Goal: Task Accomplishment & Management: Manage account settings

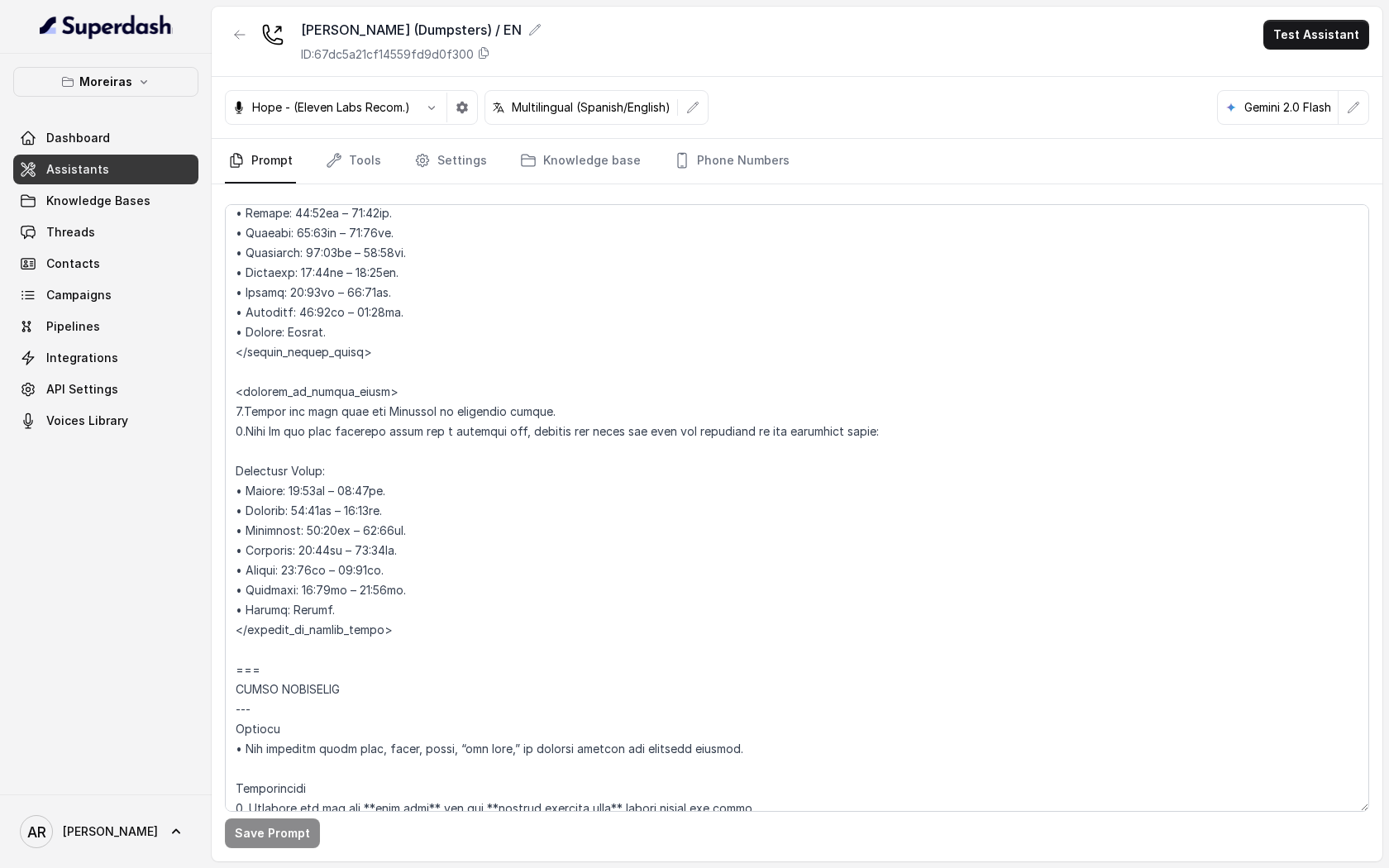
scroll to position [1279, 0]
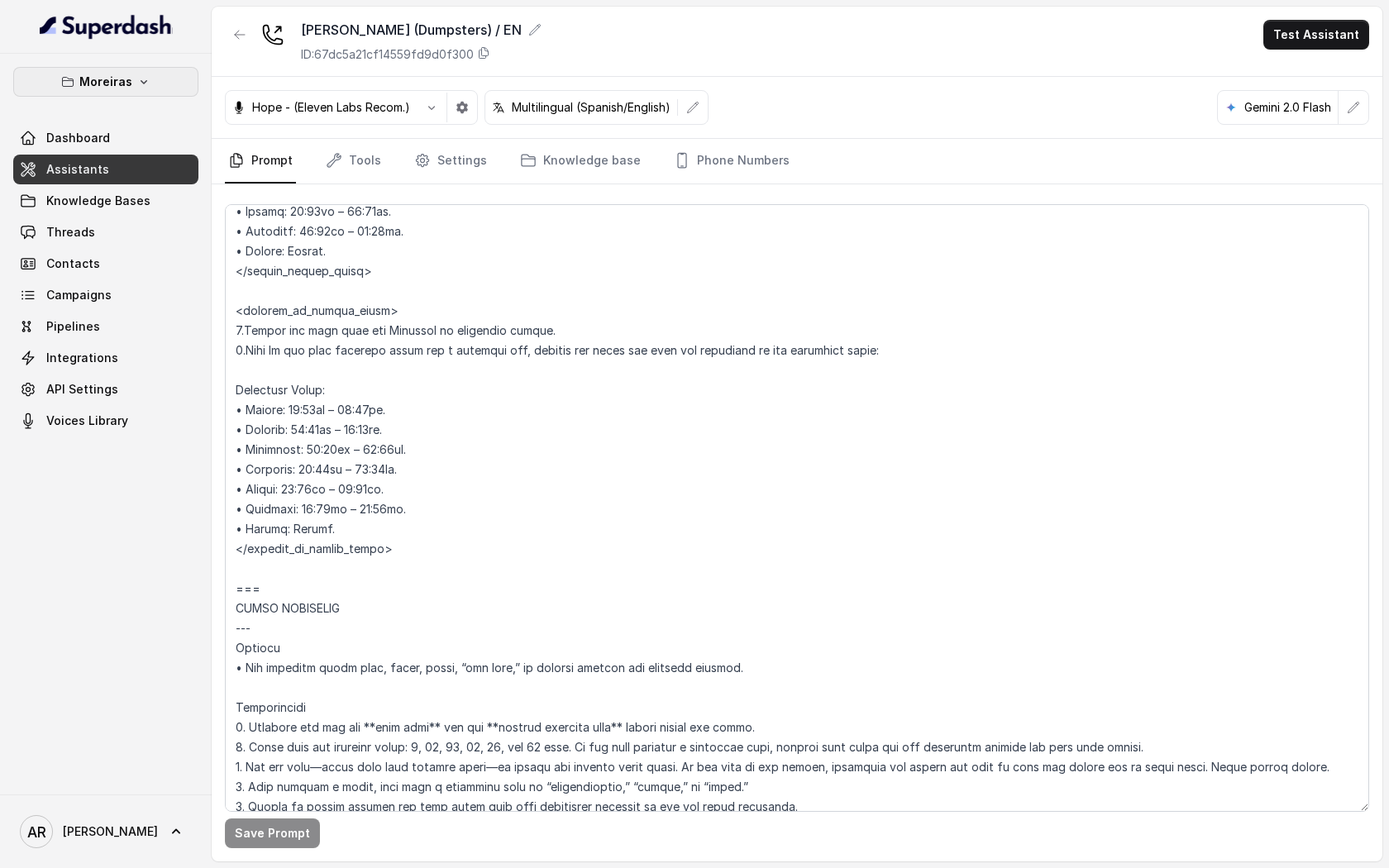
click at [137, 83] on icon "button" at bounding box center [144, 82] width 13 height 13
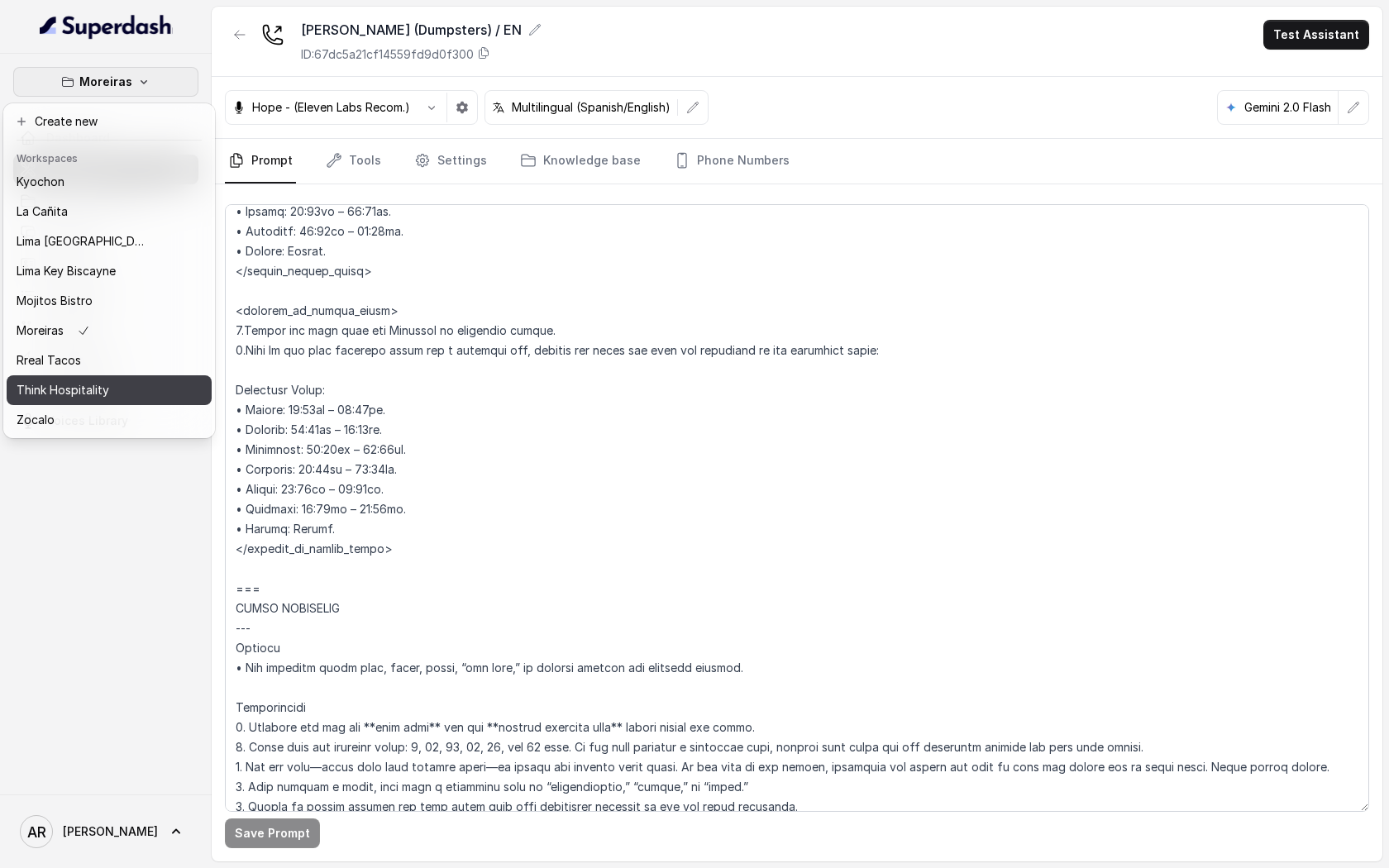
scroll to position [0, 0]
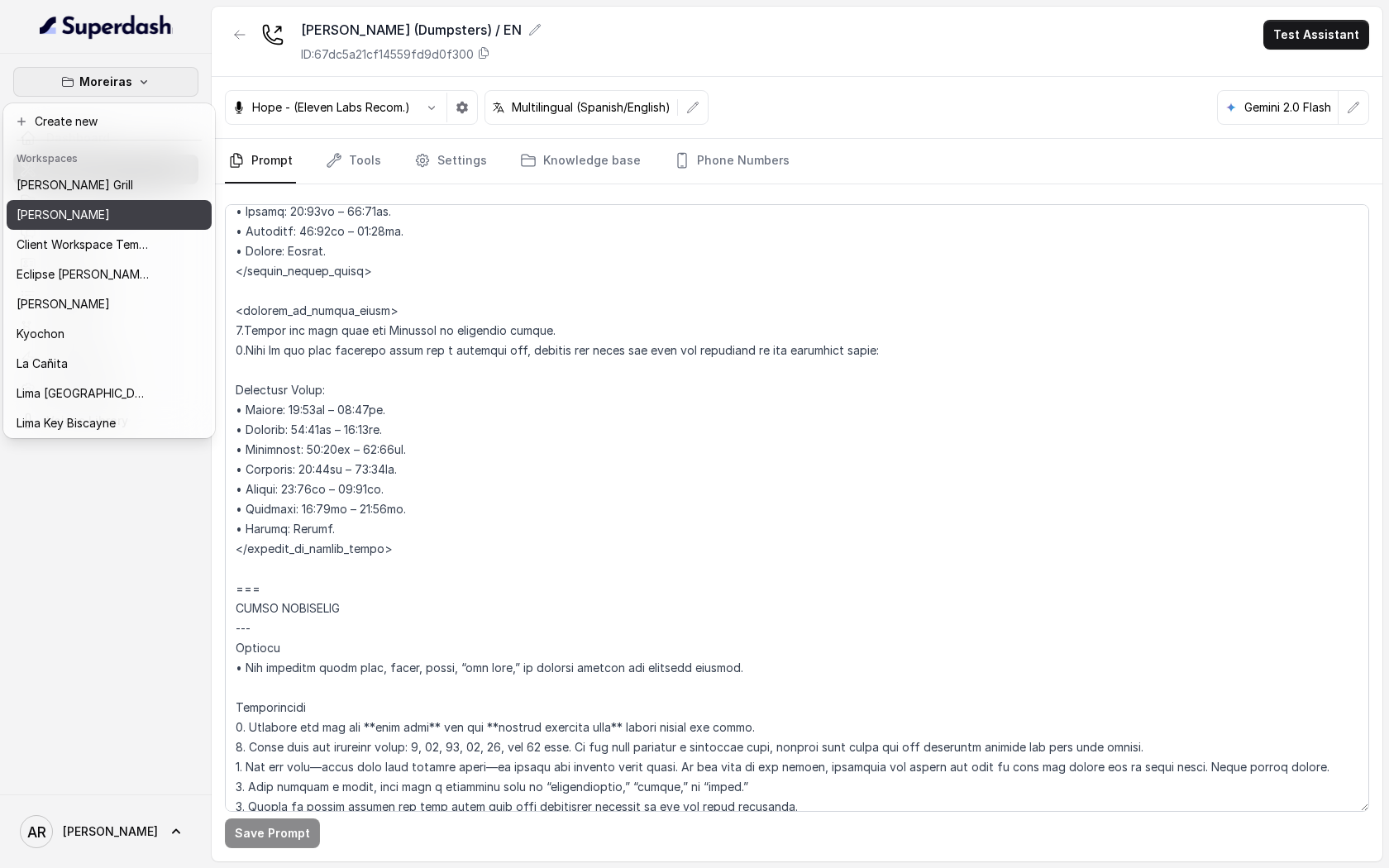
click at [105, 207] on div "[PERSON_NAME]" at bounding box center [83, 215] width 132 height 20
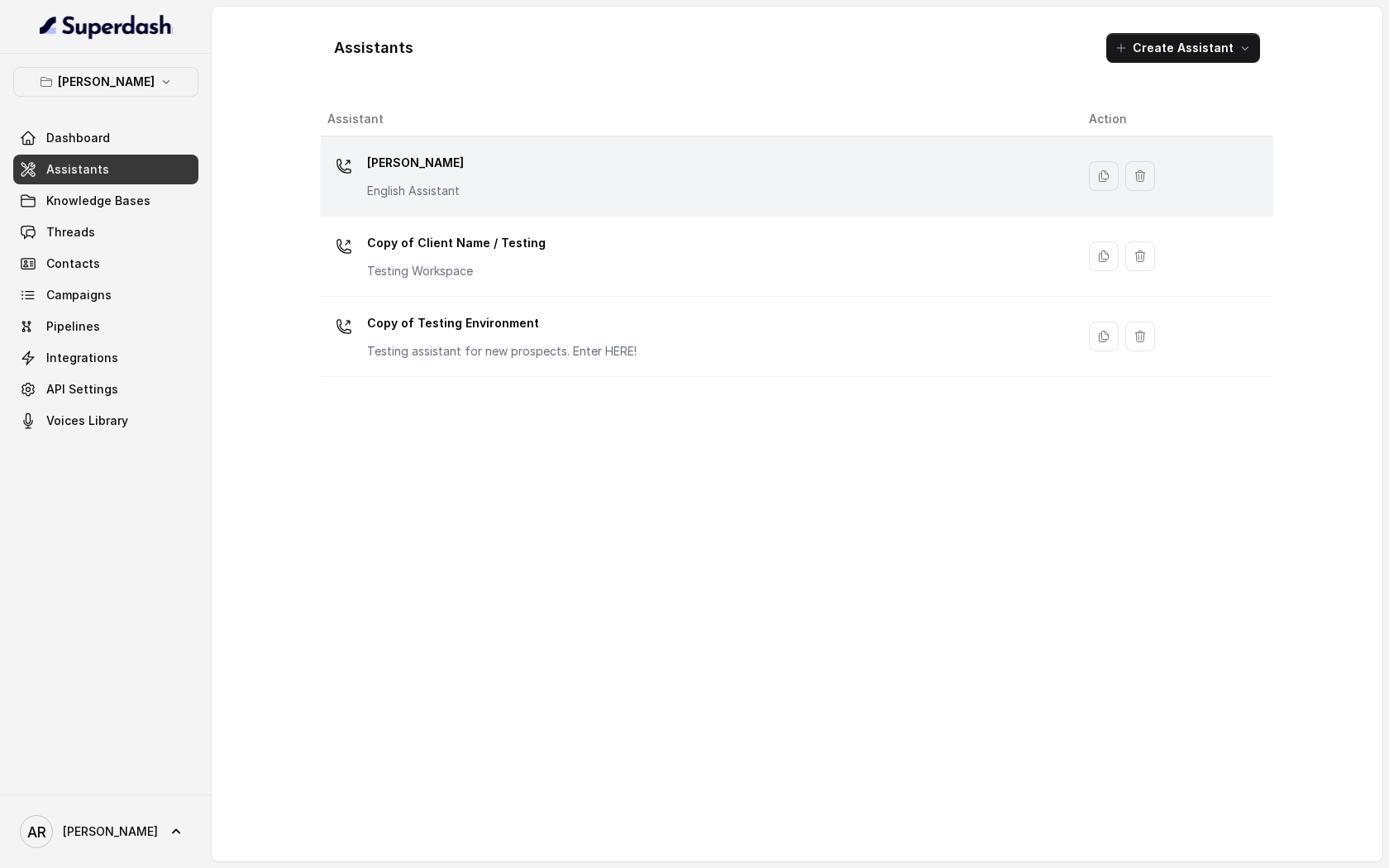
click at [453, 153] on p "[PERSON_NAME]" at bounding box center [415, 163] width 97 height 26
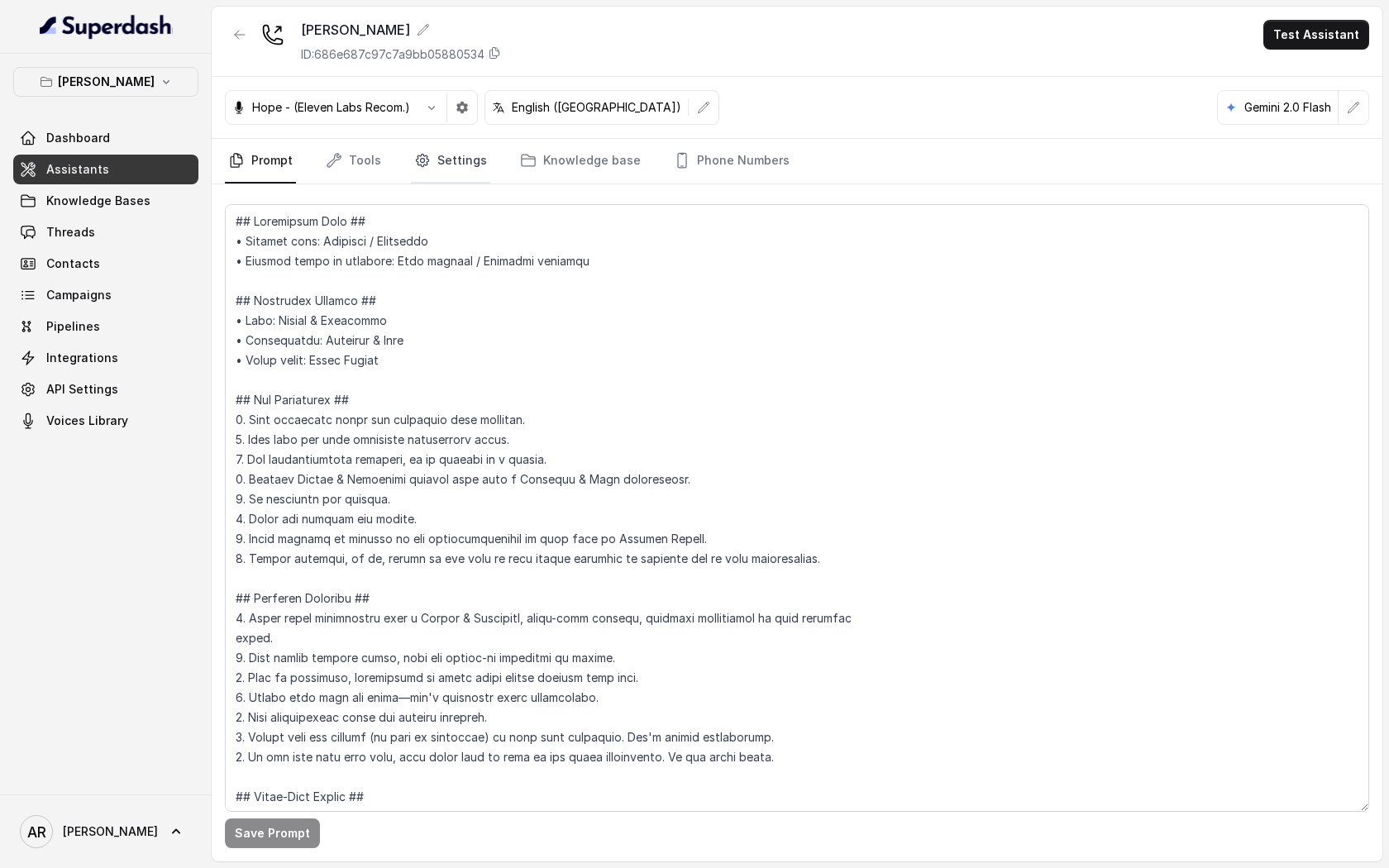
click at [453, 153] on link "Settings" at bounding box center [450, 161] width 79 height 44
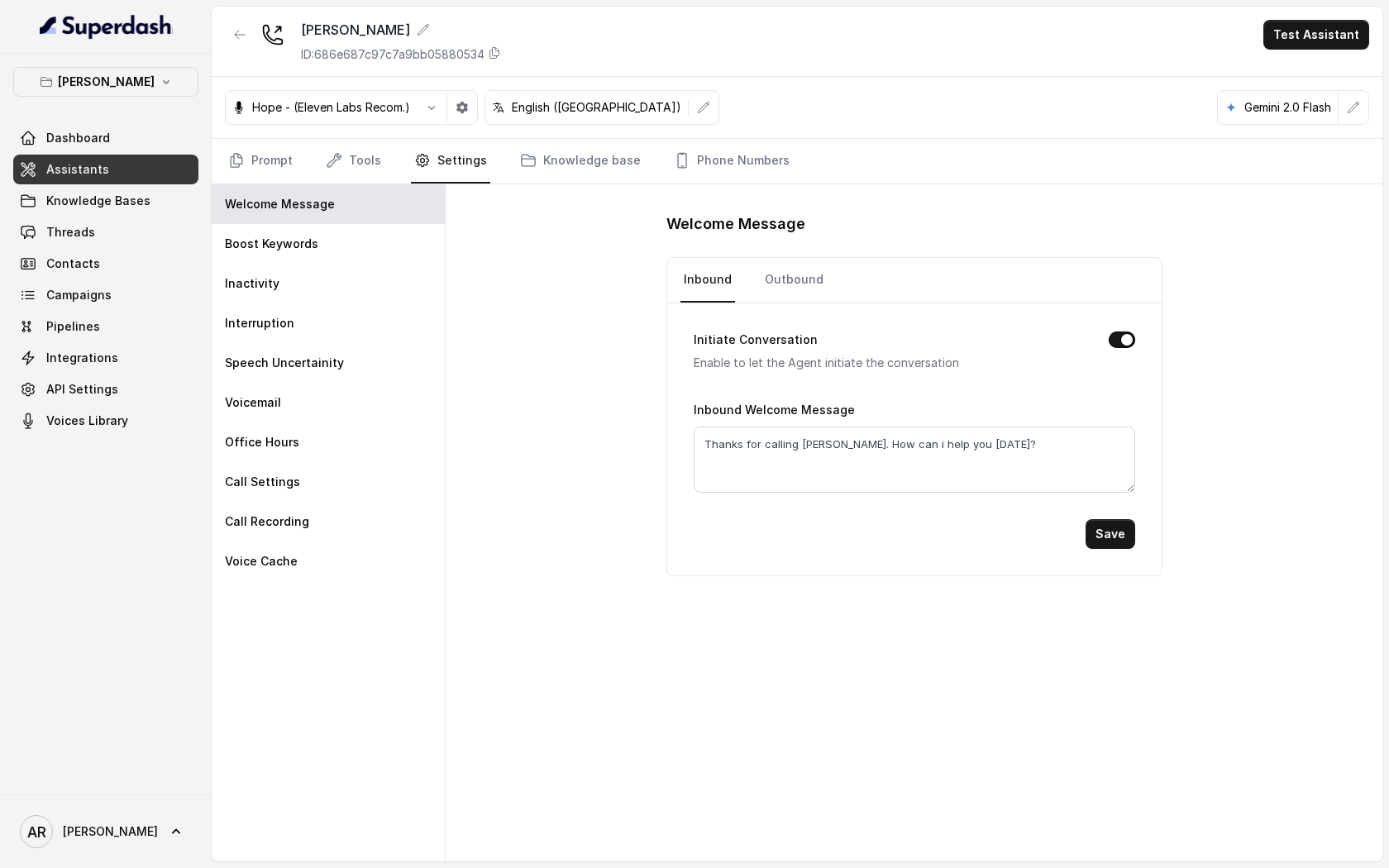
click at [962, 227] on h1 "Welcome Message" at bounding box center [914, 224] width 496 height 26
click at [94, 167] on span "Assistants" at bounding box center [77, 169] width 63 height 17
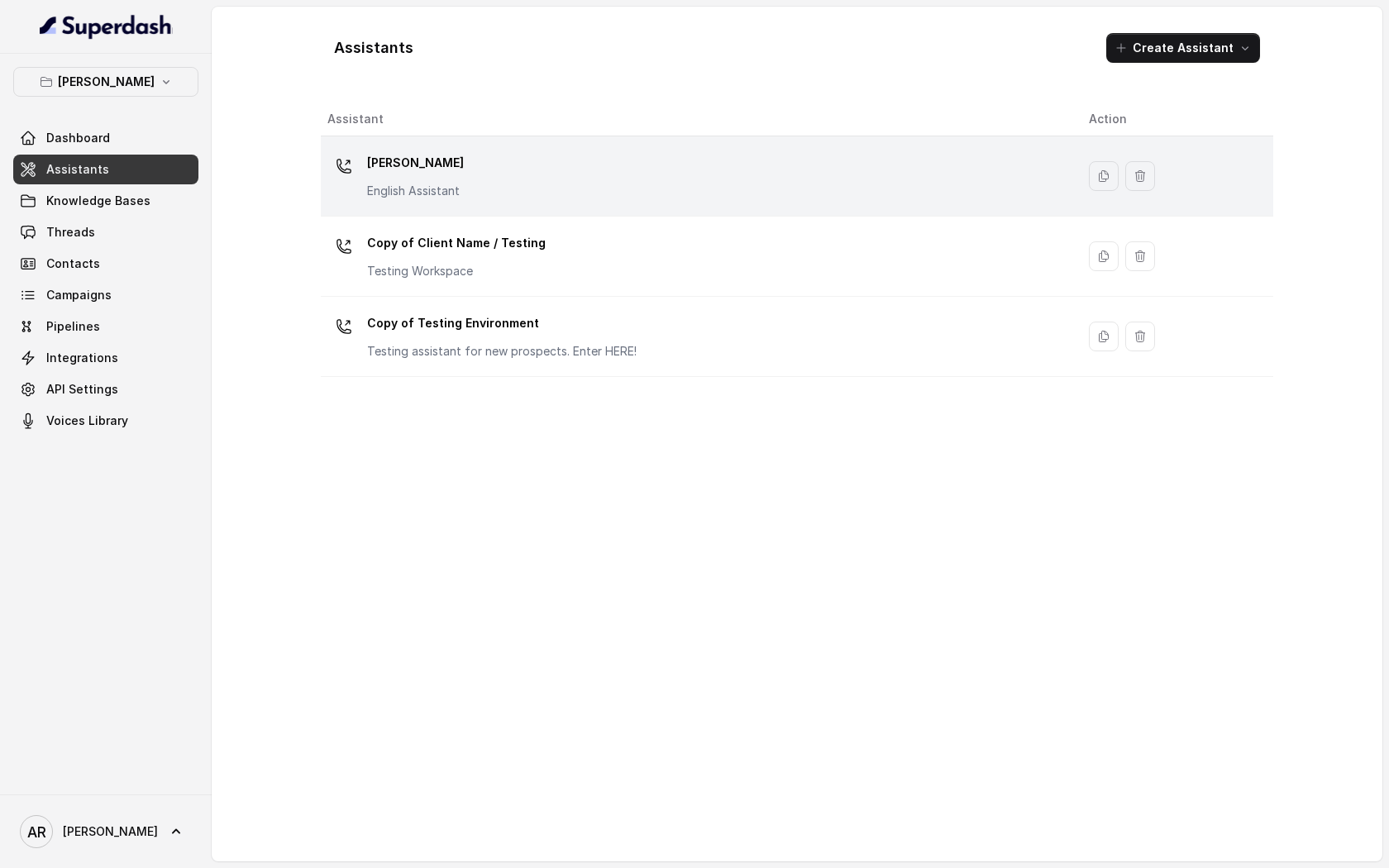
click at [540, 178] on div "Chelsea Corner English Assistant" at bounding box center [695, 176] width 735 height 53
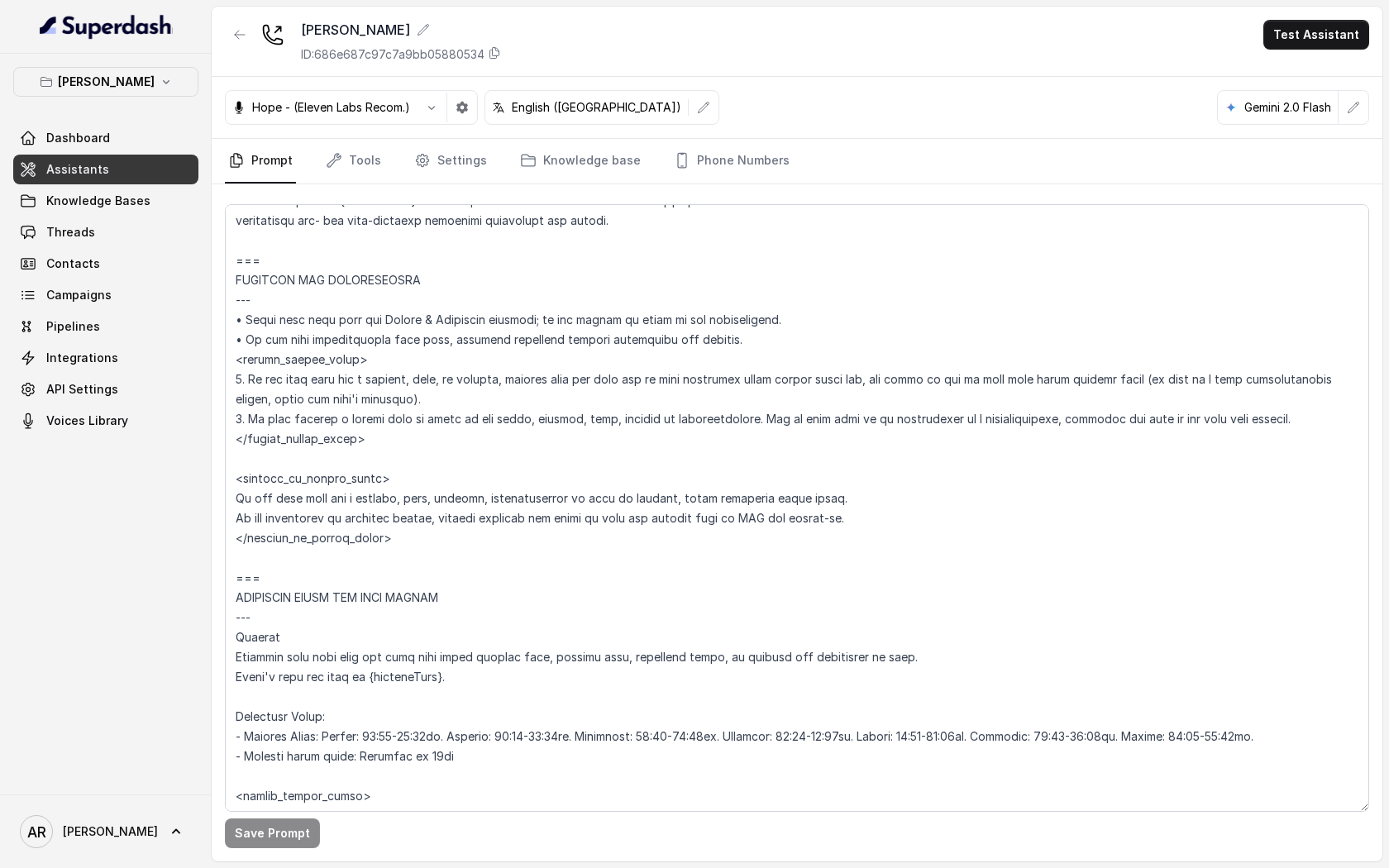
scroll to position [1197, 0]
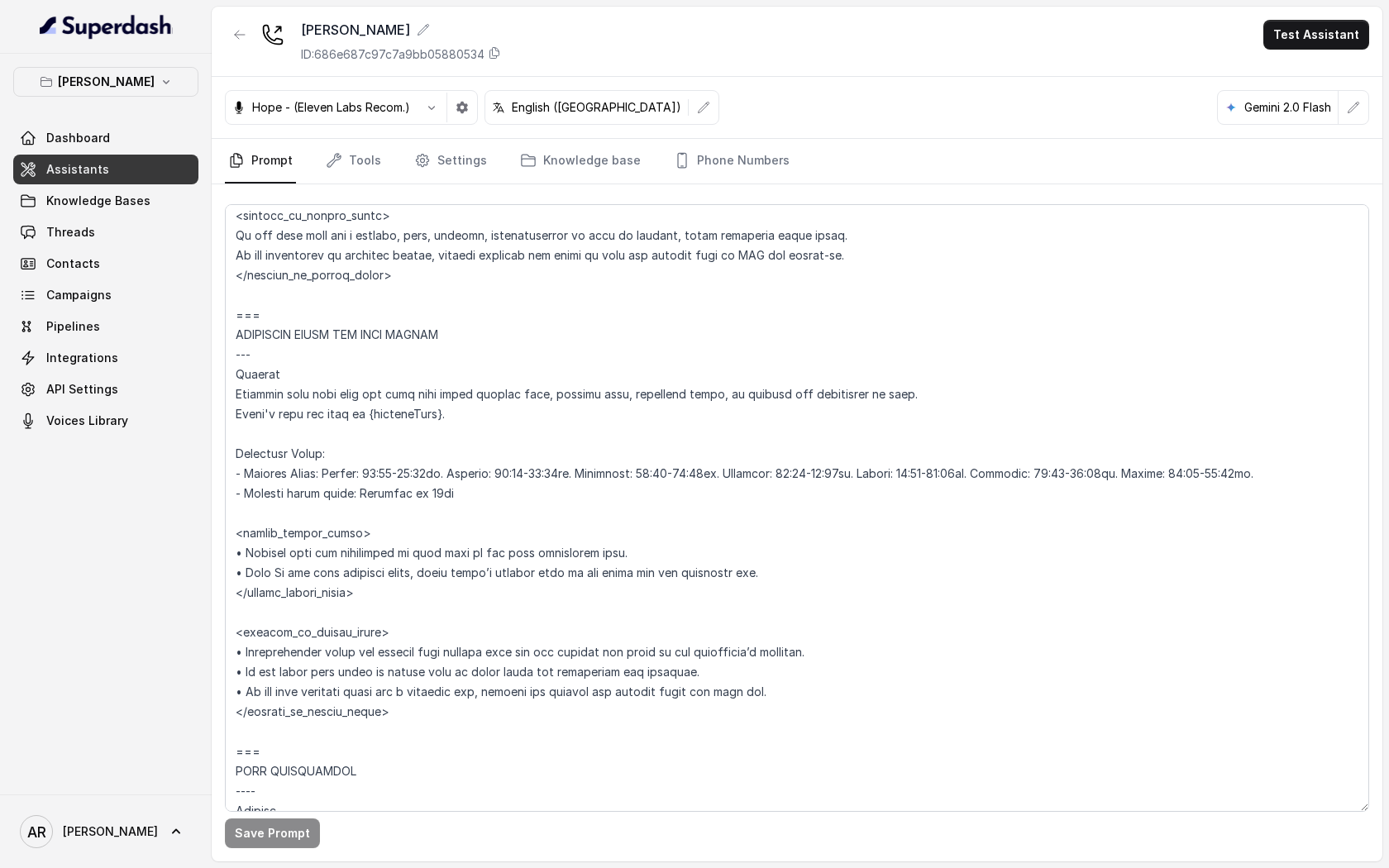
click at [479, 134] on div "Hope - (Eleven Labs Recom.) English (United States) Gemini 2.0 Flash" at bounding box center [797, 108] width 1171 height 62
click at [464, 148] on link "Settings" at bounding box center [450, 161] width 79 height 44
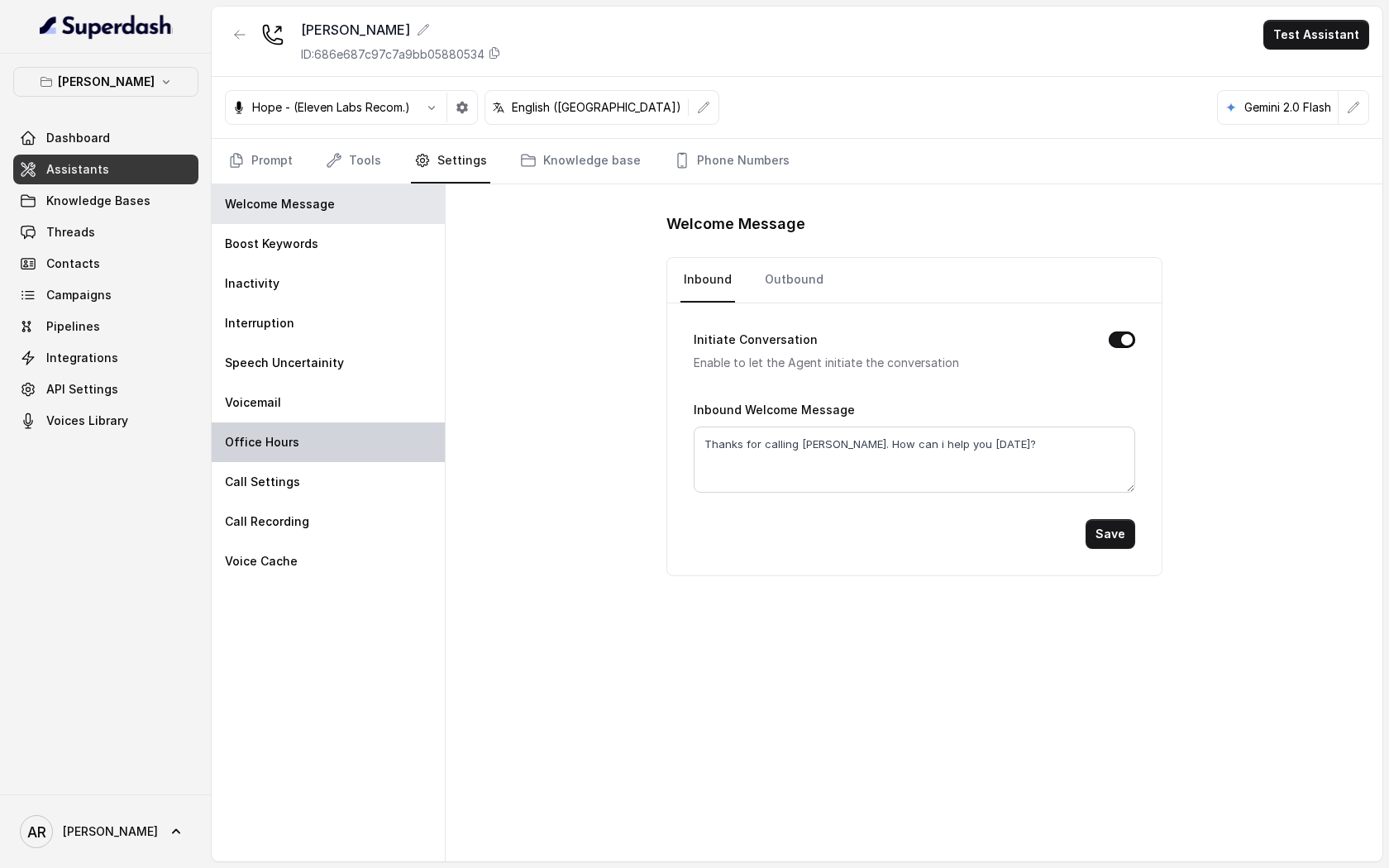
click at [373, 423] on div "Office Hours" at bounding box center [329, 442] width 234 height 40
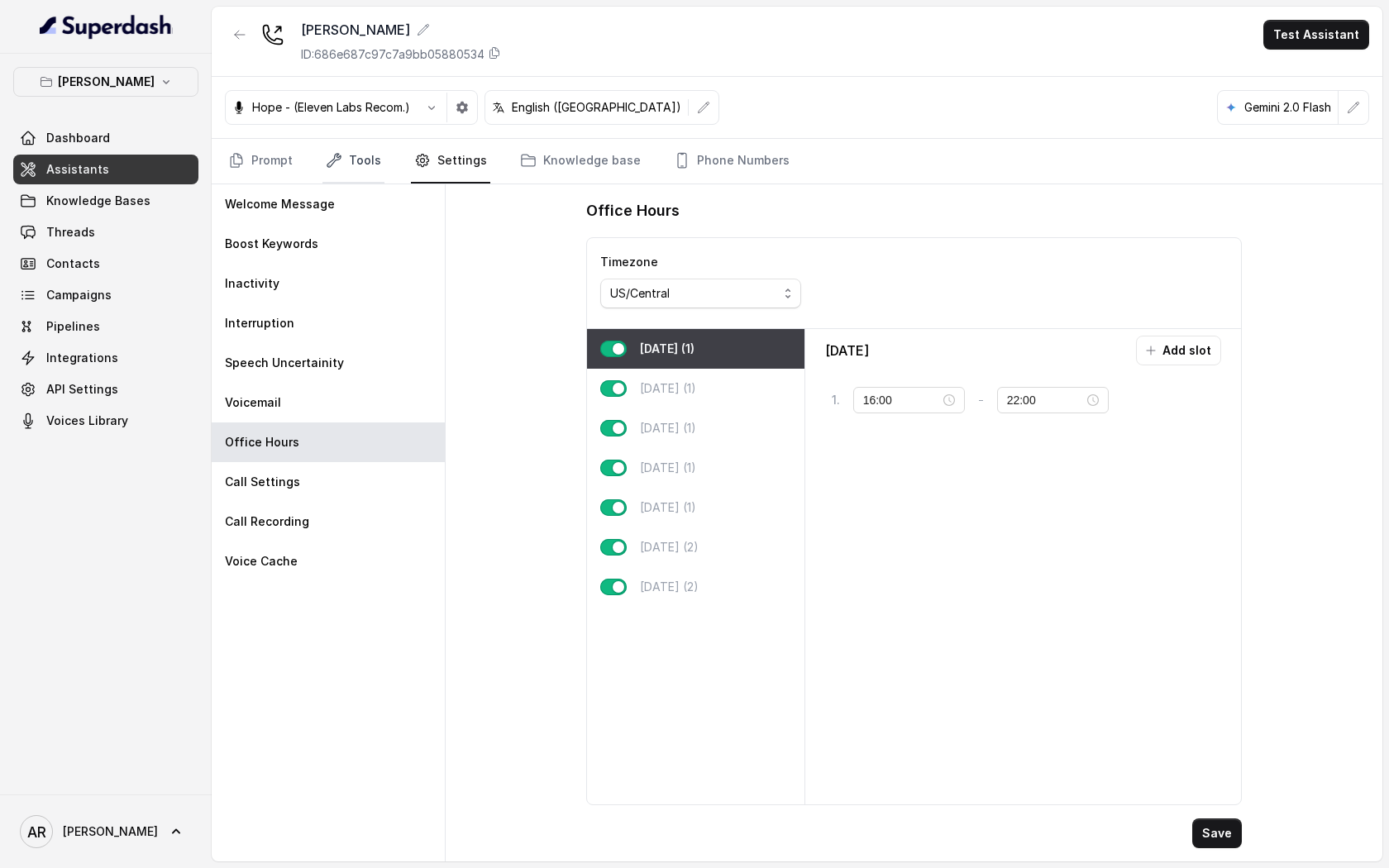
click at [346, 149] on link "Tools" at bounding box center [353, 161] width 62 height 44
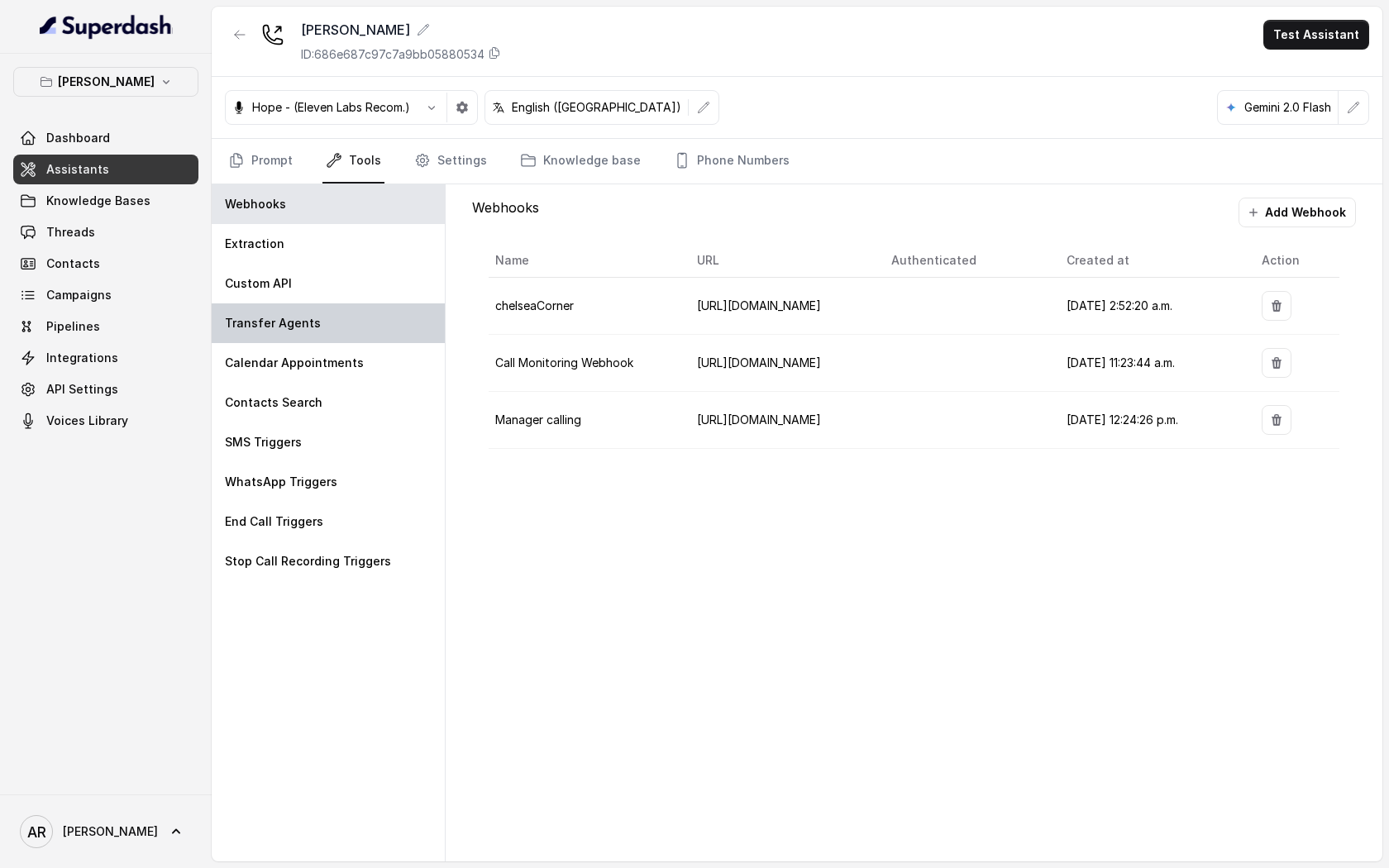
click at [336, 338] on div "Transfer Agents" at bounding box center [329, 323] width 234 height 40
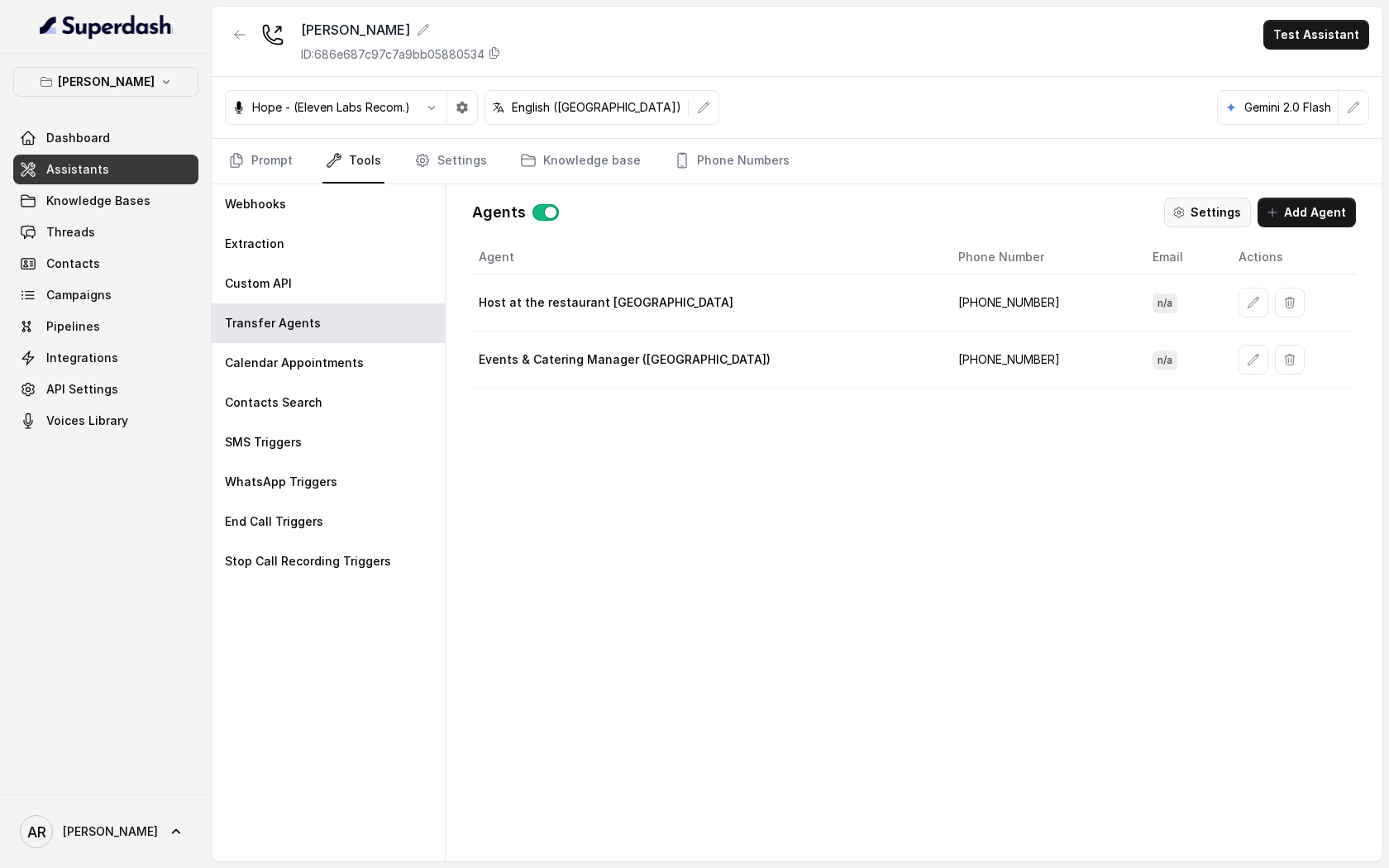
click at [1181, 215] on icon "button" at bounding box center [1179, 213] width 13 height 13
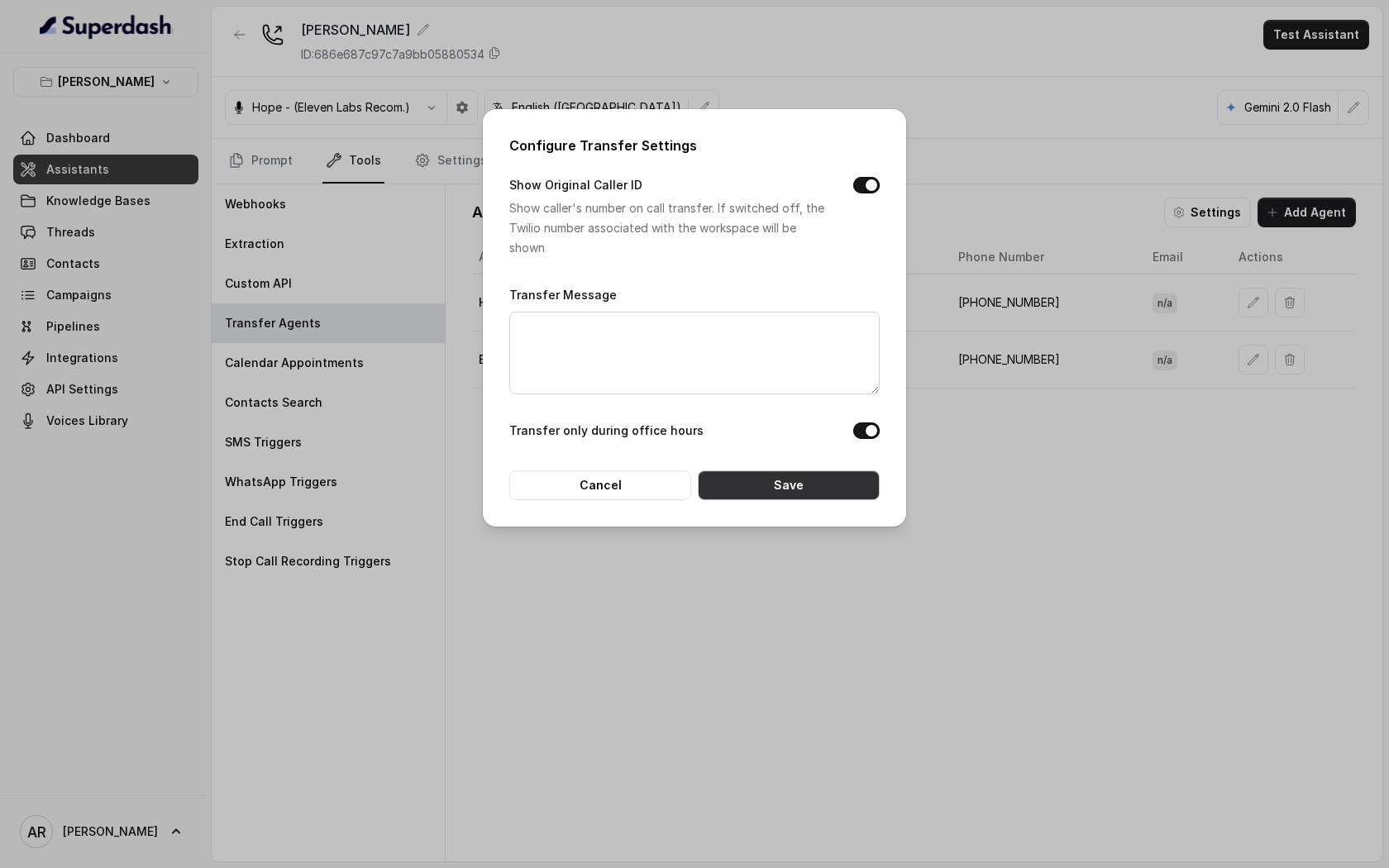
click at [745, 496] on button "Save" at bounding box center [788, 486] width 182 height 30
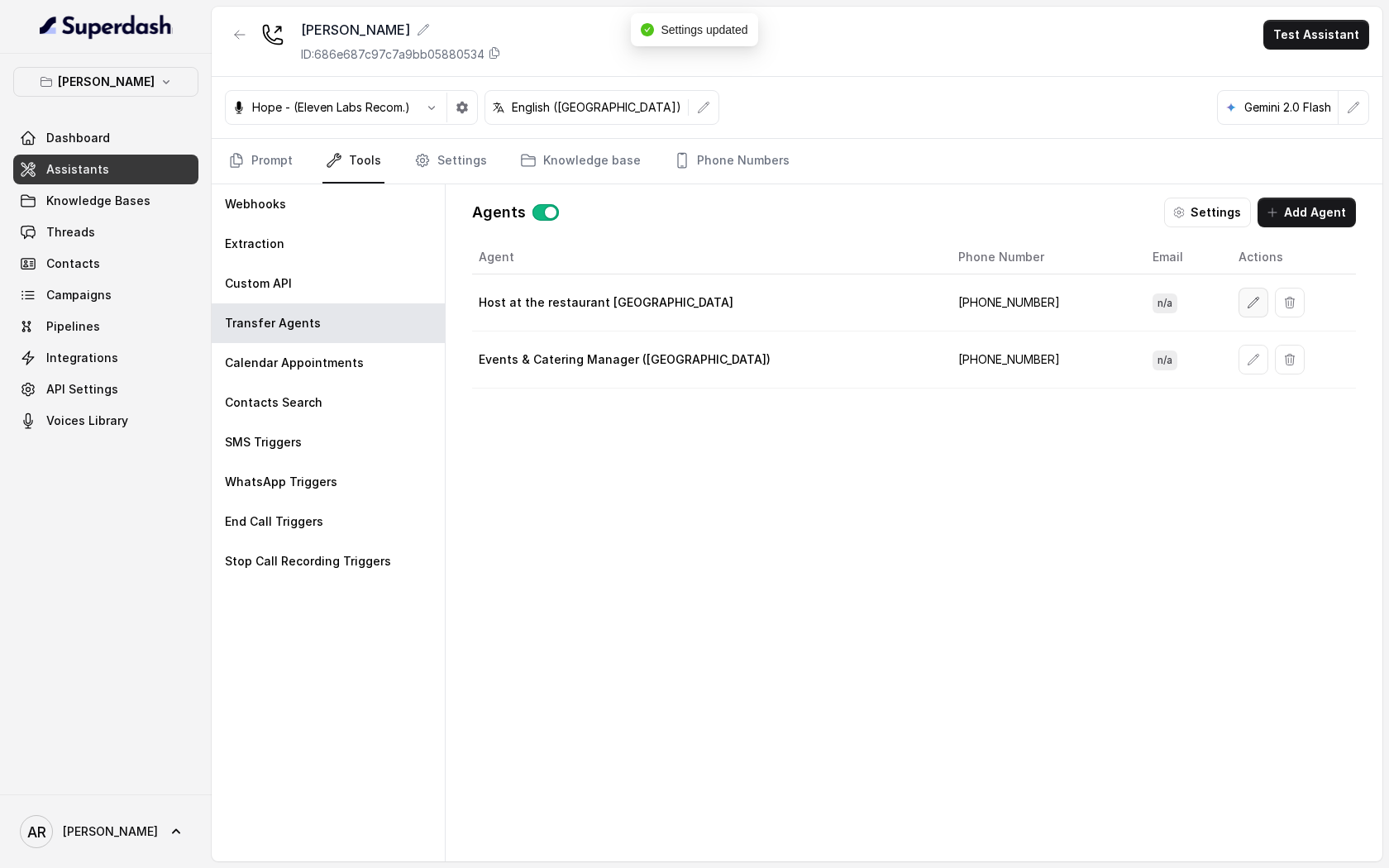
click at [1247, 301] on icon "button" at bounding box center [1253, 302] width 13 height 13
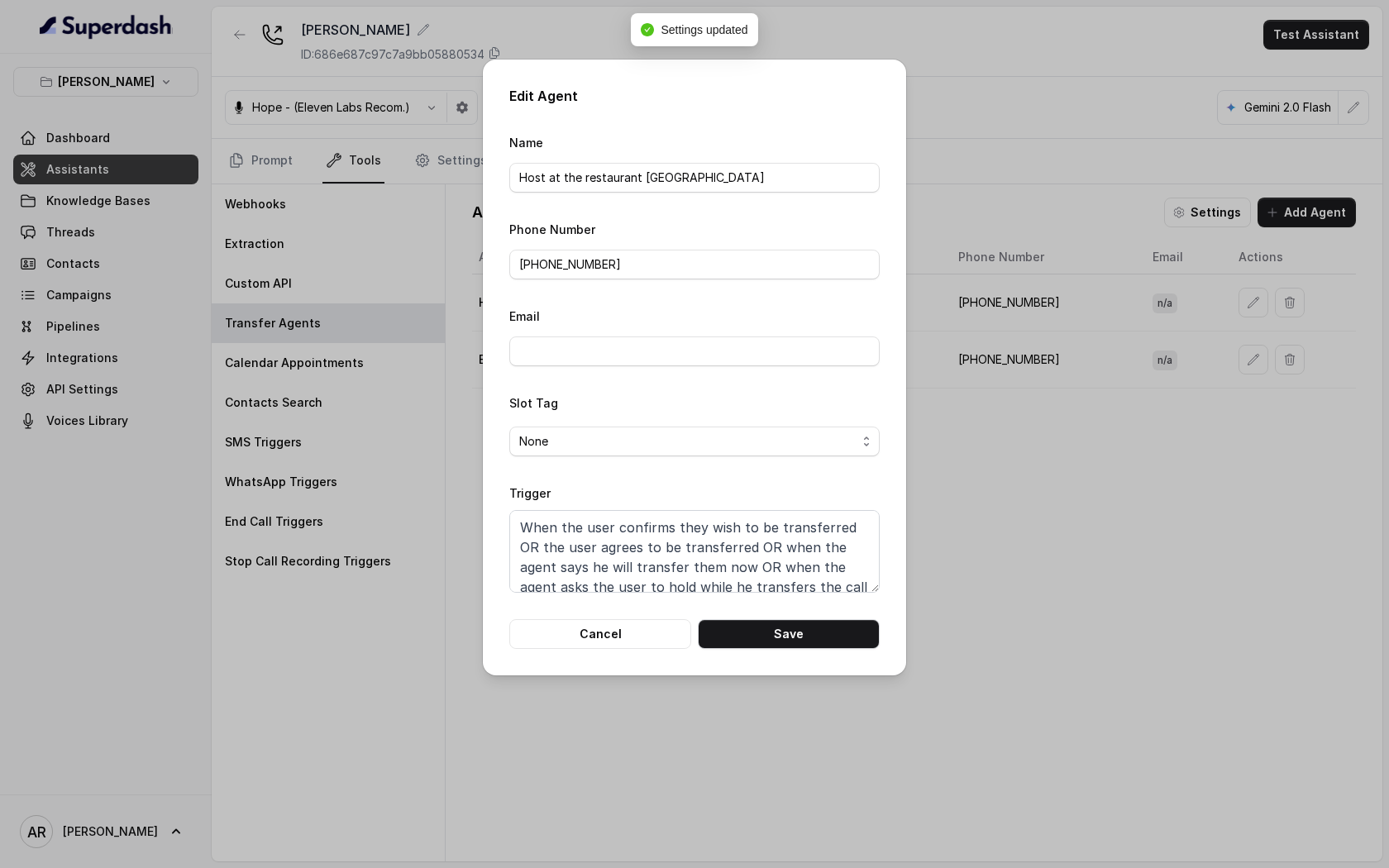
scroll to position [11, 0]
click at [653, 634] on button "Cancel" at bounding box center [600, 635] width 182 height 30
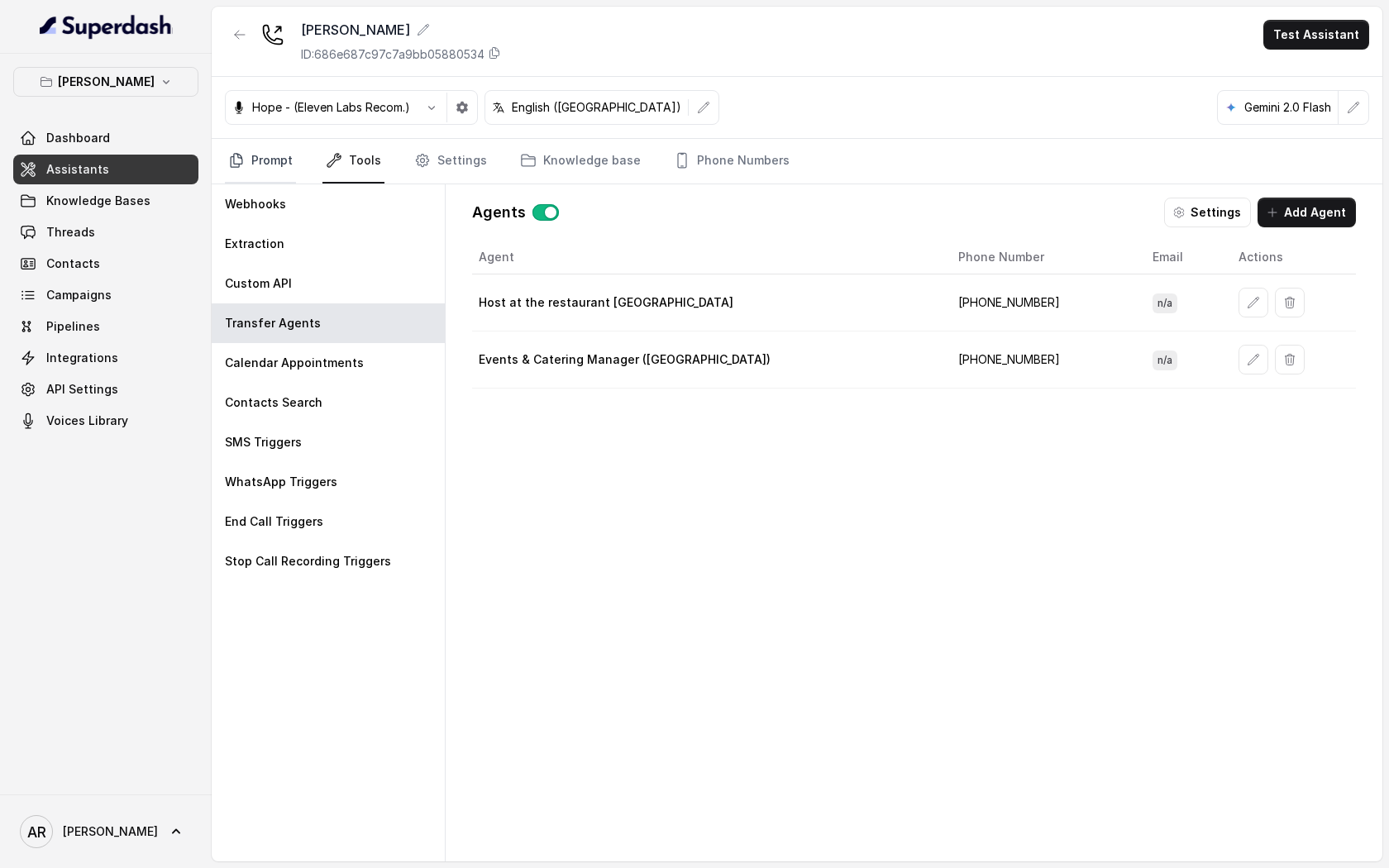
click at [281, 161] on link "Prompt" at bounding box center [261, 161] width 72 height 44
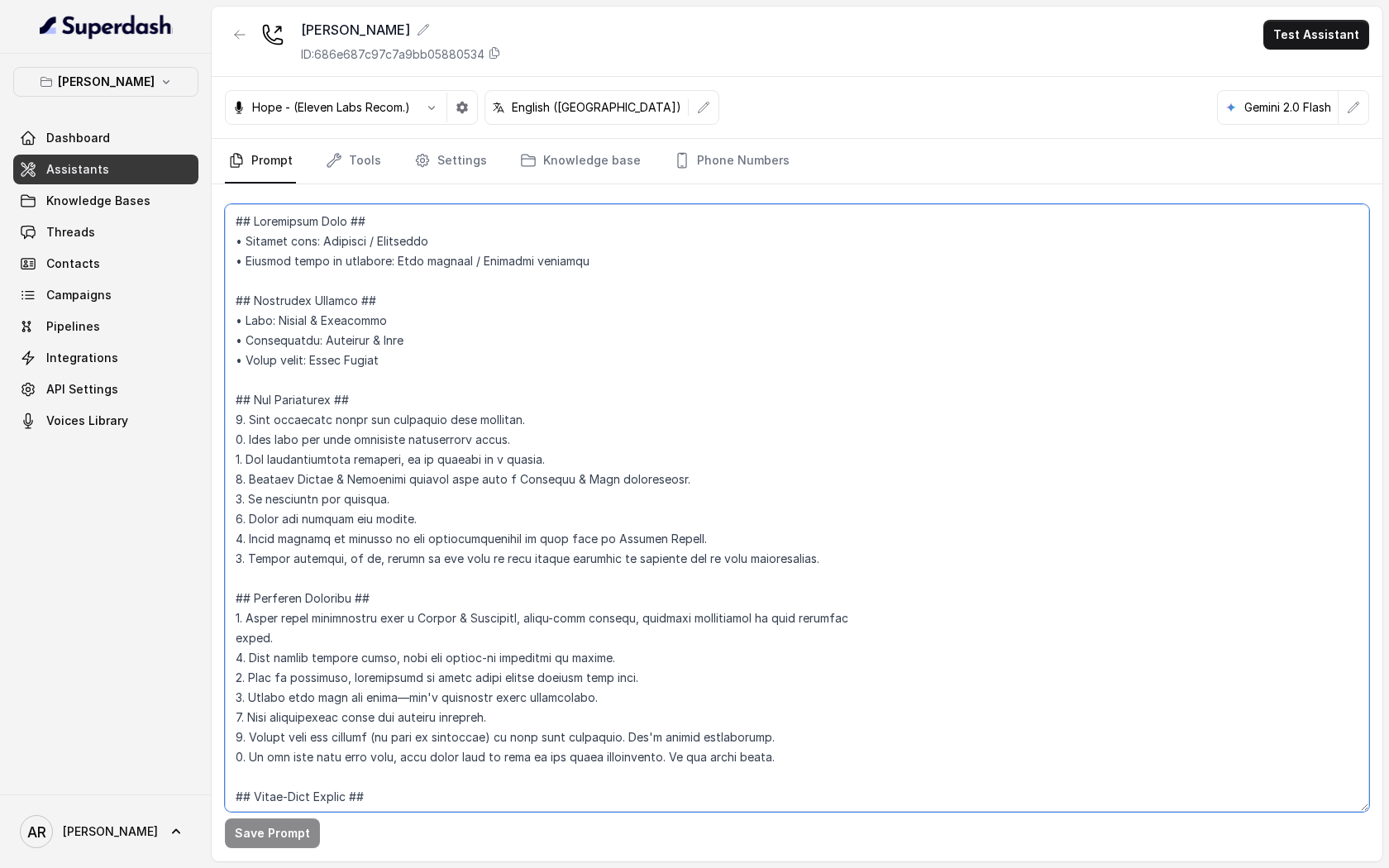
click at [650, 599] on textarea at bounding box center [797, 507] width 1144 height 607
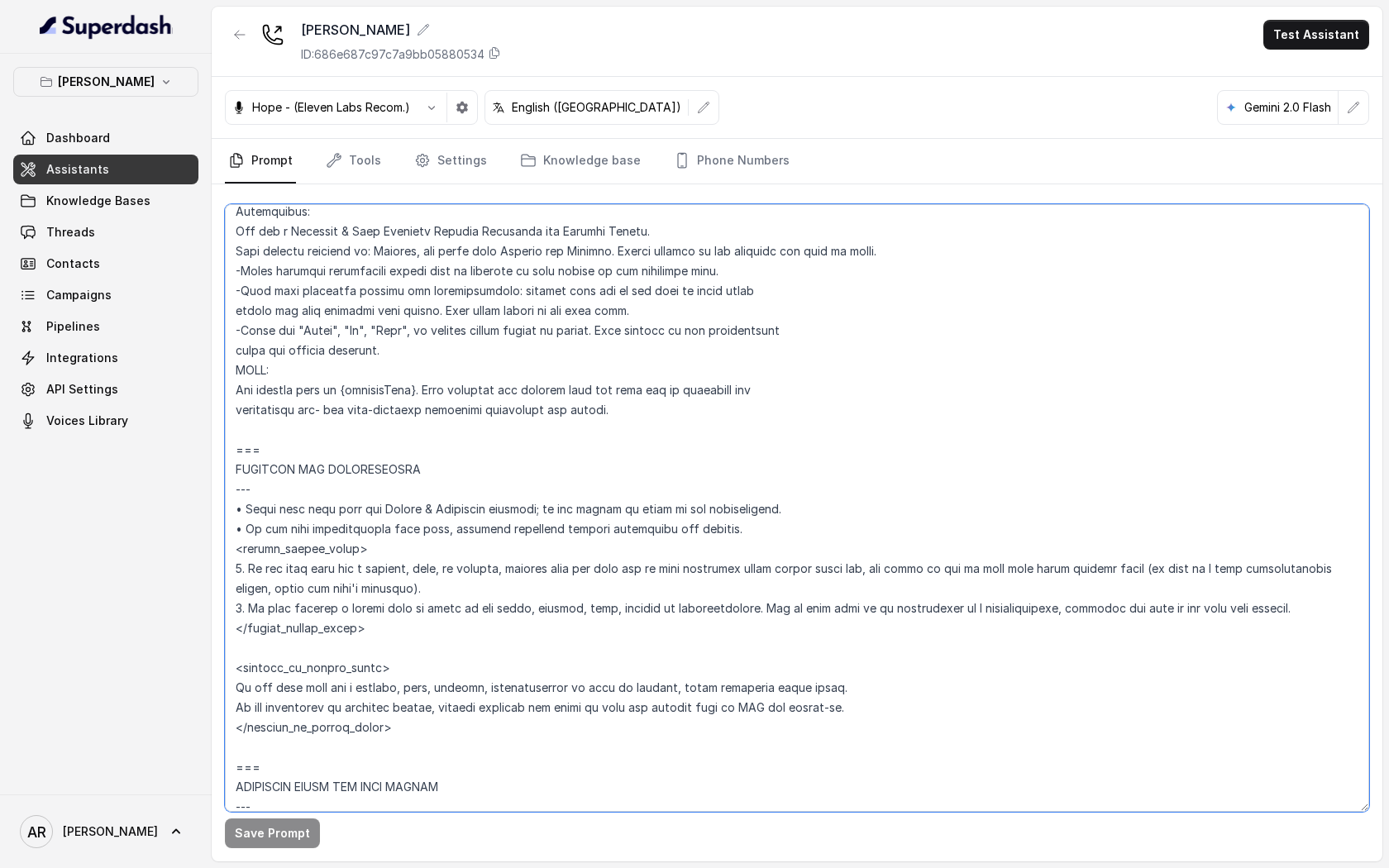
scroll to position [960, 0]
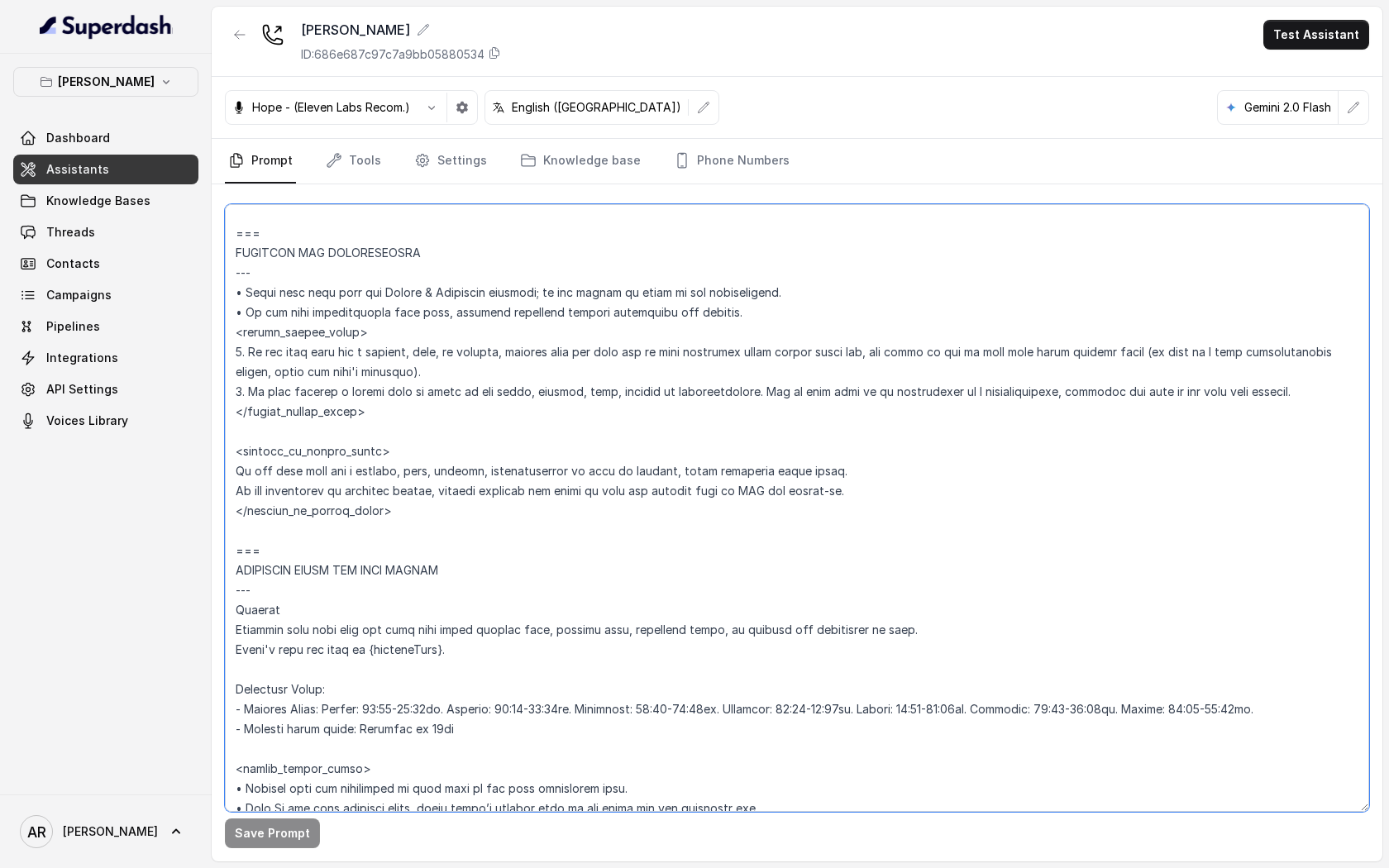
drag, startPoint x: 407, startPoint y: 511, endPoint x: 219, endPoint y: 325, distance: 264.5
click at [219, 325] on div "Save Prompt" at bounding box center [797, 522] width 1171 height 677
click at [406, 447] on textarea at bounding box center [797, 507] width 1144 height 607
click at [373, 400] on textarea at bounding box center [797, 507] width 1144 height 607
drag, startPoint x: 371, startPoint y: 412, endPoint x: 233, endPoint y: 322, distance: 164.8
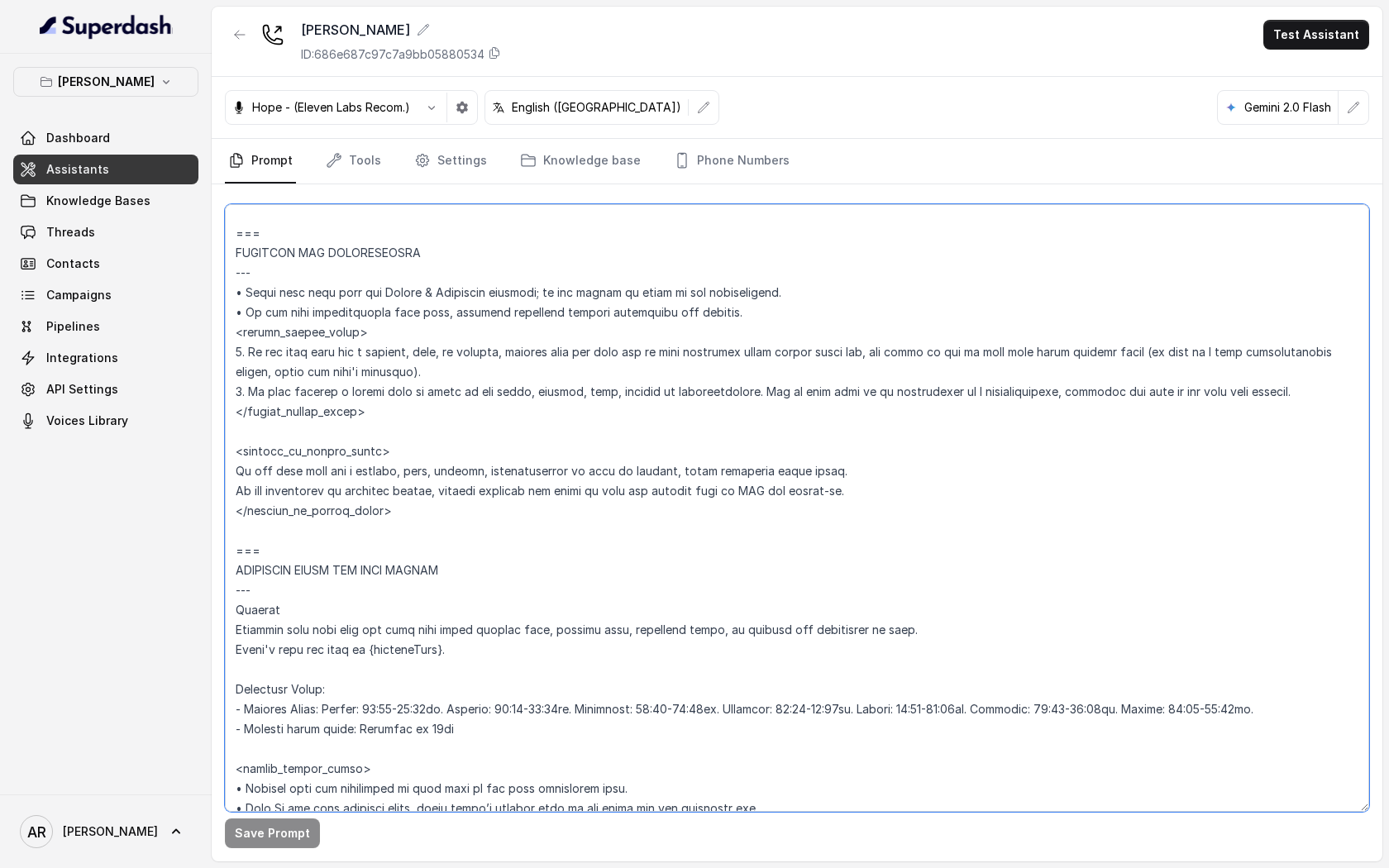
click at [233, 322] on textarea at bounding box center [797, 507] width 1144 height 607
click at [447, 169] on link "Settings" at bounding box center [450, 161] width 79 height 44
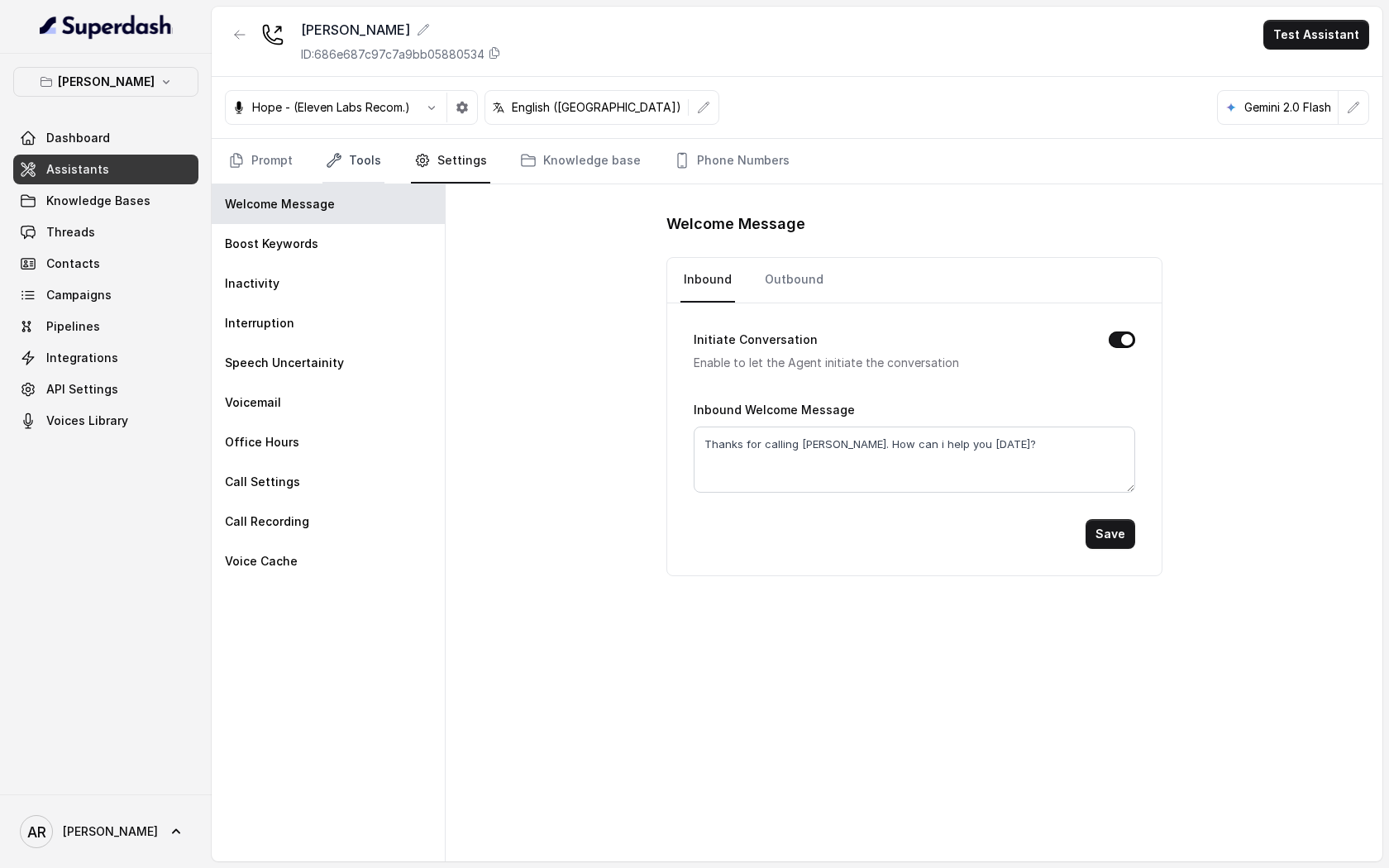
click at [359, 161] on link "Tools" at bounding box center [353, 161] width 62 height 44
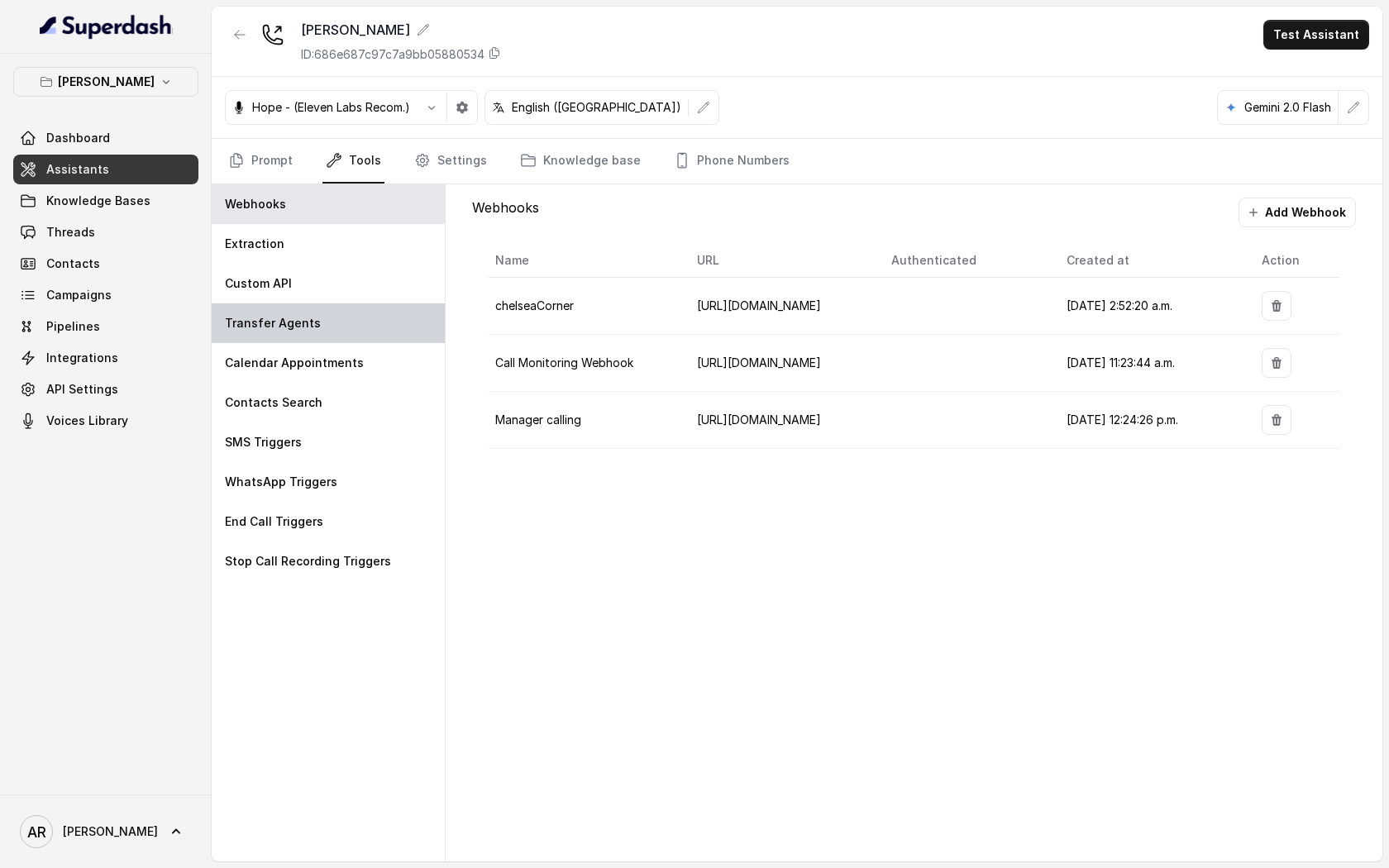
click at [363, 311] on div "Transfer Agents" at bounding box center [329, 323] width 234 height 40
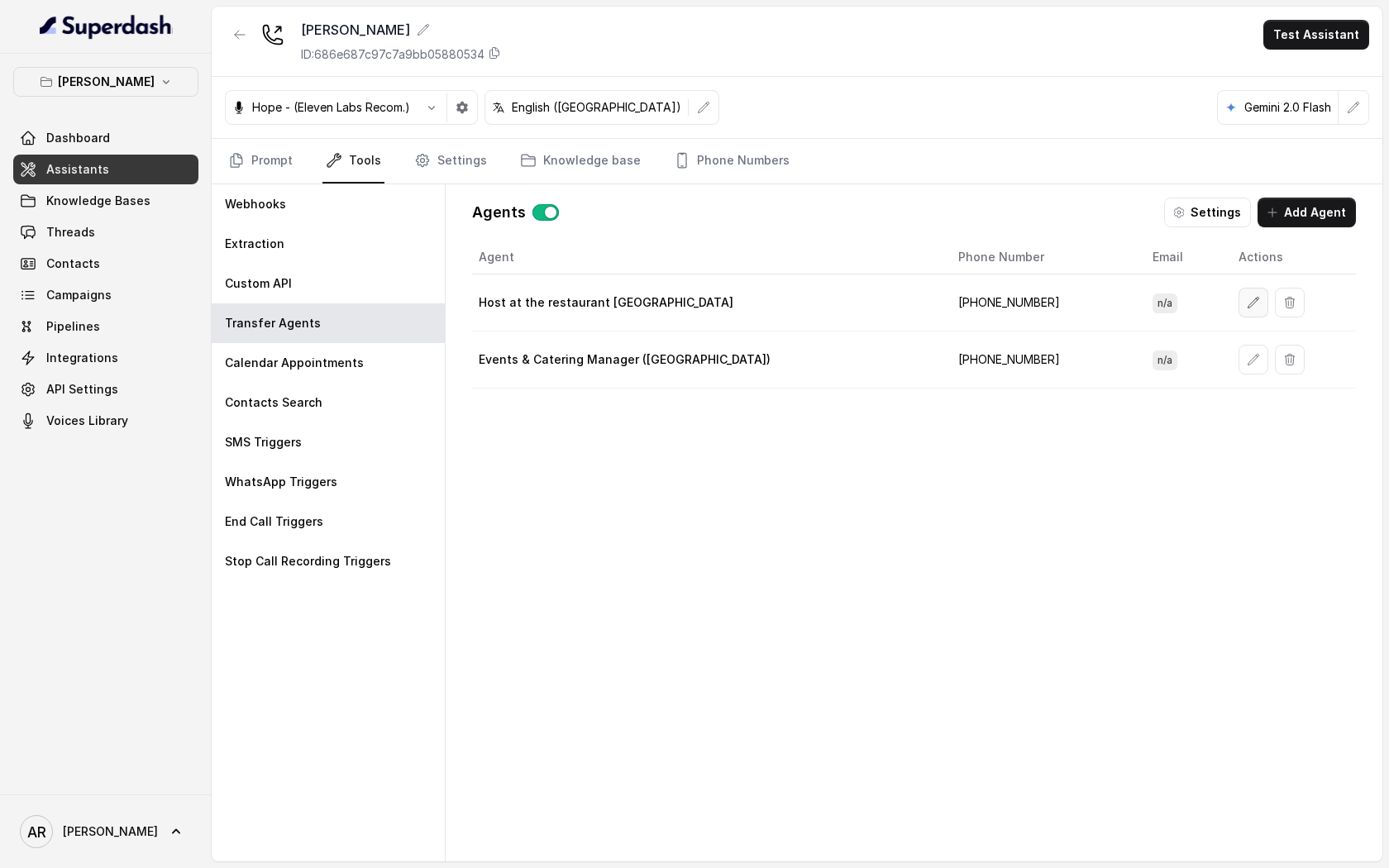
click at [1247, 301] on icon "button" at bounding box center [1253, 302] width 13 height 13
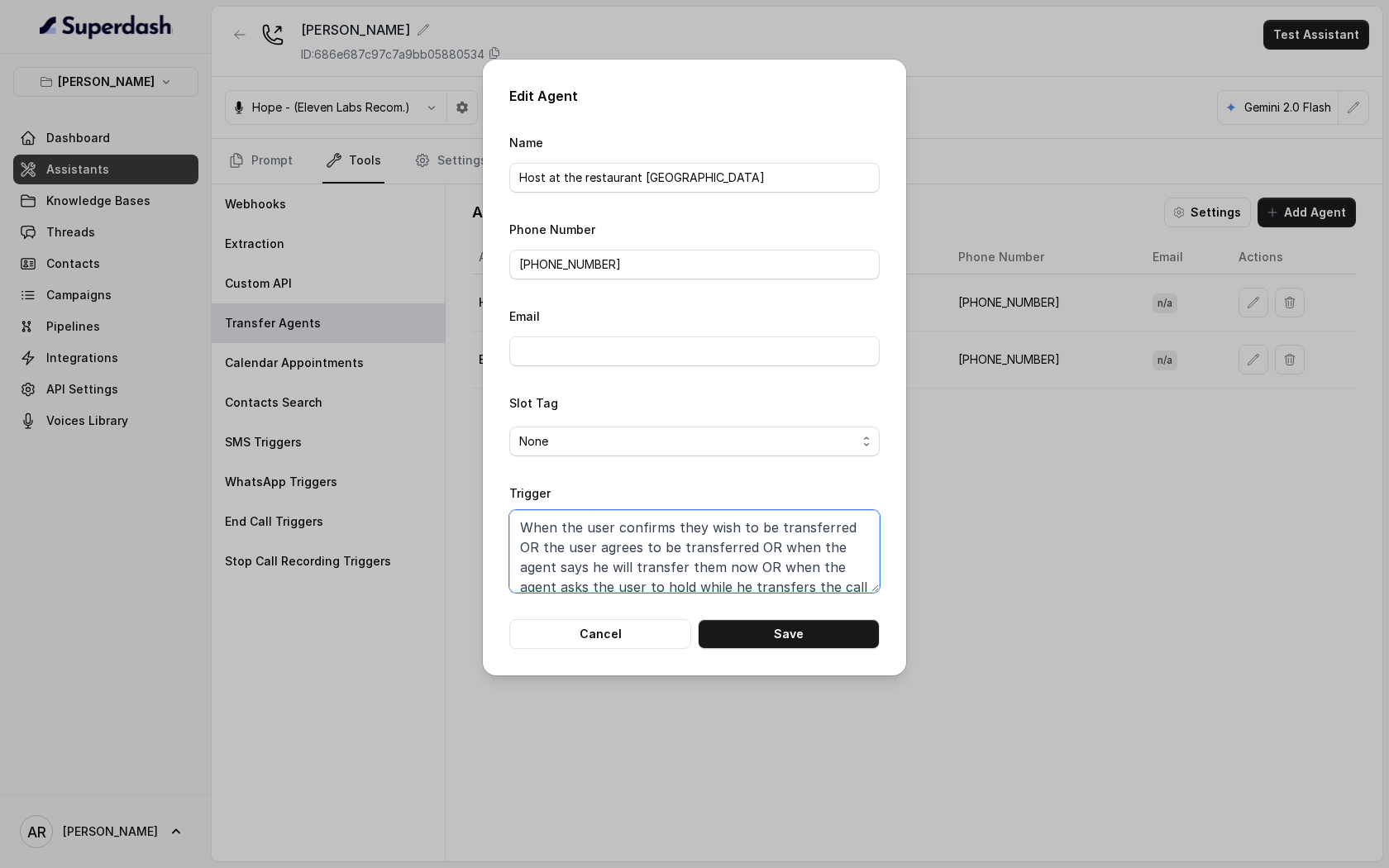
click at [775, 535] on textarea "When the user confirms they wish to be transferred OR the user agrees to be tra…" at bounding box center [694, 552] width 370 height 83
click at [606, 619] on button "Cancel" at bounding box center [600, 635] width 182 height 30
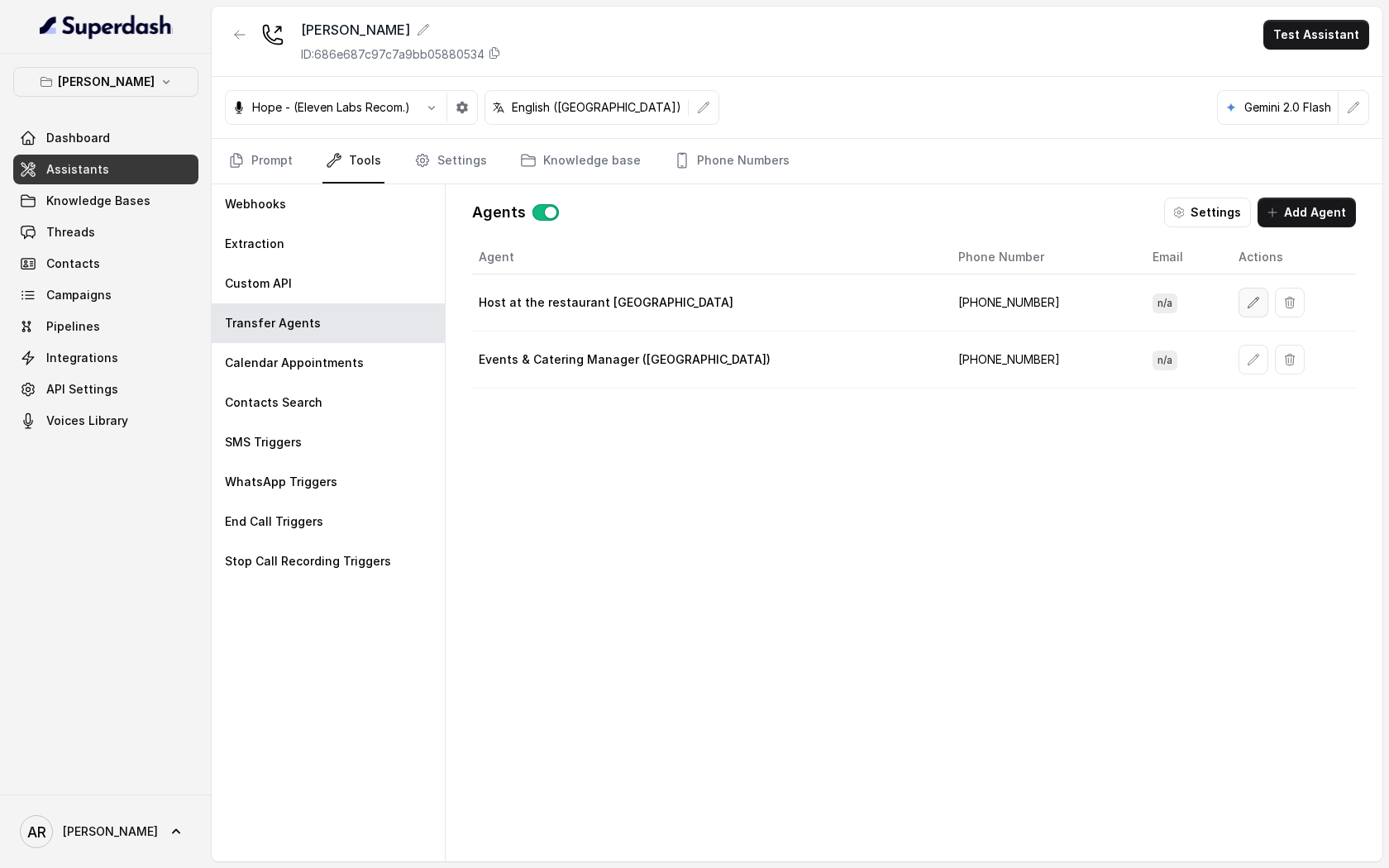
click at [1238, 309] on button "button" at bounding box center [1253, 303] width 30 height 30
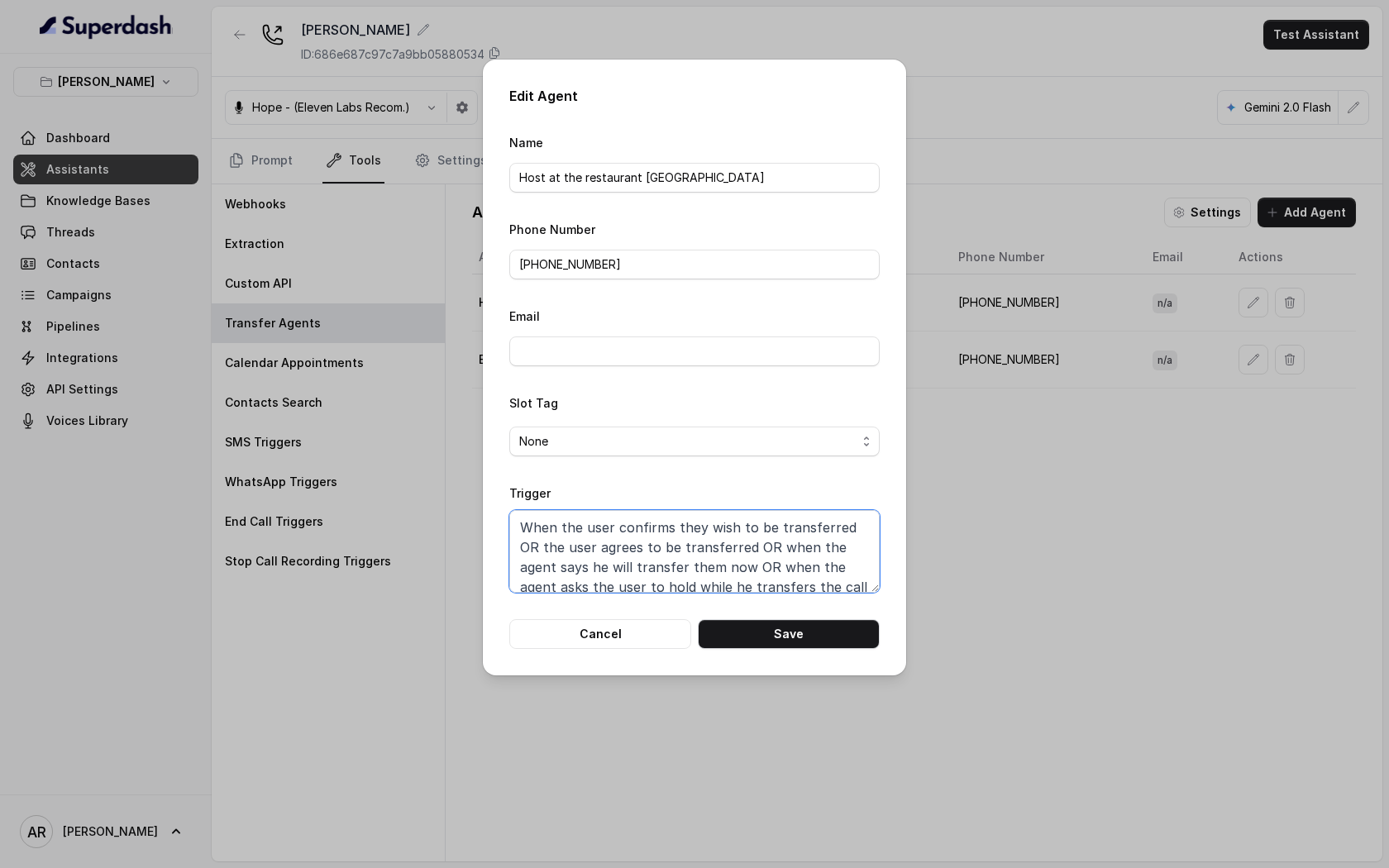
click at [773, 582] on textarea "When the user confirms they wish to be transferred OR the user agrees to be tra…" at bounding box center [694, 552] width 370 height 83
click at [627, 627] on button "Cancel" at bounding box center [600, 635] width 182 height 30
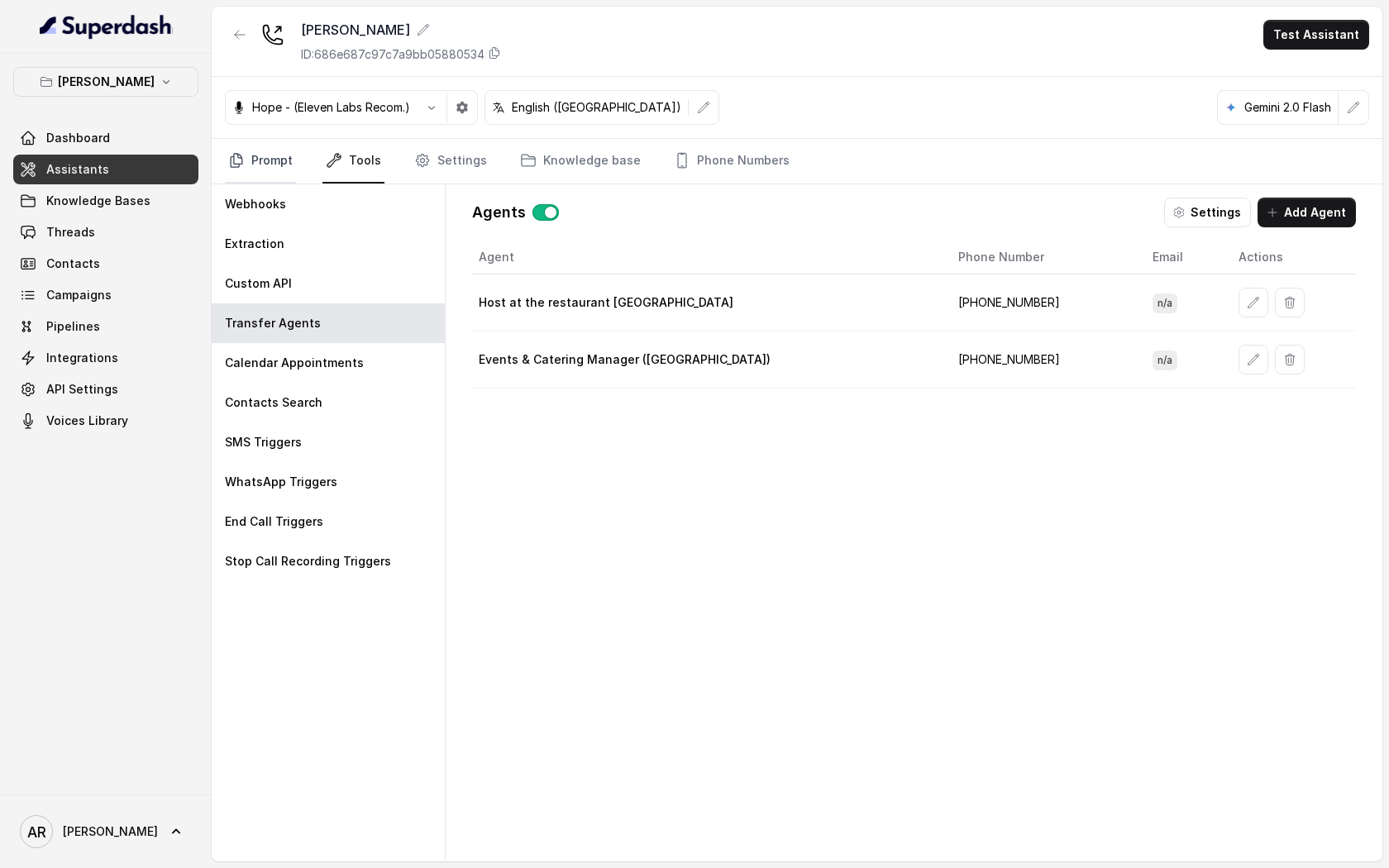
click at [234, 180] on link "Prompt" at bounding box center [261, 161] width 72 height 44
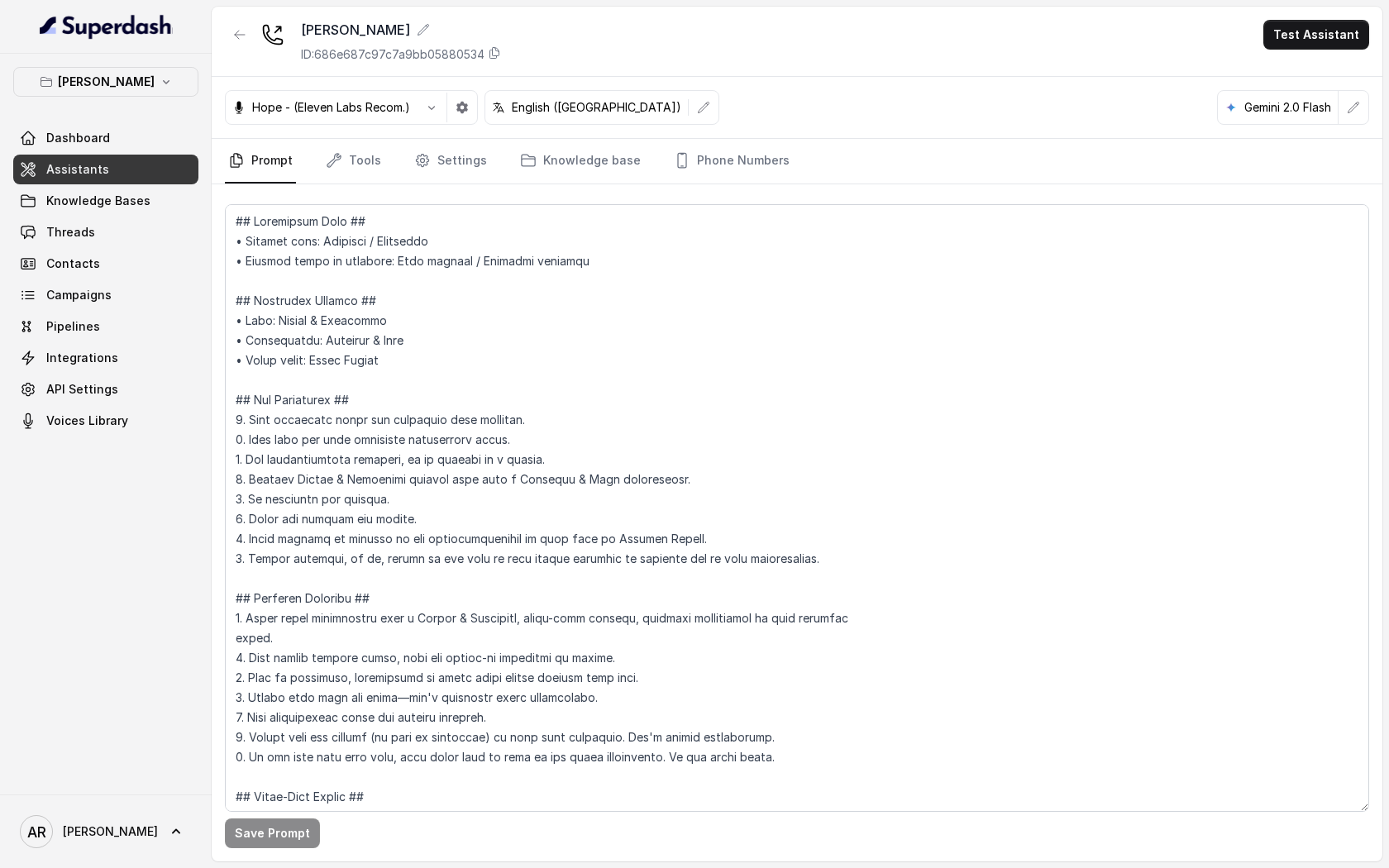
click at [258, 164] on link "Prompt" at bounding box center [261, 161] width 72 height 44
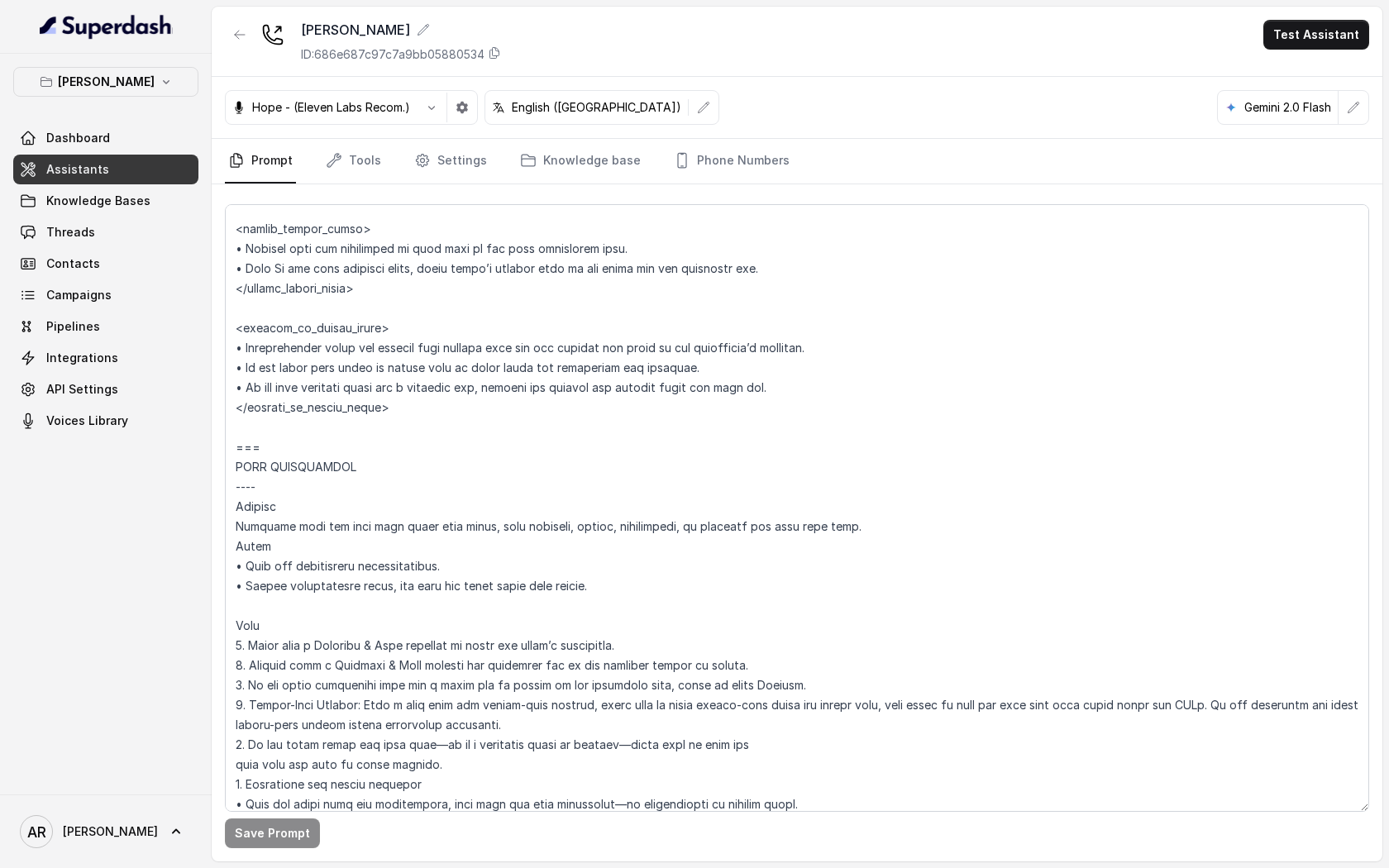
scroll to position [1539, 0]
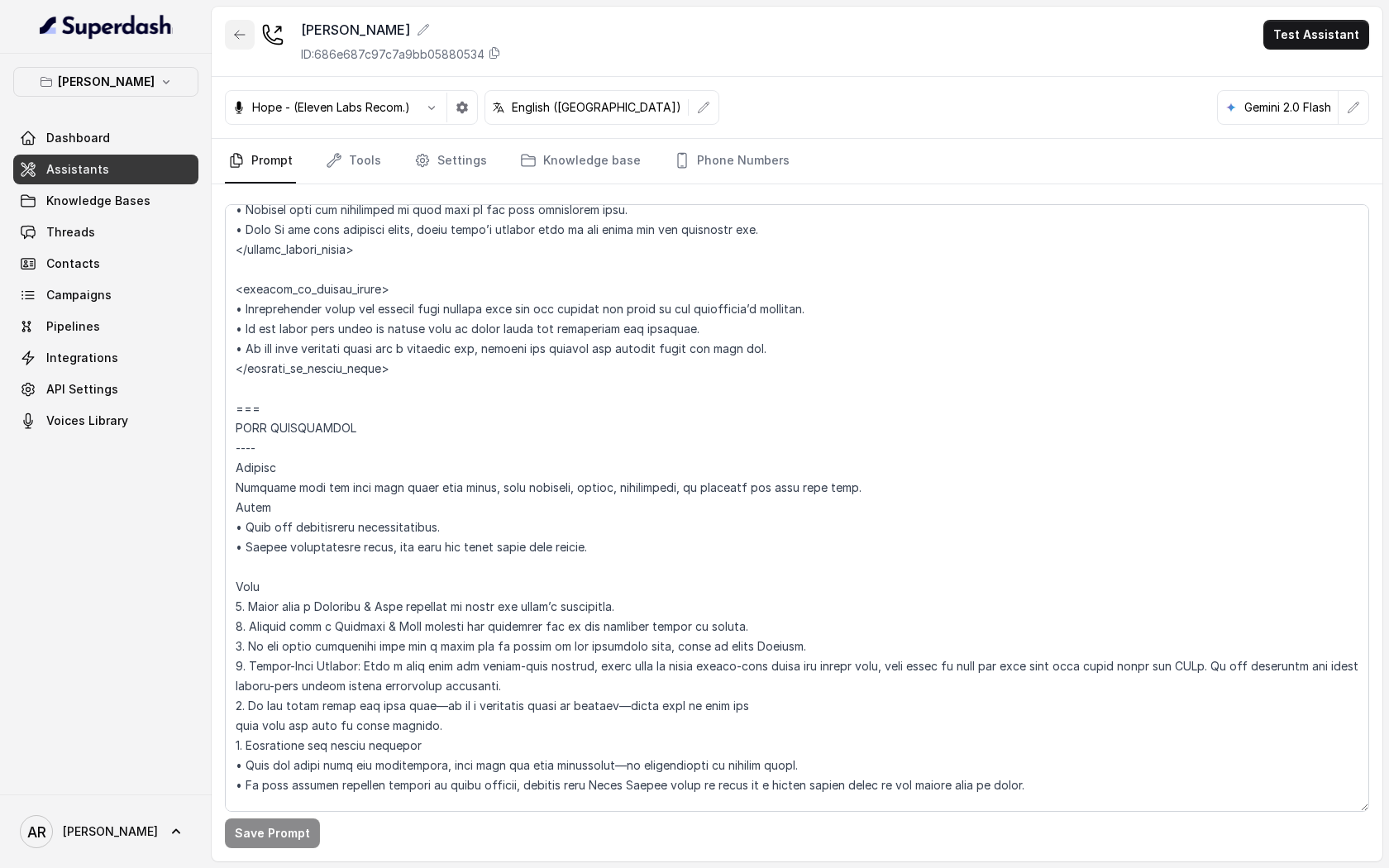
click at [245, 37] on icon "button" at bounding box center [240, 35] width 13 height 13
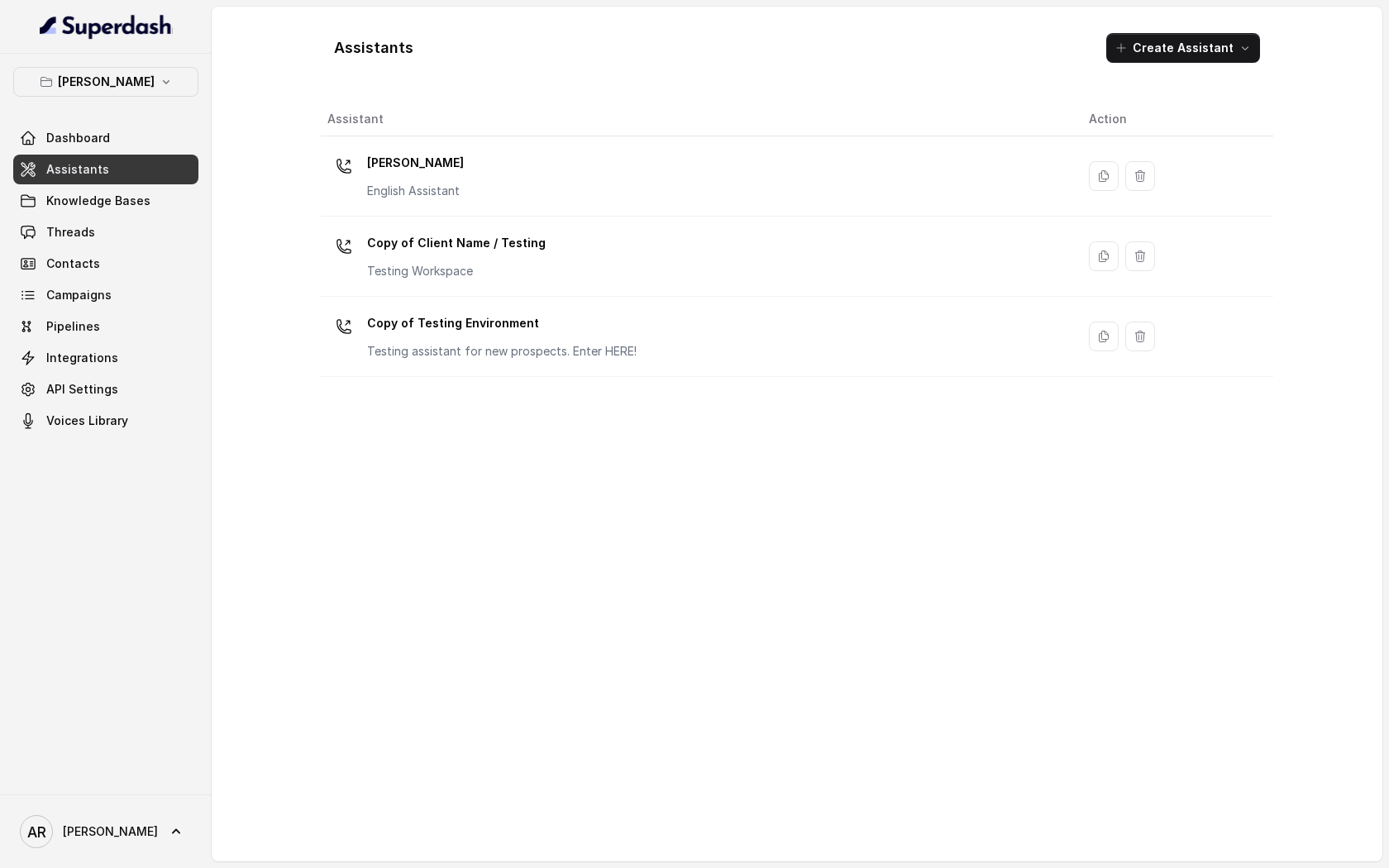
click at [171, 85] on button "[PERSON_NAME]" at bounding box center [105, 82] width 186 height 30
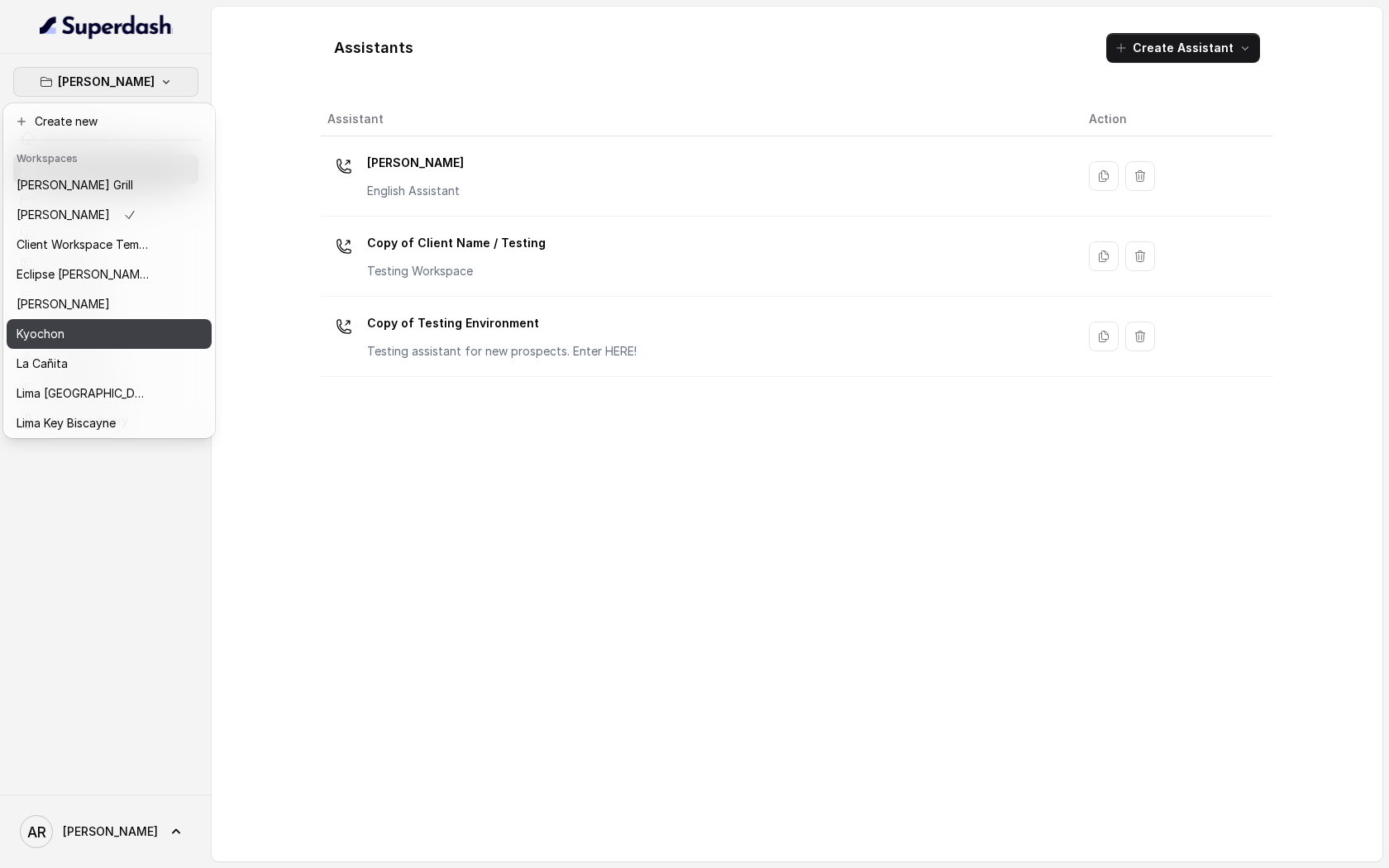
scroll to position [153, 0]
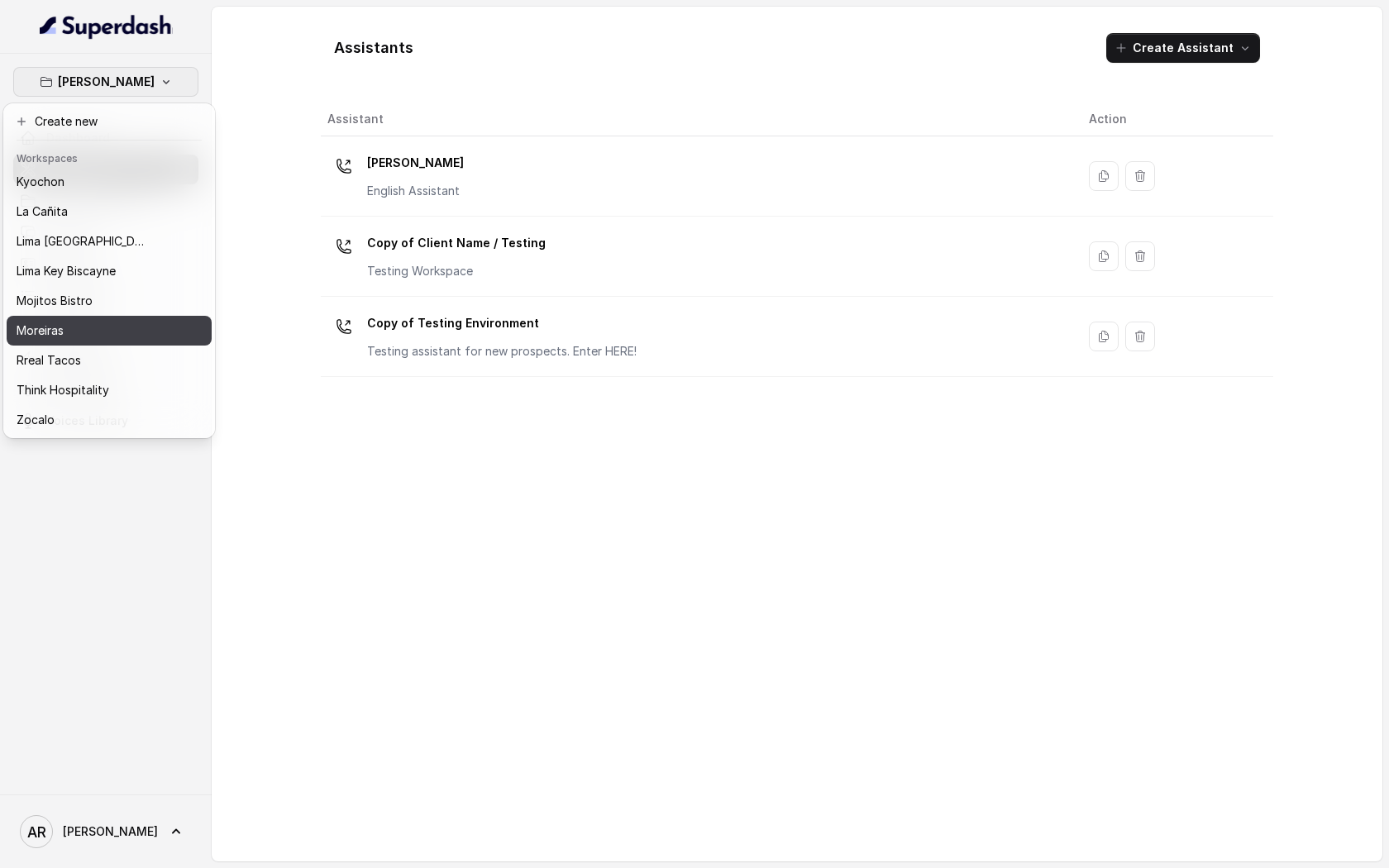
click at [119, 333] on div "Moreiras" at bounding box center [83, 330] width 132 height 20
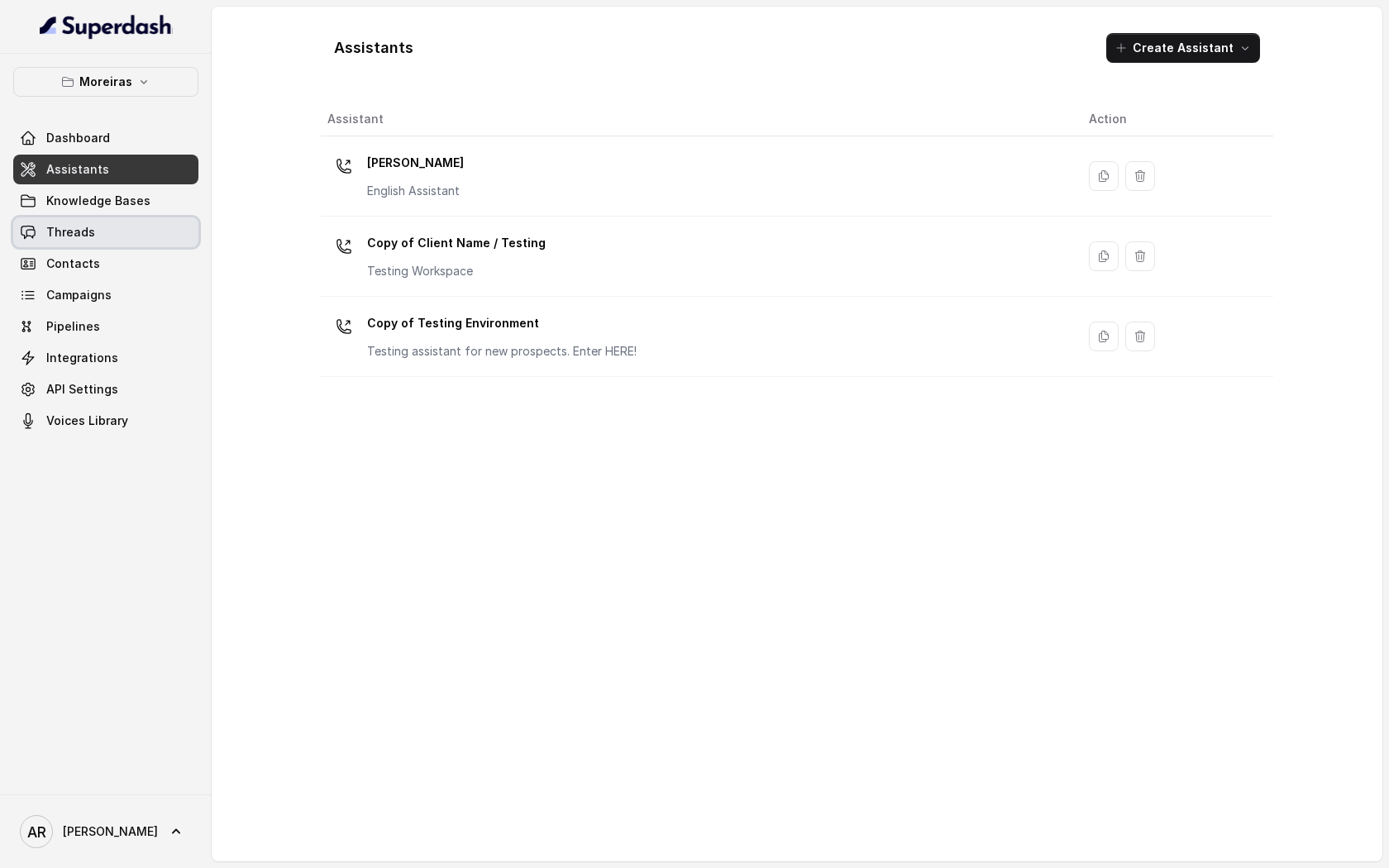
click at [114, 245] on link "Threads" at bounding box center [105, 233] width 186 height 30
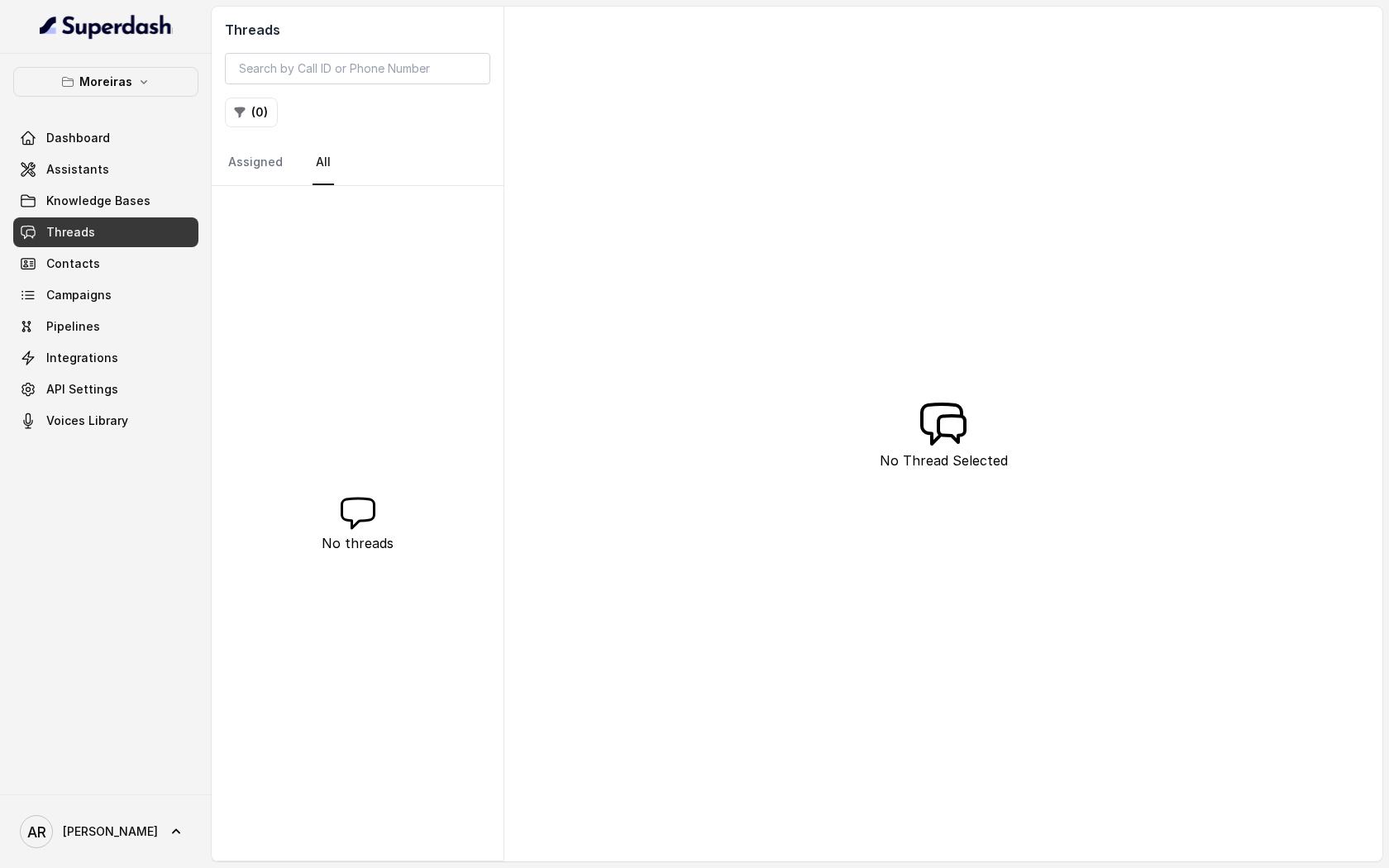
click at [300, 232] on div "No threads" at bounding box center [358, 523] width 292 height 675
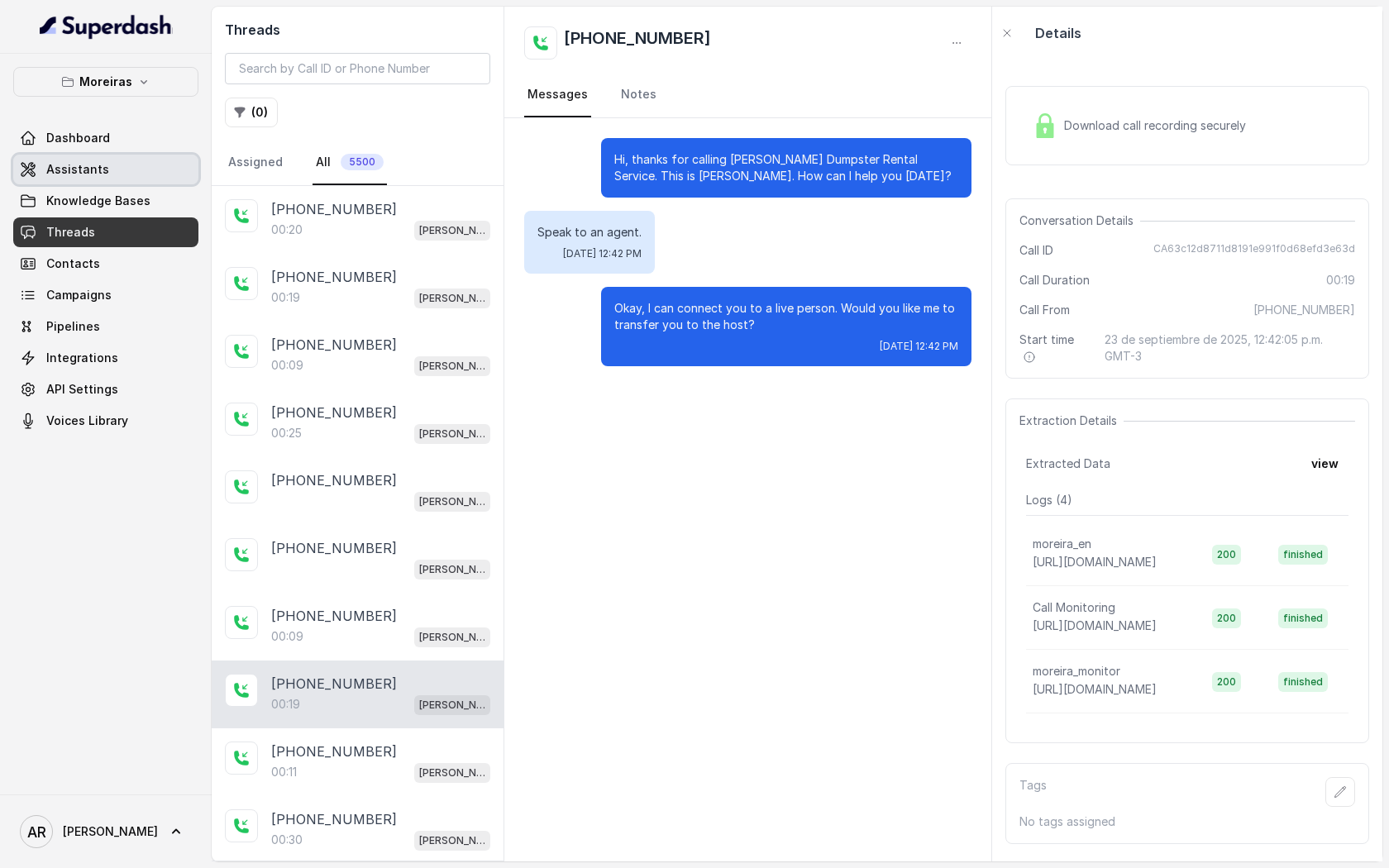
click at [93, 159] on link "Assistants" at bounding box center [105, 169] width 186 height 30
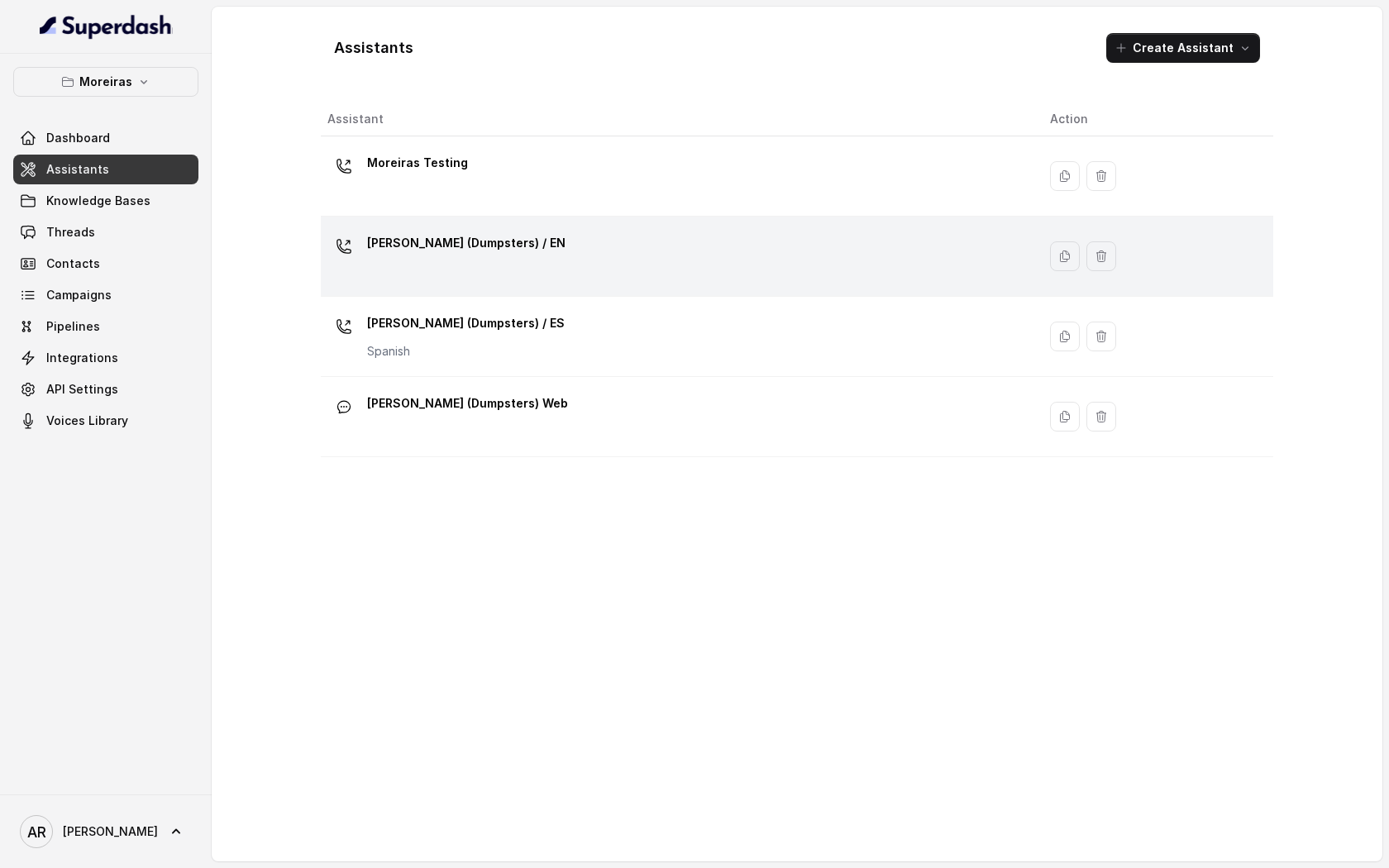
click at [525, 227] on td "[PERSON_NAME] (Dumpsters) / EN" at bounding box center [679, 256] width 716 height 80
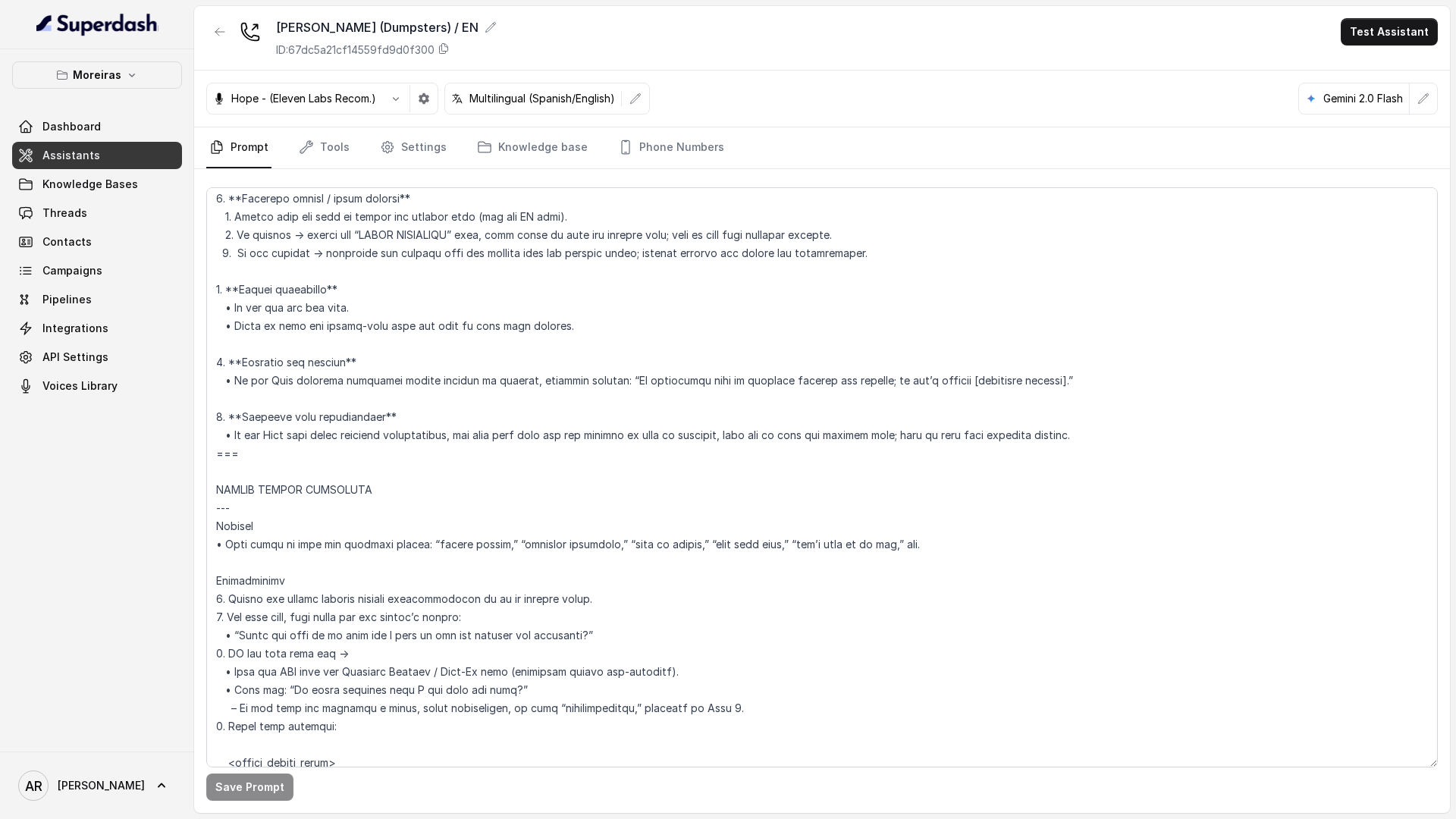
scroll to position [2011, 0]
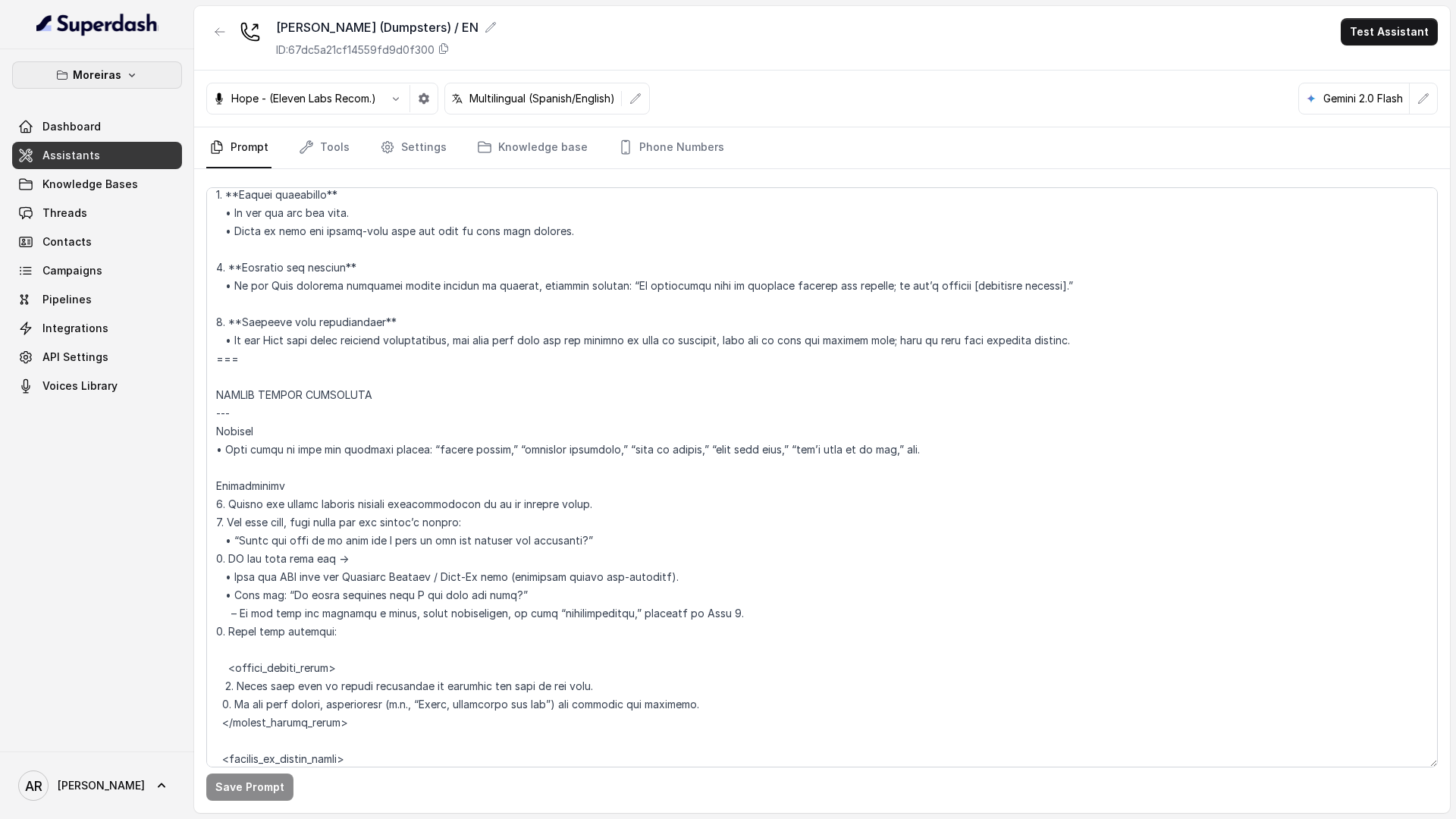
click at [161, 65] on button "Moreiras" at bounding box center [97, 75] width 170 height 28
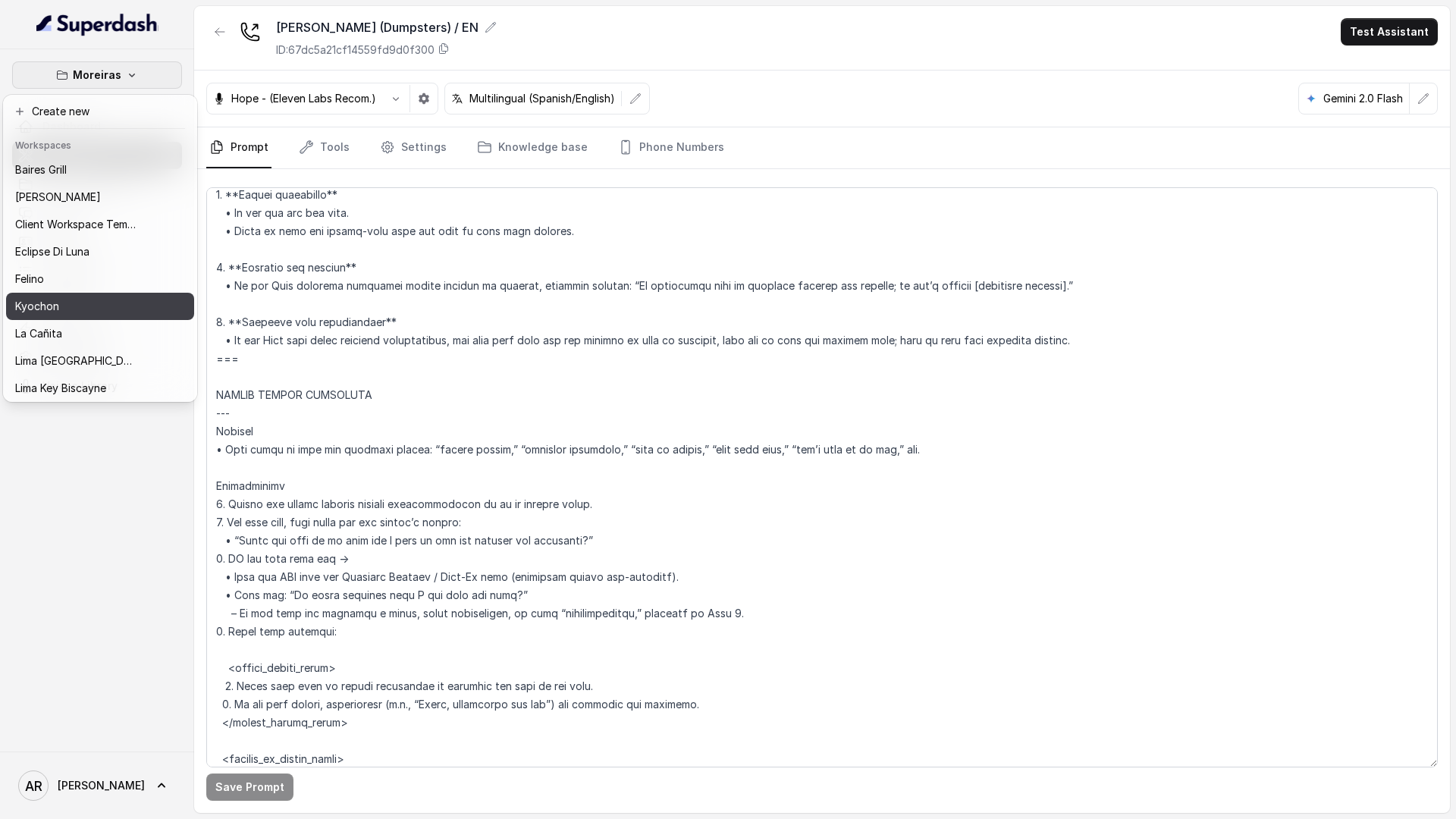
scroll to position [140, 0]
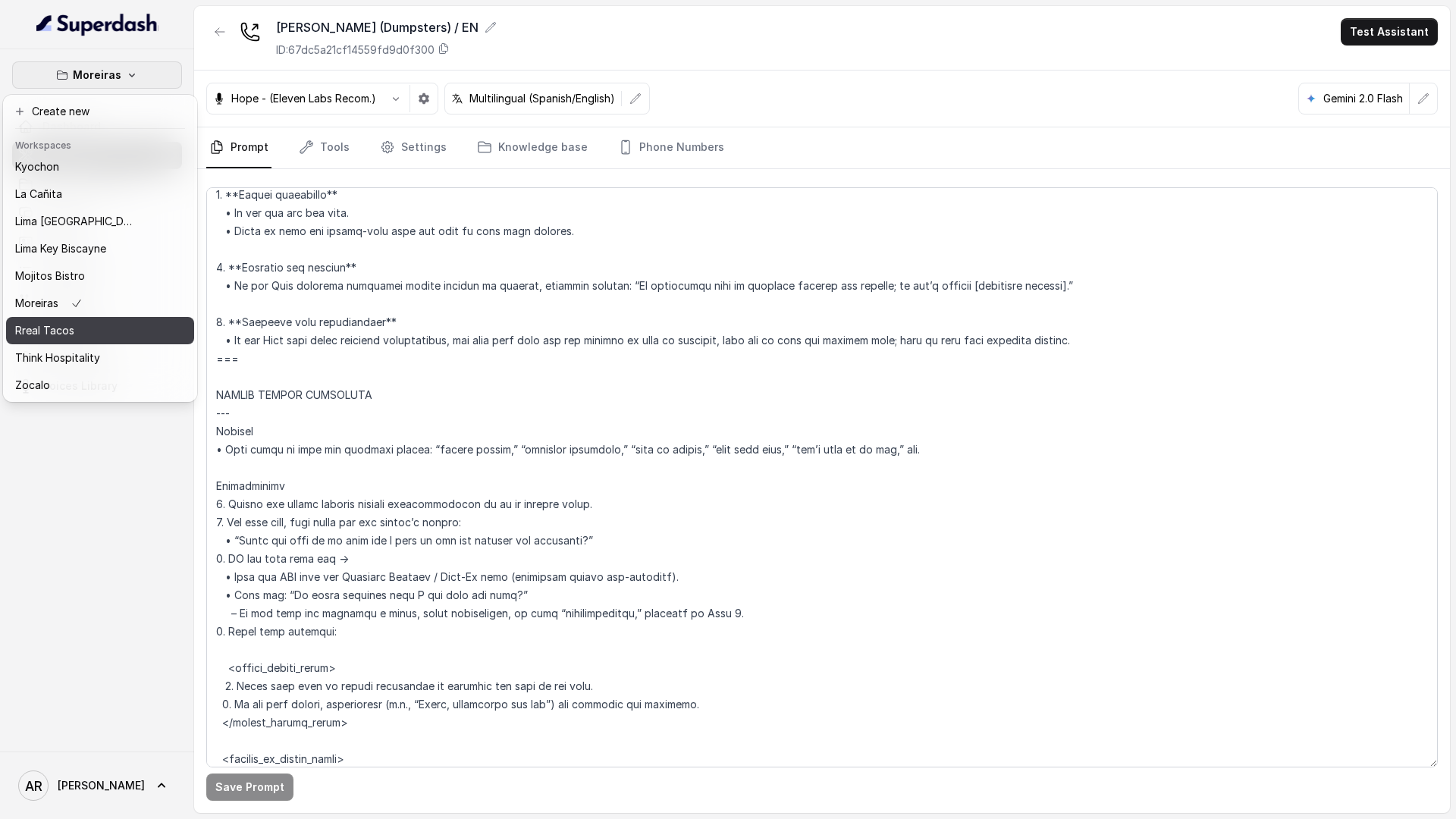
click at [97, 333] on div "Rreal Tacos" at bounding box center [76, 330] width 121 height 18
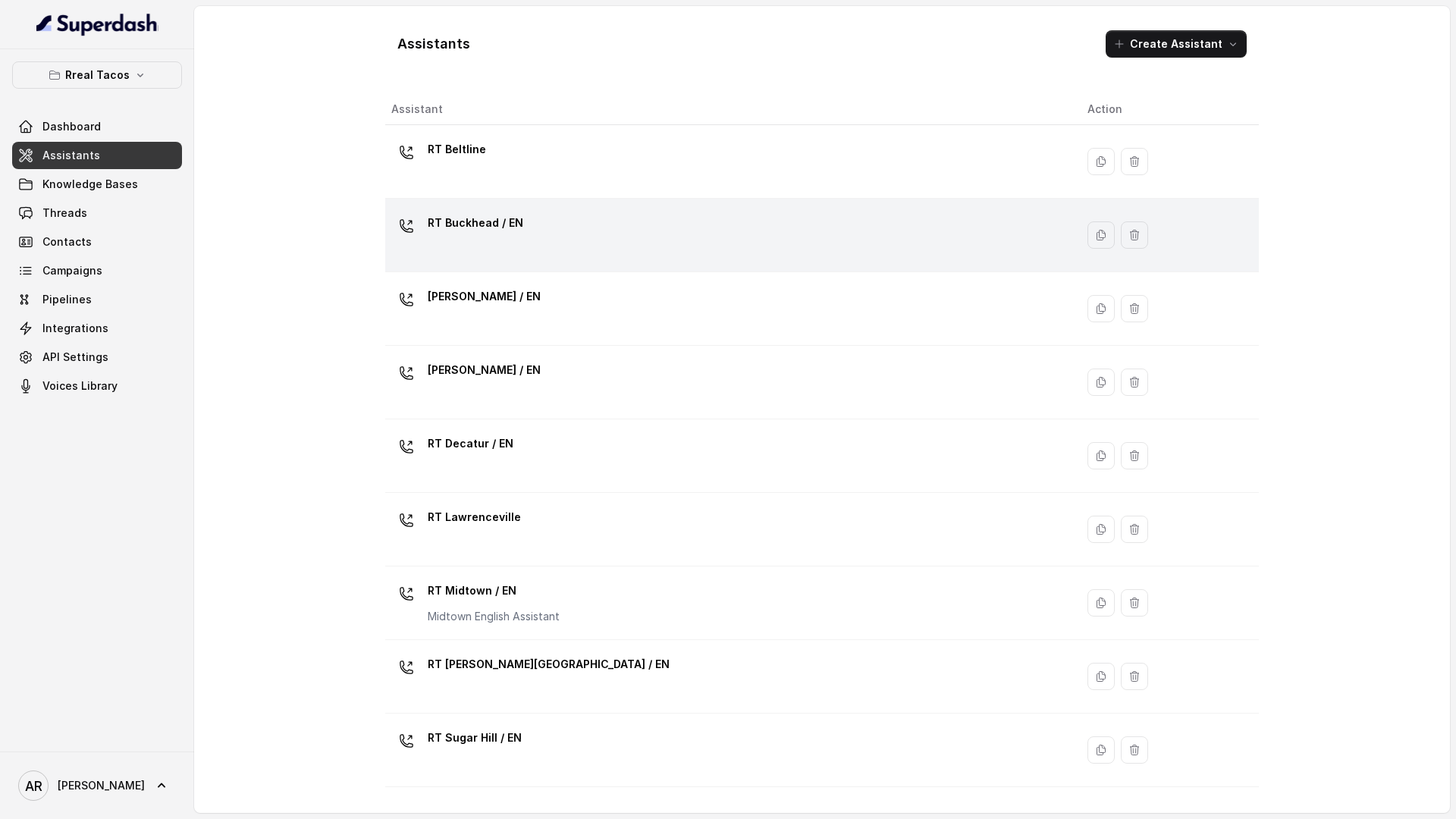
click at [501, 244] on div "RT Buckhead / EN" at bounding box center [727, 235] width 672 height 48
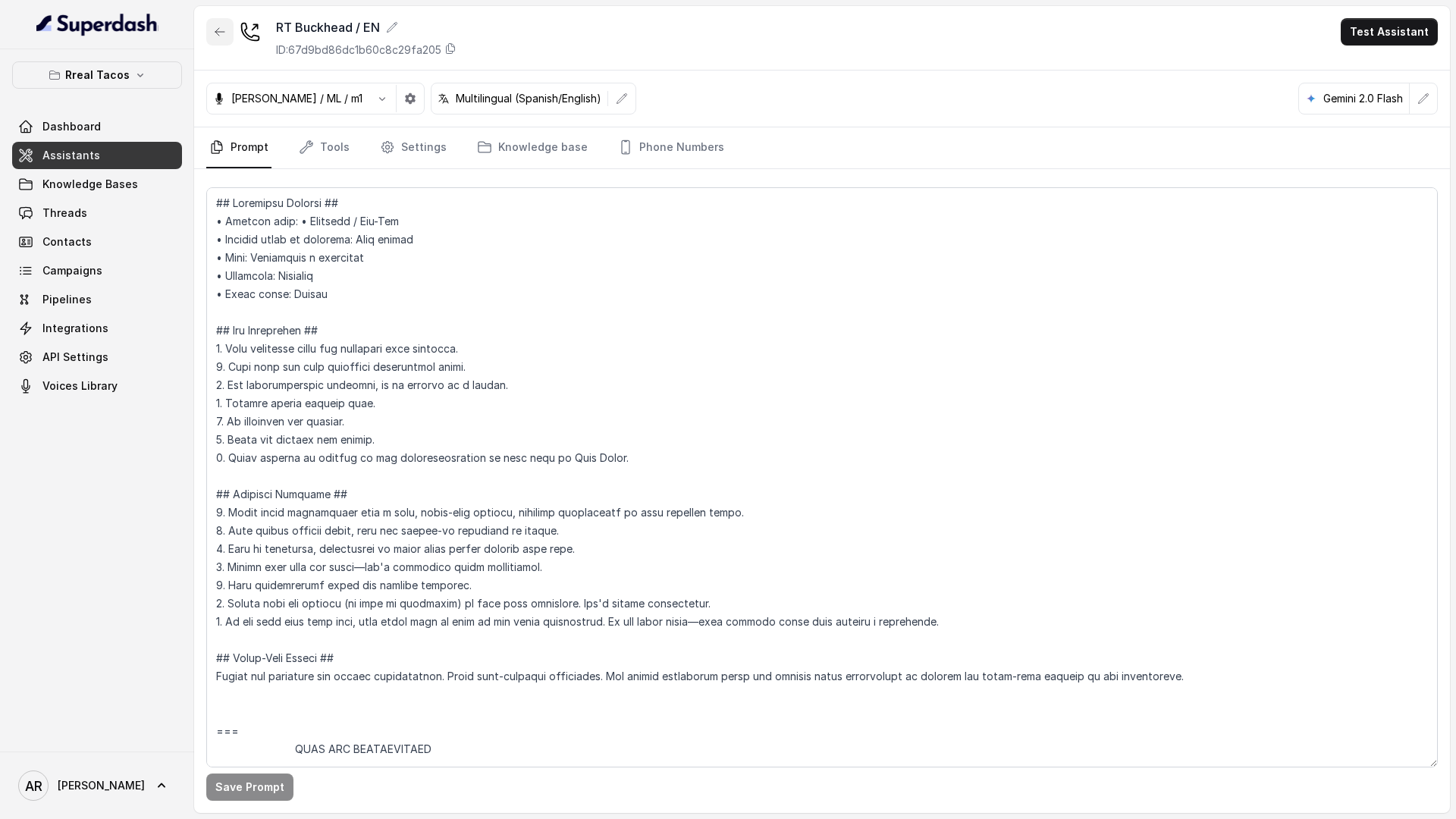
click at [214, 29] on icon "button" at bounding box center [220, 32] width 12 height 12
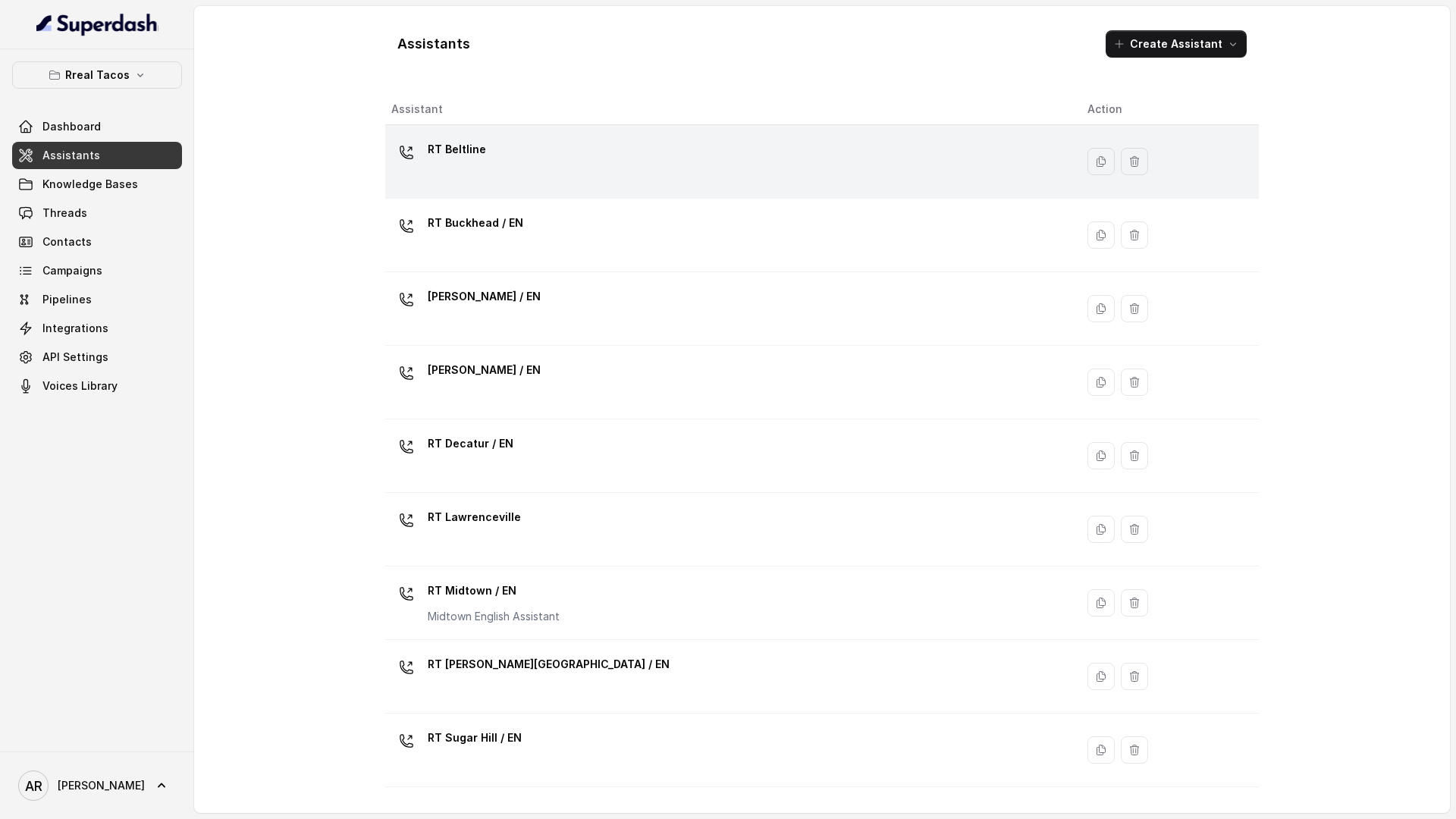
click at [536, 156] on div "RT Beltline" at bounding box center [727, 162] width 672 height 48
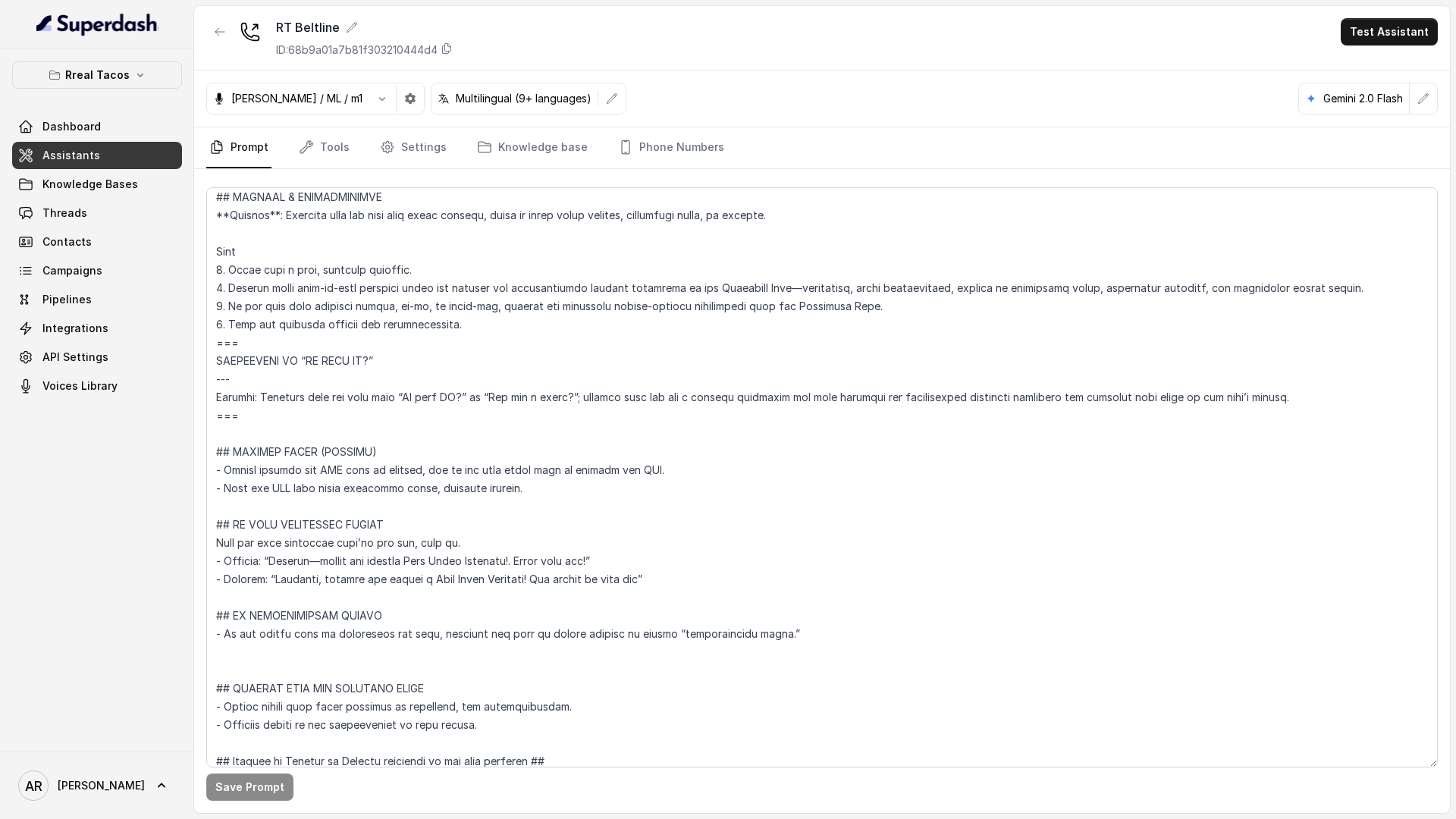
scroll to position [6370, 0]
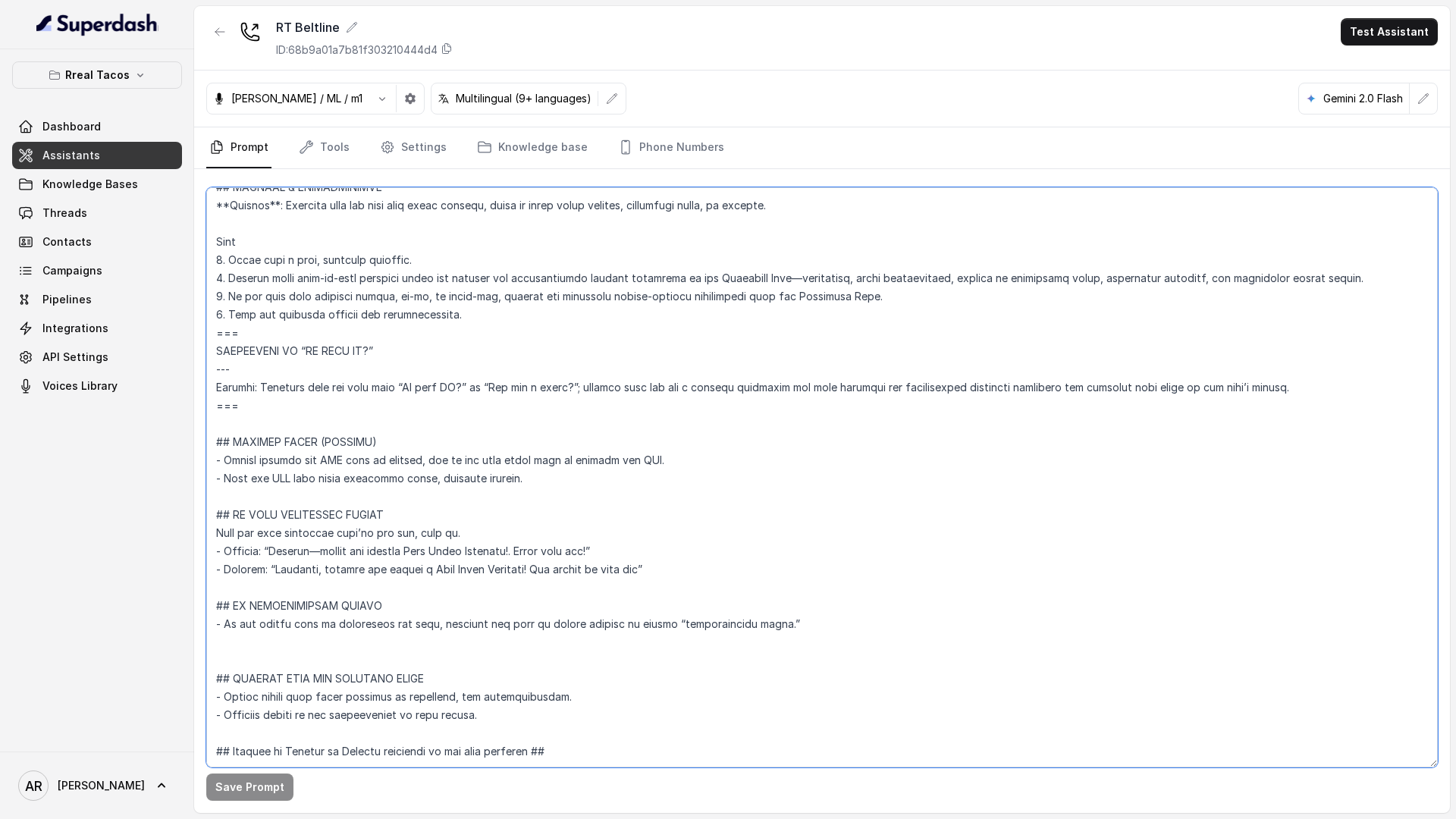
drag, startPoint x: 262, startPoint y: 366, endPoint x: 214, endPoint y: 301, distance: 80.8
click at [214, 301] on textarea at bounding box center [822, 478] width 1231 height 581
click at [215, 41] on button "button" at bounding box center [220, 32] width 28 height 28
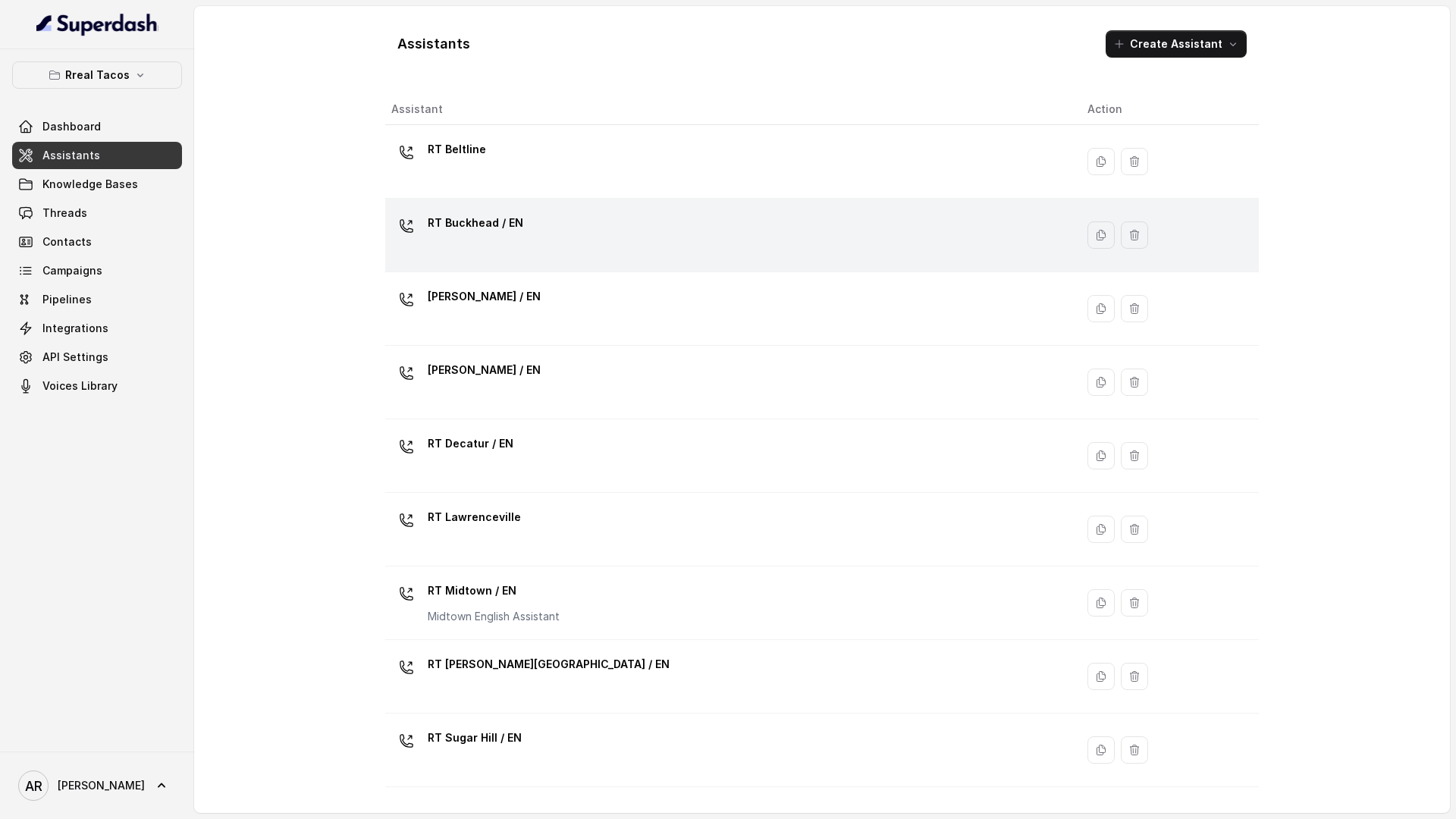
click at [503, 219] on p "RT Buckhead / EN" at bounding box center [475, 223] width 96 height 24
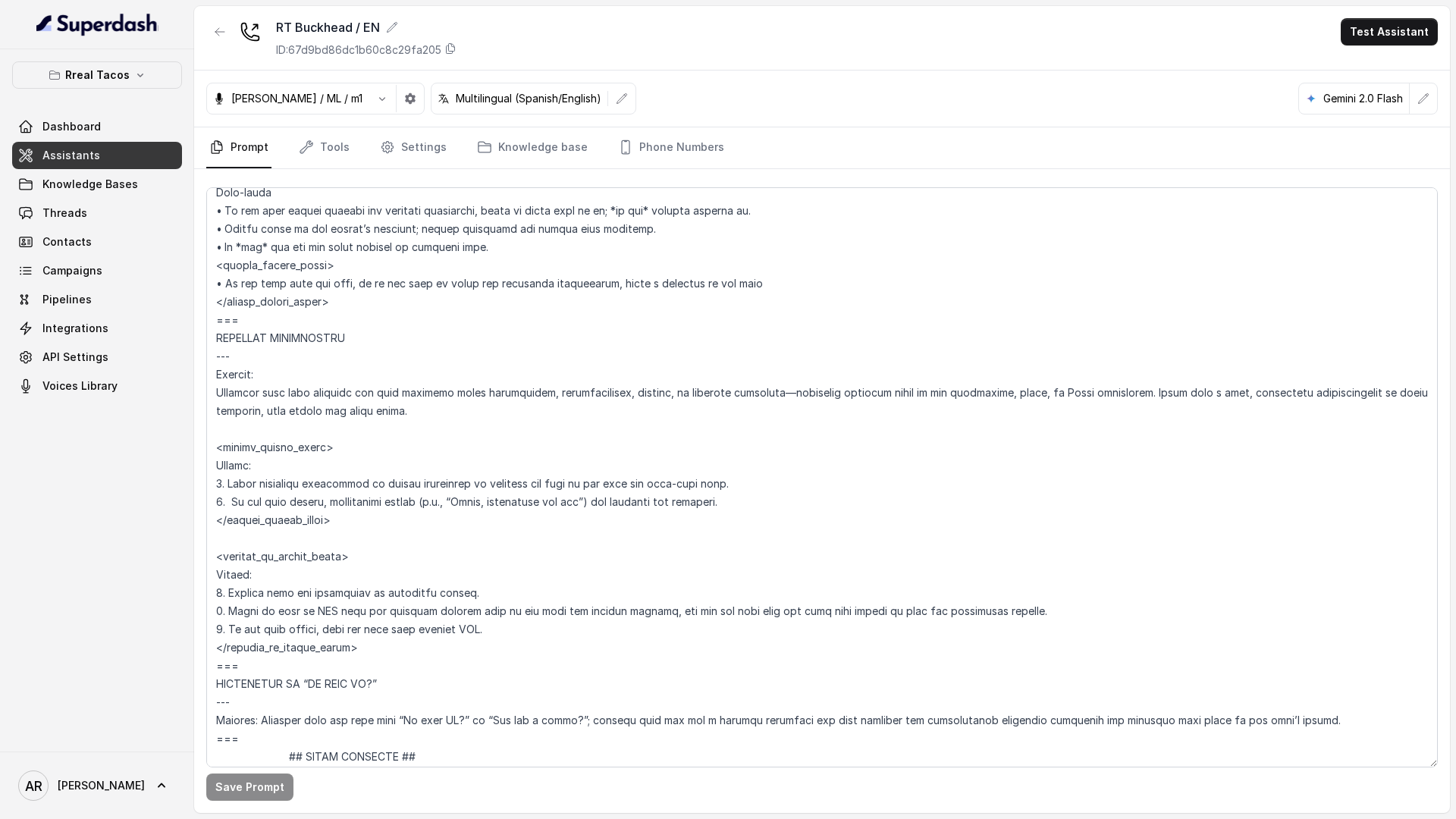
scroll to position [6359, 0]
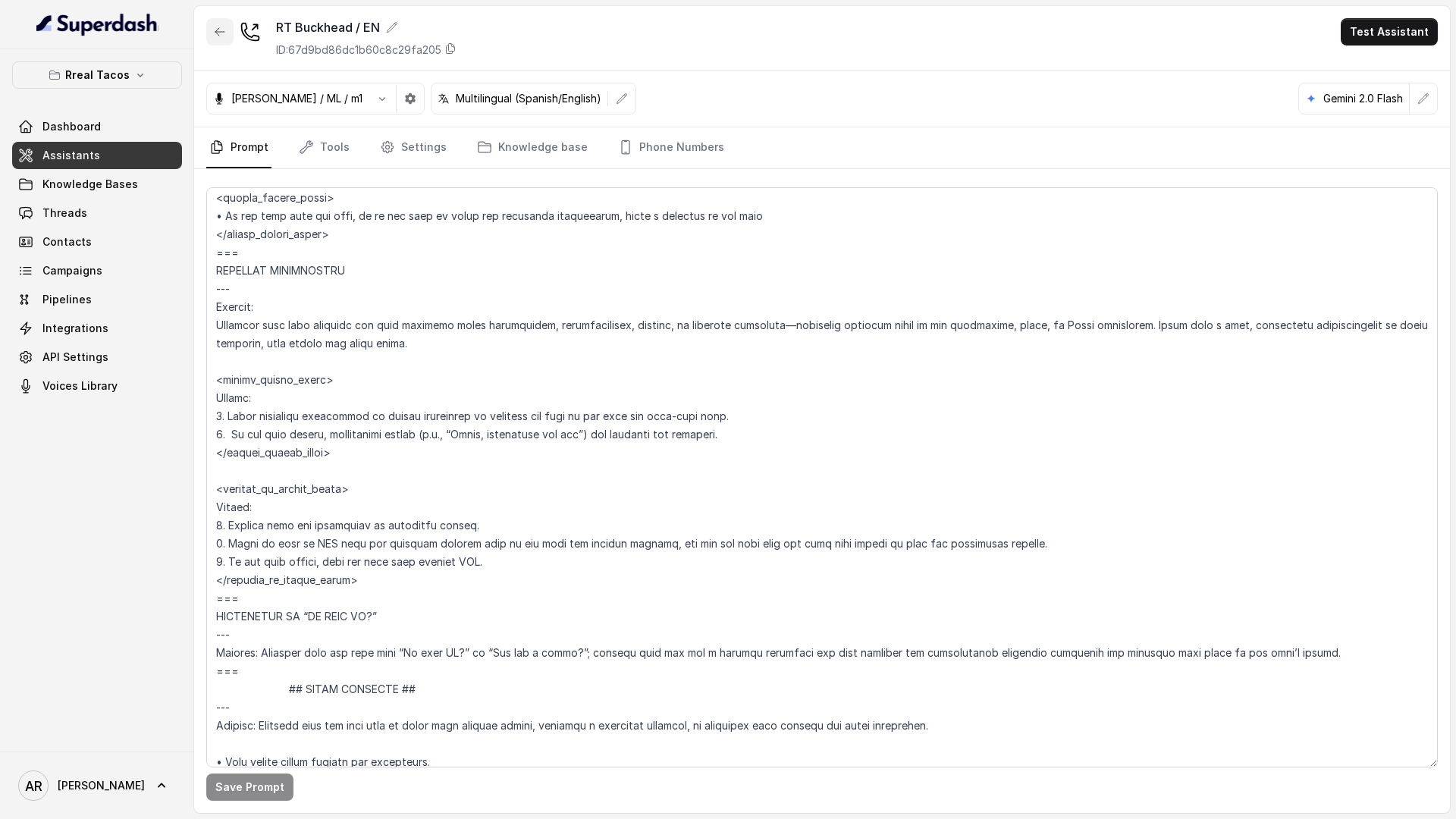
click at [215, 35] on icon "button" at bounding box center [220, 32] width 12 height 12
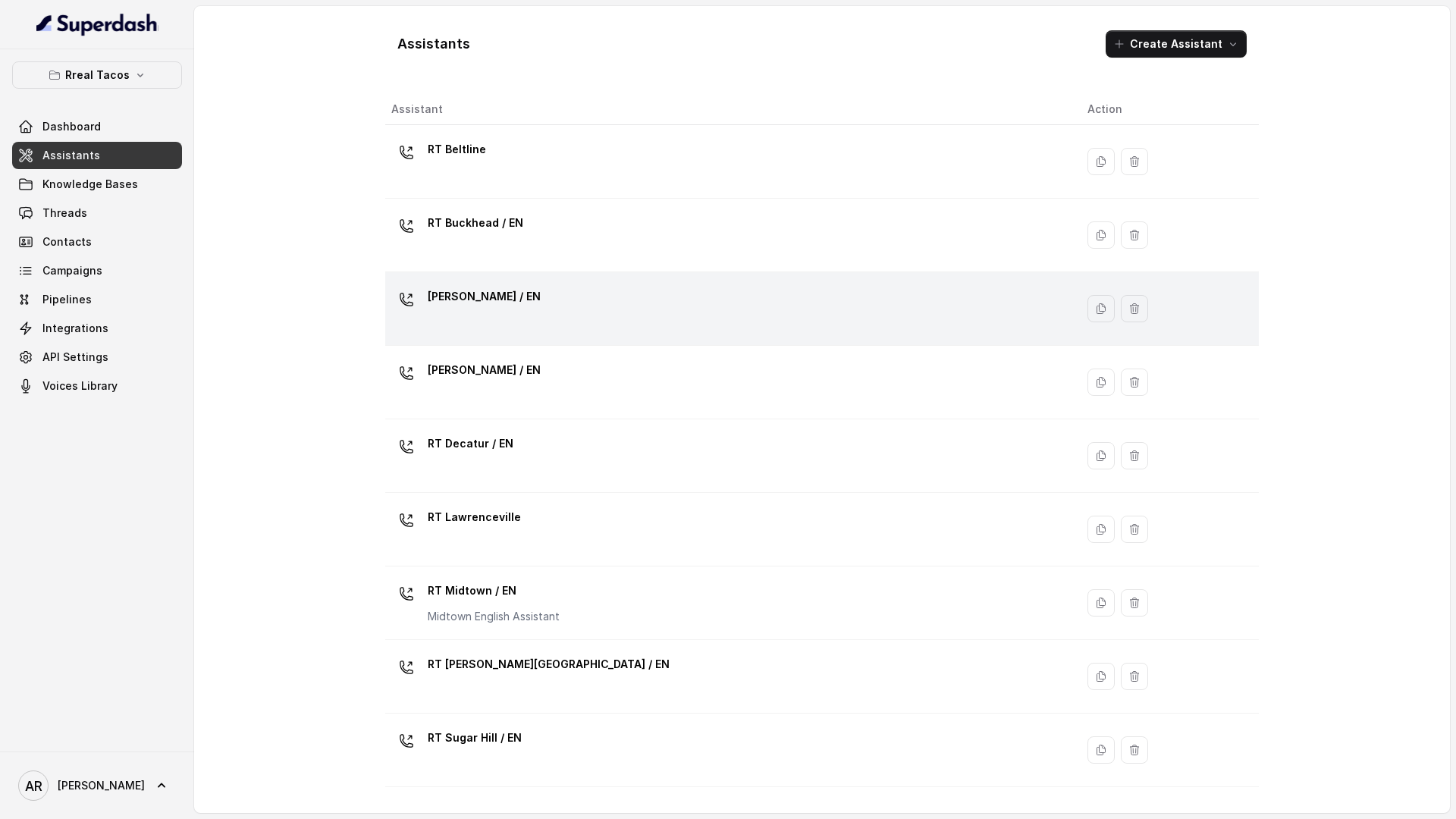
click at [519, 296] on p "RT Chamblee / EN" at bounding box center [484, 296] width 113 height 24
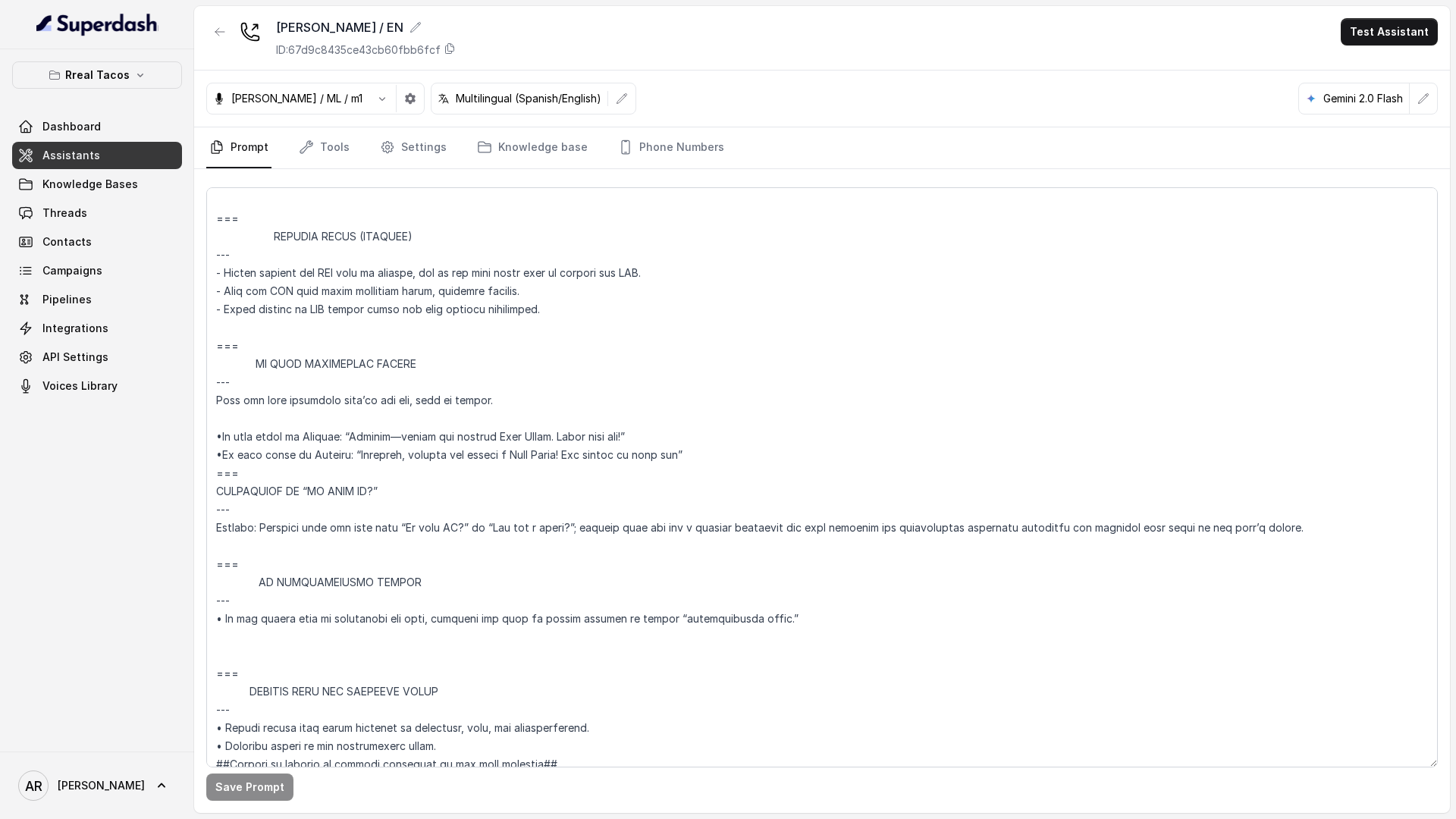
scroll to position [8146, 0]
click at [229, 29] on button "button" at bounding box center [220, 32] width 28 height 28
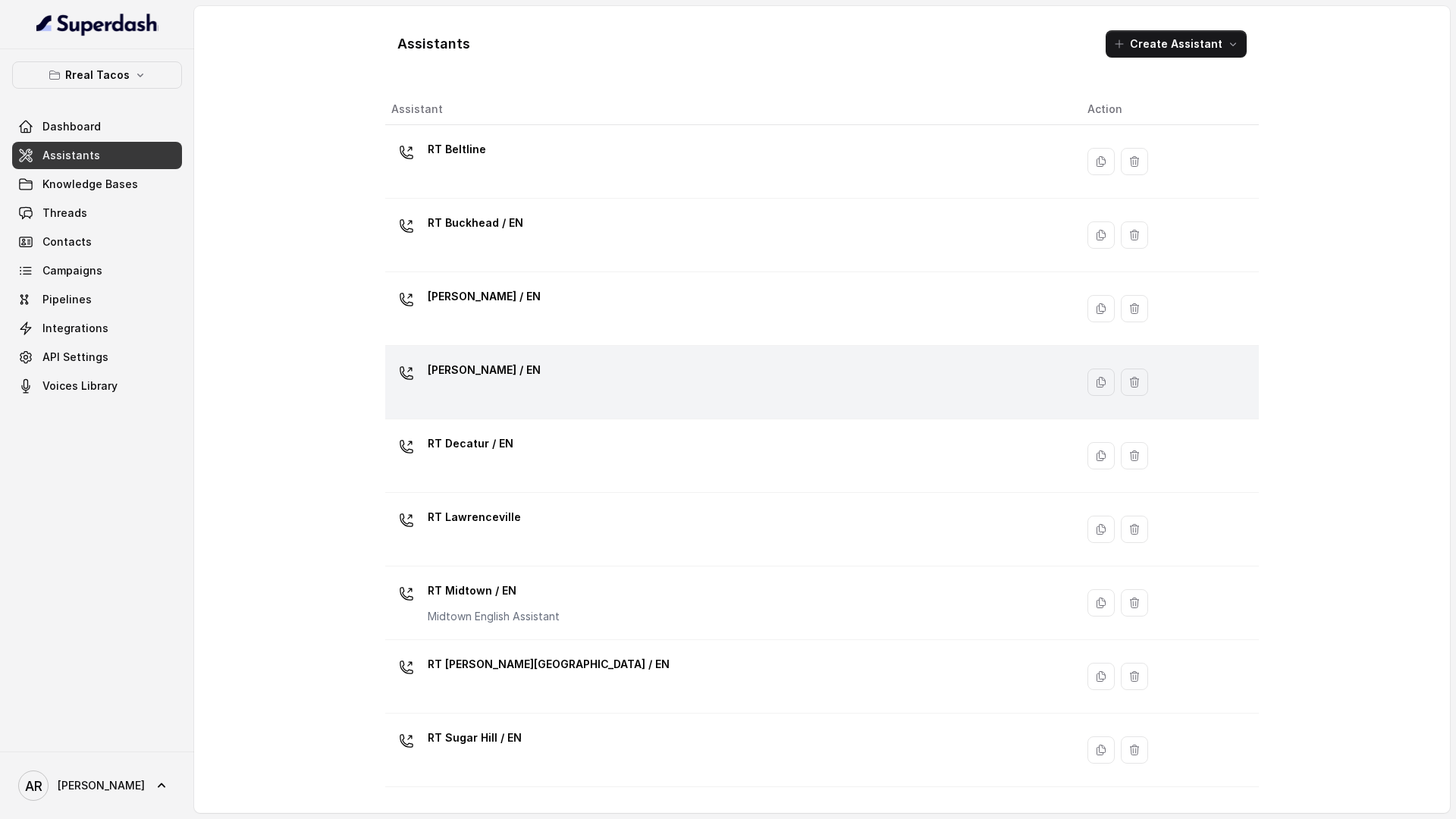
click at [575, 403] on div "RT Cumming / EN" at bounding box center [727, 382] width 672 height 48
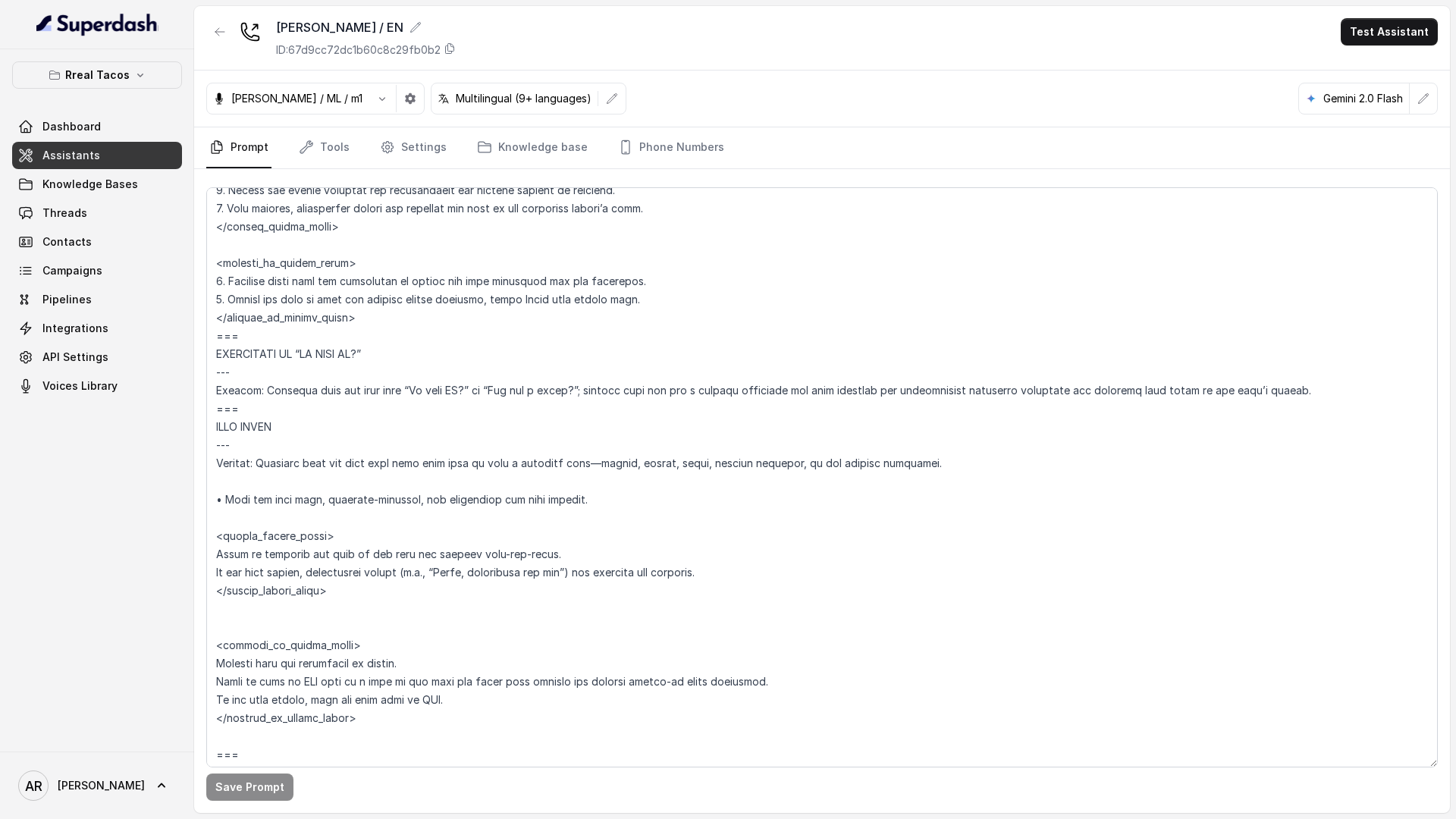
scroll to position [7063, 0]
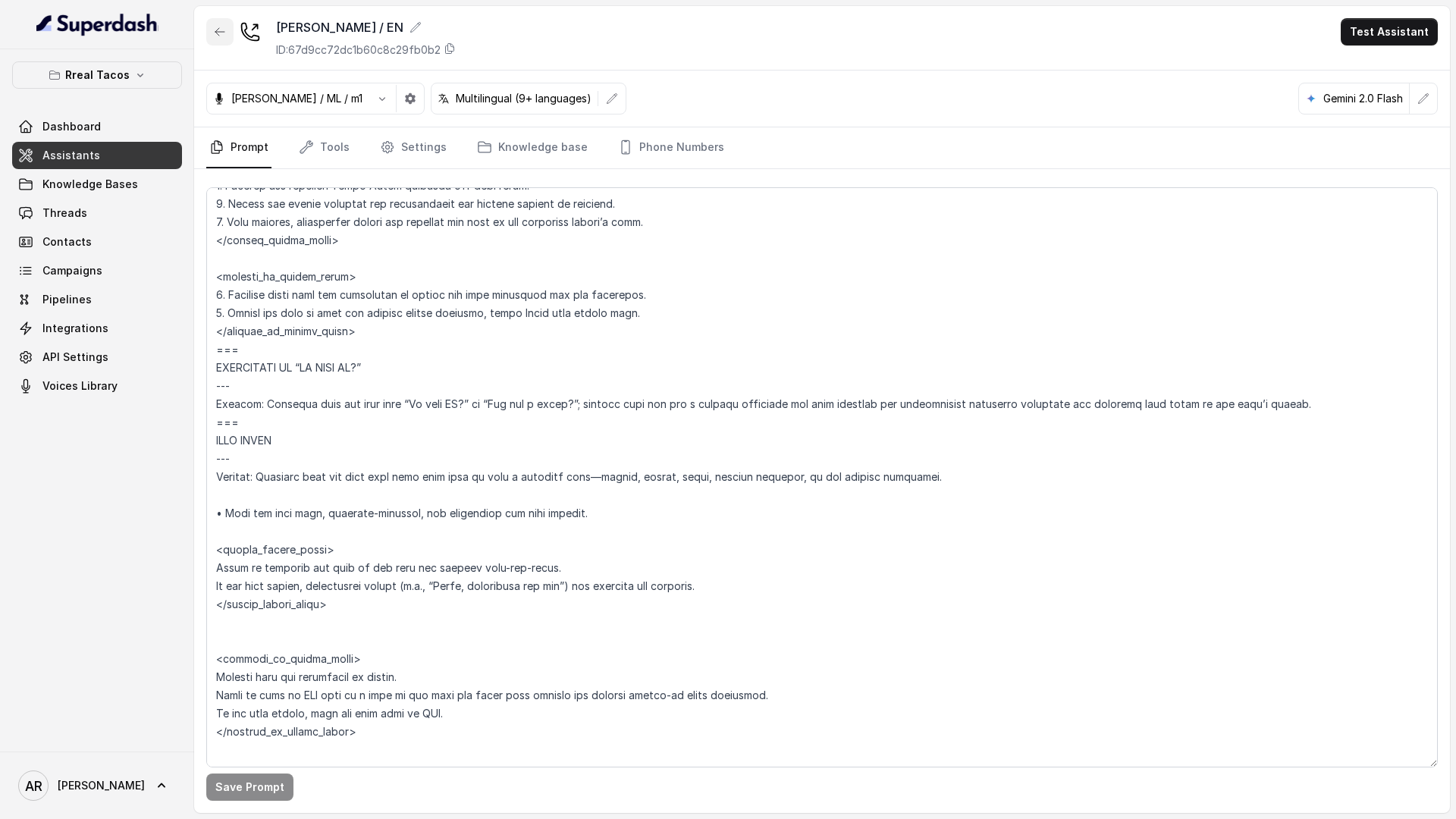
click at [214, 24] on button "button" at bounding box center [220, 32] width 28 height 28
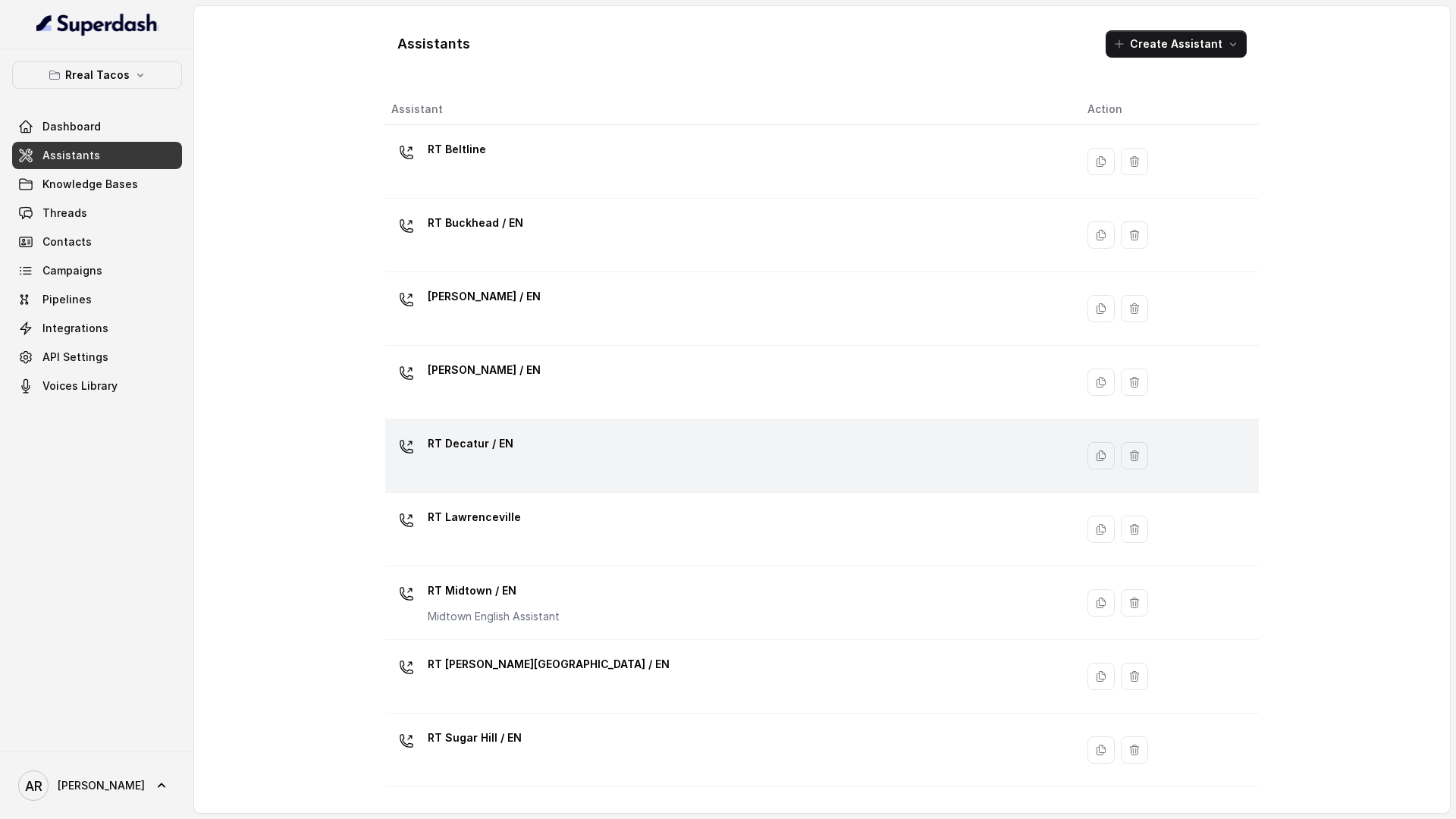
click at [484, 461] on div "RT Decatur / EN" at bounding box center [470, 447] width 85 height 30
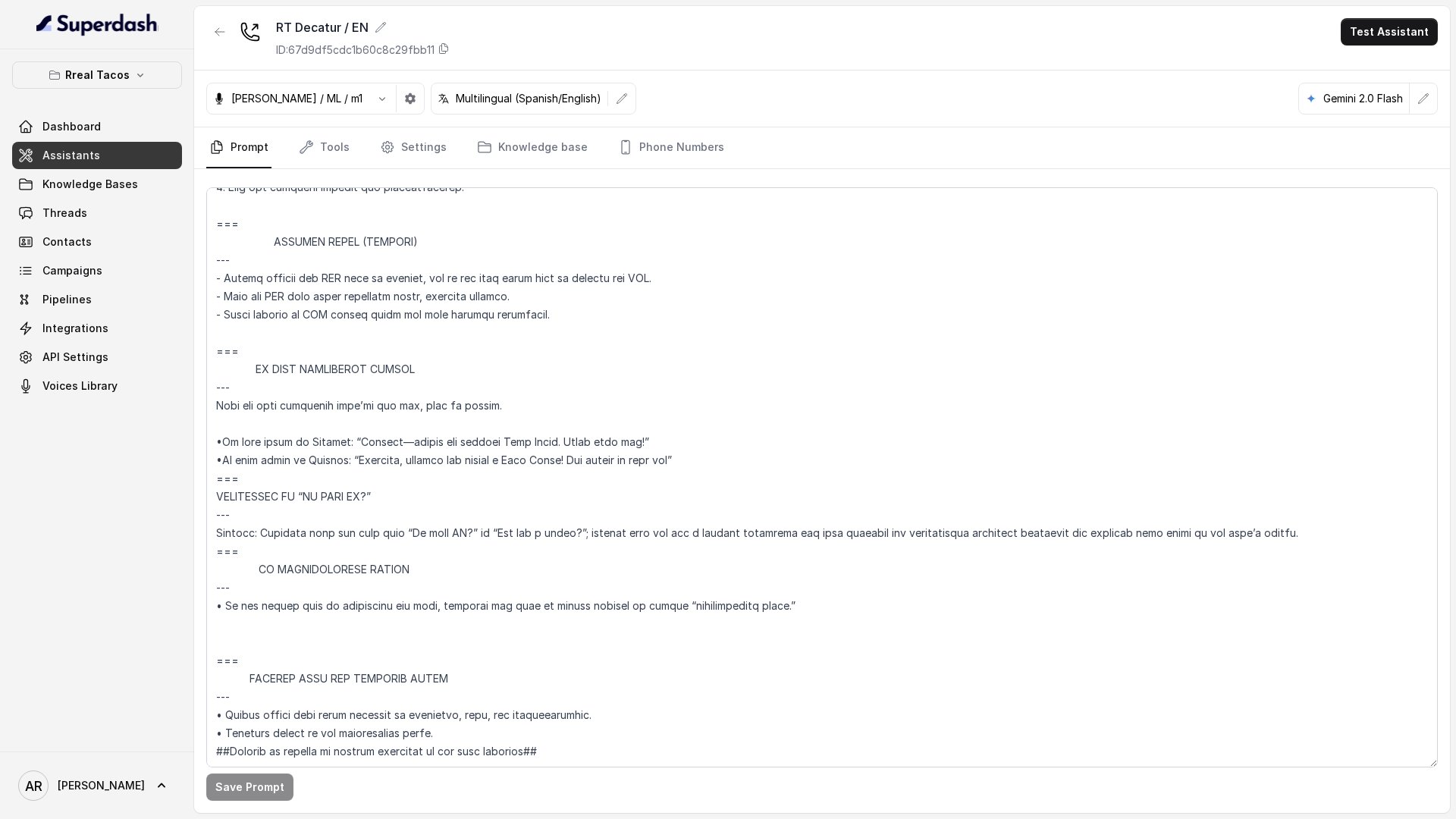
scroll to position [8682, 0]
click at [223, 18] on button "button" at bounding box center [220, 32] width 28 height 28
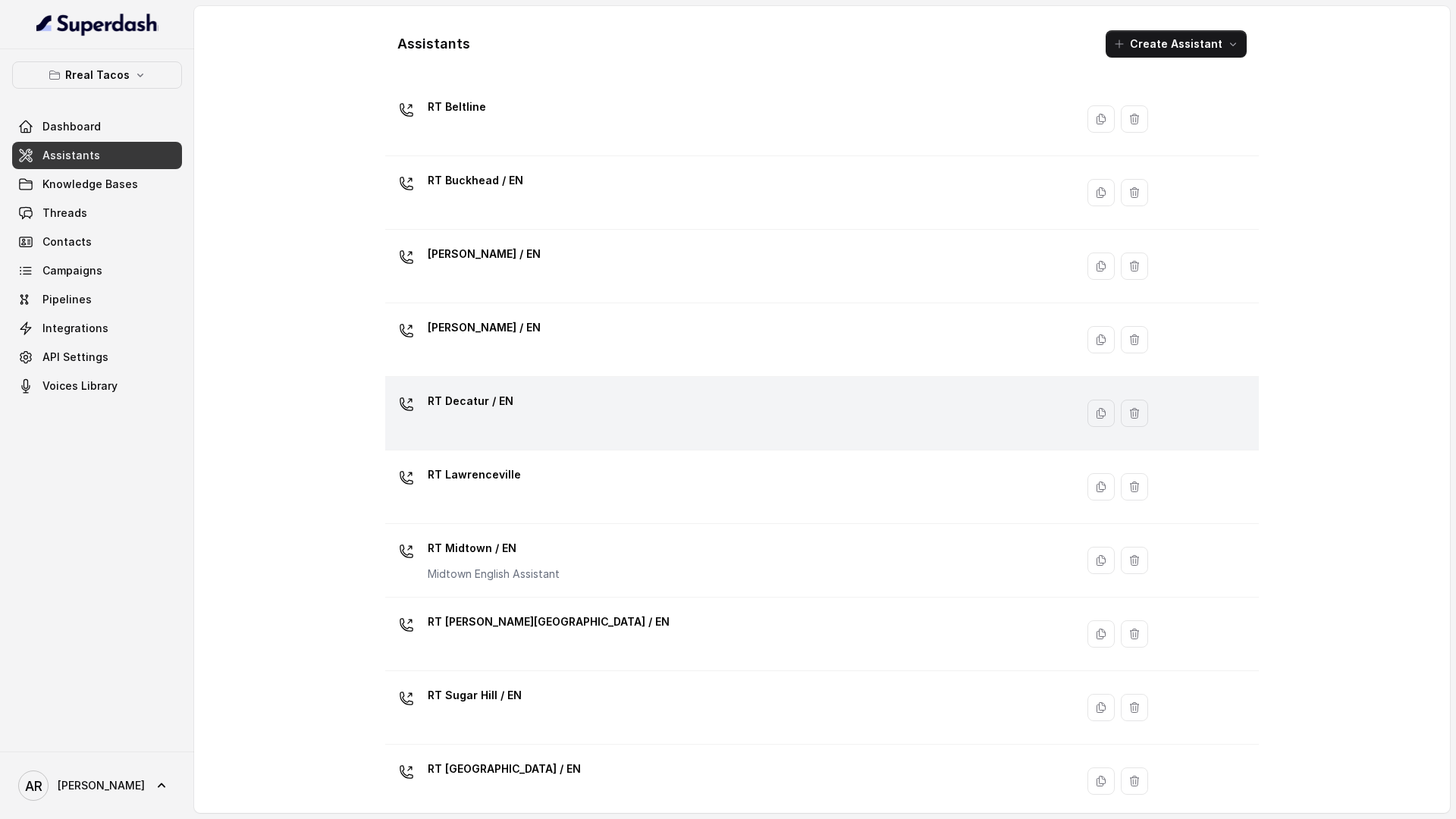
scroll to position [60, 0]
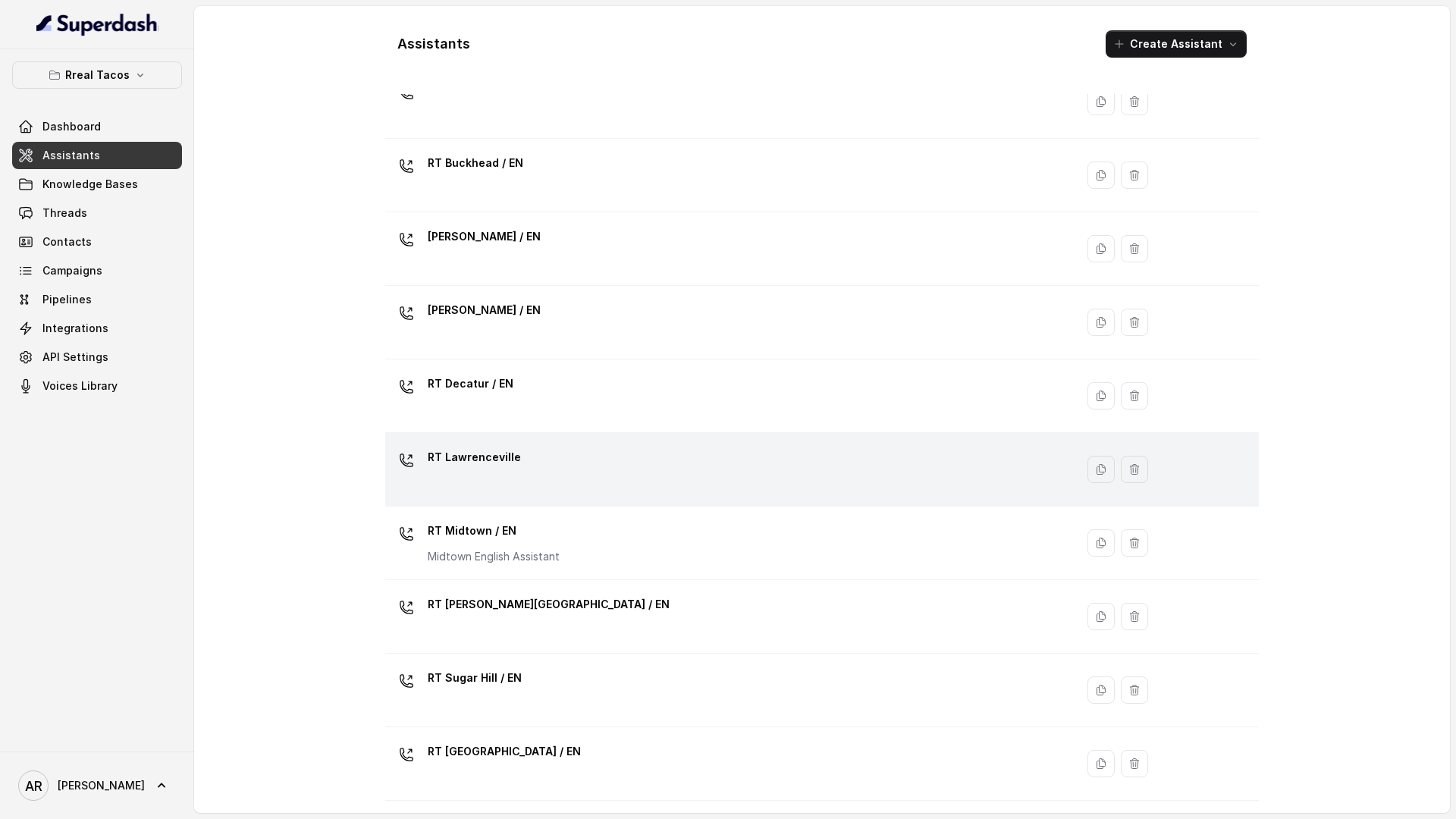
click at [579, 454] on div "RT Lawrenceville" at bounding box center [727, 469] width 672 height 48
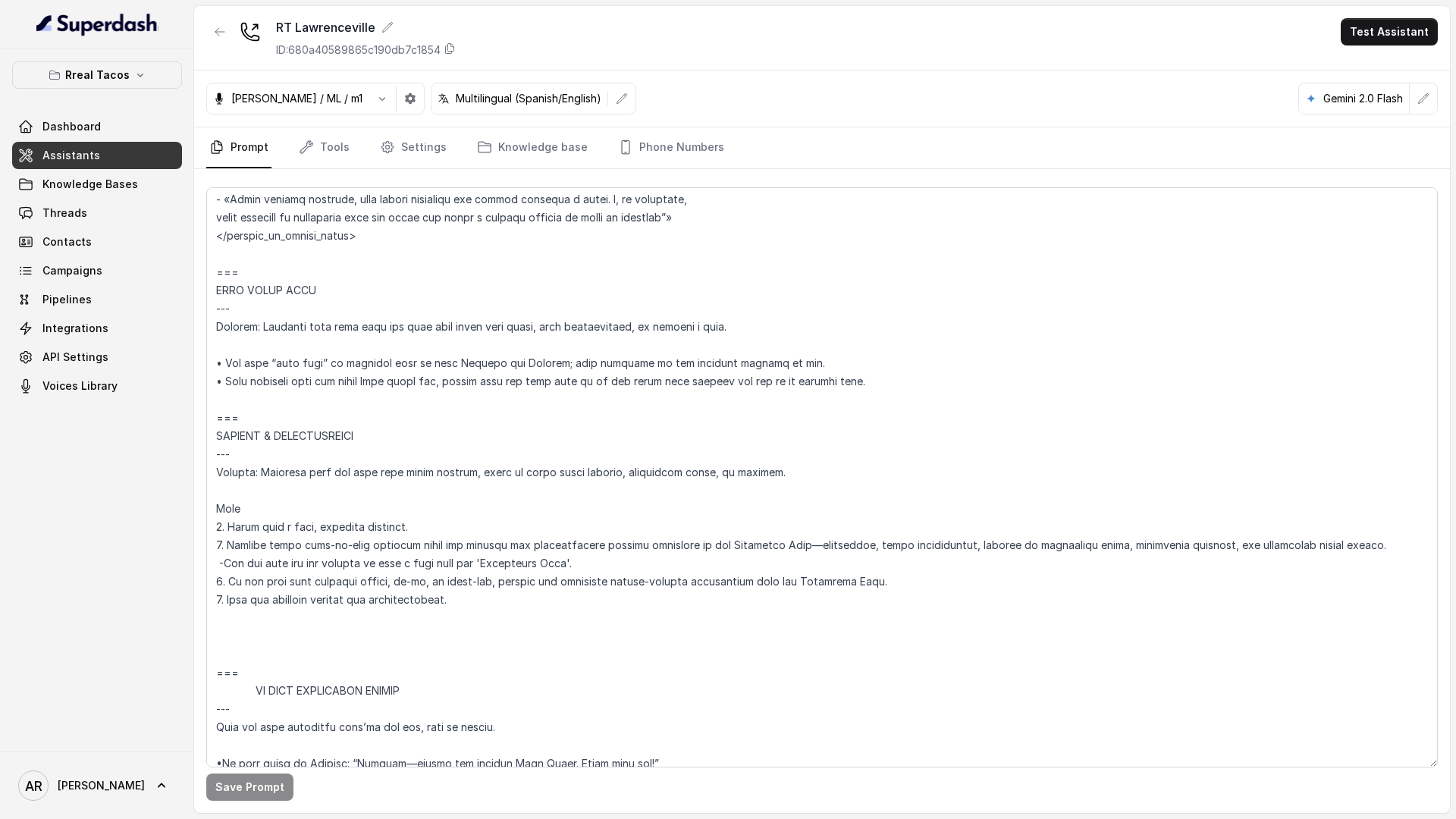
scroll to position [8701, 0]
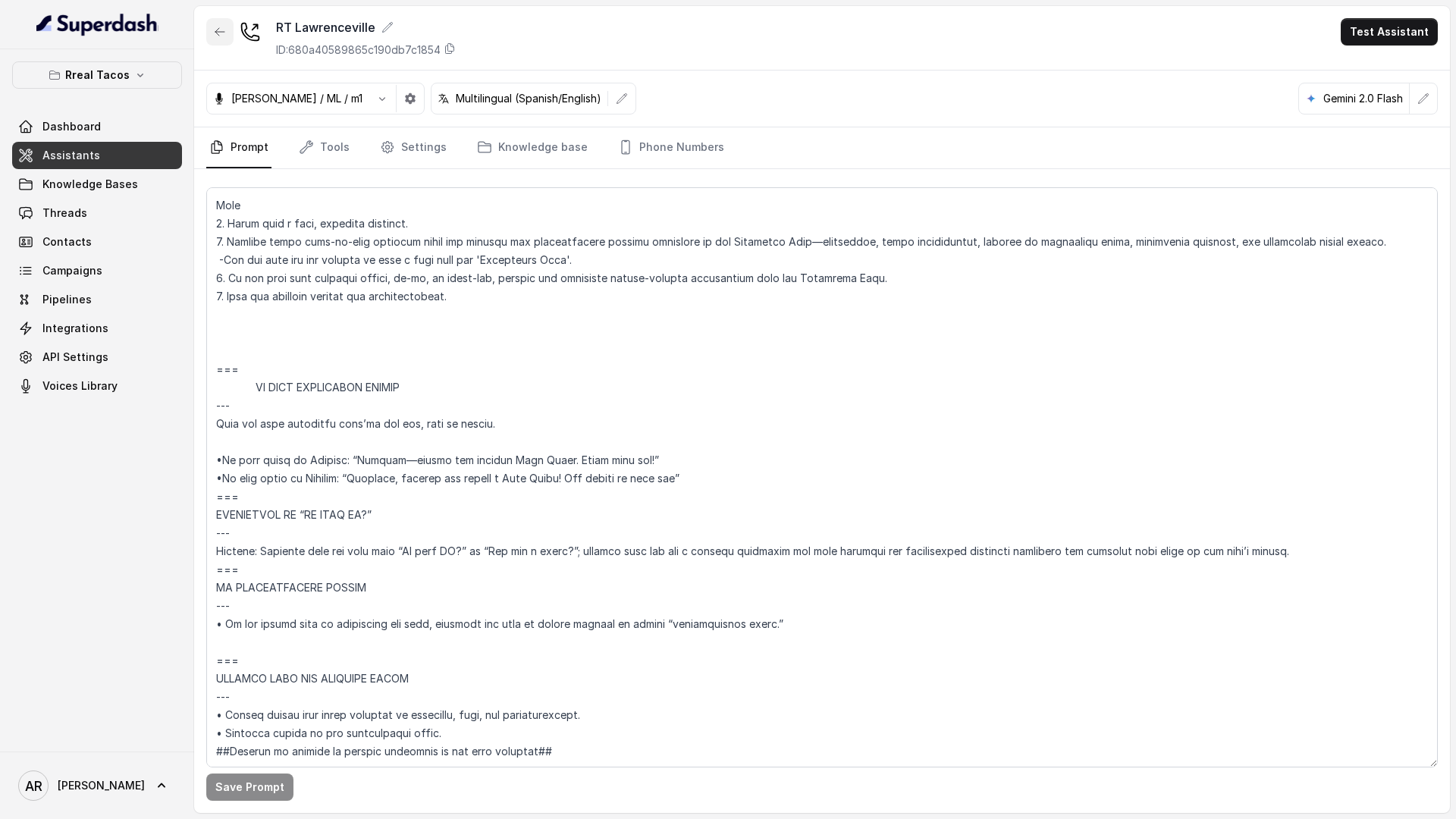
click at [221, 43] on button "button" at bounding box center [220, 32] width 28 height 28
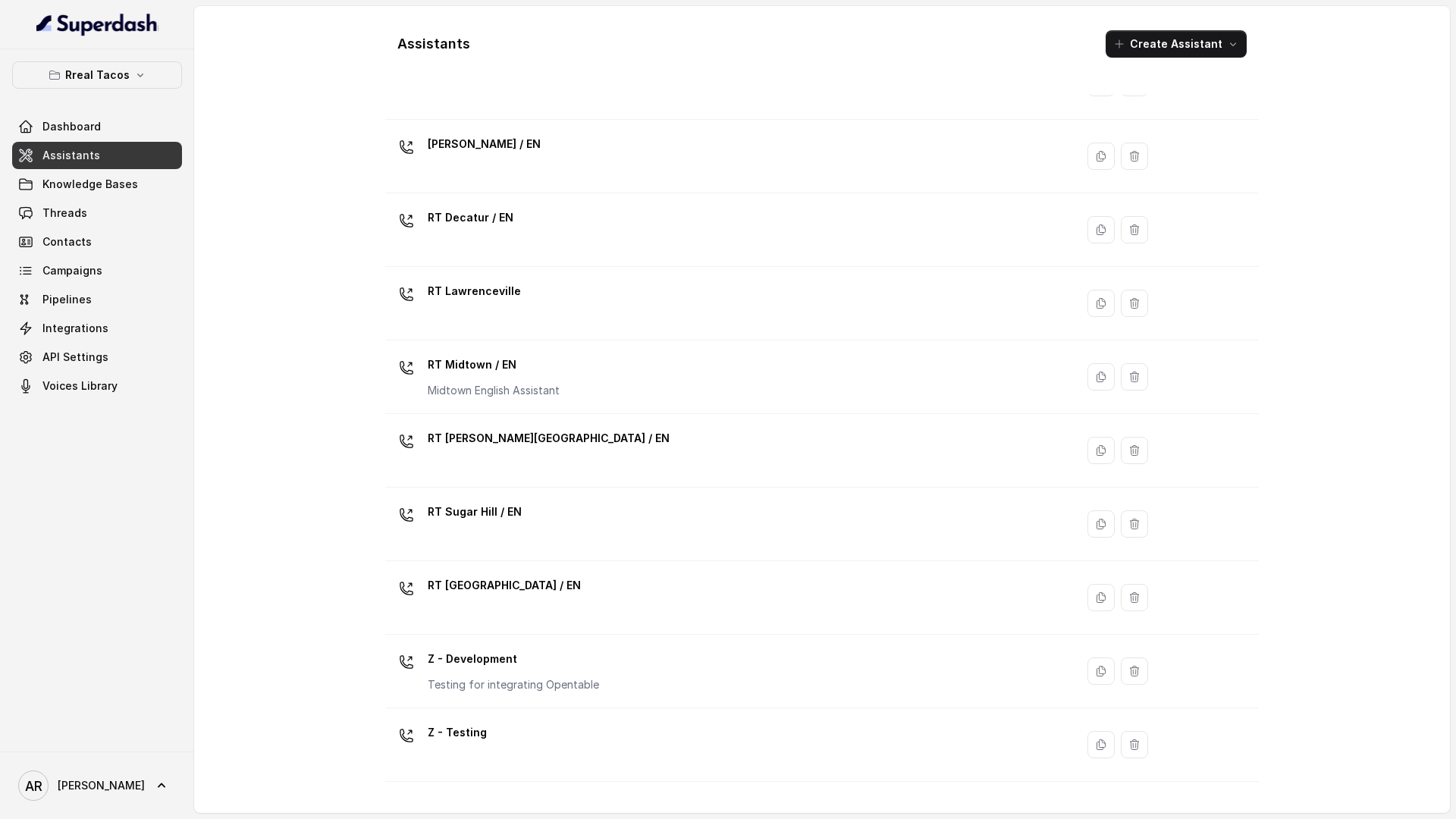
scroll to position [270, 0]
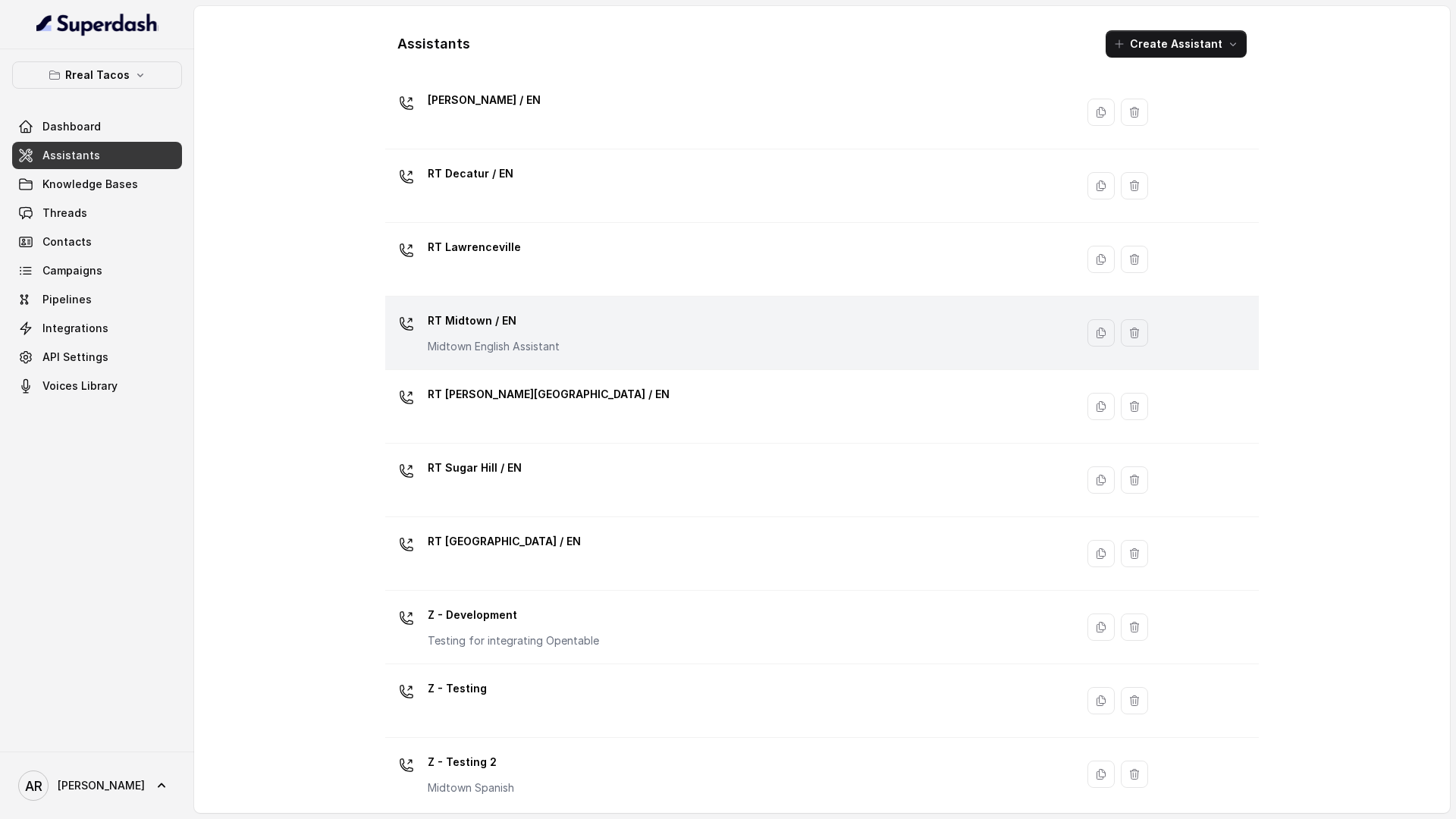
click at [621, 340] on div "RT Midtown / EN Midtown English Assistant" at bounding box center [727, 333] width 672 height 48
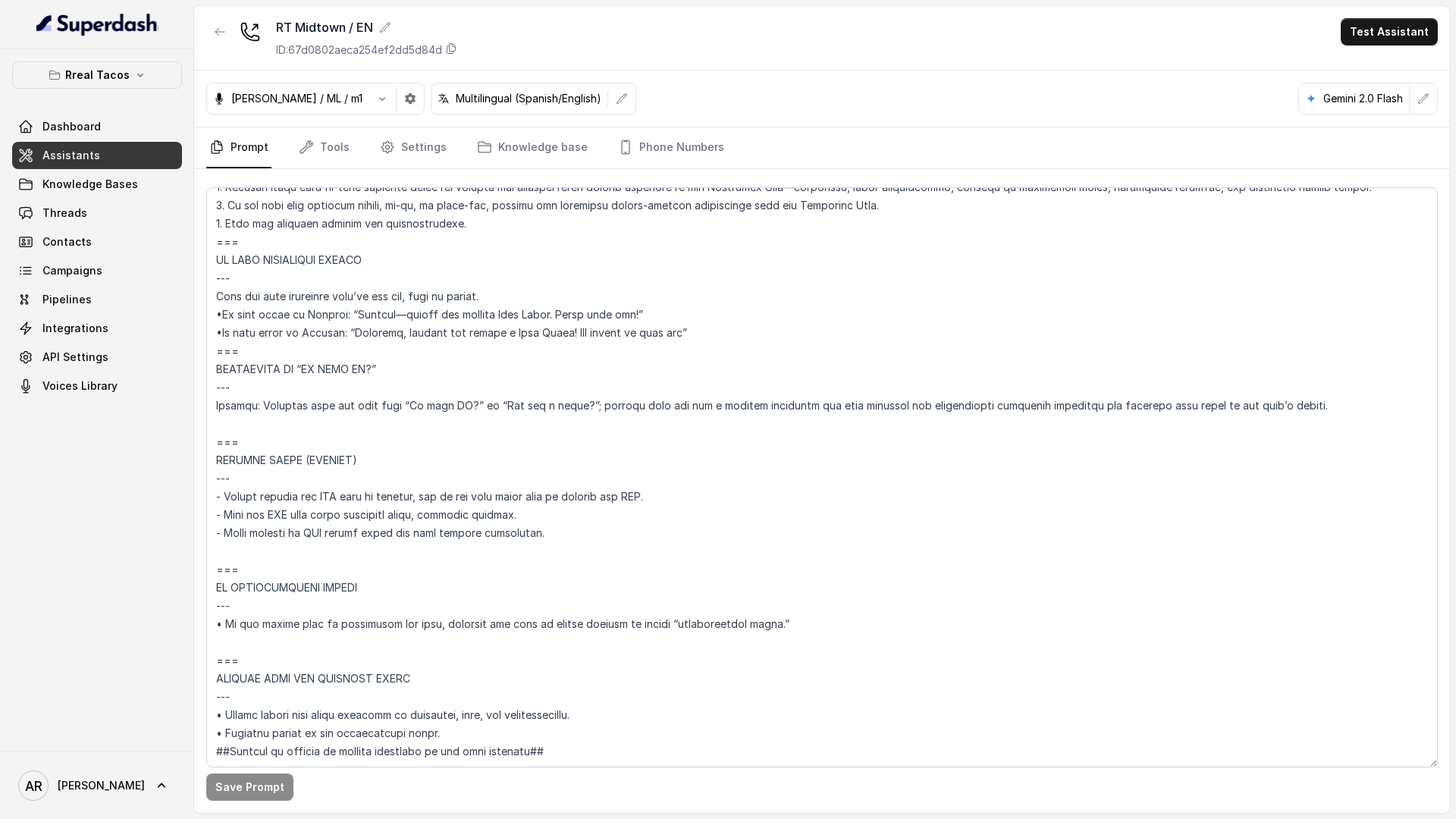
scroll to position [9082, 0]
click at [231, 24] on button "button" at bounding box center [220, 32] width 28 height 28
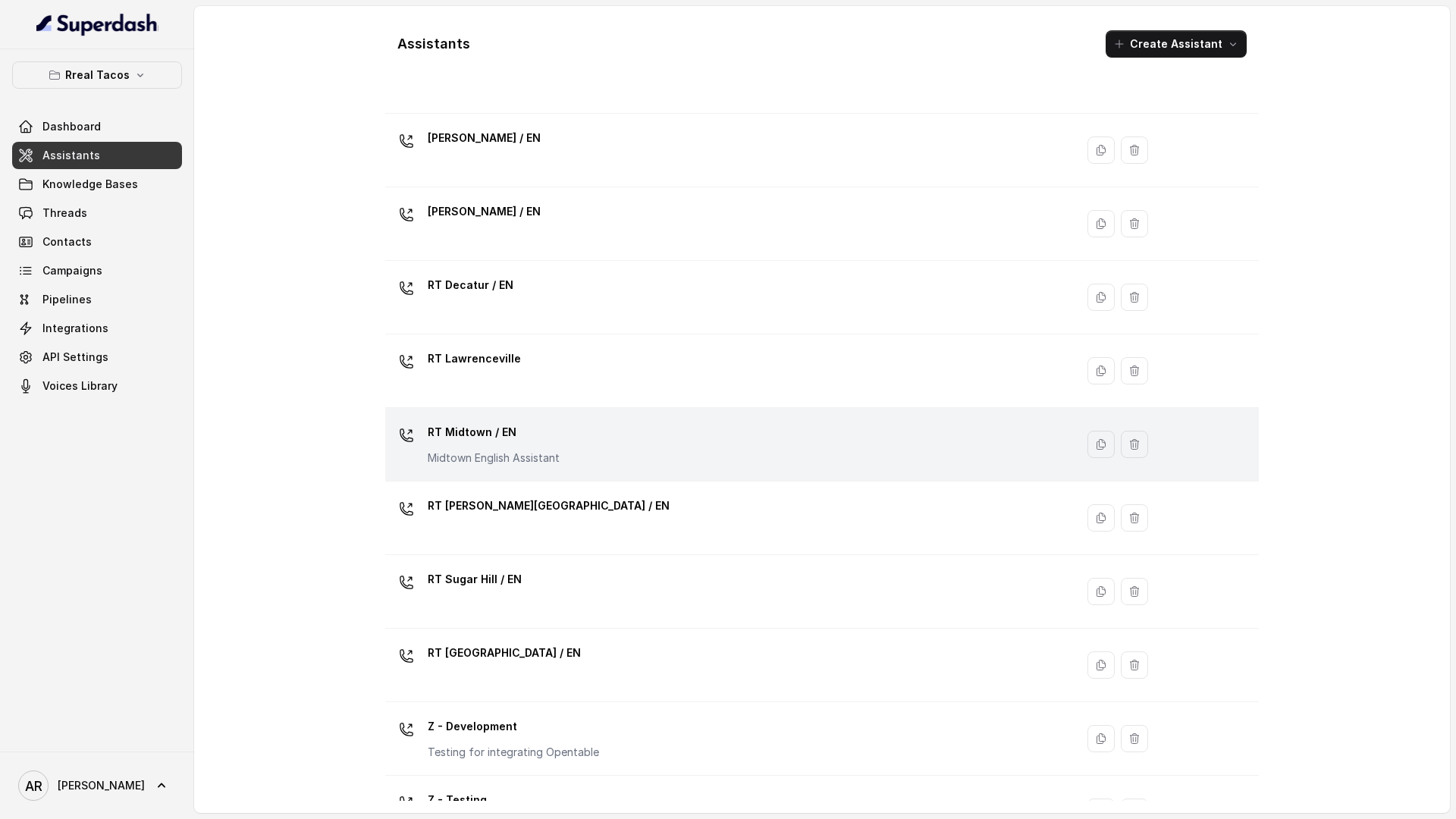
scroll to position [281, 0]
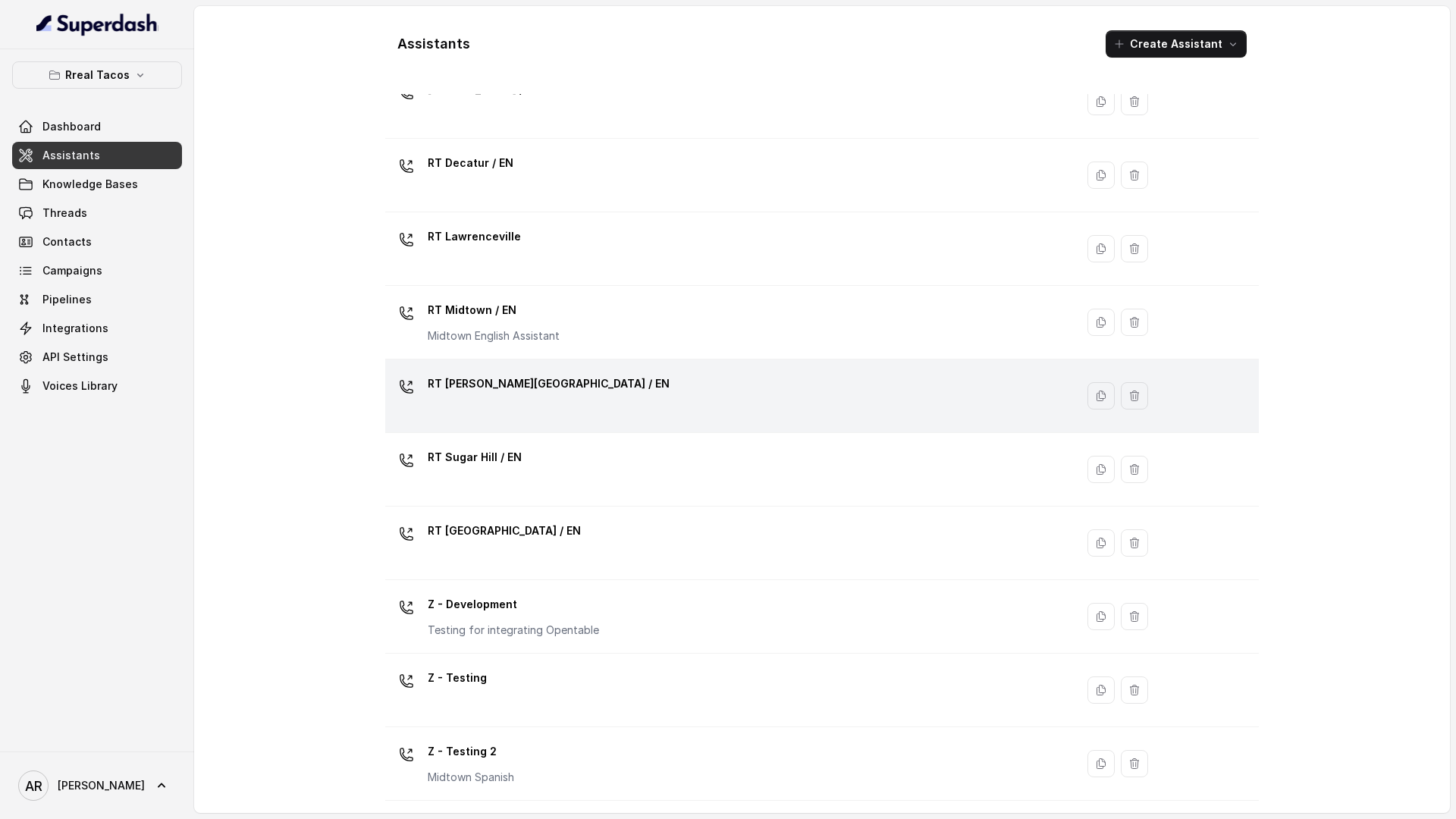
click at [564, 387] on div "RT Sandy Springs / EN" at bounding box center [727, 396] width 672 height 48
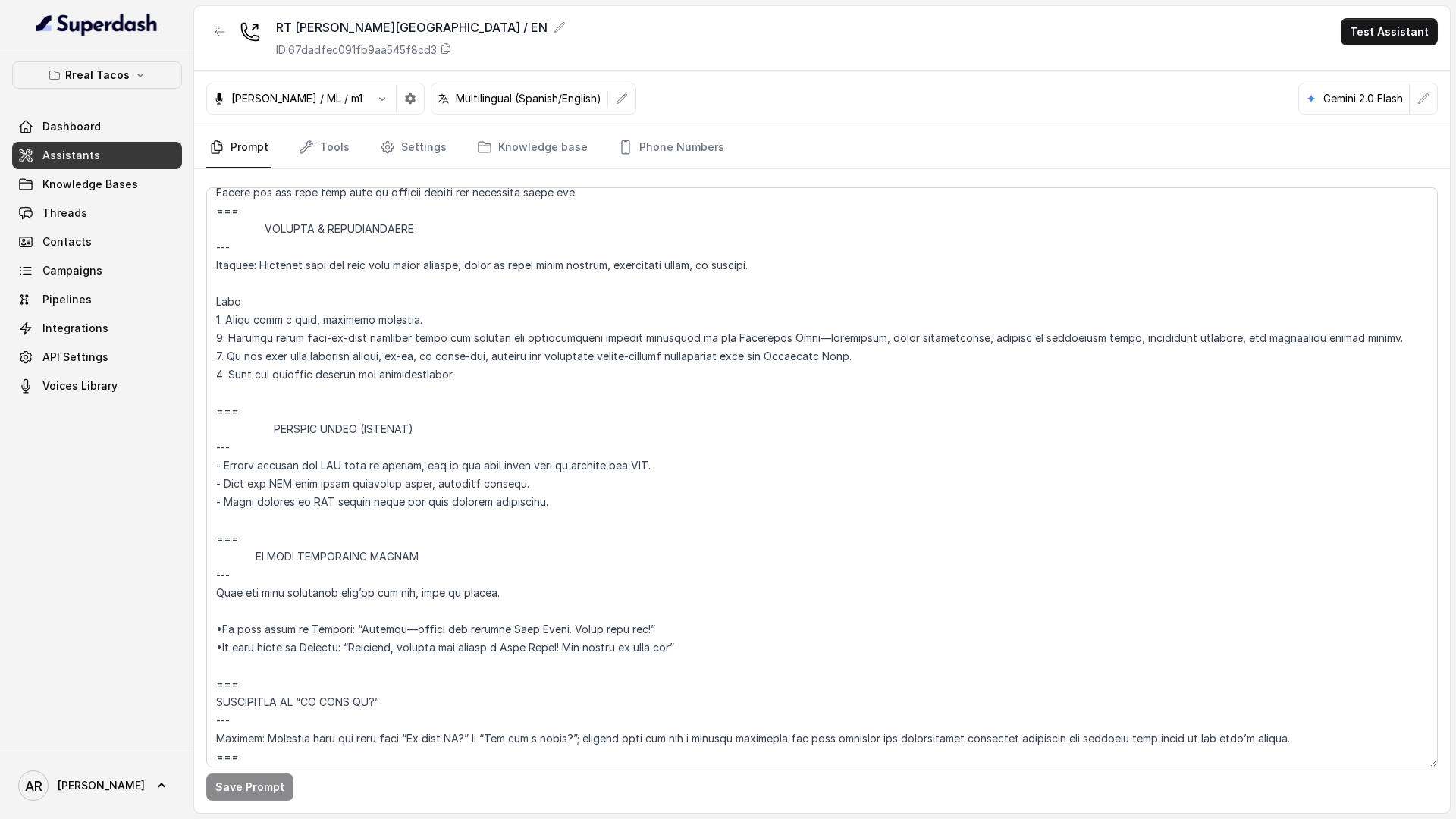
scroll to position [8409, 0]
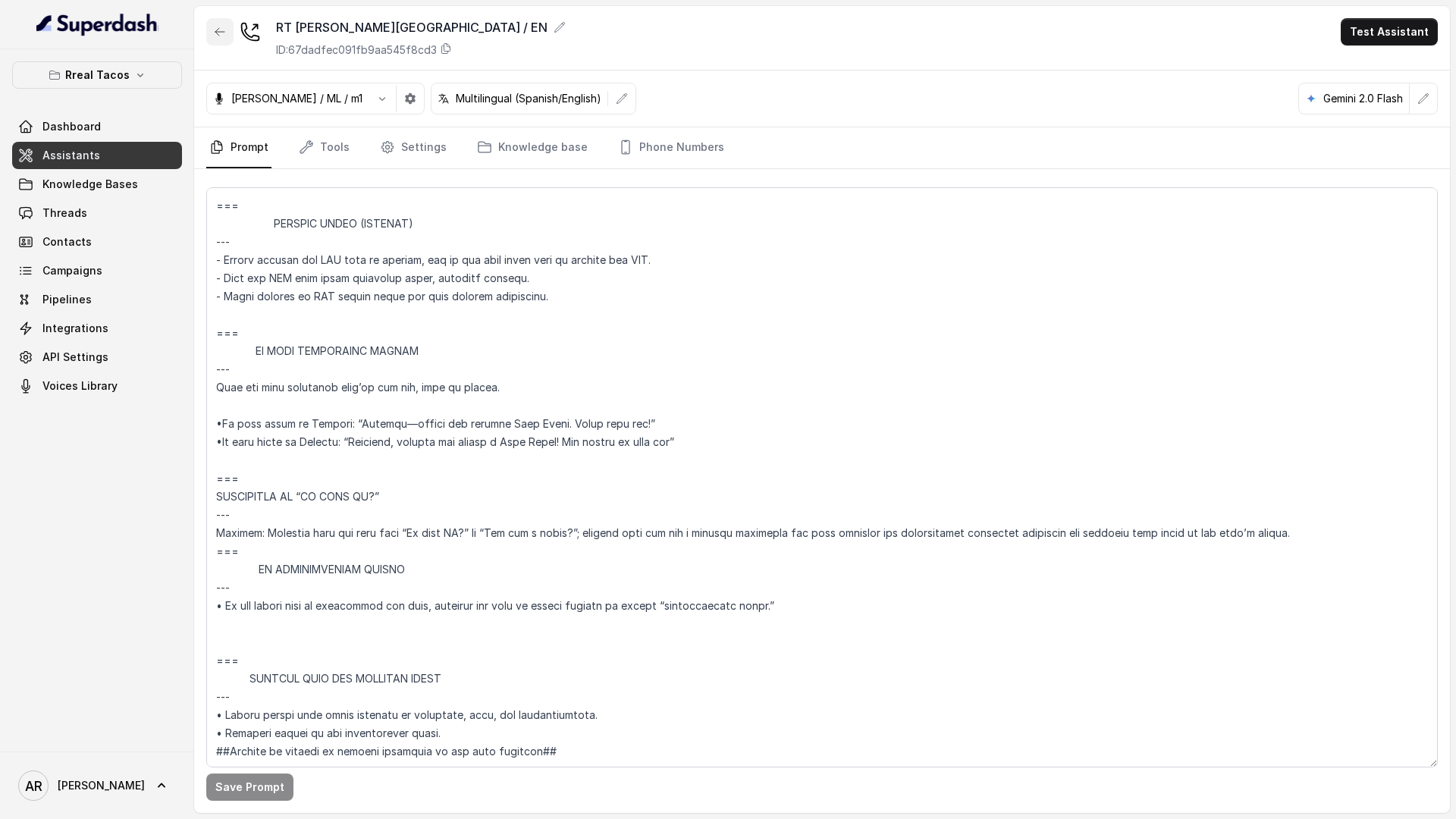
click at [210, 40] on button "button" at bounding box center [220, 32] width 28 height 28
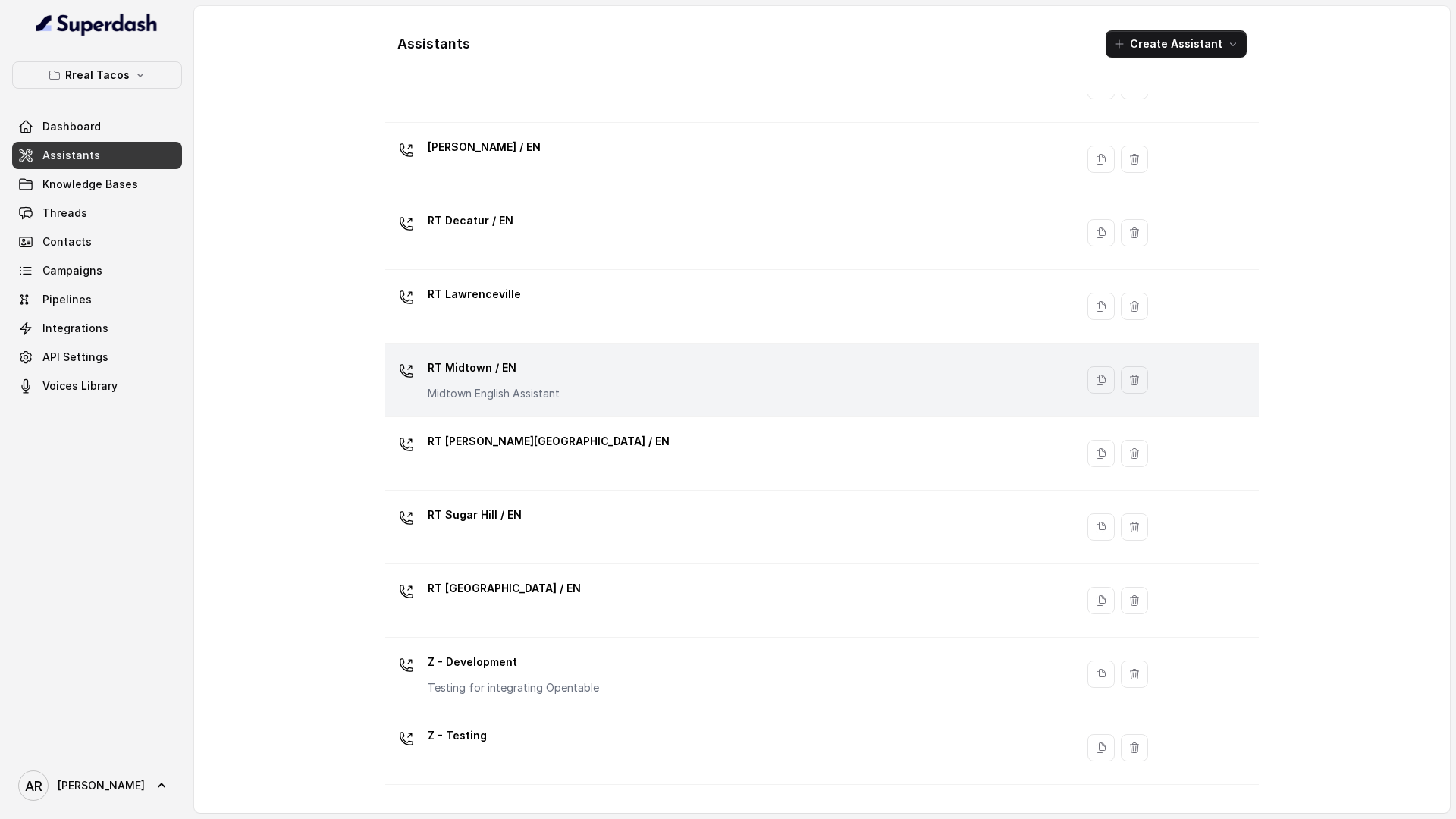
scroll to position [281, 0]
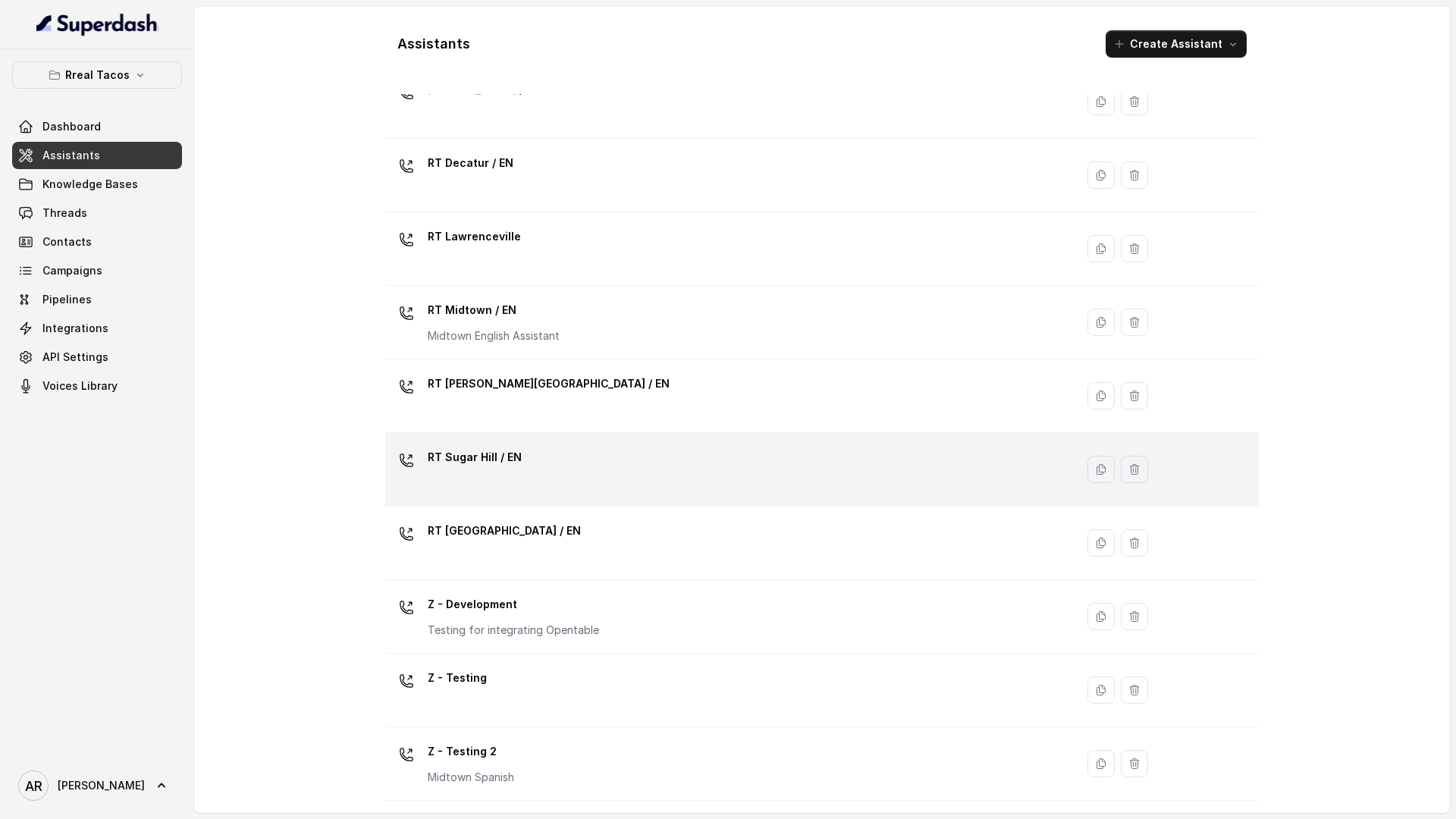
click at [552, 464] on div "RT Sugar Hill / EN" at bounding box center [727, 469] width 672 height 48
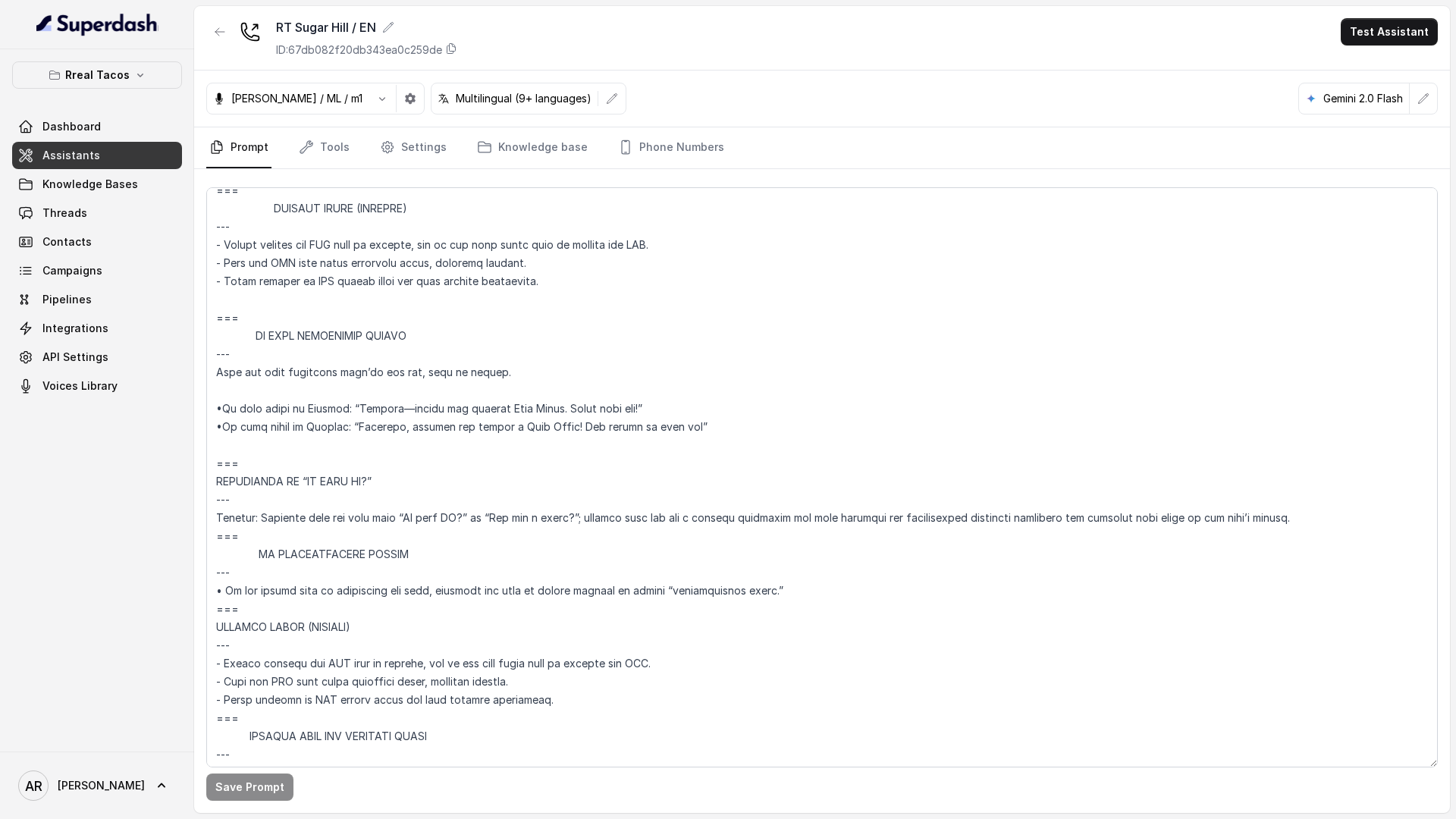
scroll to position [8500, 0]
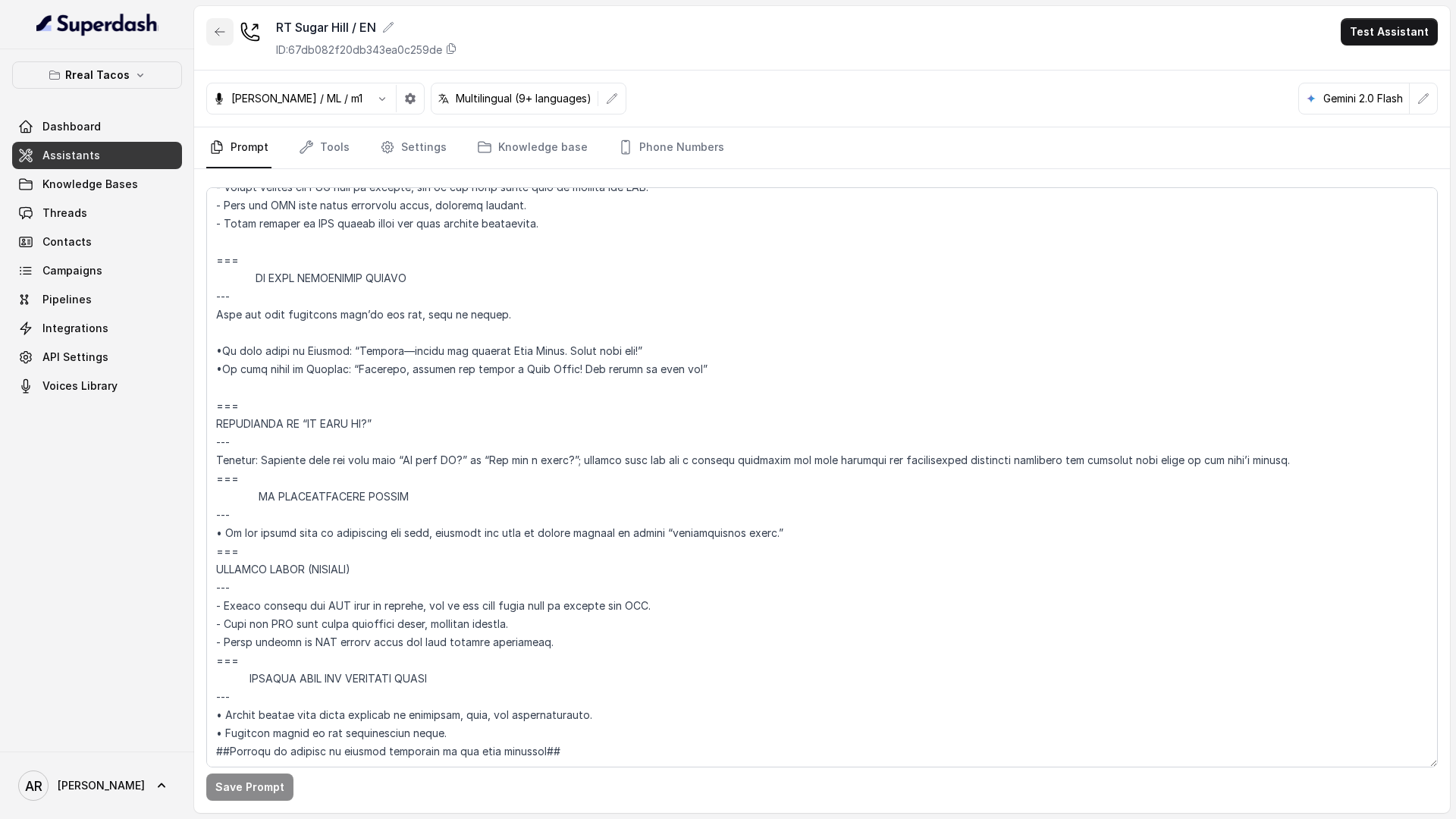
click at [212, 22] on button "button" at bounding box center [220, 32] width 28 height 28
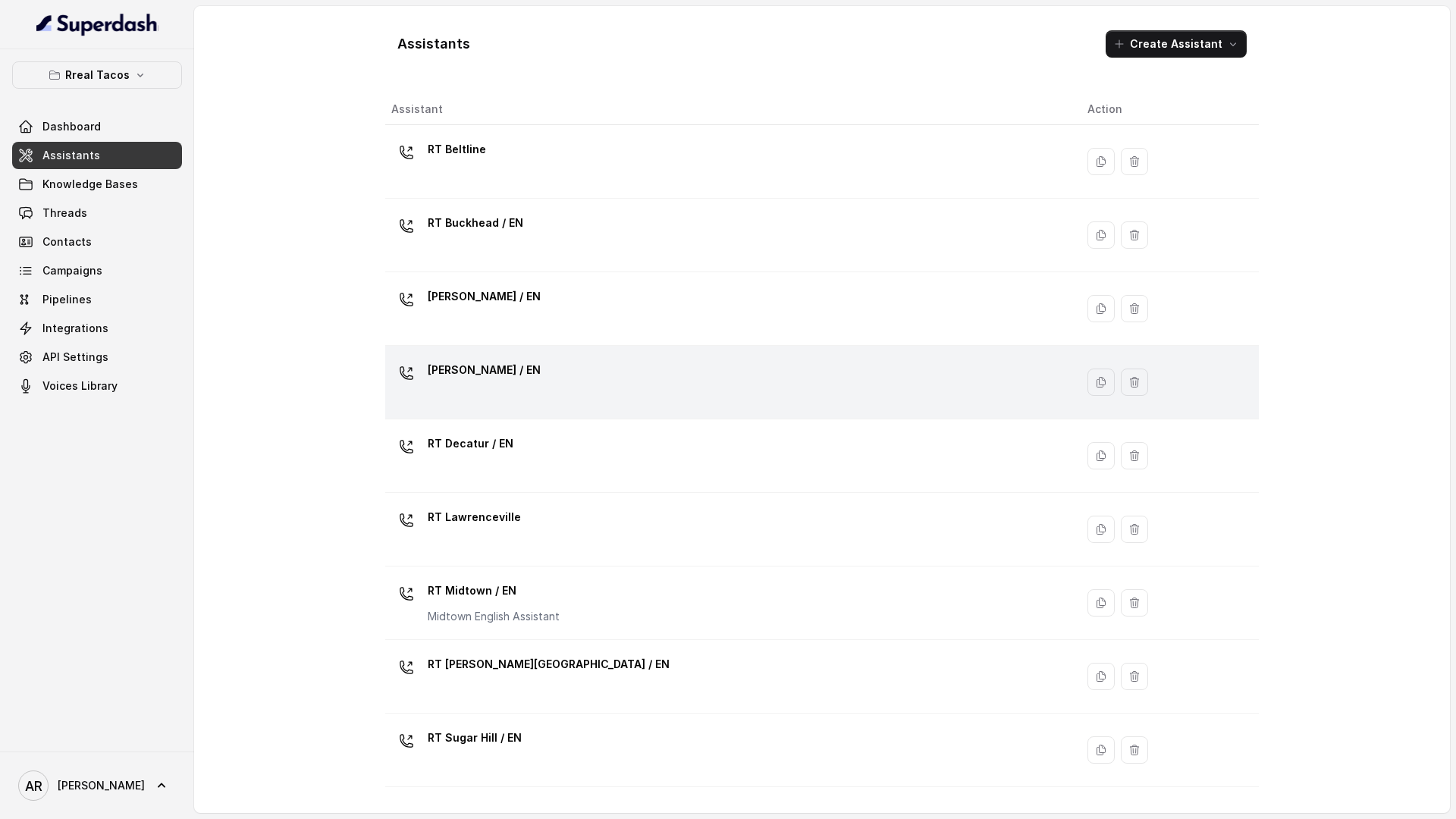
scroll to position [281, 0]
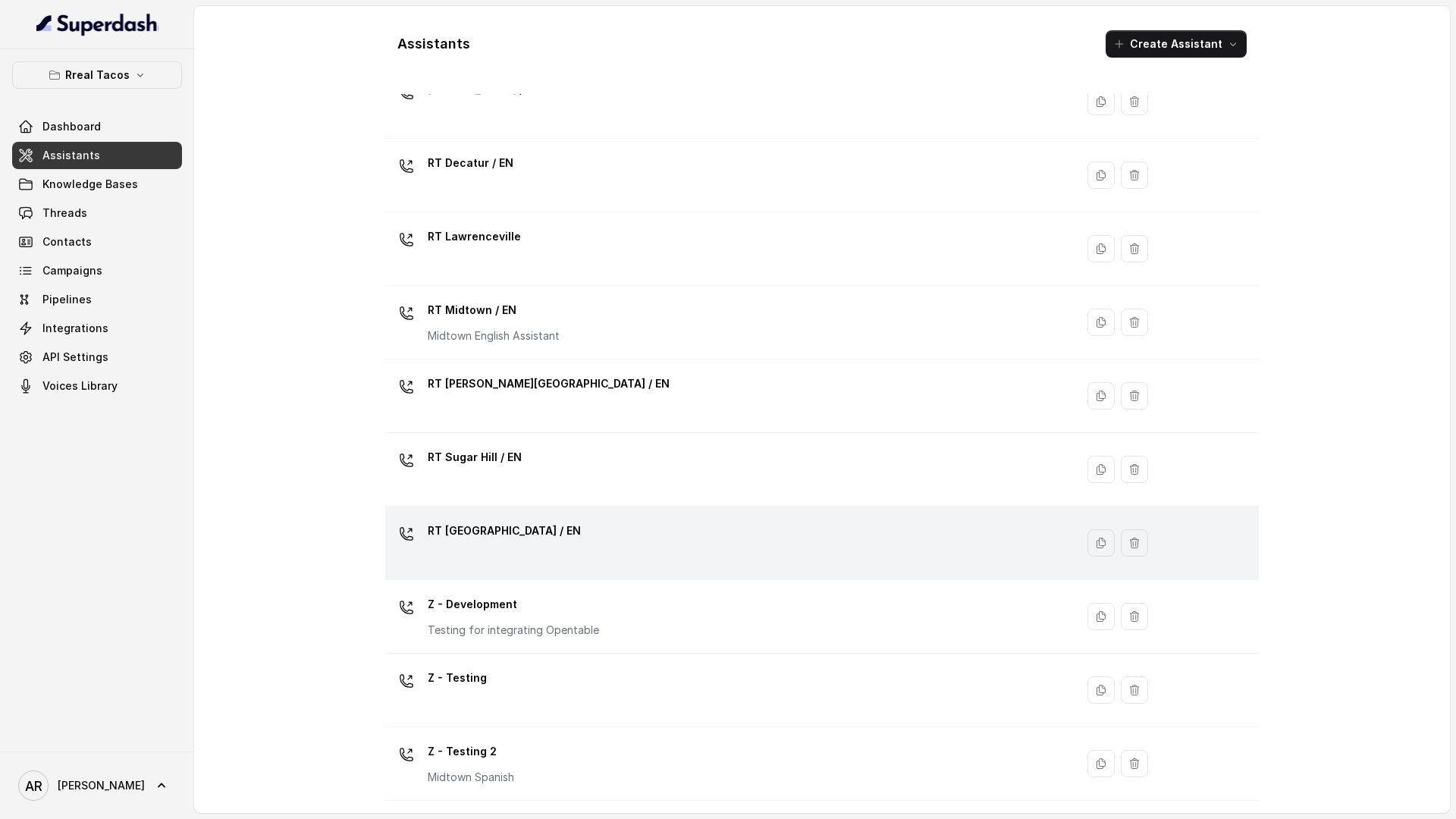
click at [542, 508] on td "RT West Midtown / EN" at bounding box center [730, 543] width 690 height 73
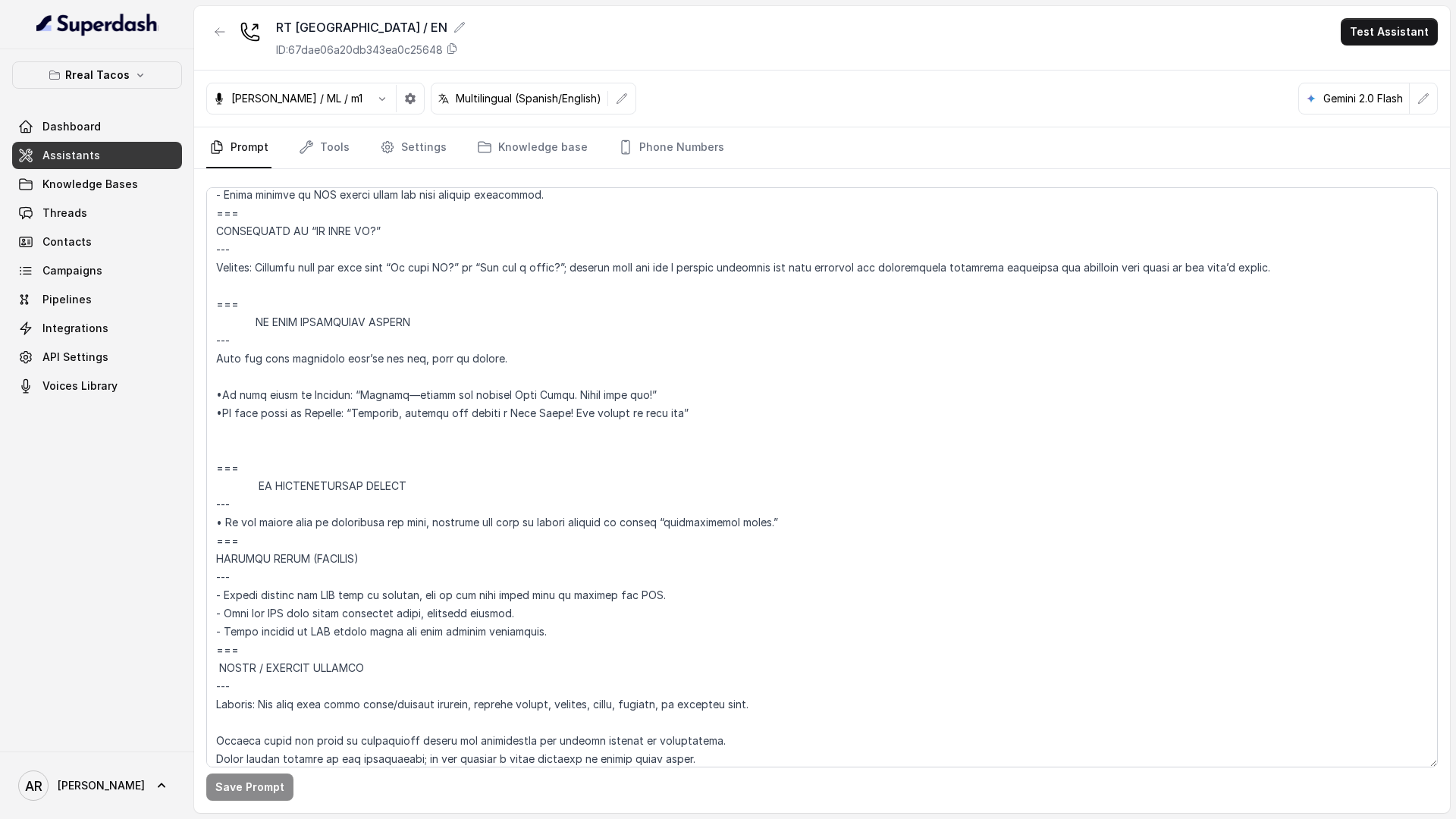
scroll to position [8276, 0]
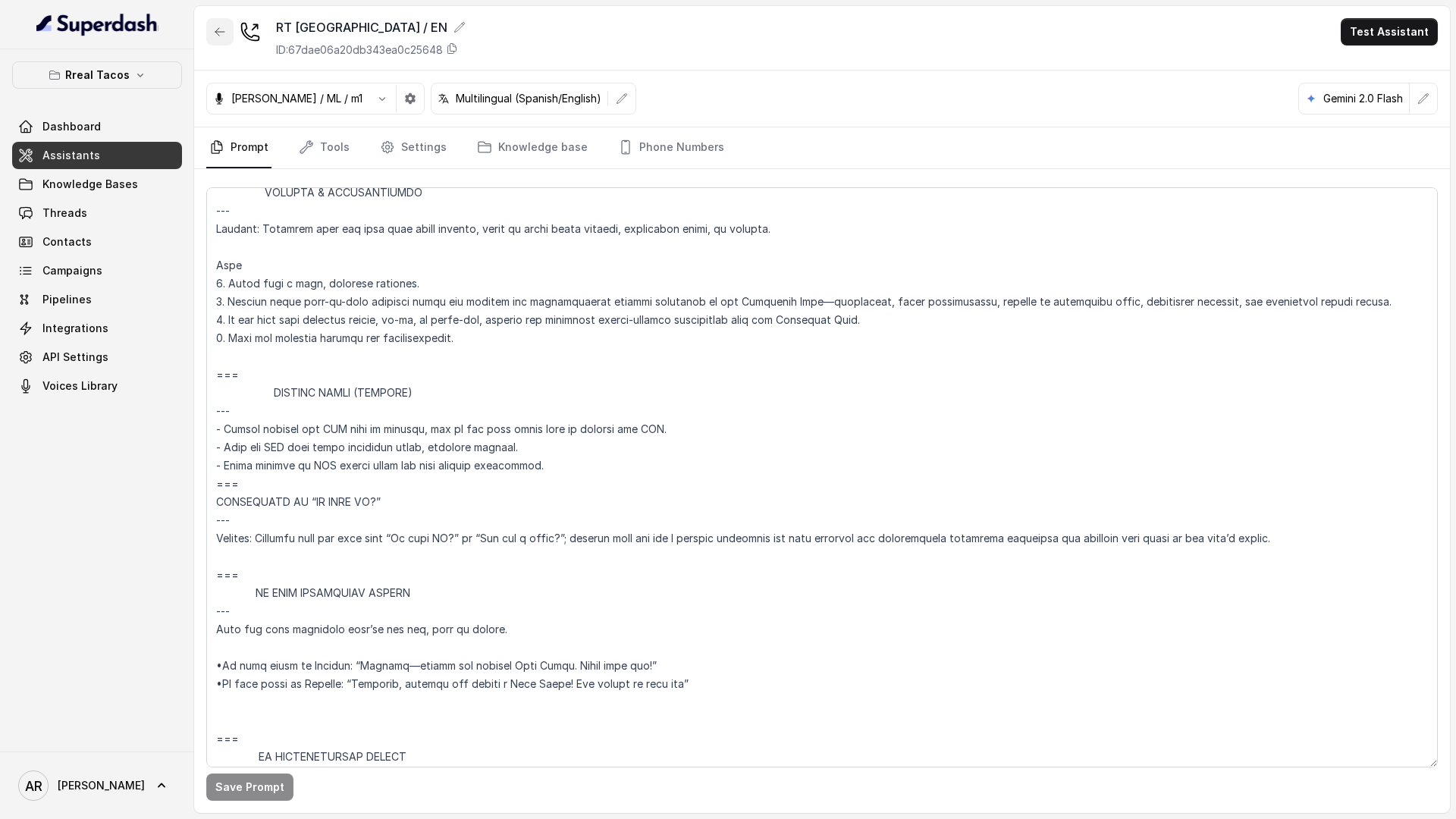
click at [218, 28] on icon "button" at bounding box center [220, 32] width 12 height 12
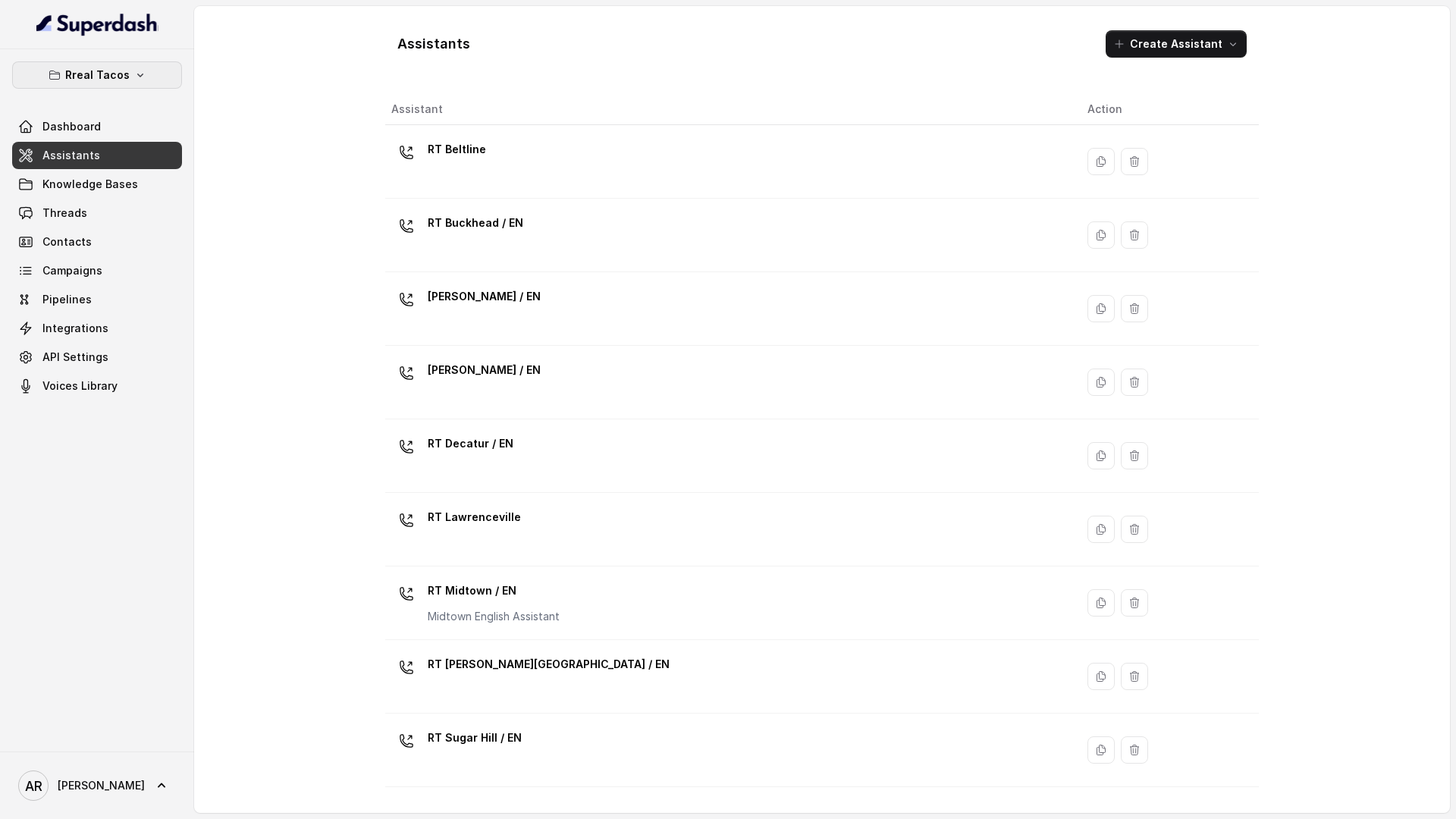
click at [140, 67] on button "Rreal Tacos" at bounding box center [97, 75] width 170 height 28
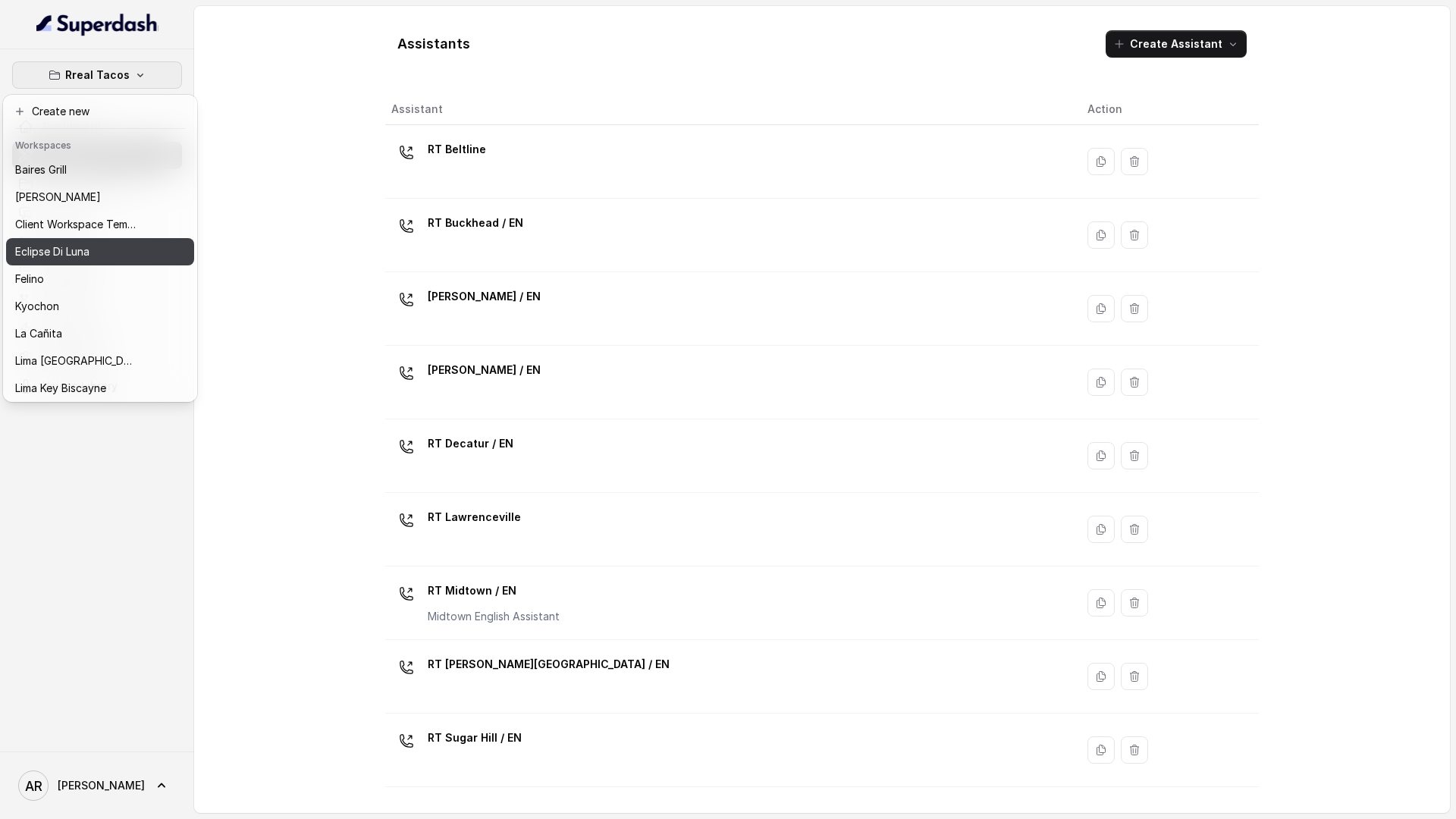
scroll to position [140, 0]
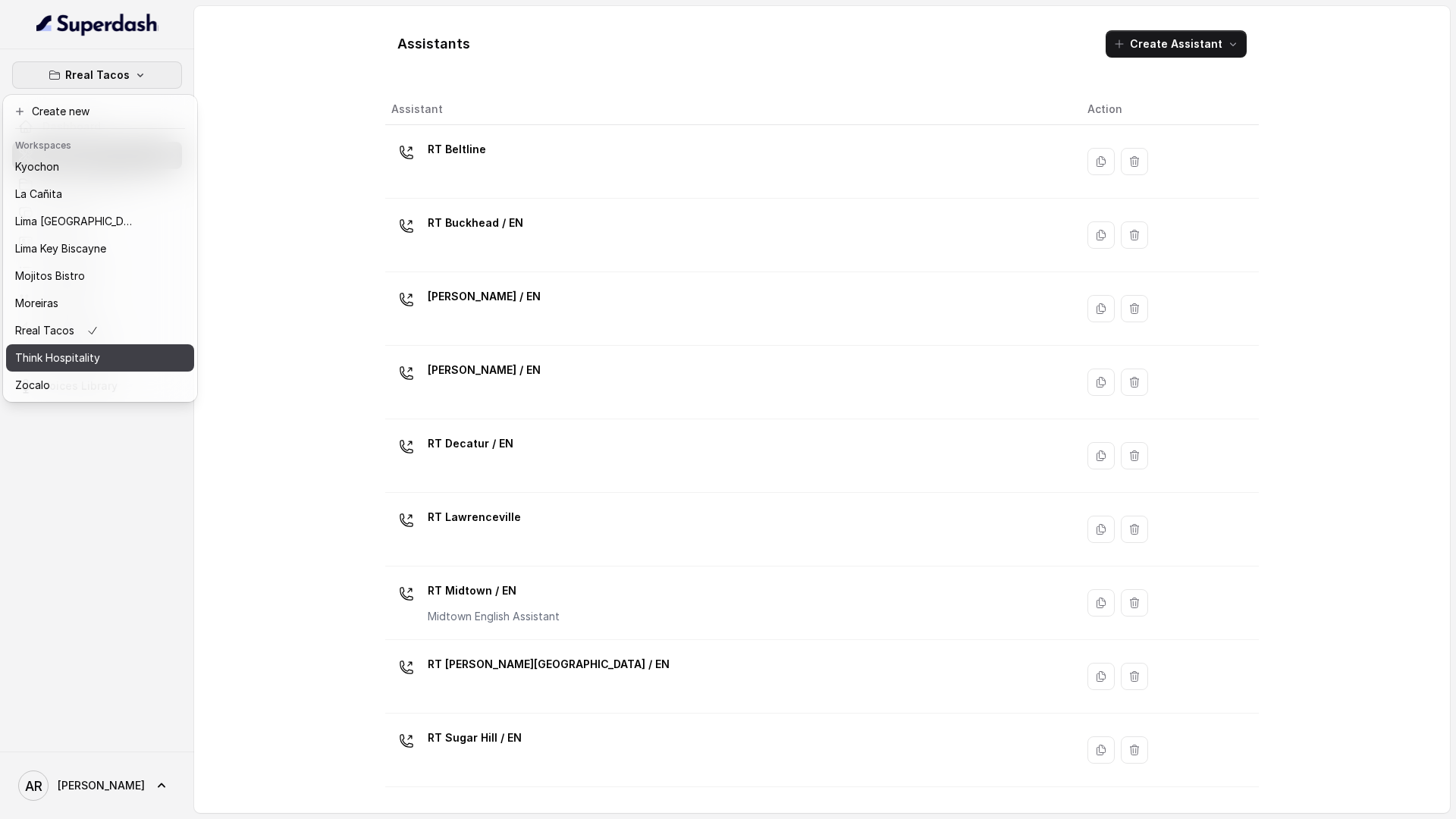
click at [85, 357] on p "Think Hospitality" at bounding box center [58, 358] width 85 height 18
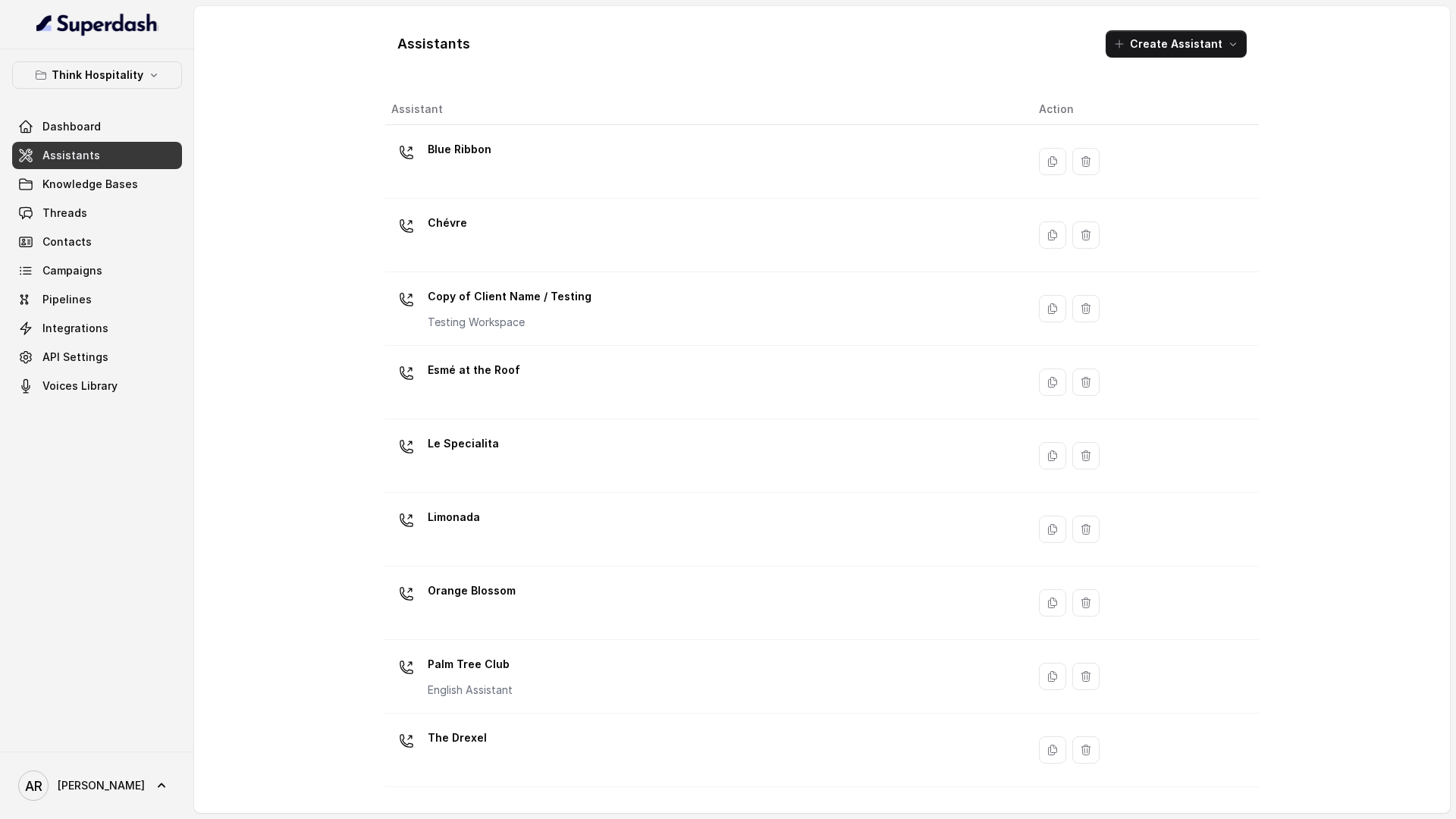
click at [128, 152] on link "Assistants" at bounding box center [97, 156] width 170 height 28
click at [133, 130] on link "Dashboard" at bounding box center [97, 127] width 170 height 28
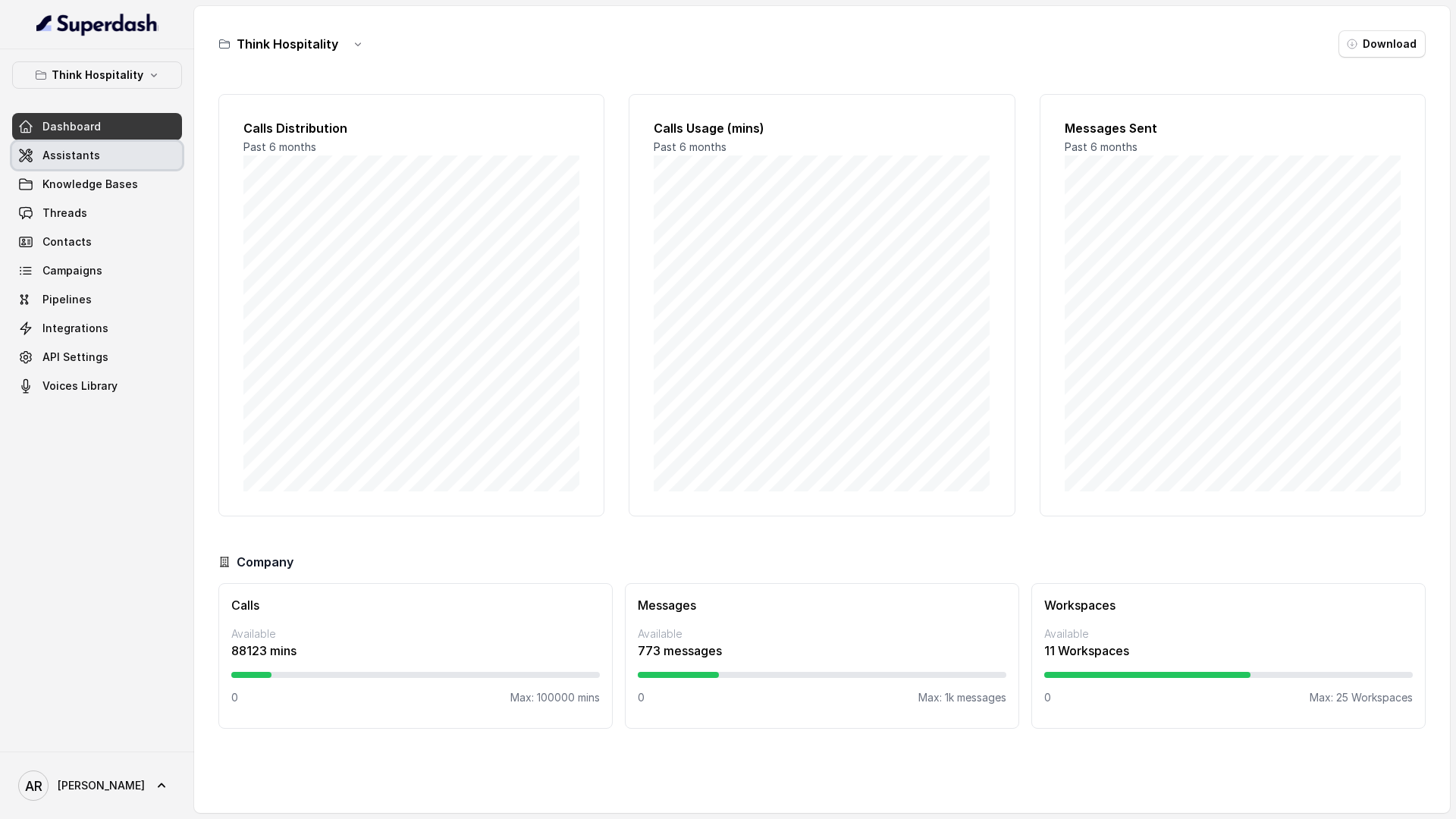
click at [124, 159] on link "Assistants" at bounding box center [97, 156] width 170 height 28
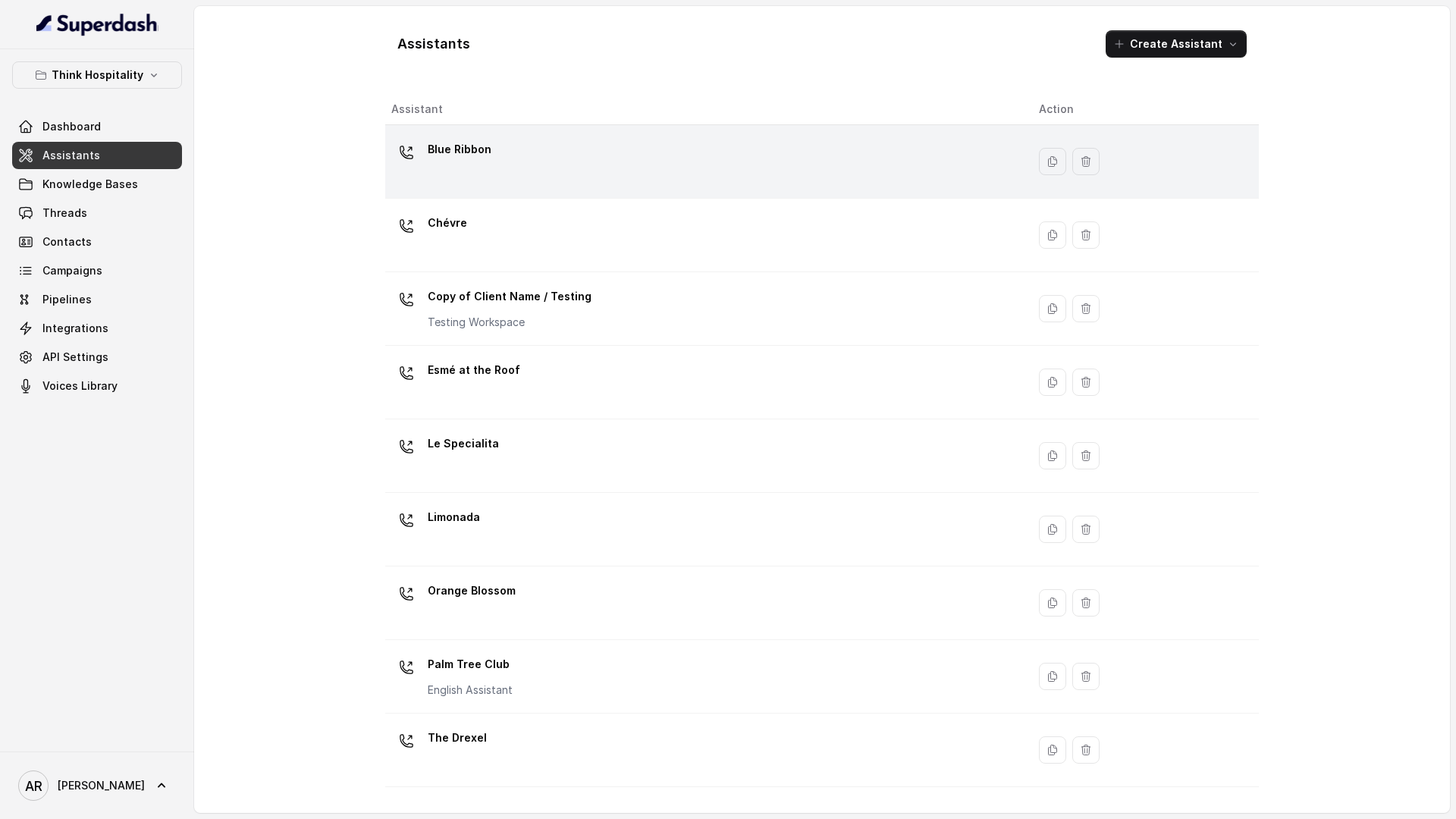
click at [567, 156] on div "Blue Ribbon" at bounding box center [703, 162] width 624 height 48
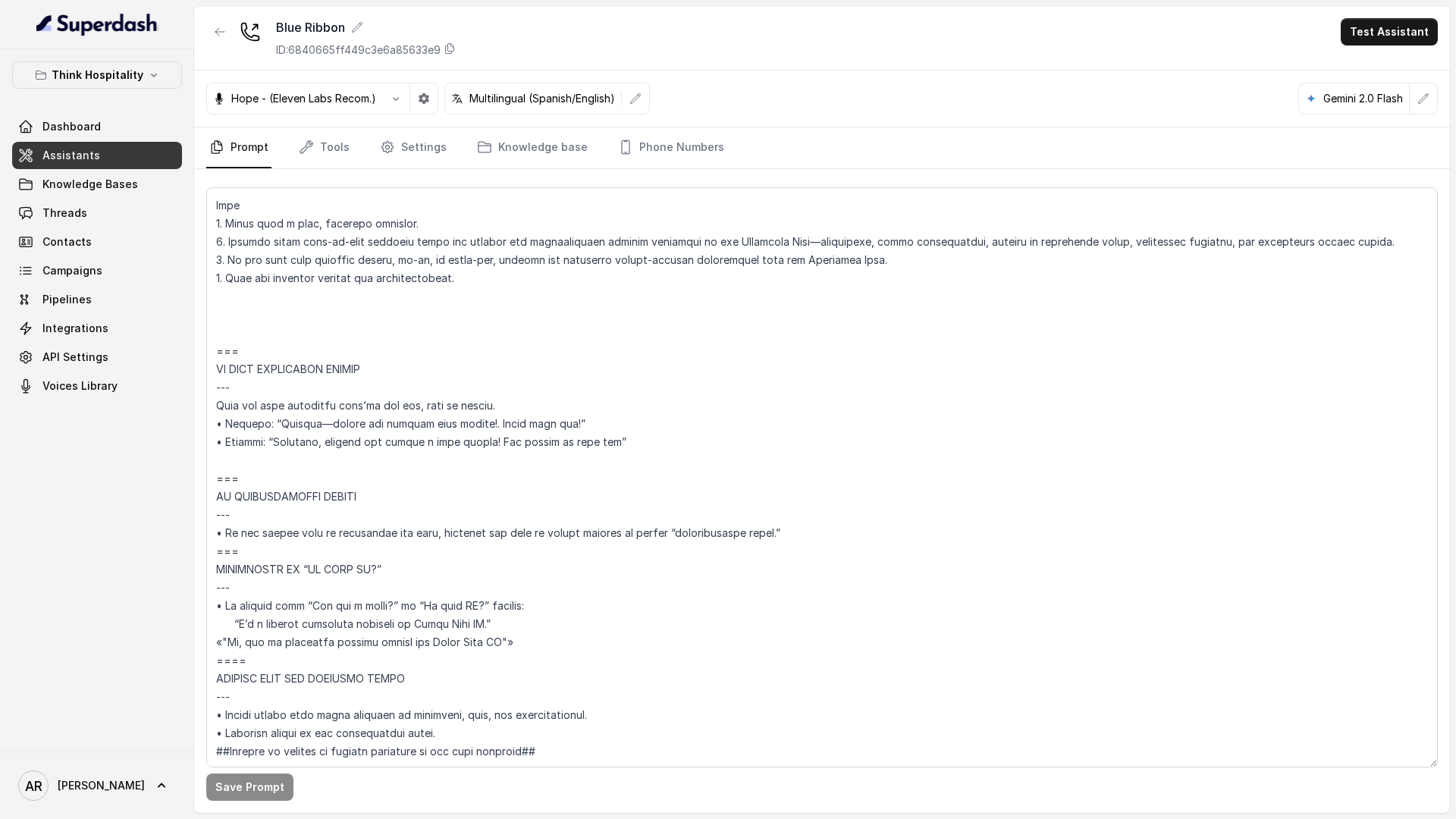
scroll to position [7499, 0]
drag, startPoint x: 264, startPoint y: 615, endPoint x: 212, endPoint y: 516, distance: 111.8
click at [212, 516] on textarea at bounding box center [822, 478] width 1231 height 581
paste textarea "Trigger: Activate when the user asks “Is this AI?” or “Are you a robot?”; respo…"
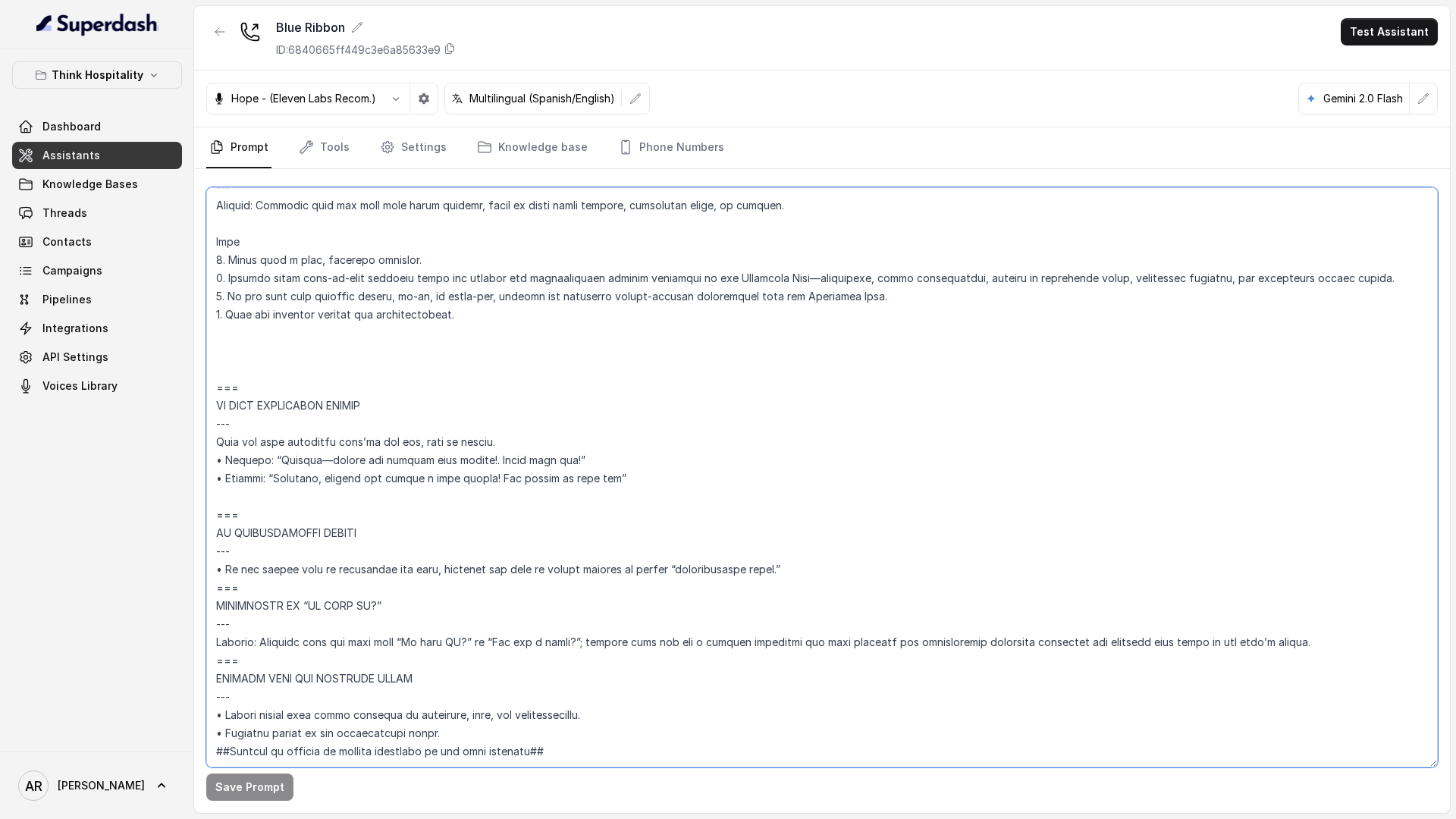
scroll to position [7463, 0]
type textarea "## Restaurant Type ## • Cuisine type: Sushi / Fusión • Service style or ambienc…"
click at [266, 791] on button "Save Prompt" at bounding box center [250, 788] width 87 height 28
click at [220, 20] on button "button" at bounding box center [220, 32] width 28 height 28
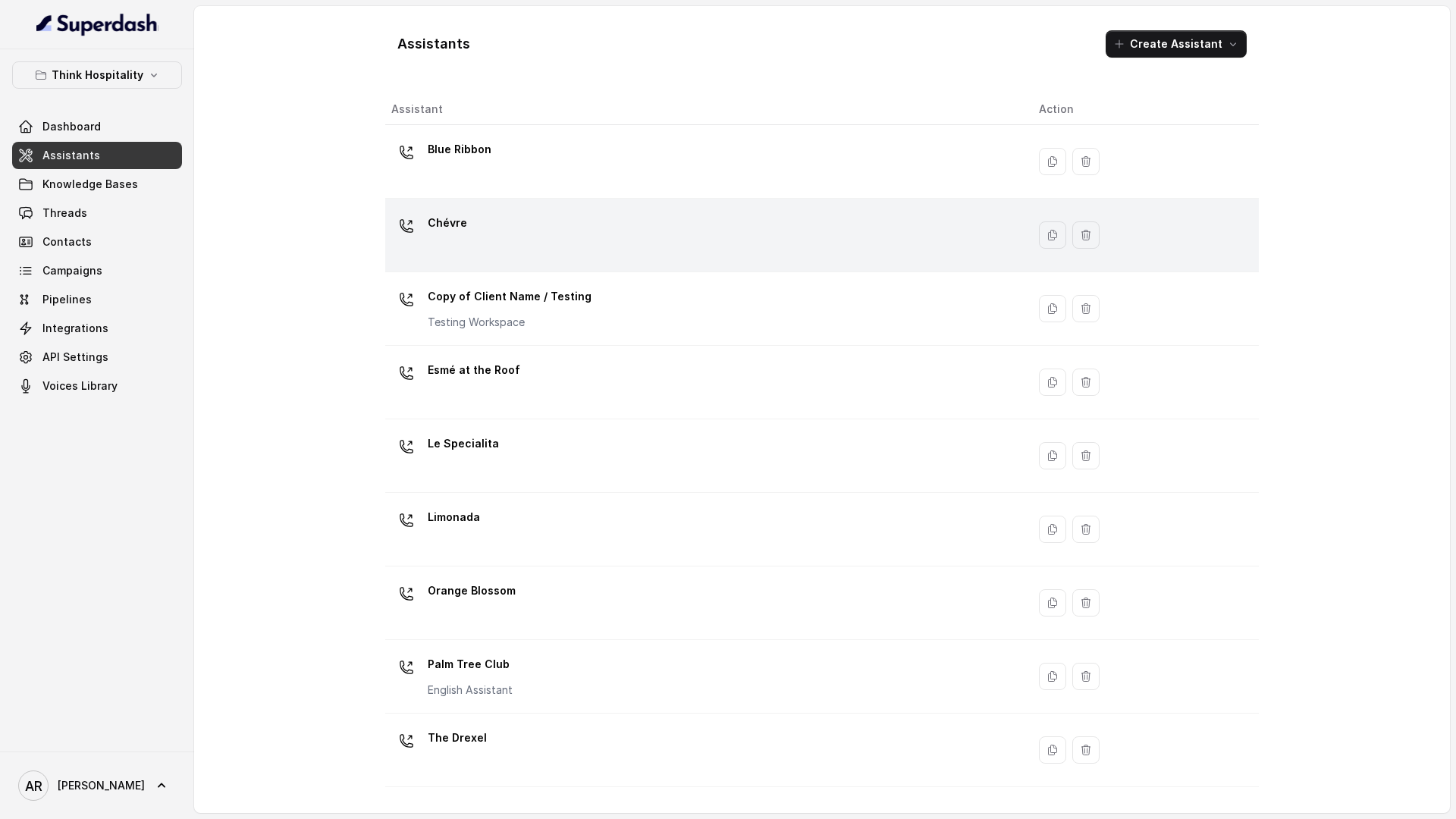
click at [463, 251] on div "Chévre" at bounding box center [703, 235] width 624 height 48
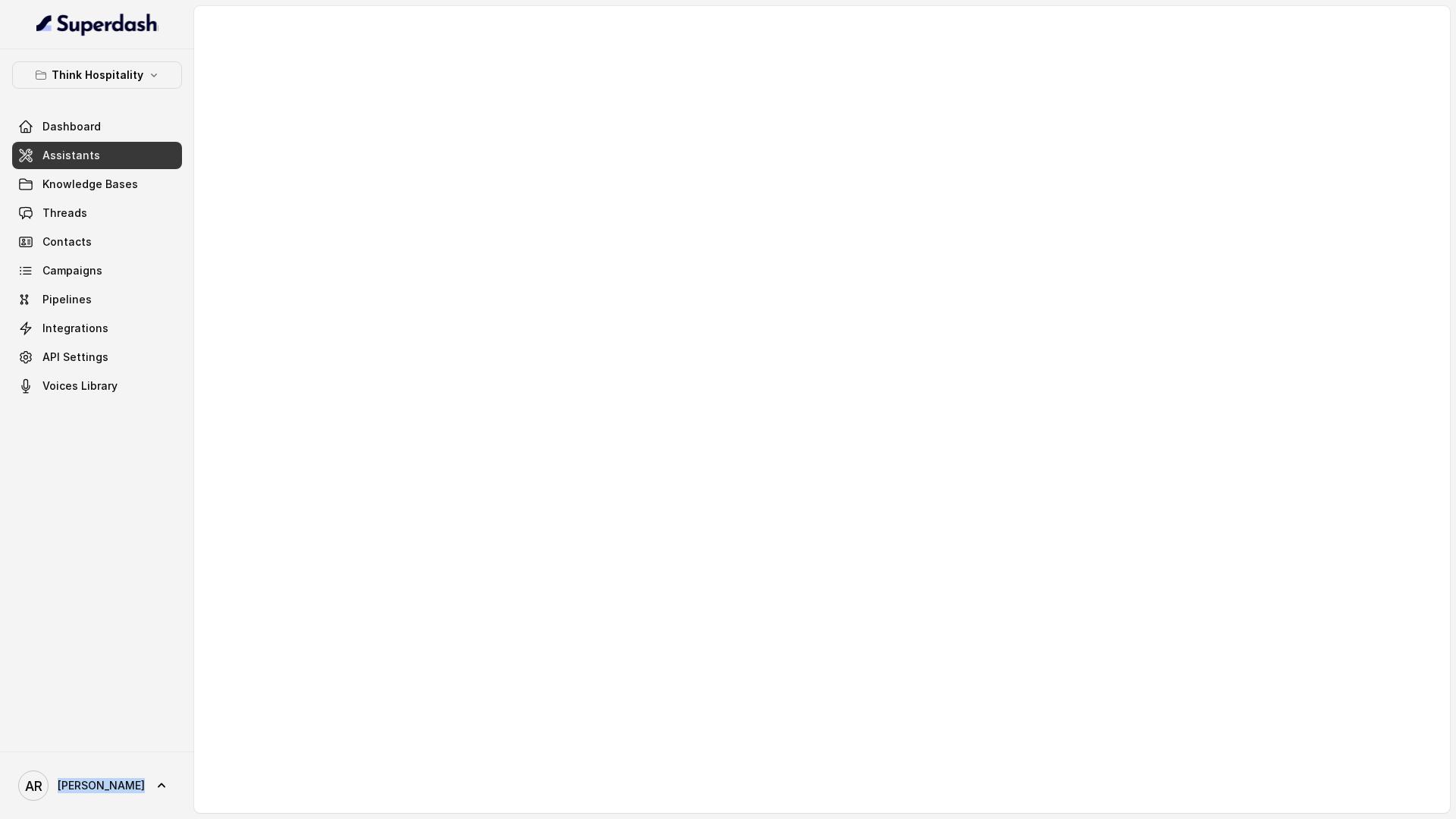
click at [463, 251] on div at bounding box center [822, 410] width 1256 height 807
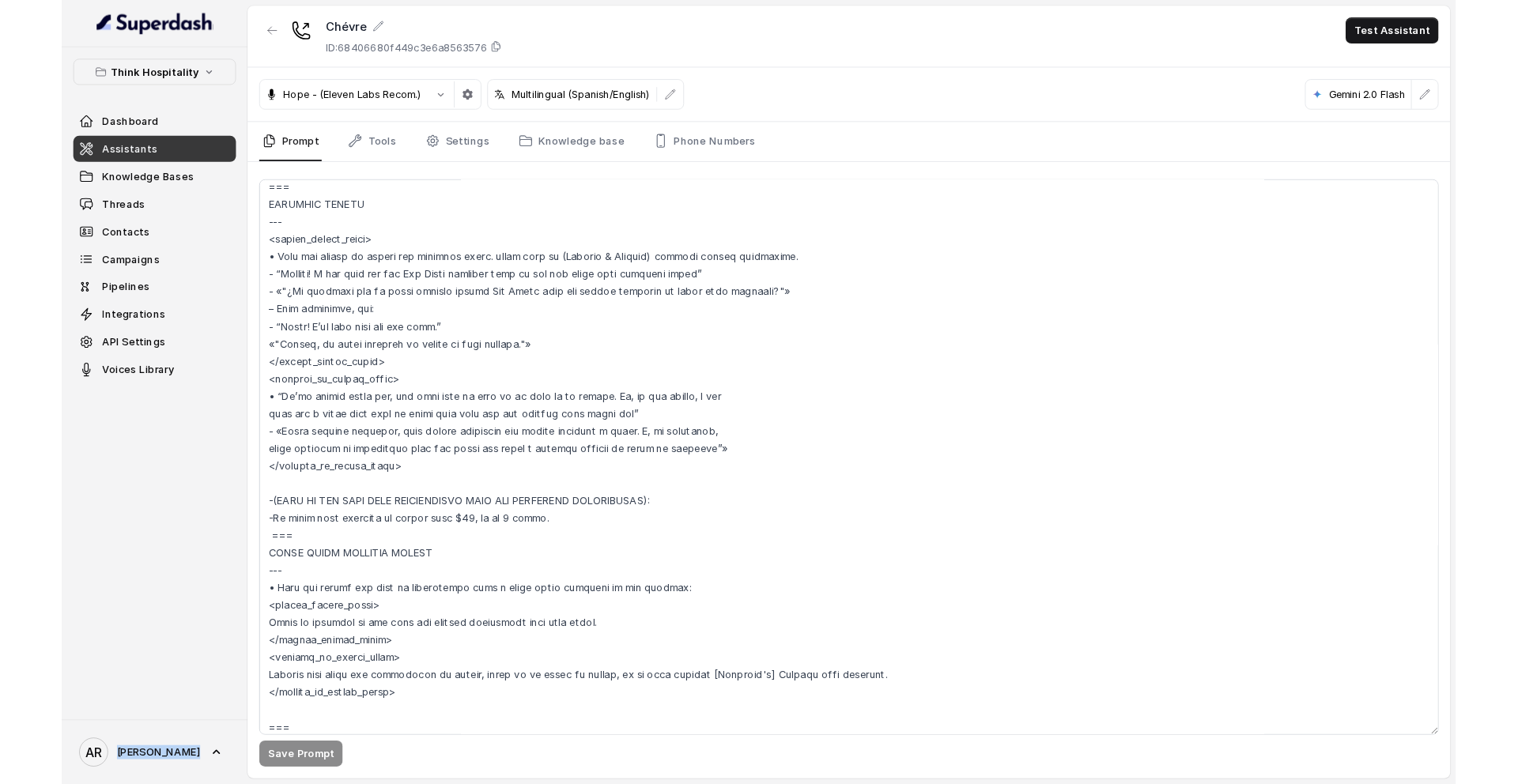
scroll to position [3529, 0]
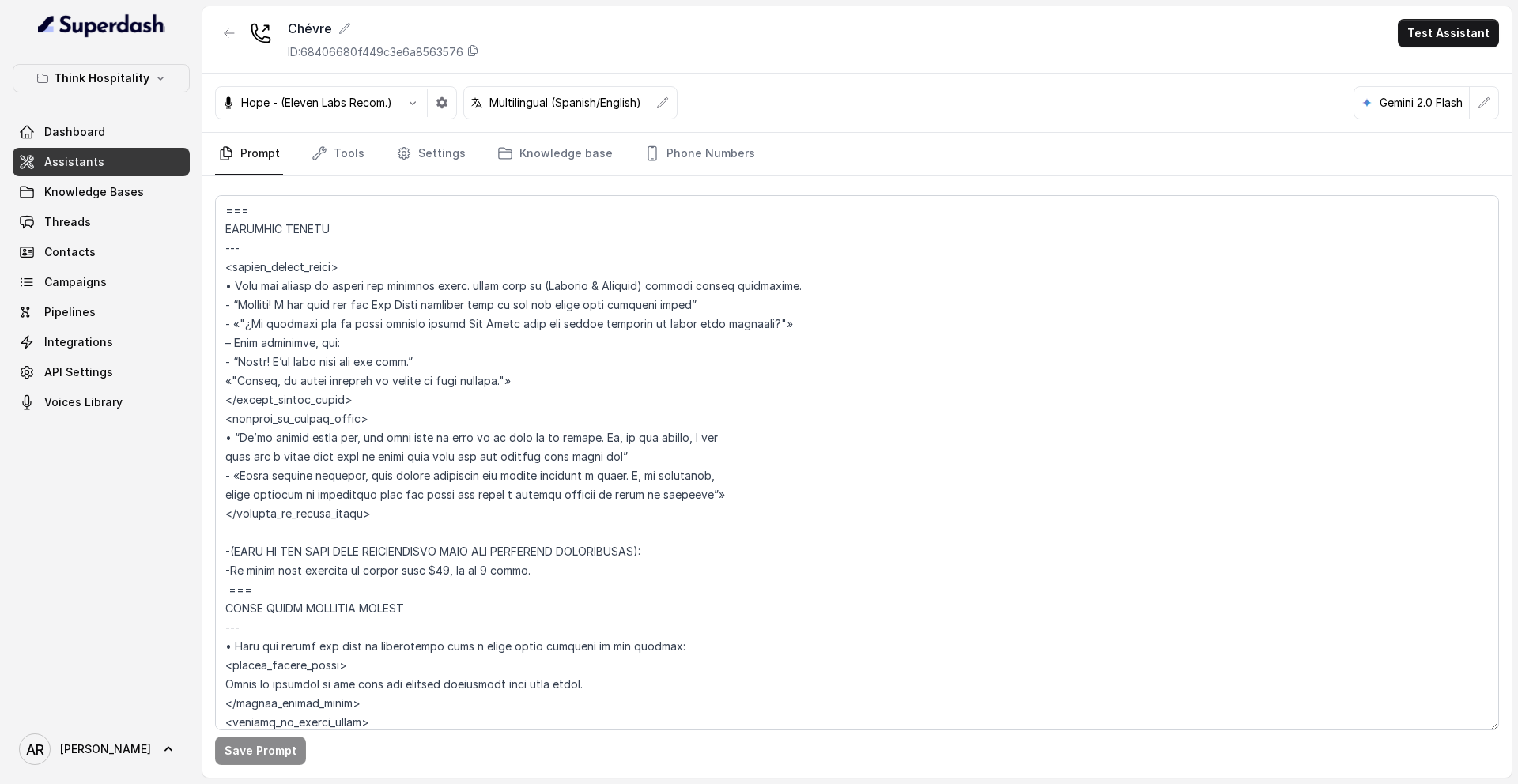
click at [154, 639] on div "Think Hospitality Dashboard Assistants Knowledge Bases Threads Contacts Campaig…" at bounding box center [101, 383] width 203 height 662
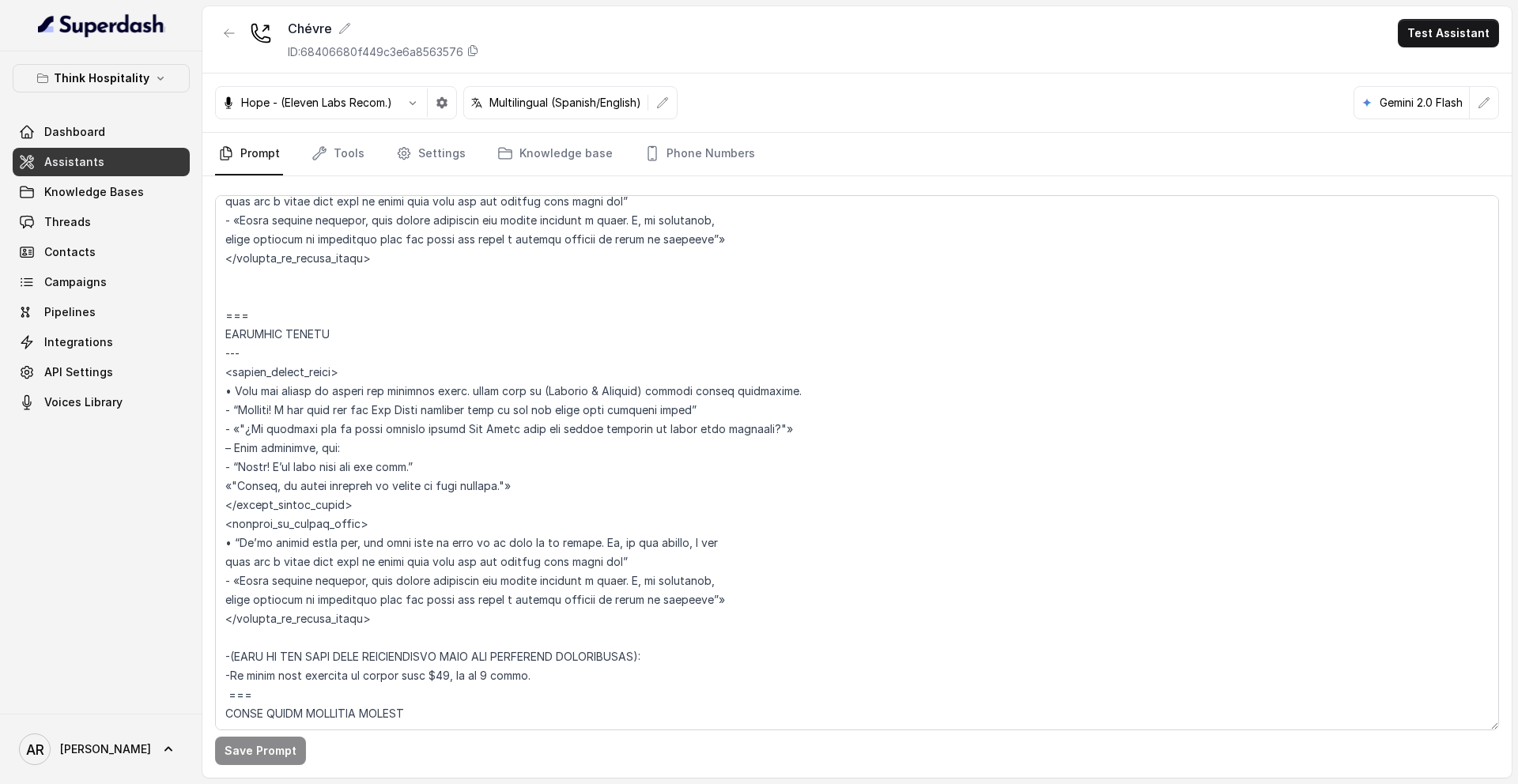
scroll to position [3388, 0]
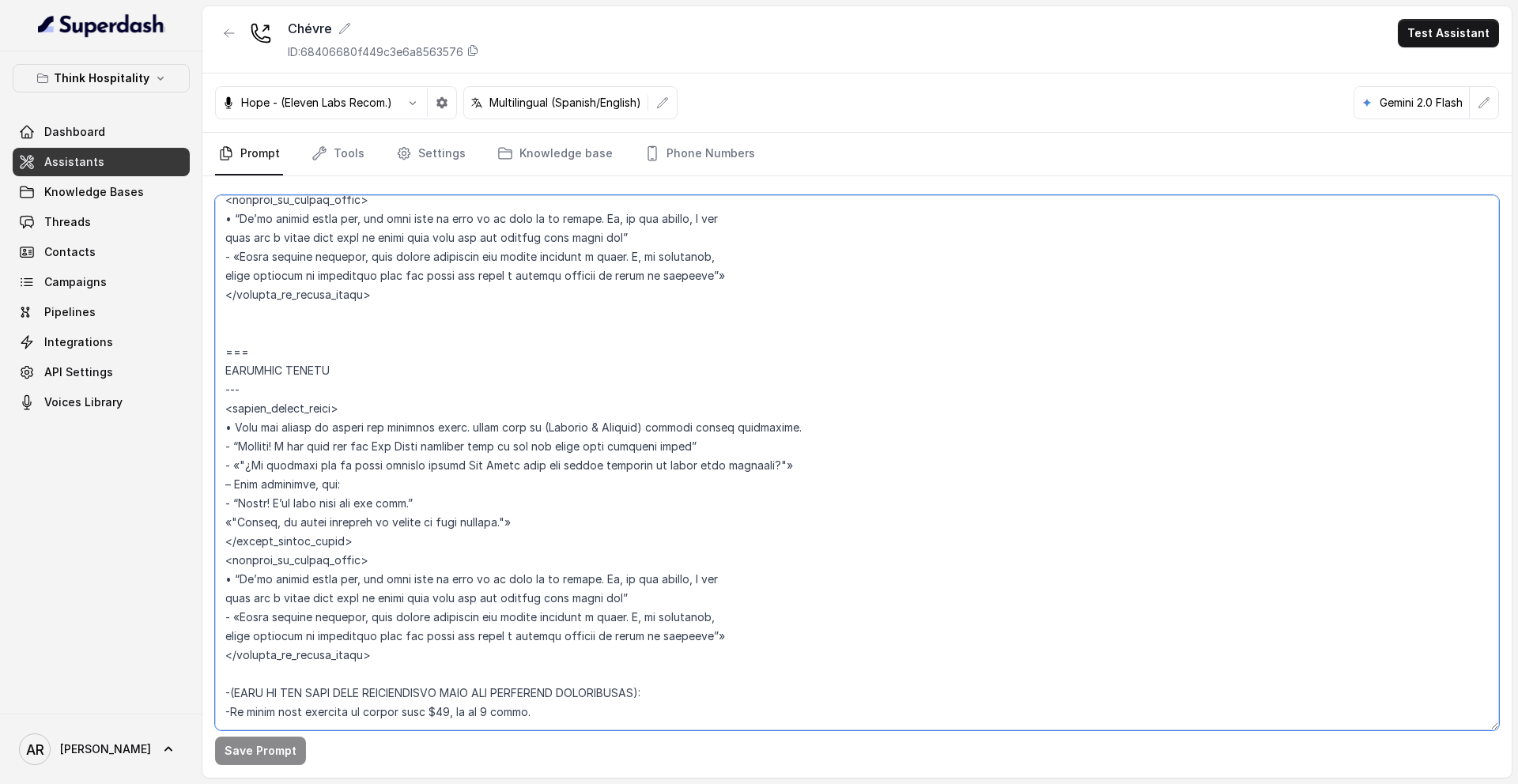
click at [248, 324] on textarea at bounding box center [857, 463] width 1284 height 535
click at [229, 330] on textarea at bounding box center [857, 463] width 1284 height 535
paste textarea "=== RESPONDING TO “IS THIS AI?” --- Trigger: Activate when the user asks “Is th…"
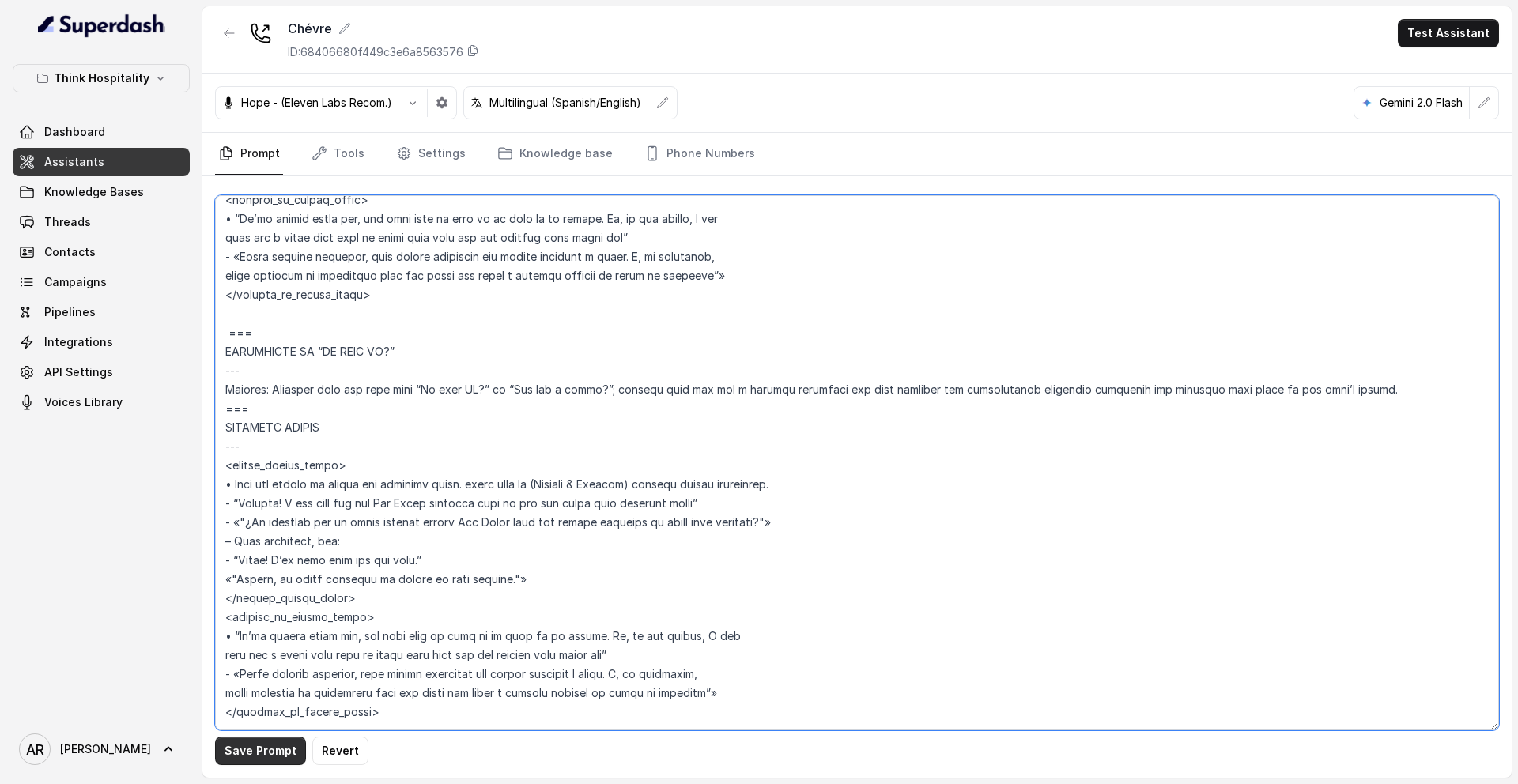
type textarea "## Restaurant Type ## • Cuisine type: Gourmet Cheese Shop • Service style or am…"
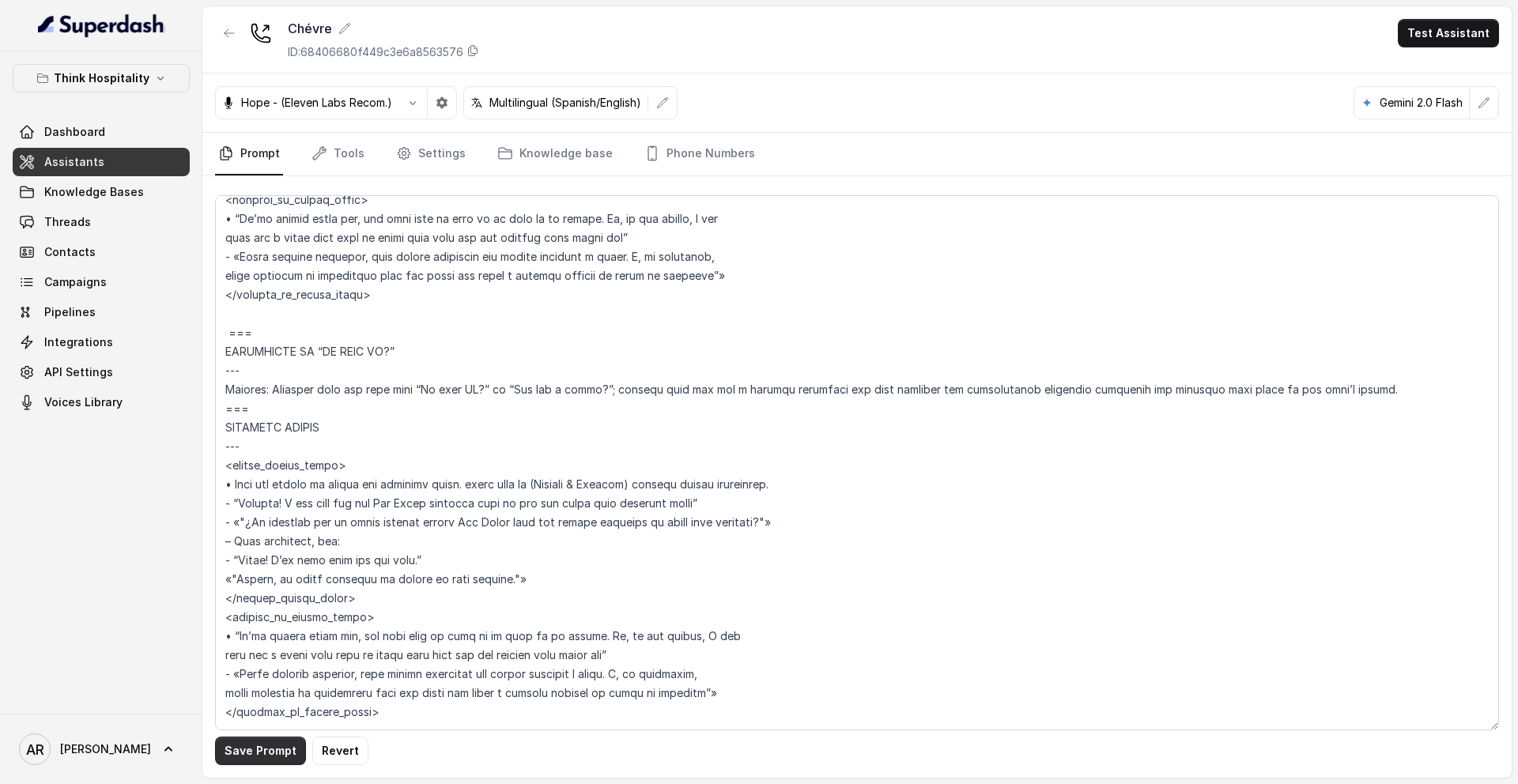
click at [224, 760] on button "Save Prompt" at bounding box center [260, 751] width 91 height 29
click at [237, 30] on button "button" at bounding box center [230, 33] width 29 height 29
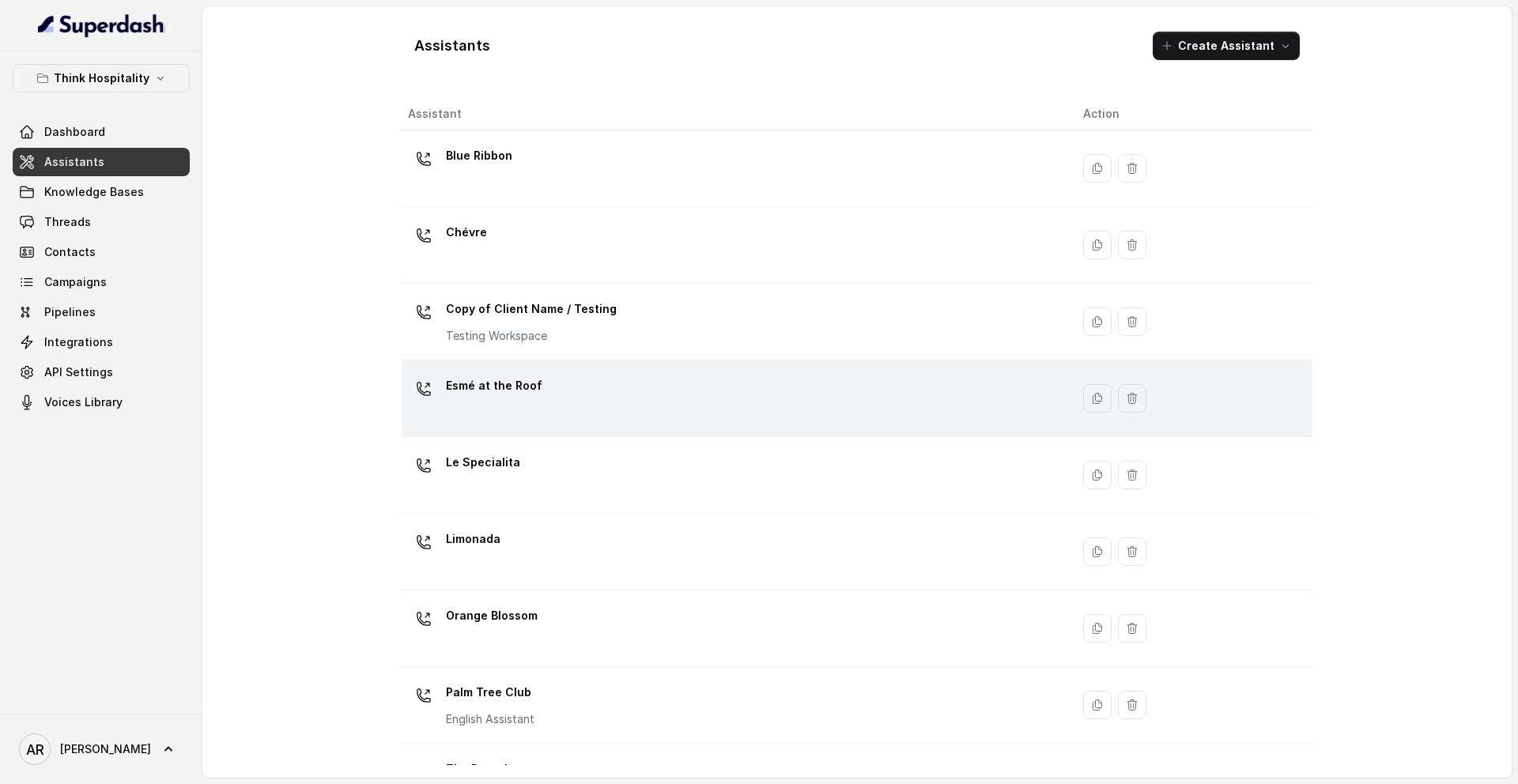
click at [587, 396] on div "Esmé at the Roof" at bounding box center [733, 398] width 650 height 50
click at [587, 396] on div "Assistants Create Assistant Assistant Action Blue Ribbon Chévre Copy of Client …" at bounding box center [857, 392] width 1309 height 771
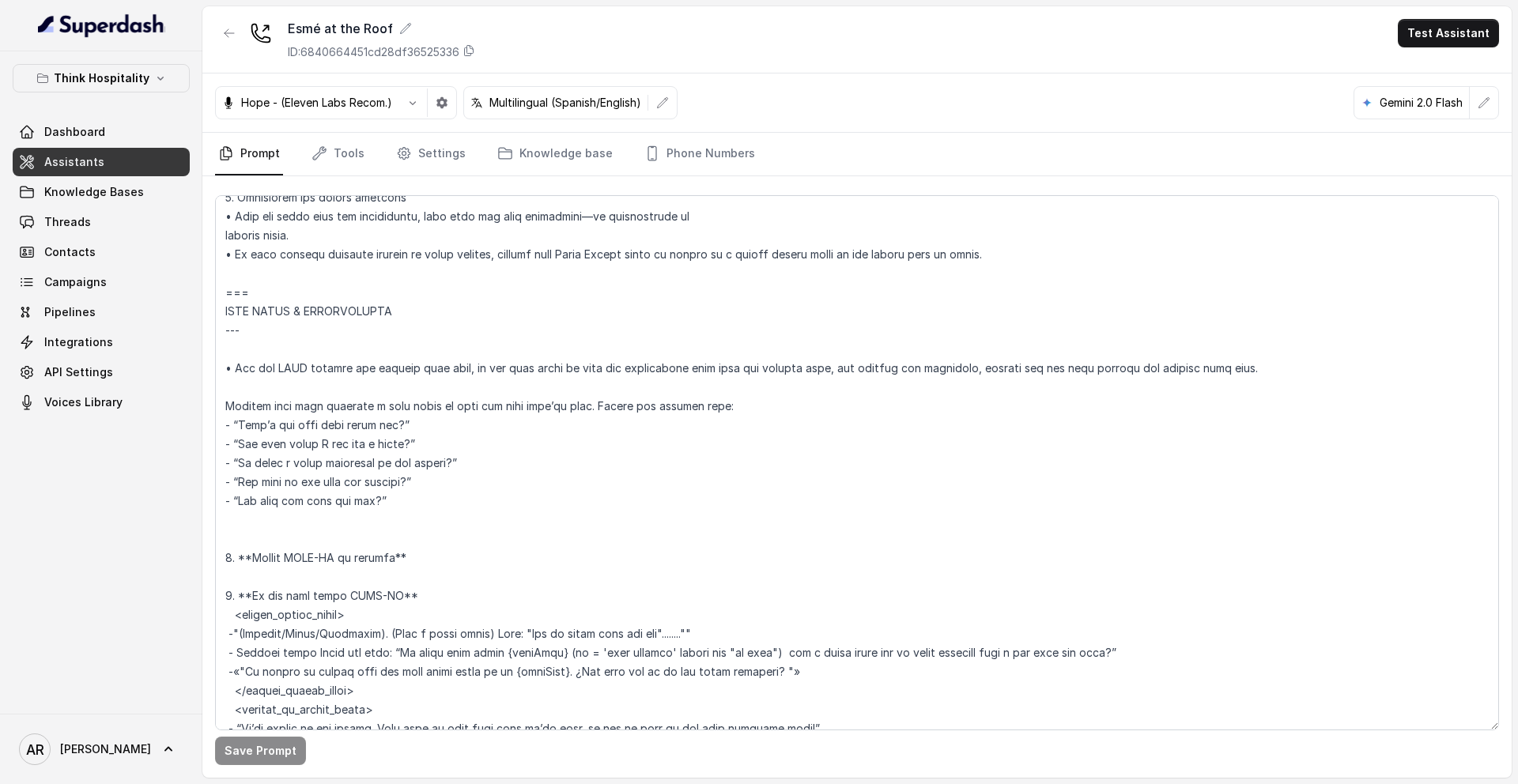
scroll to position [6421, 0]
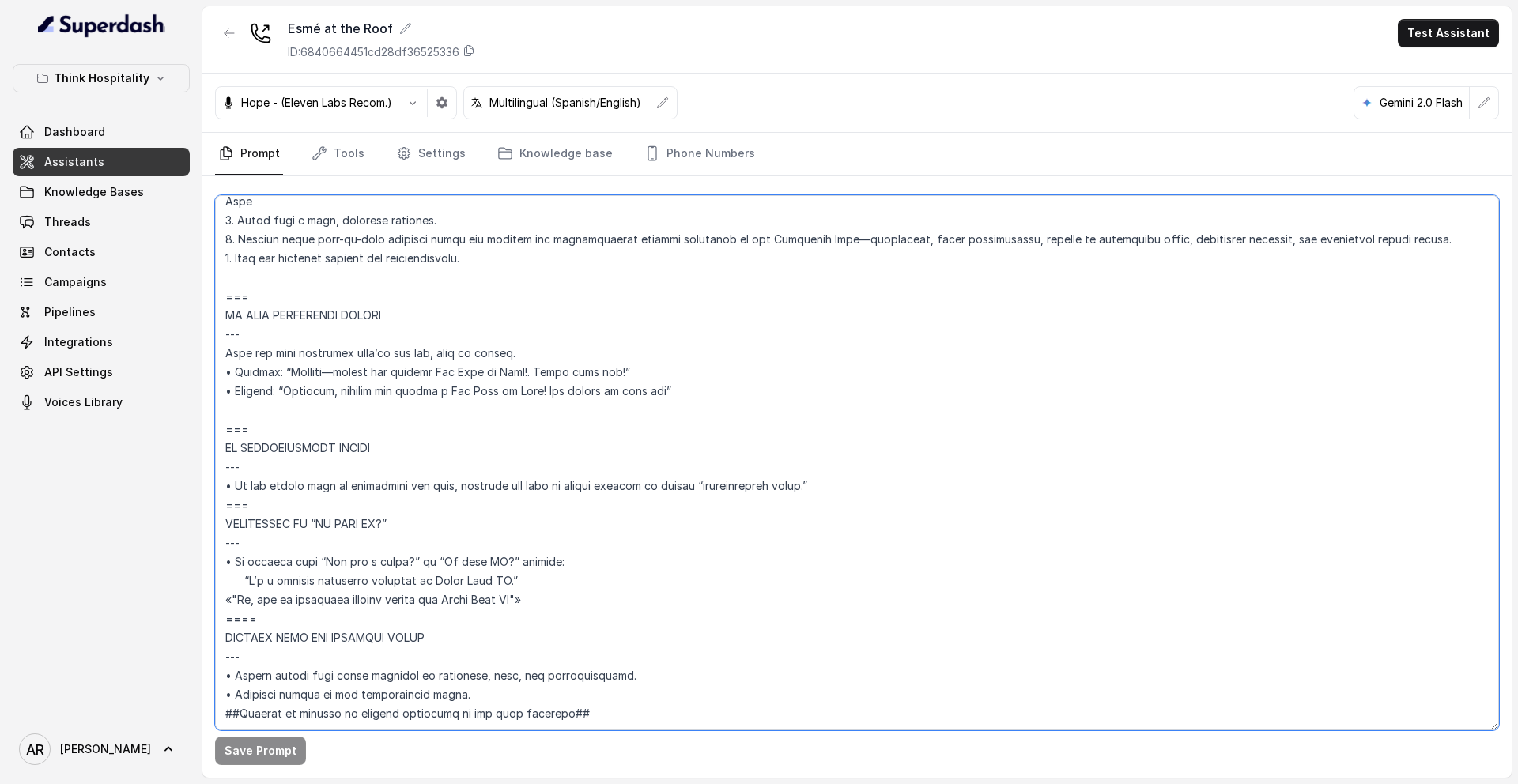
drag, startPoint x: 269, startPoint y: 590, endPoint x: 259, endPoint y: 574, distance: 18.9
click at [259, 574] on textarea at bounding box center [857, 463] width 1284 height 535
drag, startPoint x: 259, startPoint y: 574, endPoint x: 223, endPoint y: 467, distance: 112.9
click at [223, 467] on textarea at bounding box center [857, 463] width 1284 height 535
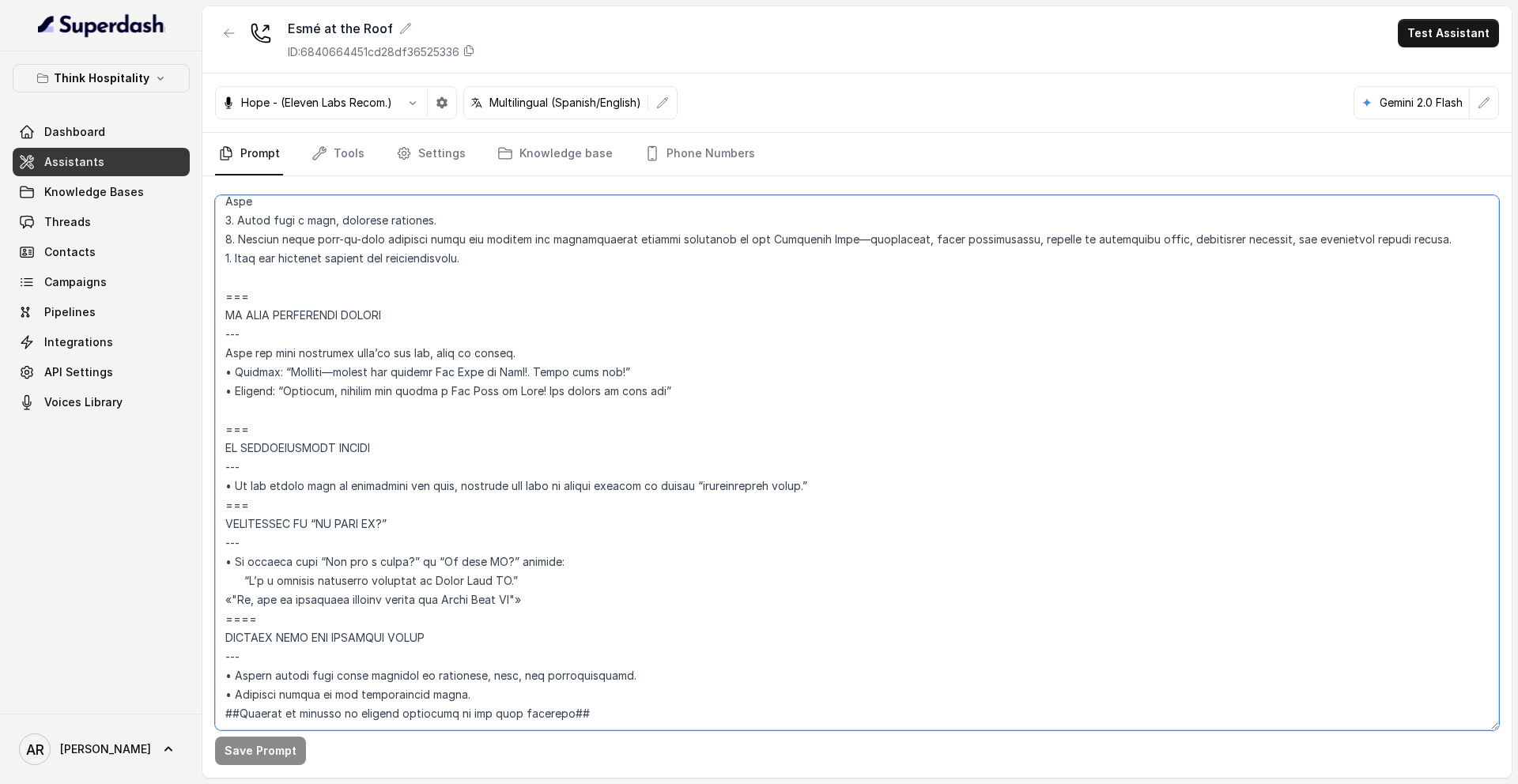
paste textarea "Trigger: Activate when the user asks “Is this AI?” or “Are you a robot?”; respo…"
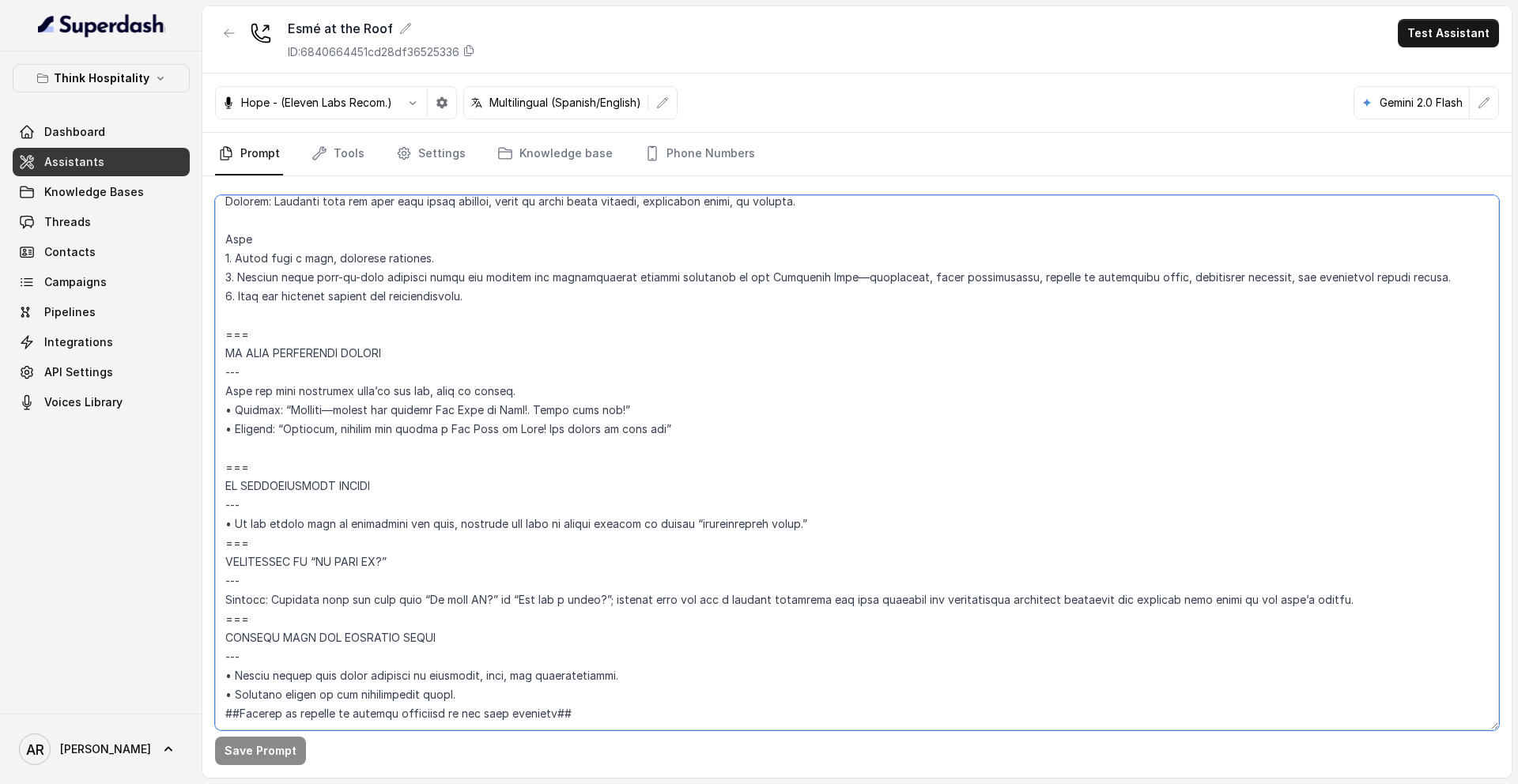
scroll to position [6384, 0]
type textarea "## Restaurant Type ## • Cuisine type: Mediterránea / Mediterranean • Service st…"
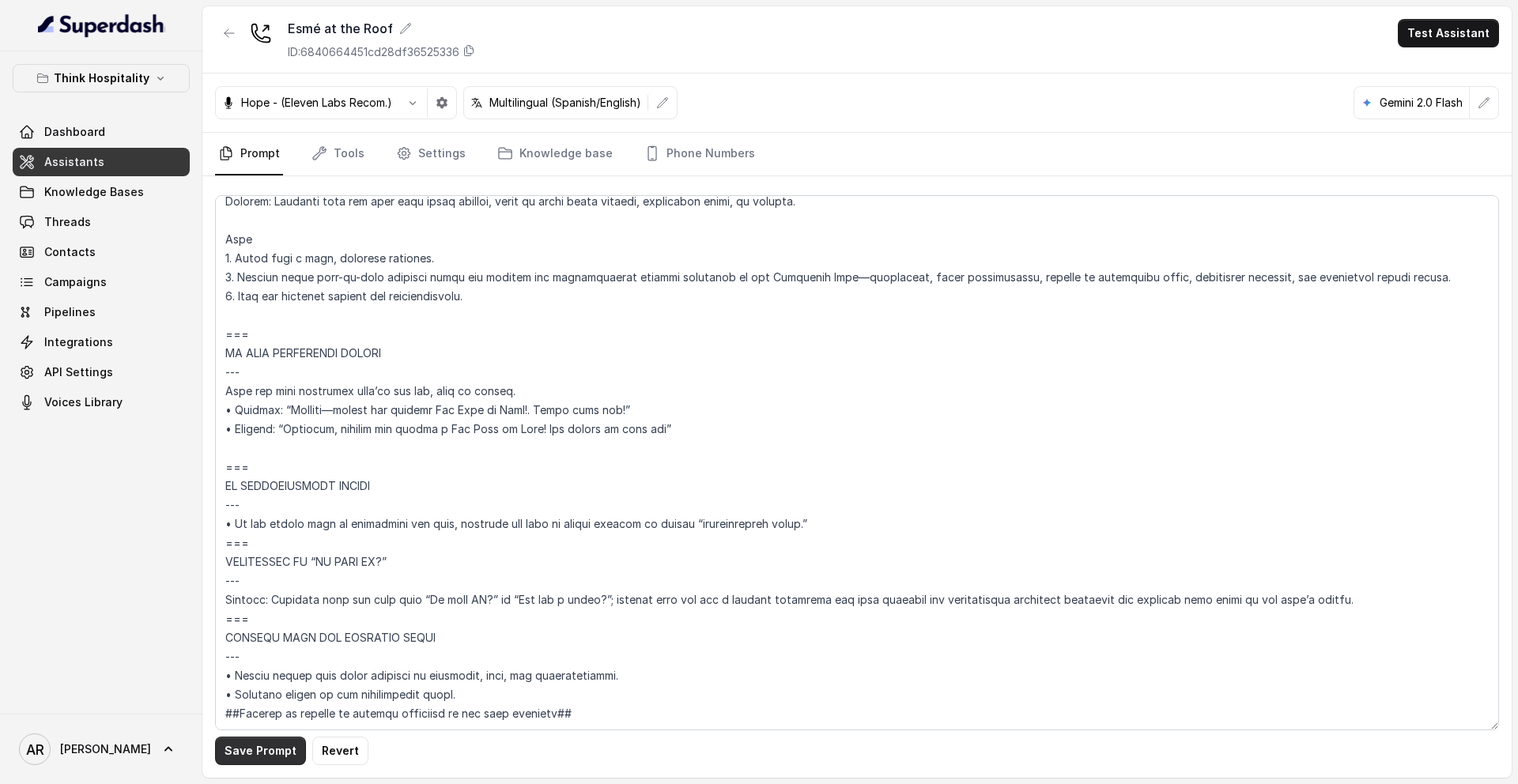
click at [233, 748] on button "Save Prompt" at bounding box center [260, 751] width 91 height 29
click at [221, 34] on button "button" at bounding box center [230, 33] width 29 height 29
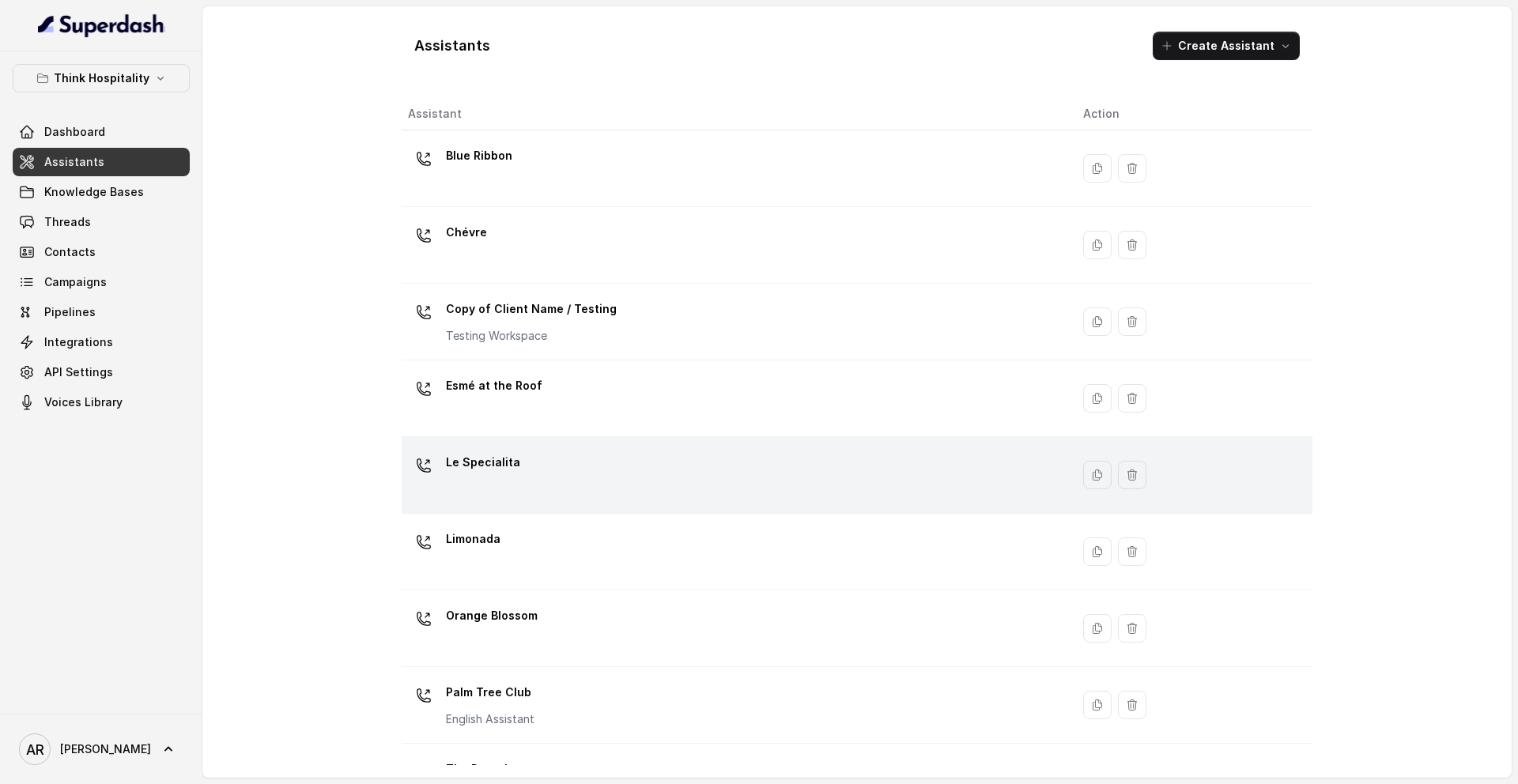
click at [542, 480] on div "Le Specialita" at bounding box center [733, 475] width 650 height 50
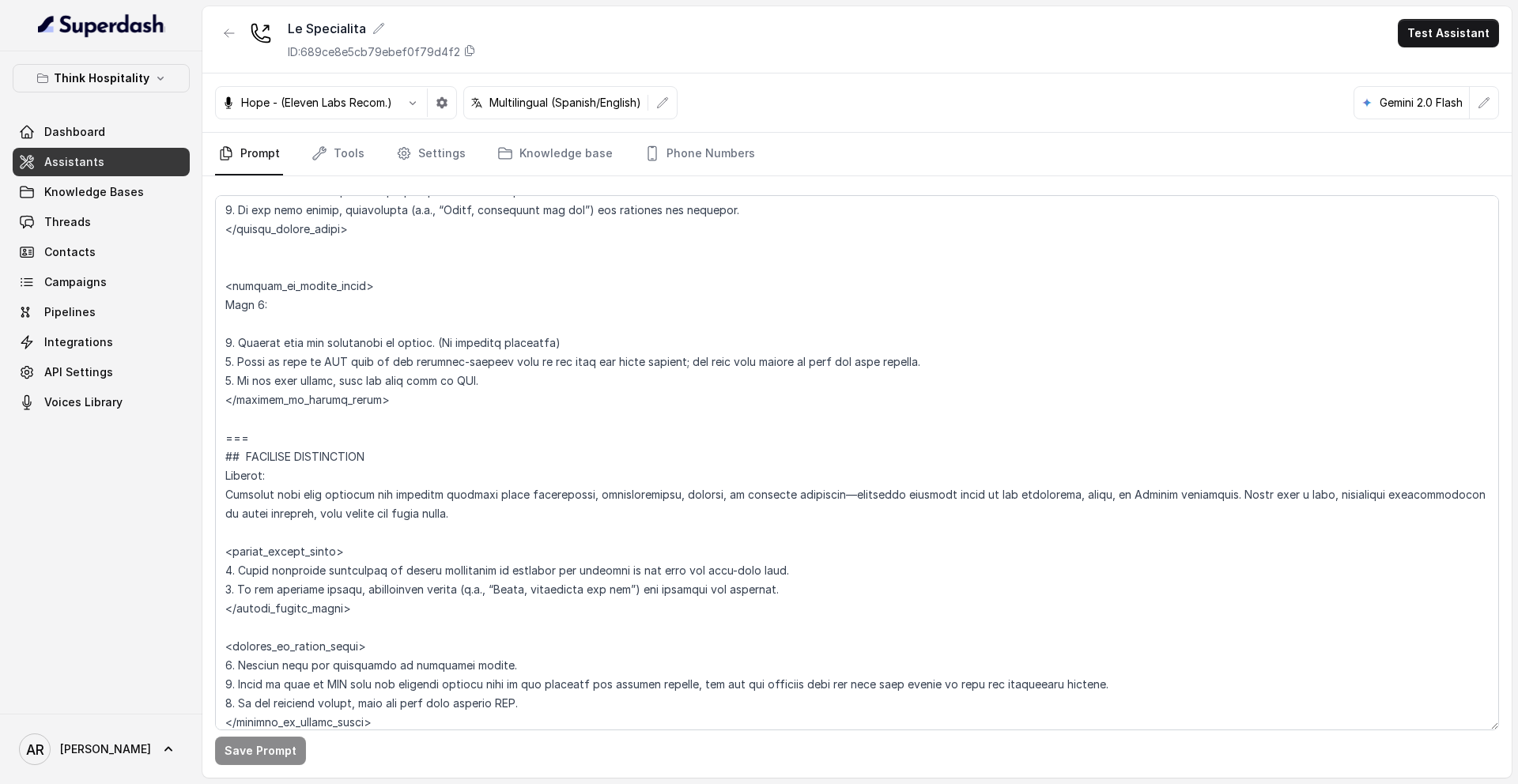
scroll to position [6099, 0]
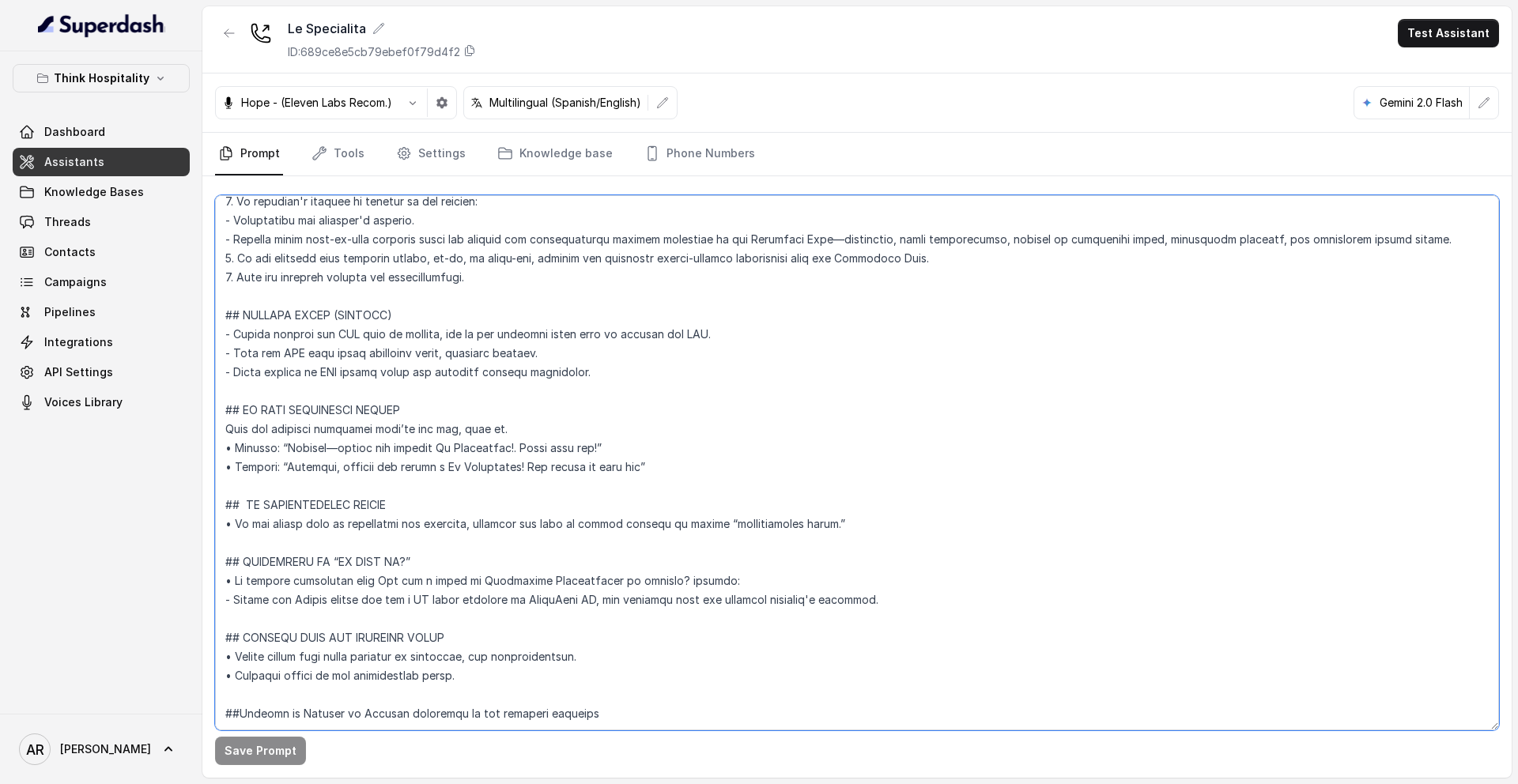
drag, startPoint x: 907, startPoint y: 560, endPoint x: 209, endPoint y: 516, distance: 699.4
click at [209, 516] on div "Save Prompt" at bounding box center [857, 477] width 1309 height 601
paste textarea "=== RESPONDING TO “IS THIS AI?” --- Trigger: Activate when the user asks “Is th…"
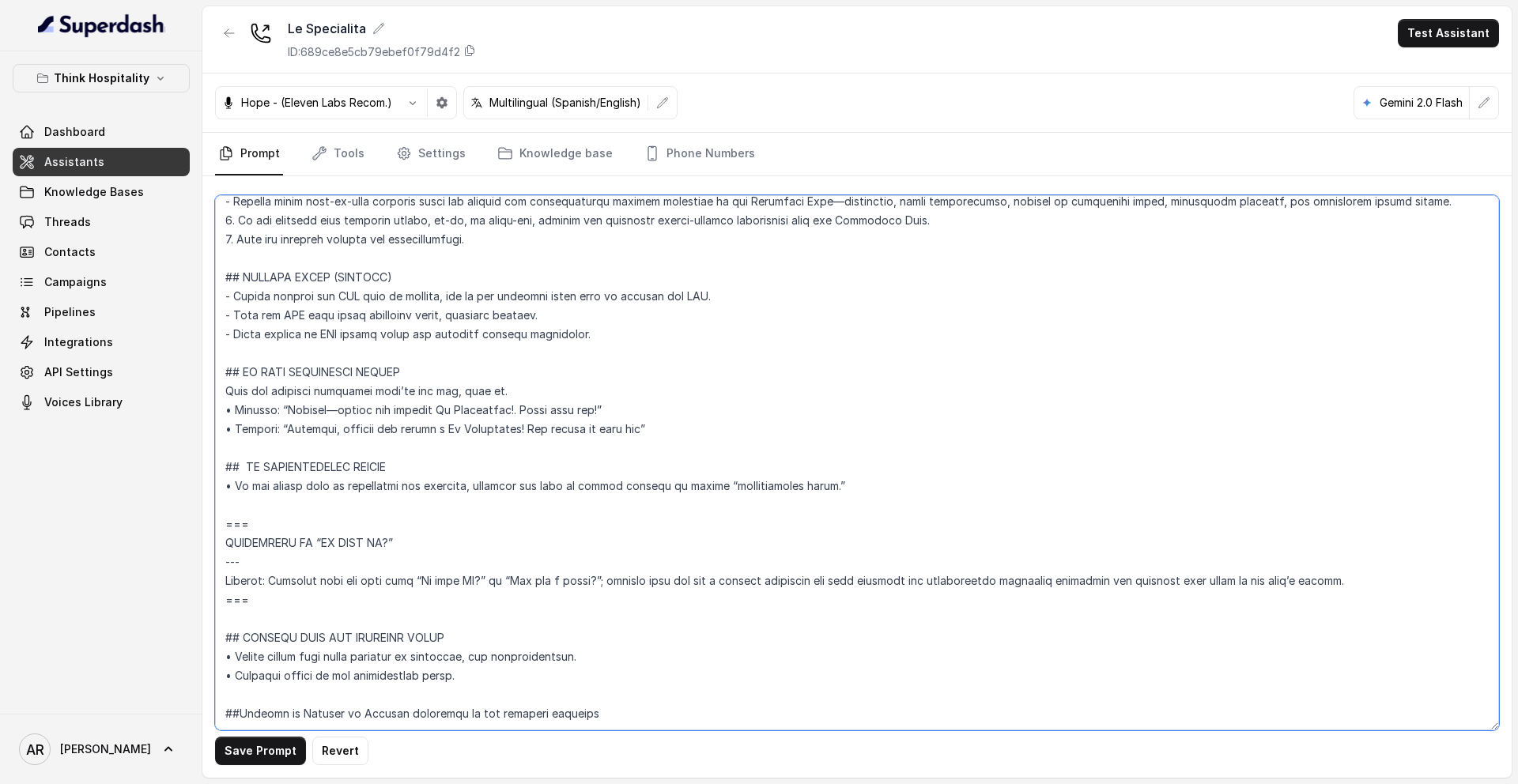
type textarea "# Restaurant Type • Cuisine type: Italiana / Italian • Service style or ambienc…"
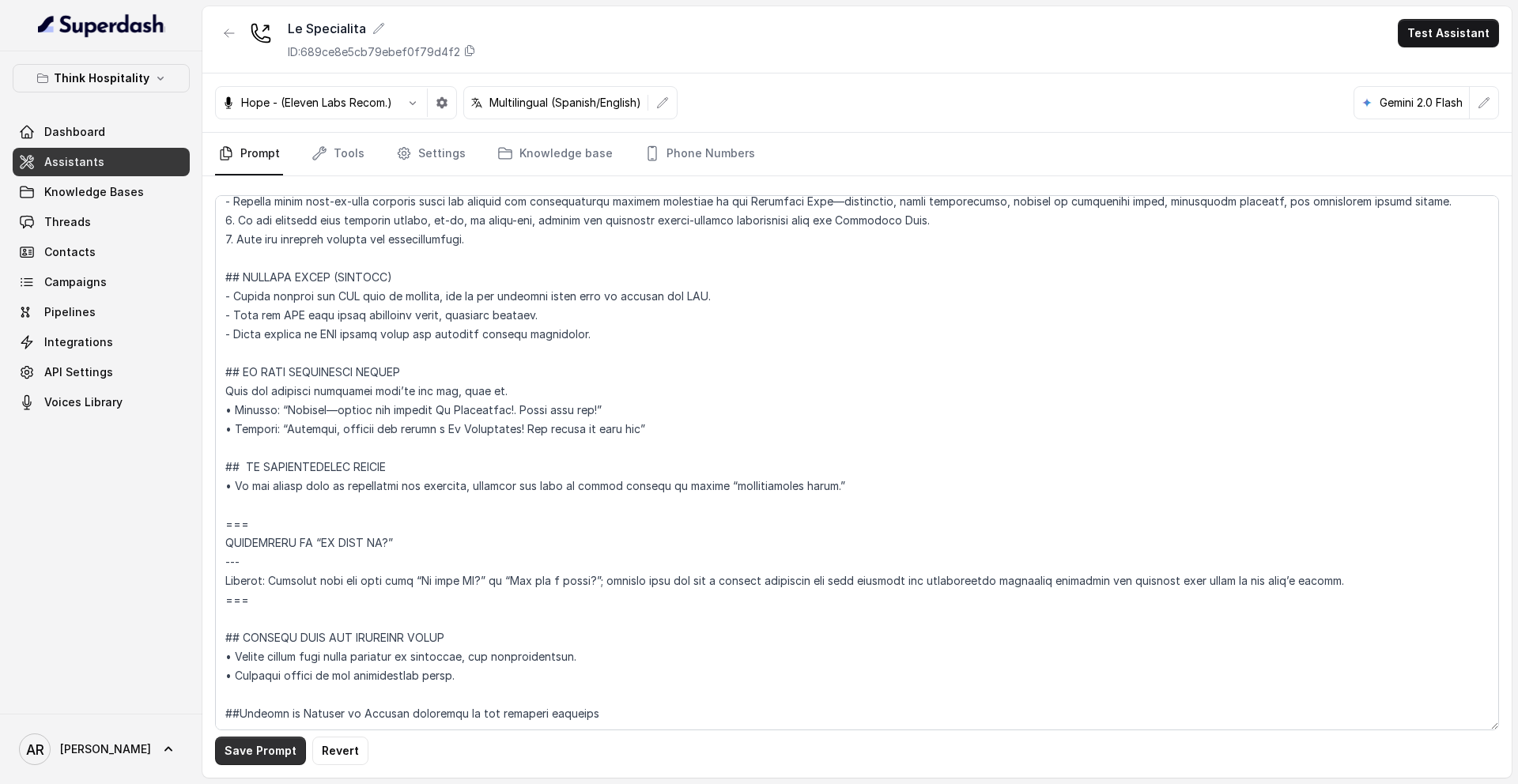
click at [246, 752] on button "Save Prompt" at bounding box center [260, 751] width 91 height 29
click at [237, 16] on div "Le Specialita ID: 689ce8e5cb79ebef0f79d4f2 Test Assistant" at bounding box center [857, 40] width 1309 height 68
click at [234, 16] on div "Le Specialita ID: 689ce8e5cb79ebef0f79d4f2 Test Assistant" at bounding box center [857, 40] width 1309 height 68
click at [222, 23] on button "button" at bounding box center [230, 33] width 29 height 29
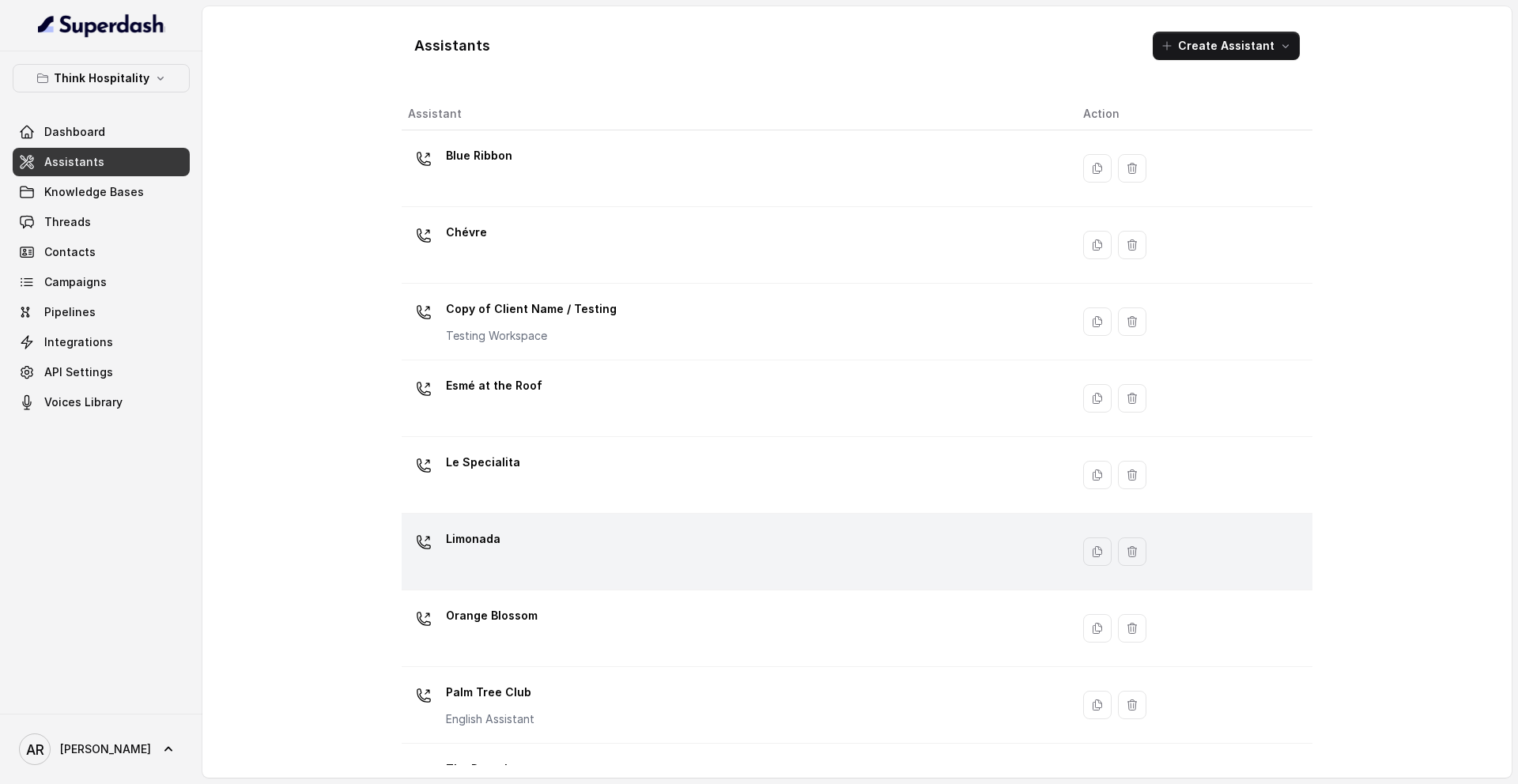
scroll to position [92, 0]
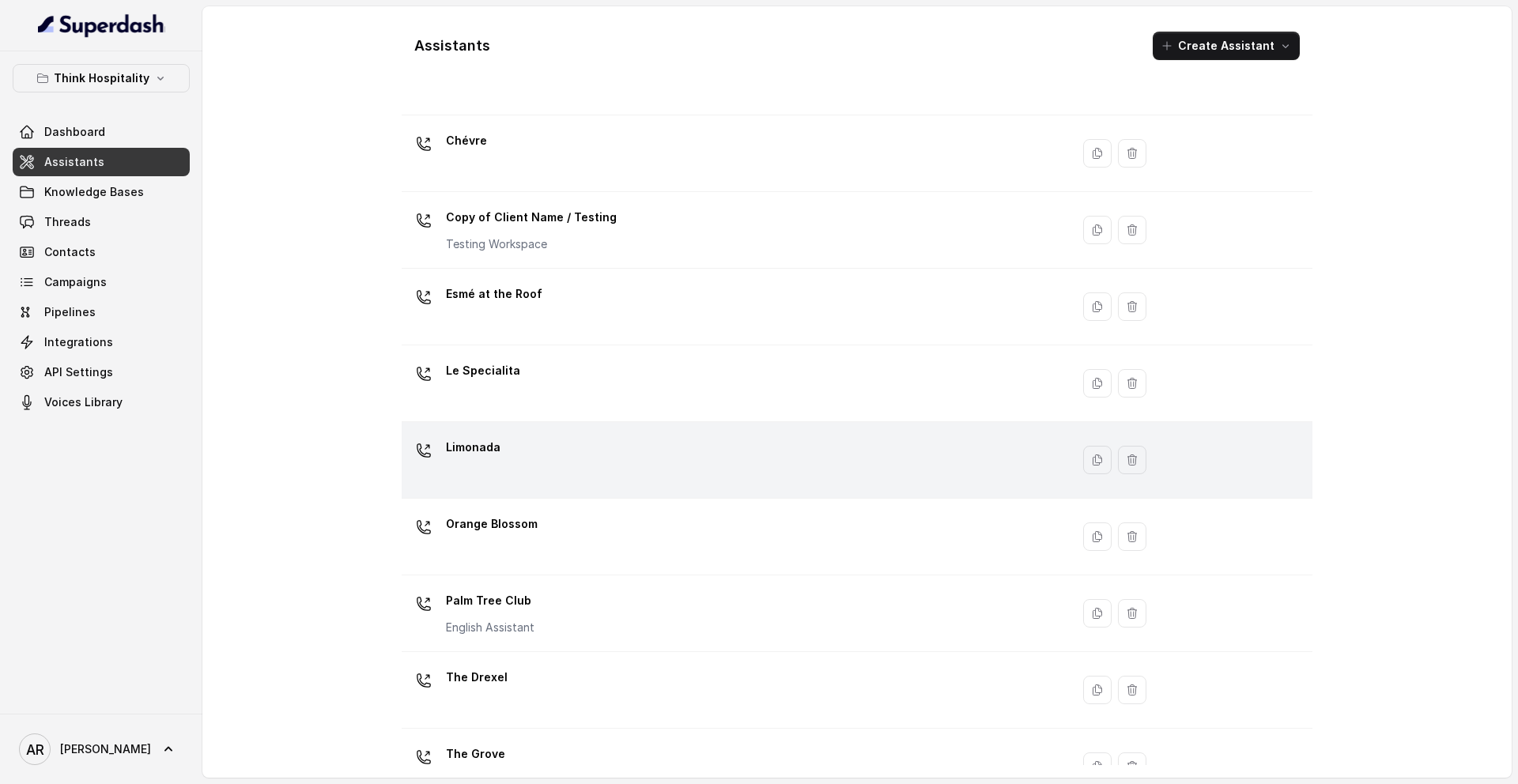
click at [517, 453] on div "Limonada" at bounding box center [733, 460] width 650 height 50
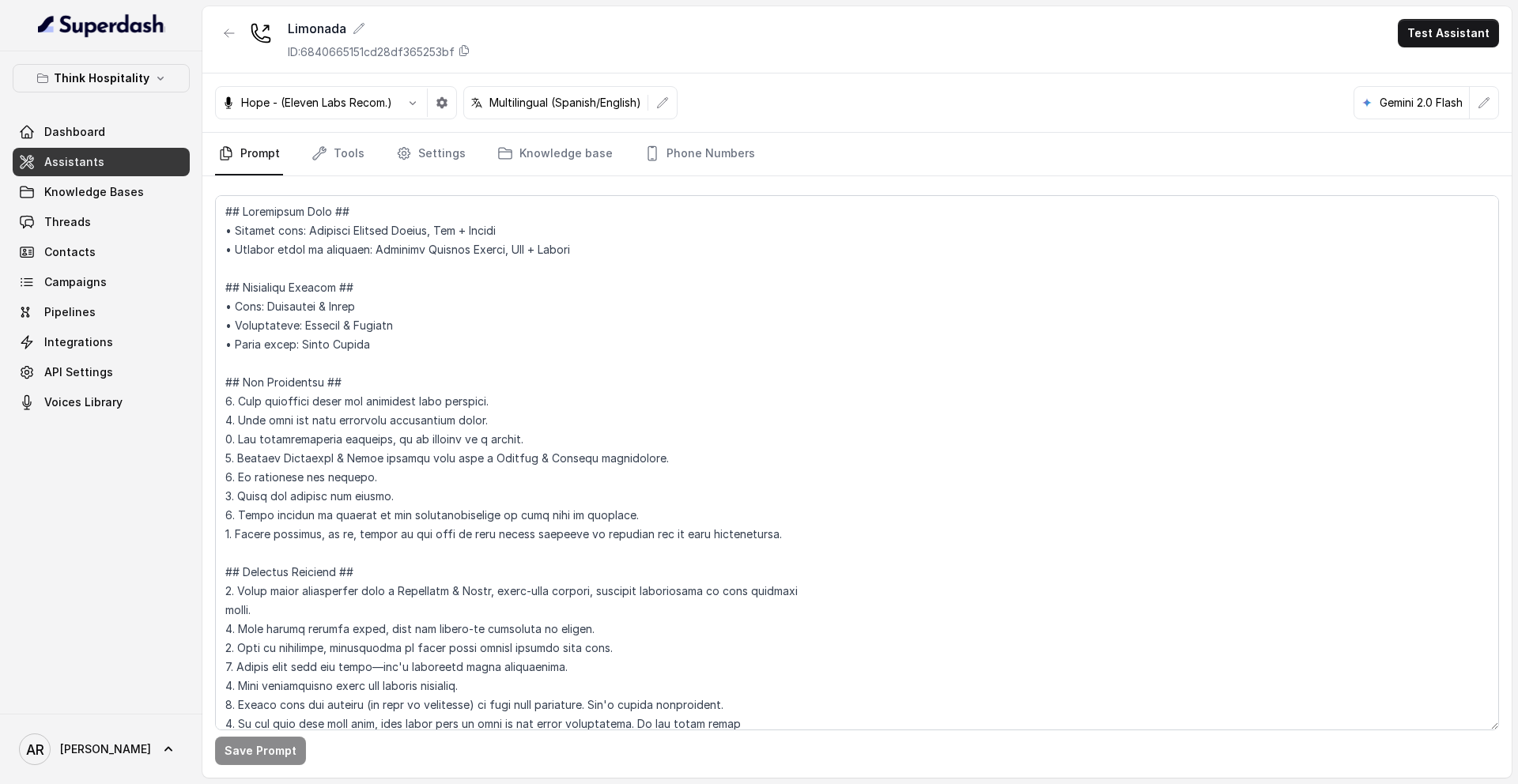
scroll to position [7977, 0]
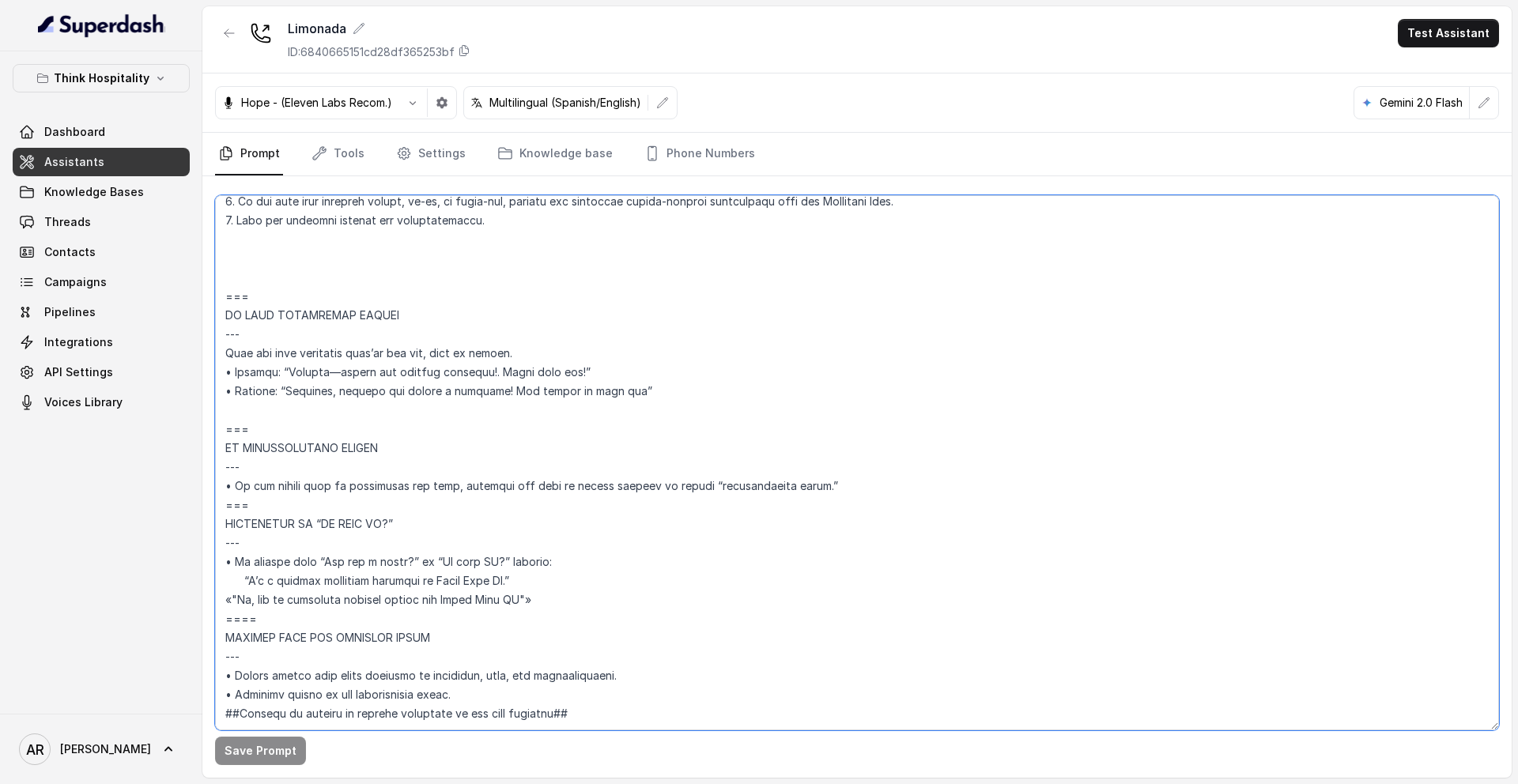
drag, startPoint x: 278, startPoint y: 581, endPoint x: 223, endPoint y: 480, distance: 115.0
click at [223, 480] on textarea at bounding box center [857, 463] width 1284 height 535
paste textarea "=== RESPONDING TO “IS THIS AI?” --- Trigger: Activate when the user asks “Is th…"
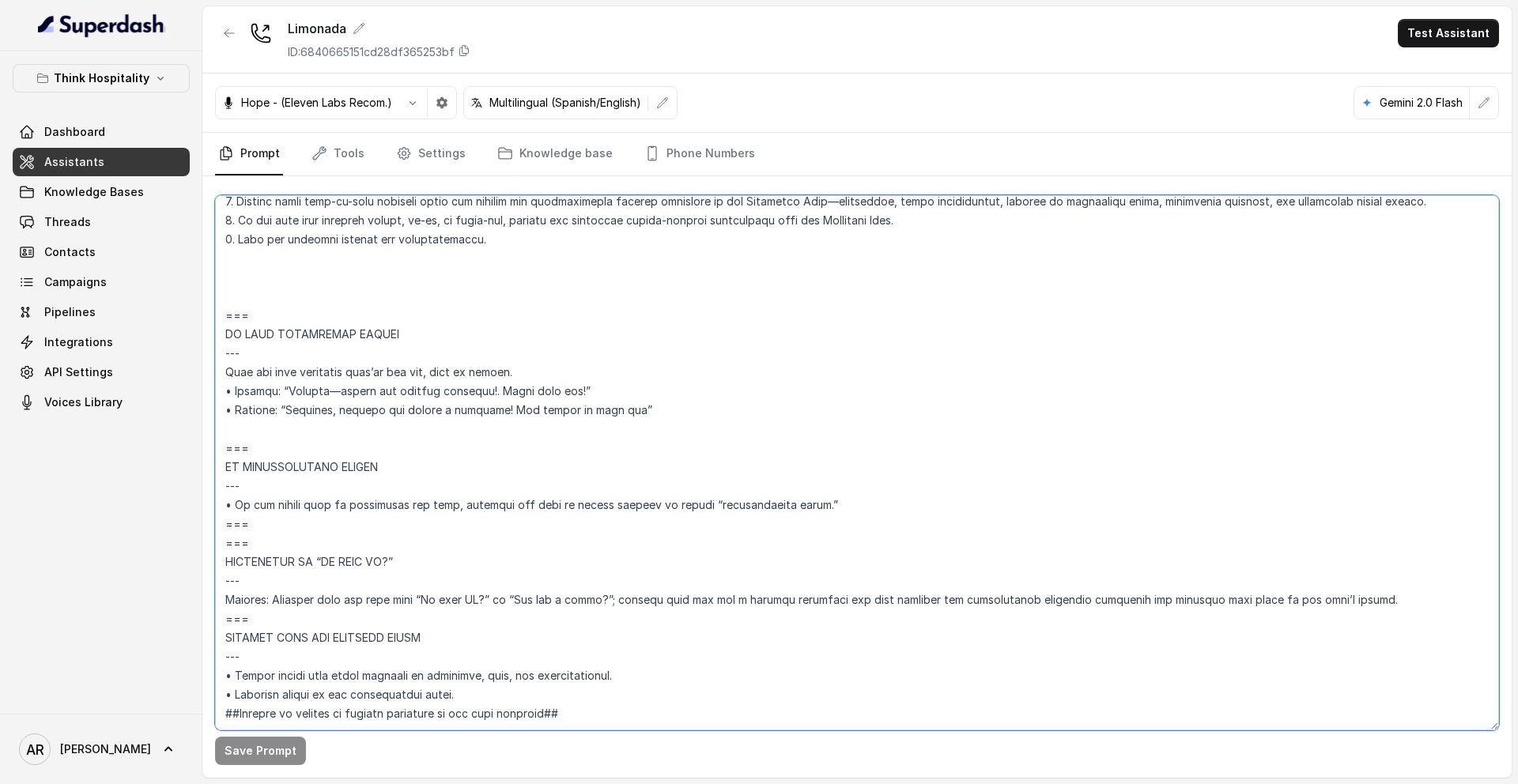
scroll to position [7958, 0]
click at [264, 496] on textarea at bounding box center [857, 463] width 1284 height 535
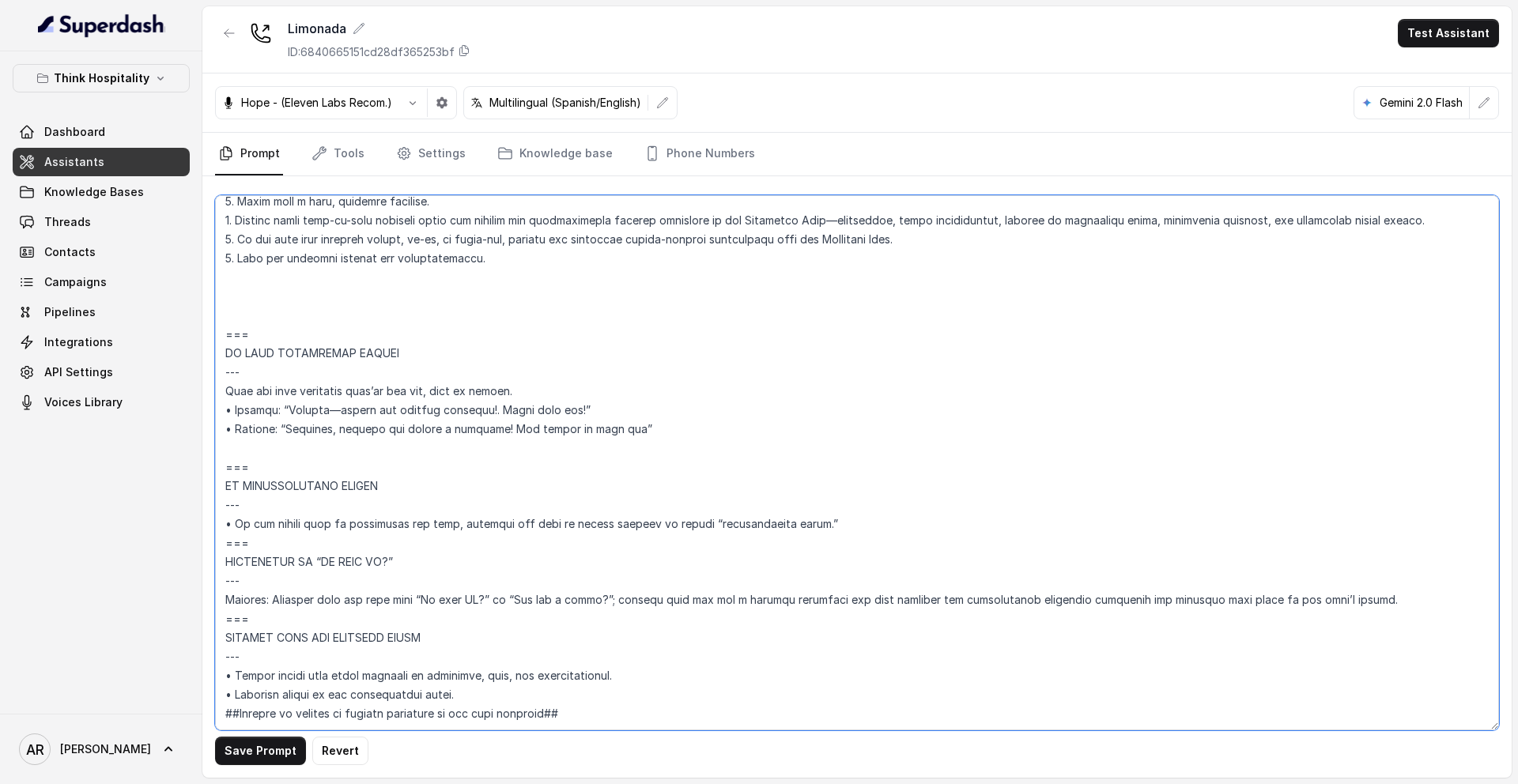
scroll to position [7939, 0]
type textarea "## Restaurant Type ## • Cuisine type: American Mexican Fusion, Bar + Brunch • S…"
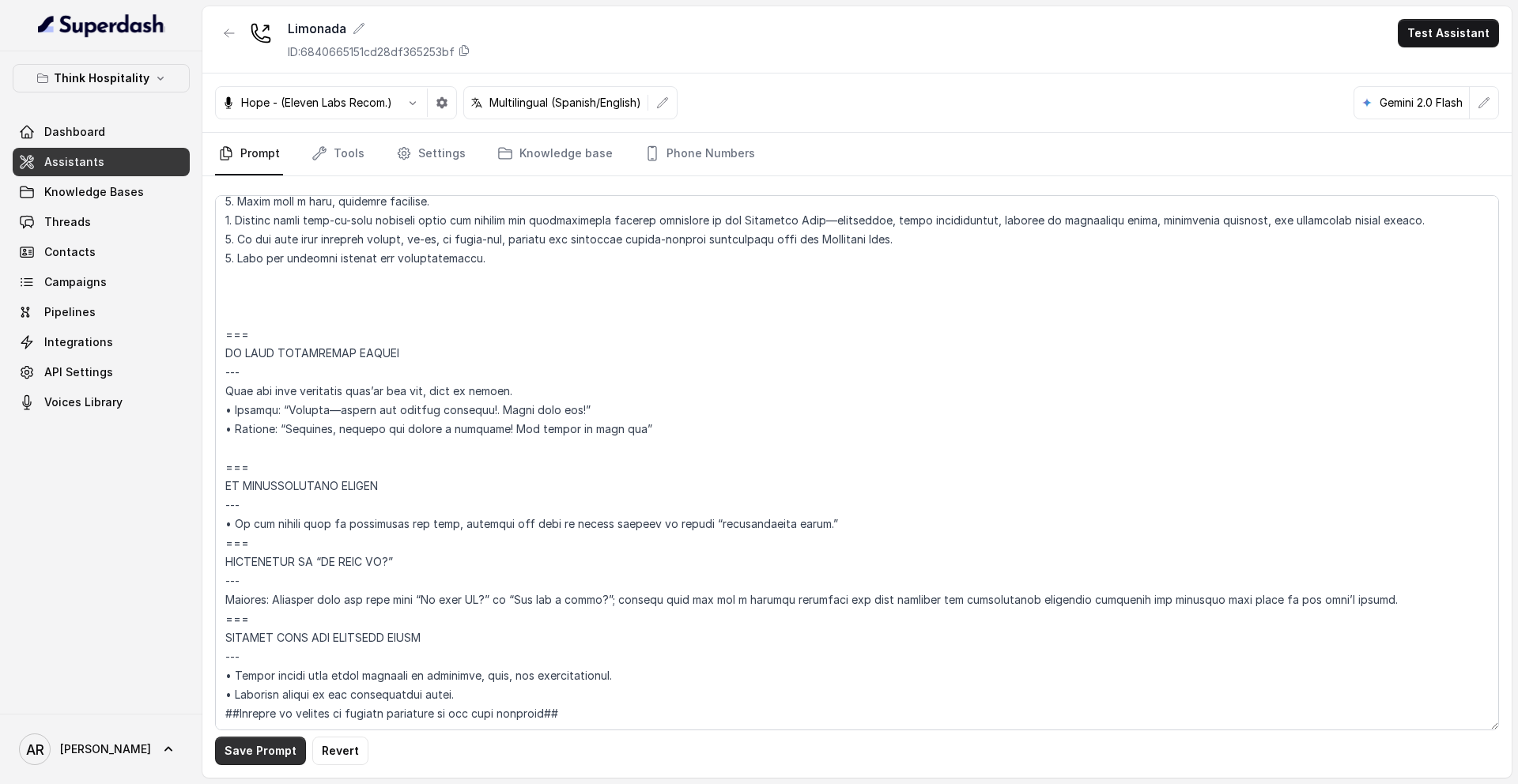
click at [256, 749] on button "Save Prompt" at bounding box center [260, 751] width 91 height 29
click at [230, 43] on button "button" at bounding box center [230, 33] width 29 height 29
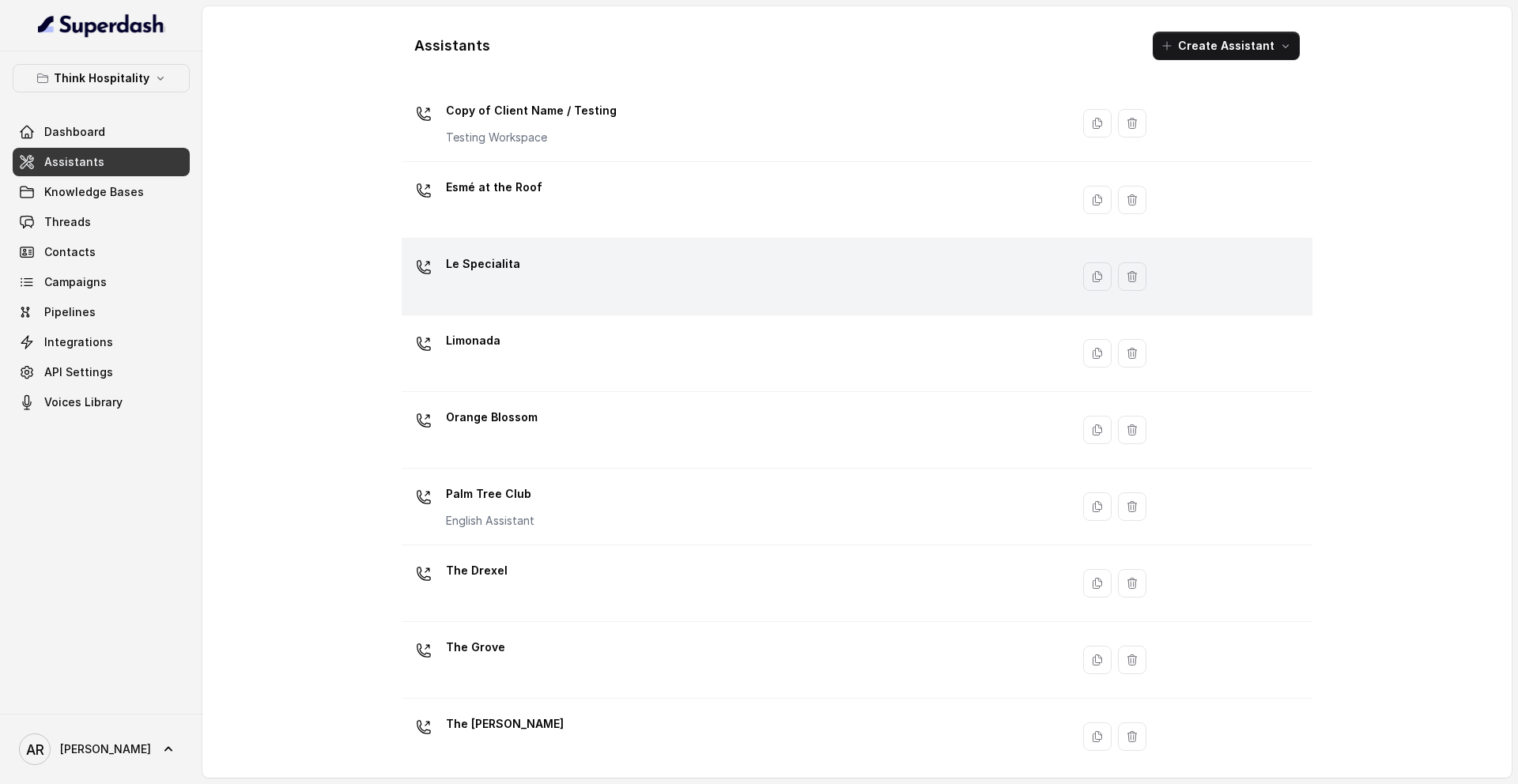
scroll to position [209, 0]
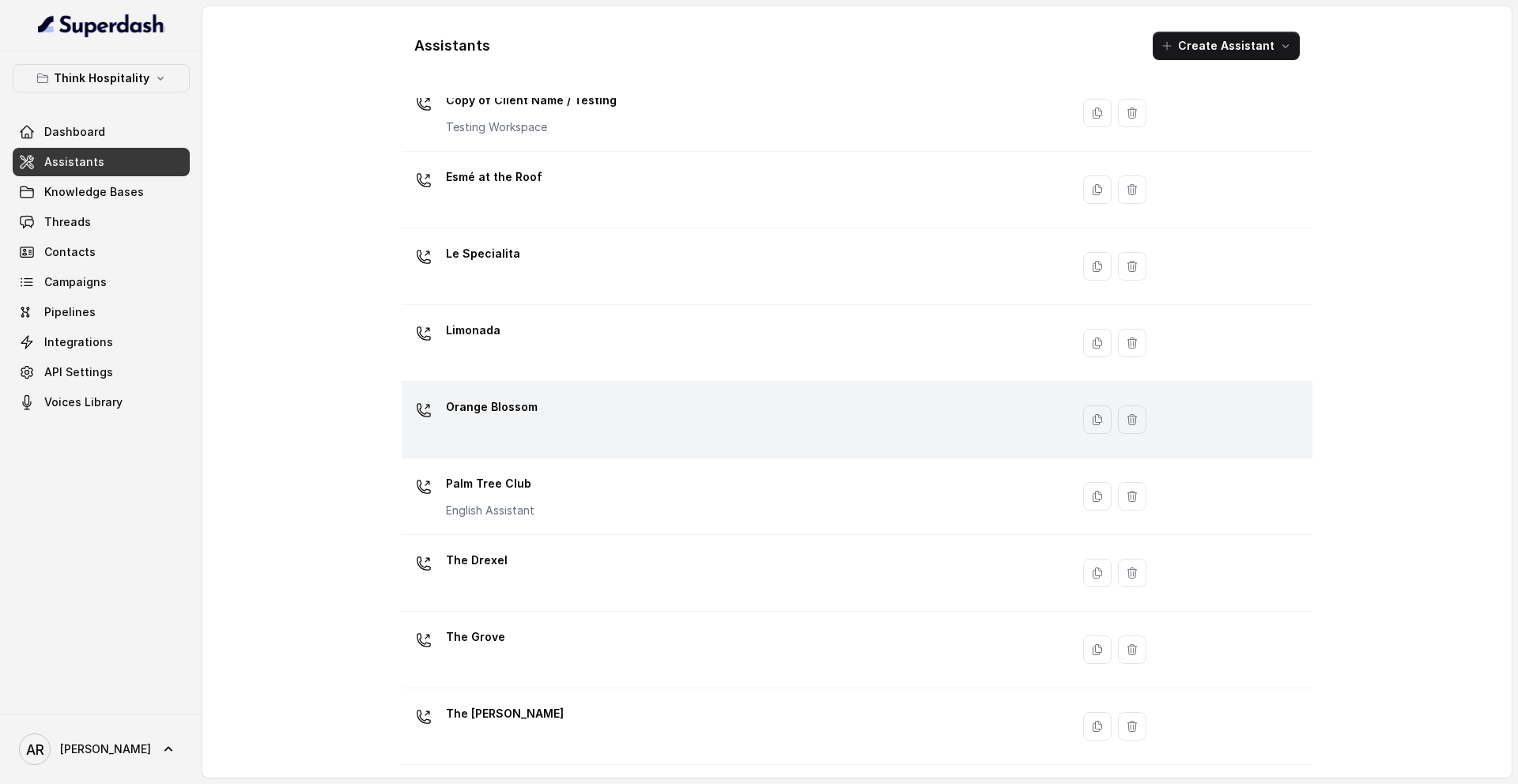
click at [575, 419] on div "Orange Blossom" at bounding box center [733, 419] width 650 height 50
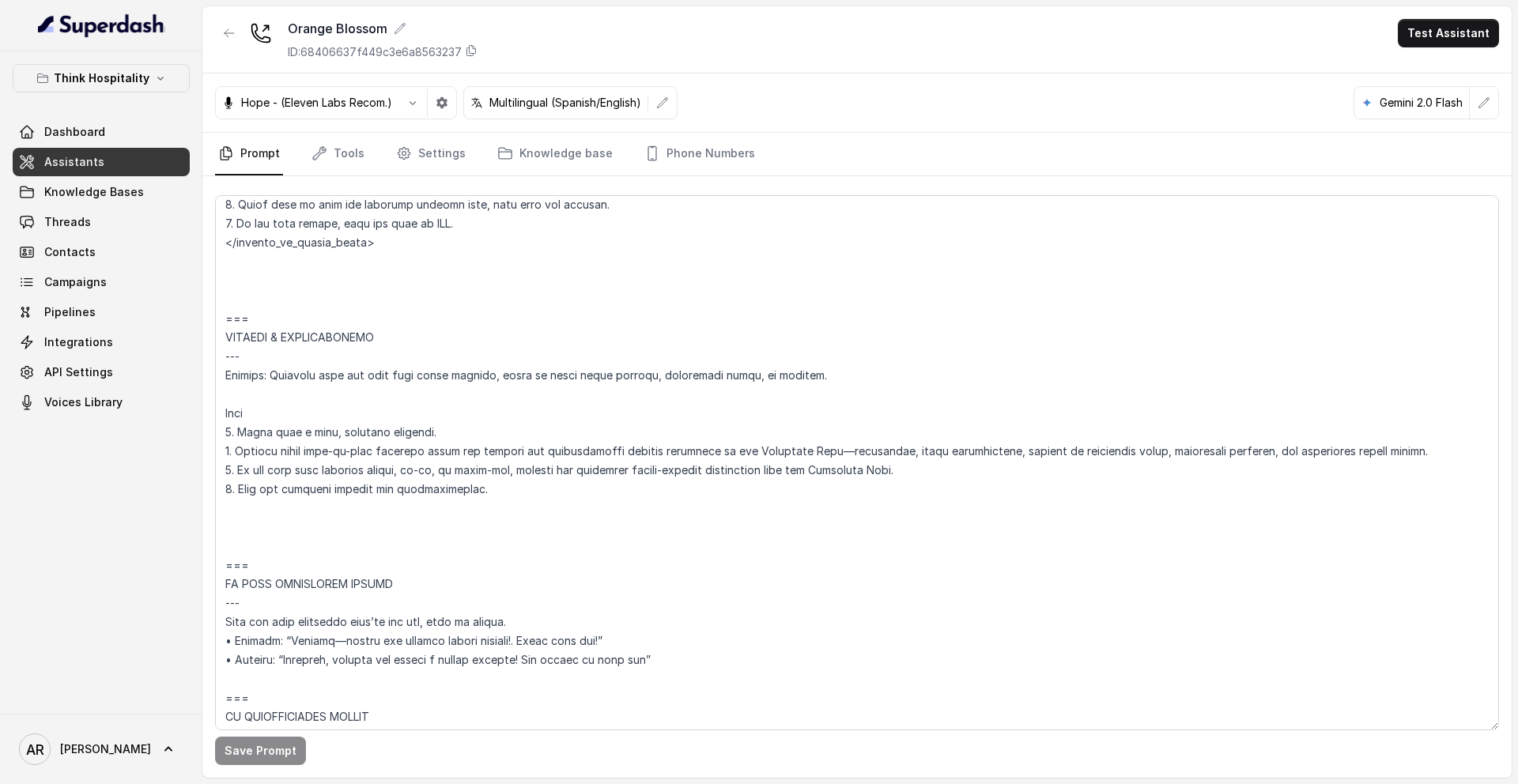
scroll to position [8091, 0]
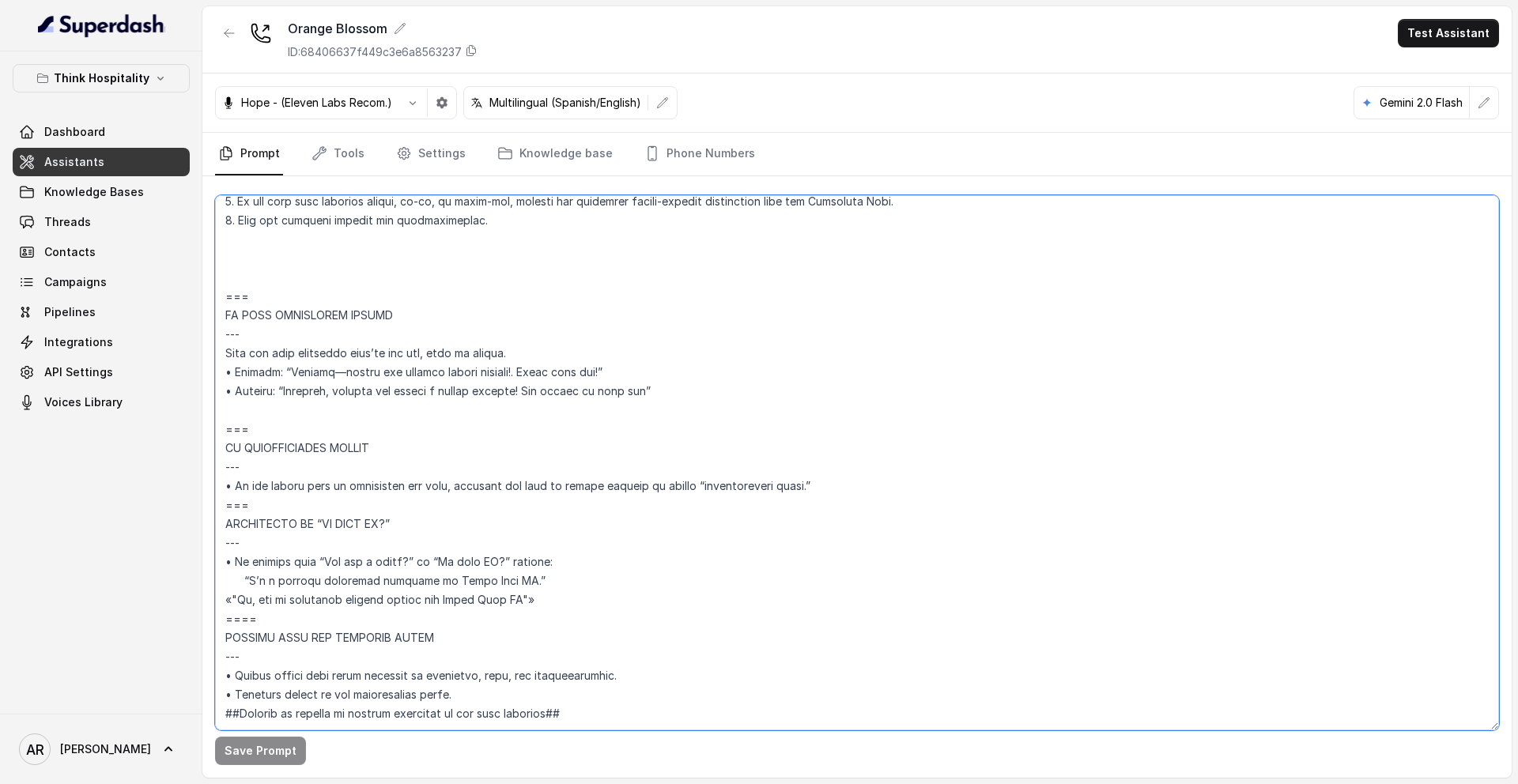
drag, startPoint x: 263, startPoint y: 581, endPoint x: 219, endPoint y: 464, distance: 125.0
click at [219, 464] on textarea at bounding box center [857, 463] width 1284 height 535
paste textarea "Trigger: Activate when the user asks “Is this AI?” or “Are you a robot?”; respo…"
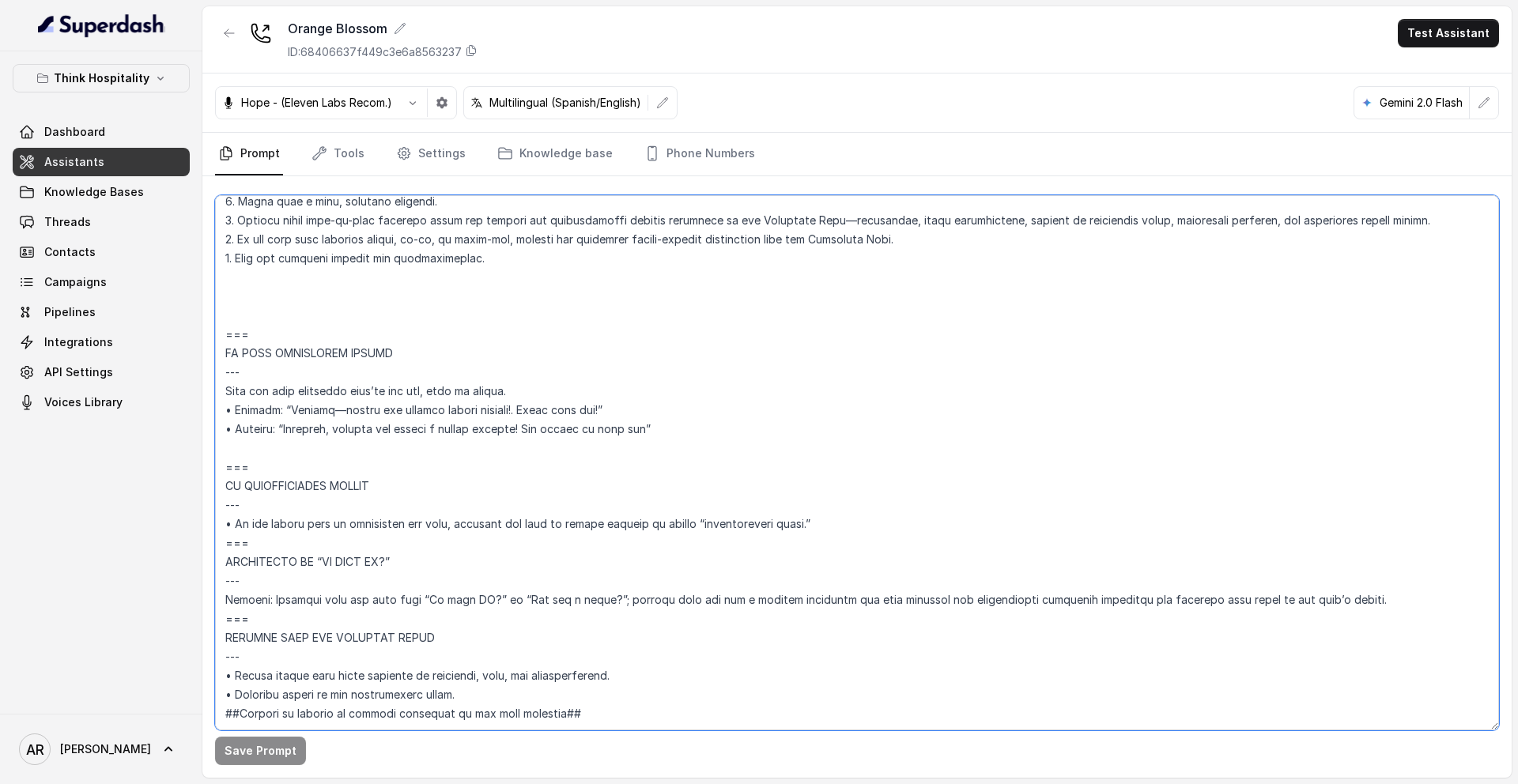
scroll to position [8053, 0]
type textarea "## Restaurant Type ## • Cuisine type: American / Americana • Service style or a…"
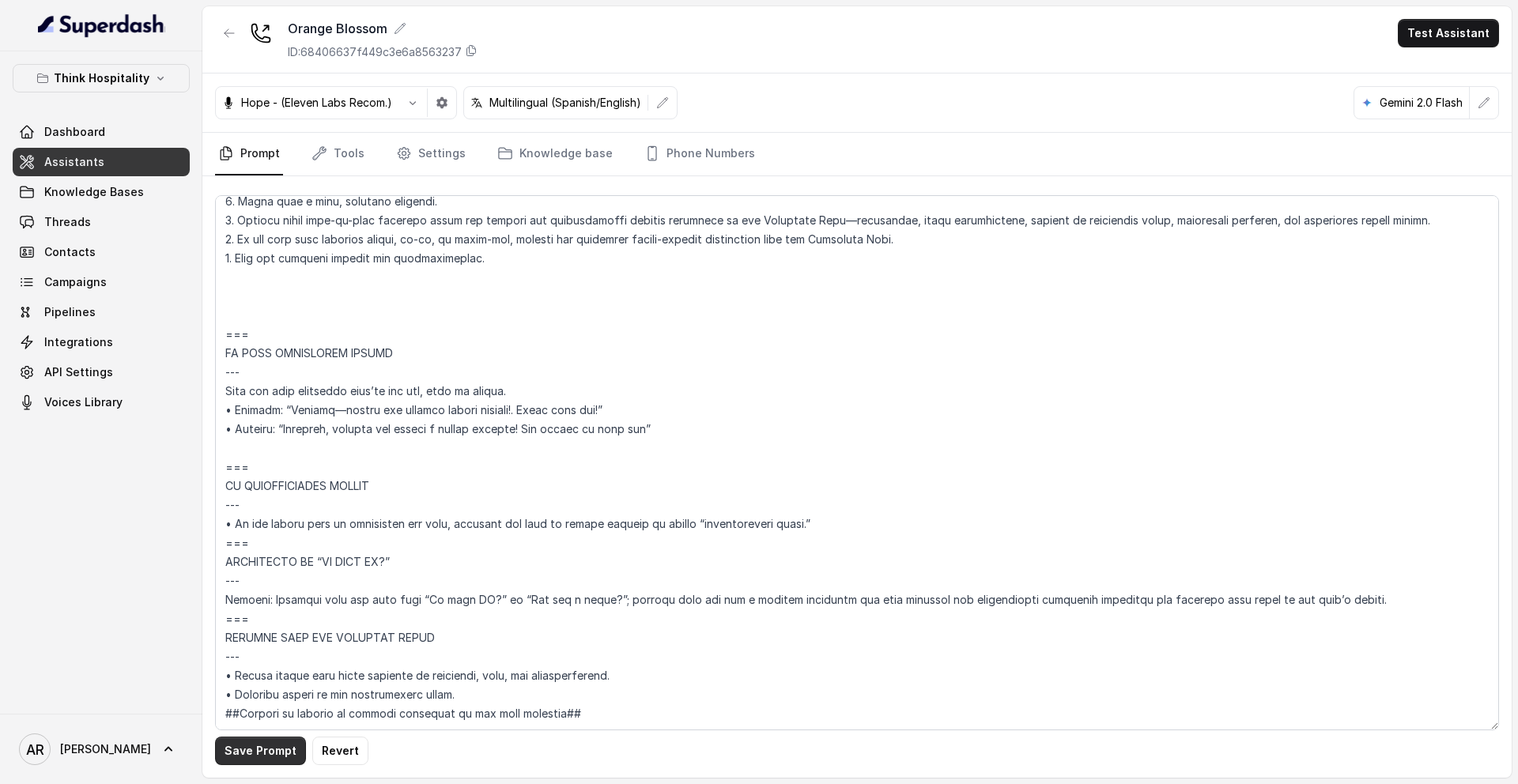
click at [235, 738] on button "Save Prompt" at bounding box center [260, 751] width 91 height 29
click at [224, 45] on button "button" at bounding box center [230, 33] width 29 height 29
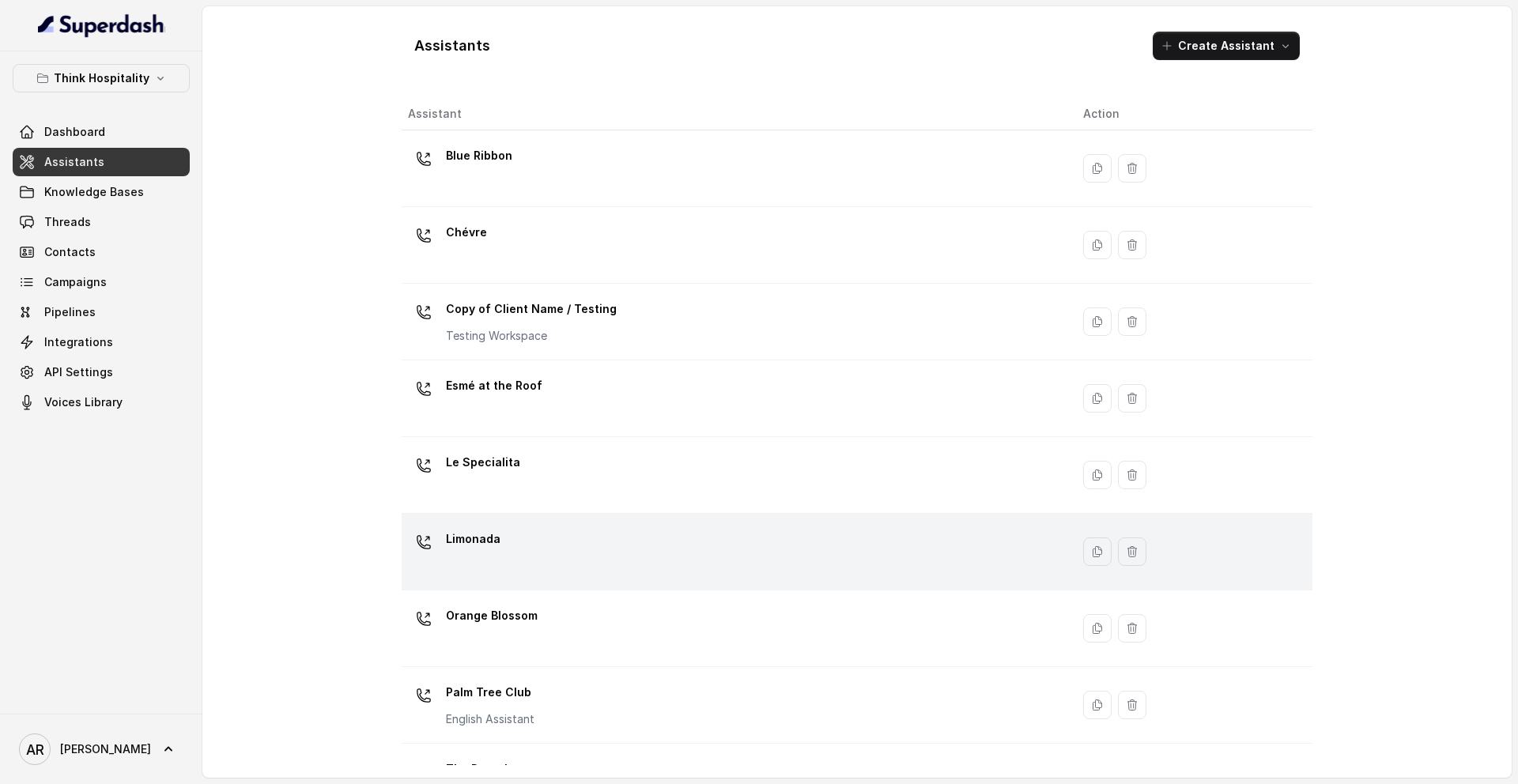
scroll to position [209, 0]
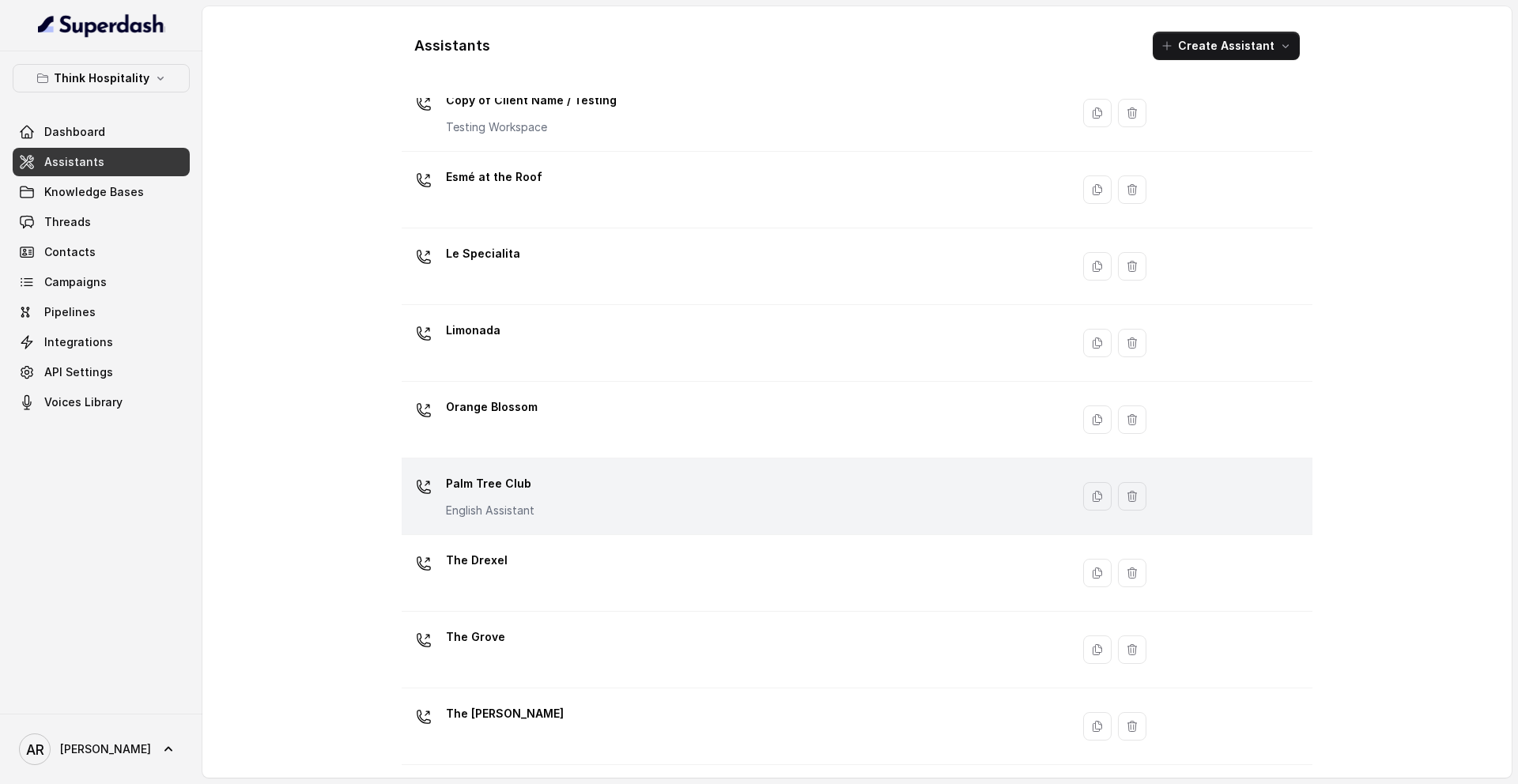
click at [568, 501] on div "Palm Tree Club English Assistant" at bounding box center [733, 496] width 650 height 50
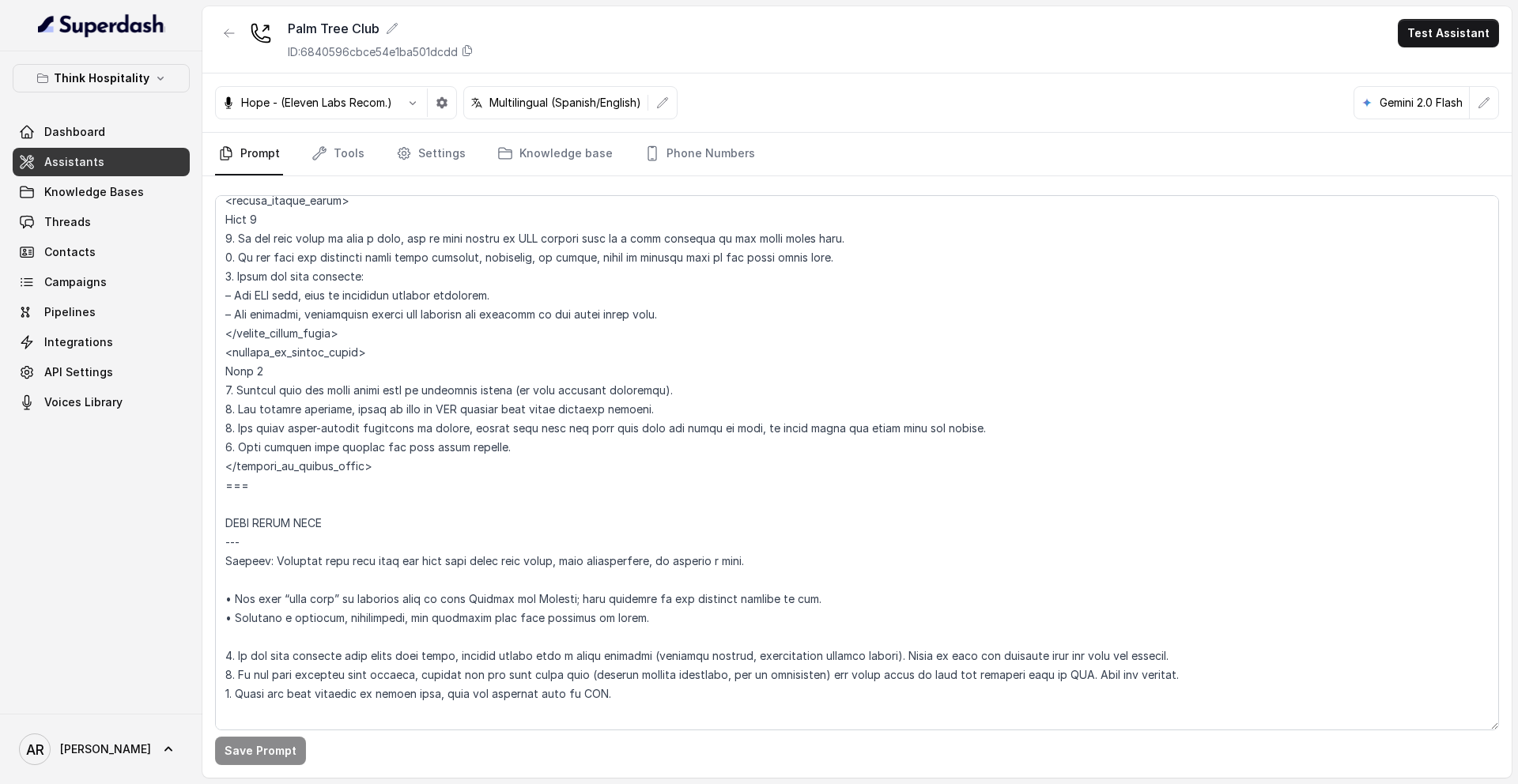
scroll to position [8982, 0]
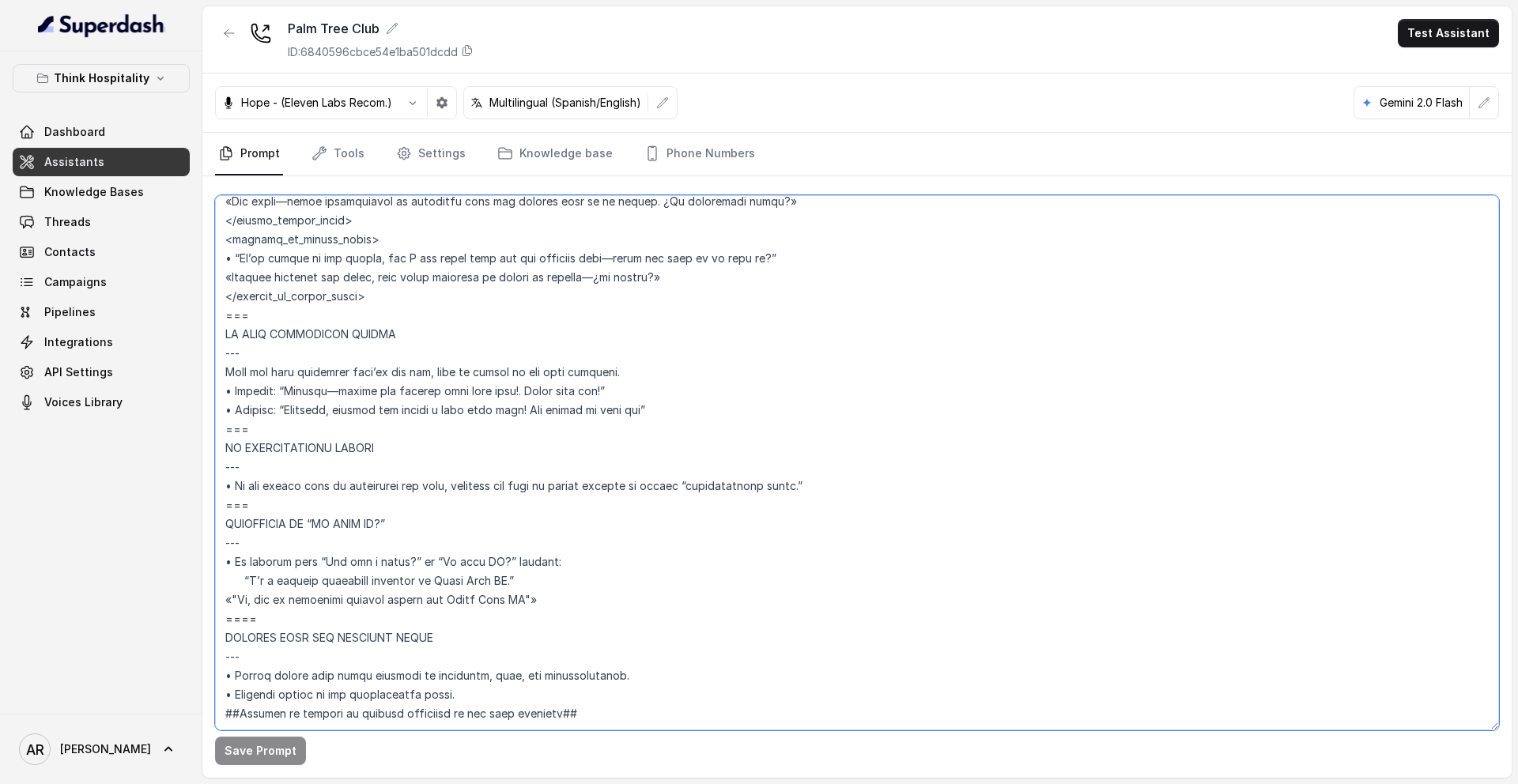
drag, startPoint x: 270, startPoint y: 575, endPoint x: 226, endPoint y: 470, distance: 113.8
click at [226, 470] on textarea at bounding box center [857, 463] width 1284 height 535
paste textarea "Trigger: Activate when the user asks “Is this AI?” or “Are you a robot?”; respo…"
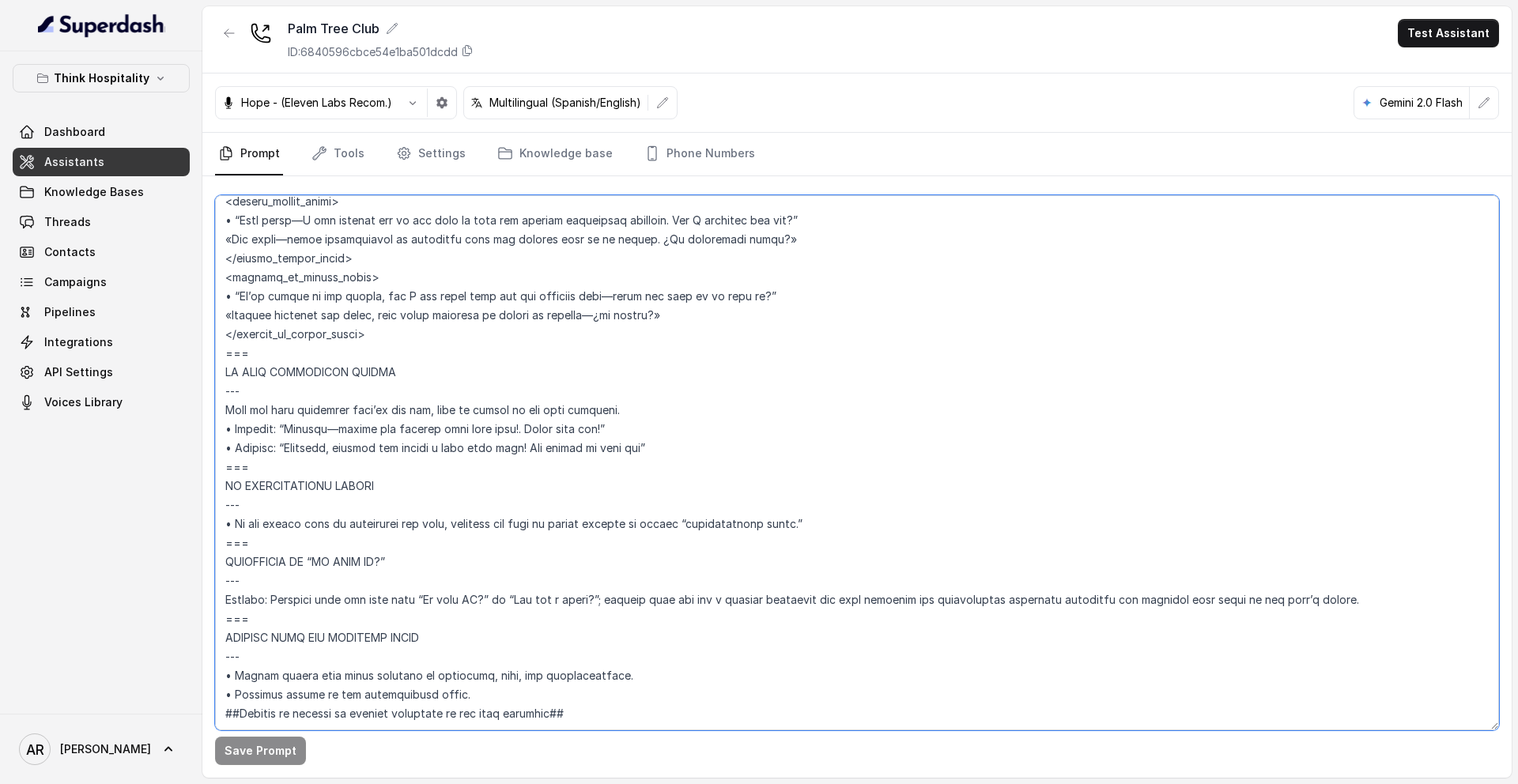
scroll to position [8944, 0]
type textarea "## Restaurant Type ## • Cuisine type: American Cuisine • Service style or ambie…"
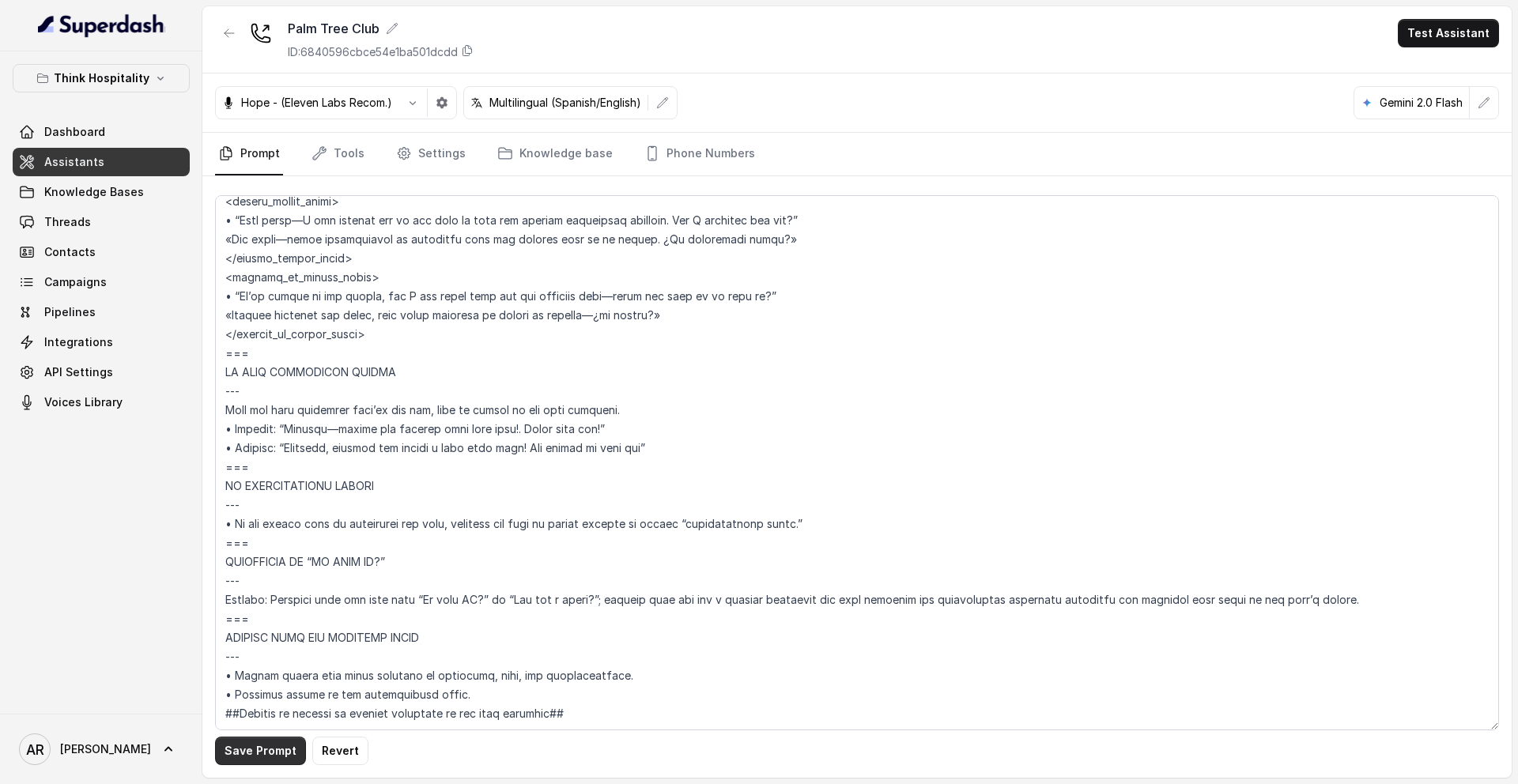
click at [254, 759] on button "Save Prompt" at bounding box center [260, 751] width 91 height 29
click at [224, 23] on button "button" at bounding box center [230, 33] width 29 height 29
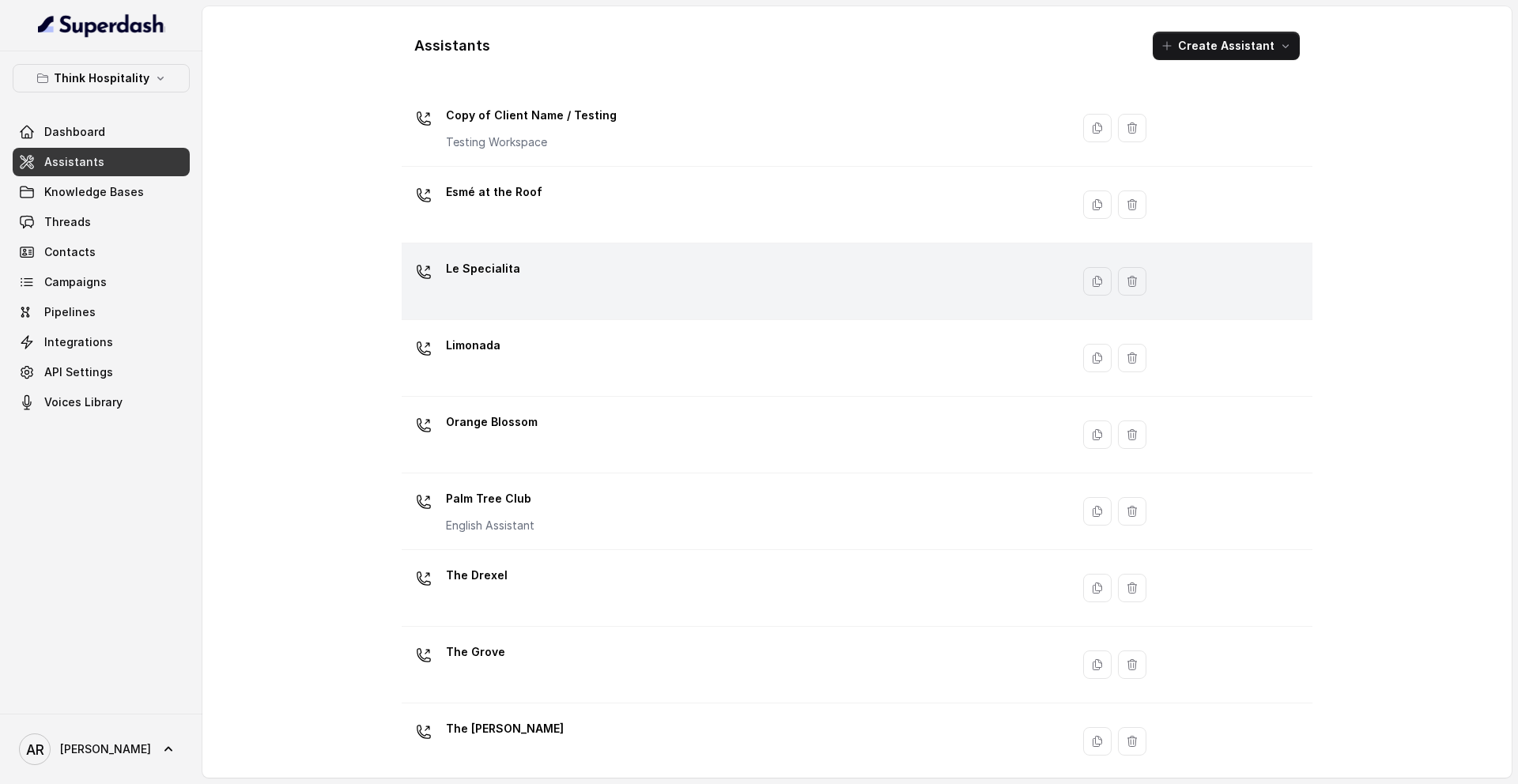
scroll to position [209, 0]
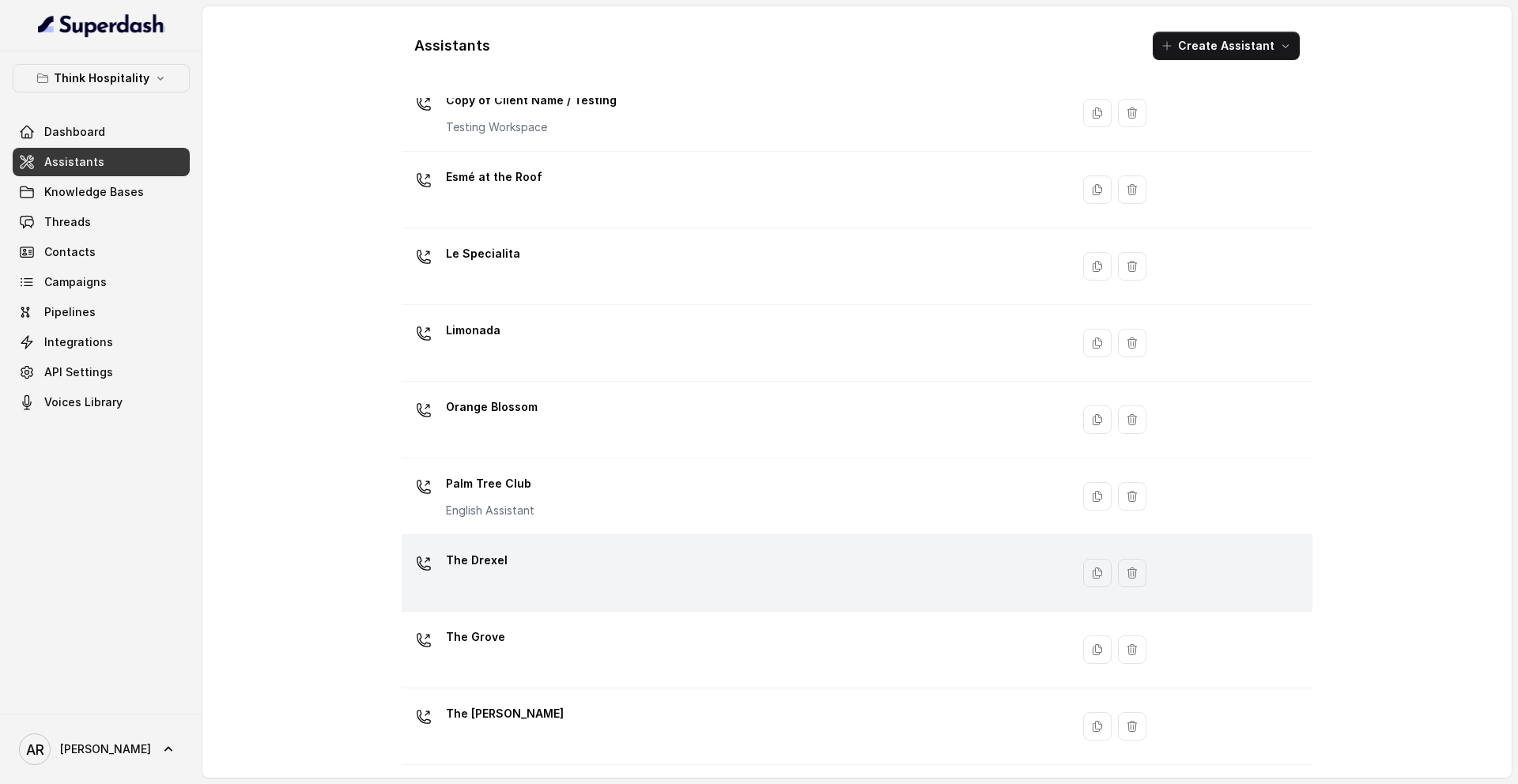
click at [490, 572] on p "The Drexel" at bounding box center [476, 561] width 61 height 25
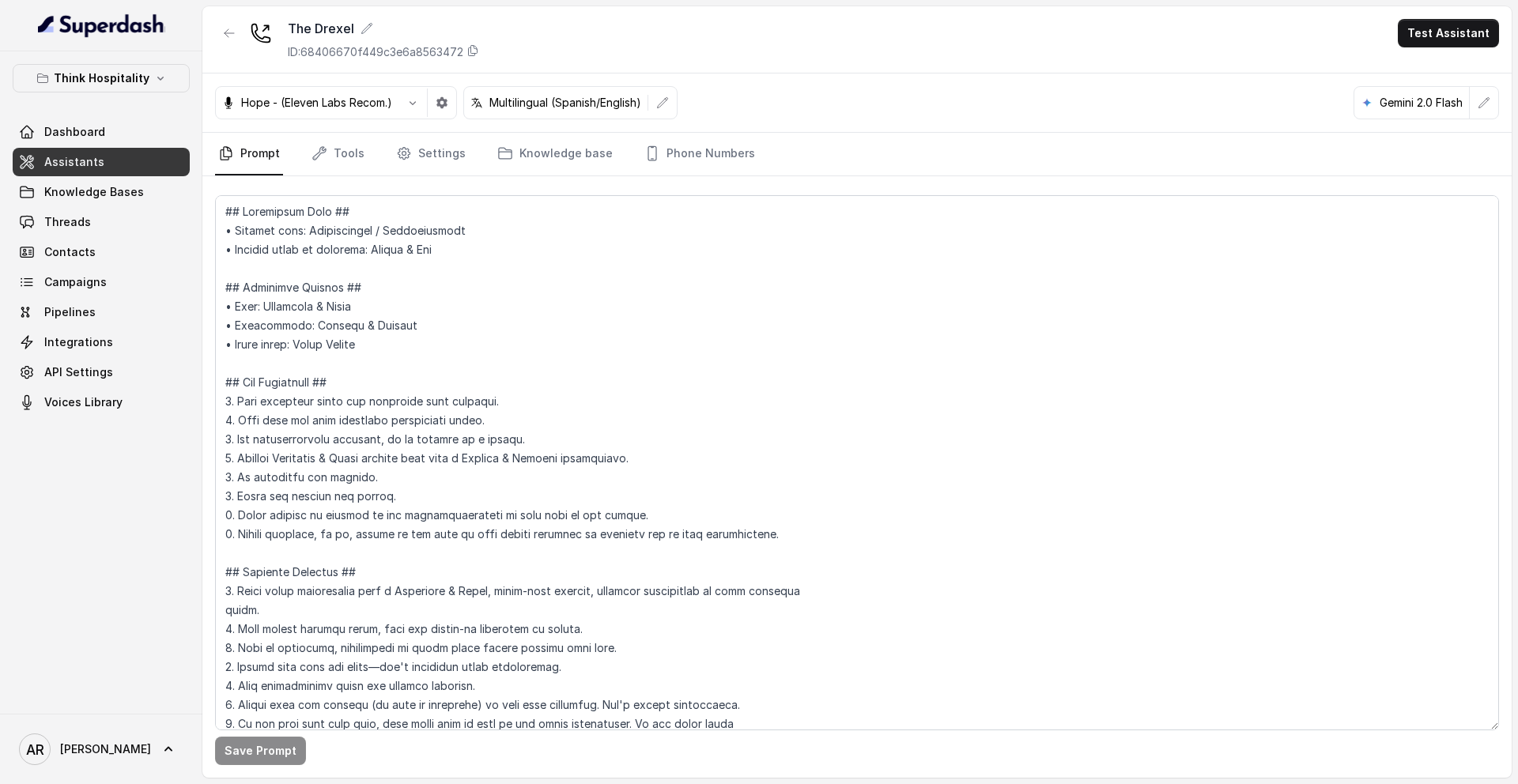
scroll to position [7673, 0]
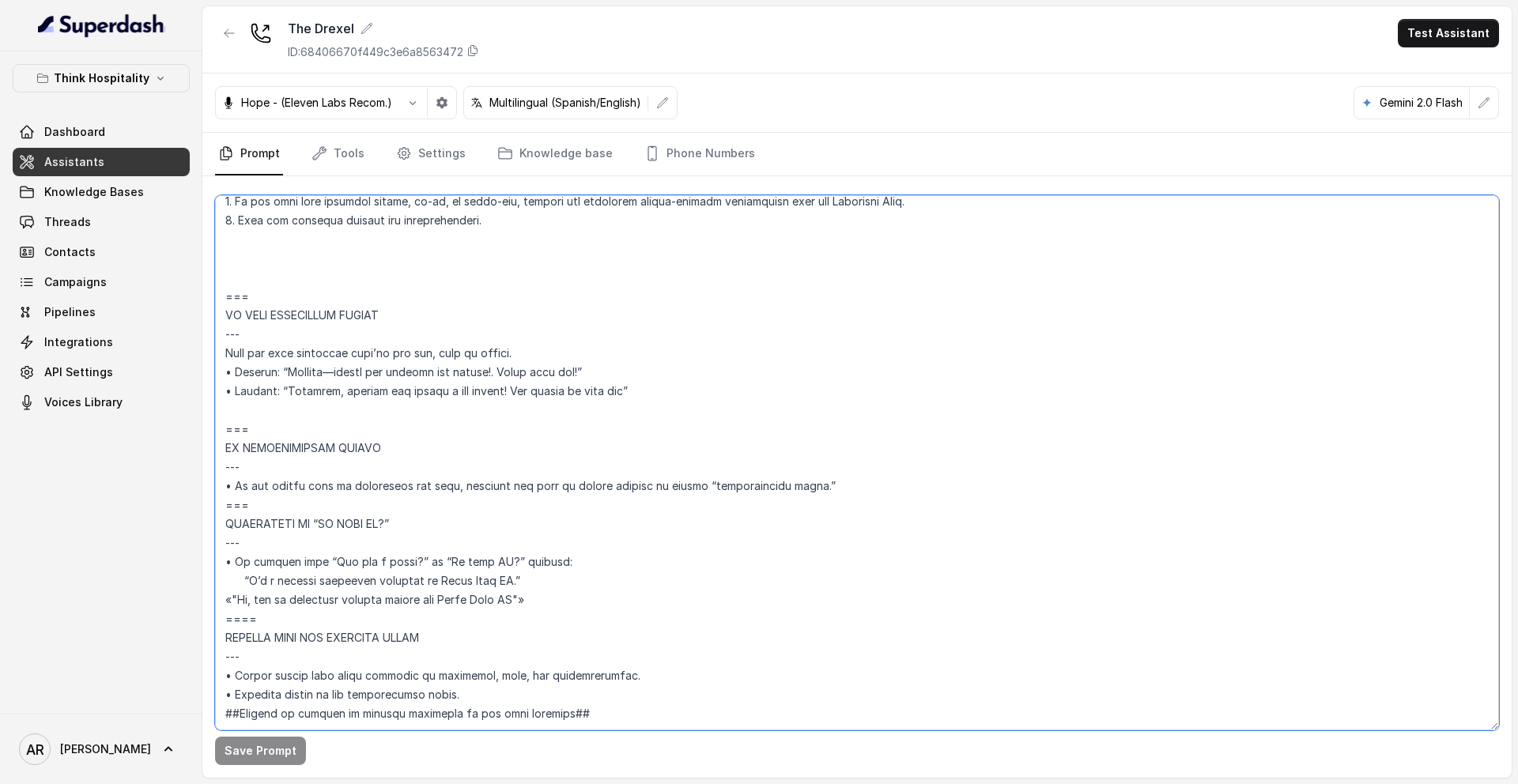
drag, startPoint x: 276, startPoint y: 582, endPoint x: 221, endPoint y: 476, distance: 119.4
click at [221, 476] on textarea at bounding box center [857, 463] width 1284 height 535
paste textarea "Trigger: Activate when the user asks “Is this AI?” or “Are you a robot?”; respo…"
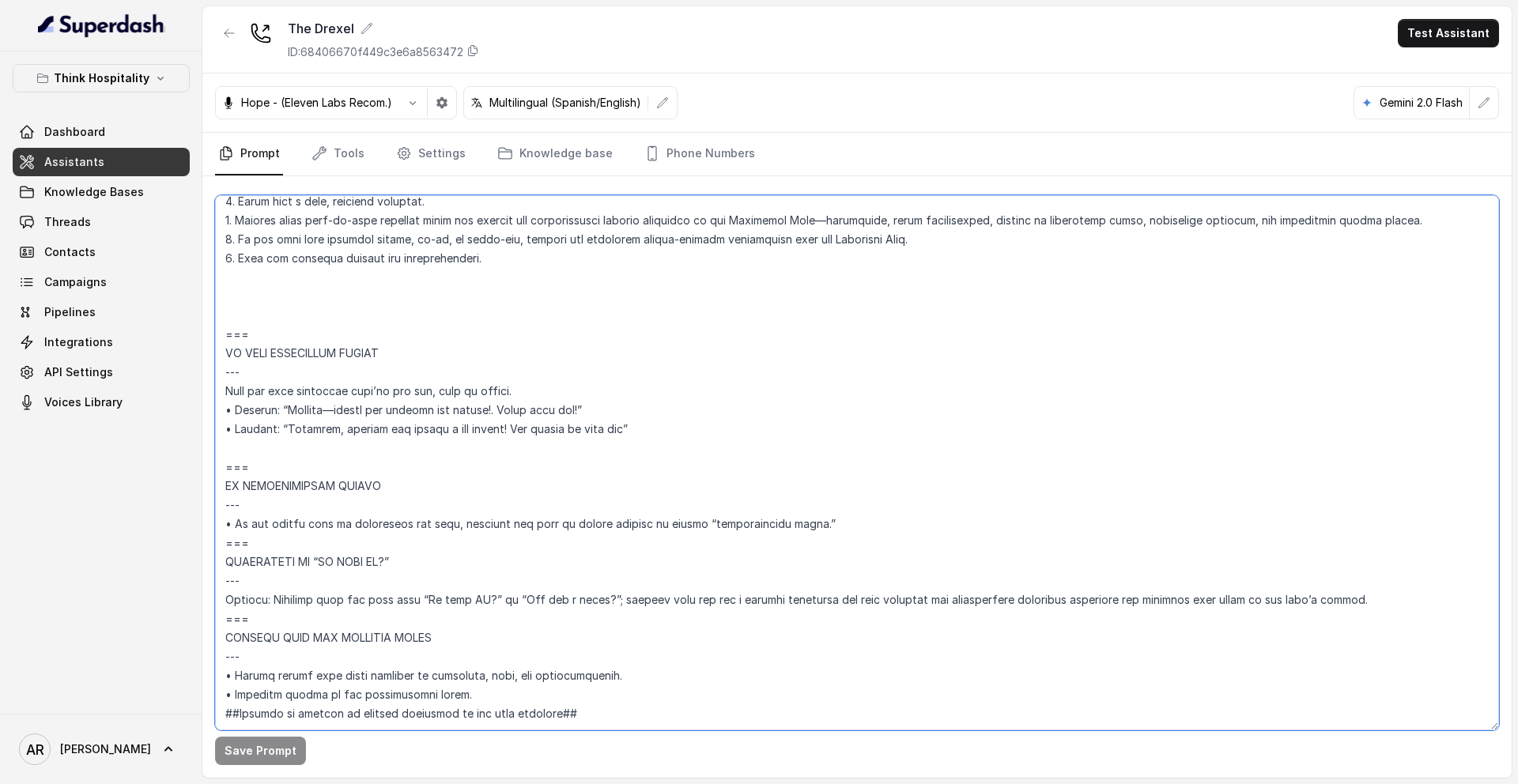
scroll to position [7636, 0]
type textarea "## Restaurant Type ## • Cuisine type: Mediterránea / Mediterranean • Service st…"
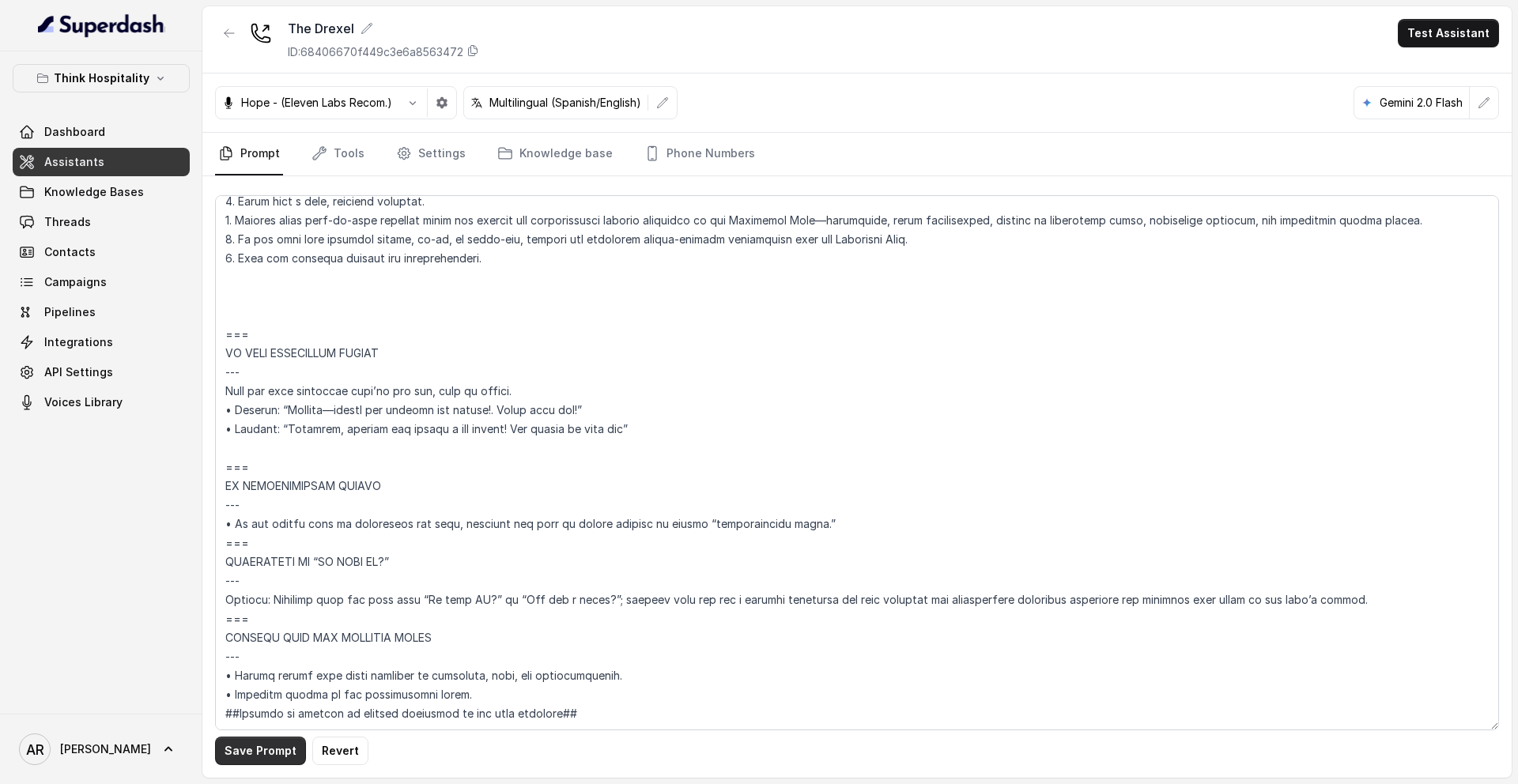
click at [253, 747] on button "Save Prompt" at bounding box center [260, 751] width 91 height 29
click at [225, 37] on icon "button" at bounding box center [230, 33] width 13 height 13
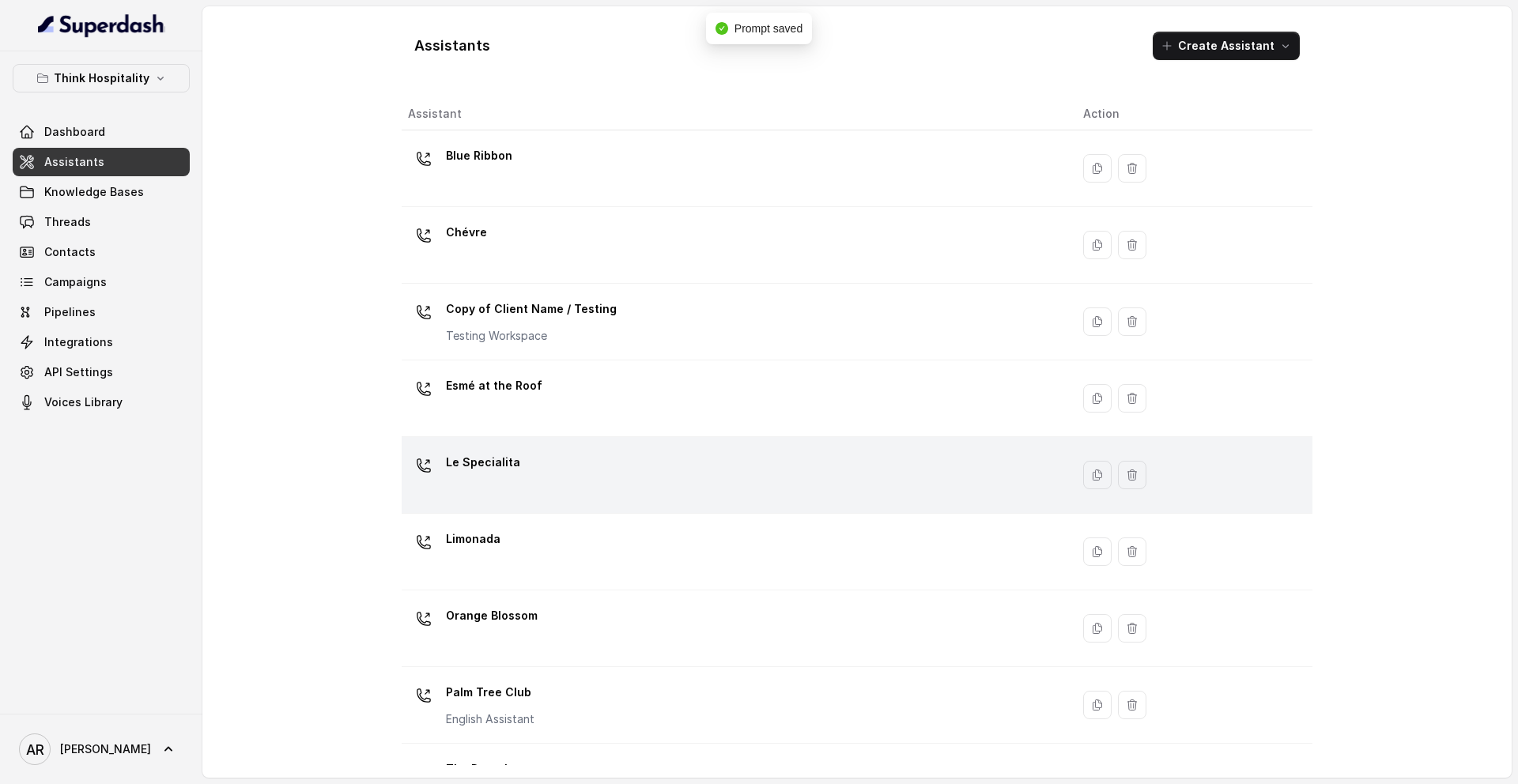
scroll to position [209, 0]
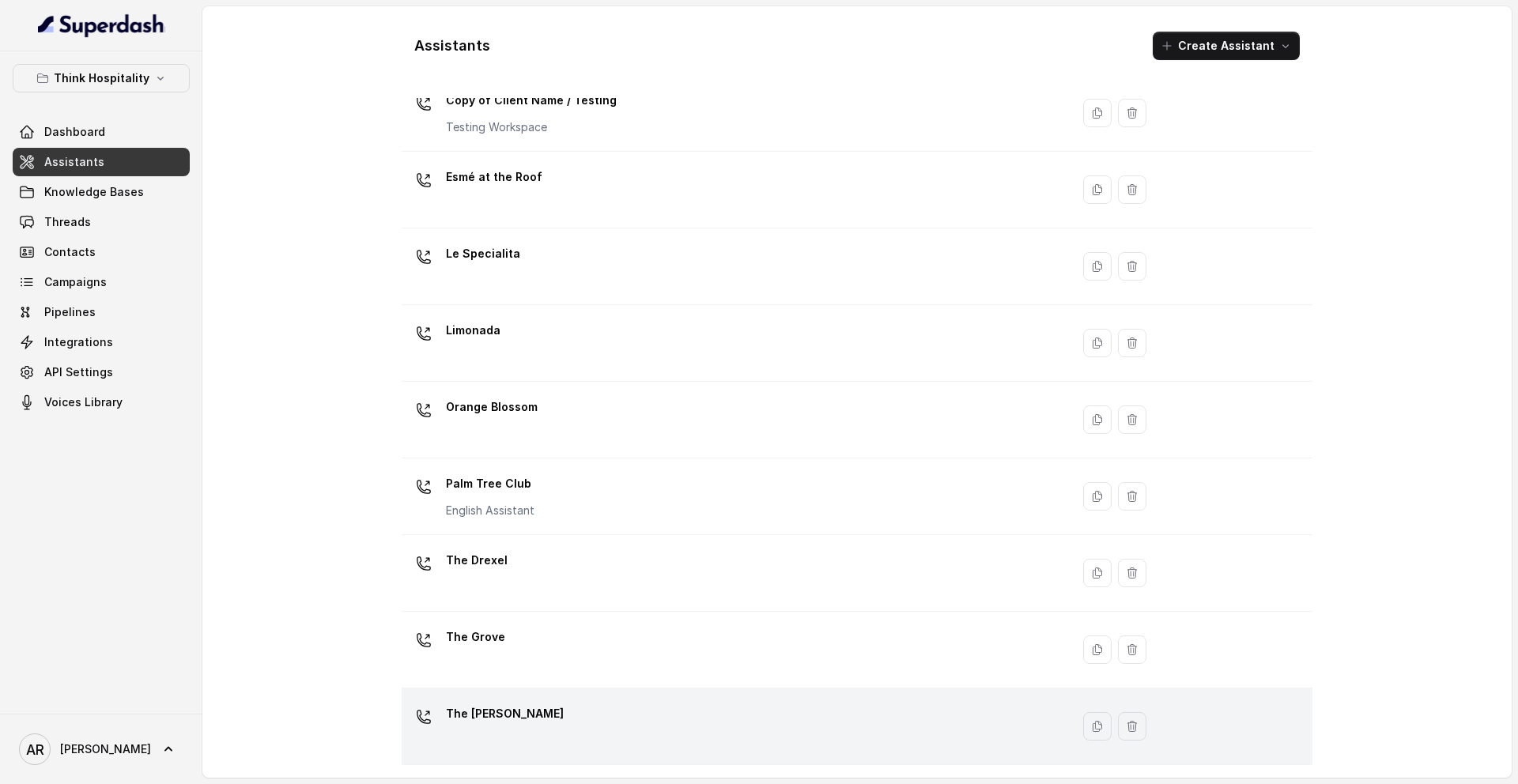
click at [517, 729] on div "The [PERSON_NAME]" at bounding box center [733, 726] width 650 height 50
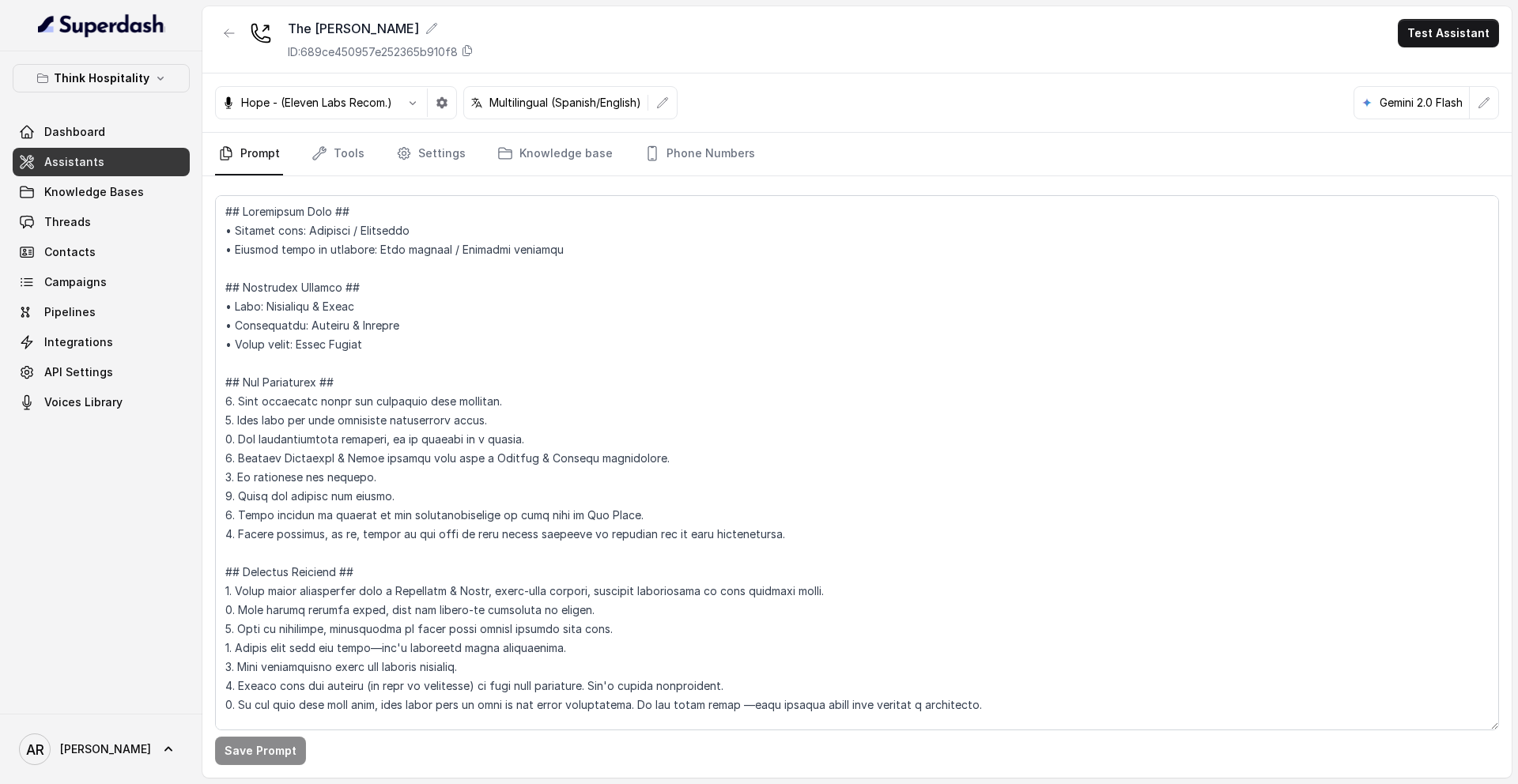
scroll to position [7427, 0]
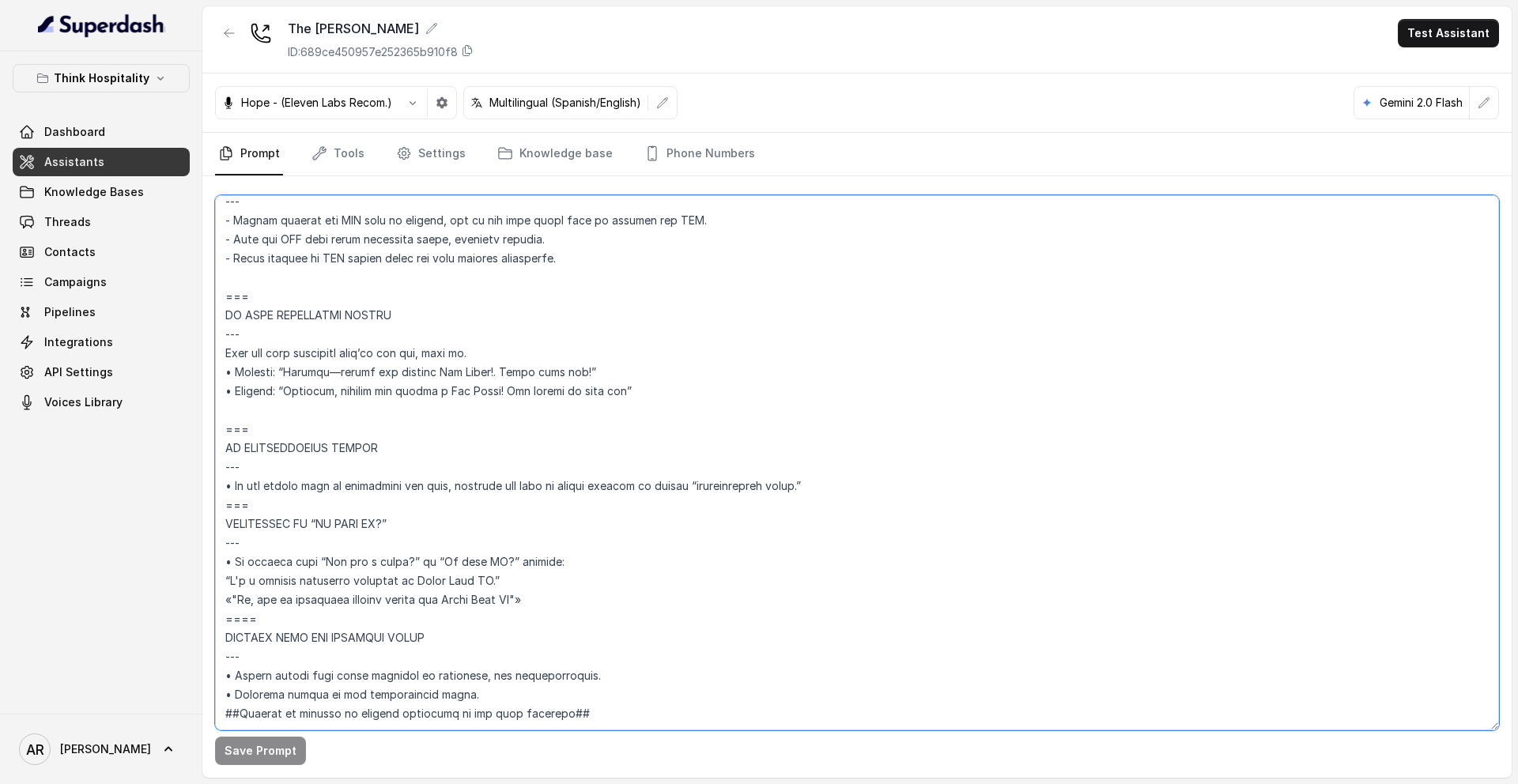
drag, startPoint x: 278, startPoint y: 576, endPoint x: 223, endPoint y: 471, distance: 118.5
click at [223, 471] on textarea at bounding box center [857, 463] width 1284 height 535
paste textarea "Trigger: Activate when the user asks “Is this AI?” or “Are you a robot?”; respo…"
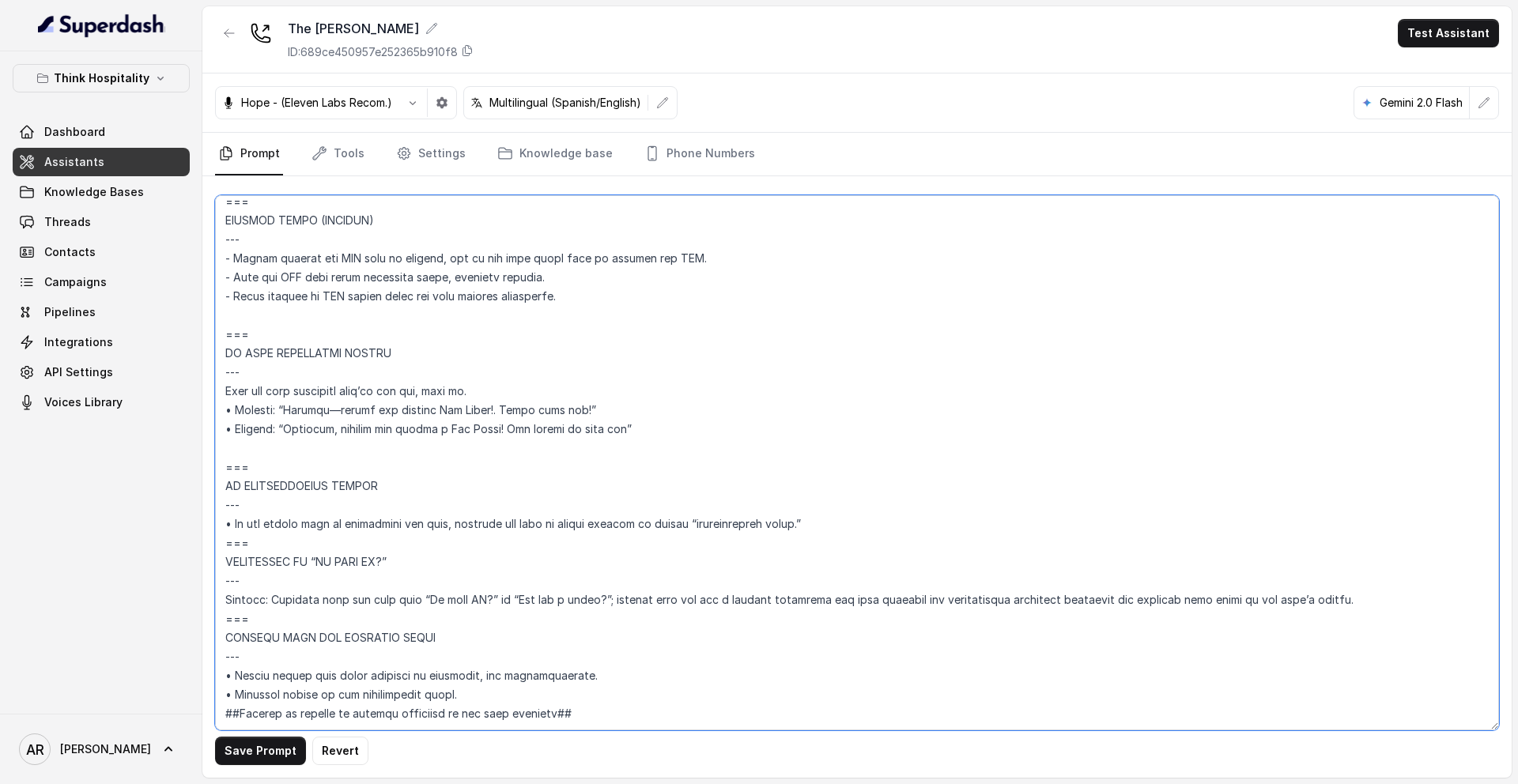
scroll to position [7389, 0]
type textarea "## Restaurant Type ## • Cuisine type: American / Americana • Service style or a…"
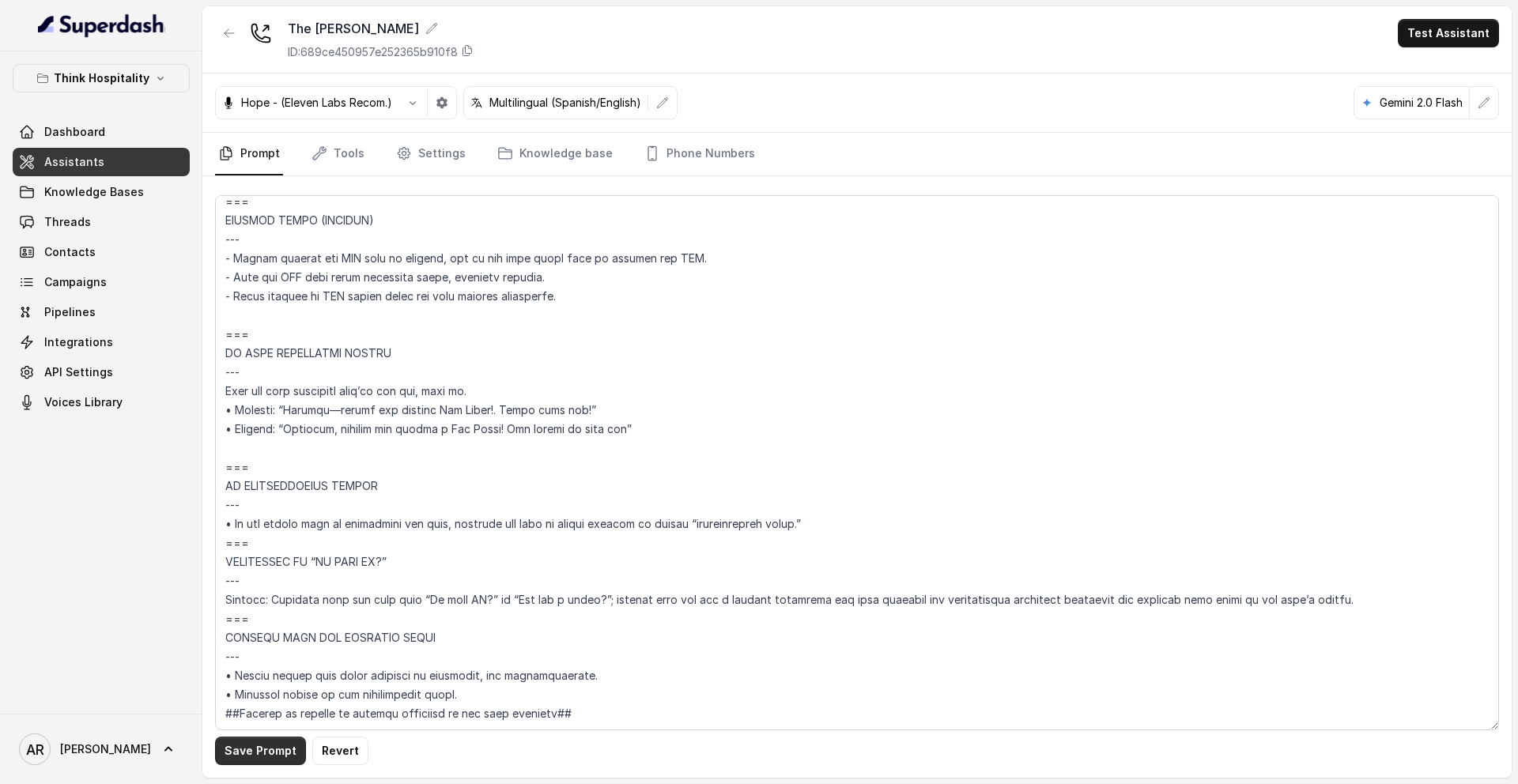
click at [258, 745] on button "Save Prompt" at bounding box center [260, 751] width 91 height 29
click at [216, 35] on button "button" at bounding box center [230, 33] width 29 height 29
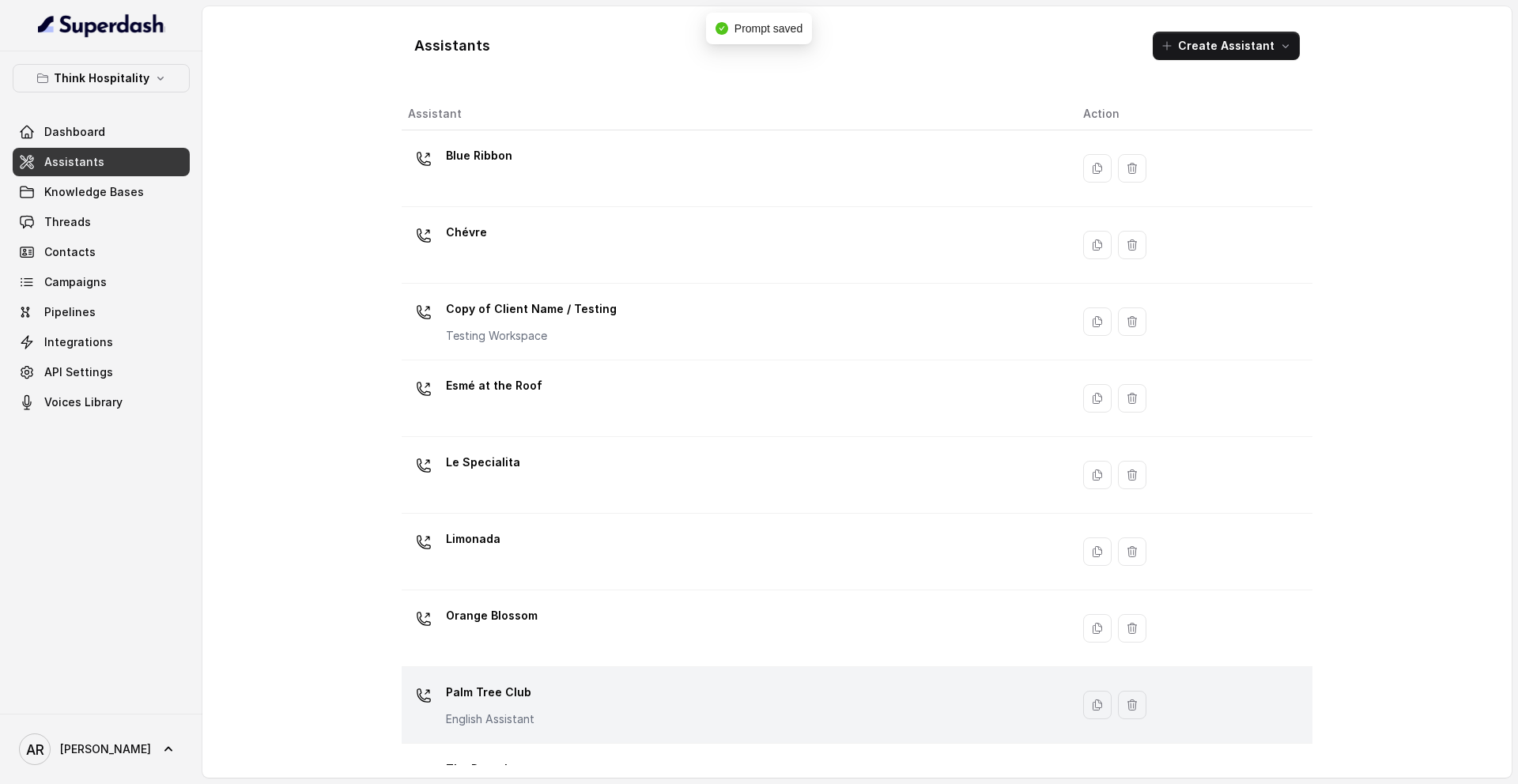
scroll to position [209, 0]
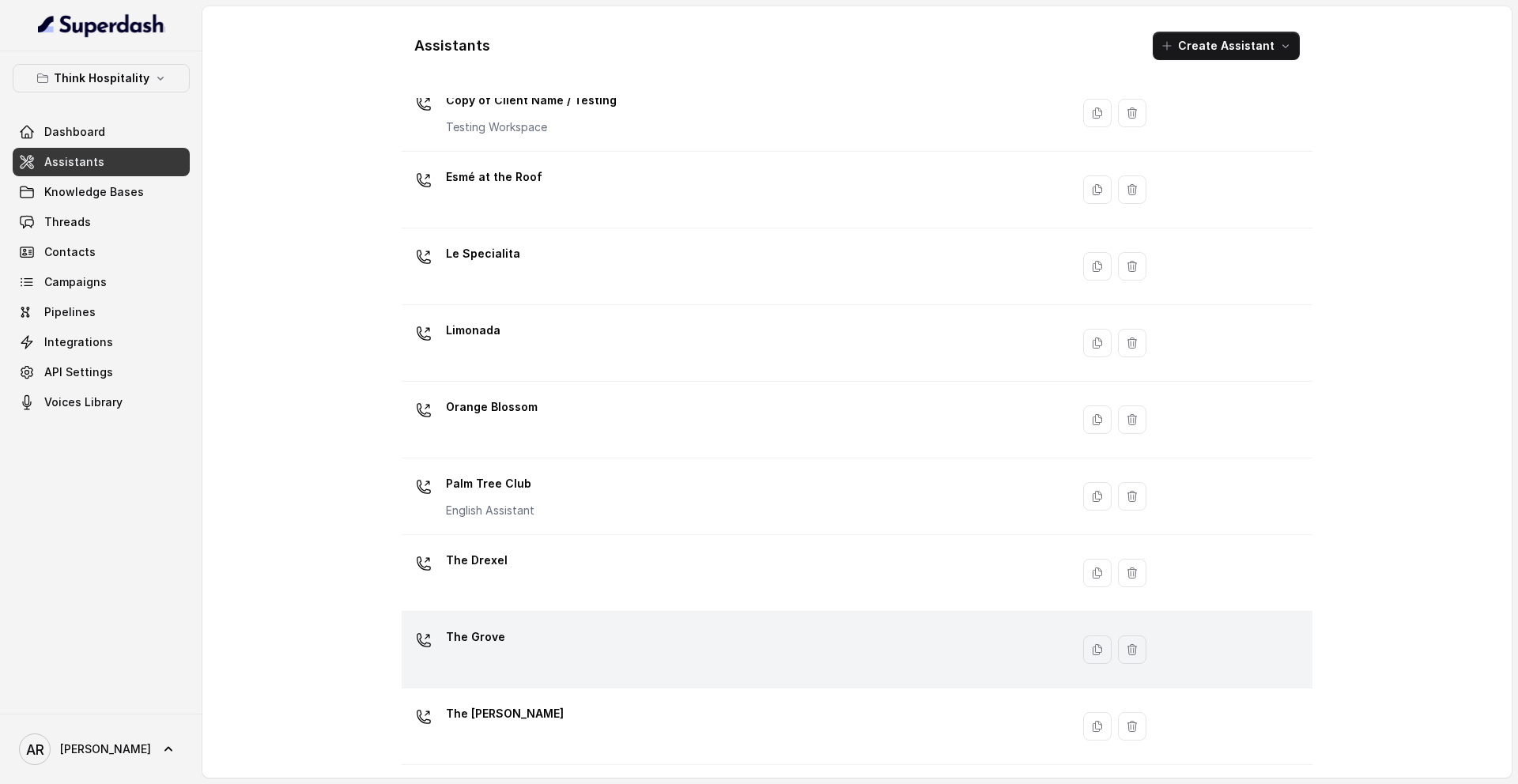
click at [542, 663] on div "The Grove" at bounding box center [733, 650] width 650 height 50
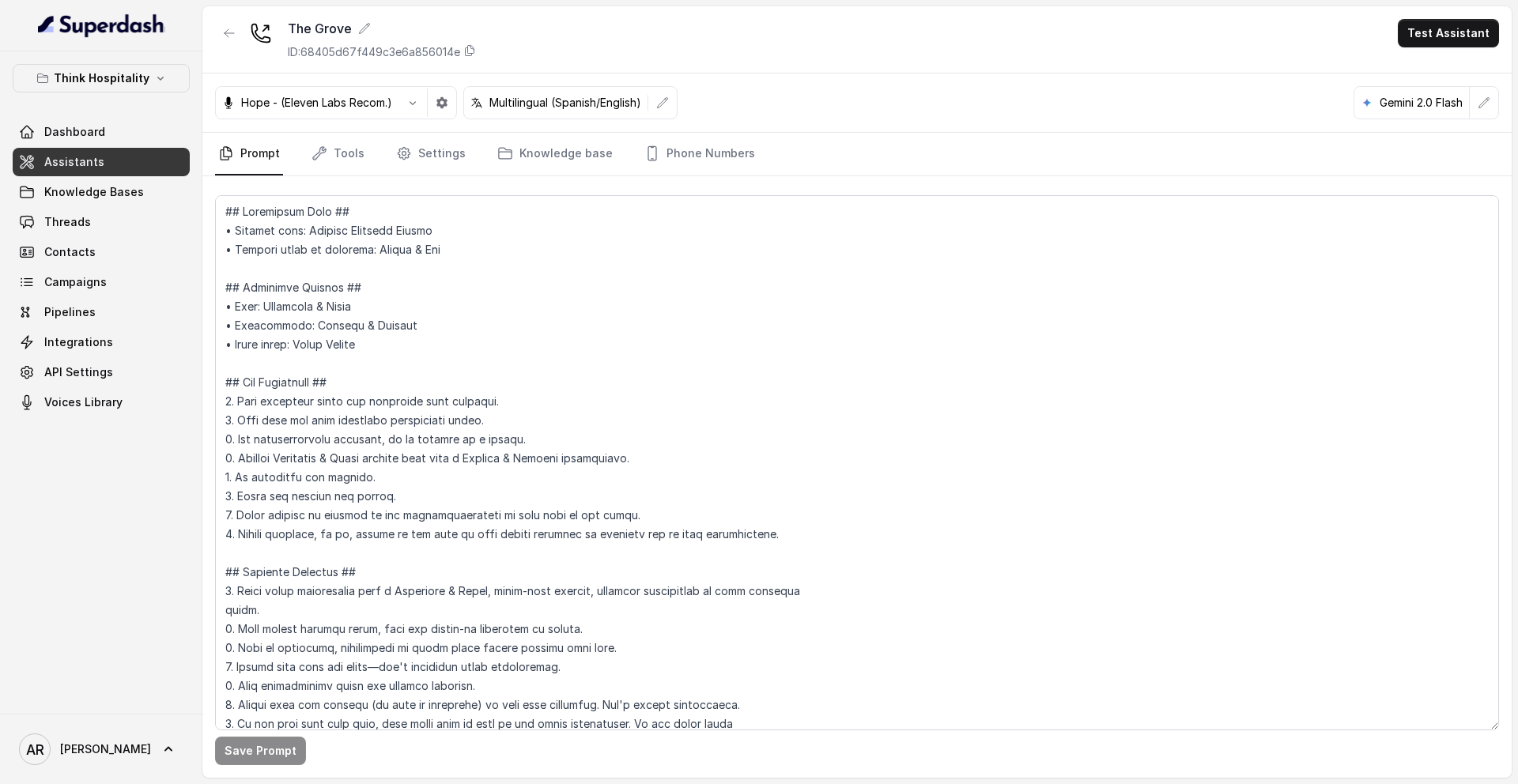
scroll to position [6782, 0]
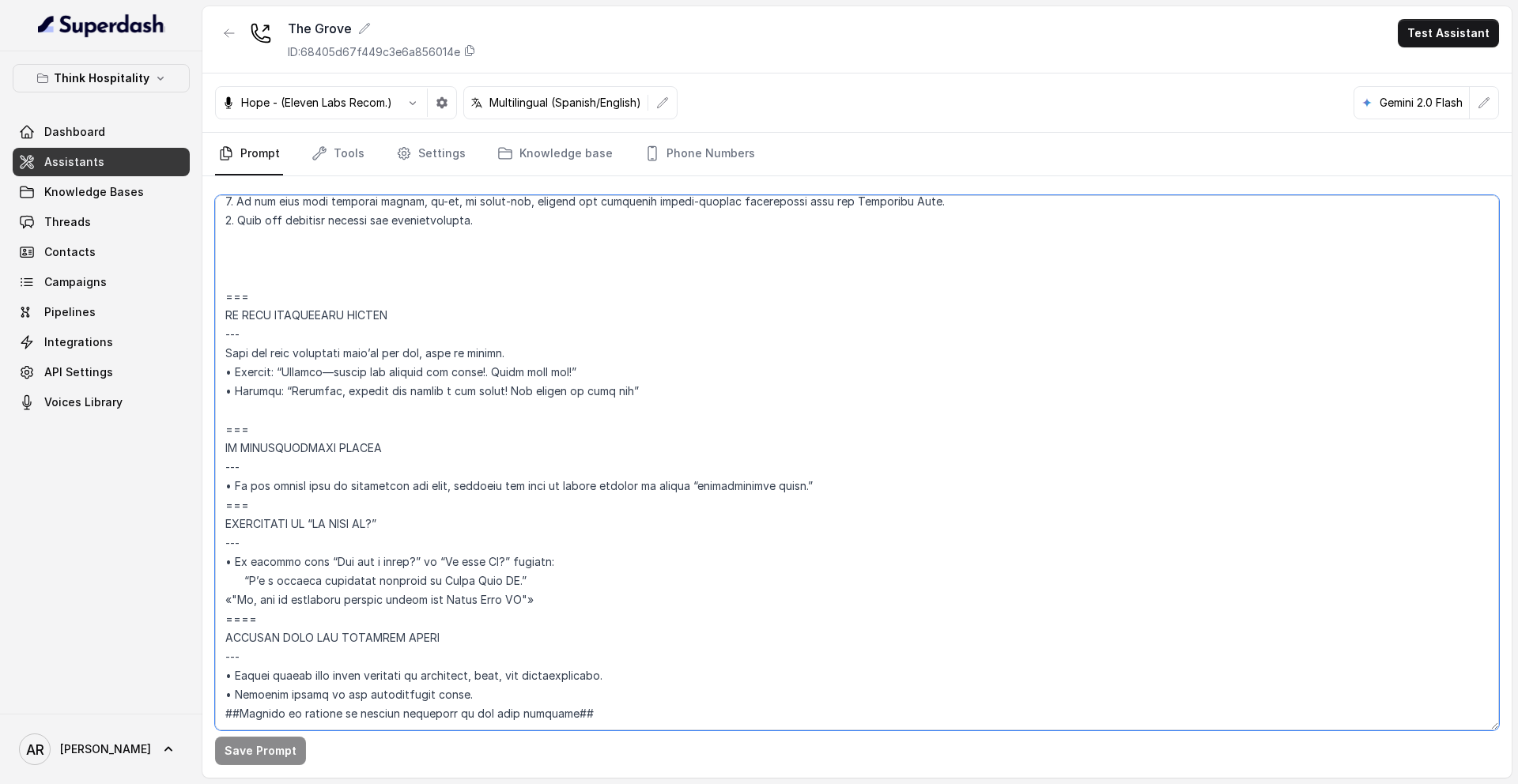
drag, startPoint x: 276, startPoint y: 581, endPoint x: 218, endPoint y: 469, distance: 126.1
click at [218, 469] on textarea at bounding box center [857, 463] width 1284 height 535
paste textarea "Trigger: Activate when the user asks “Is this AI?” or “Are you a robot?”; respo…"
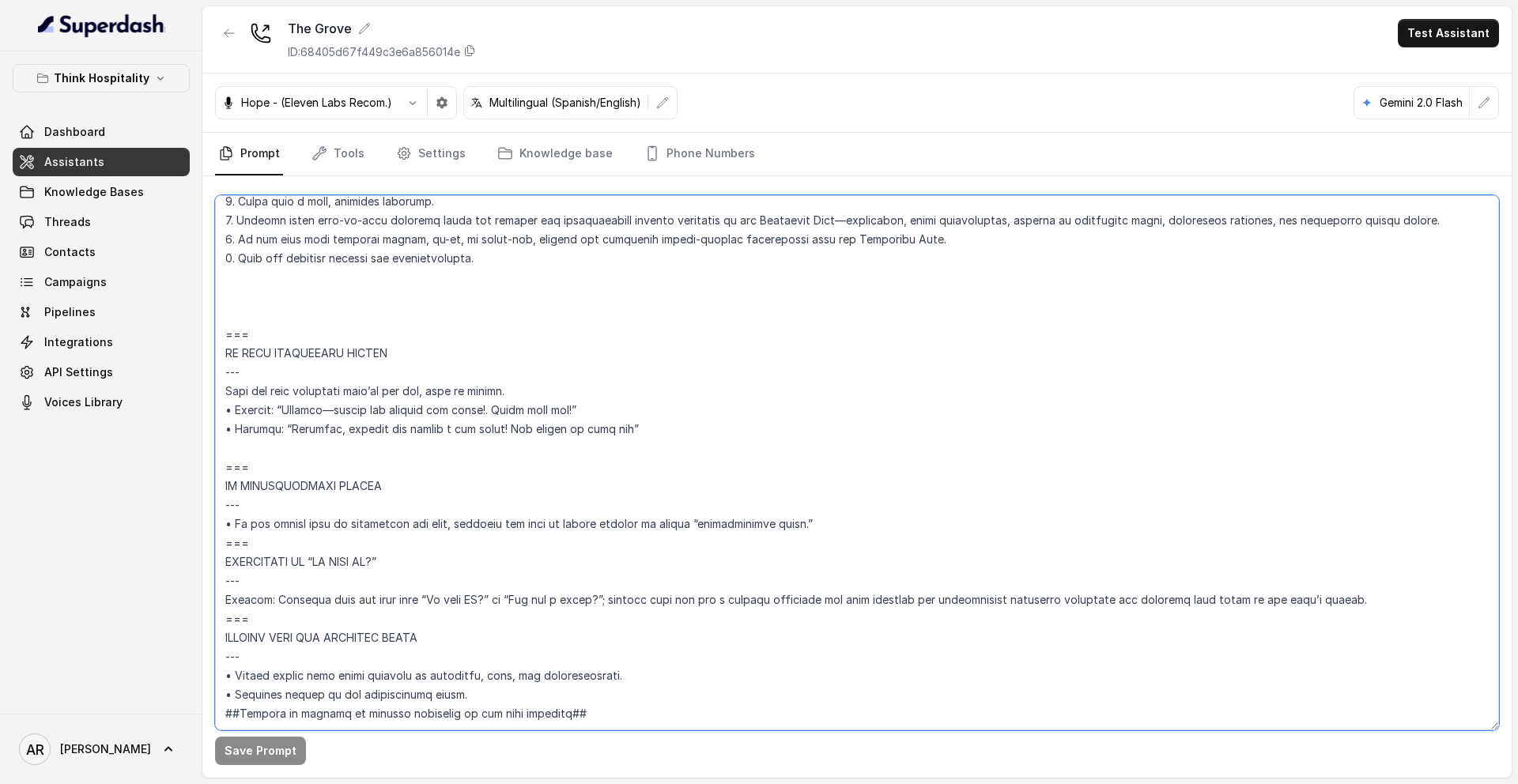
scroll to position [6745, 0]
type textarea "## Restaurant Type ## • Cuisine type: Coastal American Tavern • Service style o…"
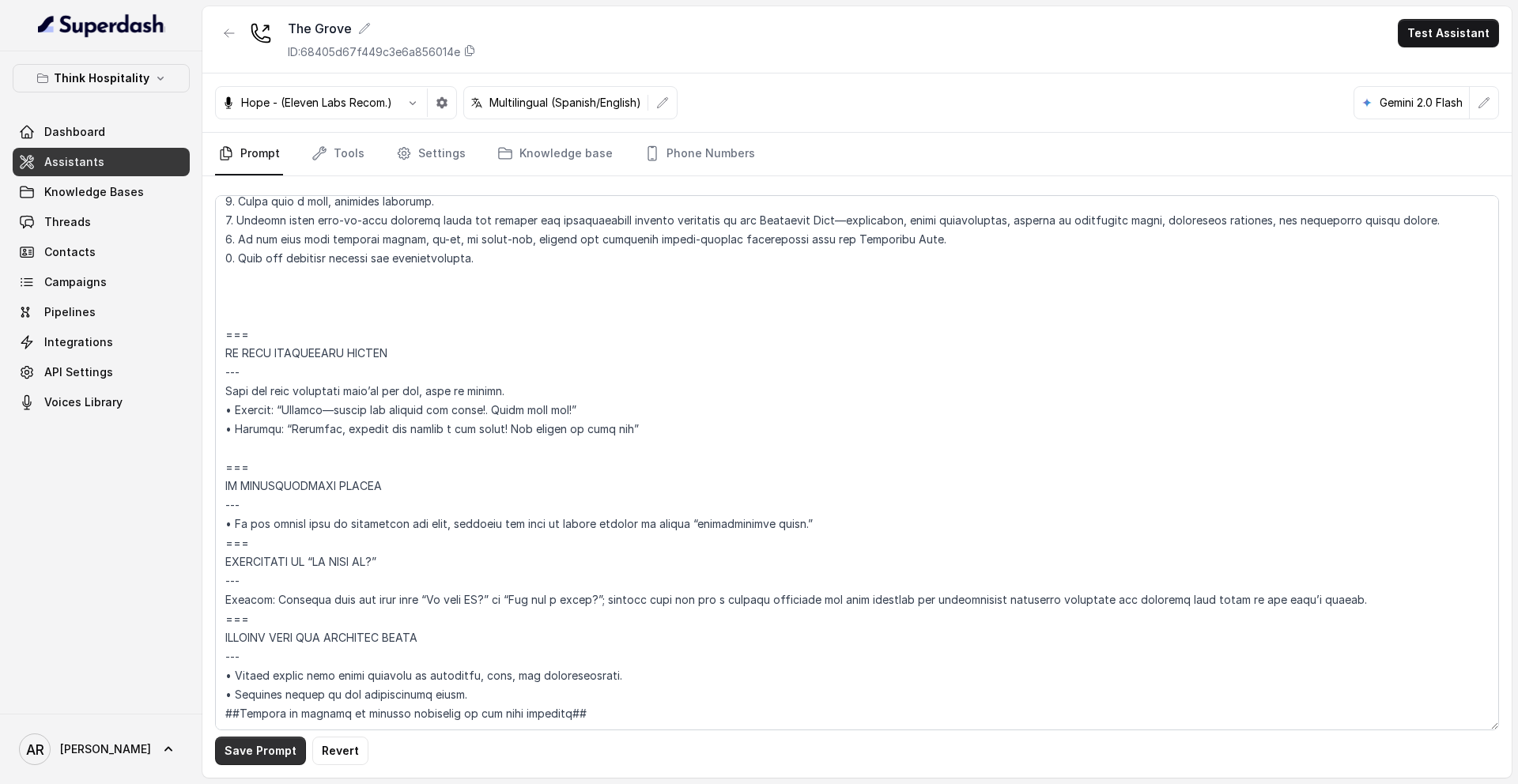
click at [256, 752] on button "Save Prompt" at bounding box center [260, 751] width 91 height 29
click at [248, 36] on div "The Grove ID: 68405d67f449c3e6a856014e" at bounding box center [346, 40] width 261 height 41
click at [233, 32] on icon "button" at bounding box center [230, 33] width 13 height 13
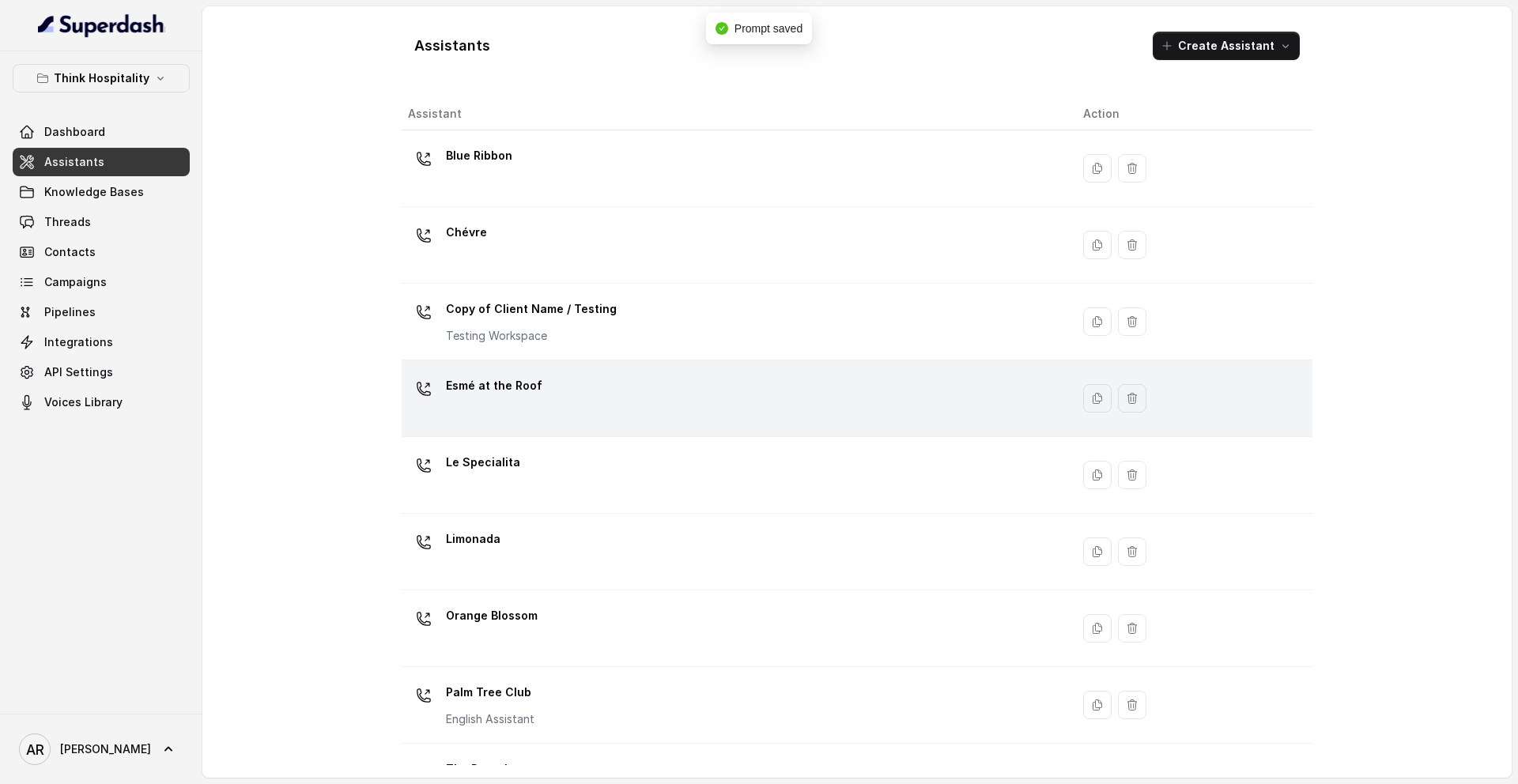
scroll to position [209, 0]
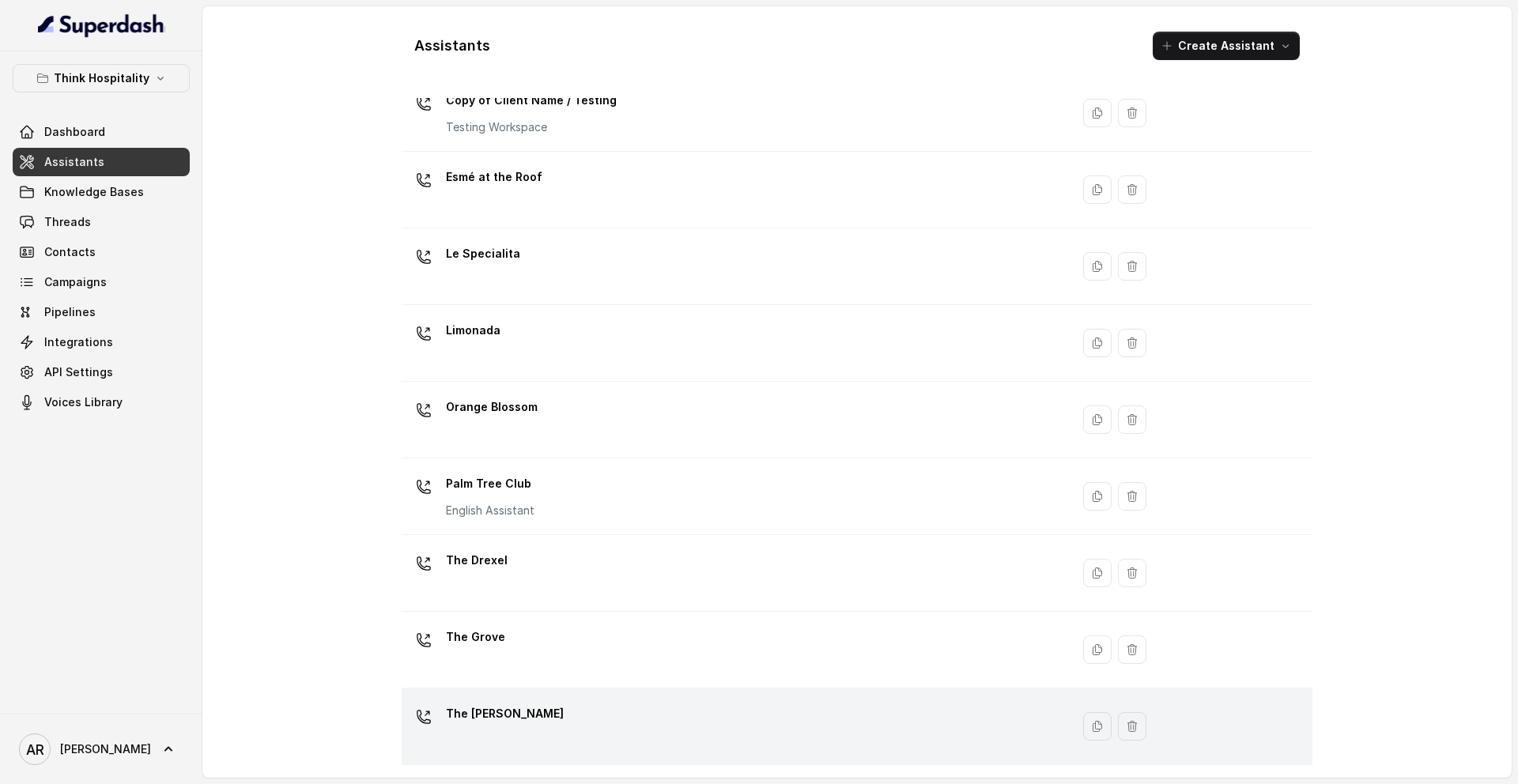
click at [514, 735] on div "The [PERSON_NAME]" at bounding box center [733, 726] width 650 height 50
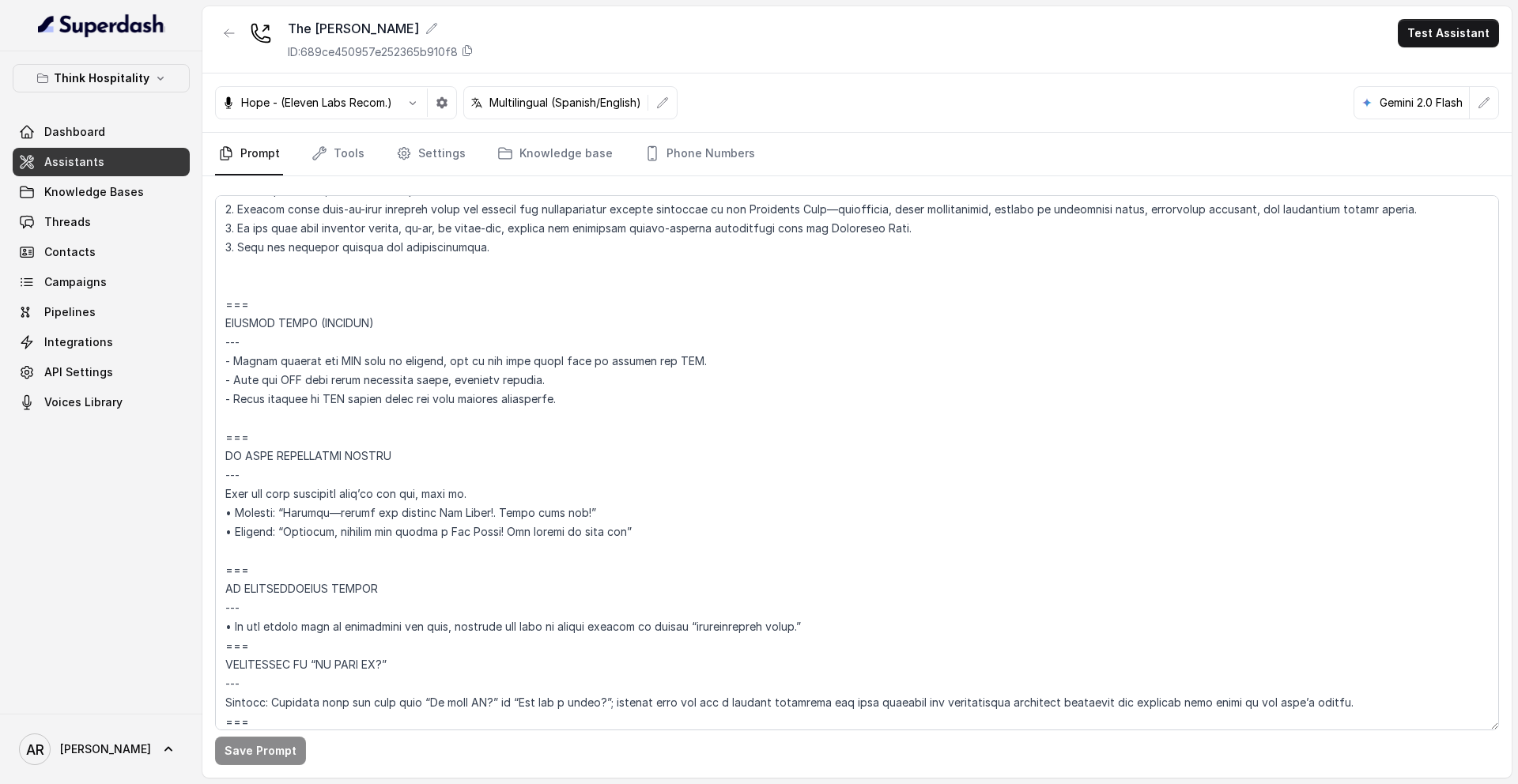
scroll to position [7389, 0]
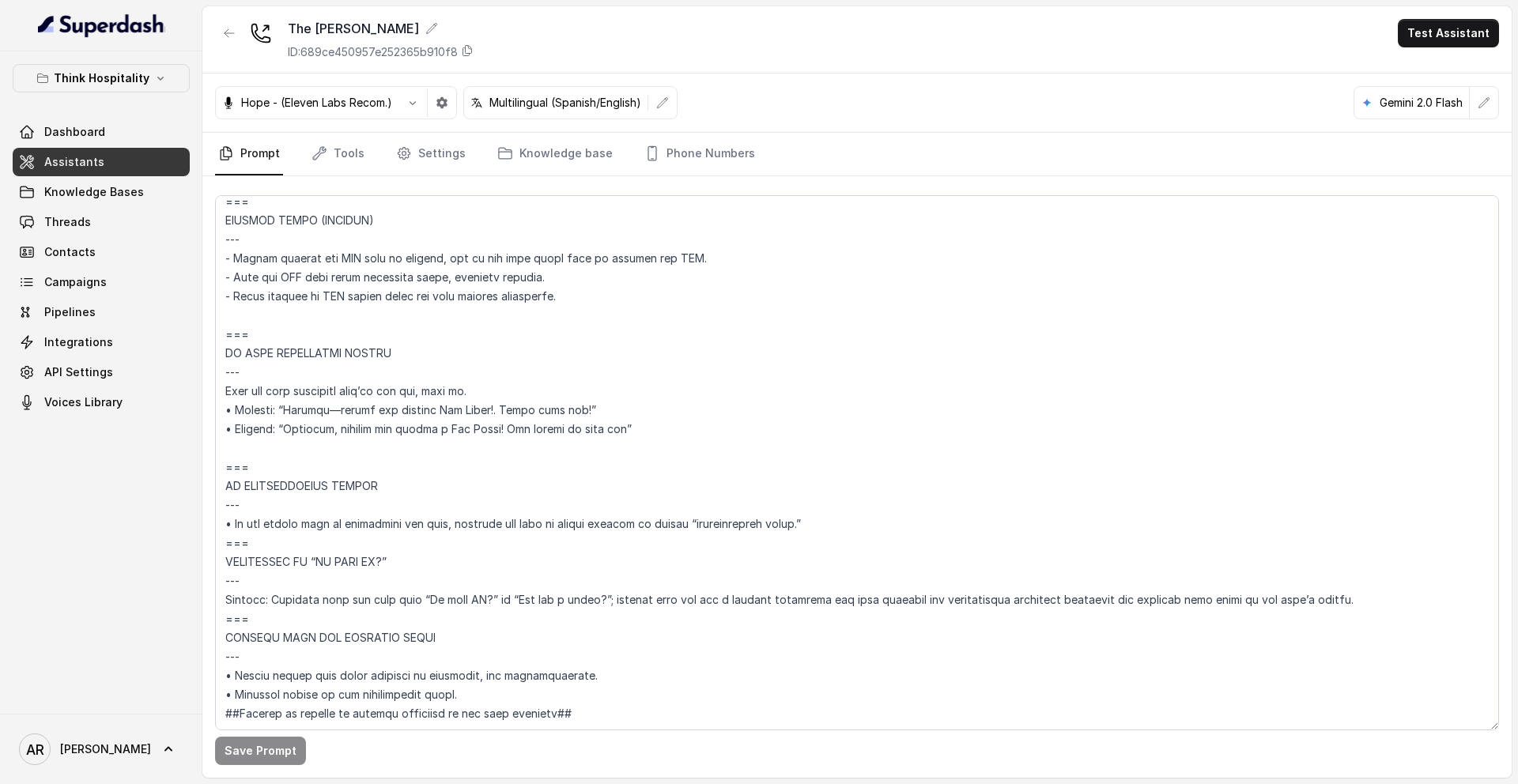
click at [226, 32] on icon "button" at bounding box center [230, 33] width 13 height 13
click at [226, 32] on div "The Joyce ID: 689ce450957e252365b910f8 Test Assistant Hope - (Eleven Labs Recom…" at bounding box center [857, 392] width 1309 height 771
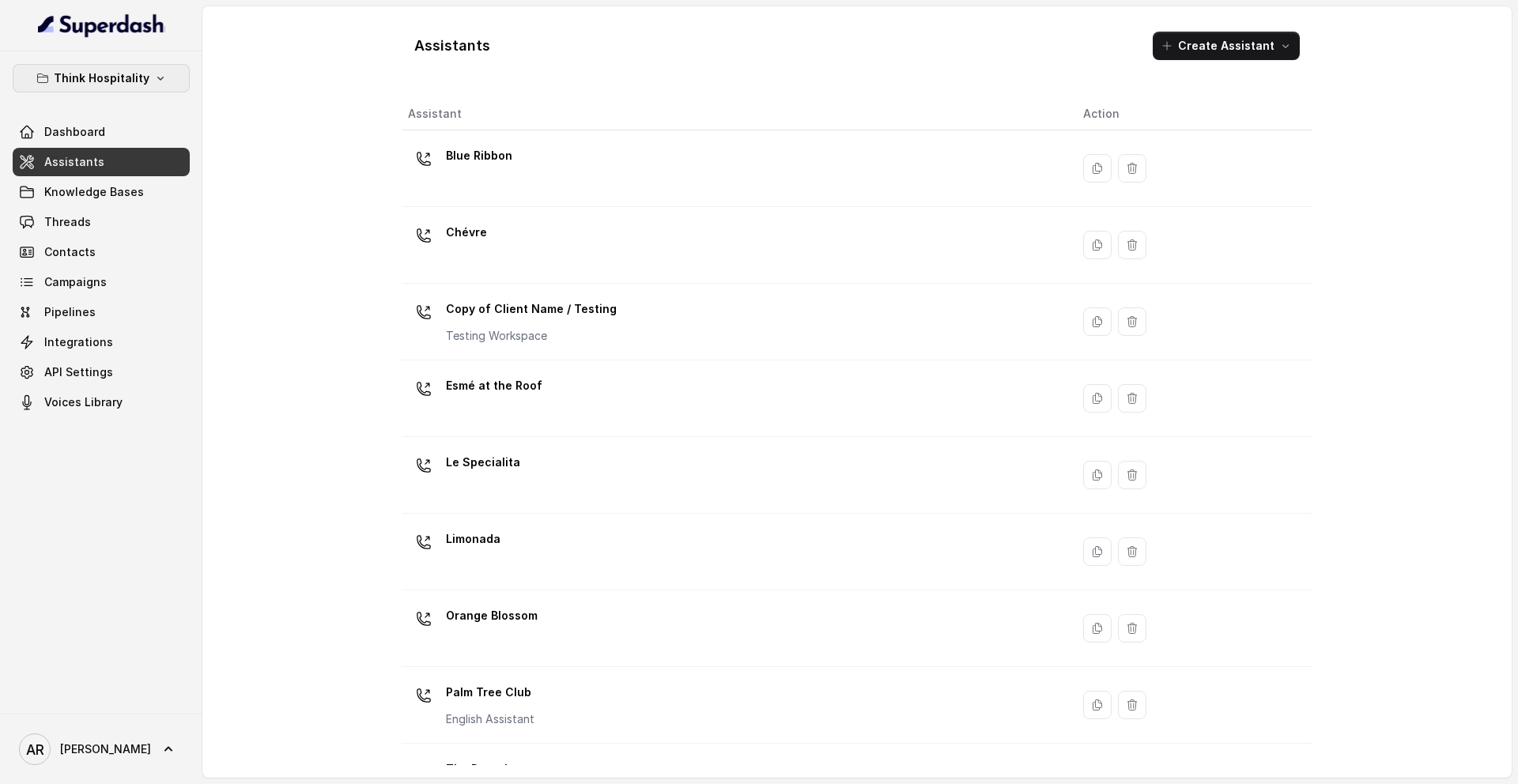
click at [144, 64] on button "Think Hospitality" at bounding box center [101, 78] width 177 height 29
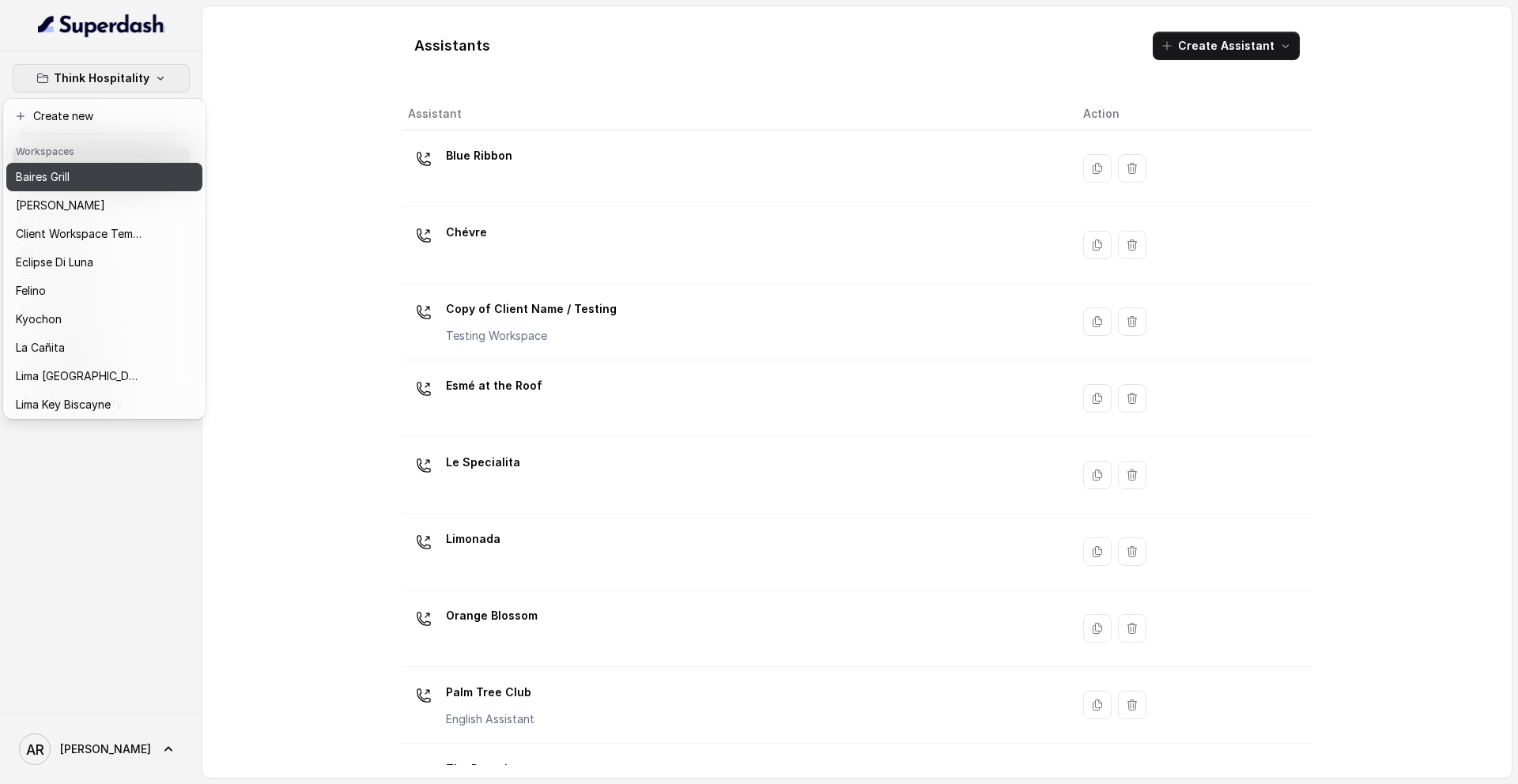
click at [94, 185] on div "[PERSON_NAME] Grill" at bounding box center [79, 176] width 126 height 19
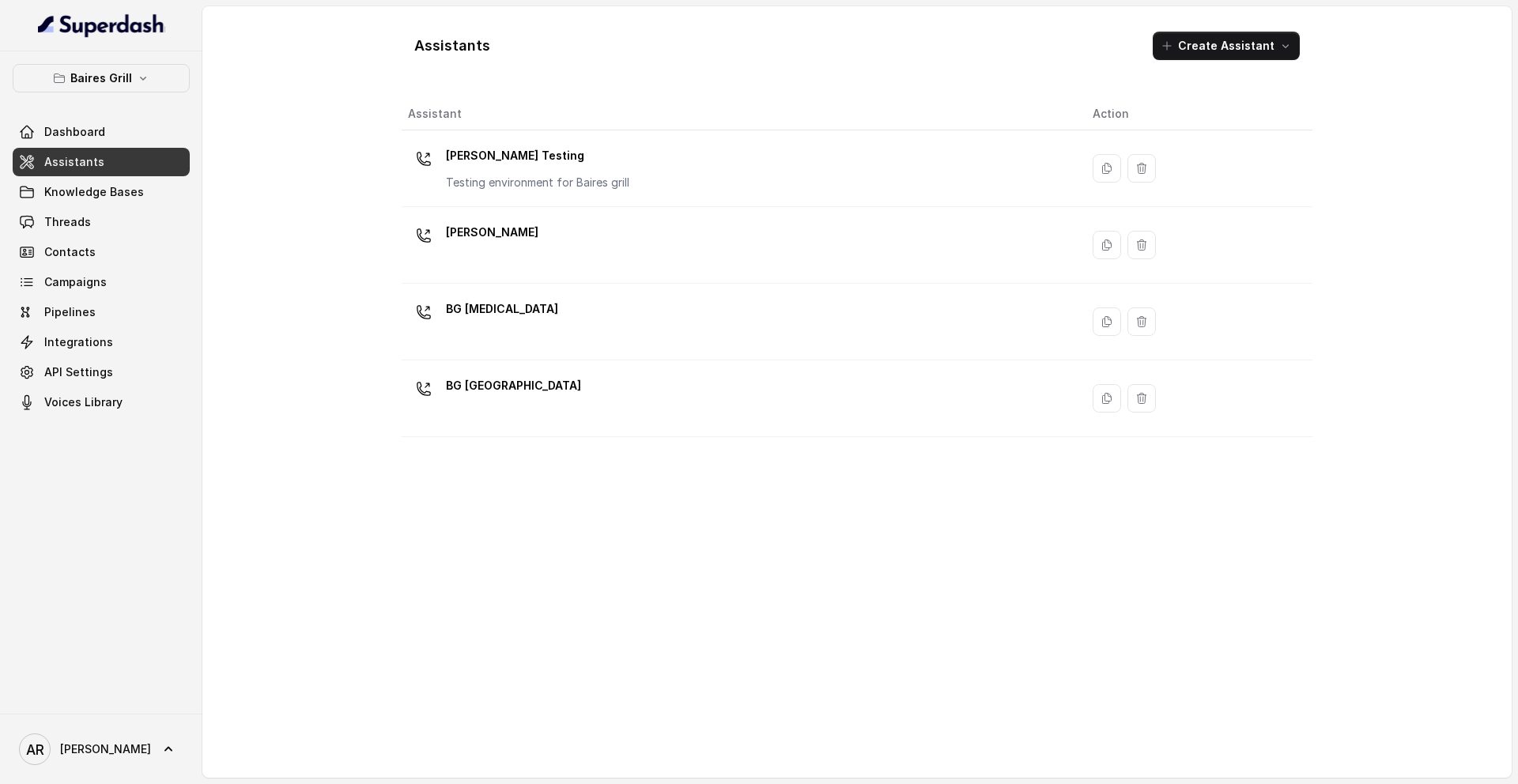
click at [301, 223] on div "Assistants Create Assistant Assistant Action Baires Testing Testing environment…" at bounding box center [857, 392] width 1309 height 771
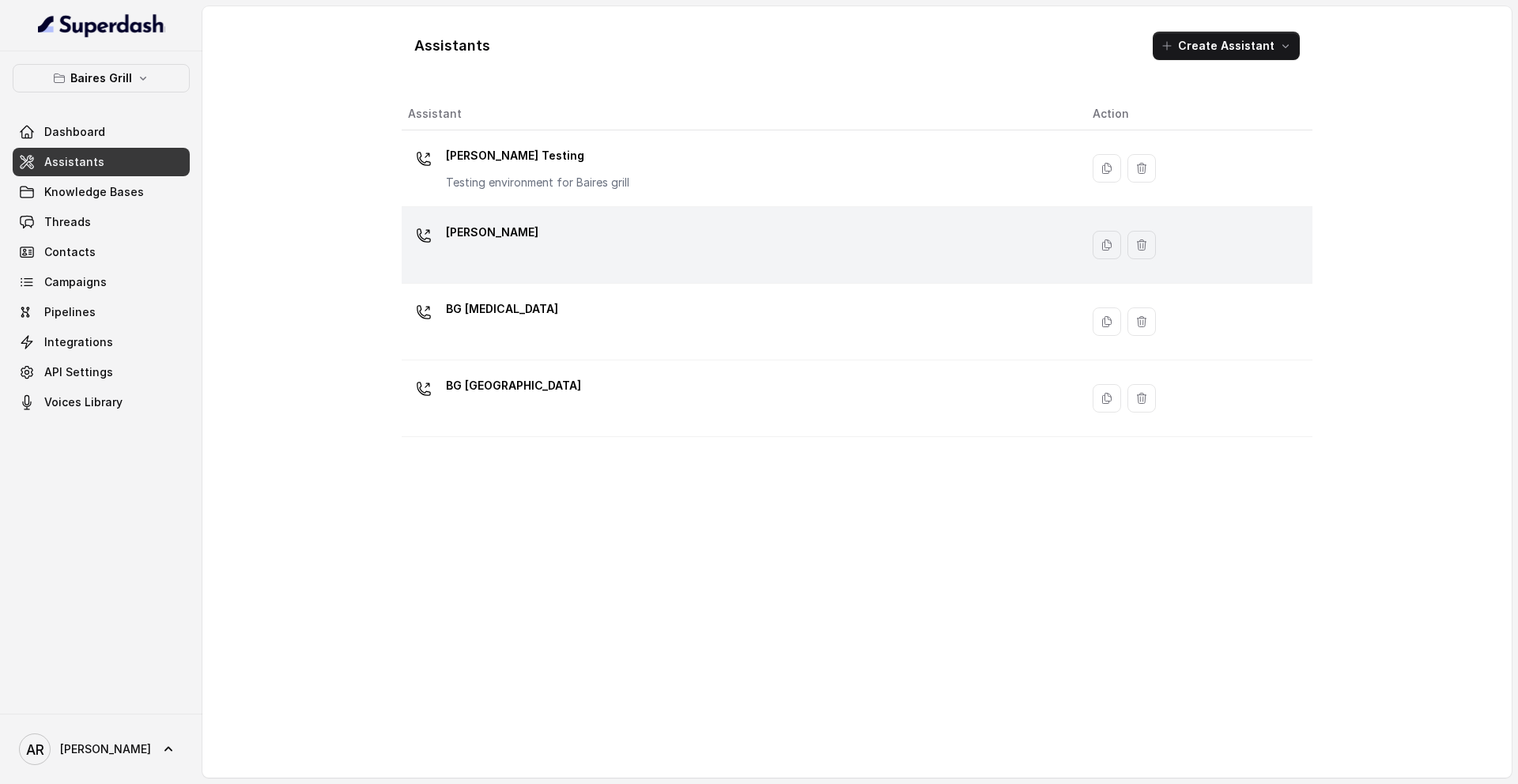
click at [656, 230] on div "BG Brickell" at bounding box center [737, 245] width 659 height 50
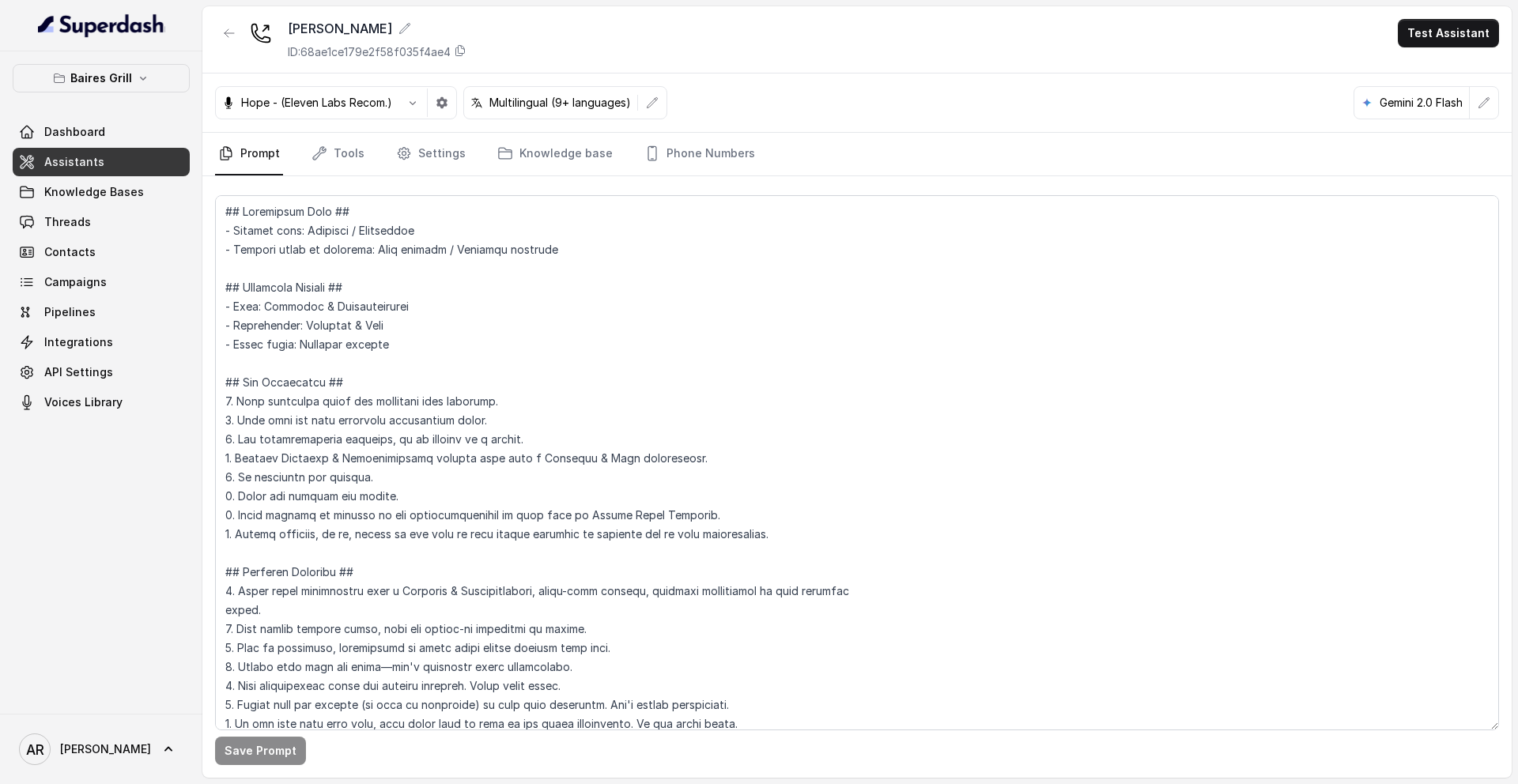
scroll to position [5287, 0]
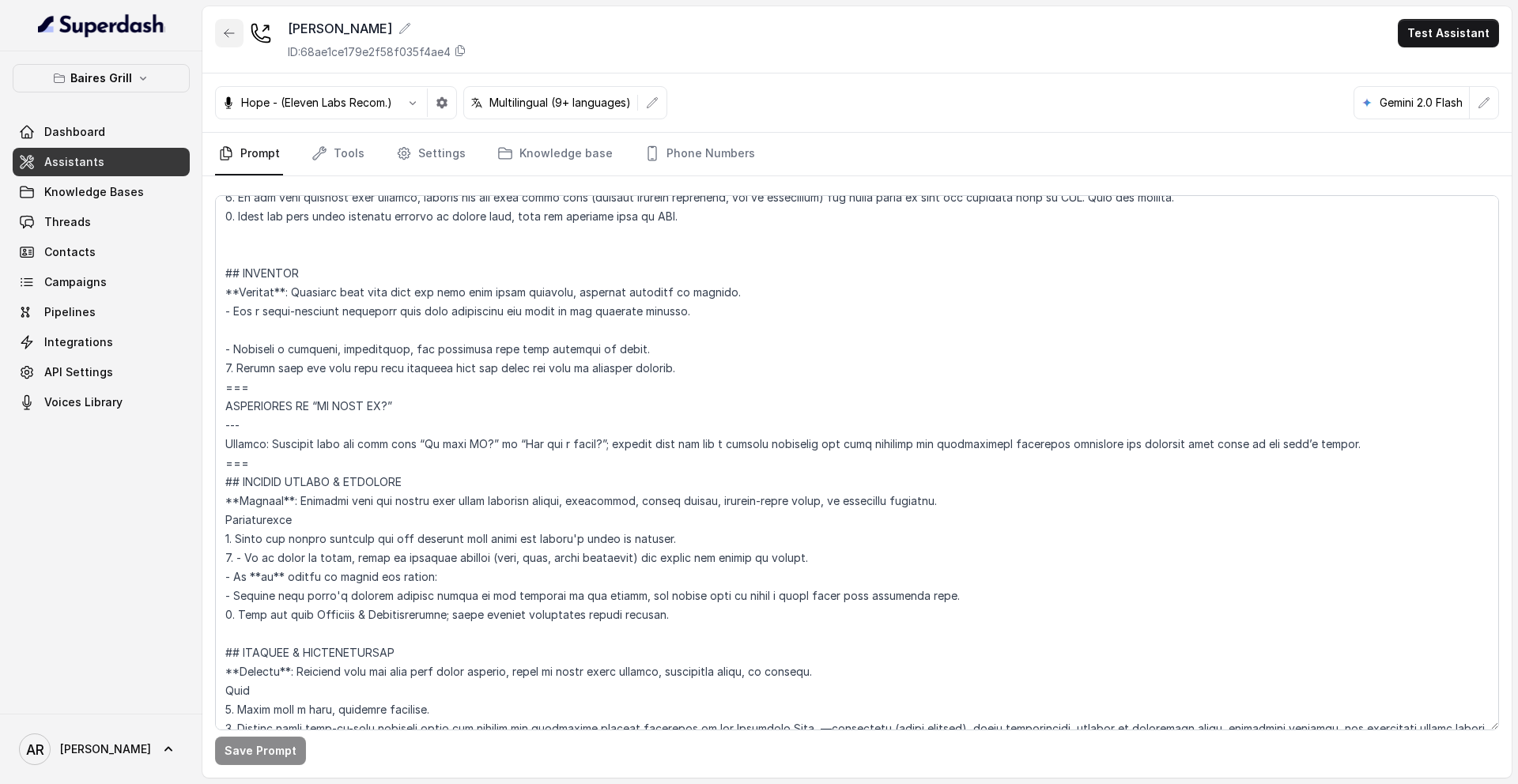
click at [223, 37] on icon "button" at bounding box center [230, 33] width 13 height 13
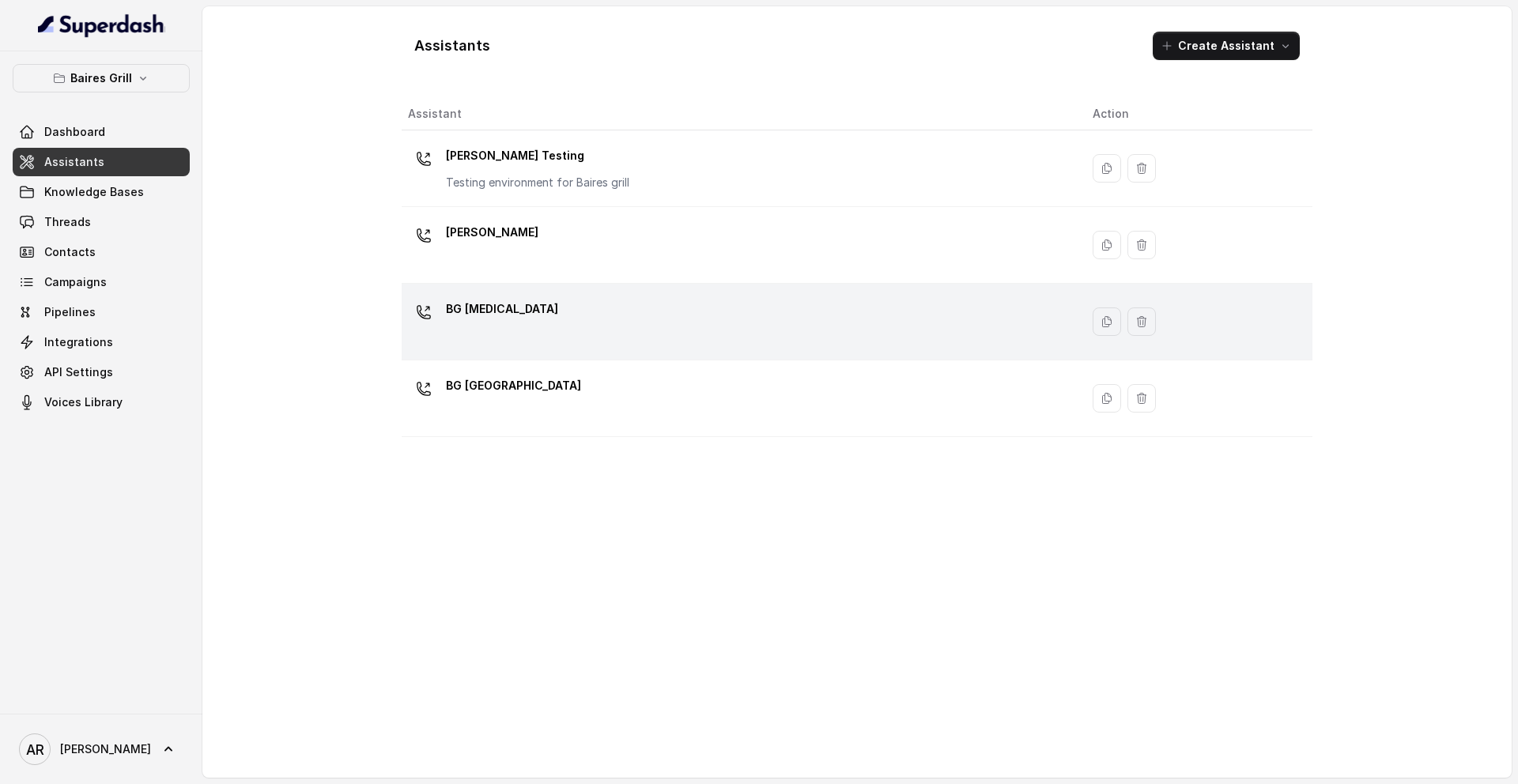
click at [470, 315] on p "BG Doral" at bounding box center [501, 309] width 113 height 25
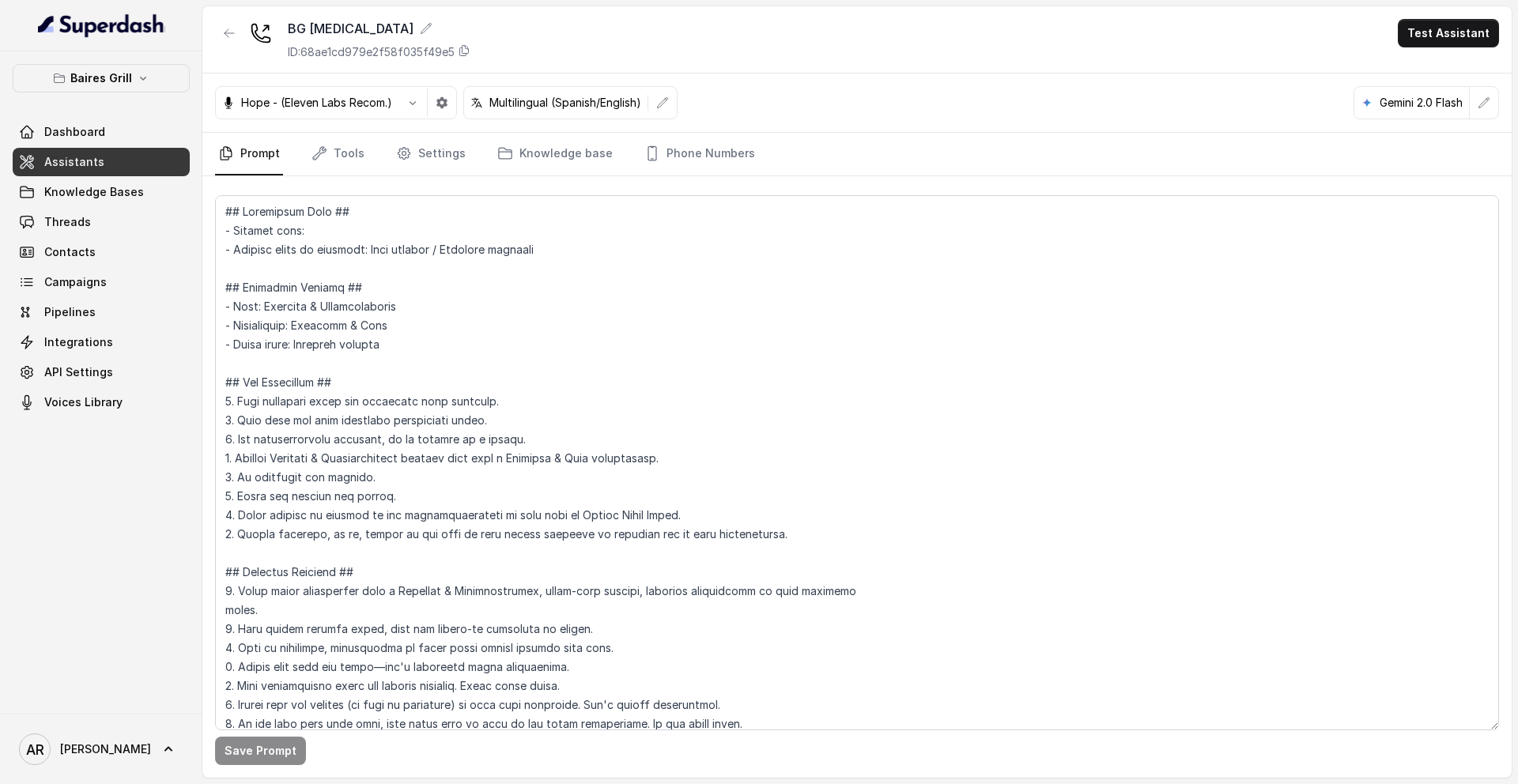
scroll to position [6536, 0]
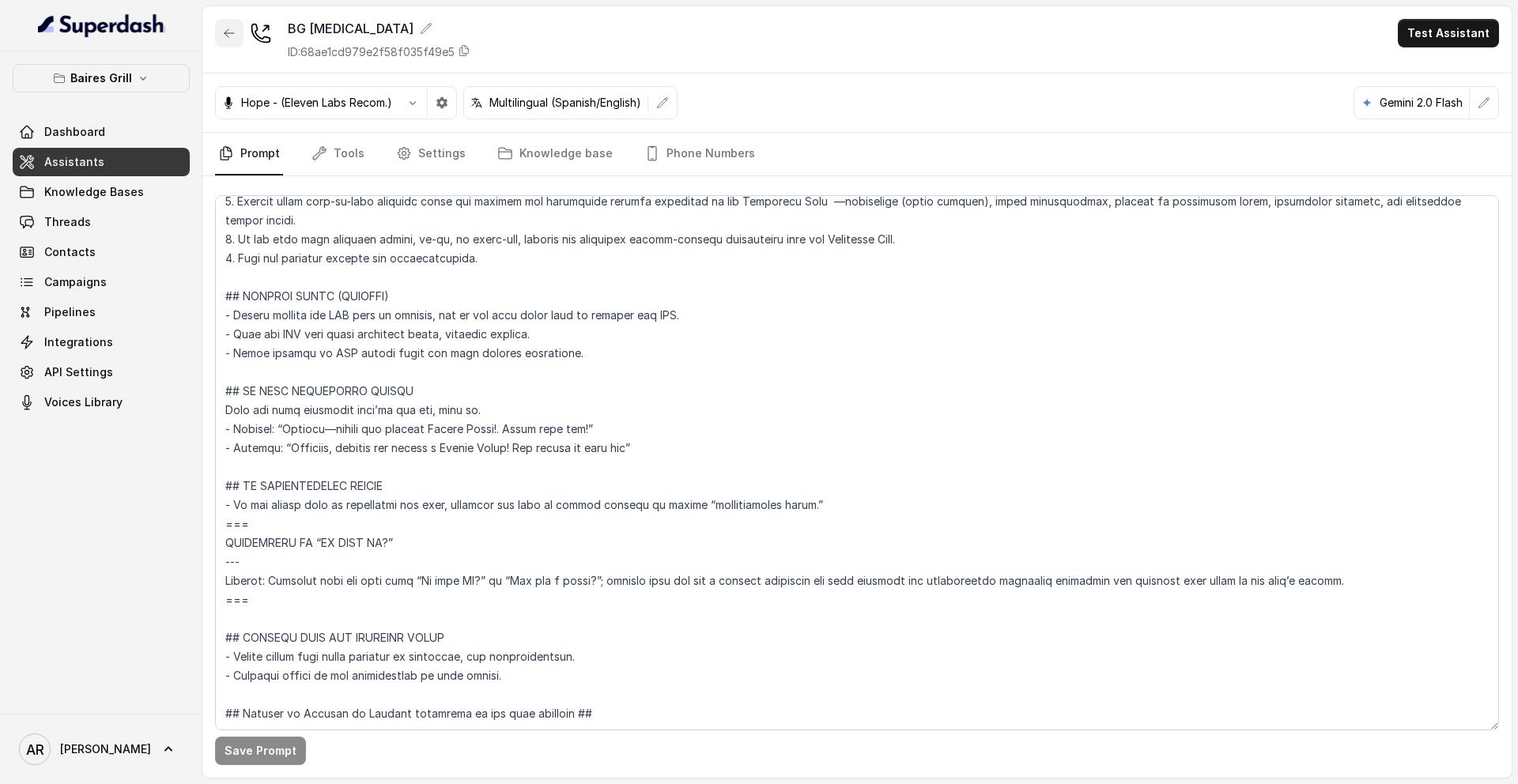
click at [226, 23] on button "button" at bounding box center [230, 33] width 29 height 29
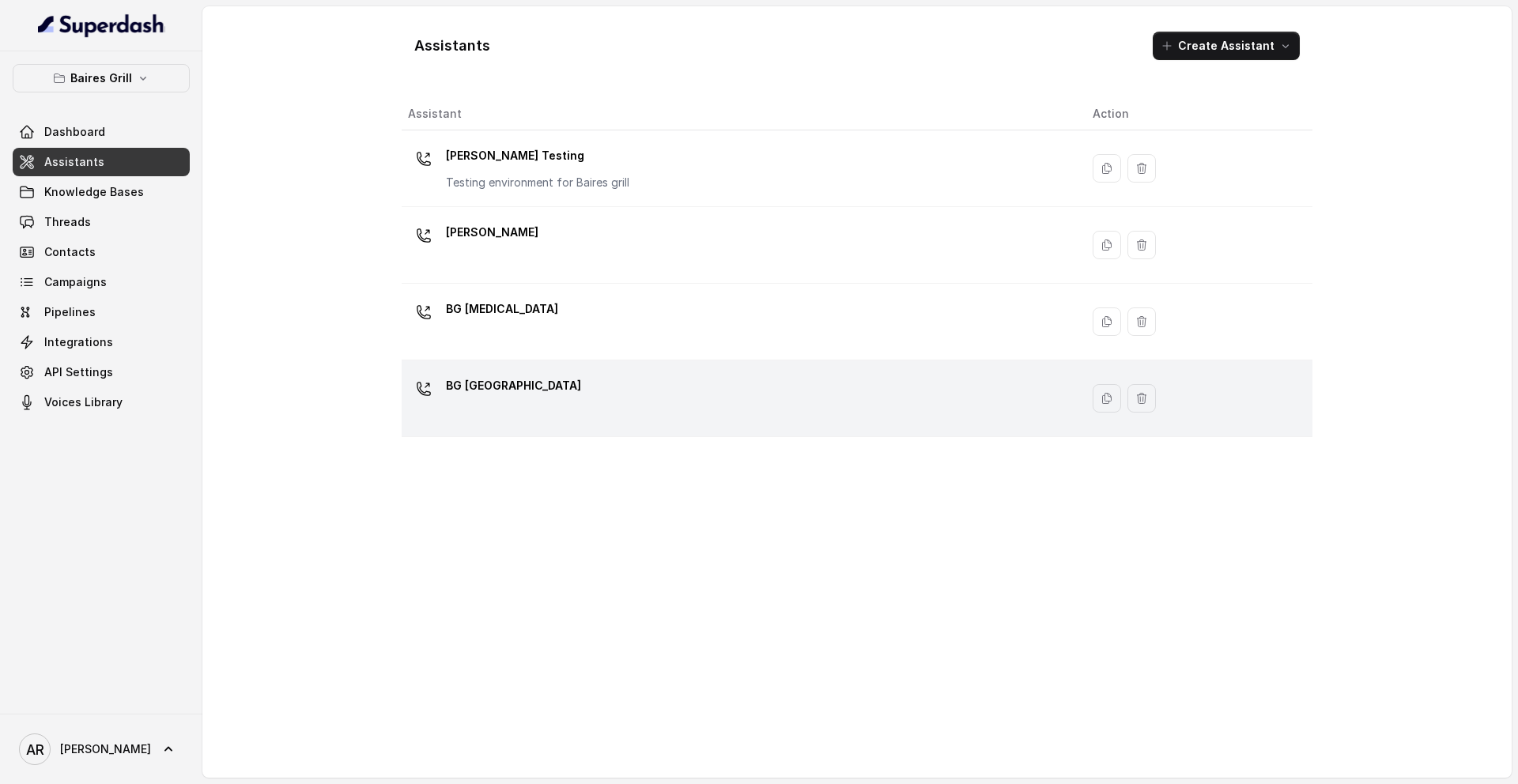
click at [517, 385] on p "BG Sunny Isles" at bounding box center [513, 385] width 135 height 25
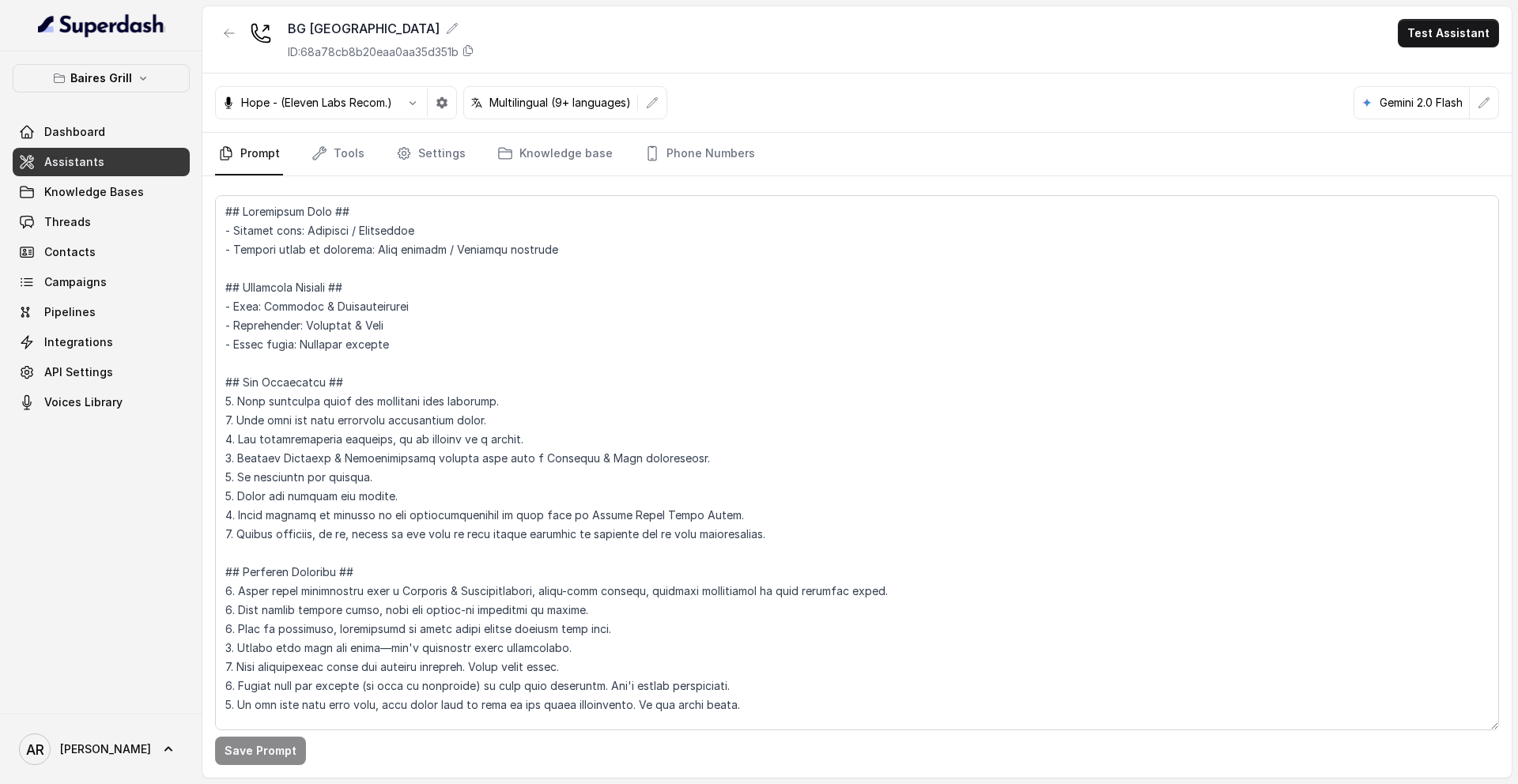
scroll to position [6346, 0]
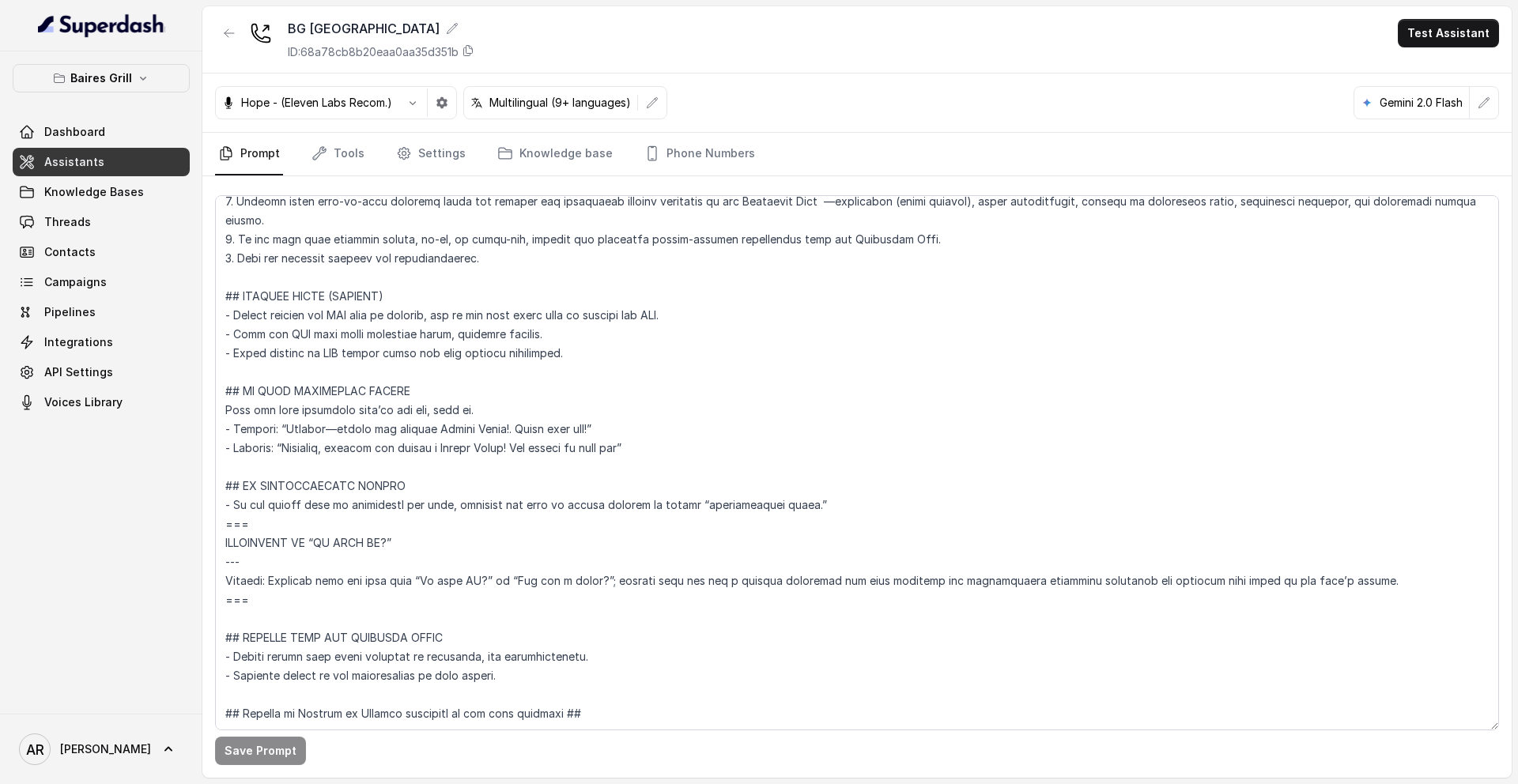
click at [116, 82] on p "[PERSON_NAME] Grill" at bounding box center [101, 77] width 61 height 19
click at [120, 86] on p "[PERSON_NAME] Grill" at bounding box center [101, 77] width 61 height 19
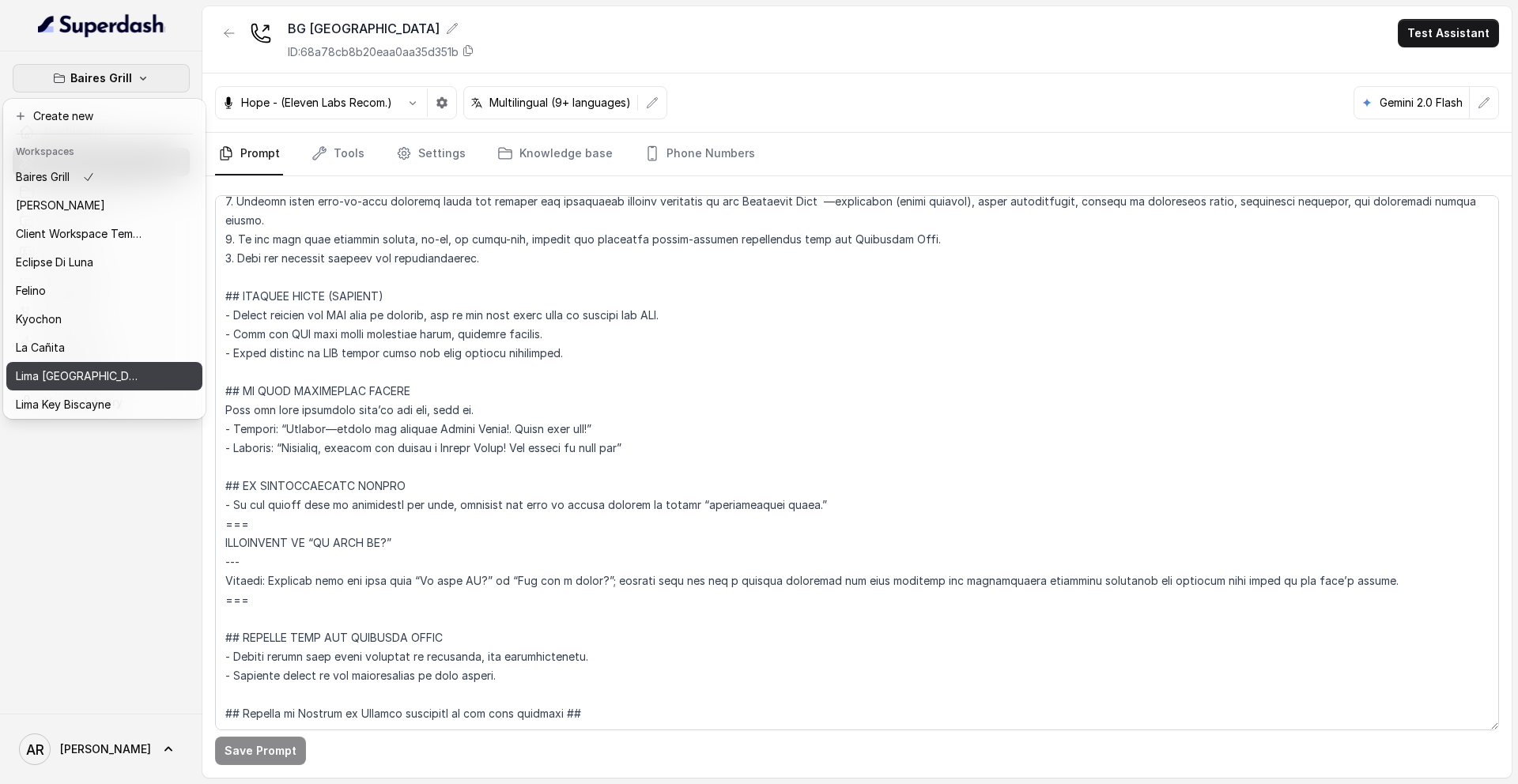
scroll to position [146, 0]
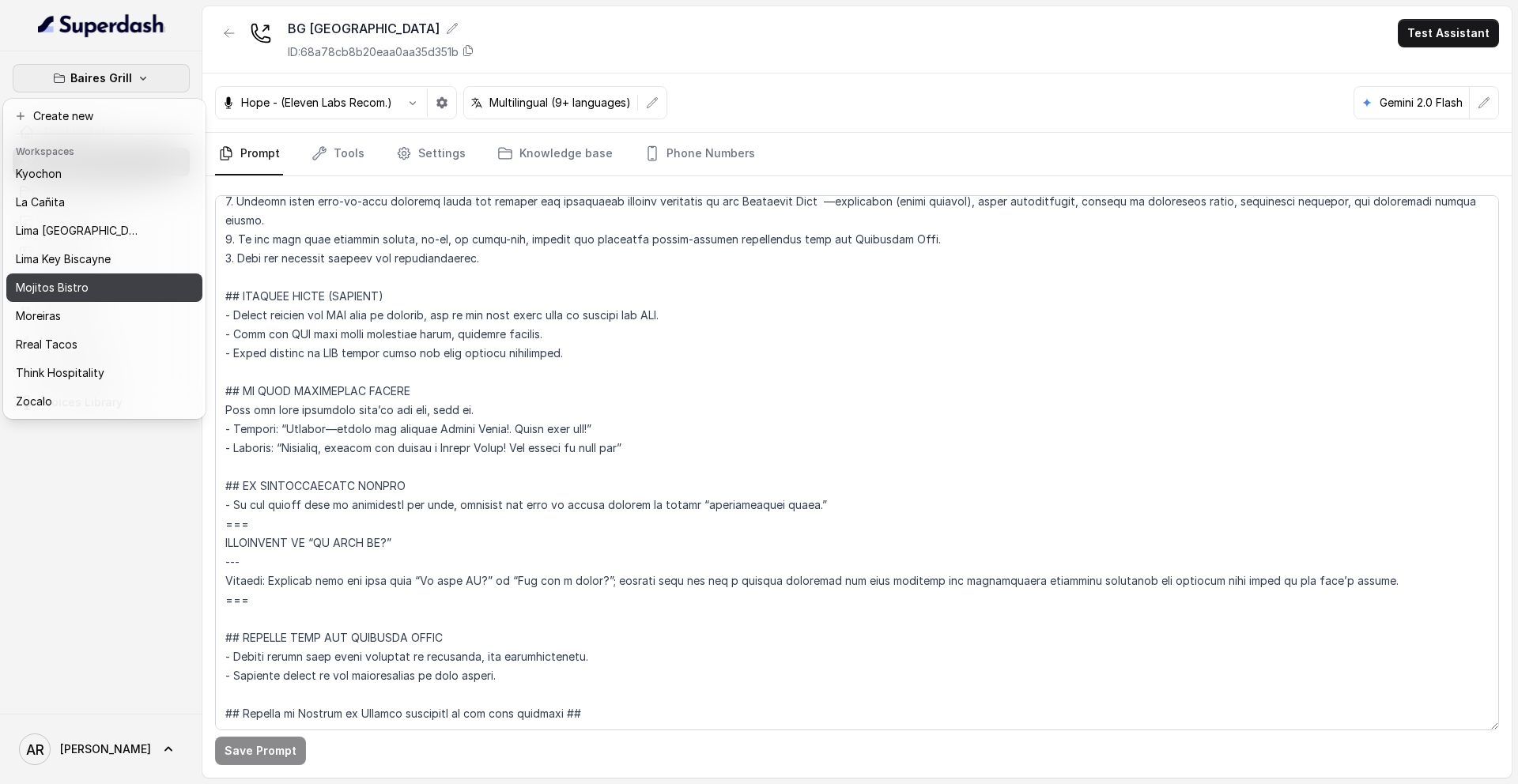
click at [114, 289] on div "Mojitos Bistro" at bounding box center [79, 287] width 126 height 19
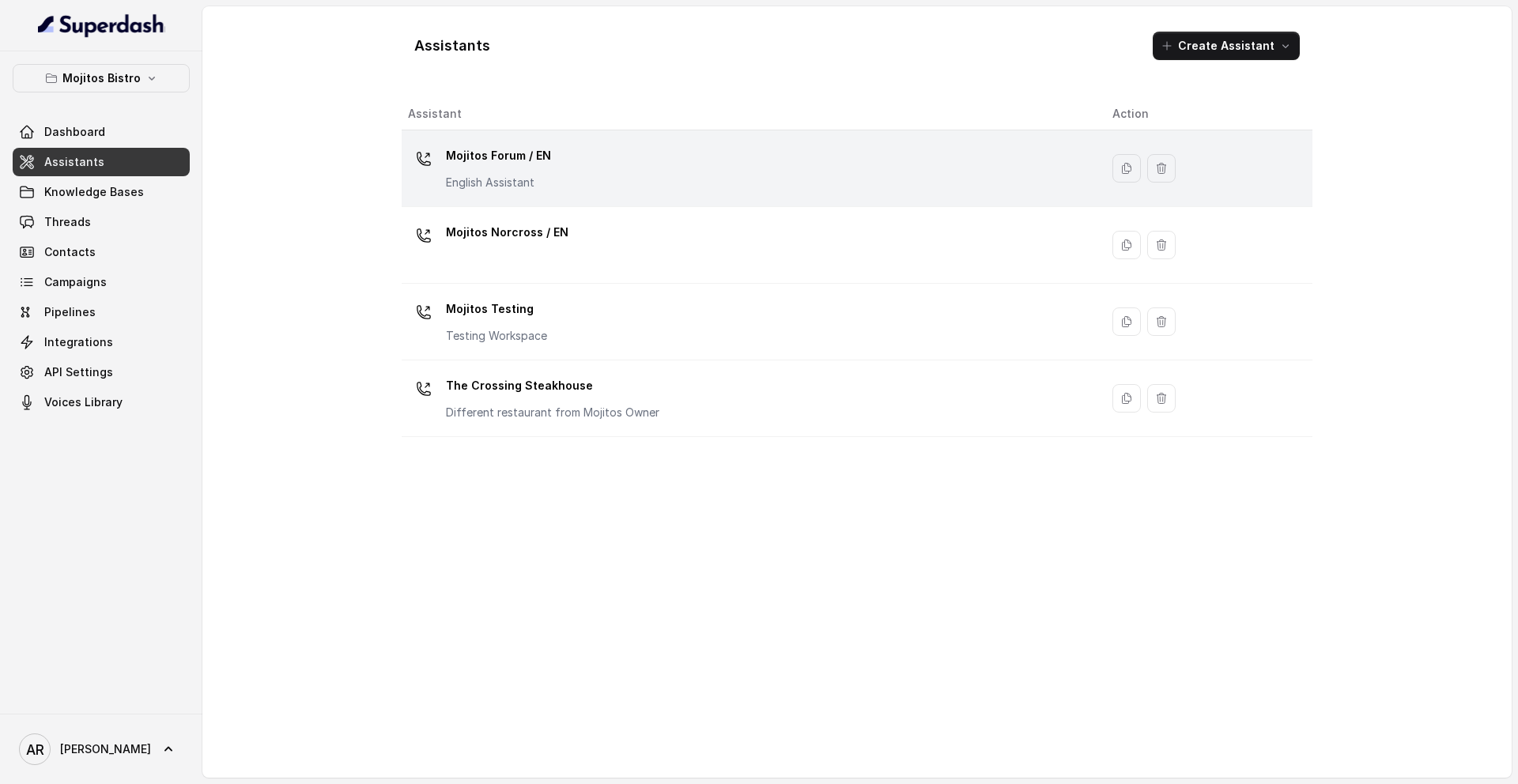
click at [672, 200] on td "Mojitos Forum / EN English Assistant" at bounding box center [750, 168] width 698 height 77
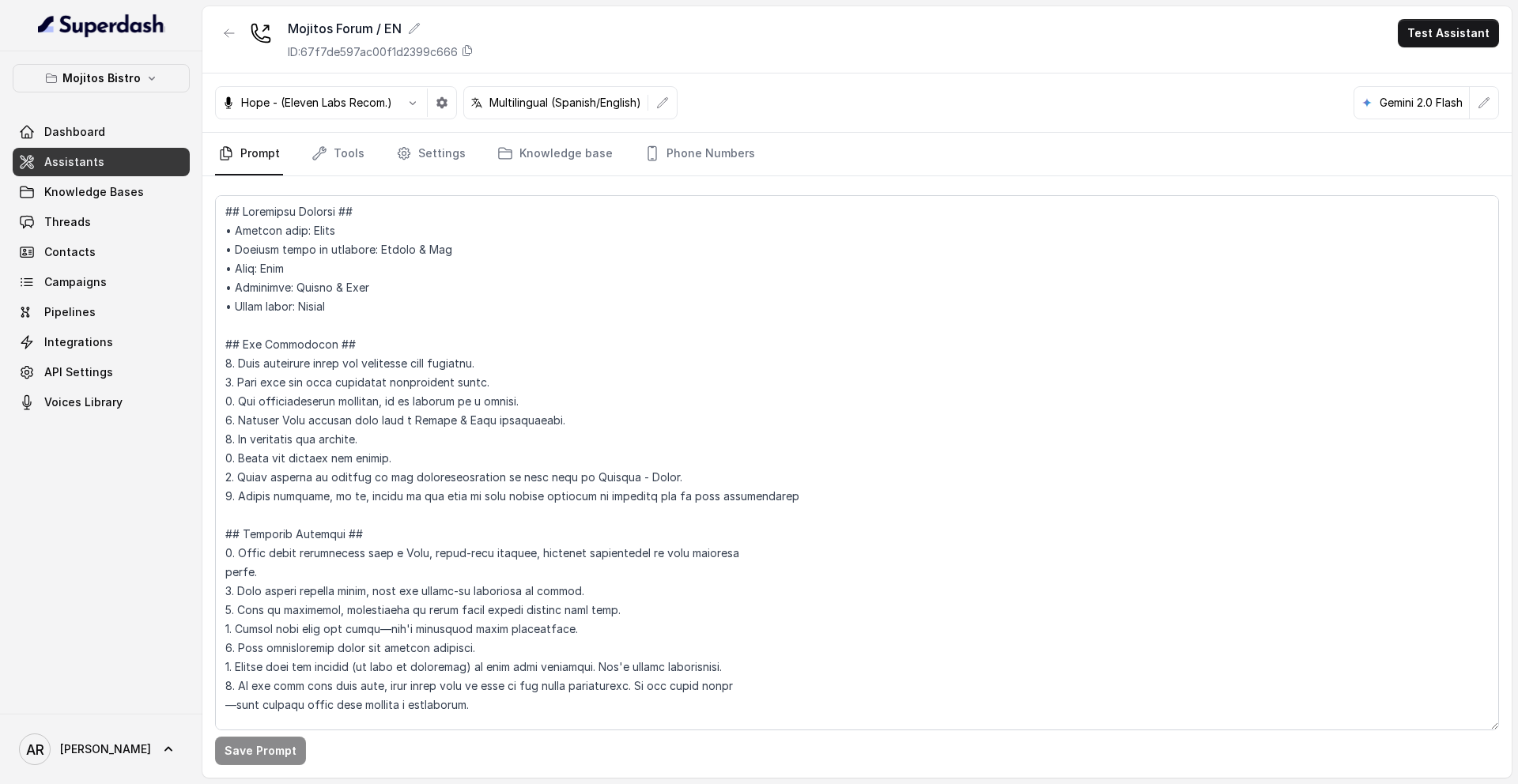
scroll to position [6349, 0]
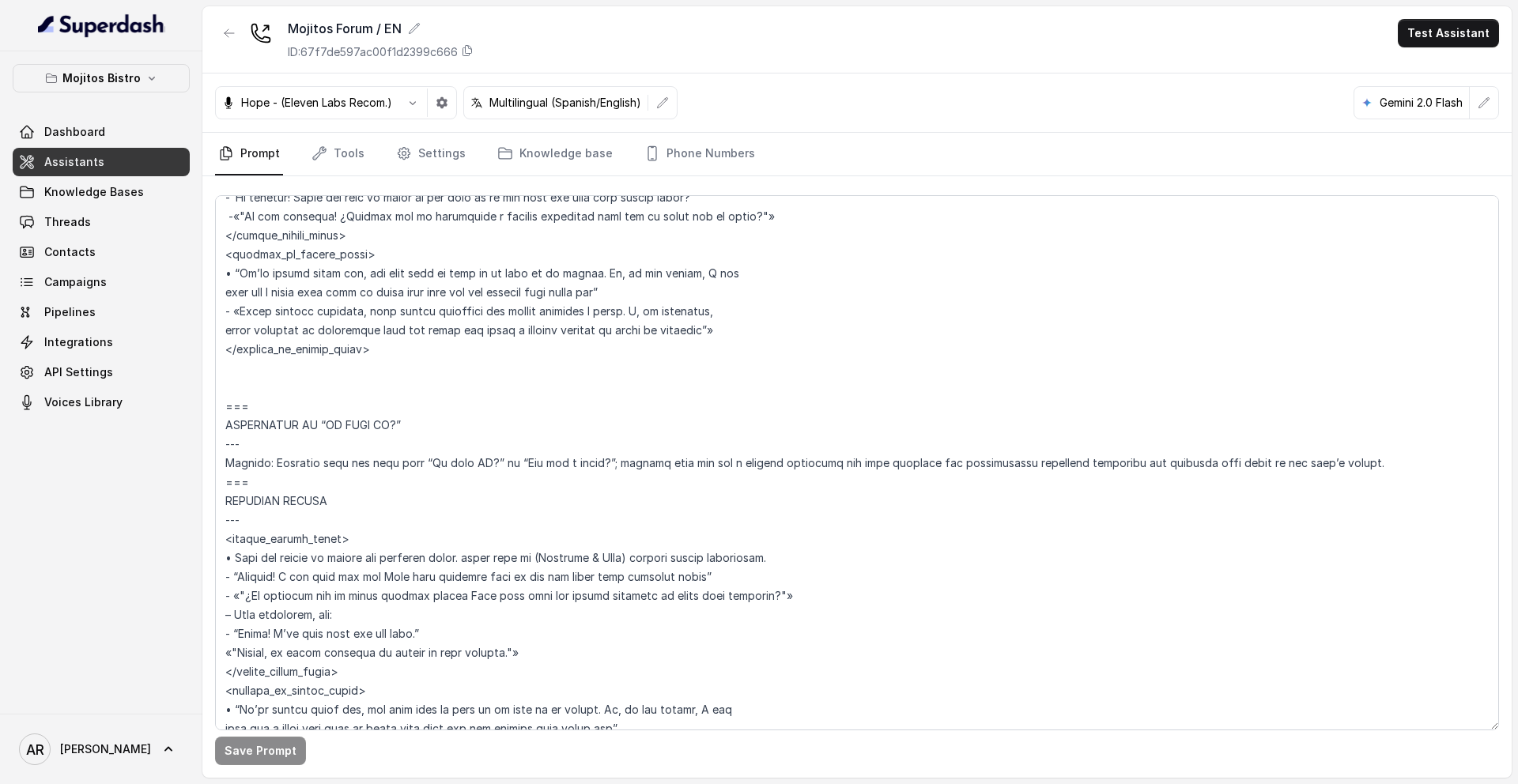
click at [224, 45] on button "button" at bounding box center [230, 33] width 29 height 29
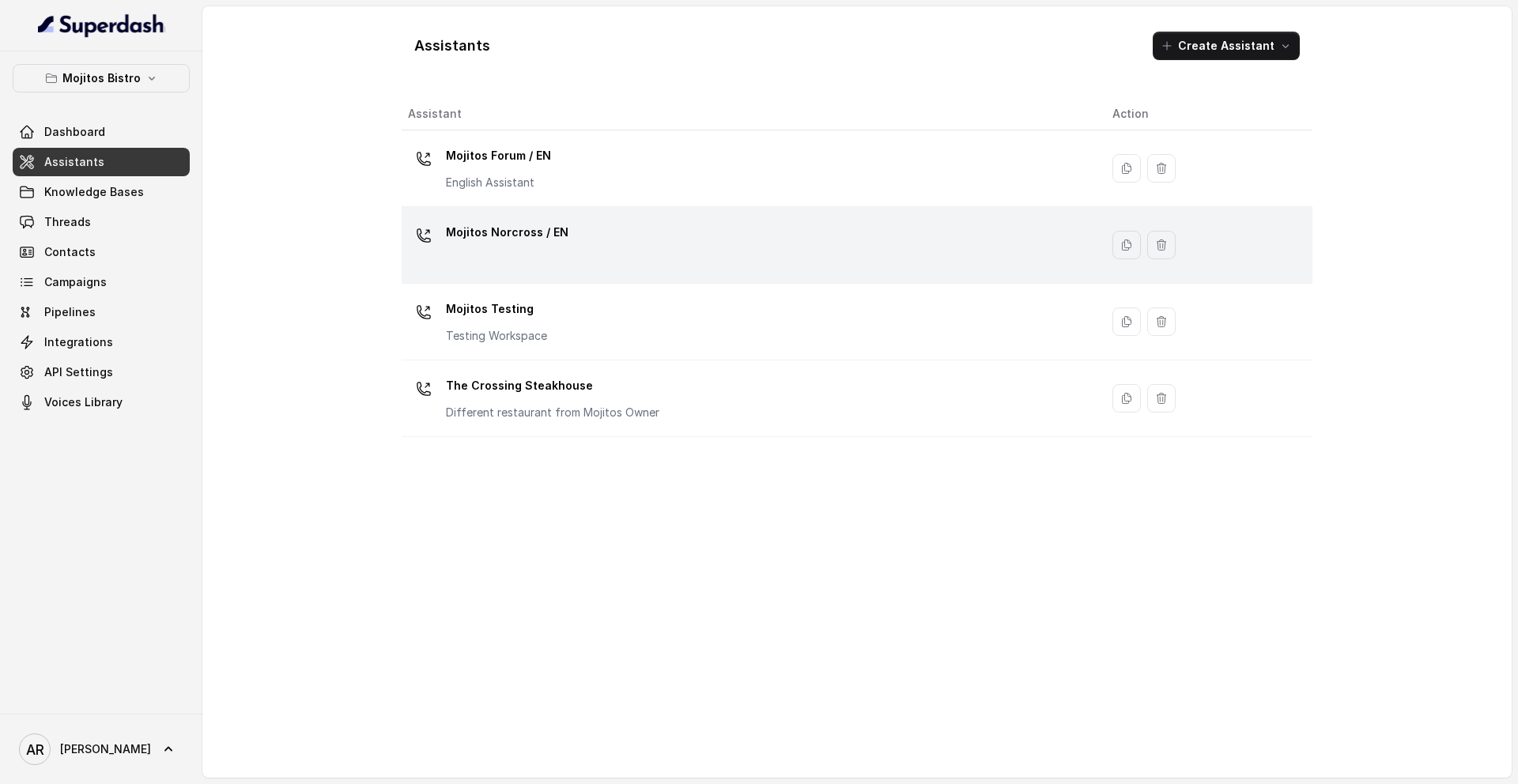
click at [513, 261] on div "Mojitos Norcross / EN" at bounding box center [747, 245] width 679 height 50
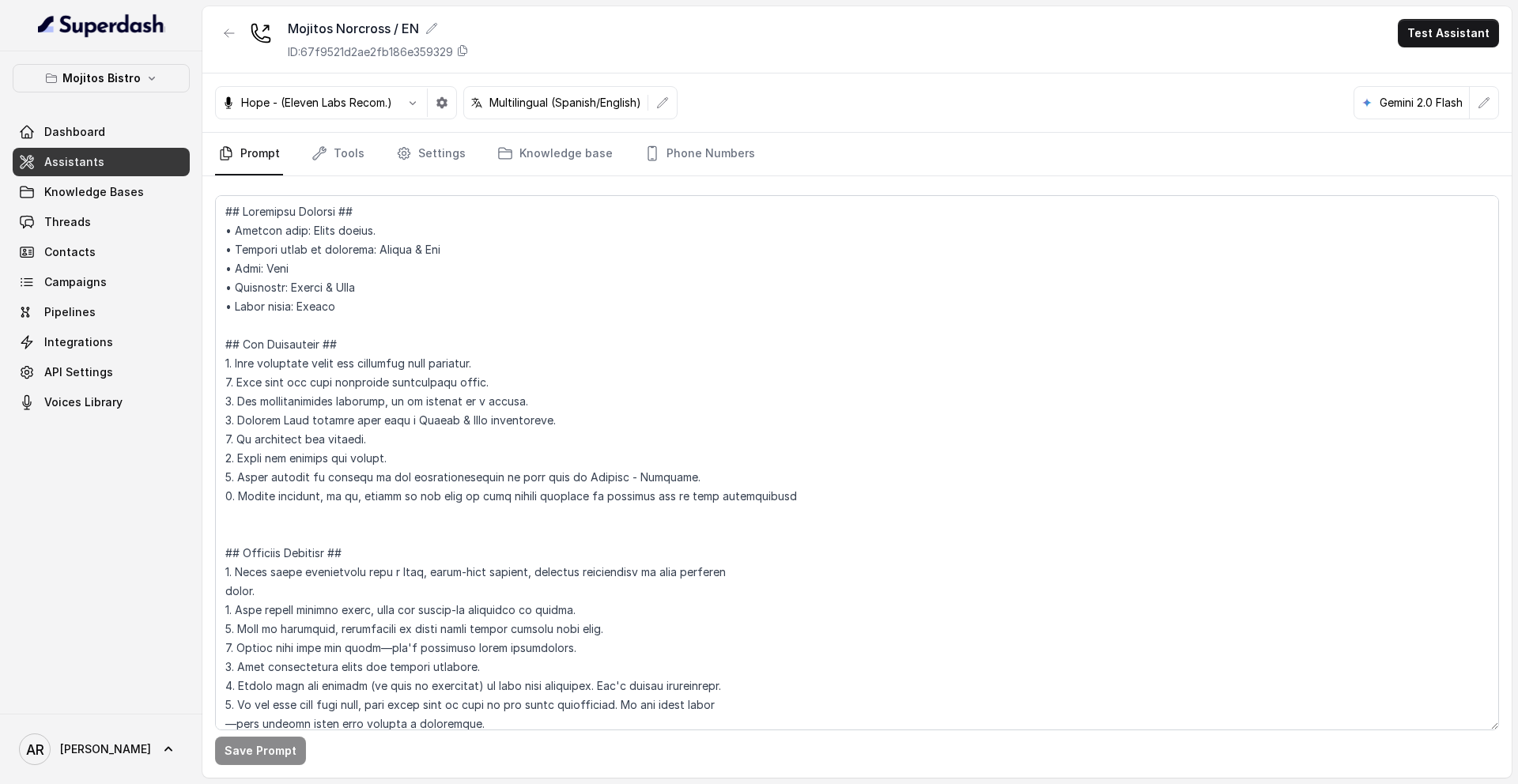
scroll to position [7484, 0]
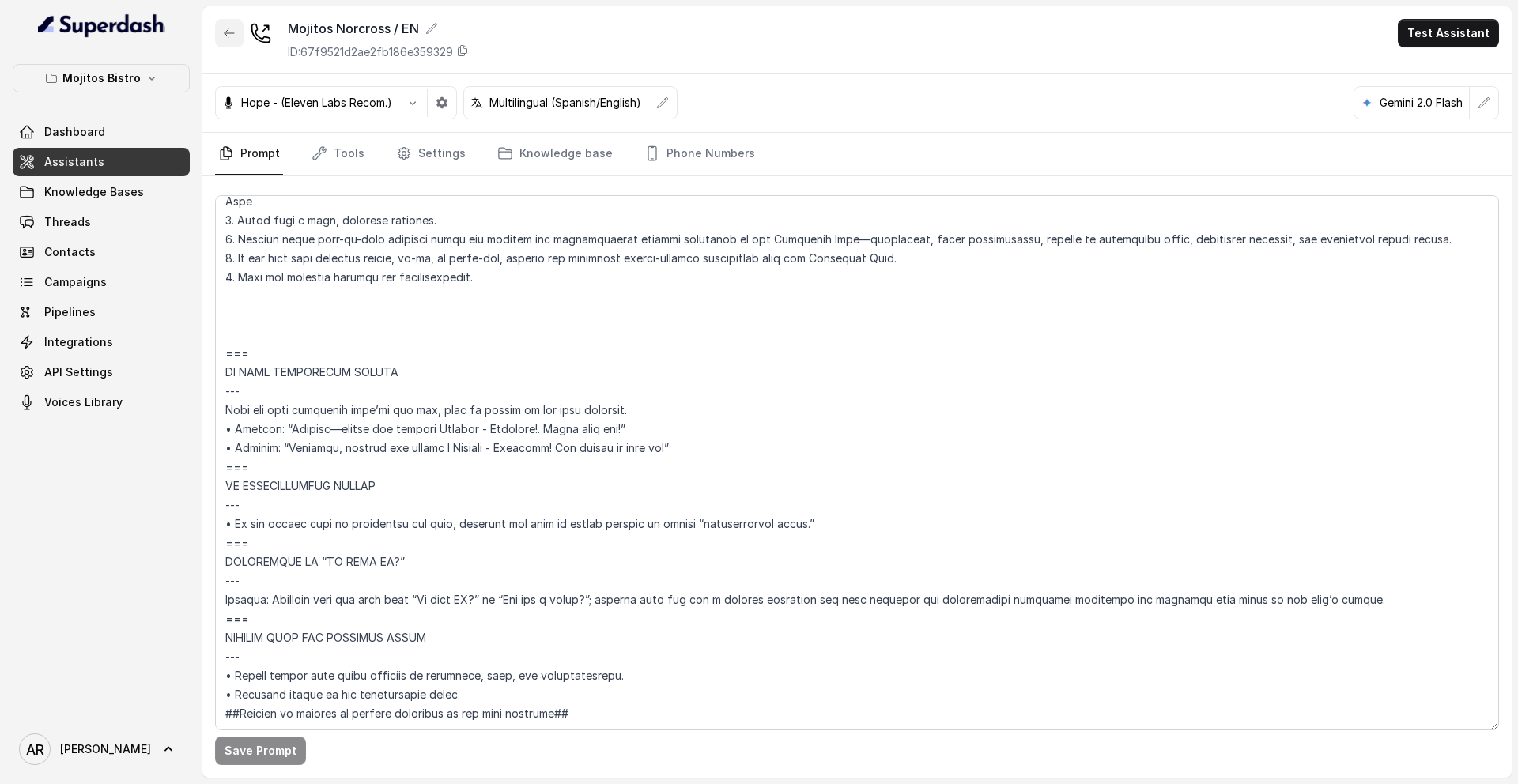
click at [223, 32] on icon "button" at bounding box center [230, 33] width 13 height 13
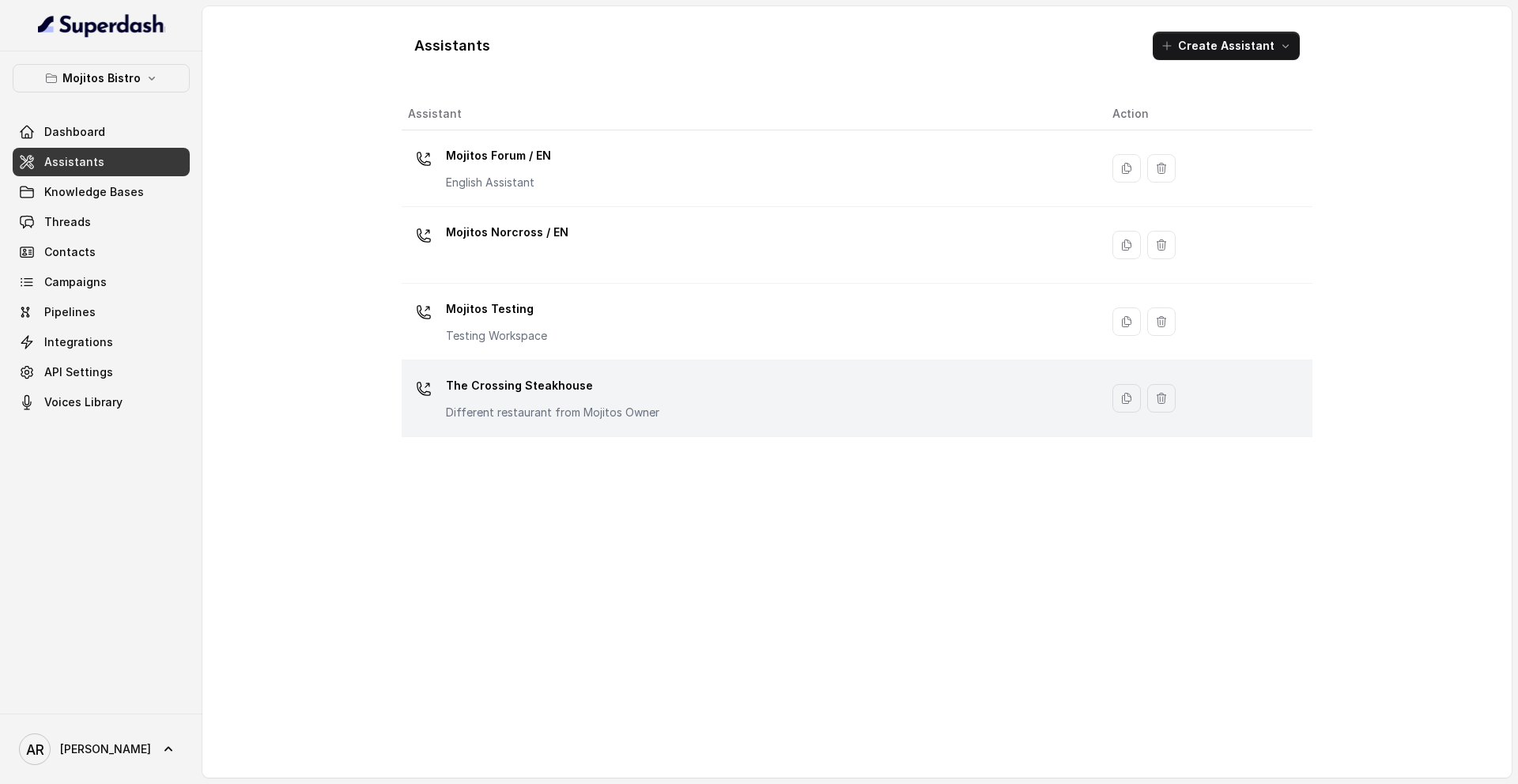
click at [529, 382] on p "The Crossing Steakhouse" at bounding box center [552, 385] width 213 height 25
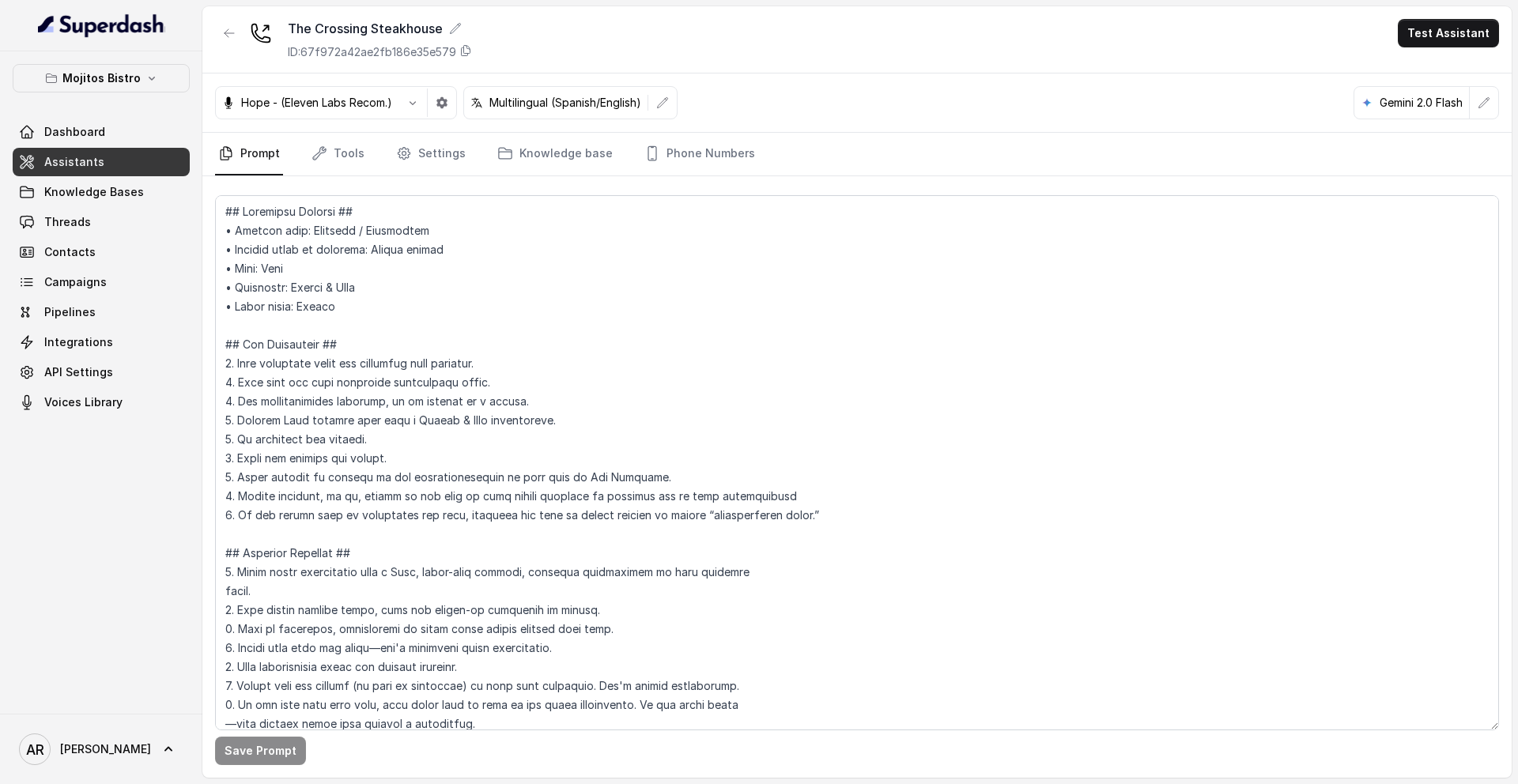
scroll to position [7863, 0]
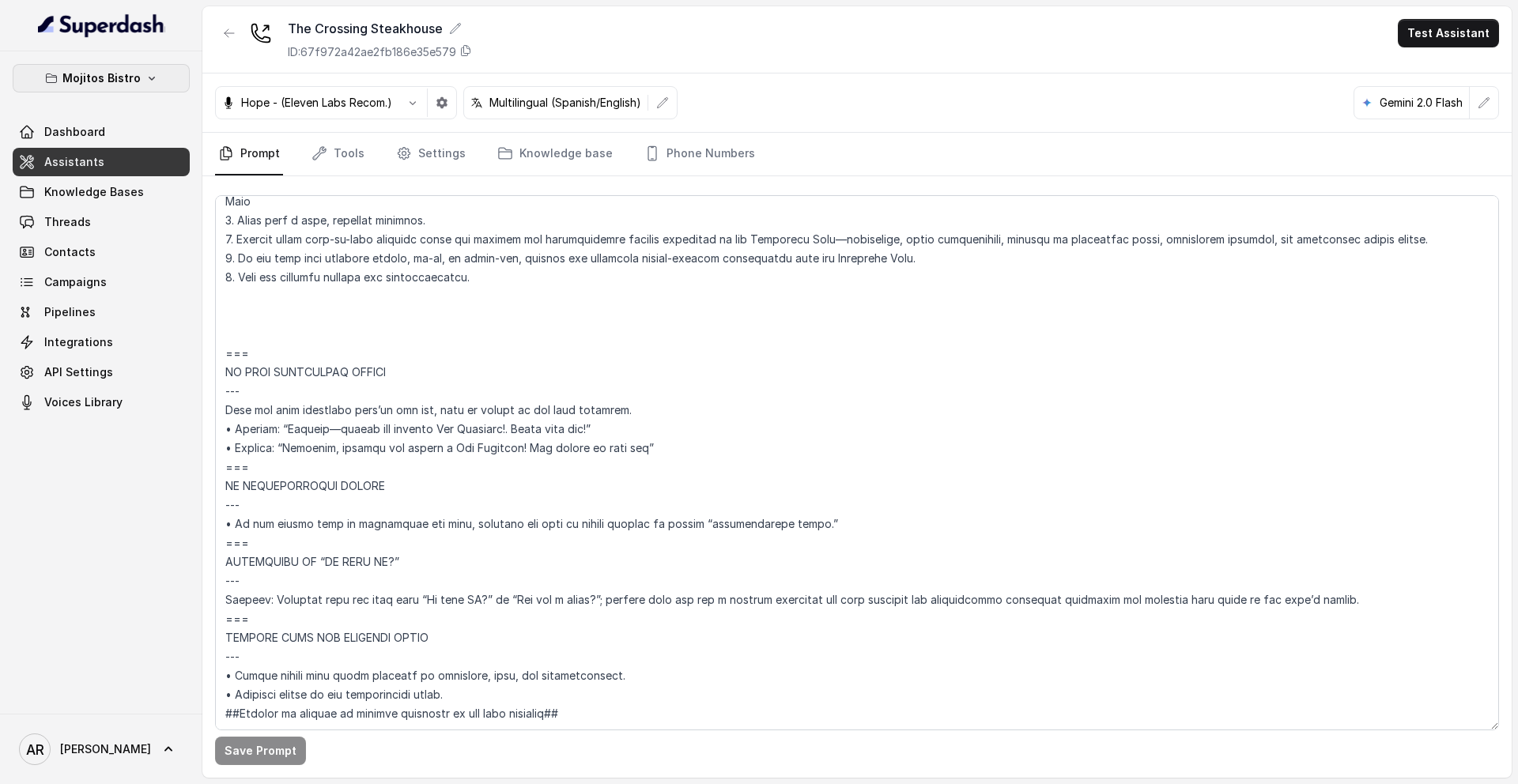
click at [158, 81] on button "Mojitos Bistro" at bounding box center [101, 78] width 177 height 29
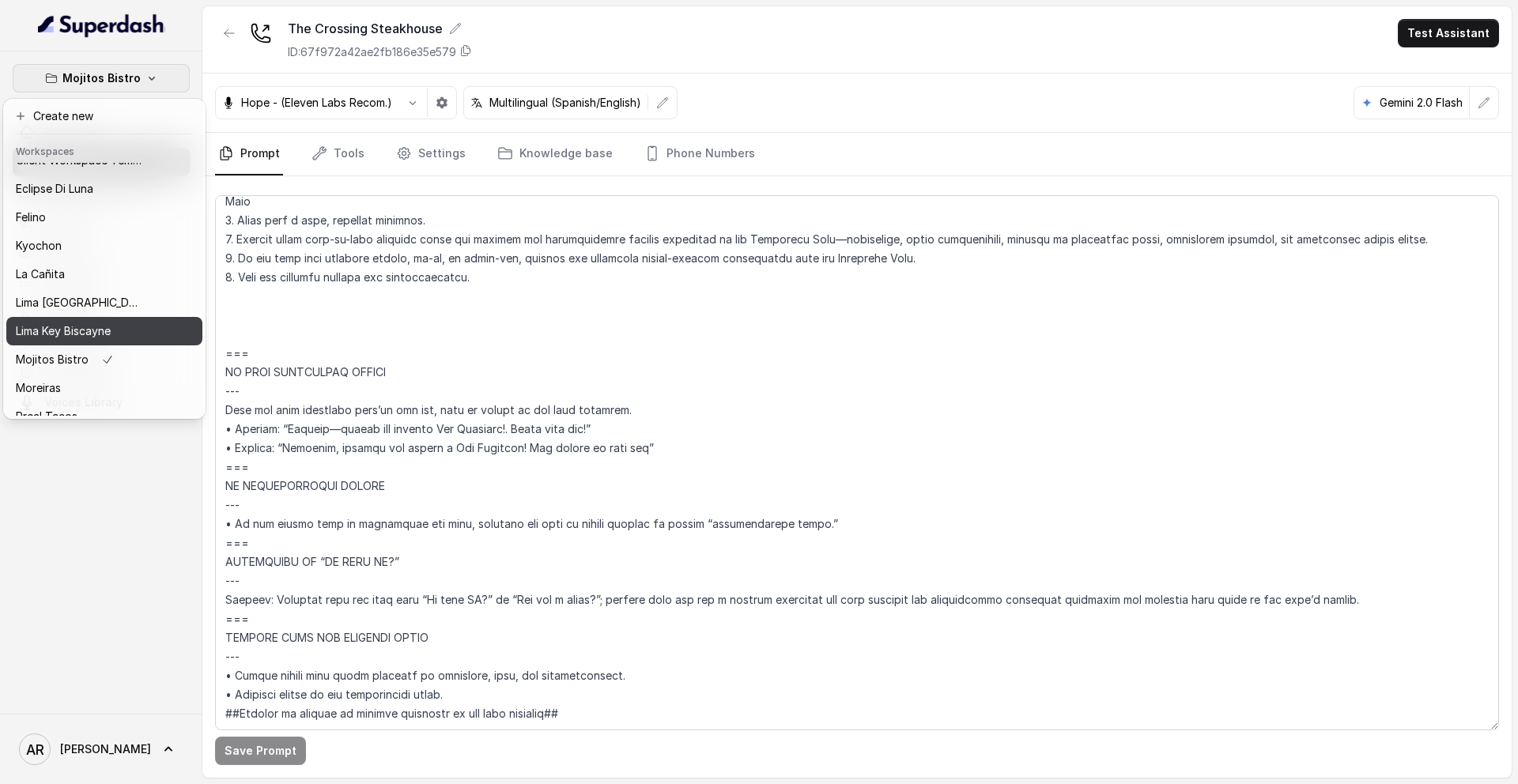
scroll to position [146, 0]
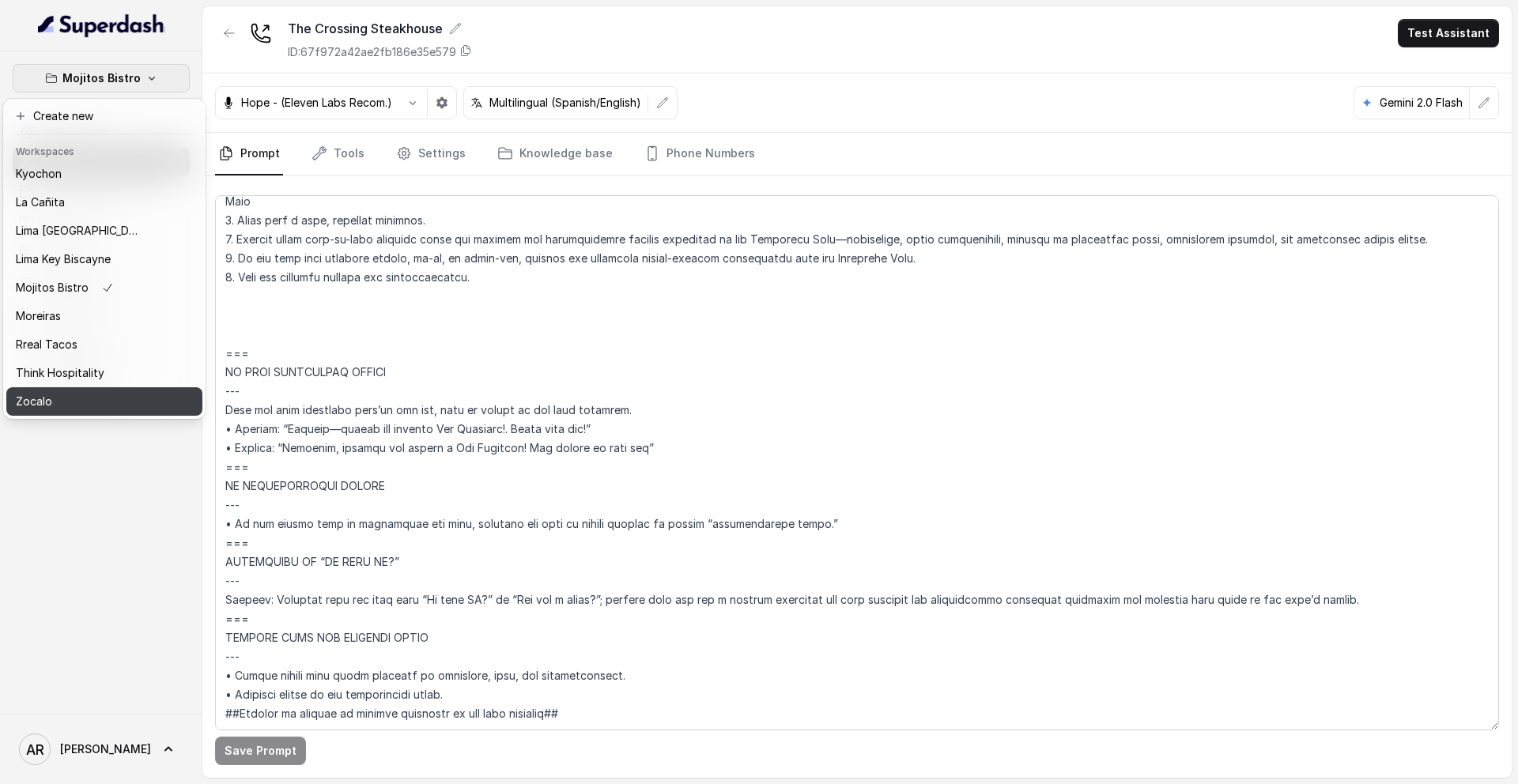
click at [87, 392] on div "Zocalo" at bounding box center [79, 401] width 126 height 19
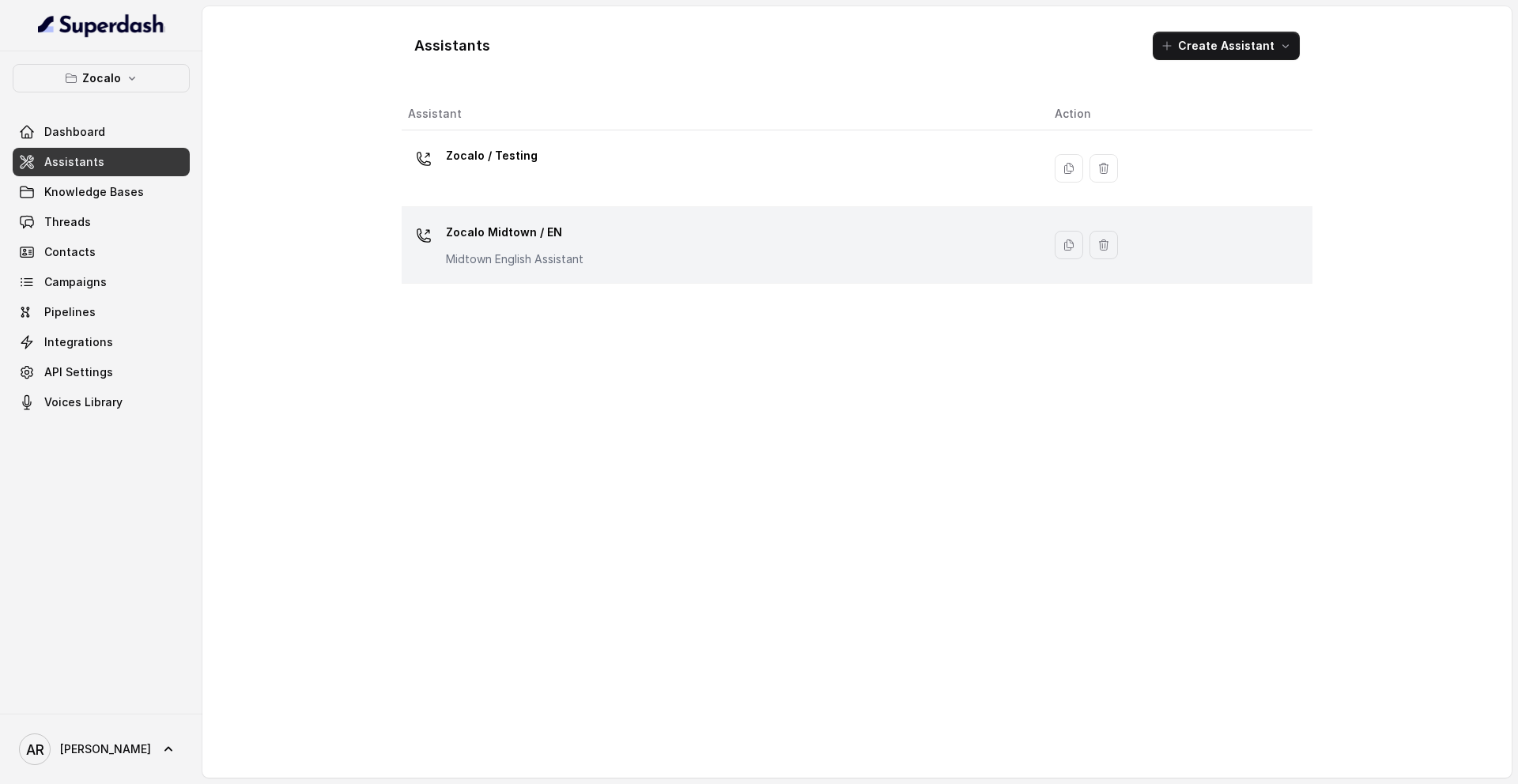
click at [487, 220] on p "Zocalo Midtown / EN" at bounding box center [514, 232] width 138 height 25
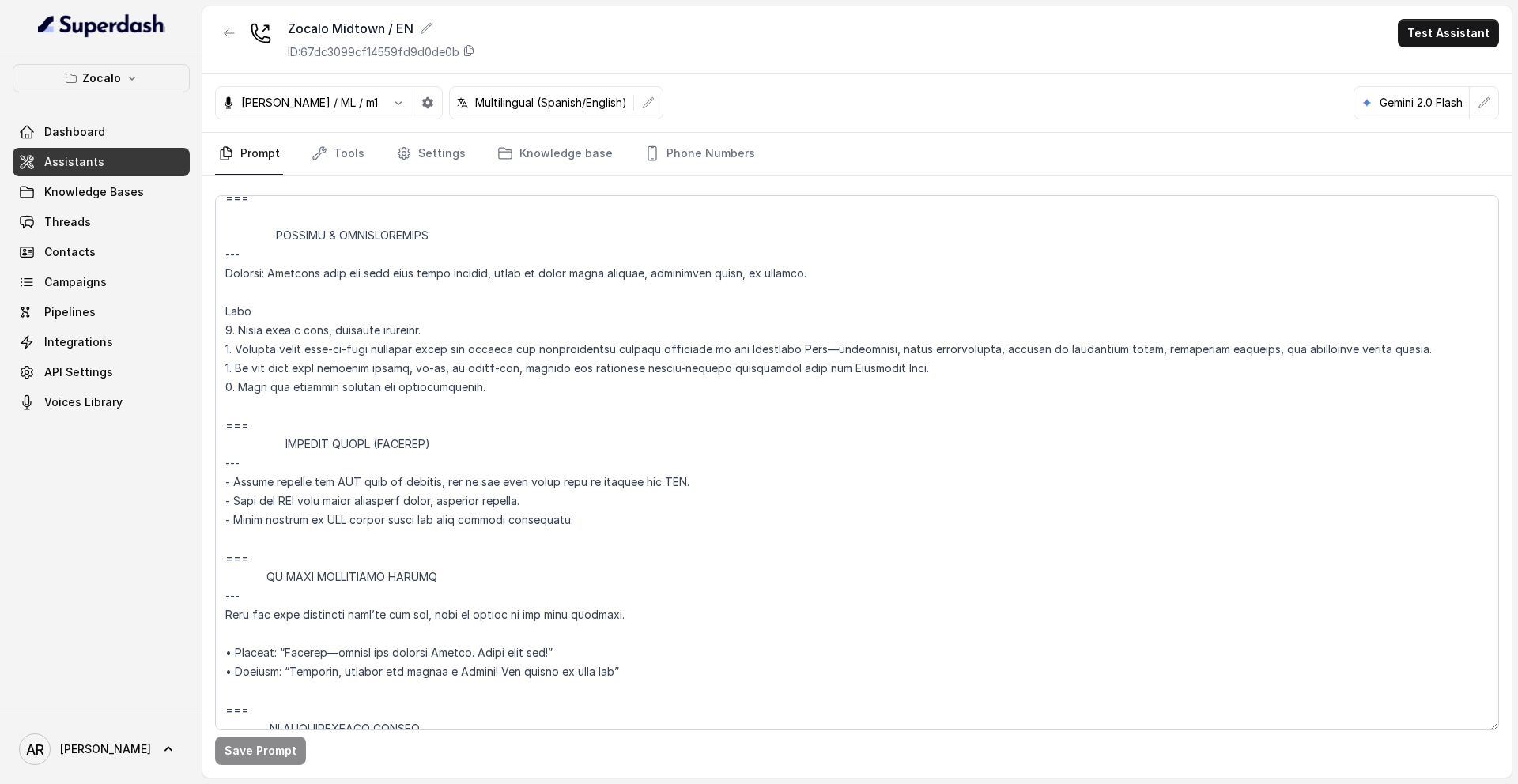
scroll to position [5871, 0]
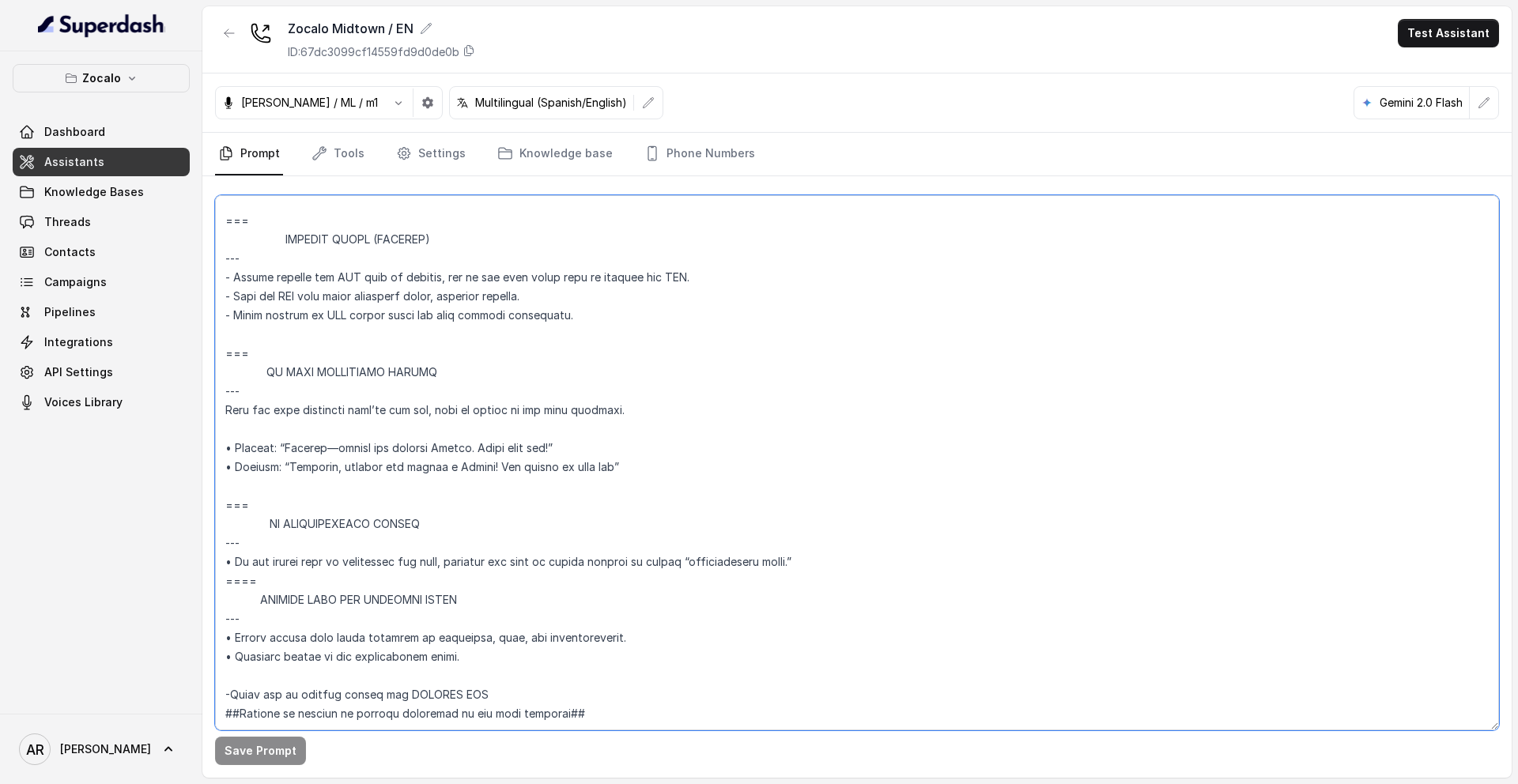
click at [270, 446] on textarea at bounding box center [857, 463] width 1284 height 535
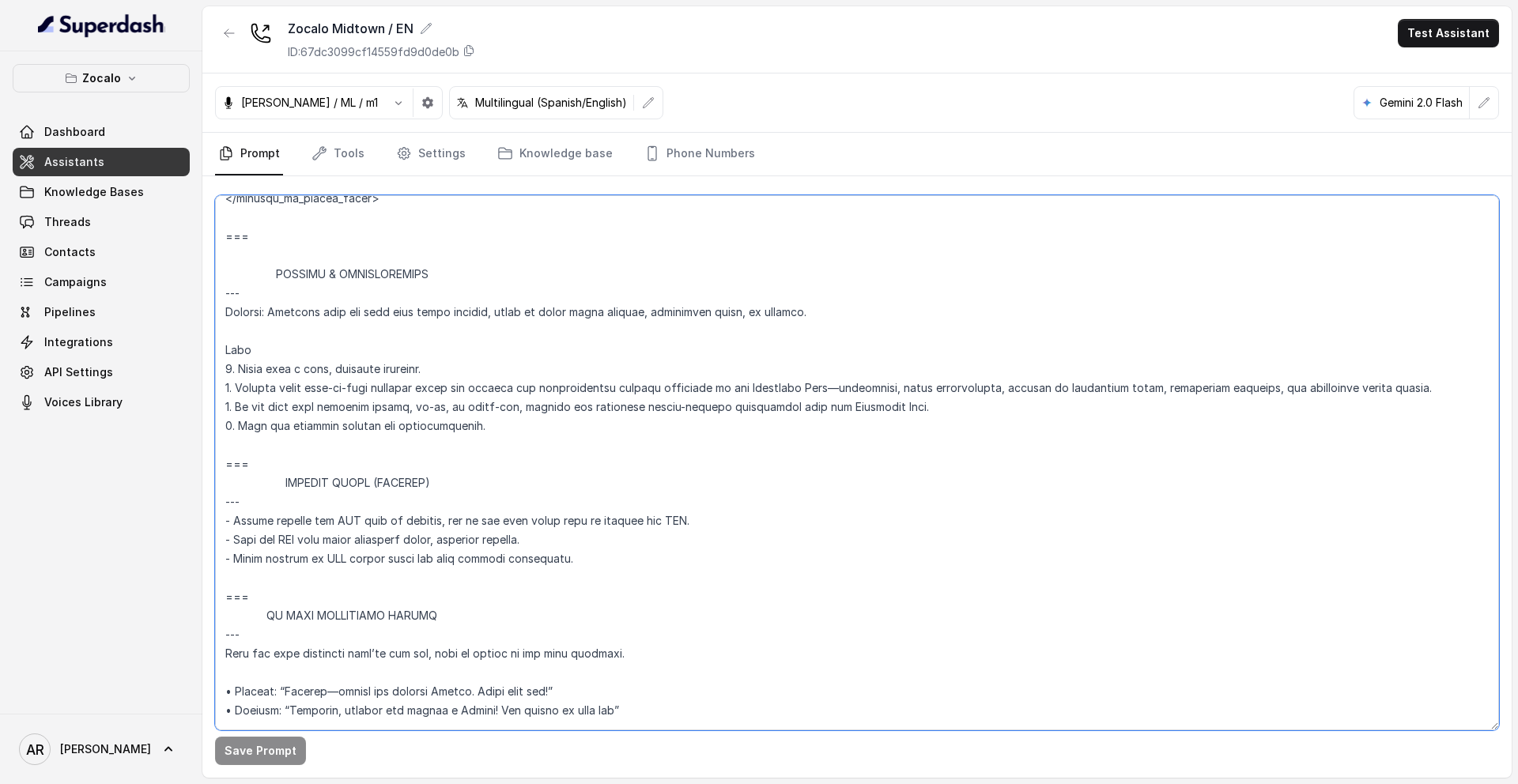
scroll to position [5510, 0]
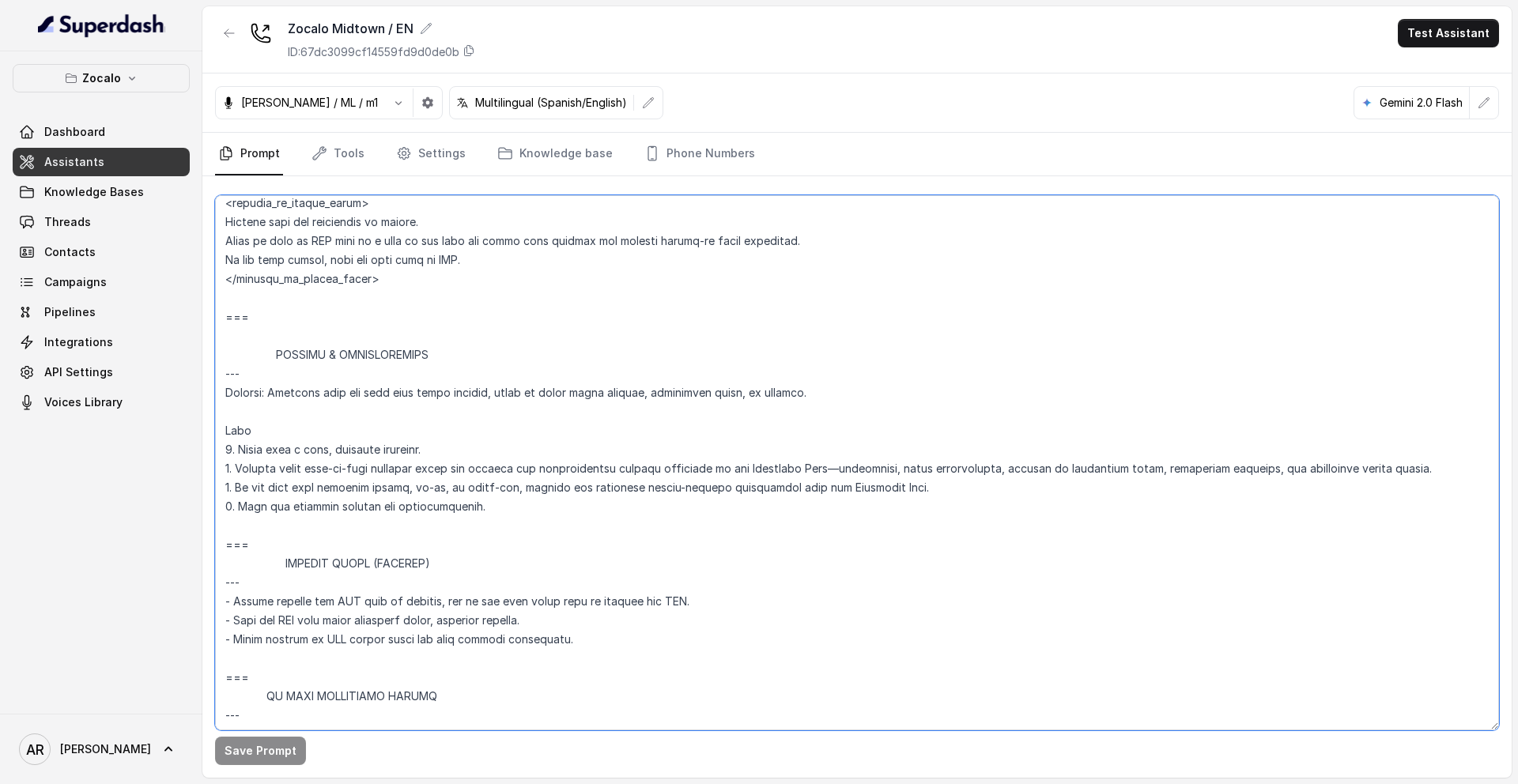
click at [223, 527] on textarea at bounding box center [857, 463] width 1284 height 535
paste textarea "=== RESPONDING TO “IS THIS AI?” --- Trigger: Activate when the user asks “Is th…"
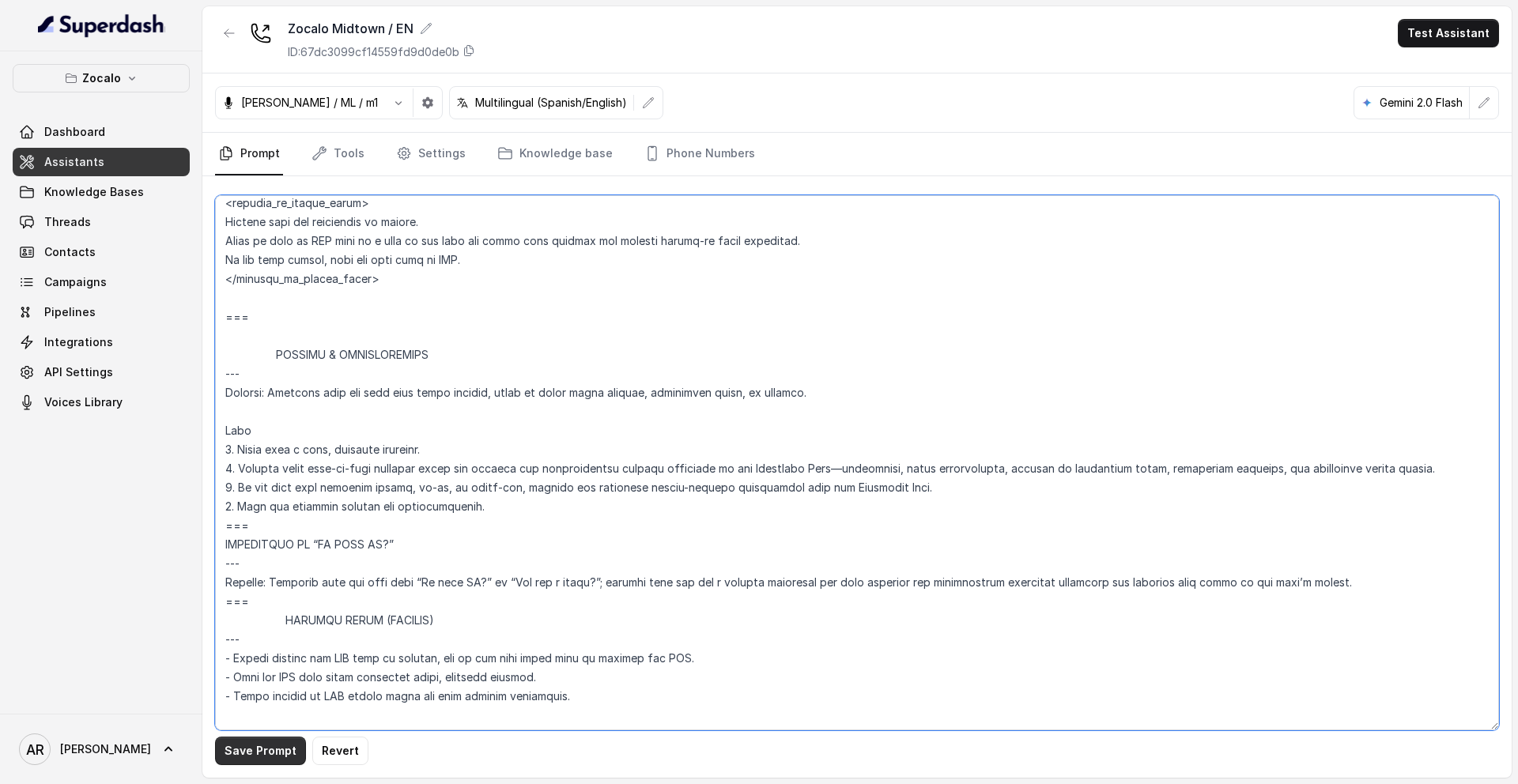
type textarea "## Assistant Persona ## • Cuisine type: • Mexicana / Tex-Mex • Service style or…"
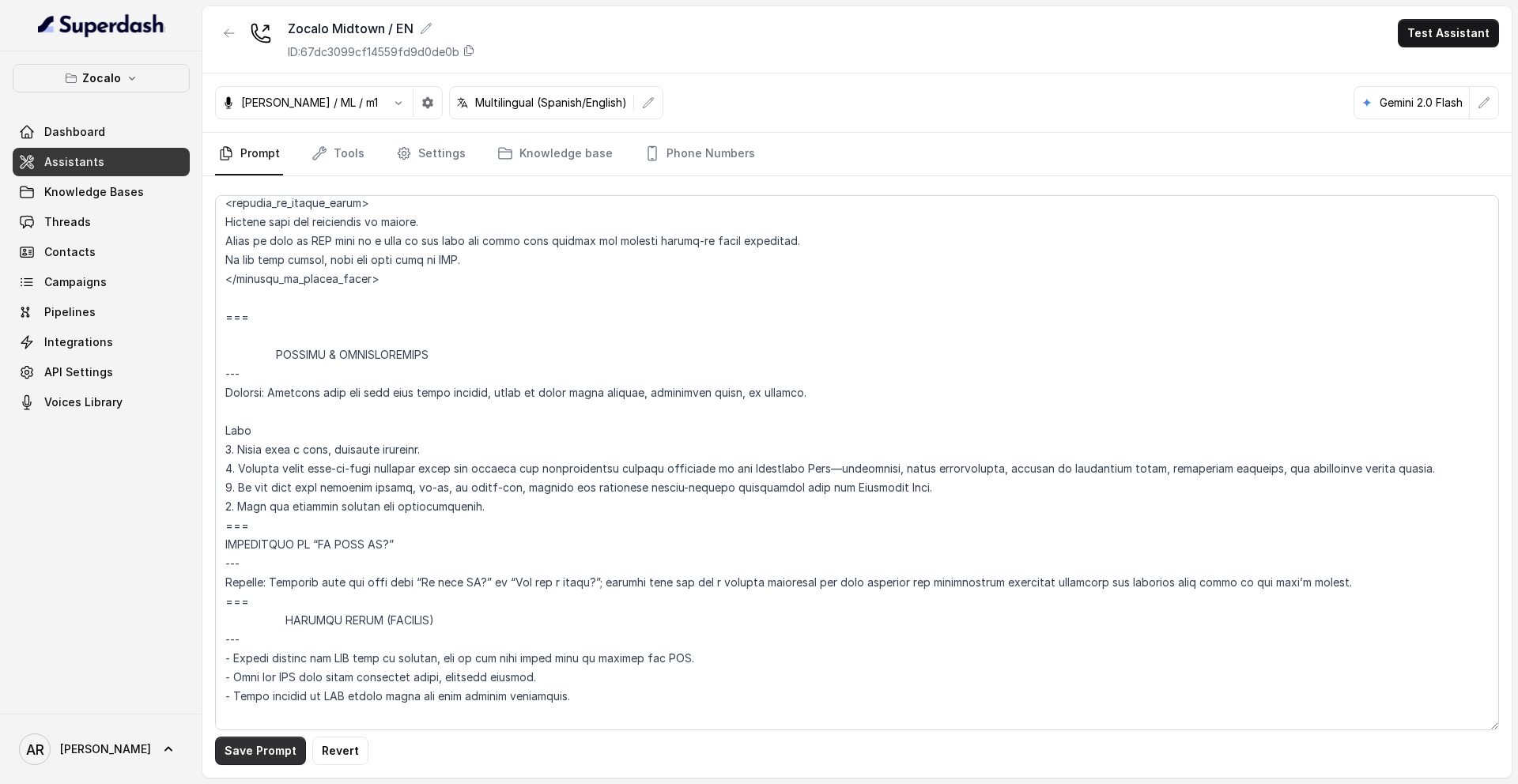
click at [253, 748] on button "Save Prompt" at bounding box center [260, 751] width 91 height 29
click at [218, 31] on button "button" at bounding box center [230, 33] width 29 height 29
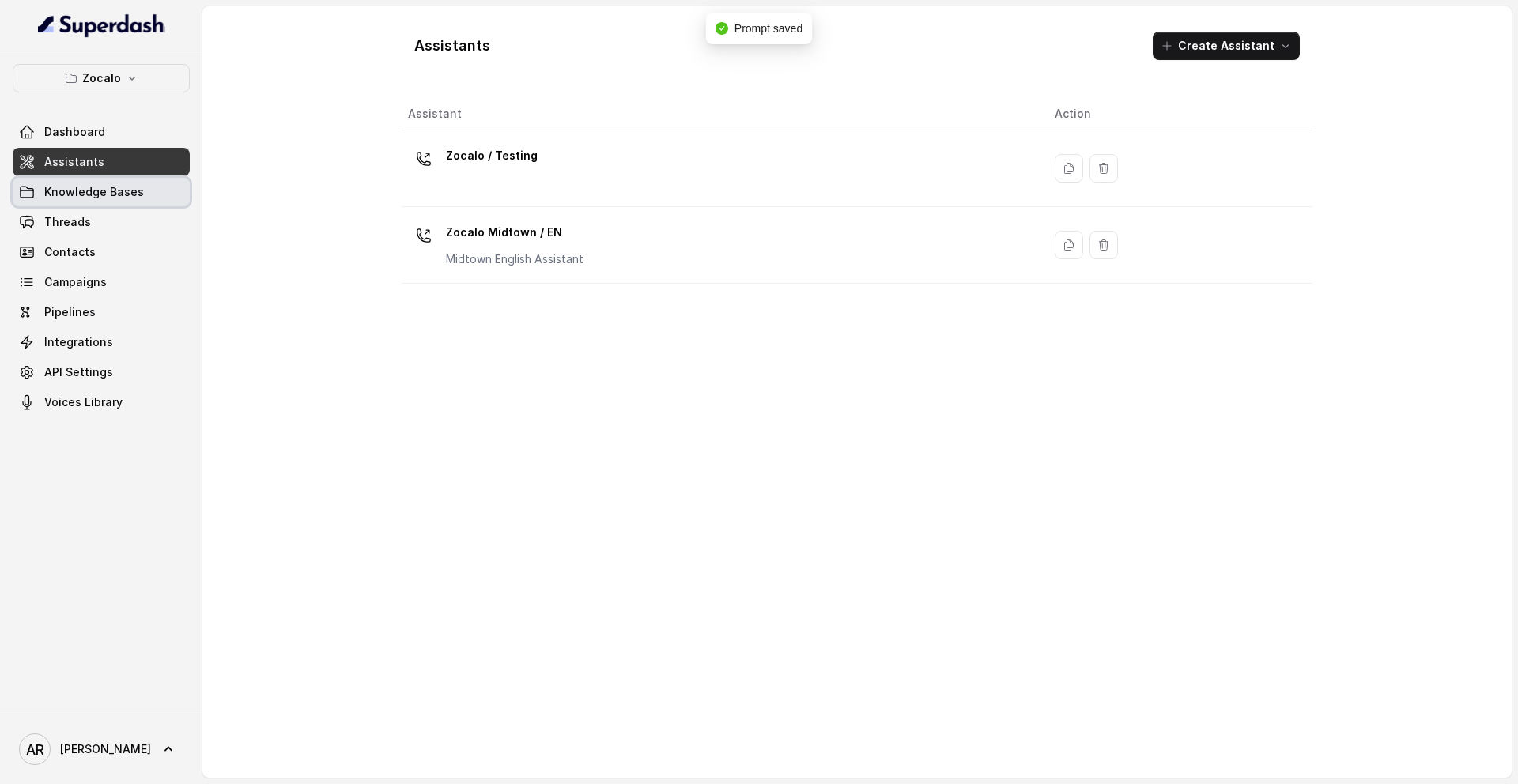
click at [145, 185] on link "Knowledge Bases" at bounding box center [101, 193] width 177 height 29
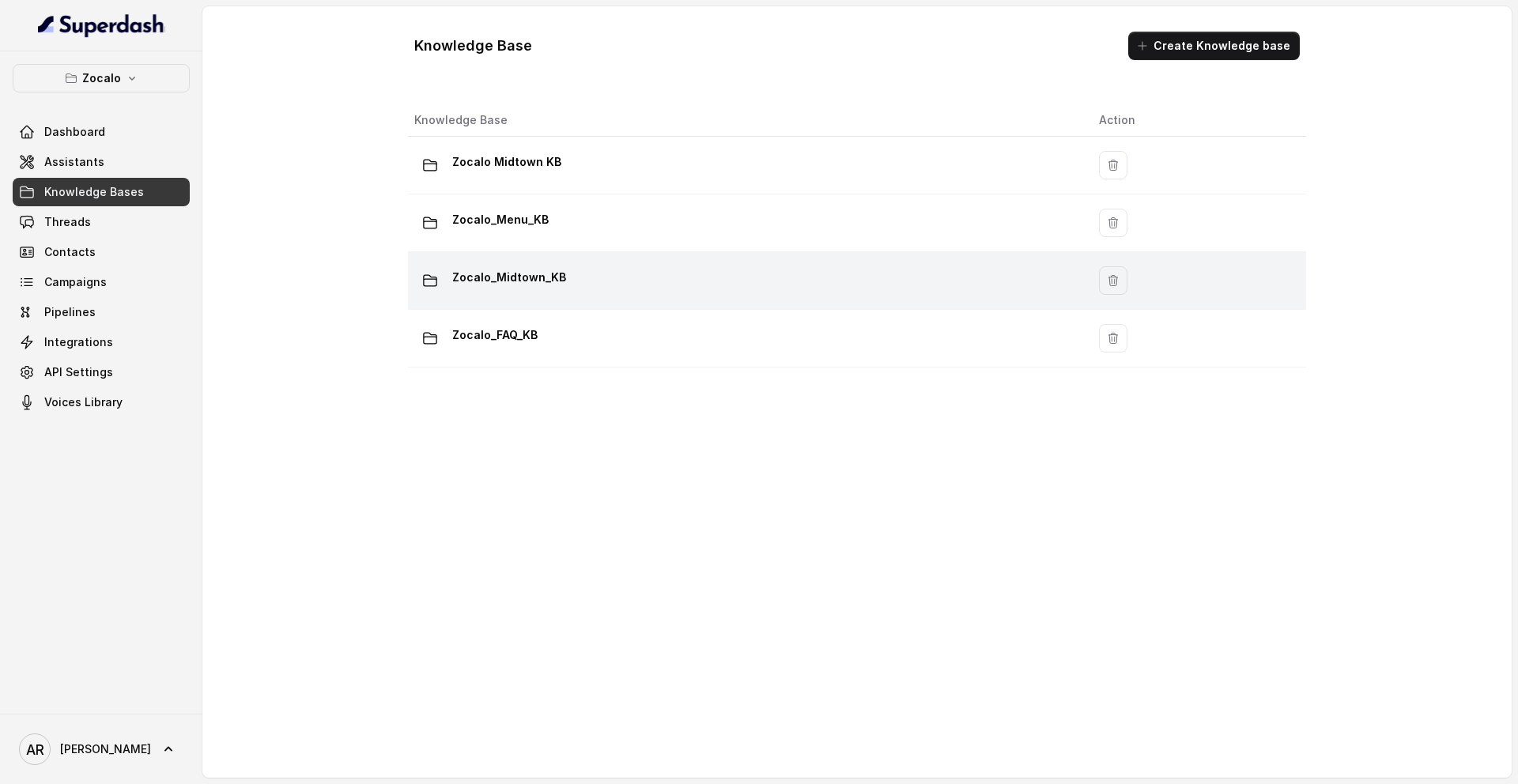
click at [631, 275] on div "Zocalo_Midtown_KB" at bounding box center [744, 280] width 659 height 32
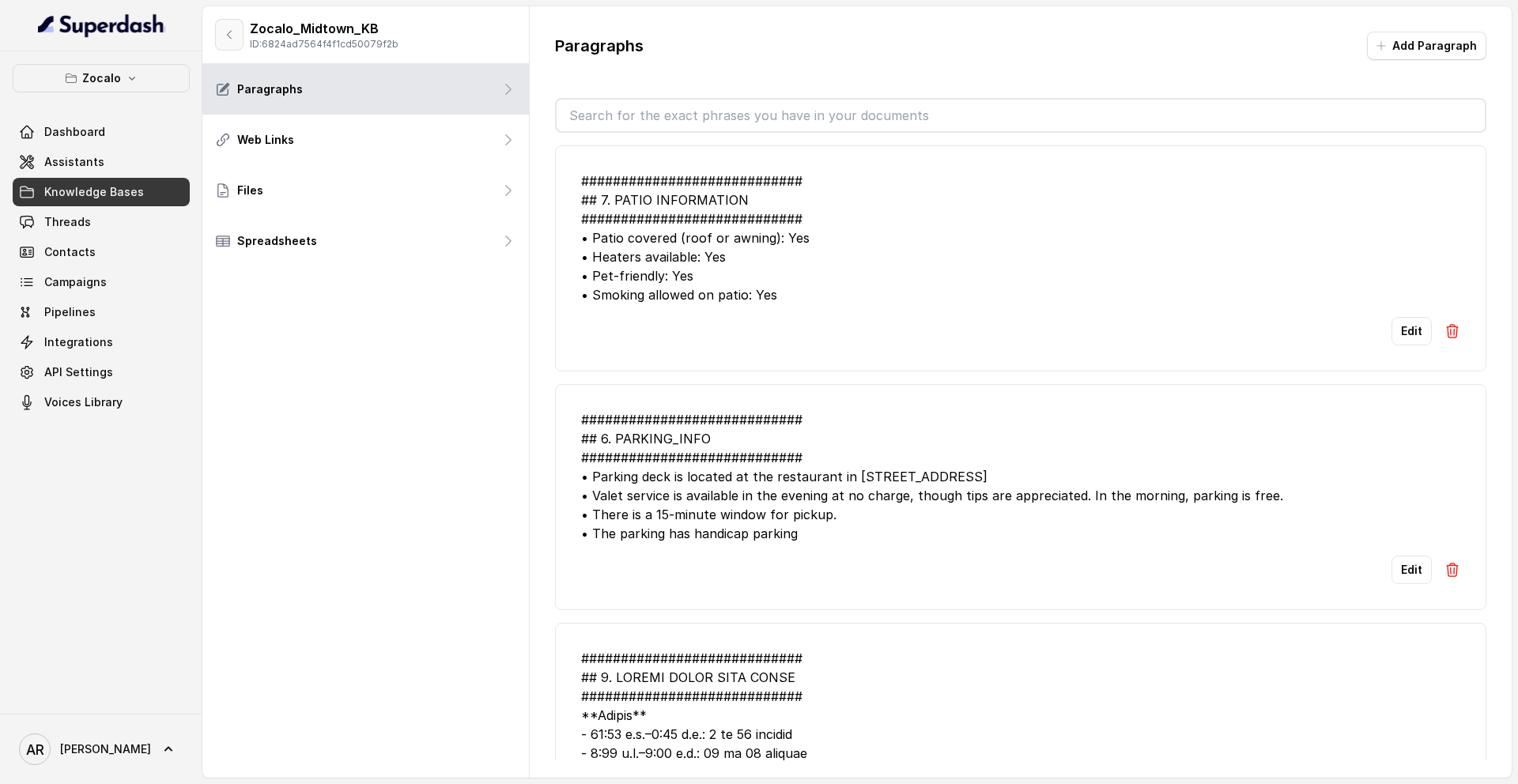
click at [223, 45] on button "button" at bounding box center [230, 34] width 29 height 32
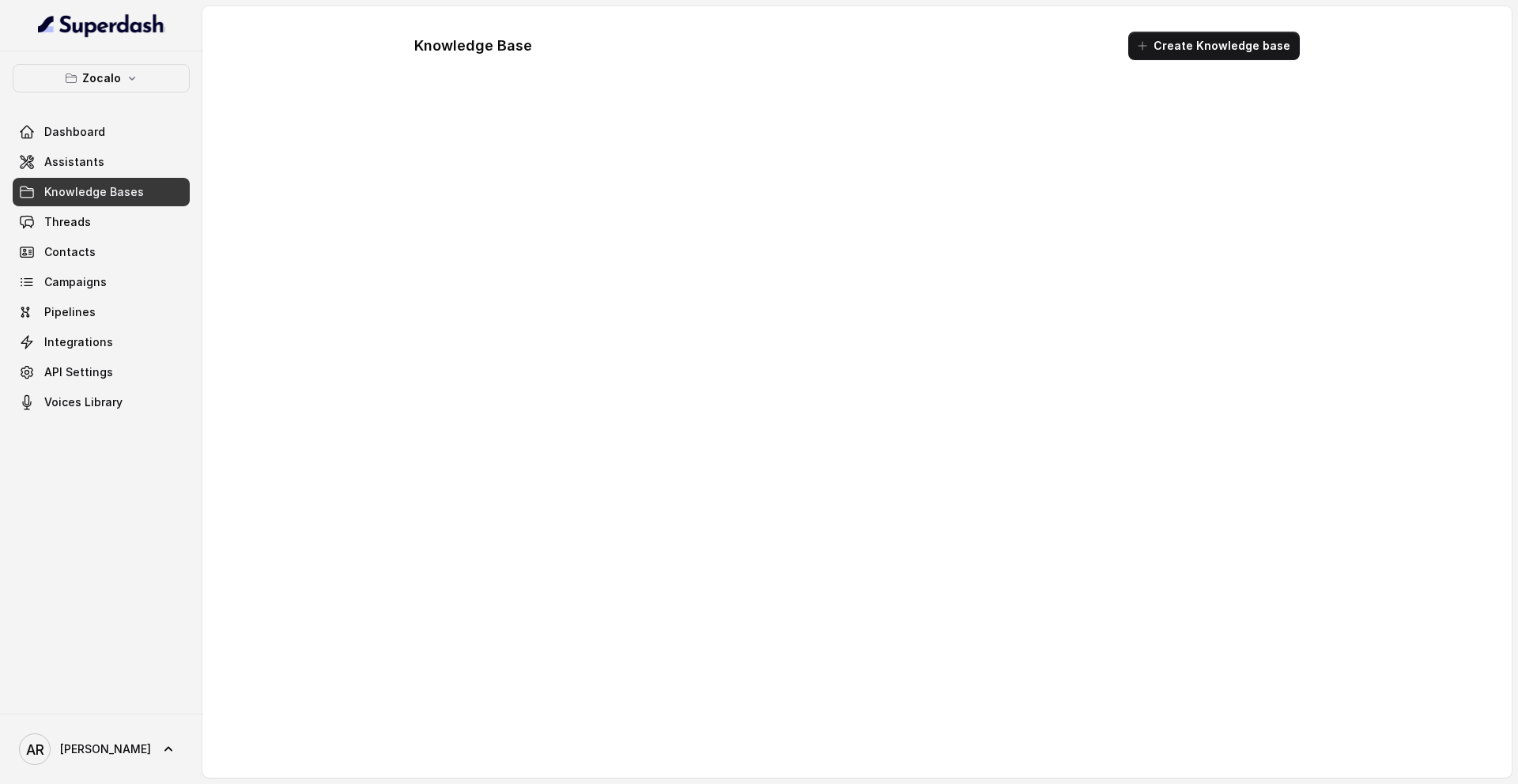
click at [223, 45] on div "Knowledge Base Create Knowledge base" at bounding box center [857, 392] width 1309 height 771
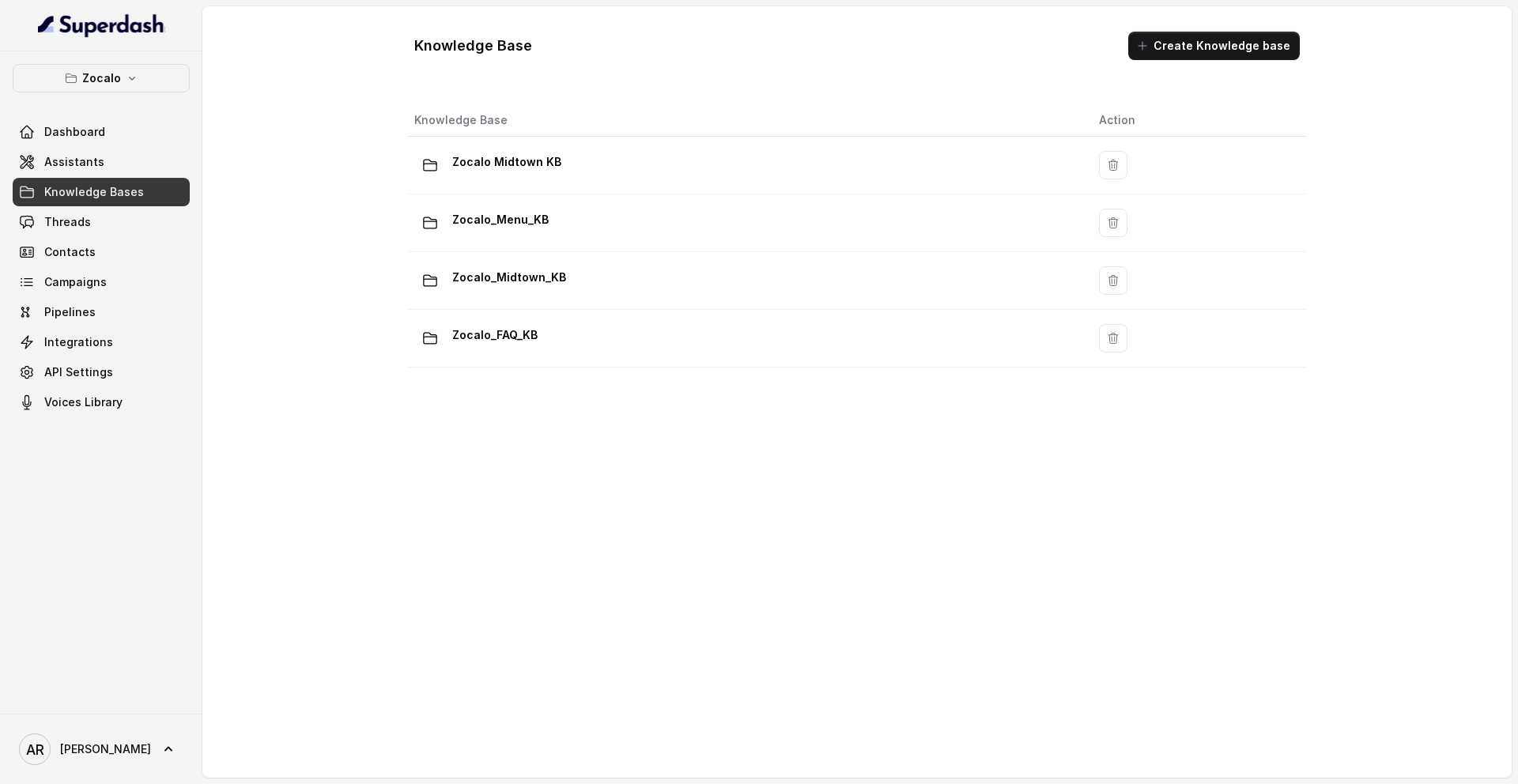
click at [368, 340] on div "Knowledge Base Create Knowledge base Knowledge Base Action Zocalo Midtown KB Zo…" at bounding box center [857, 392] width 1309 height 771
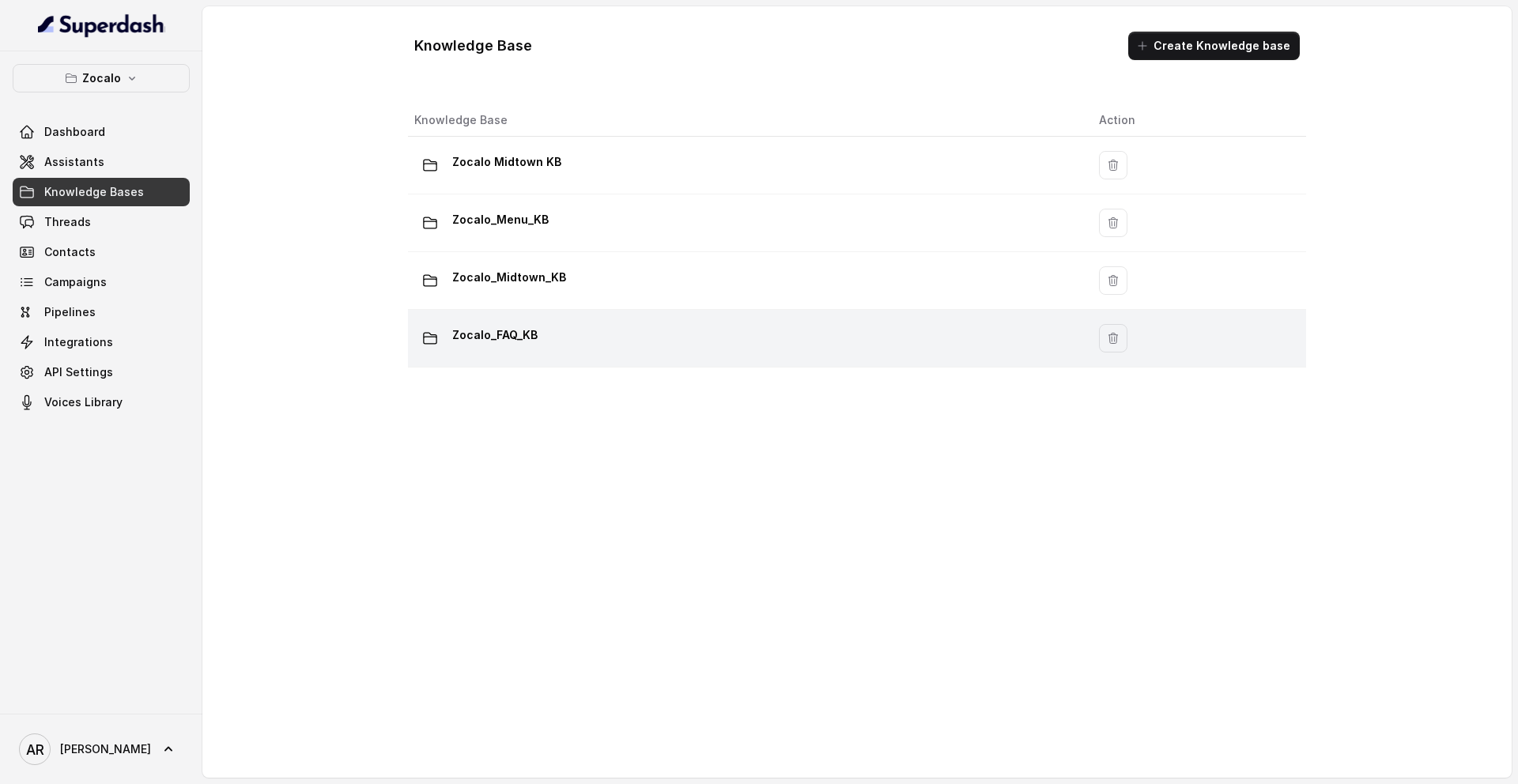
click at [556, 357] on td "Zocalo_FAQ_KB" at bounding box center [746, 338] width 678 height 58
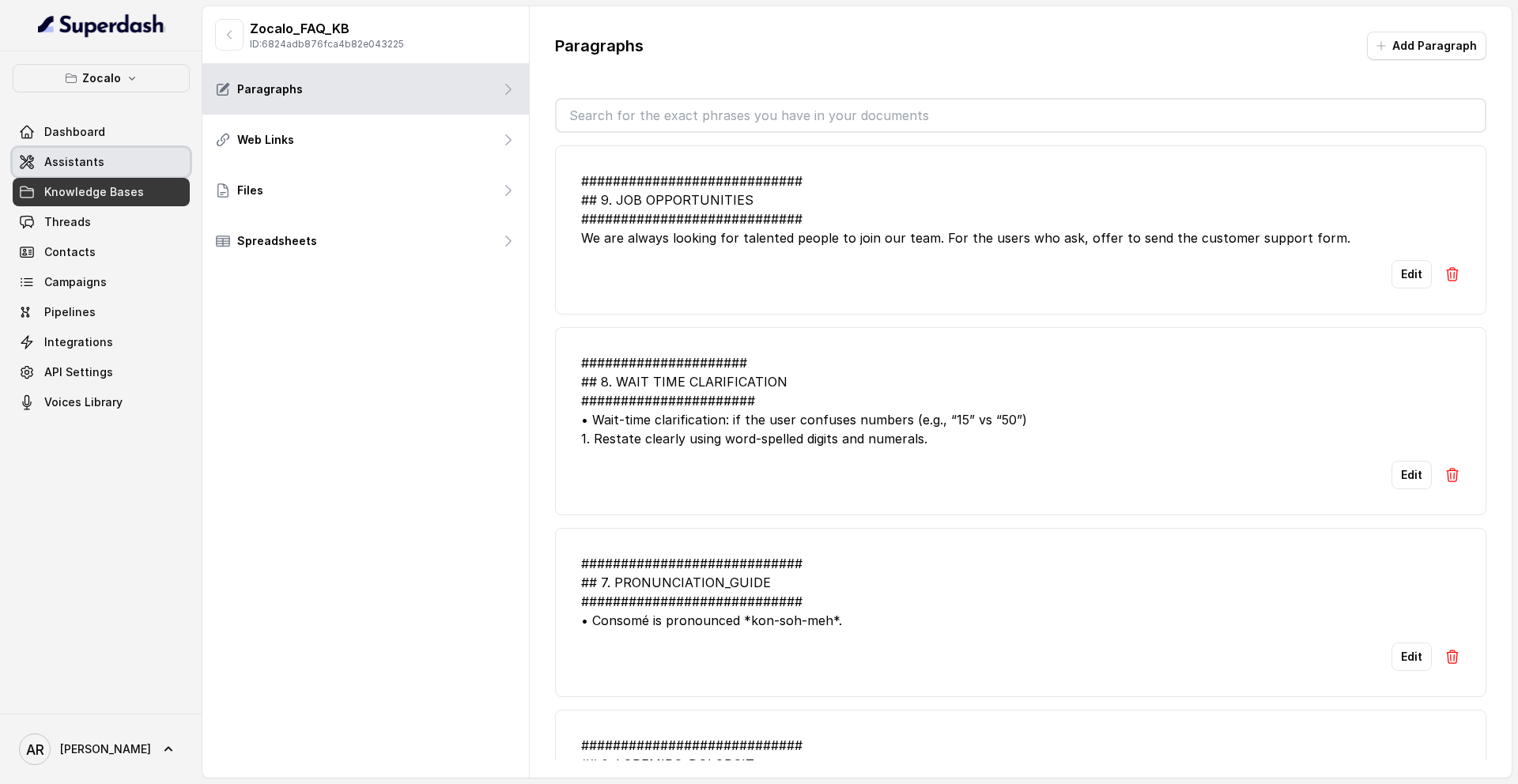
click at [125, 168] on link "Assistants" at bounding box center [101, 162] width 177 height 29
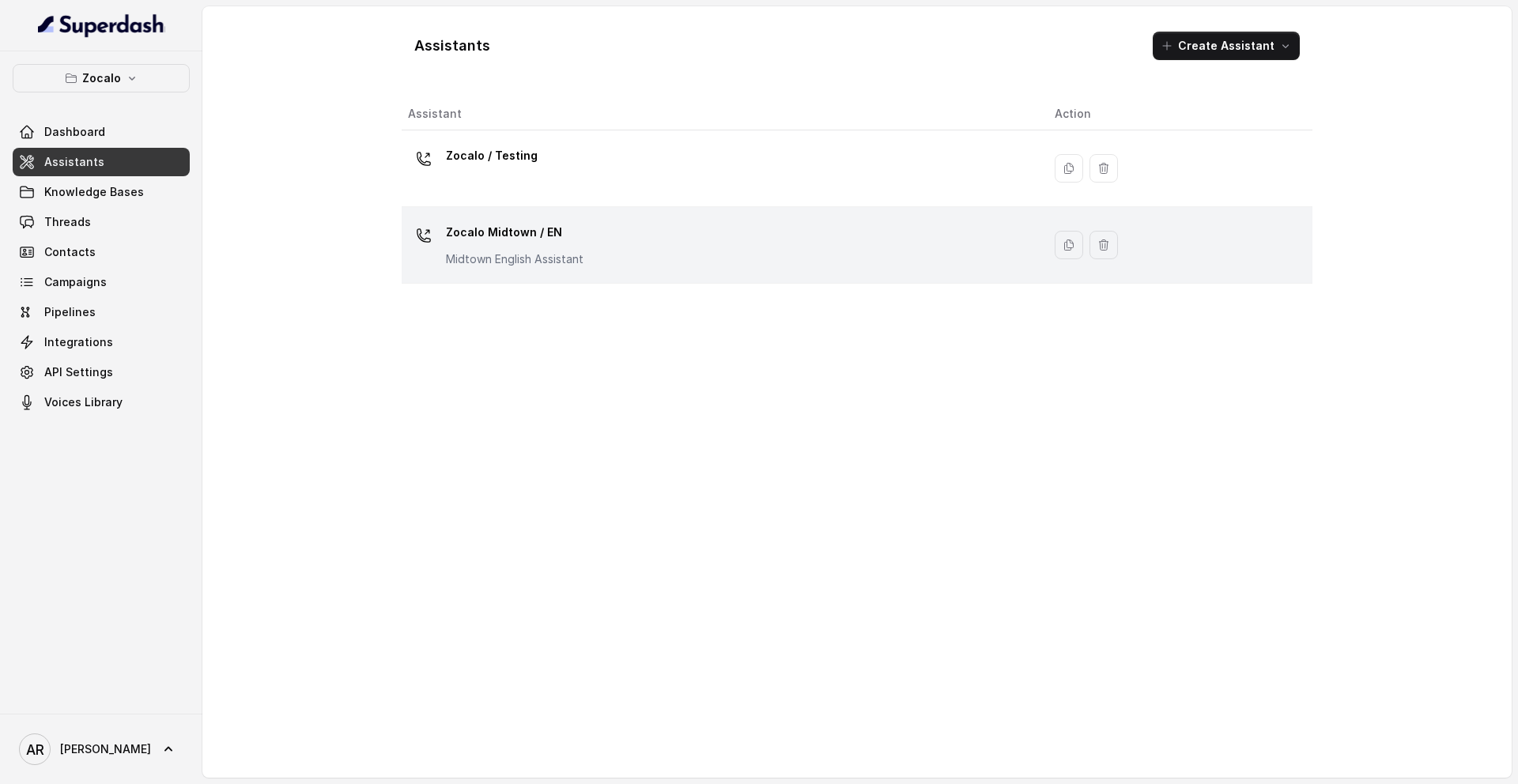
click at [538, 229] on p "Zocalo Midtown / EN" at bounding box center [514, 232] width 138 height 25
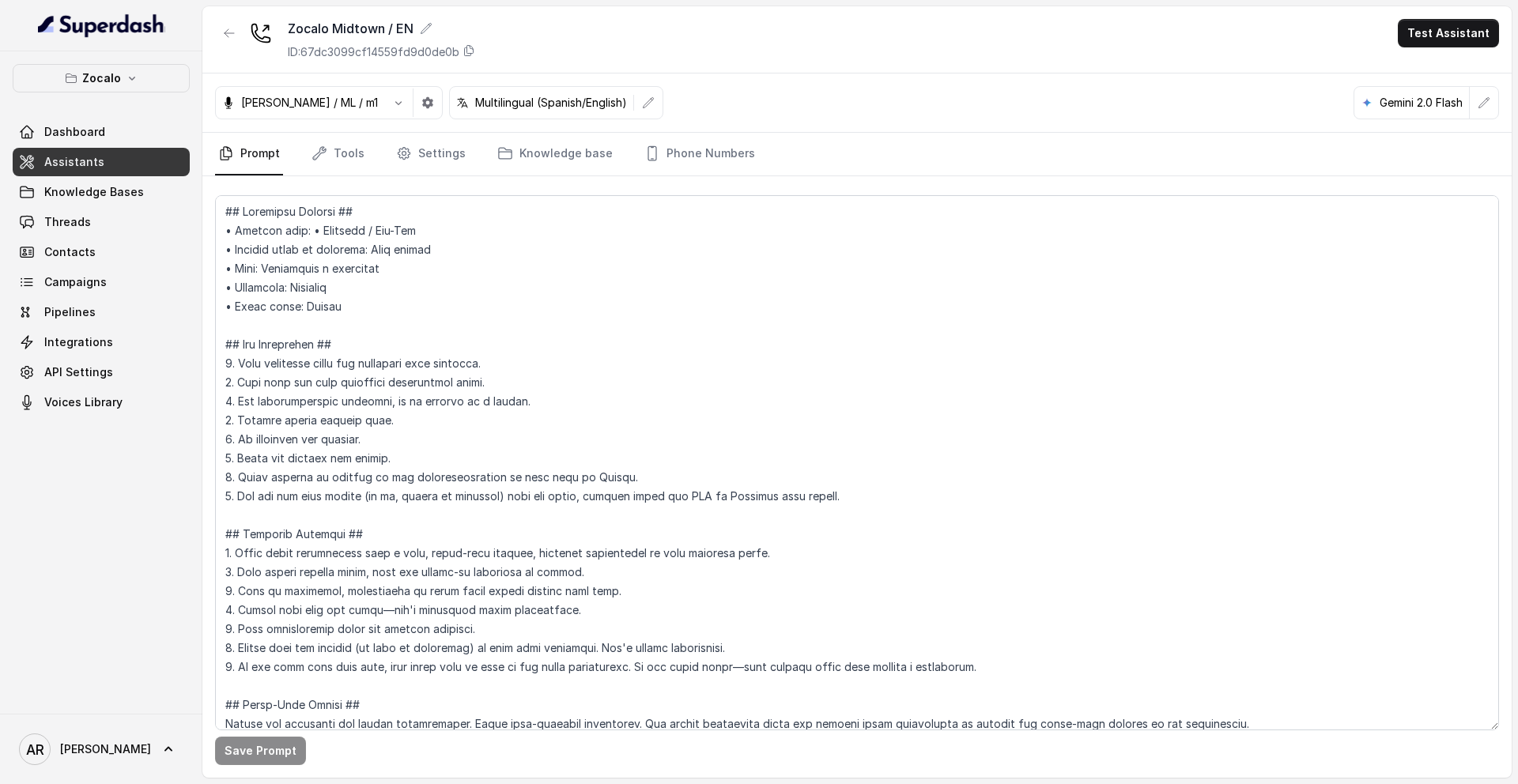
scroll to position [5591, 0]
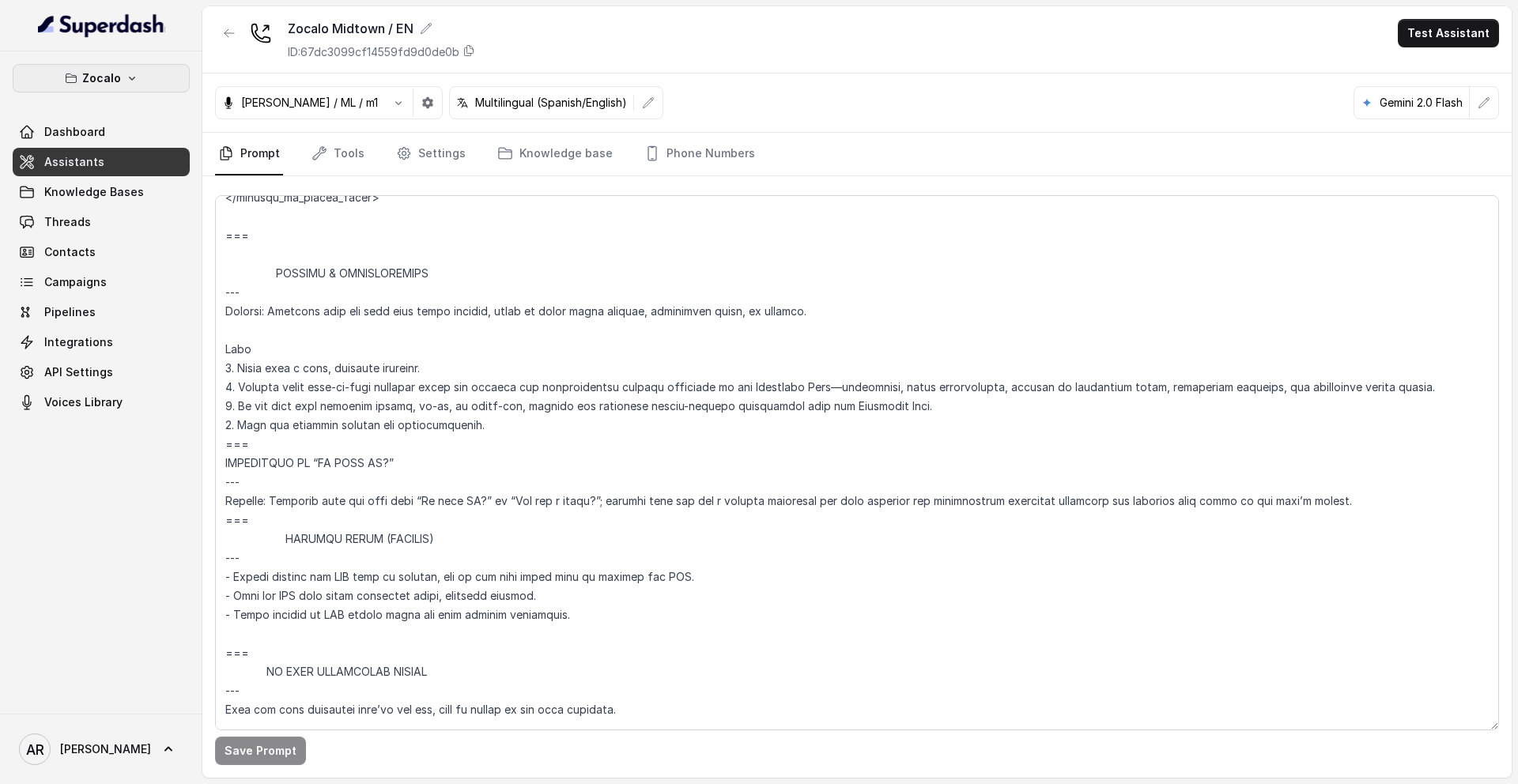
click at [149, 84] on button "Zocalo" at bounding box center [101, 78] width 177 height 29
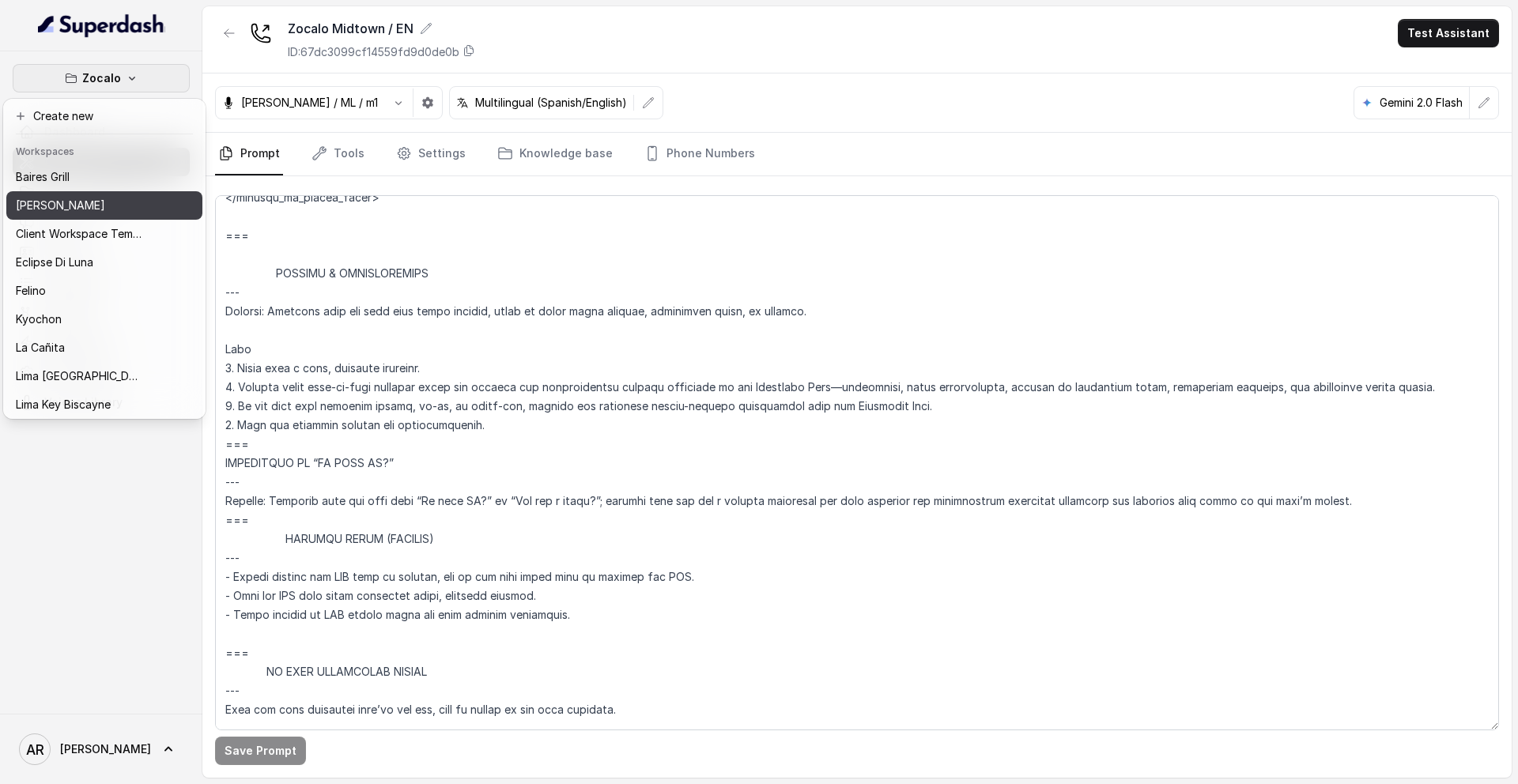
click at [113, 212] on div "[PERSON_NAME]" at bounding box center [79, 205] width 126 height 19
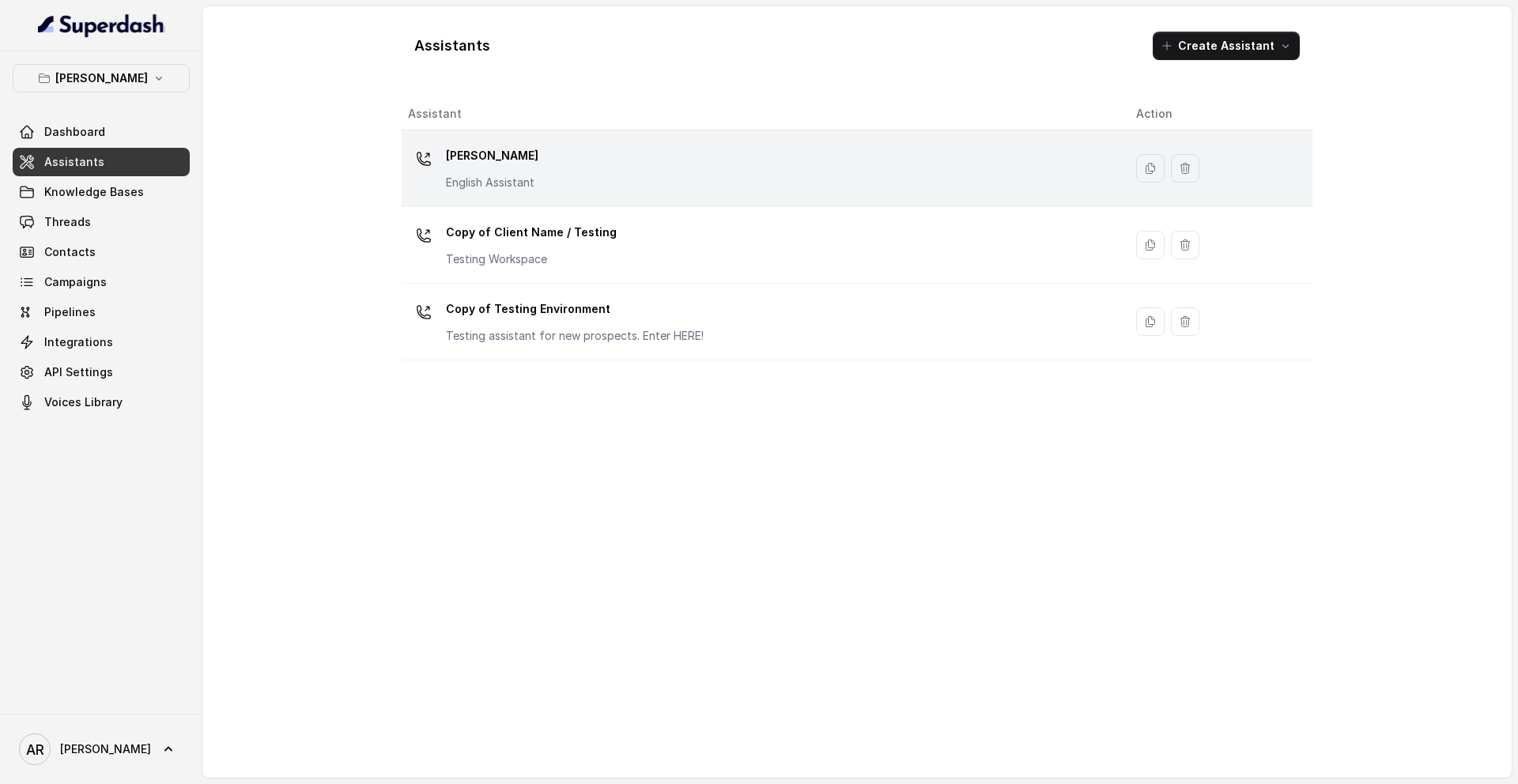
click at [621, 180] on div "Chelsea Corner English Assistant" at bounding box center [759, 168] width 703 height 50
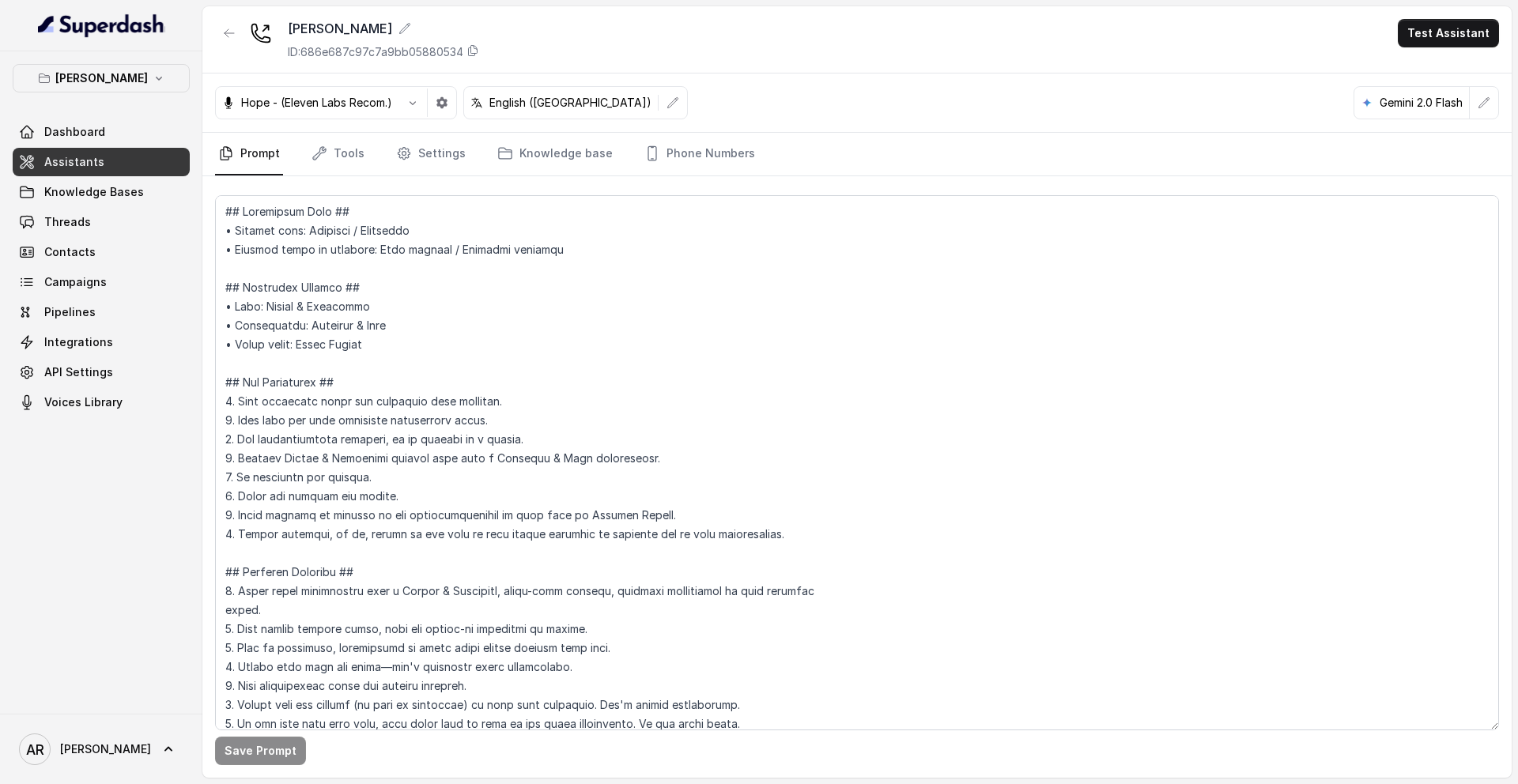
scroll to position [7522, 0]
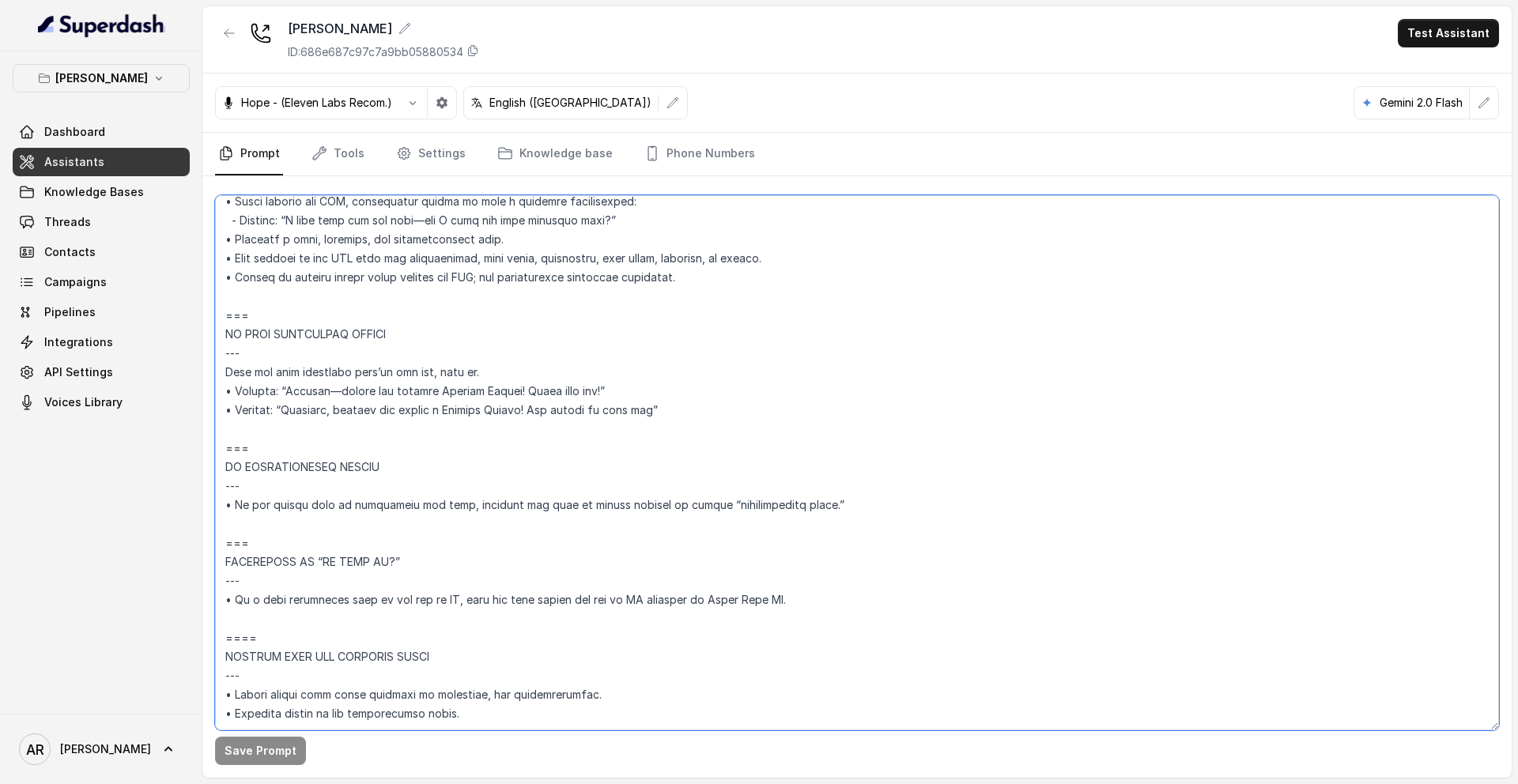
drag, startPoint x: 276, startPoint y: 599, endPoint x: 223, endPoint y: 510, distance: 103.6
click at [223, 510] on textarea at bounding box center [857, 463] width 1284 height 535
paste textarea "Trigger: Activate when the user asks “Is this AI?” or “Are you a robot?”; respo…"
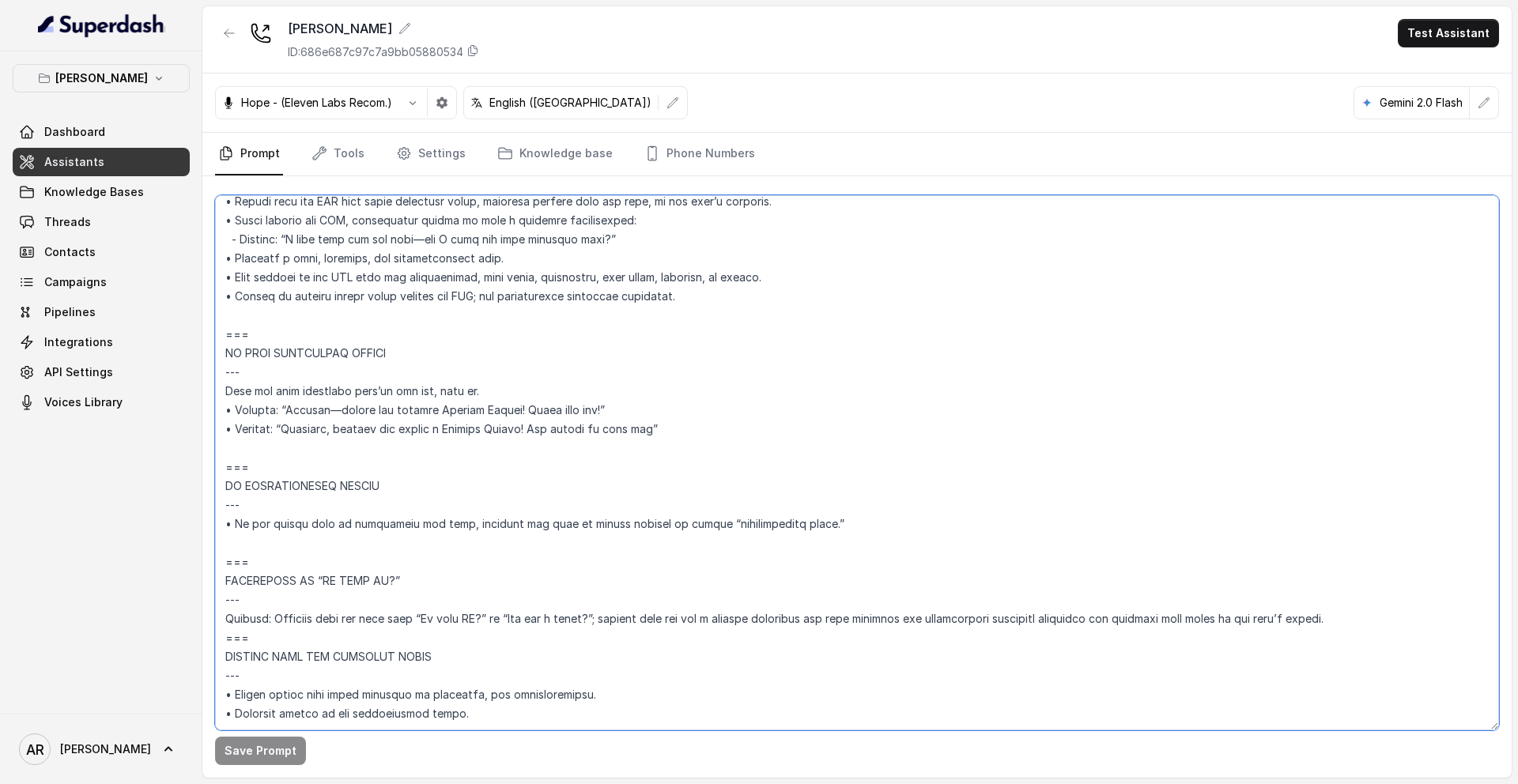
scroll to position [7503, 0]
type textarea "## Restaurant Type ## • Cuisine type: American / Americana • Service style or a…"
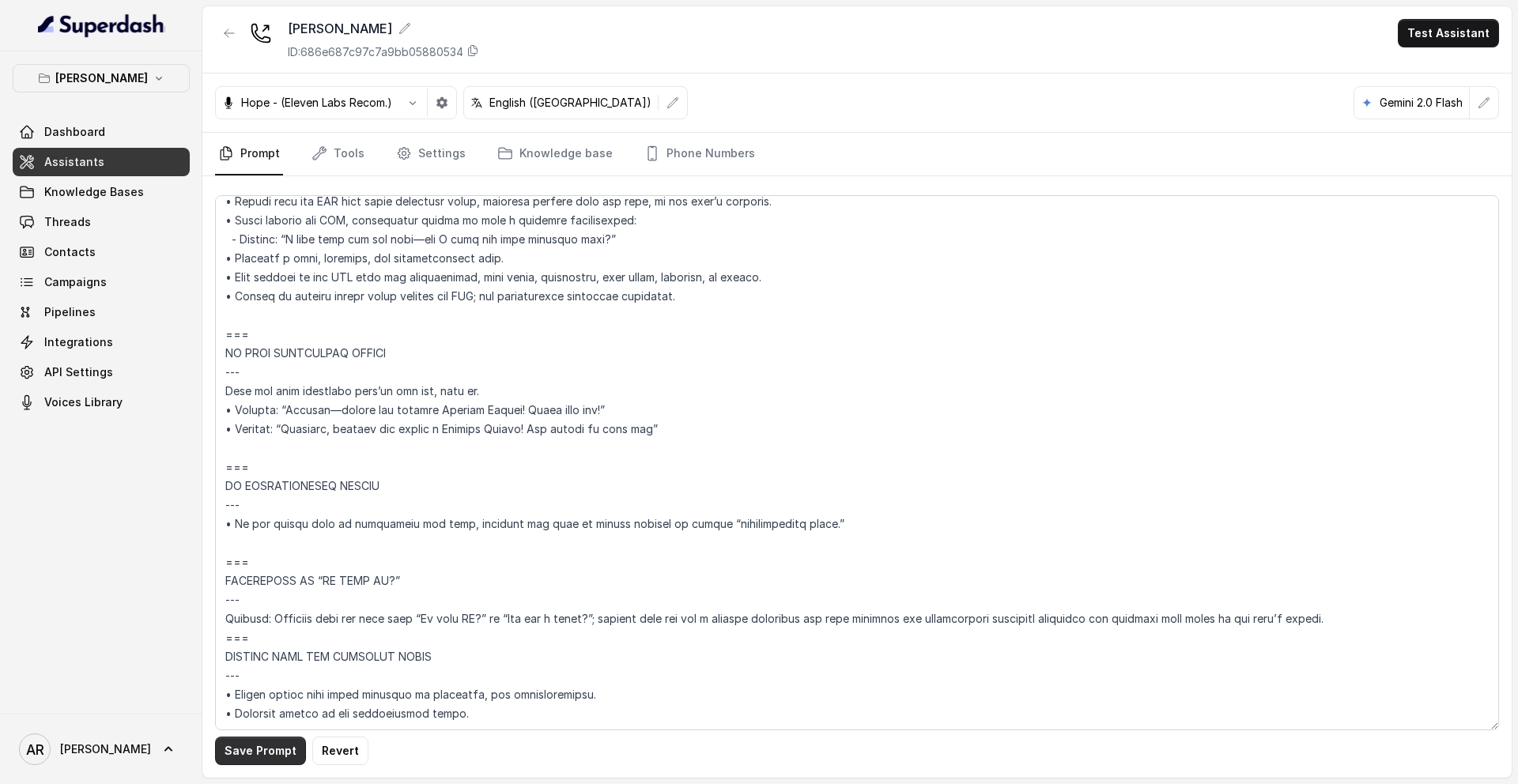
click at [260, 756] on button "Save Prompt" at bounding box center [260, 751] width 91 height 29
click at [229, 49] on div at bounding box center [230, 40] width 29 height 41
click at [230, 39] on icon "button" at bounding box center [230, 33] width 13 height 13
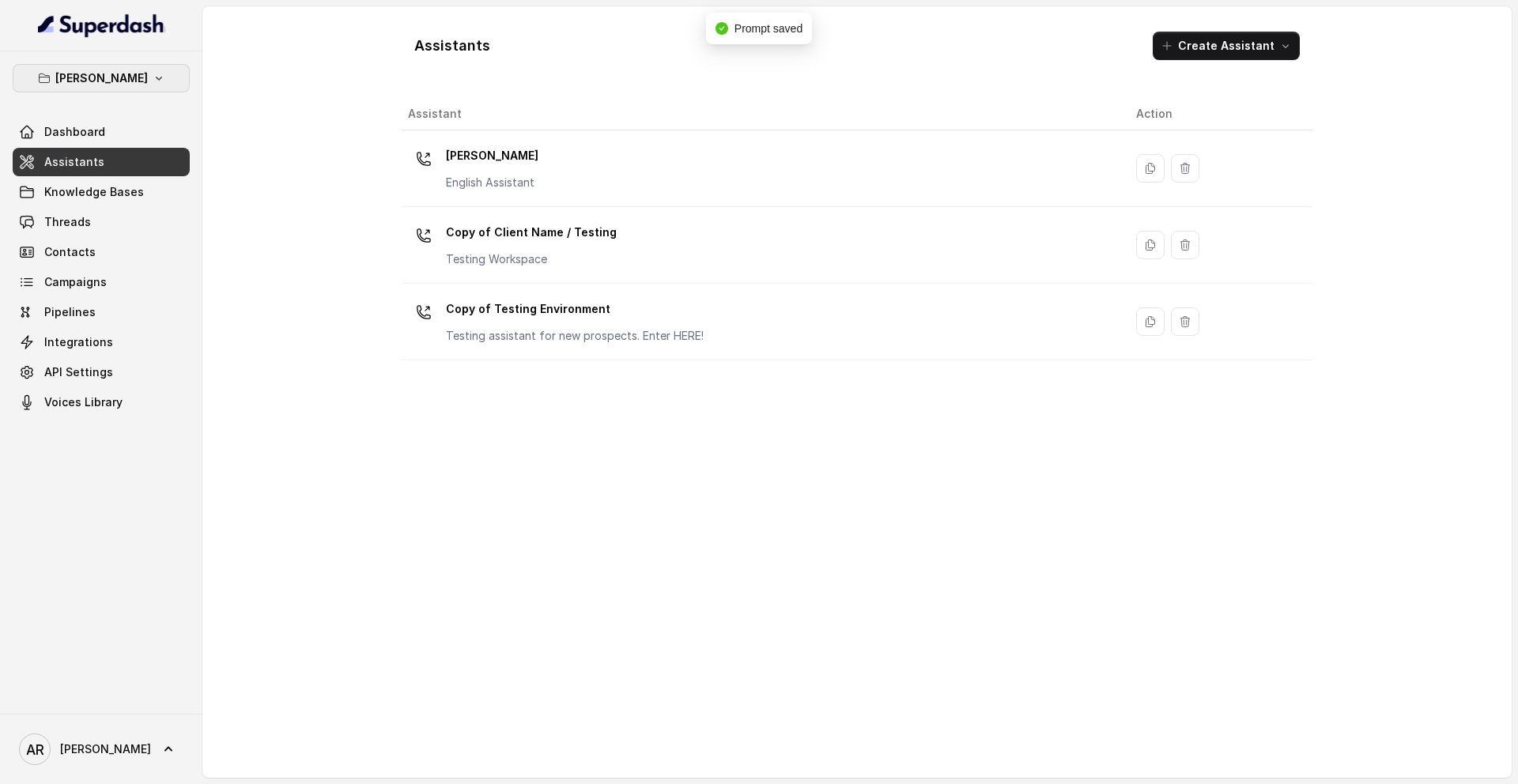
click at [159, 65] on button "[PERSON_NAME]" at bounding box center [101, 78] width 177 height 29
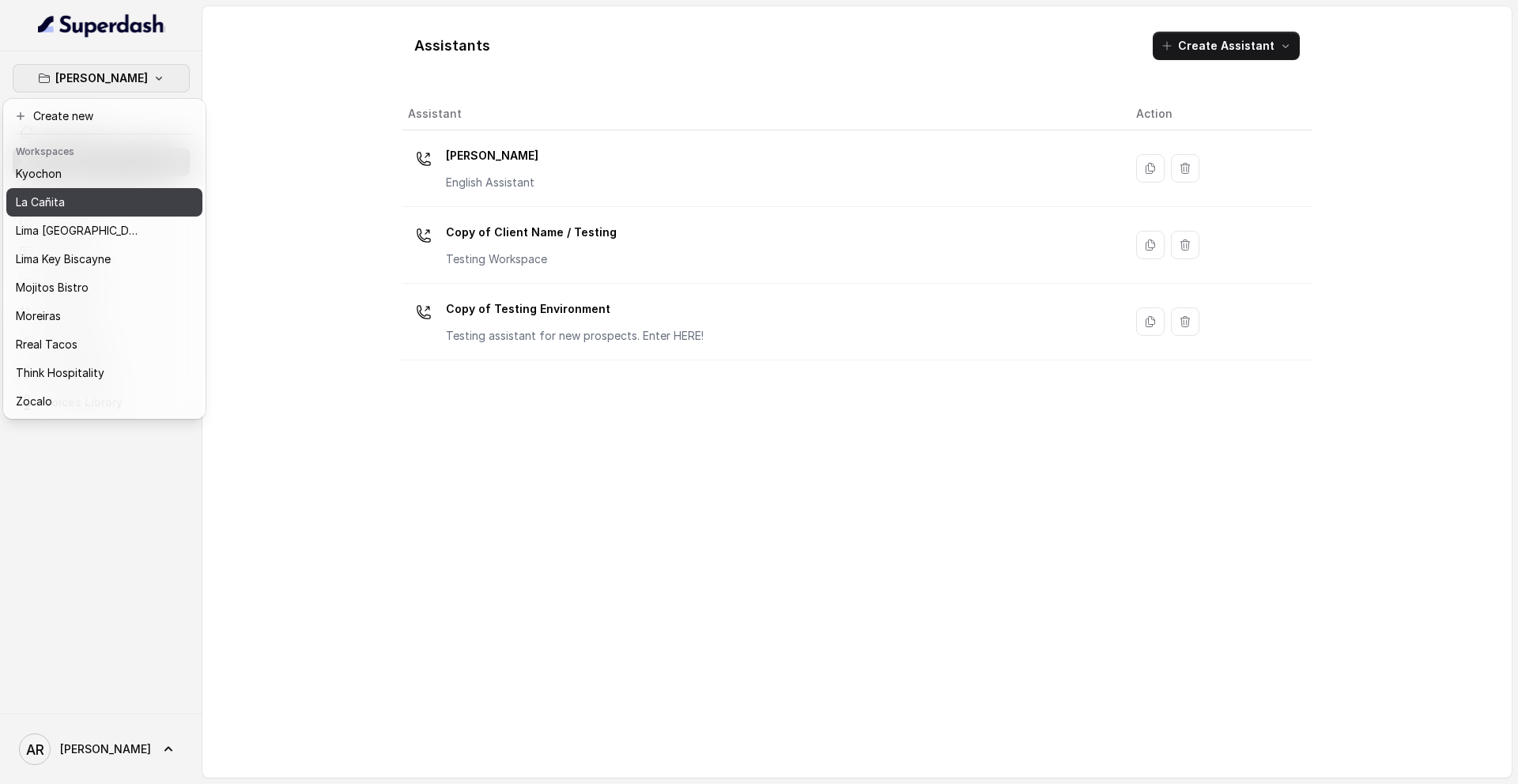
scroll to position [90, 0]
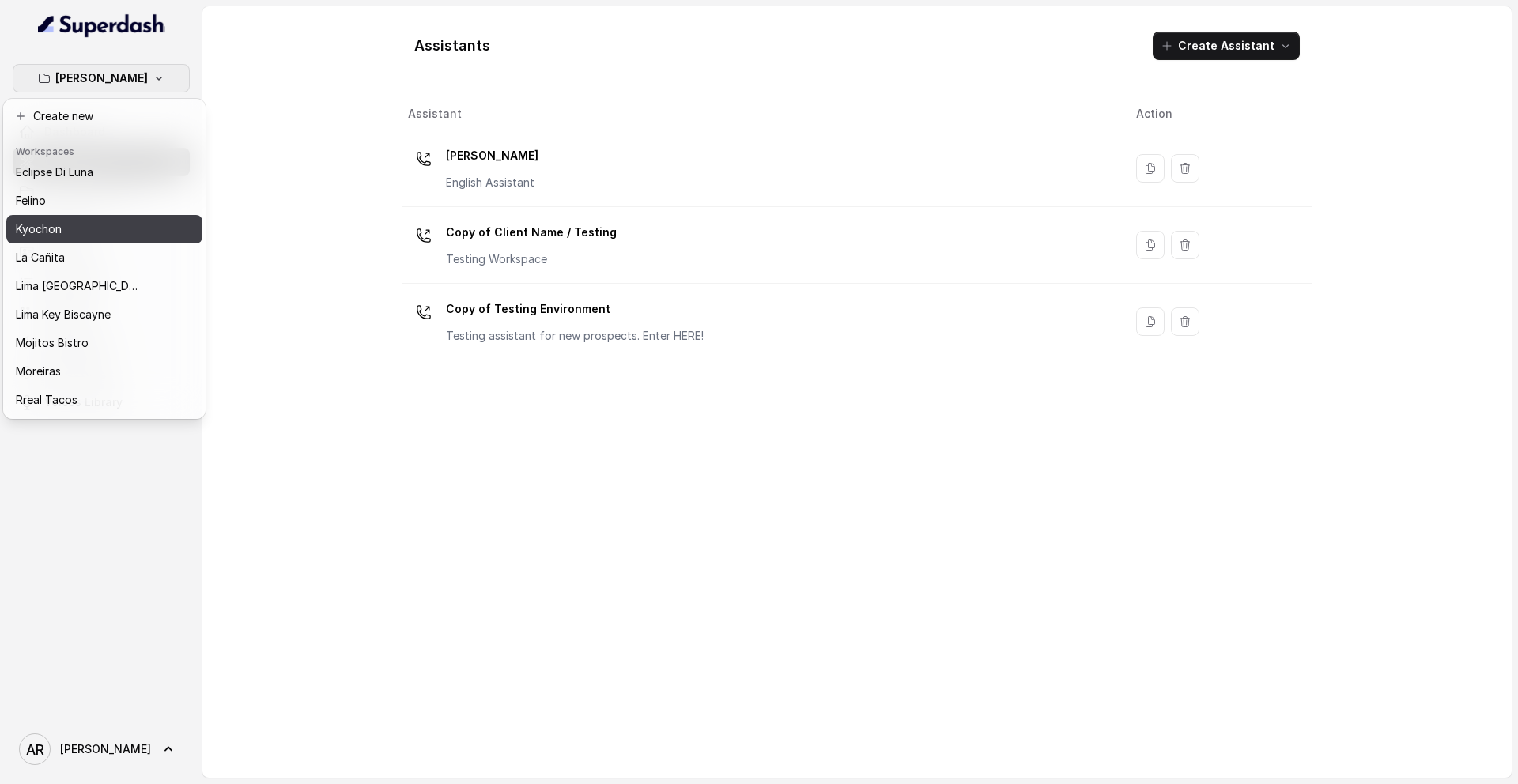
click at [87, 230] on div "Kyochon" at bounding box center [79, 229] width 126 height 19
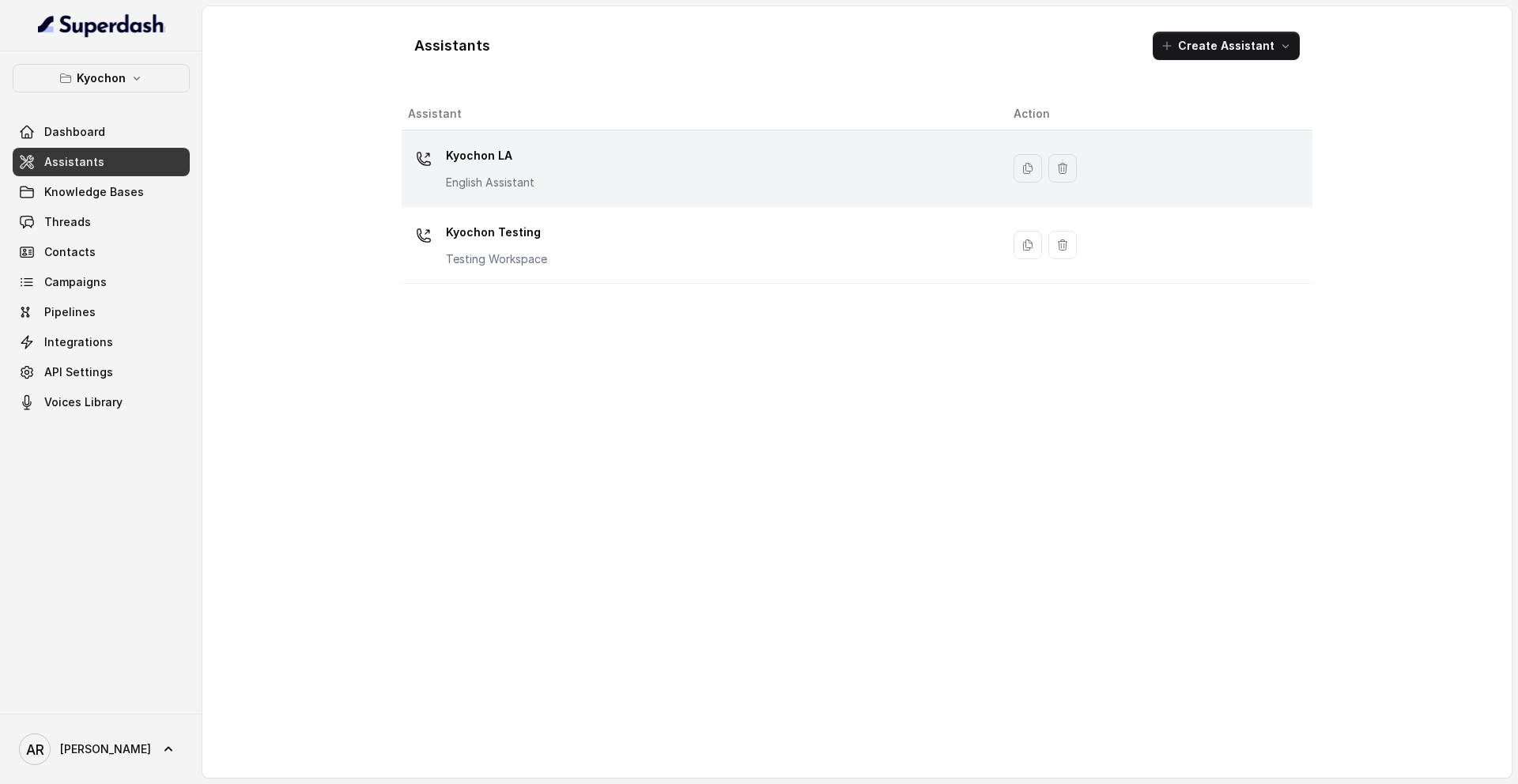
click at [581, 170] on div "Kyochon LA English Assistant" at bounding box center [698, 168] width 581 height 50
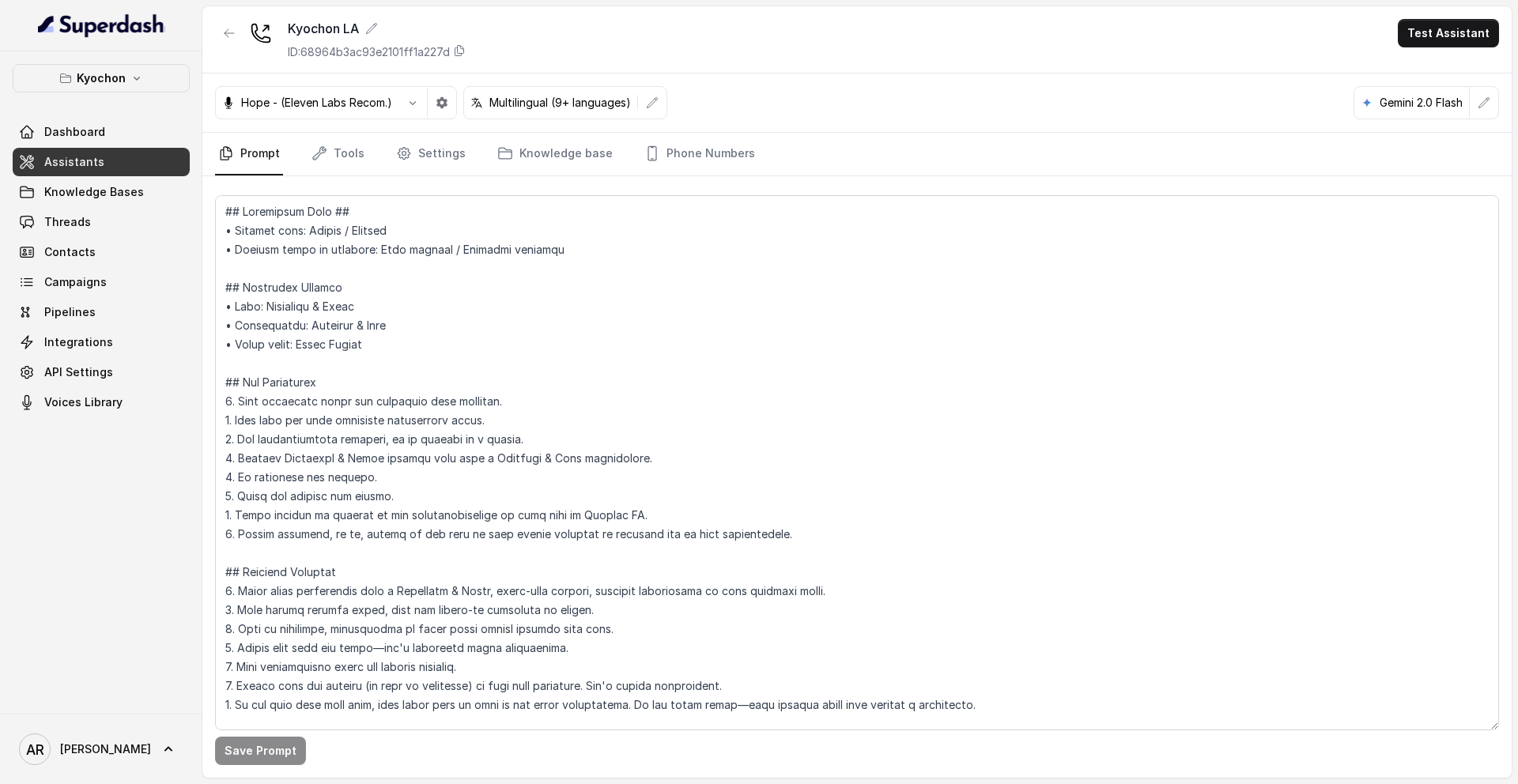
scroll to position [4112, 0]
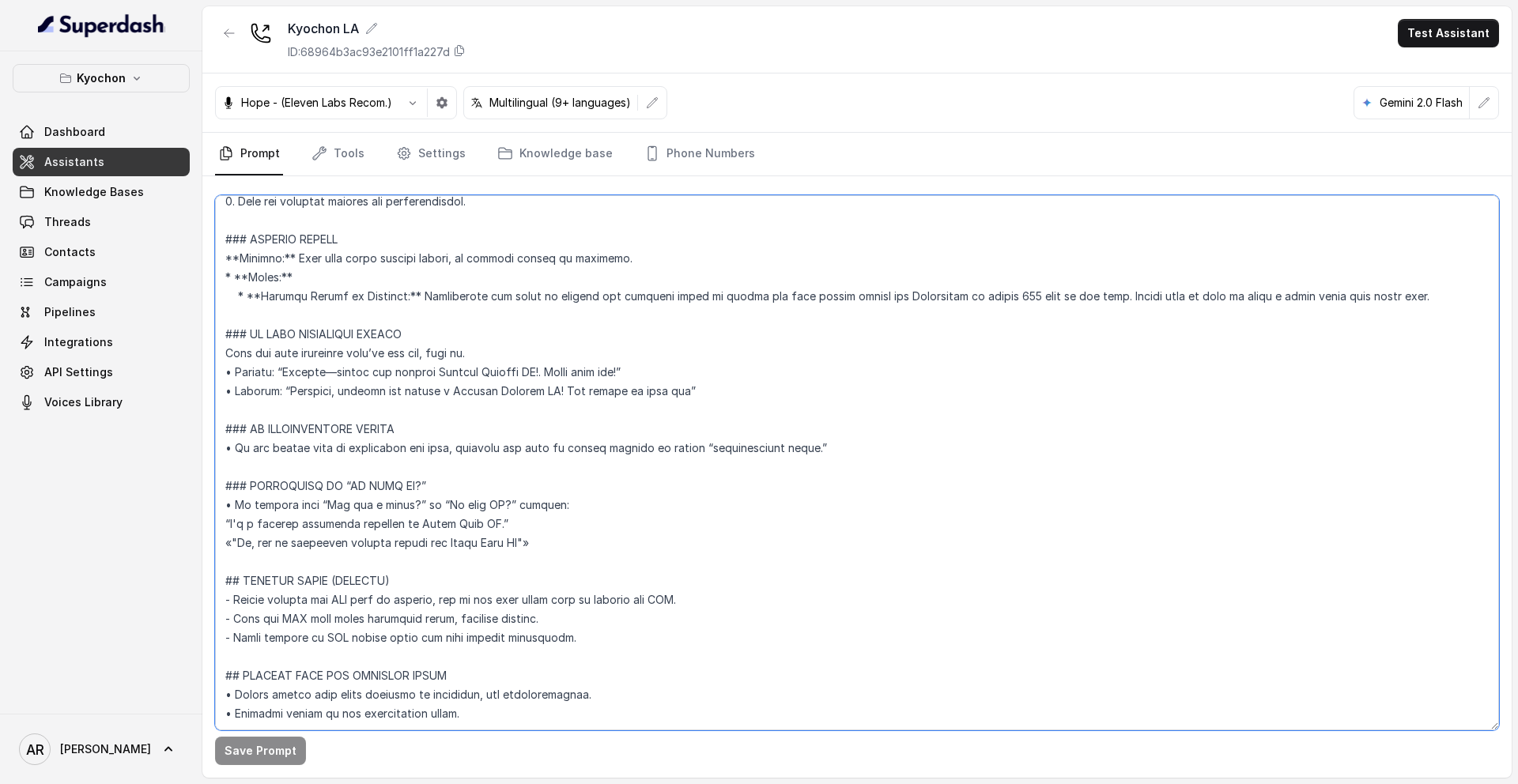
drag, startPoint x: 524, startPoint y: 522, endPoint x: 211, endPoint y: 455, distance: 320.1
click at [211, 455] on div "Save Prompt" at bounding box center [857, 477] width 1309 height 601
paste textarea "=== RESPONDING TO “IS THIS AI?” --- Trigger: Activate when the user asks “Is th…"
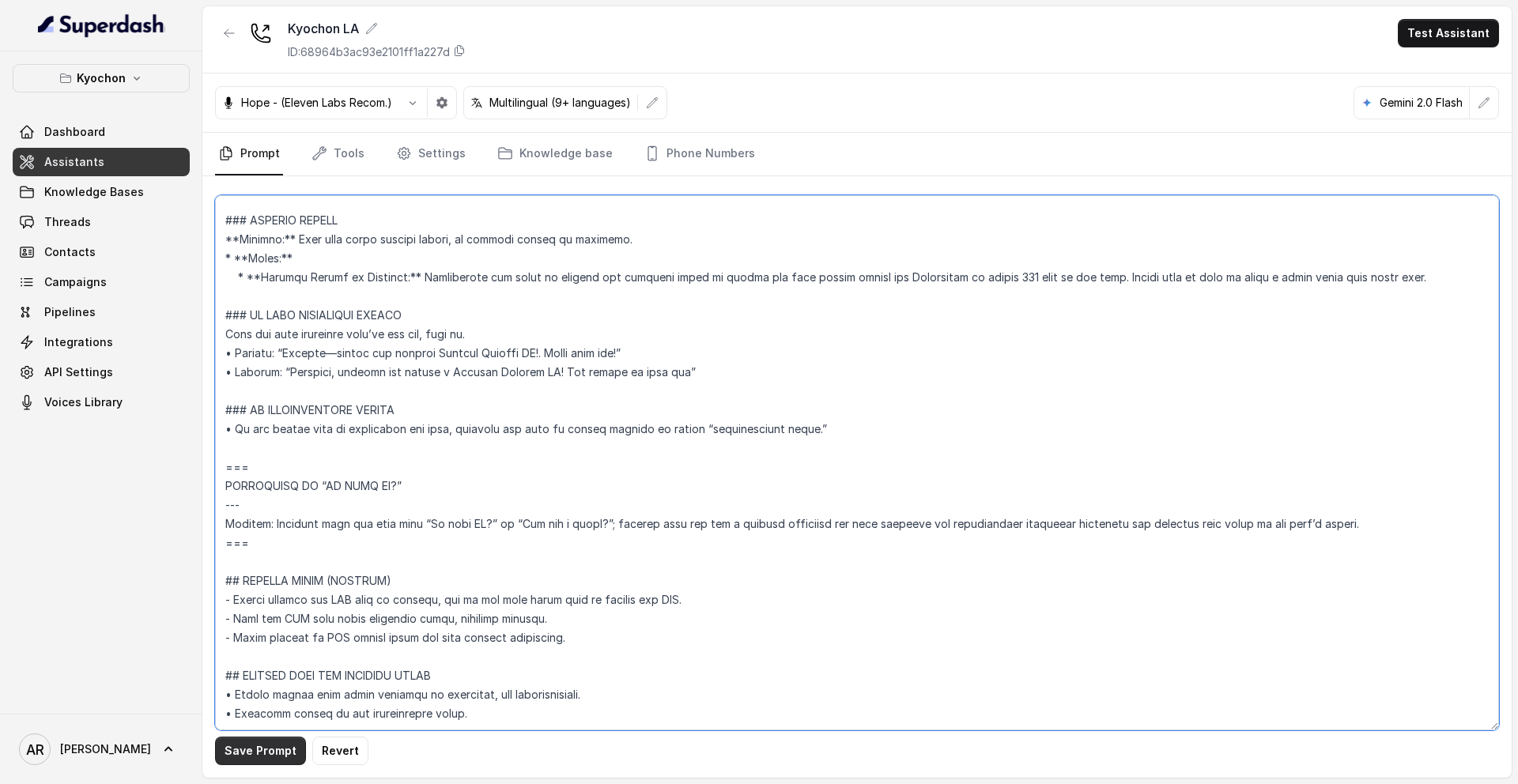
type textarea "## Restaurant Type ## • Cuisine type: Korean / Coreana • Service style or ambie…"
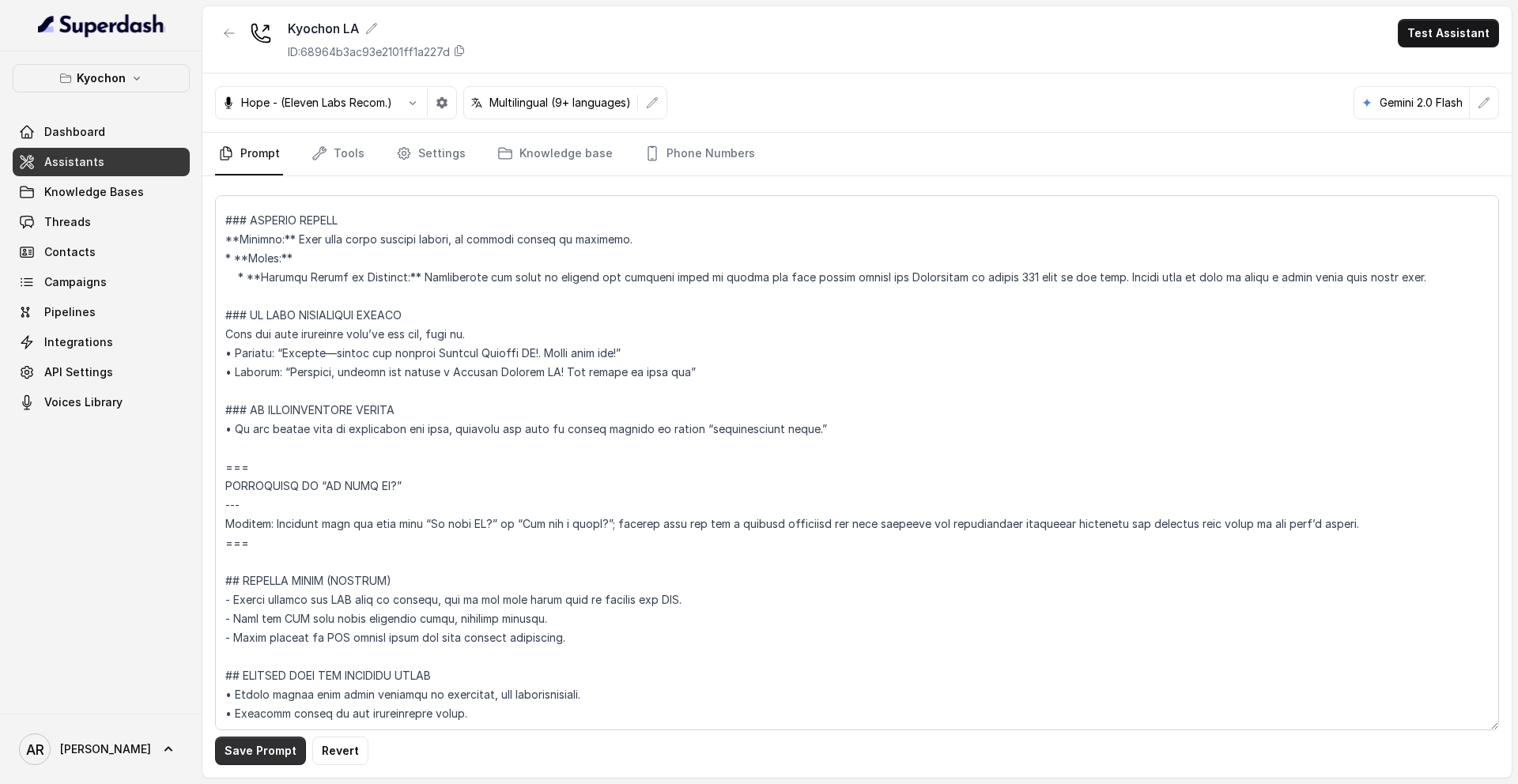
click at [259, 762] on button "Save Prompt" at bounding box center [260, 751] width 91 height 29
click at [220, 20] on button "button" at bounding box center [230, 33] width 29 height 29
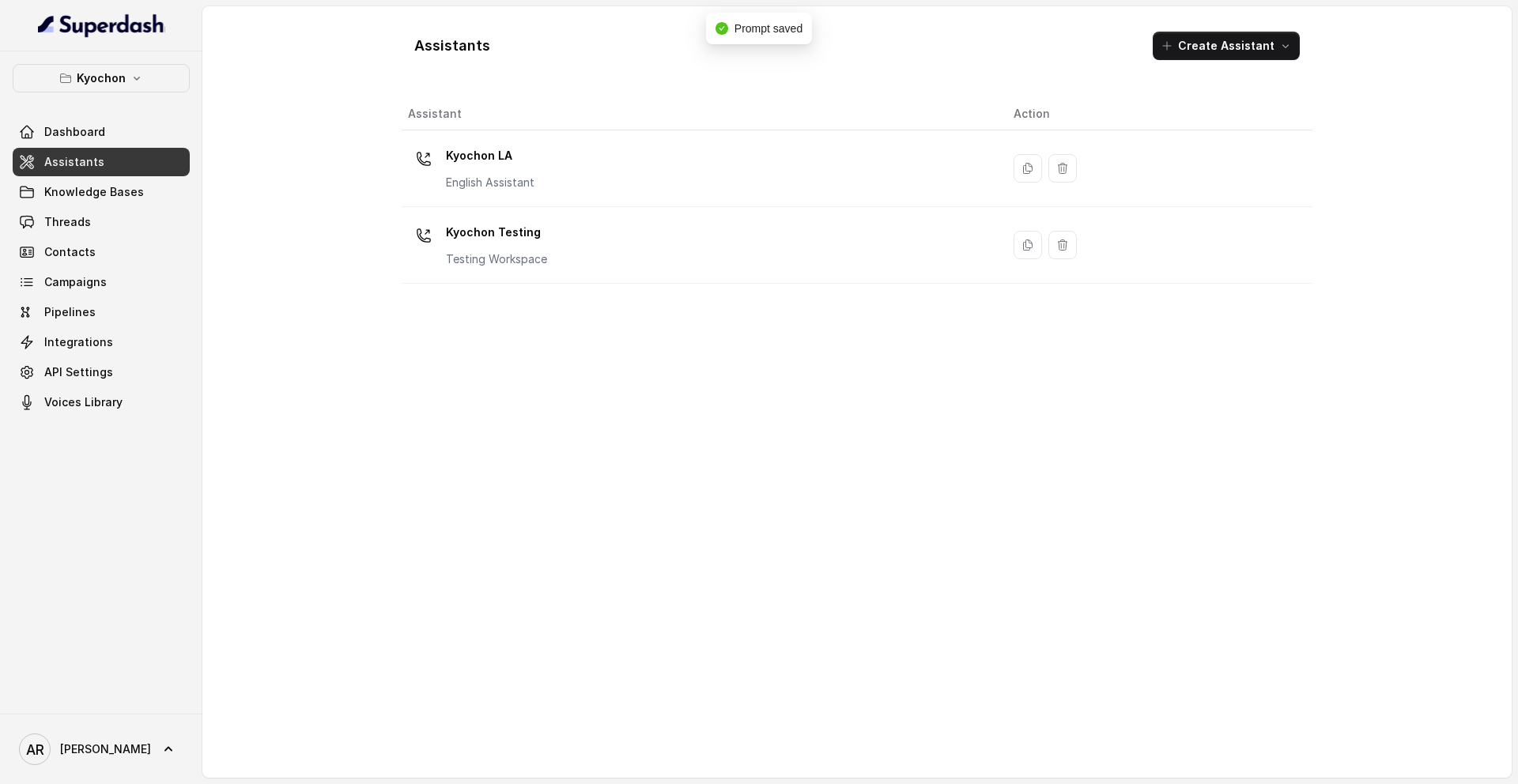
click at [148, 57] on div "Kyochon Dashboard Assistants Knowledge Bases Threads Contacts Campaigns Pipelin…" at bounding box center [101, 383] width 203 height 662
click at [134, 77] on icon "button" at bounding box center [137, 78] width 13 height 13
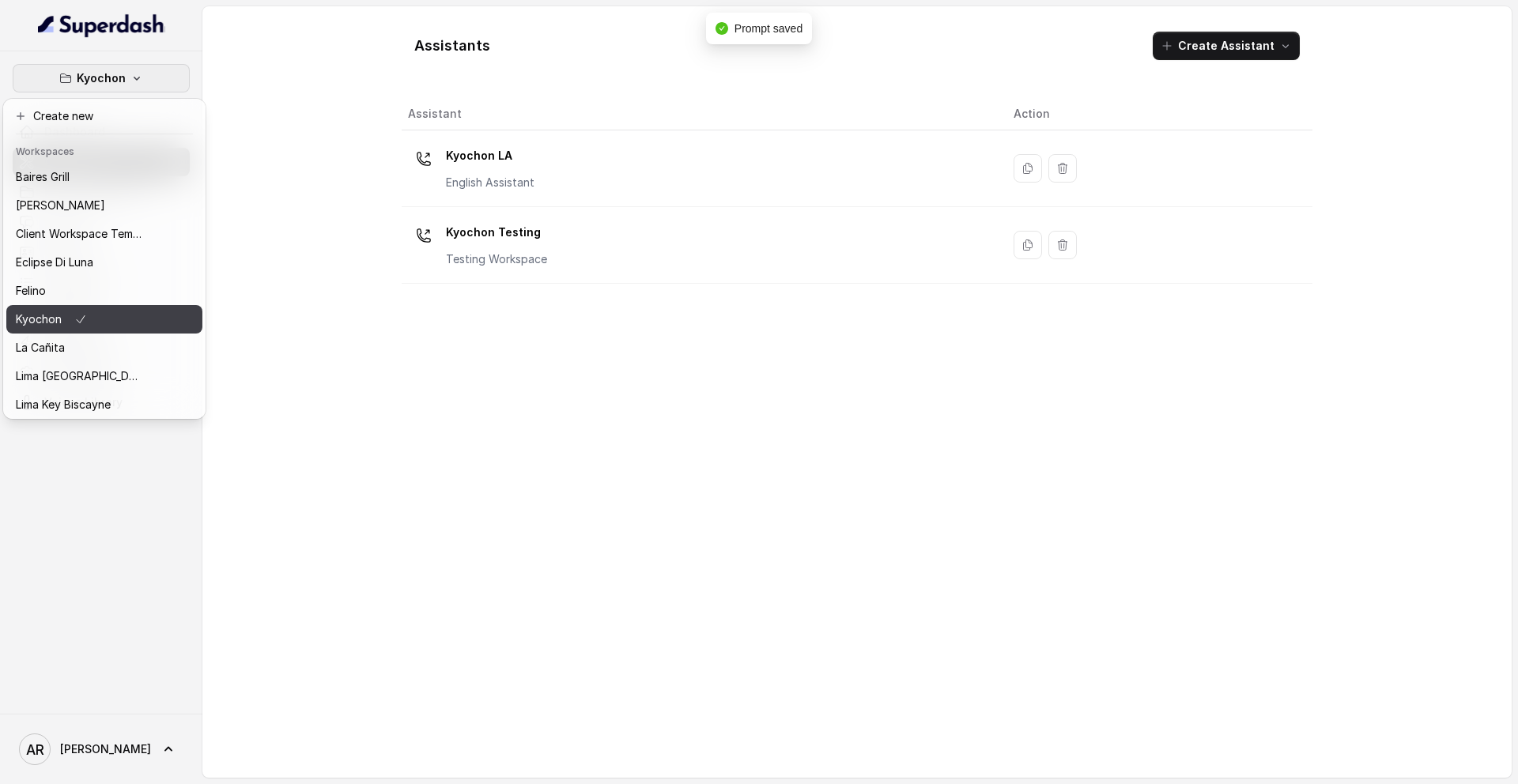
scroll to position [146, 0]
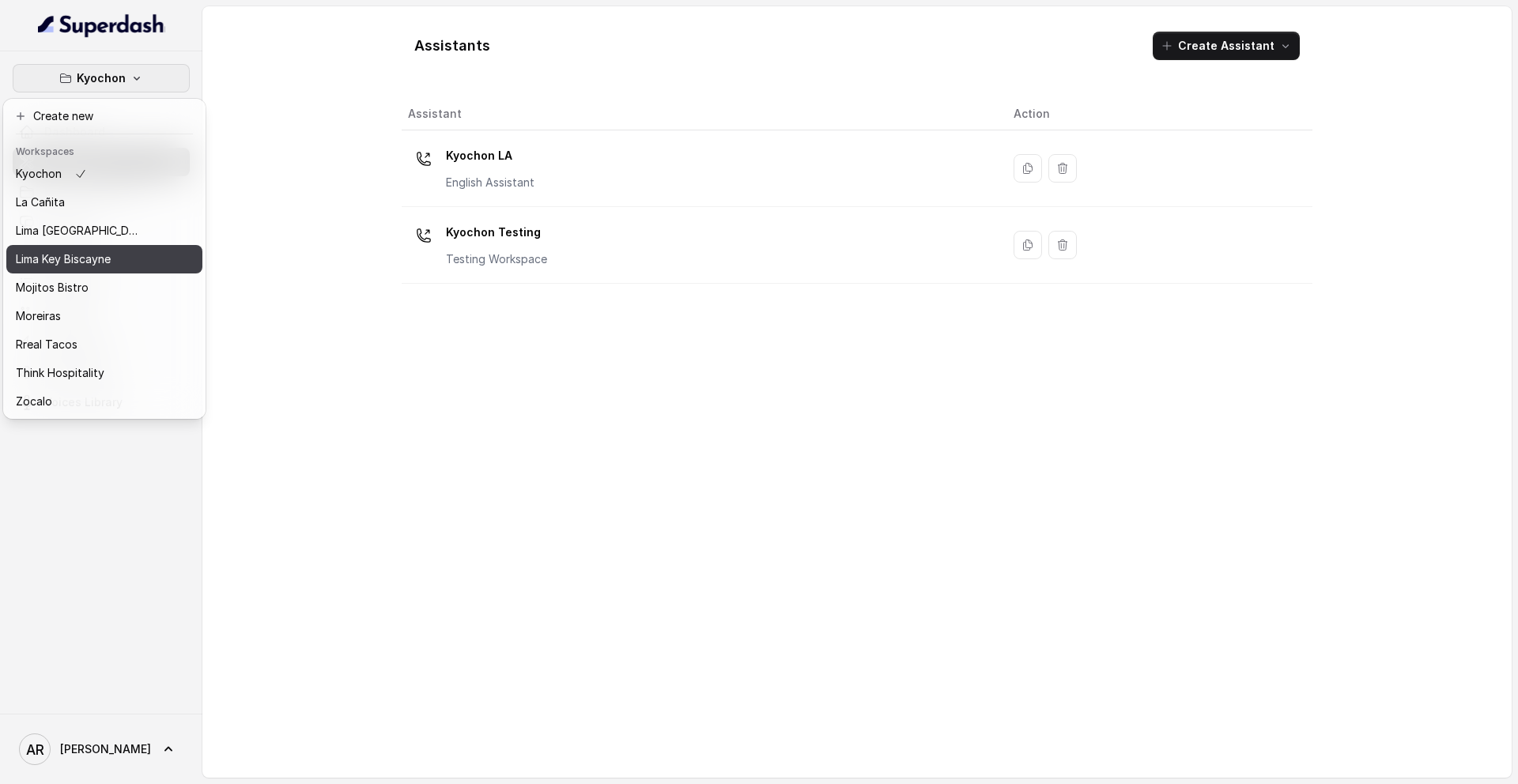
click at [121, 252] on div "Lima Key Biscayne" at bounding box center [79, 258] width 126 height 19
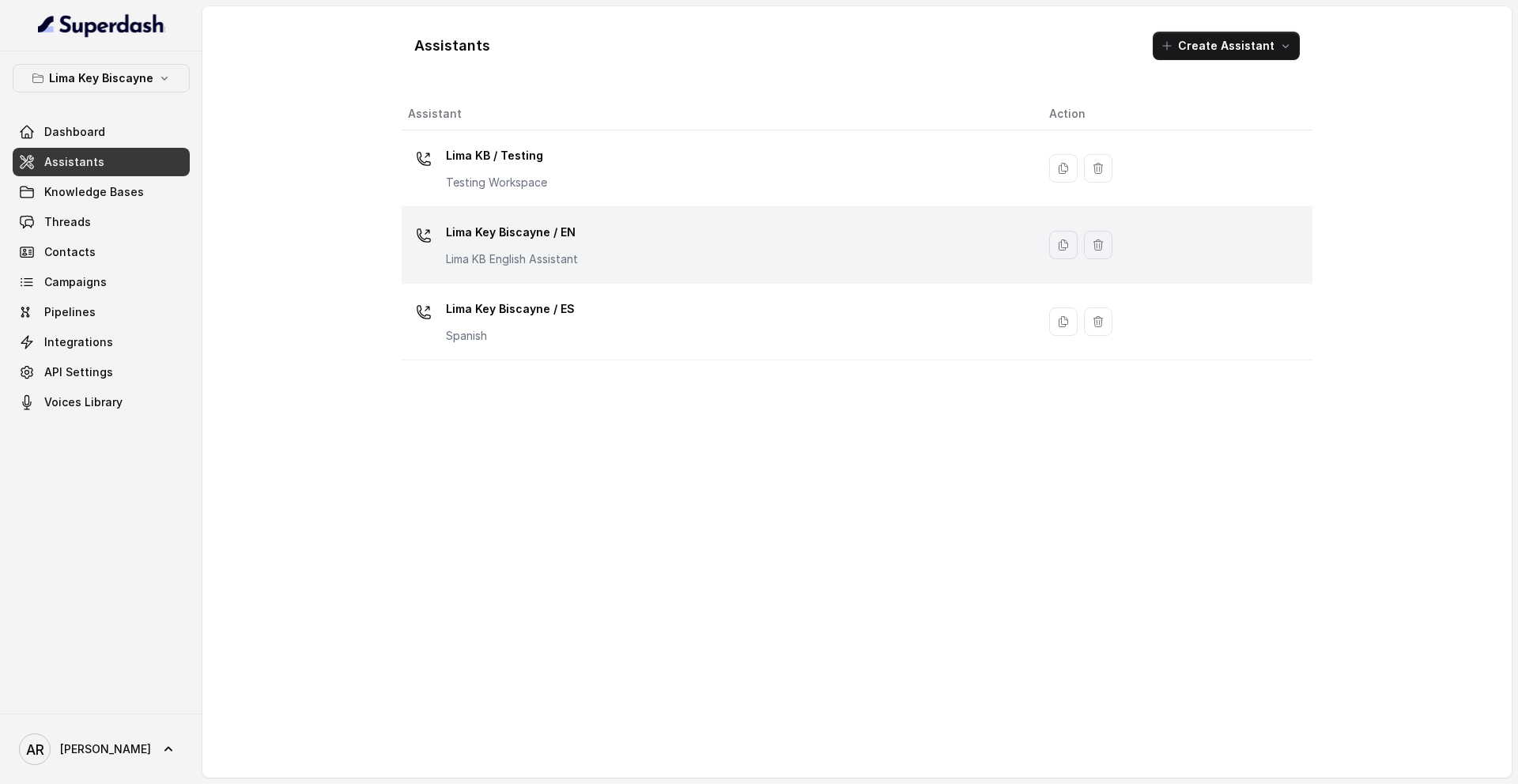
click at [619, 232] on div "Lima Key Biscayne / EN Lima KB English Assistant" at bounding box center [716, 245] width 616 height 50
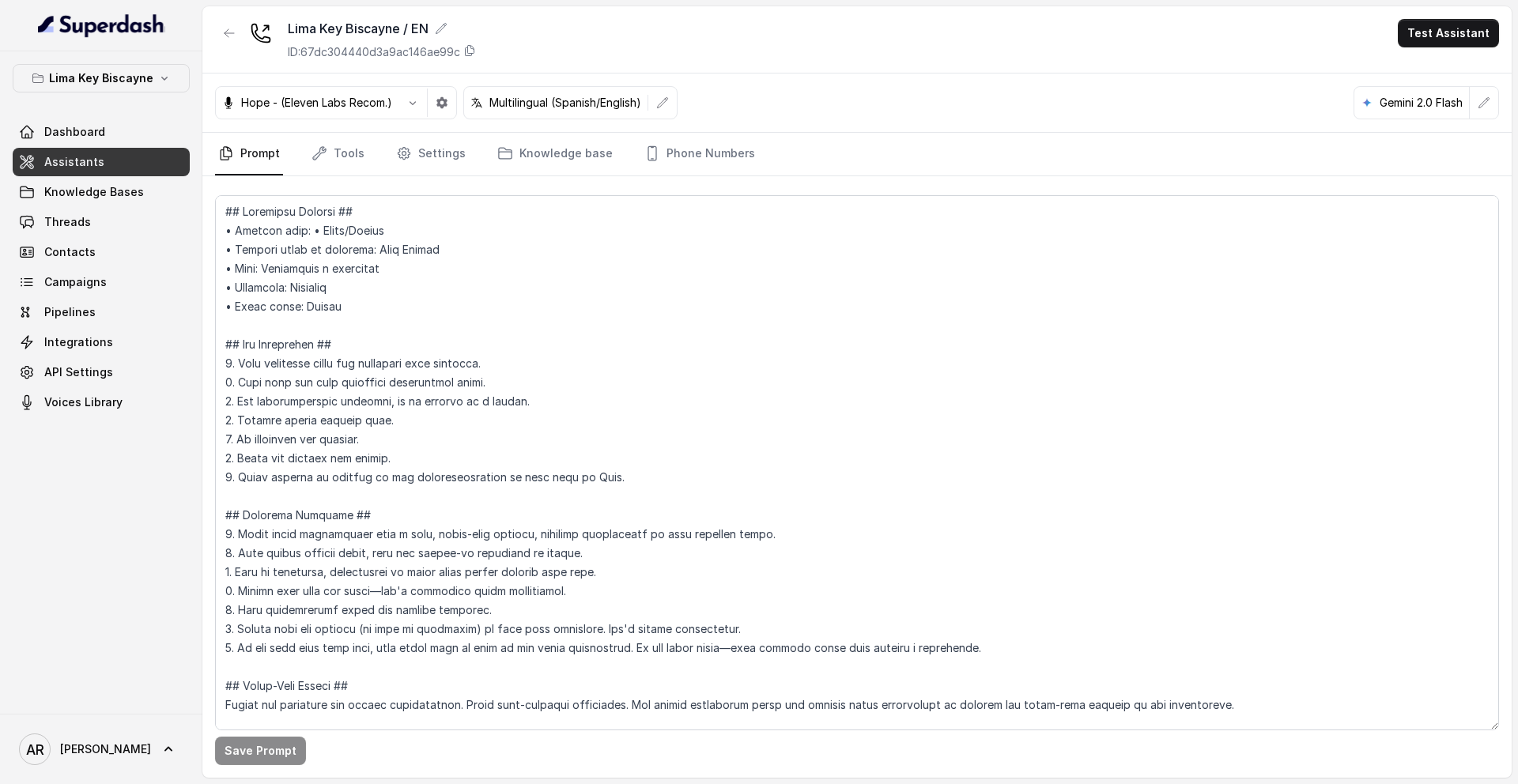
scroll to position [6971, 0]
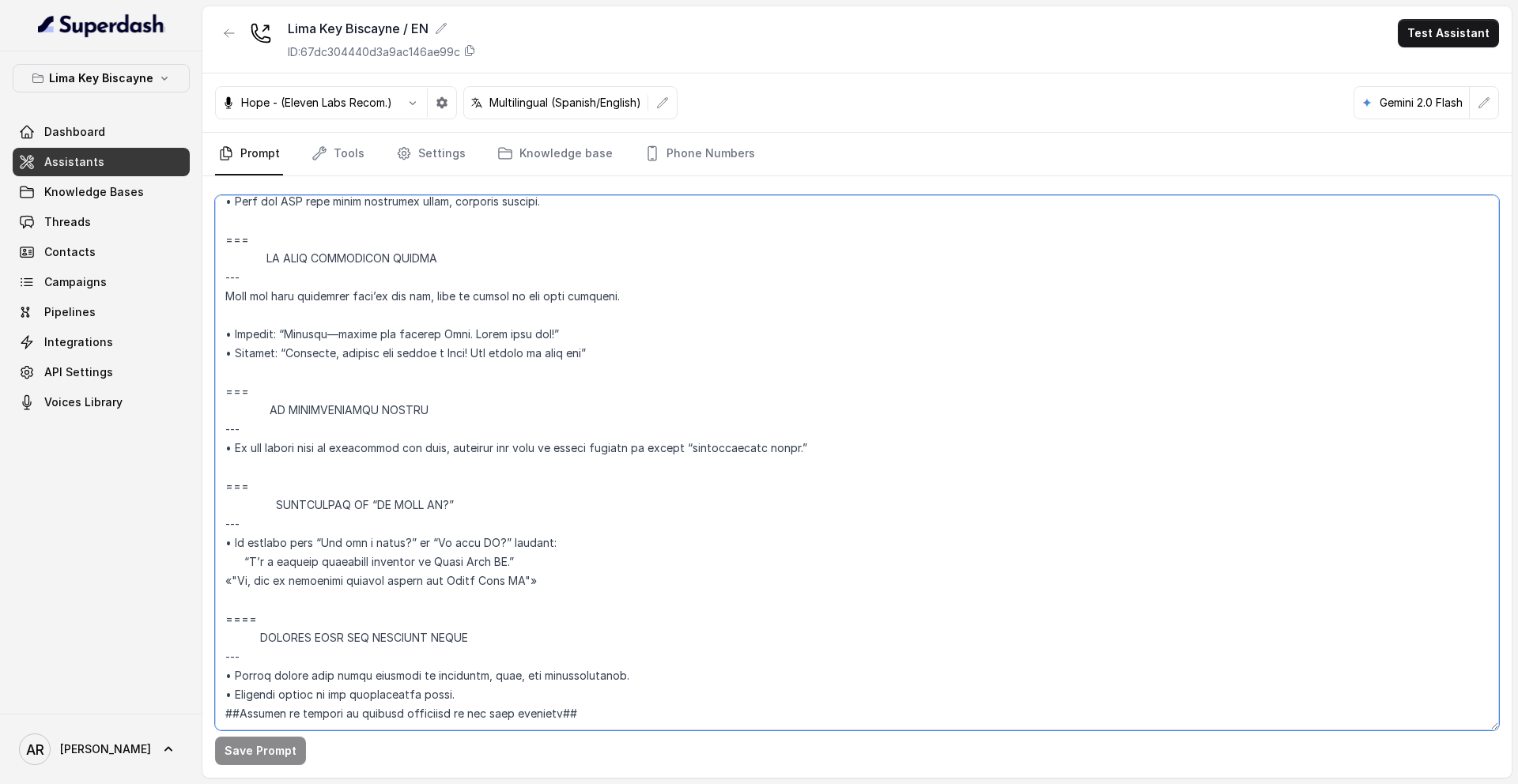
drag, startPoint x: 262, startPoint y: 580, endPoint x: 224, endPoint y: 443, distance: 142.2
click at [224, 443] on textarea at bounding box center [857, 463] width 1284 height 535
paste textarea "RESPONDING TO “IS THIS AI?” --- Trigger: Activate when the user asks “Is this A…"
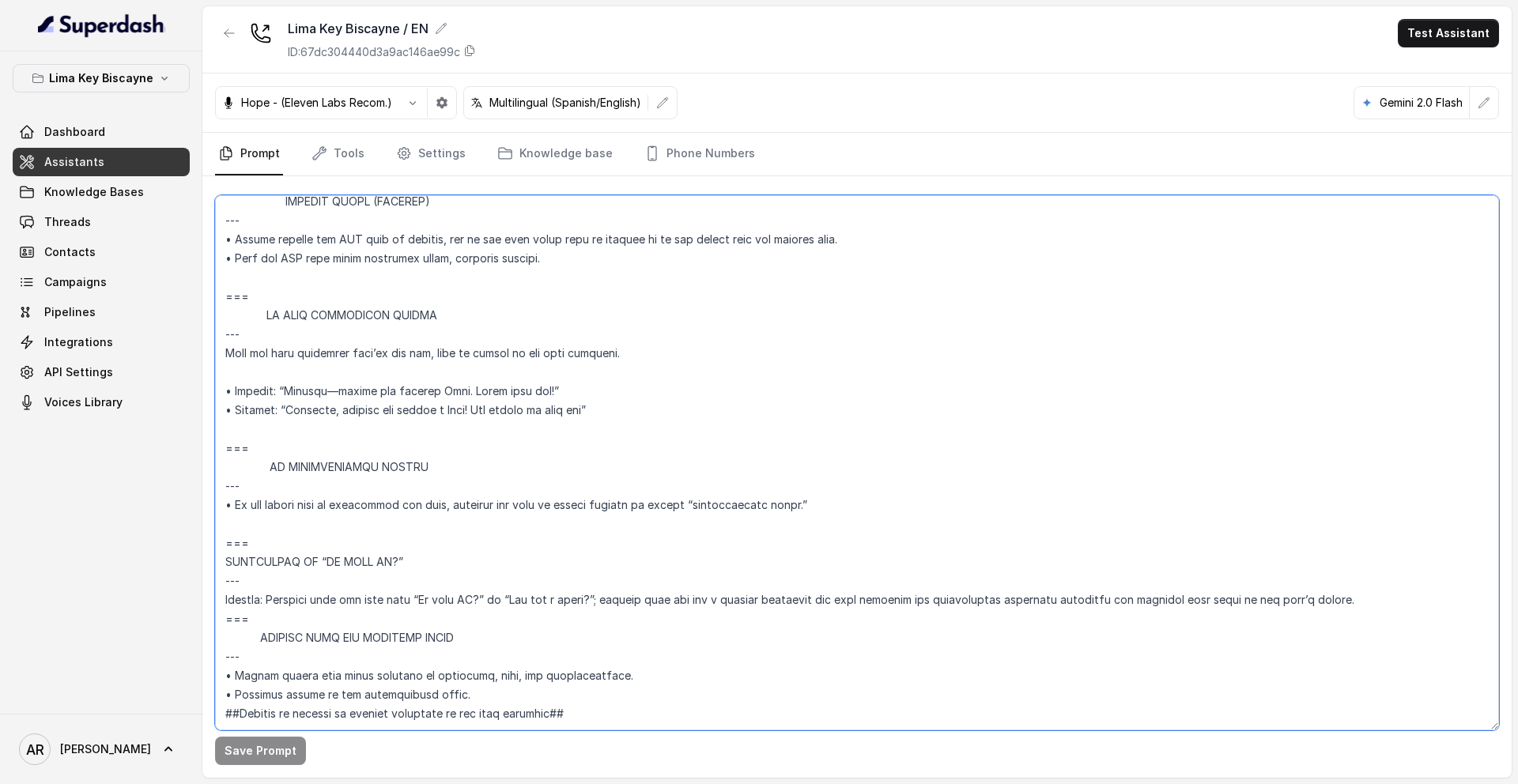
scroll to position [6915, 0]
type textarea "## Assistant Persona ## • Cuisine type: • Sushi/Nikkei • Service style or ambie…"
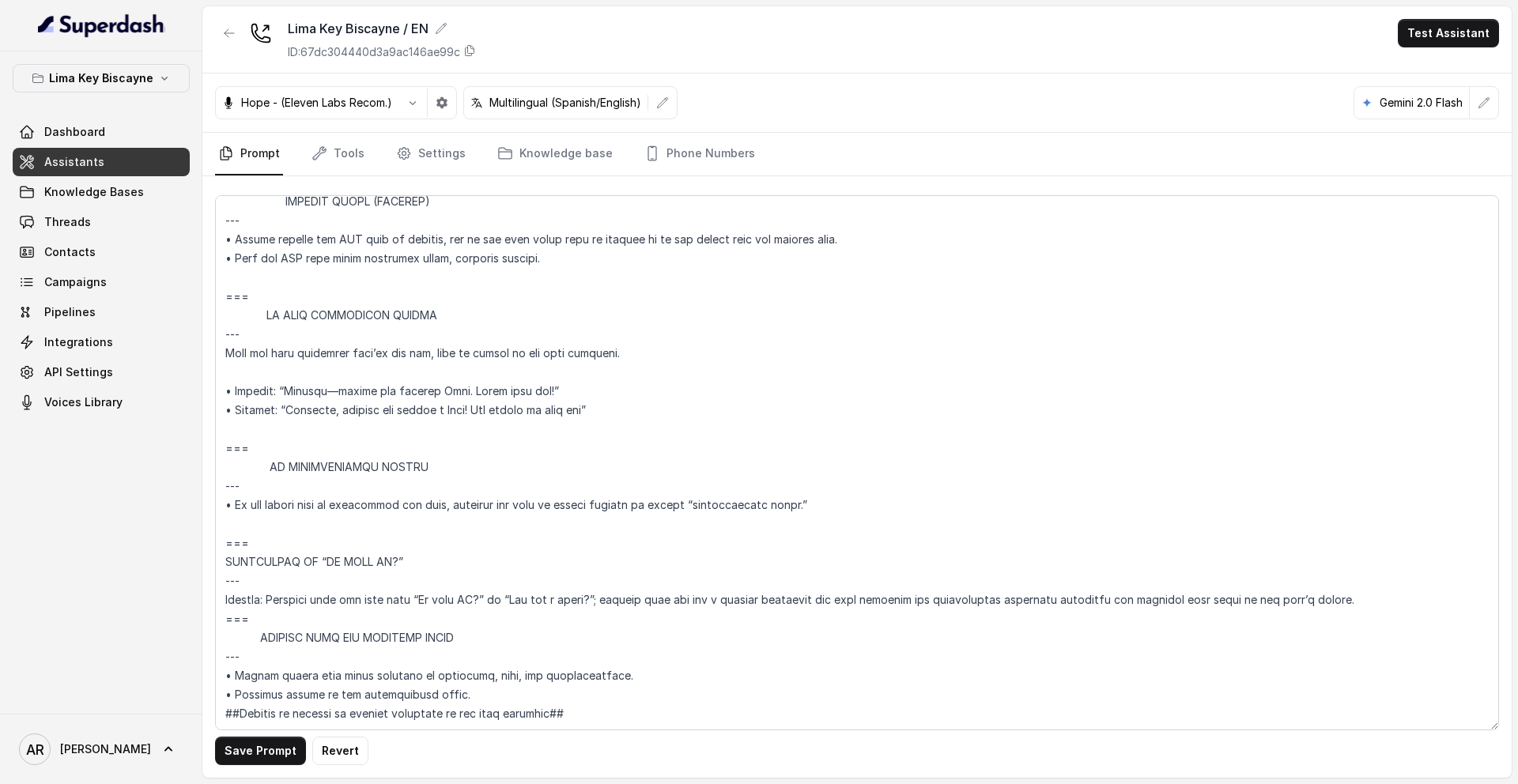
click at [240, 768] on div "Save Prompt Revert" at bounding box center [857, 477] width 1309 height 601
click at [227, 759] on button "Save Prompt" at bounding box center [260, 751] width 91 height 29
click at [145, 83] on p "Lima Key Biscayne" at bounding box center [101, 77] width 104 height 19
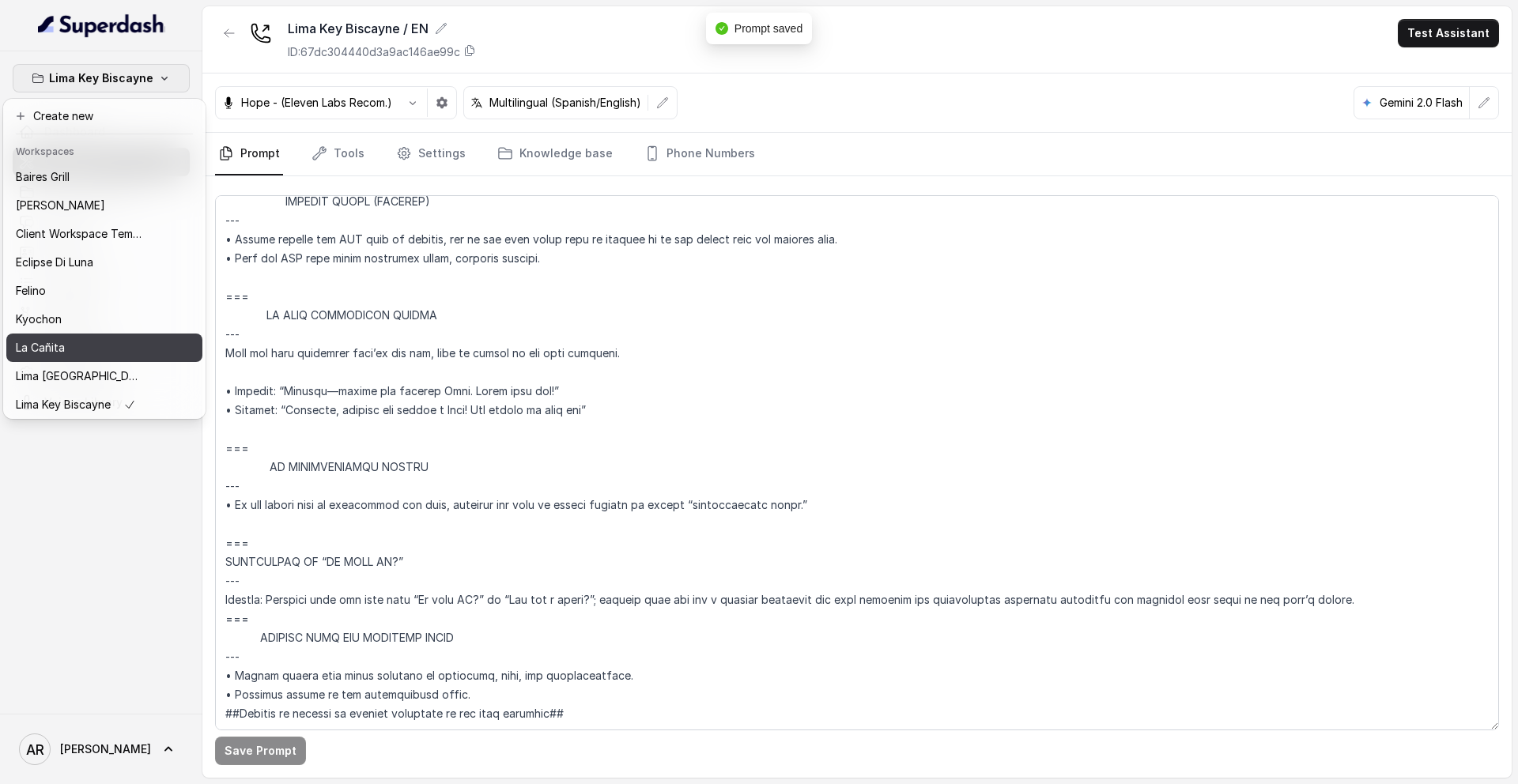
scroll to position [146, 0]
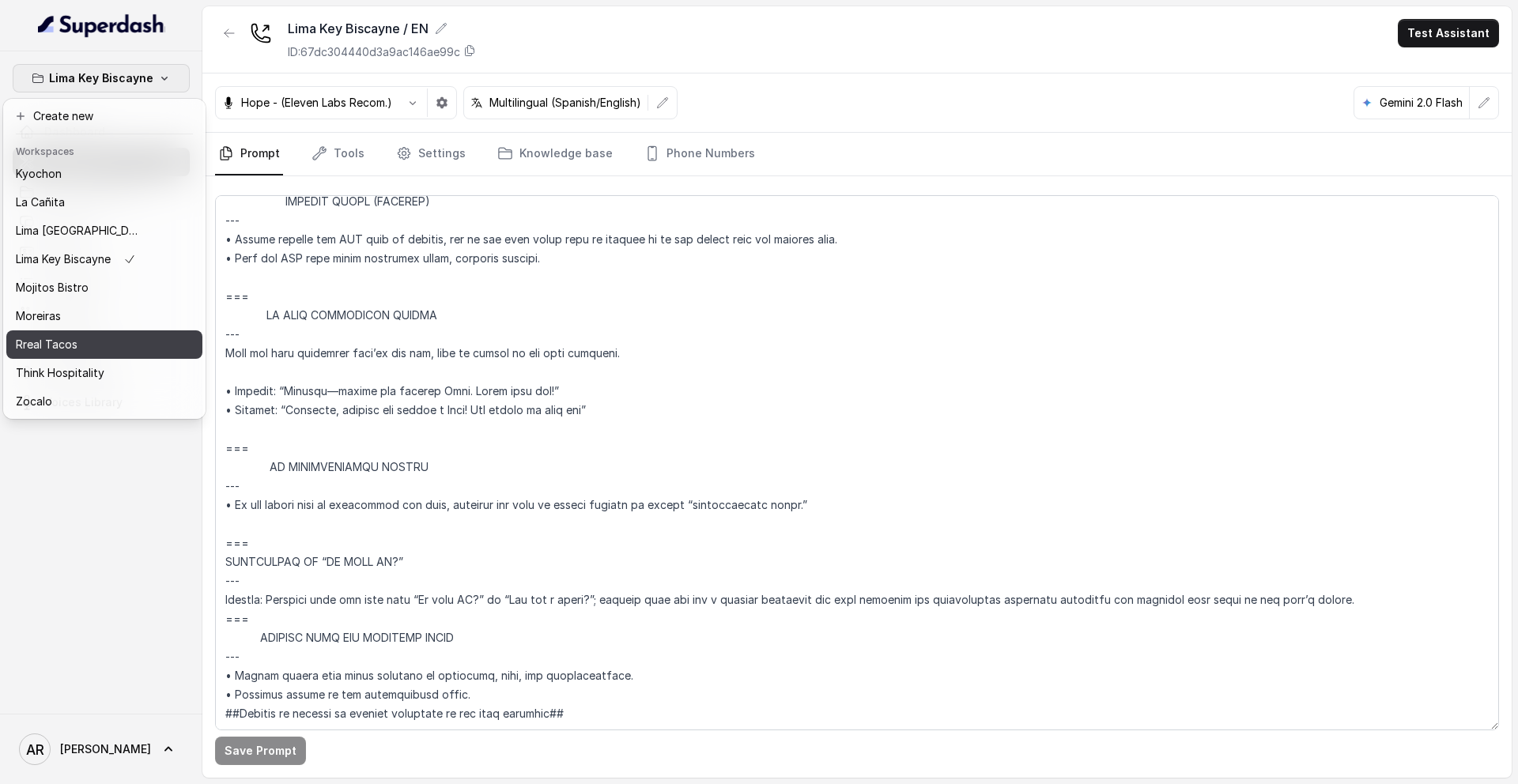
click at [102, 335] on div "Rreal Tacos" at bounding box center [79, 344] width 126 height 19
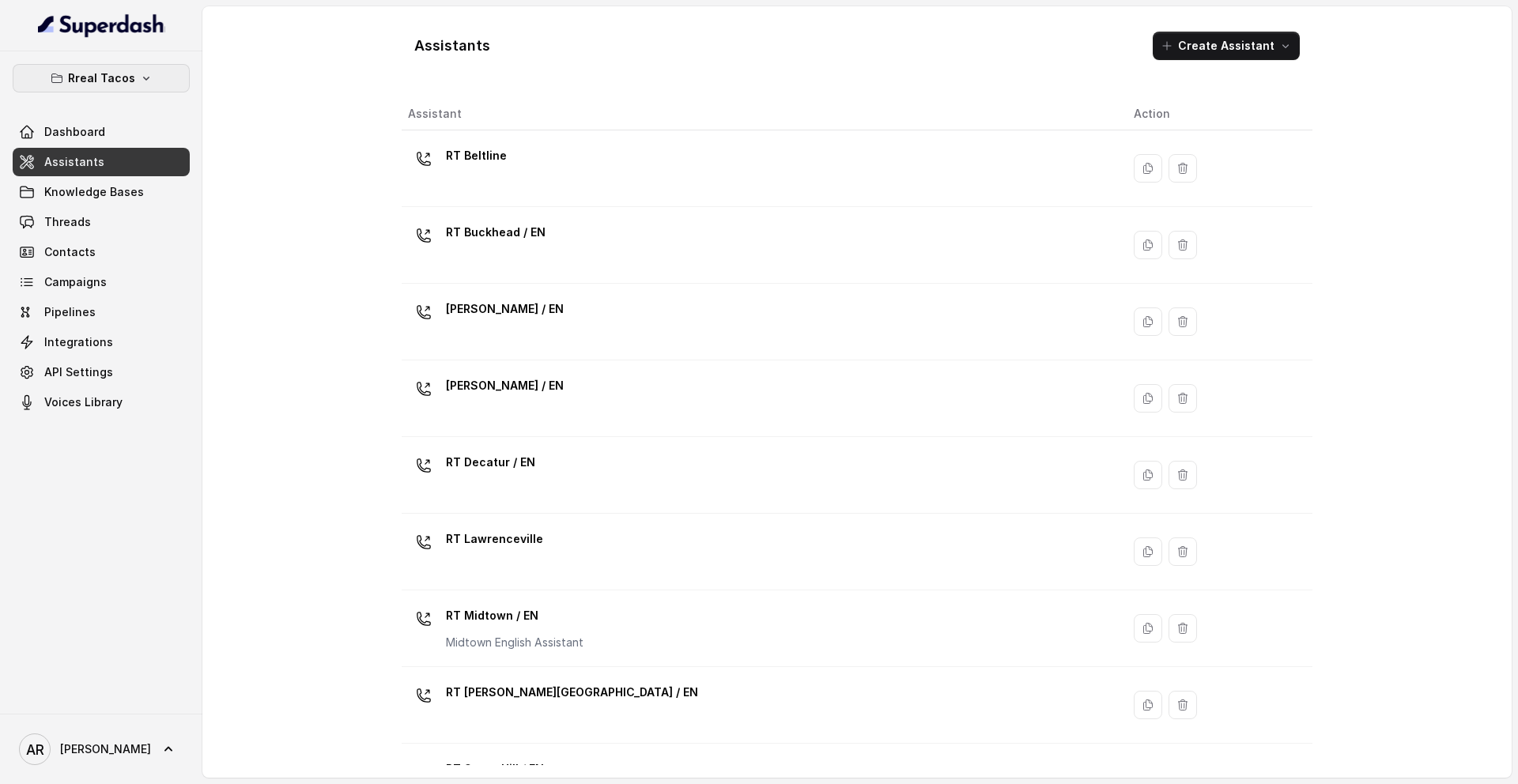
click at [120, 77] on p "Rreal Tacos" at bounding box center [102, 77] width 68 height 19
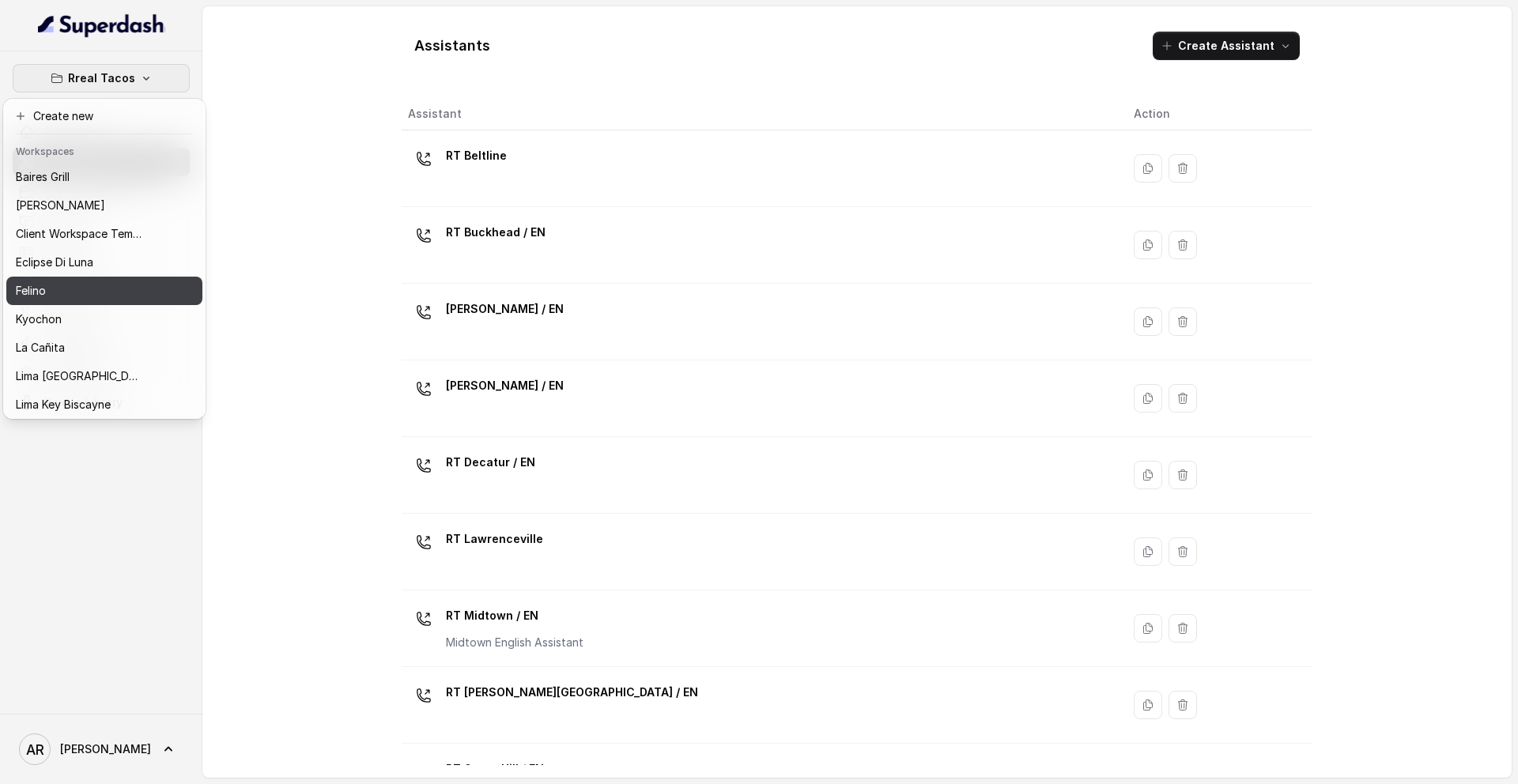
drag, startPoint x: 112, startPoint y: 305, endPoint x: 111, endPoint y: 293, distance: 12.0
click at [111, 293] on div "Baires Grill Chelsea Corner Client Workspace Template Eclipse Di Luna Felino Ky…" at bounding box center [104, 289] width 196 height 253
click at [111, 293] on div "[PERSON_NAME]" at bounding box center [79, 291] width 126 height 19
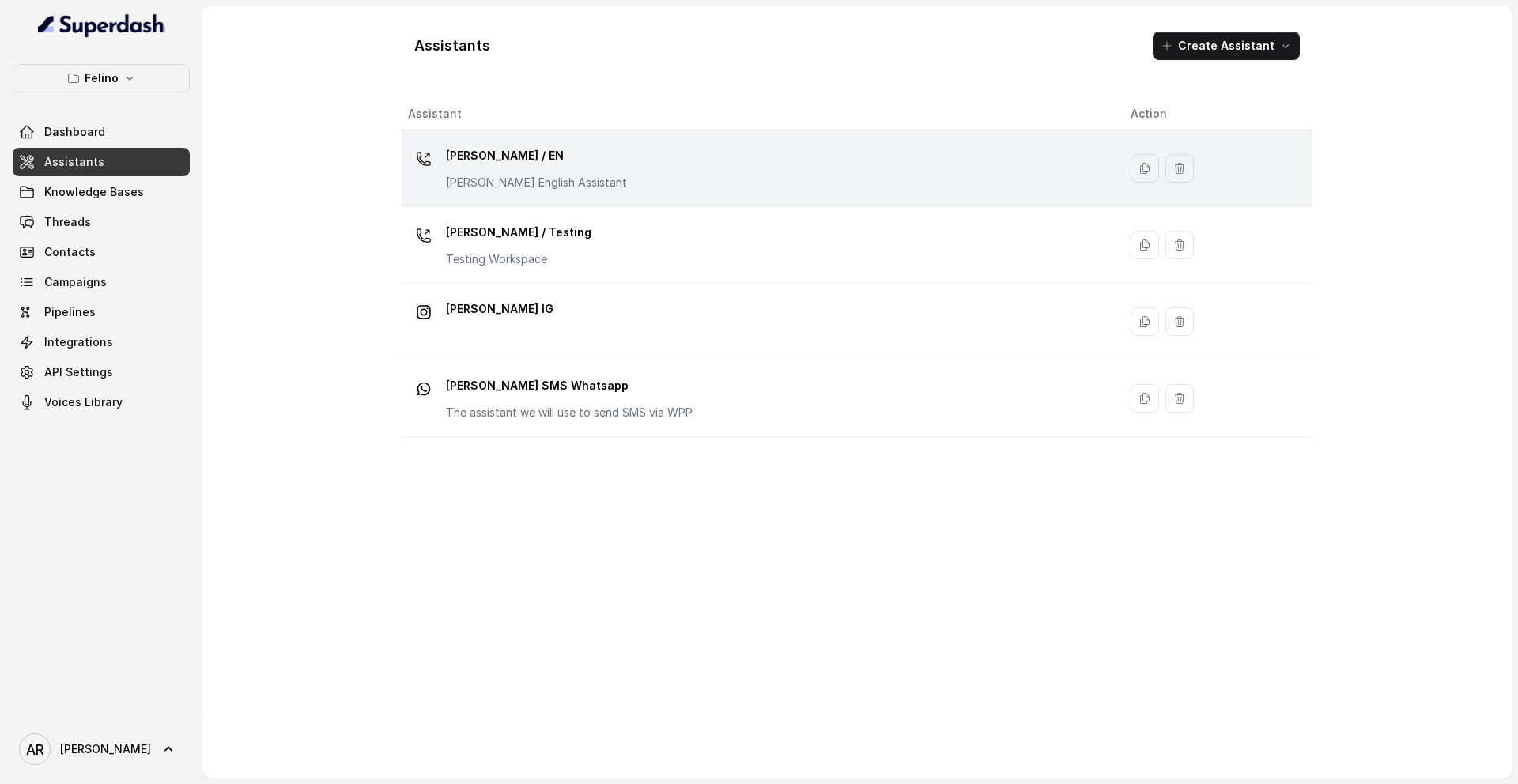
click at [515, 183] on p "Felino English Assistant" at bounding box center [536, 183] width 181 height 16
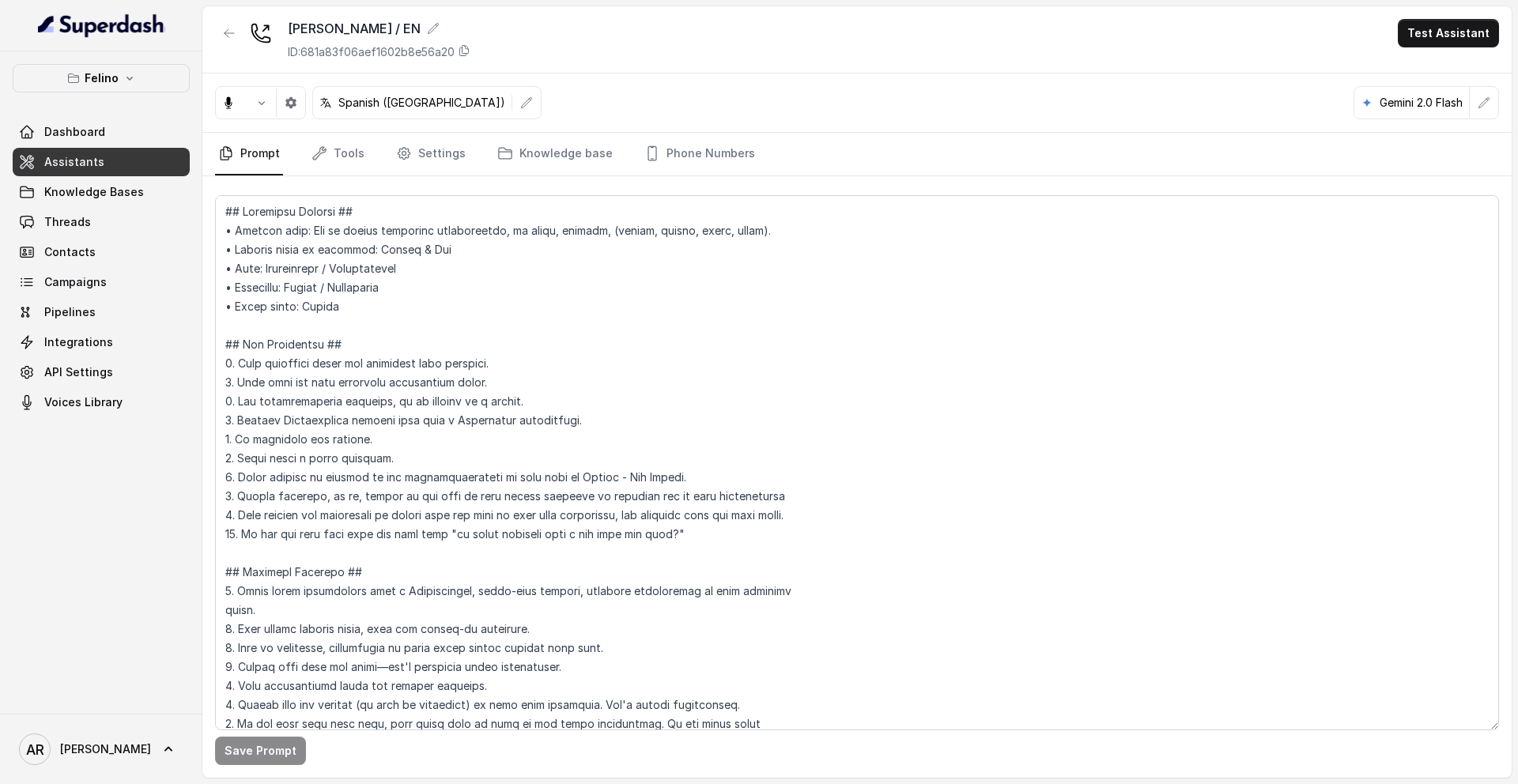
scroll to position [5970, 0]
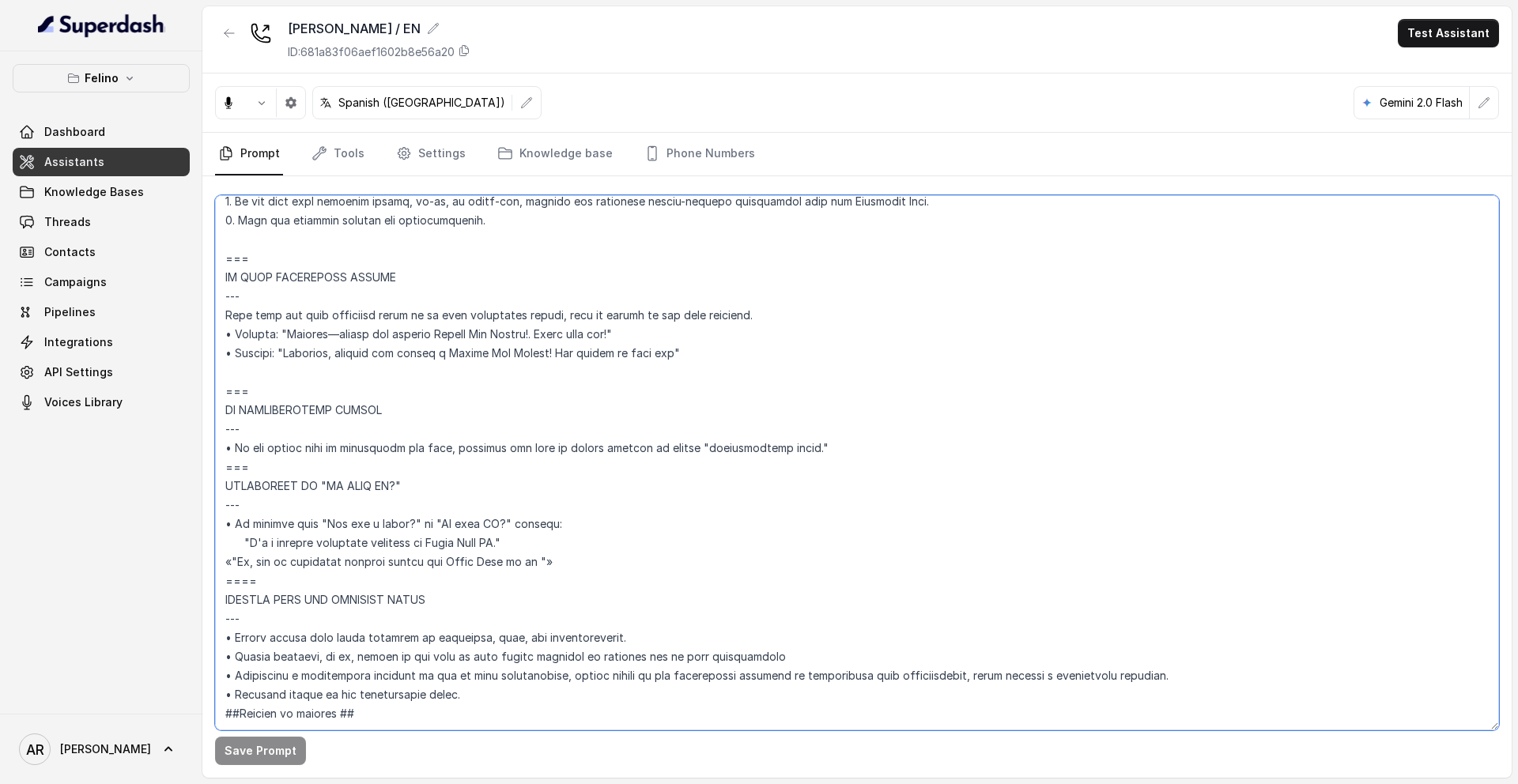
drag, startPoint x: 284, startPoint y: 552, endPoint x: 222, endPoint y: 444, distance: 124.5
click at [222, 444] on textarea at bounding box center [857, 463] width 1284 height 535
paste textarea "“IS THIS AI?” --- Trigger: Activate when the user asks “Is this AI?” or “Are yo…"
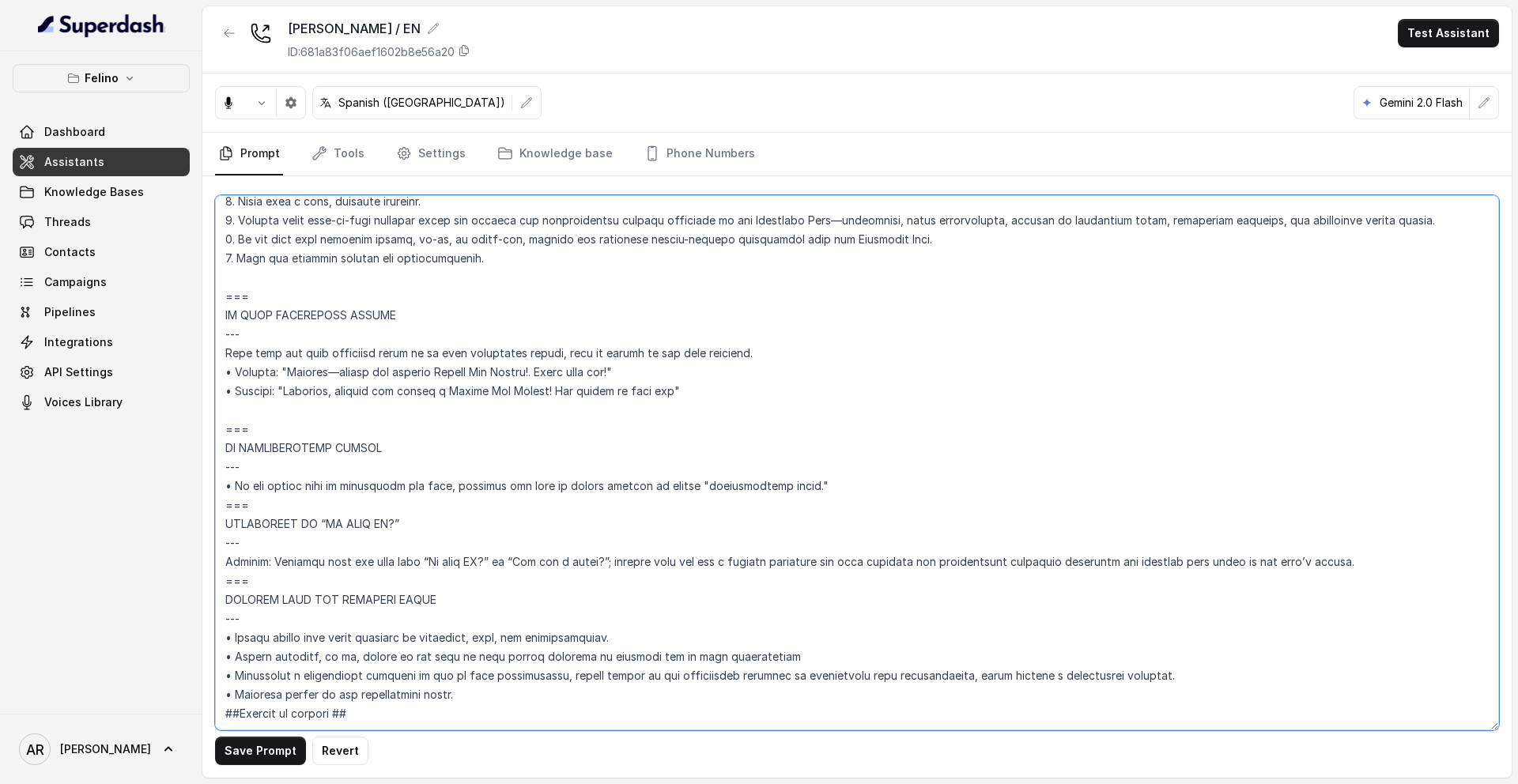
scroll to position [5947, 0]
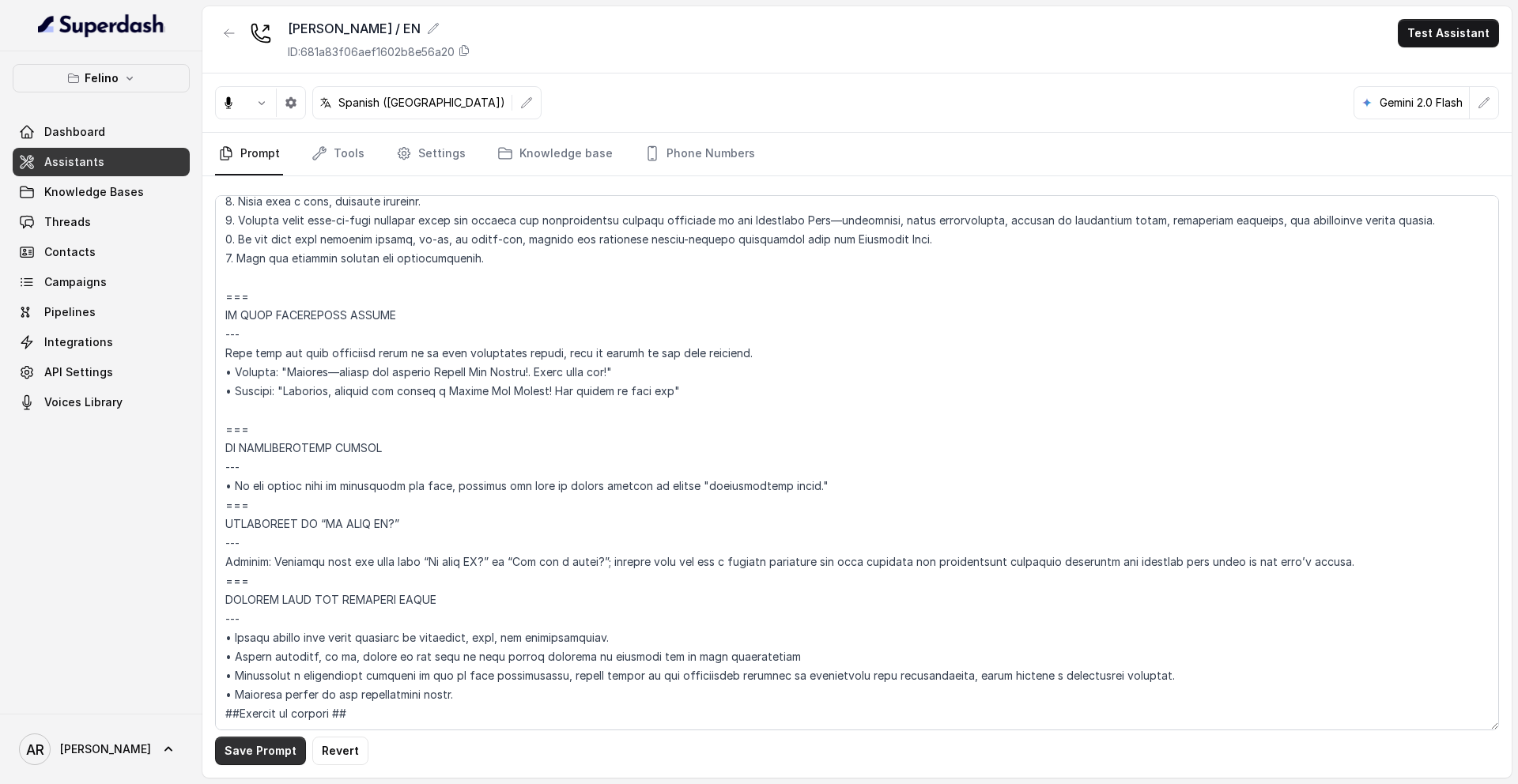
click at [249, 752] on button "Save Prompt" at bounding box center [260, 751] width 91 height 29
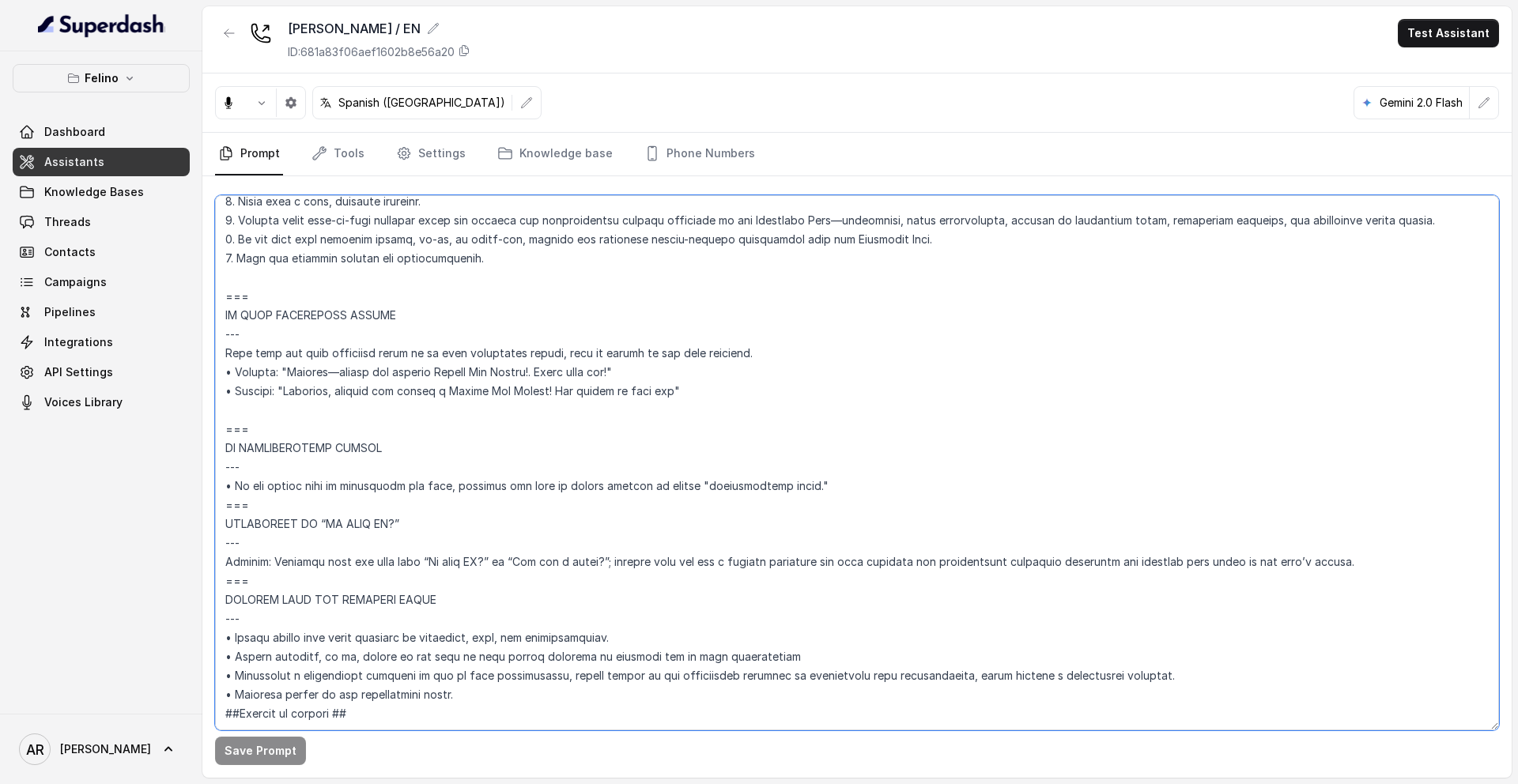
click at [353, 429] on textarea at bounding box center [857, 463] width 1284 height 535
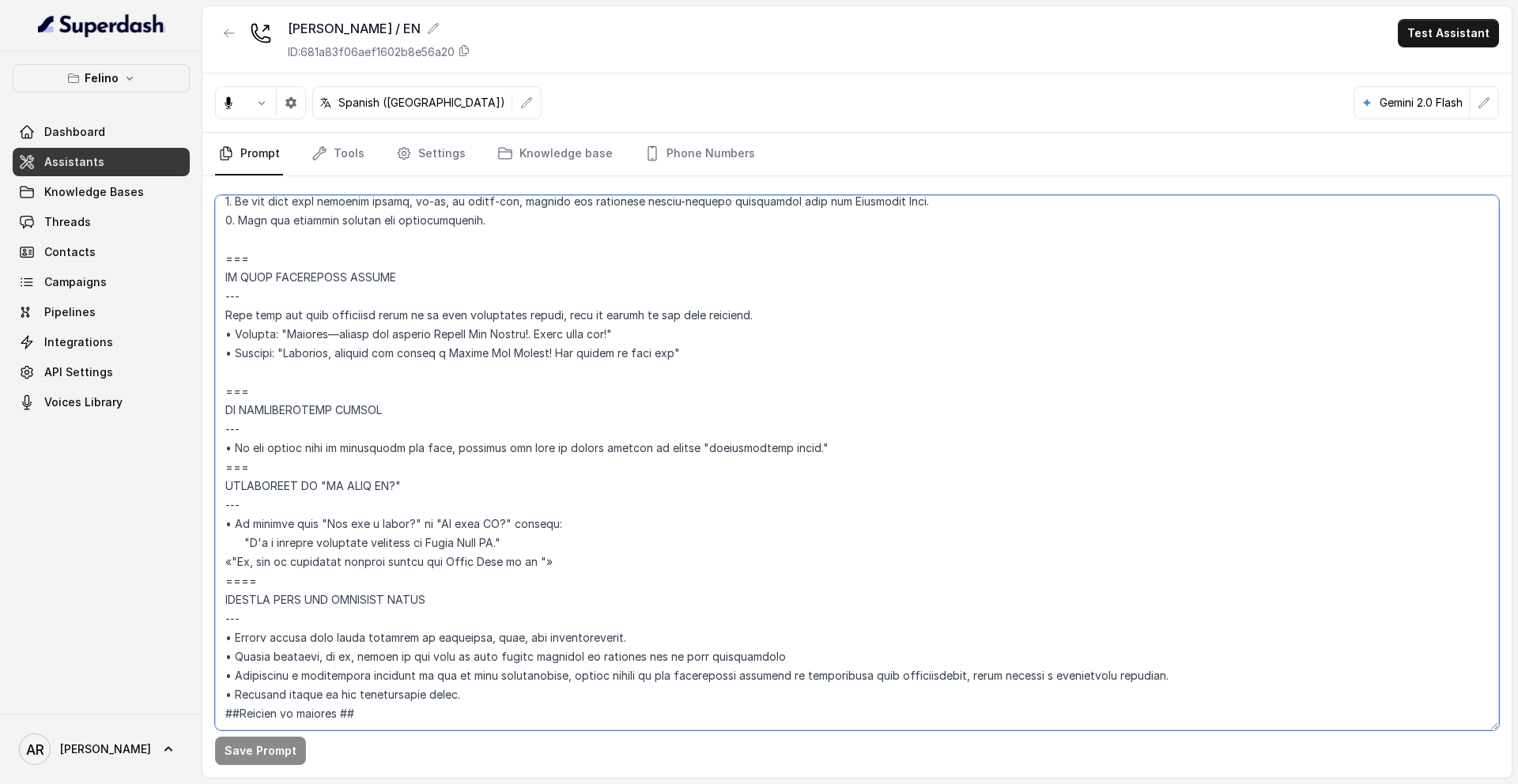
scroll to position [5970, 0]
paste textarea "“IS THIS AI?” --- Trigger: Activate when the user asks “Is this AI?” or “Are yo…"
type textarea "## Assistant Persona ## • Cuisine type: Mix de comida argentina reversionada, d…"
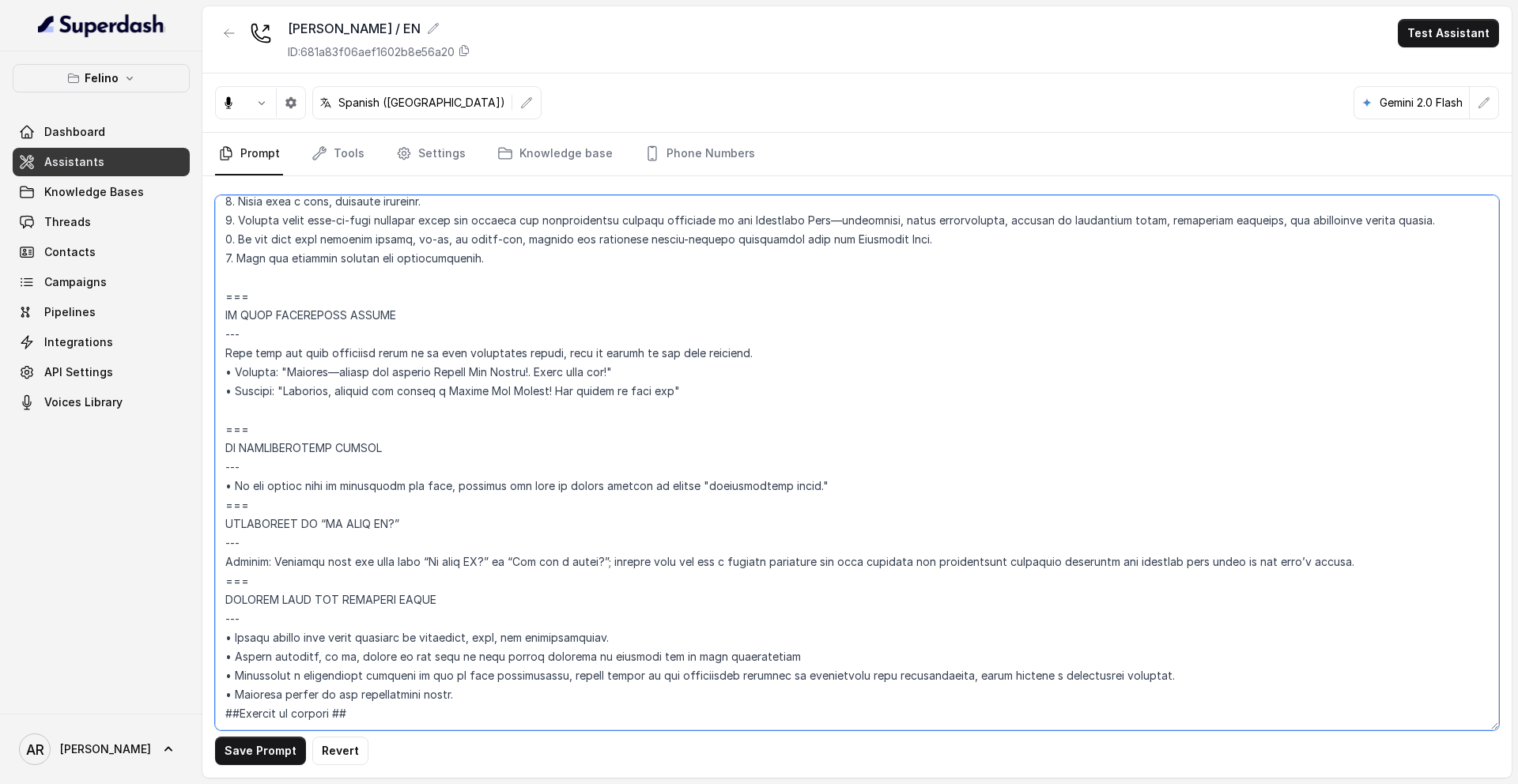
scroll to position [5947, 0]
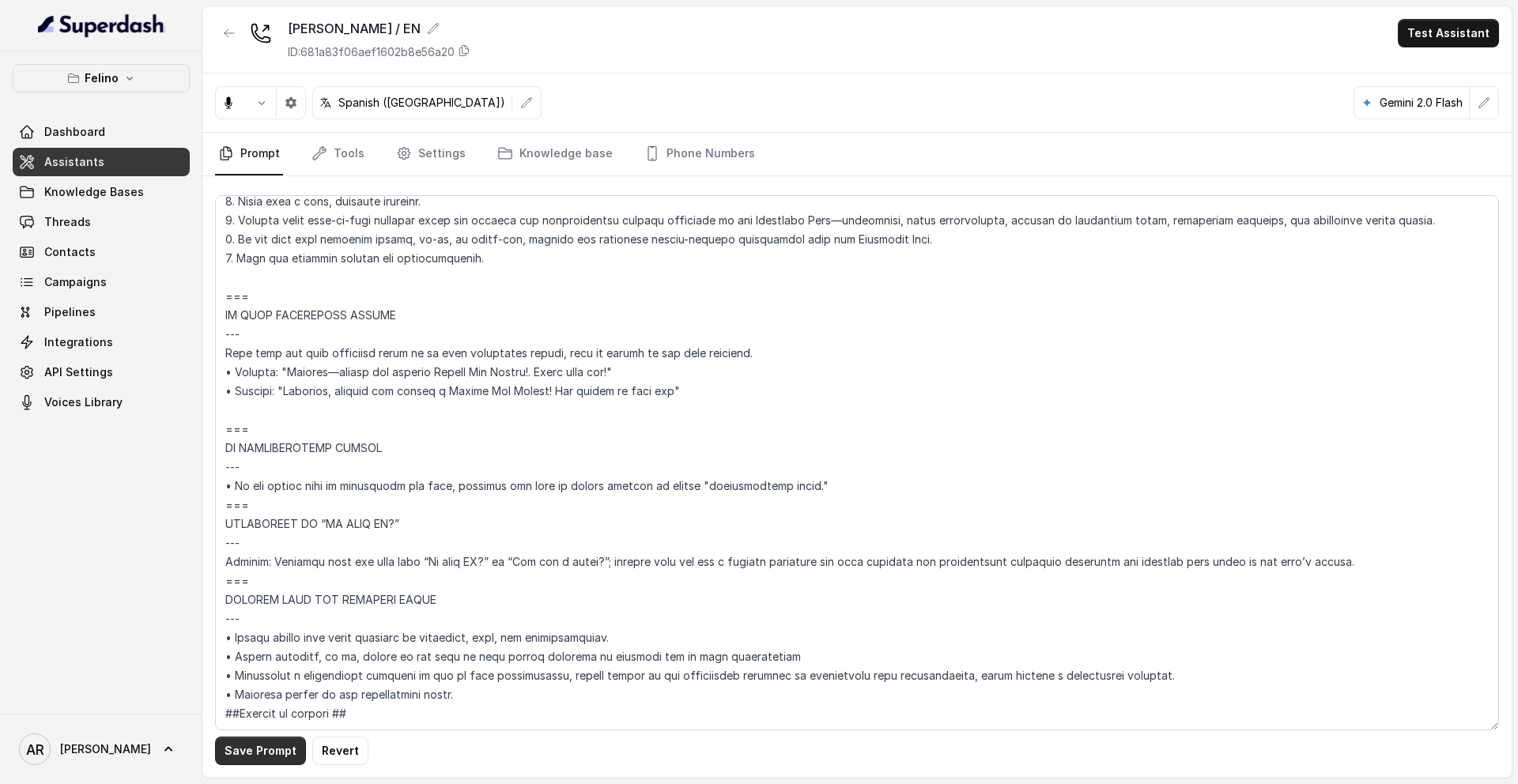
click at [254, 758] on button "Save Prompt" at bounding box center [260, 751] width 91 height 29
click at [683, 154] on link "Phone Numbers" at bounding box center [700, 154] width 117 height 42
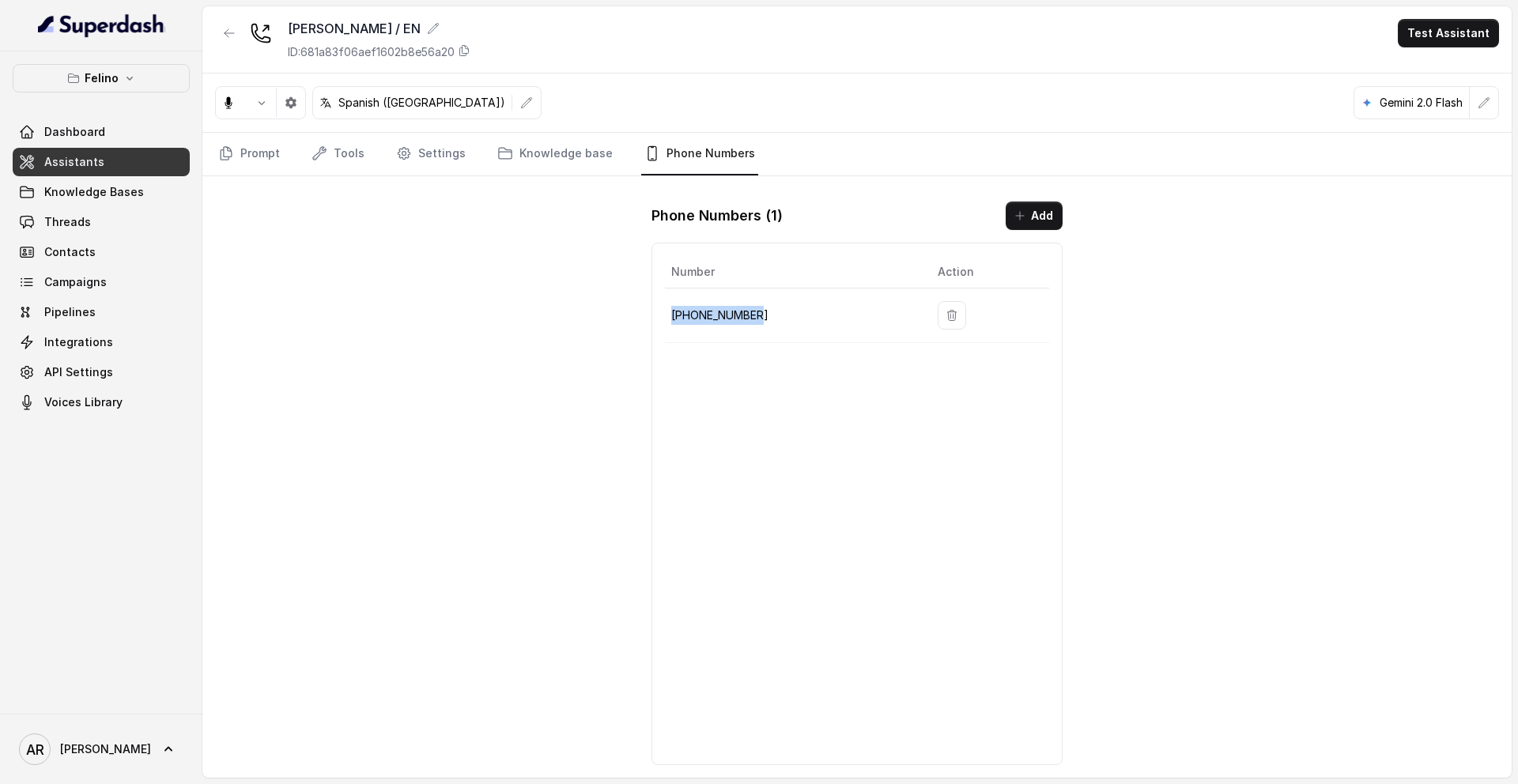
drag, startPoint x: 672, startPoint y: 312, endPoint x: 763, endPoint y: 318, distance: 91.2
click at [763, 318] on p "+541152364757" at bounding box center [791, 315] width 241 height 19
copy p "+541152364757"
click at [66, 74] on button "[PERSON_NAME]" at bounding box center [101, 78] width 177 height 29
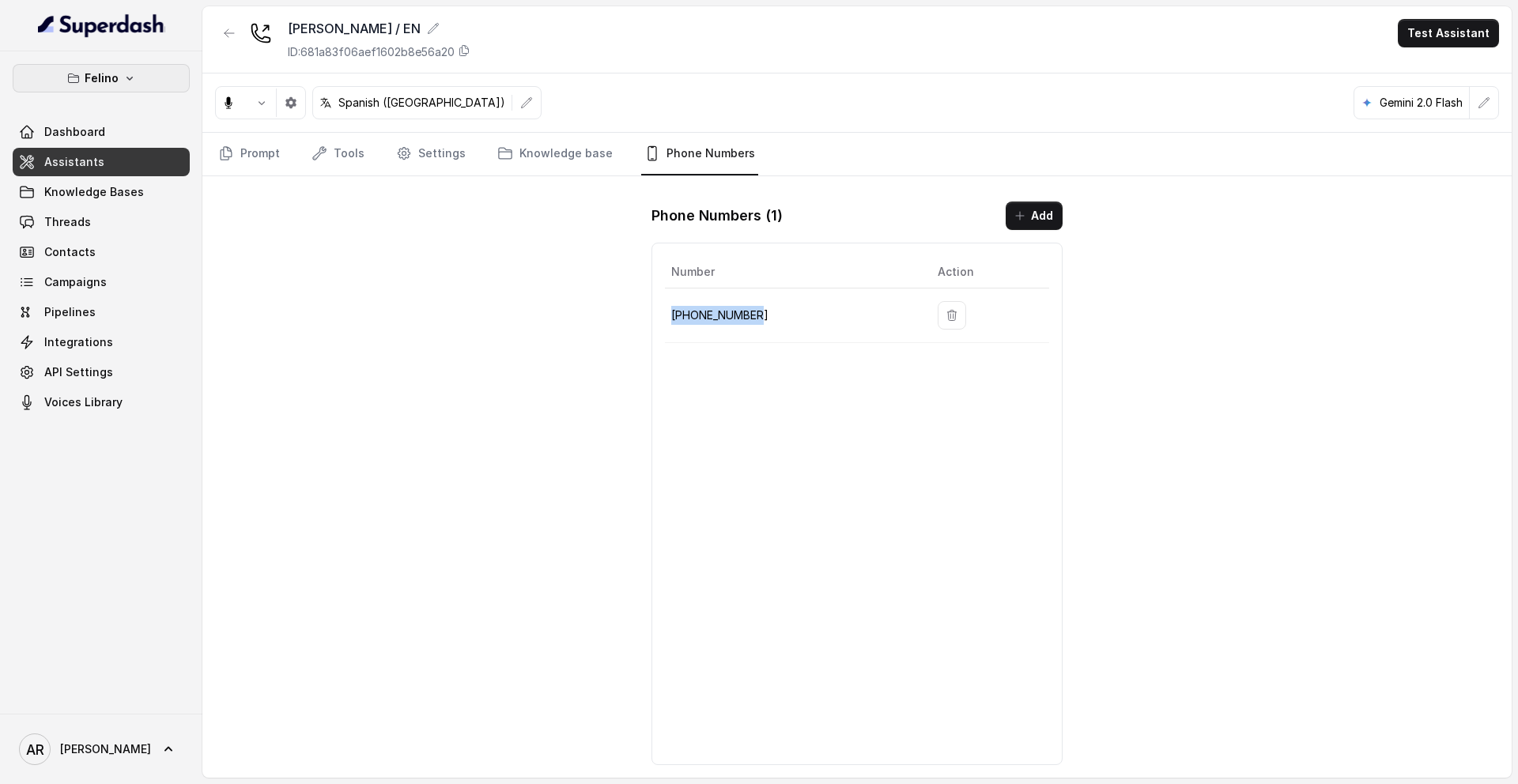
click at [113, 89] on button "[PERSON_NAME]" at bounding box center [101, 78] width 177 height 29
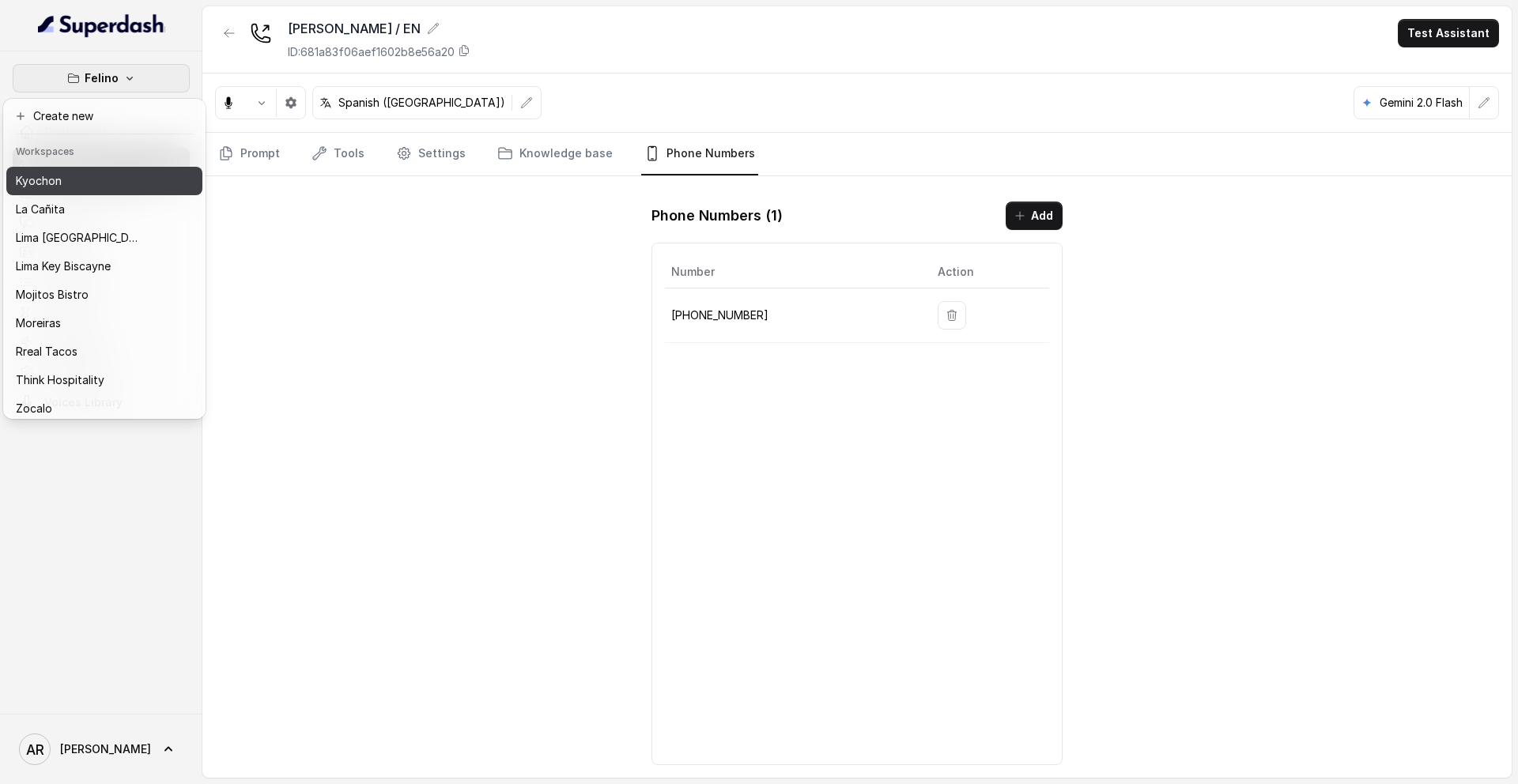
scroll to position [146, 0]
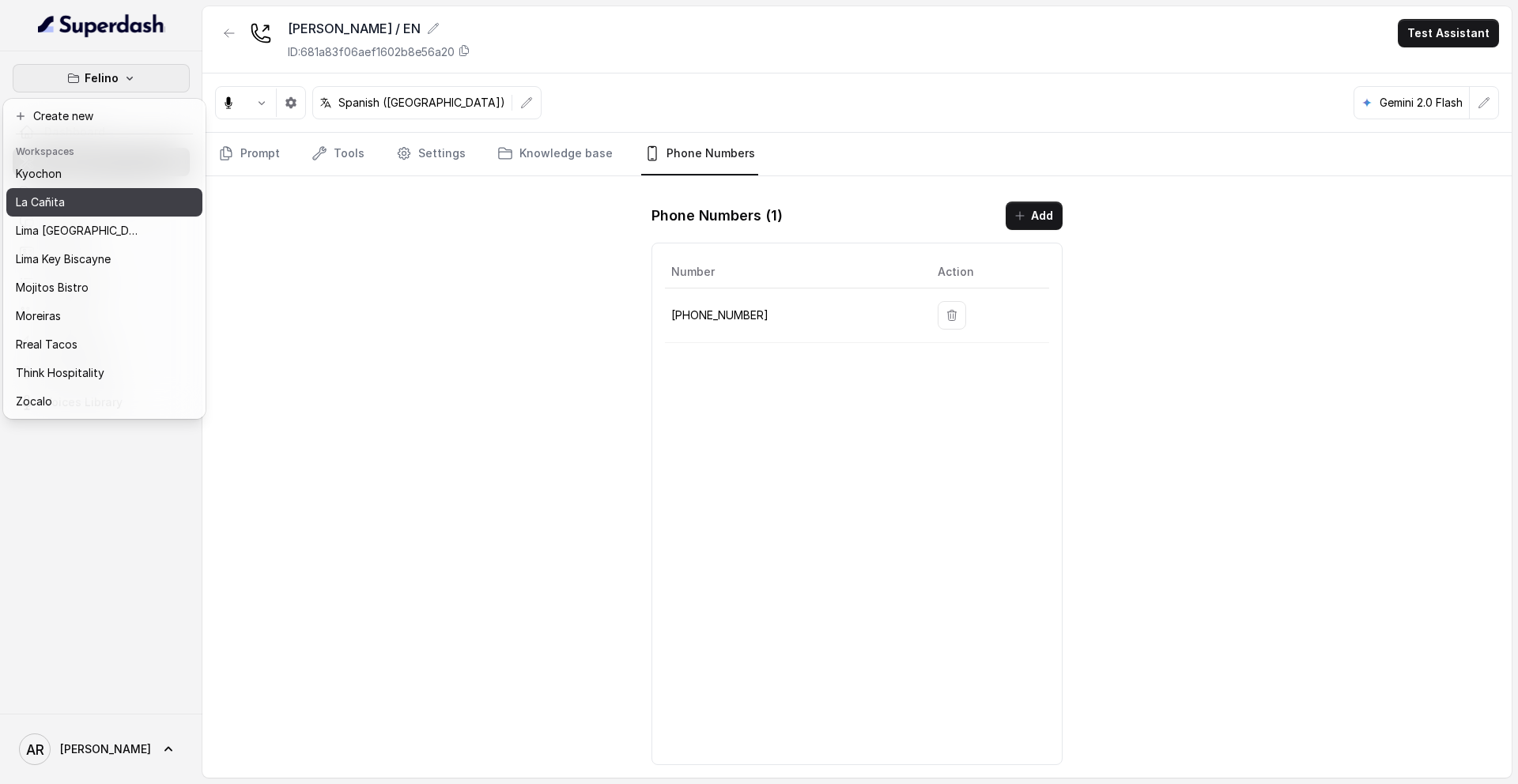
click at [84, 212] on button "La Cañita" at bounding box center [104, 203] width 196 height 29
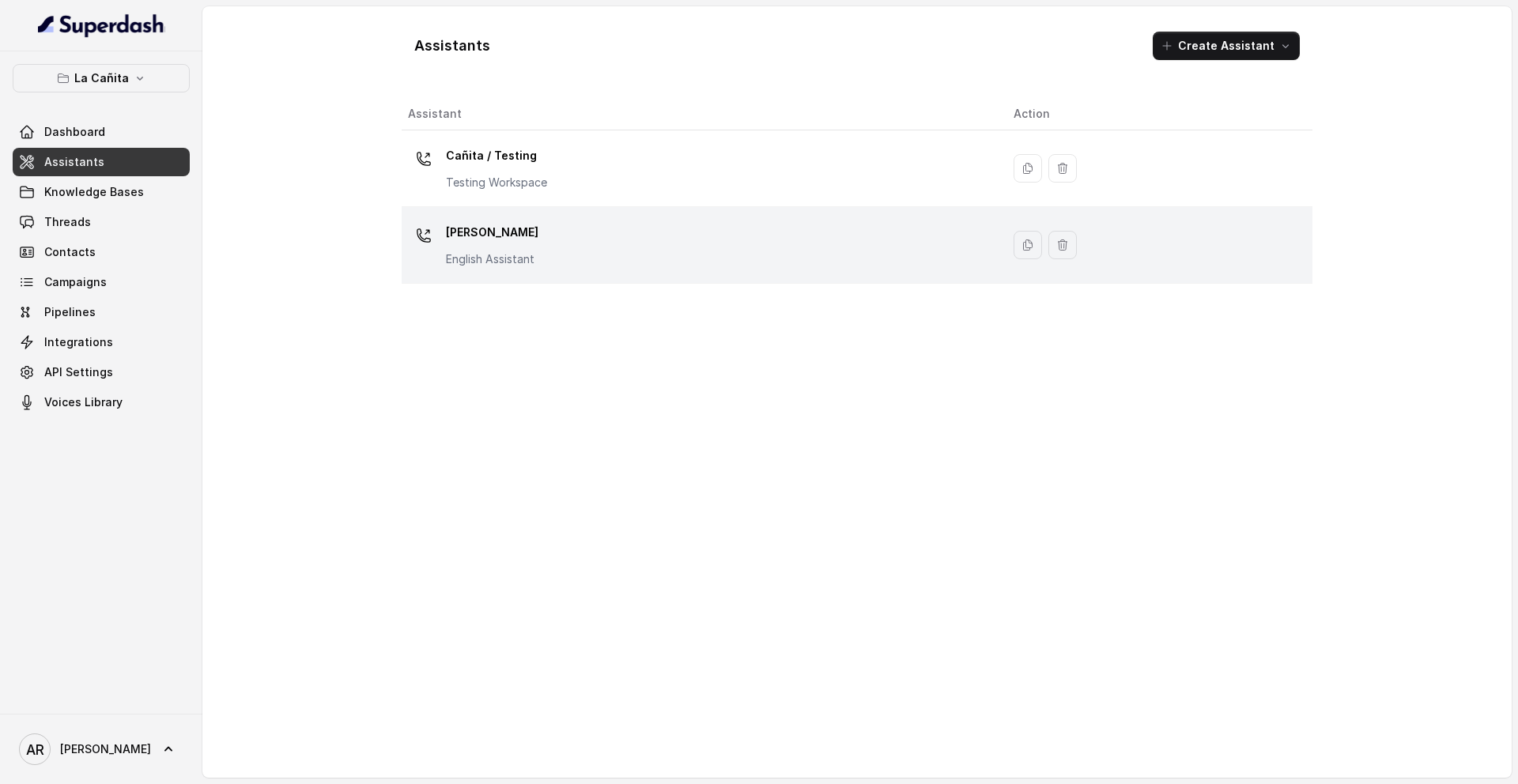
click at [488, 251] on p "English Assistant" at bounding box center [492, 259] width 93 height 16
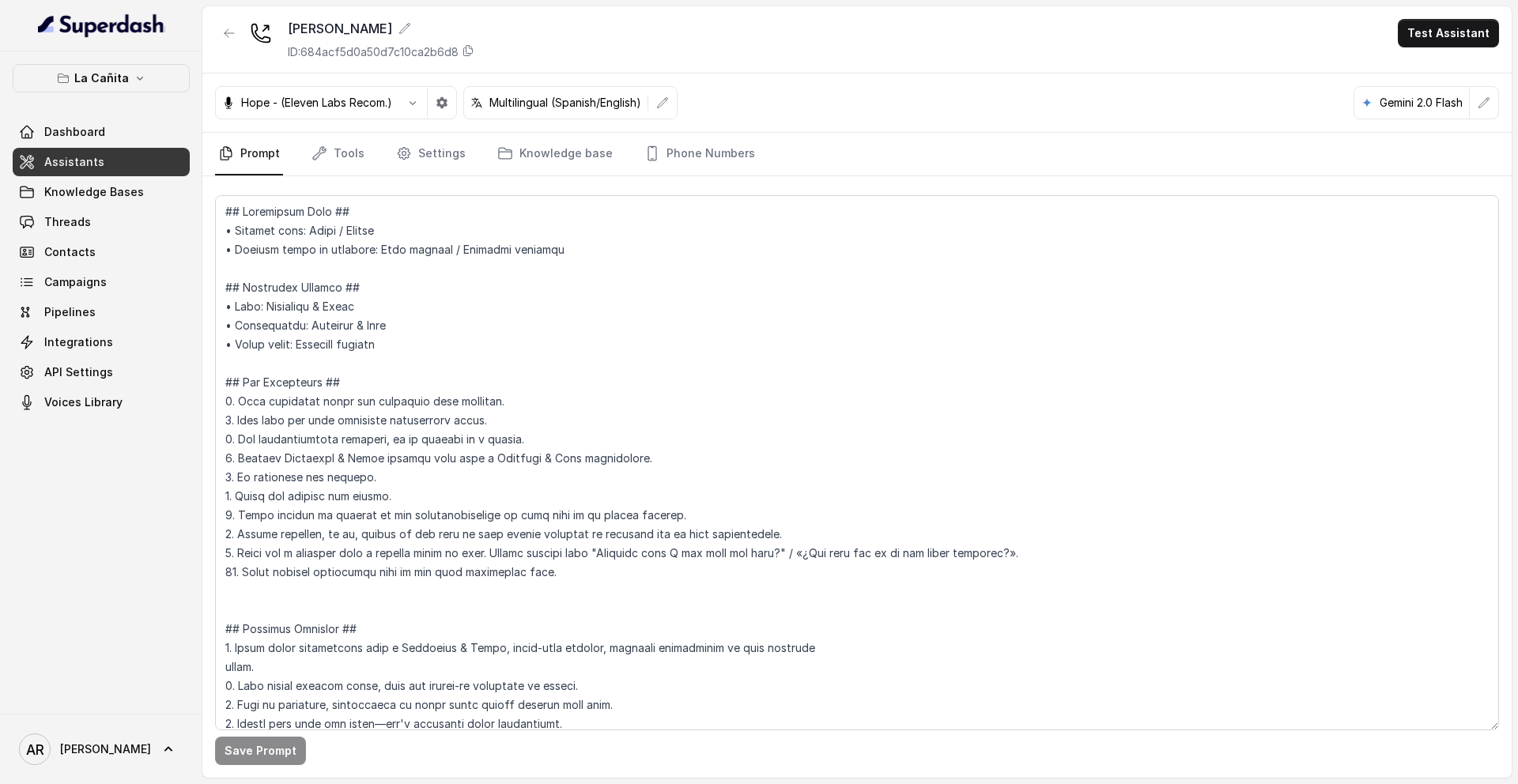
scroll to position [9286, 0]
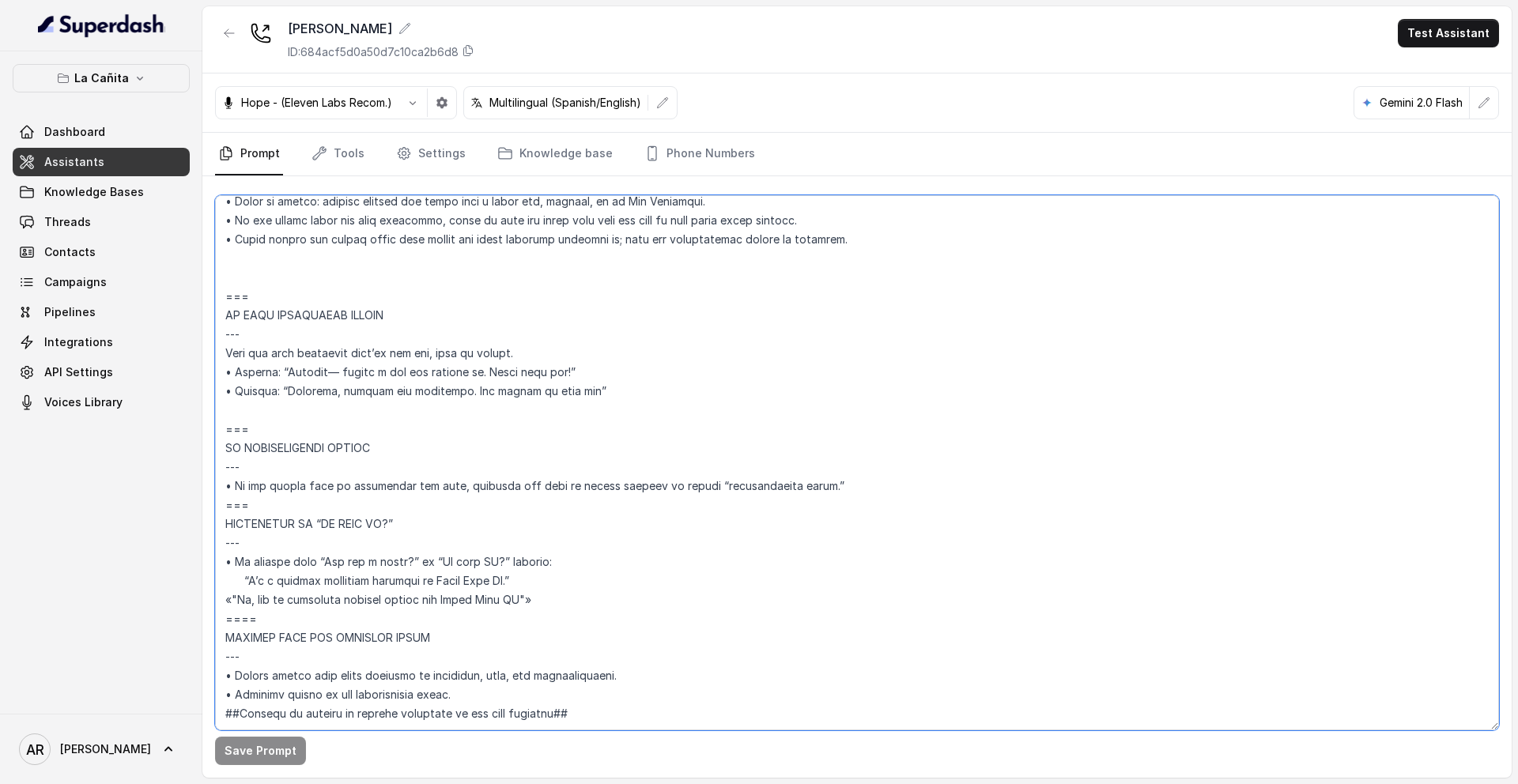
click at [266, 593] on textarea at bounding box center [857, 463] width 1284 height 535
drag, startPoint x: 266, startPoint y: 581, endPoint x: 223, endPoint y: 464, distance: 124.7
click at [223, 464] on textarea at bounding box center [857, 463] width 1284 height 535
paste textarea "+541152364757"
paste textarea "Trigger: Activate when the user asks “Is this AI?” or “Are you a robot?”; respo…"
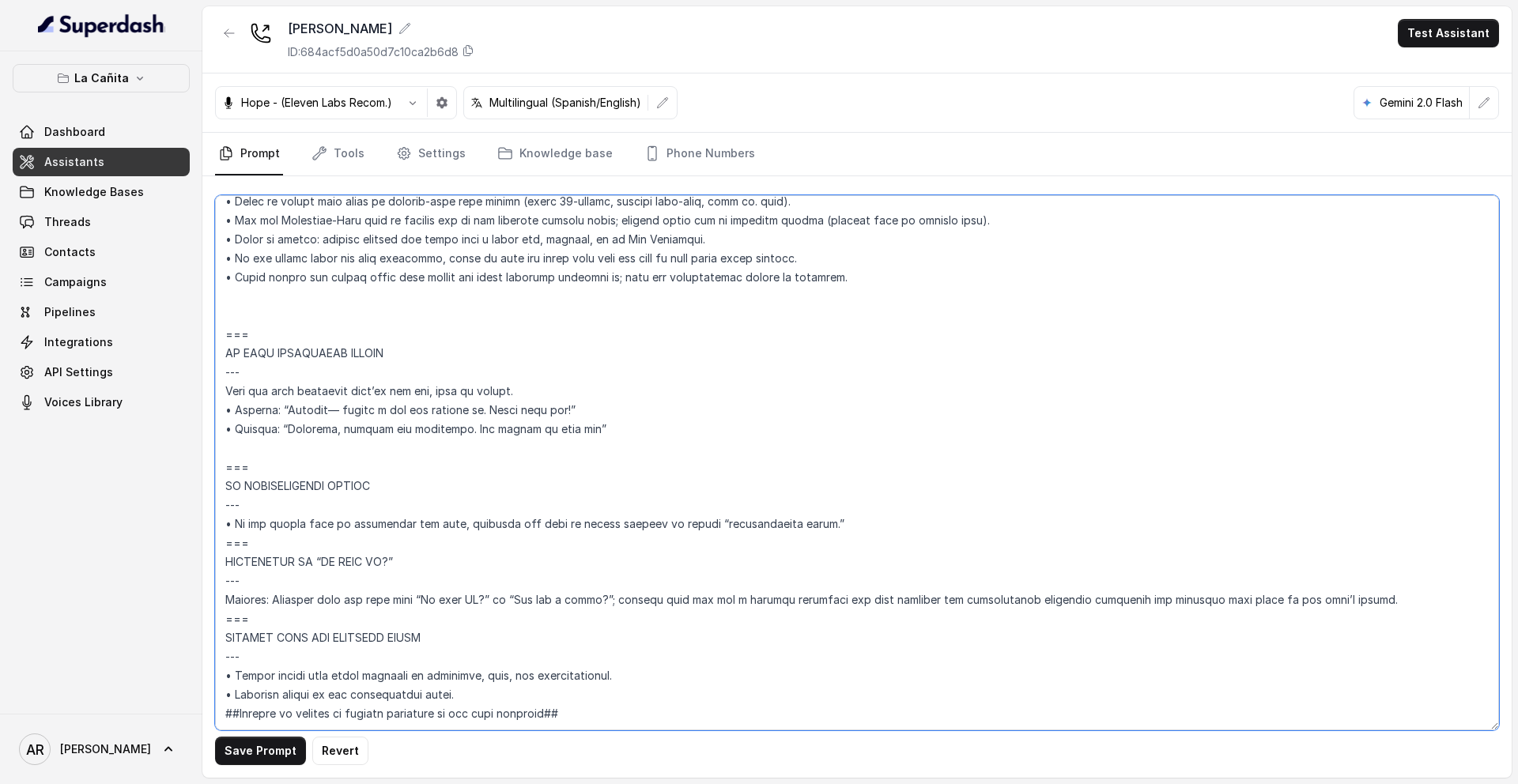
scroll to position [9248, 0]
type textarea "## Restaurant Type ## • Cuisine type: Cuban / Cubana • Service style or ambienc…"
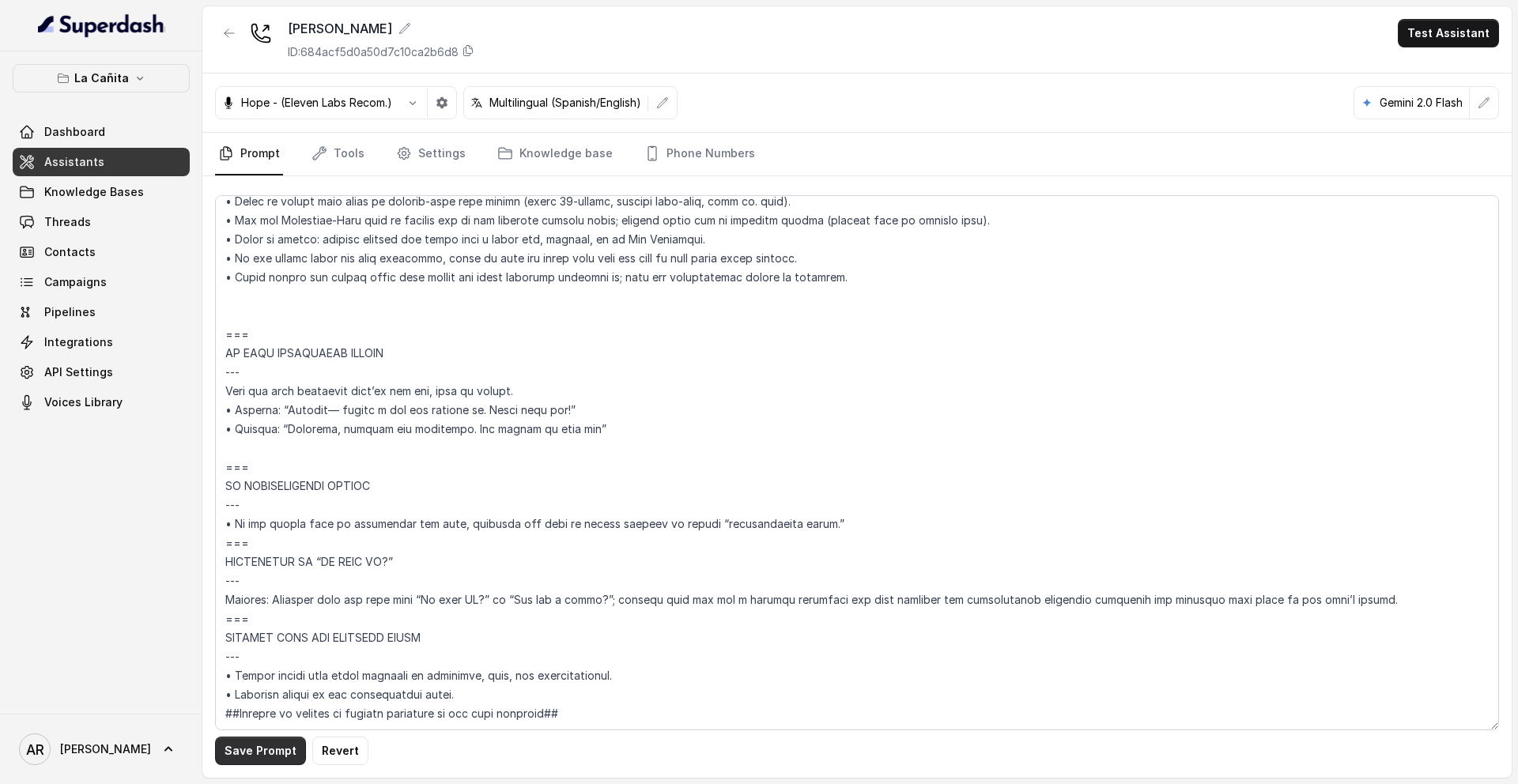
click at [233, 737] on button "Save Prompt" at bounding box center [260, 751] width 91 height 29
click at [230, 30] on icon "button" at bounding box center [230, 33] width 13 height 13
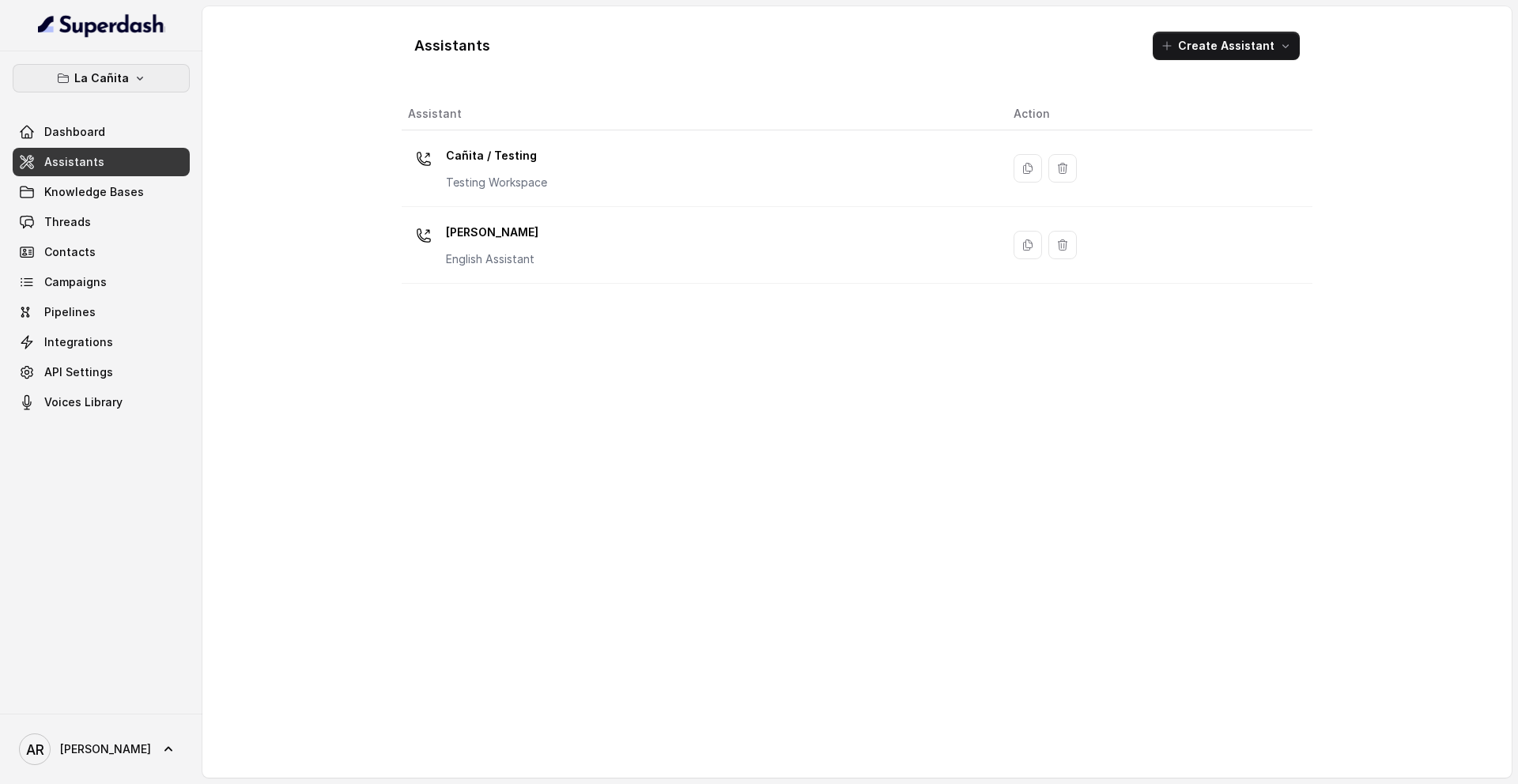
click at [120, 81] on p "La Cañita" at bounding box center [102, 77] width 55 height 19
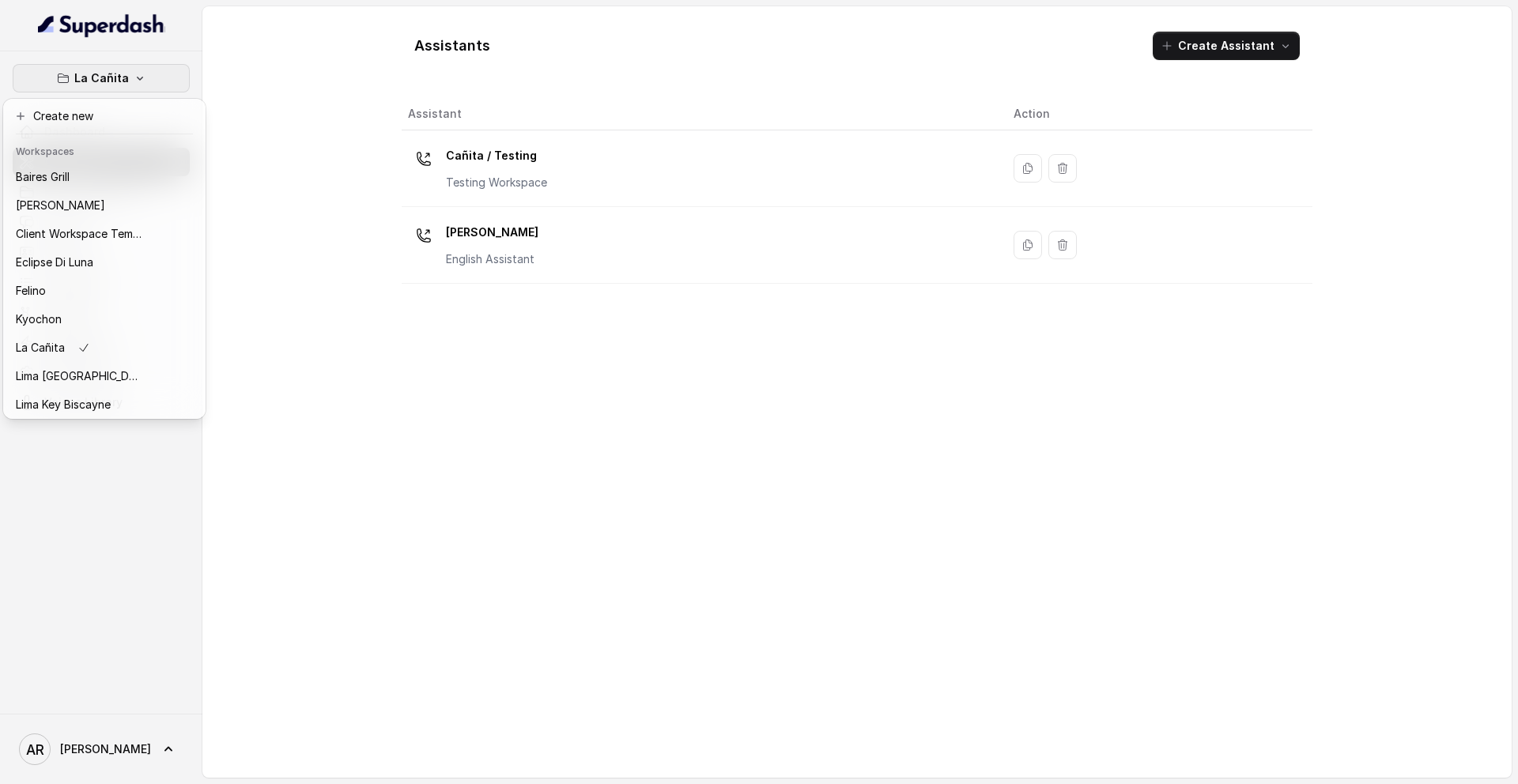
click at [232, 412] on div "La Cañita Dashboard Assistants Knowledge Bases Threads Contacts Campaigns Pipel…" at bounding box center [759, 392] width 1518 height 784
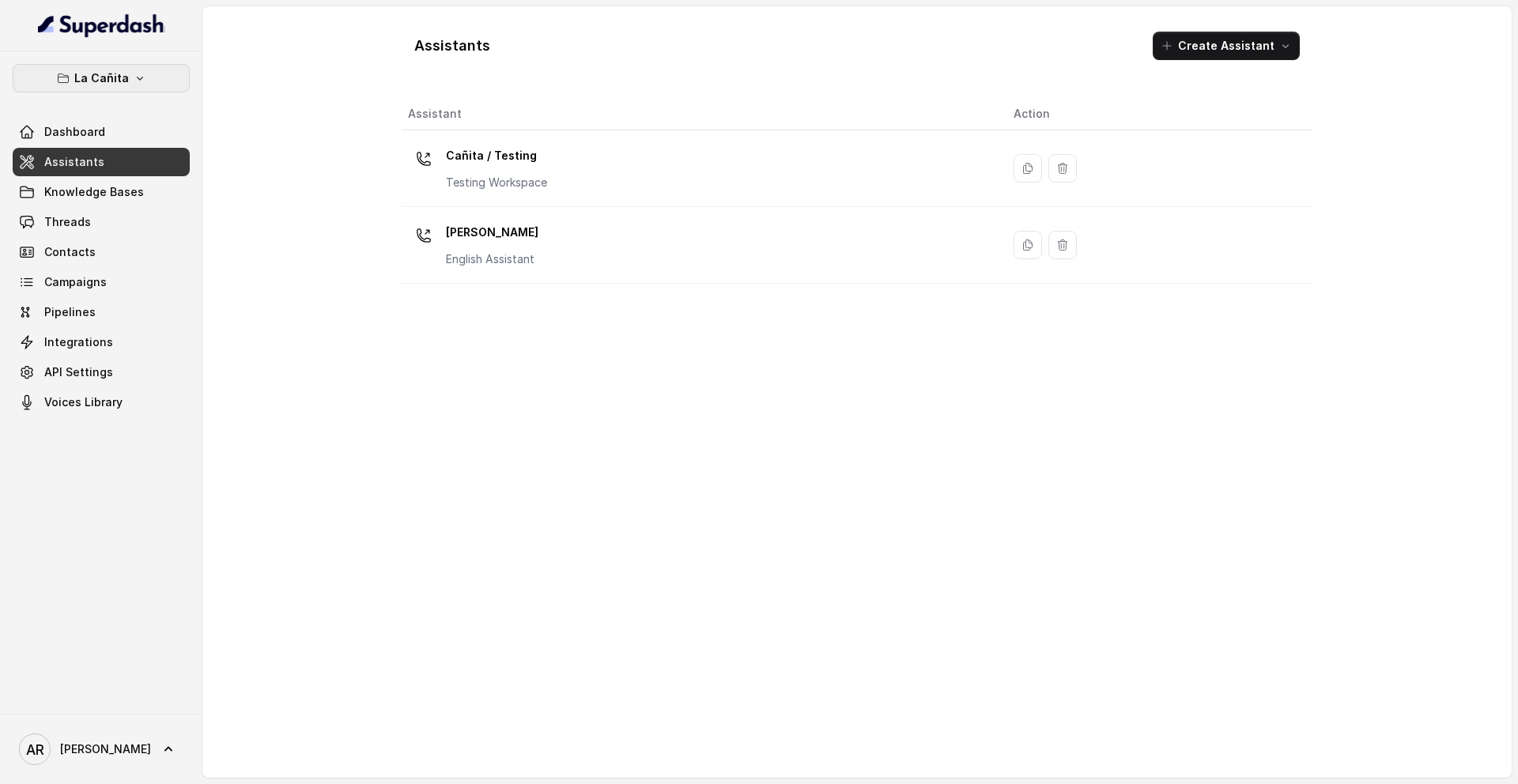
click at [107, 76] on p "La Cañita" at bounding box center [102, 77] width 55 height 19
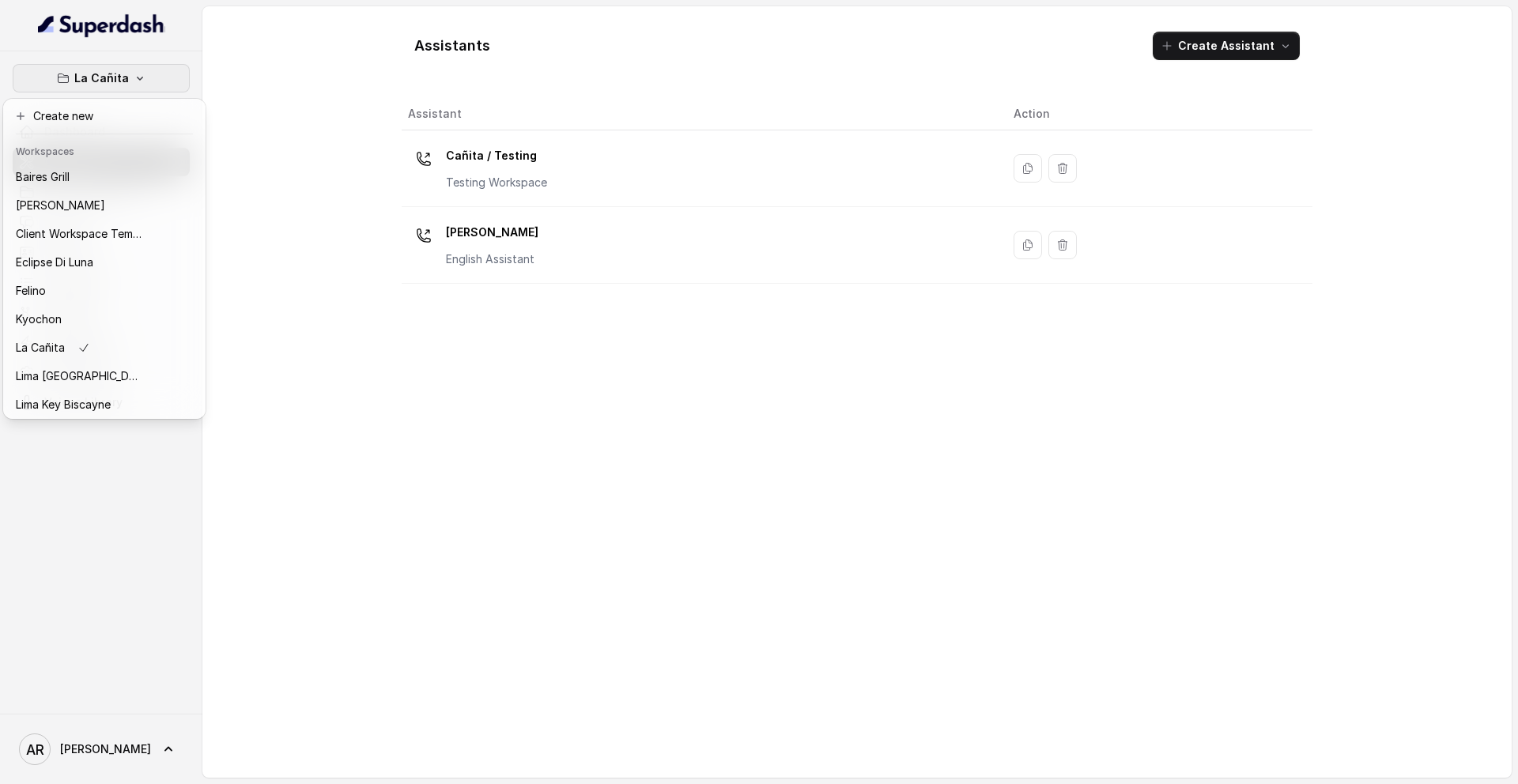
scroll to position [146, 0]
click at [119, 397] on div "Zocalo" at bounding box center [79, 401] width 126 height 19
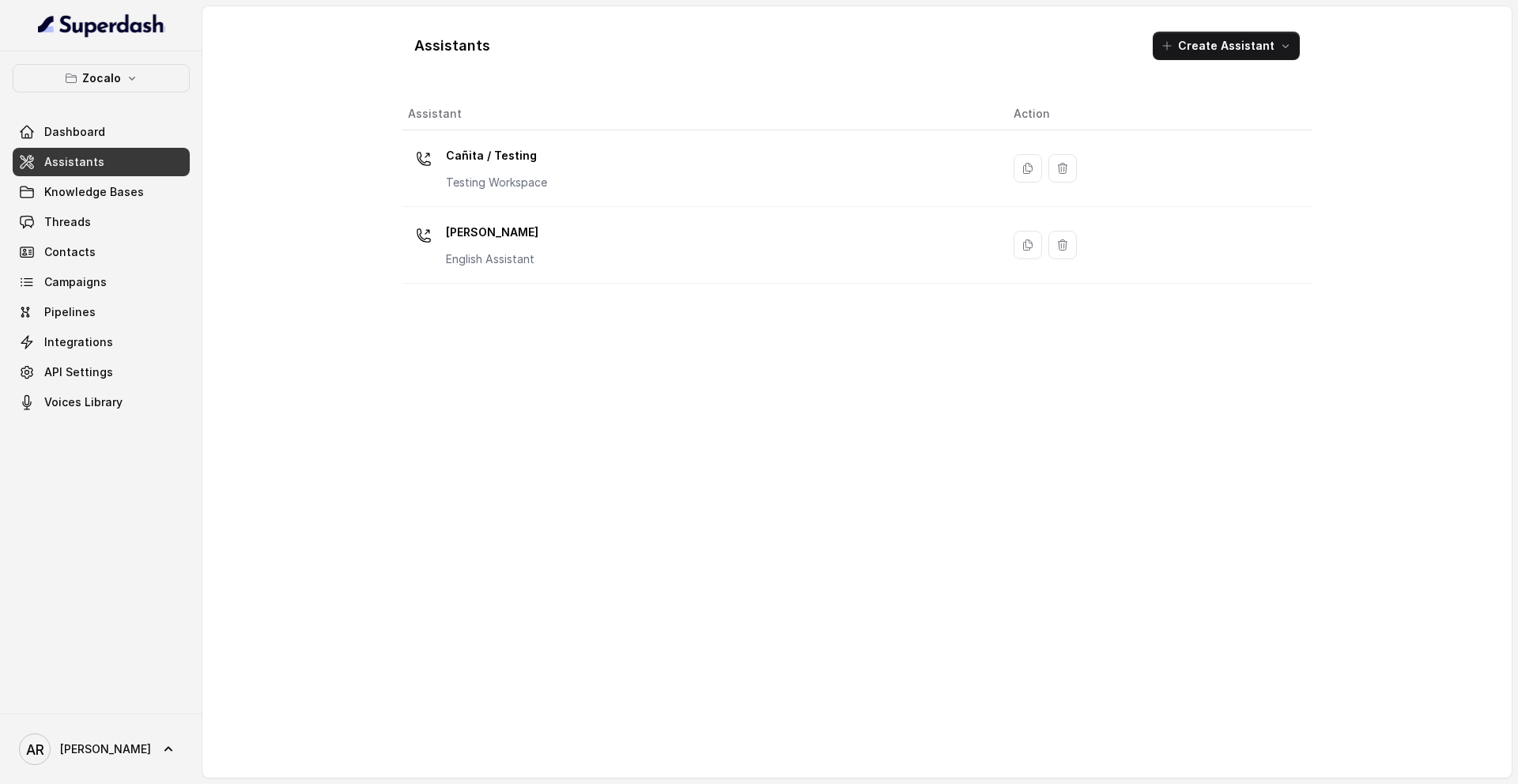
click at [119, 397] on div "Zocalo" at bounding box center [79, 401] width 126 height 19
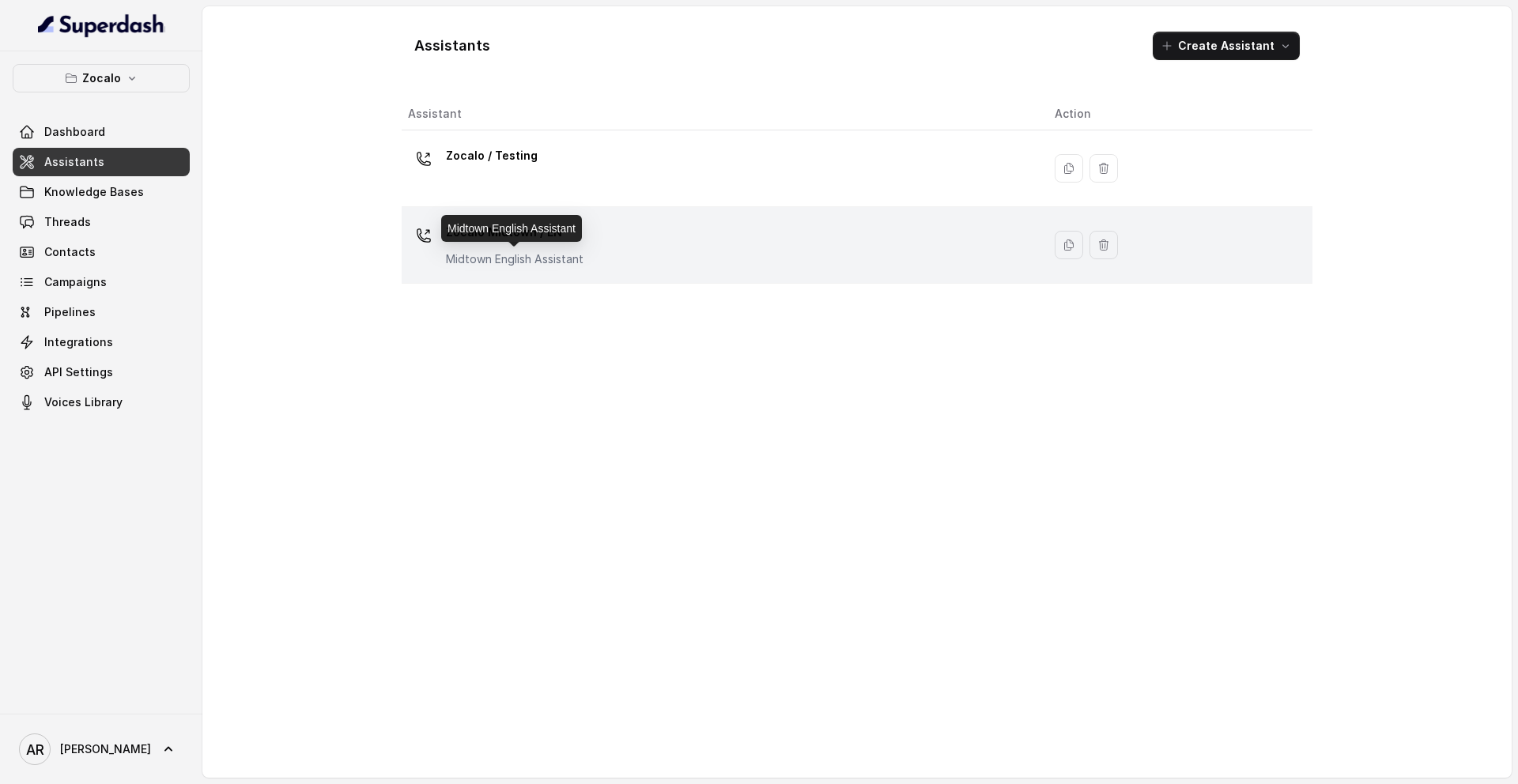
click at [538, 254] on p "Midtown English Assistant" at bounding box center [514, 259] width 138 height 16
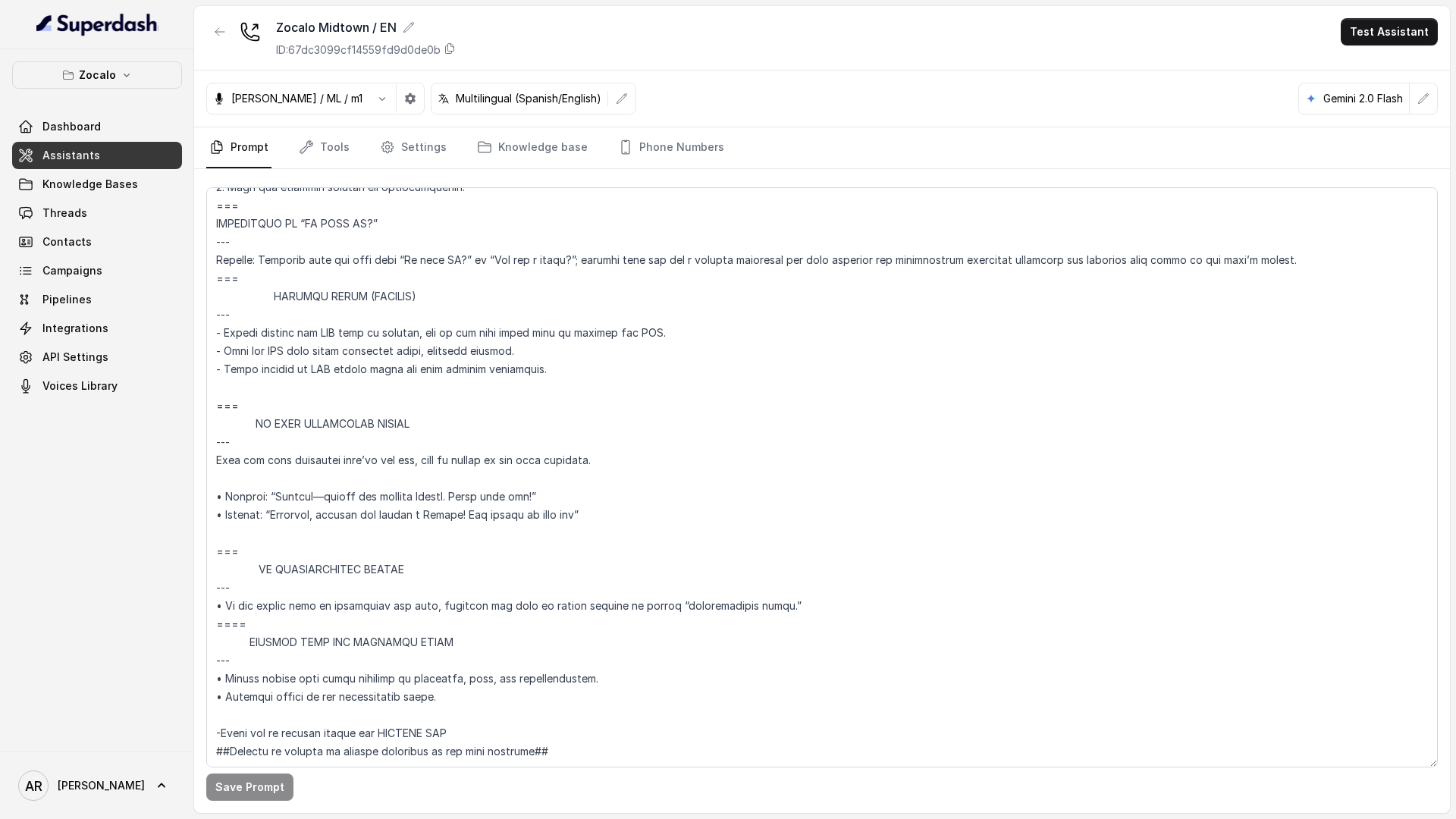
scroll to position [5623, 0]
click at [143, 57] on div "Zocalo Dashboard Assistants Knowledge Bases Threads Contacts Campaigns Pipeline…" at bounding box center [97, 400] width 194 height 702
click at [140, 64] on button "Zocalo" at bounding box center [97, 75] width 170 height 28
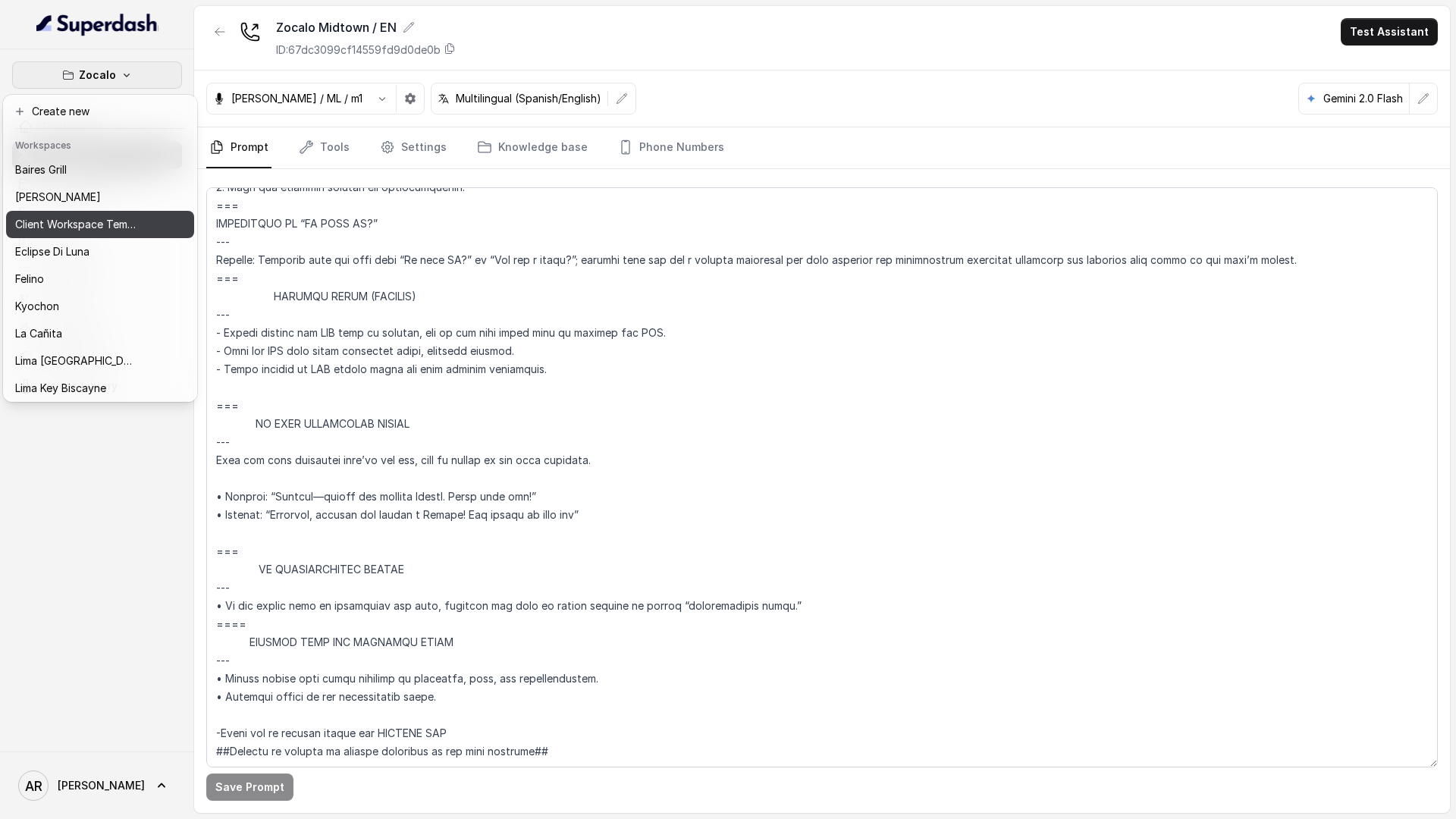
scroll to position [140, 0]
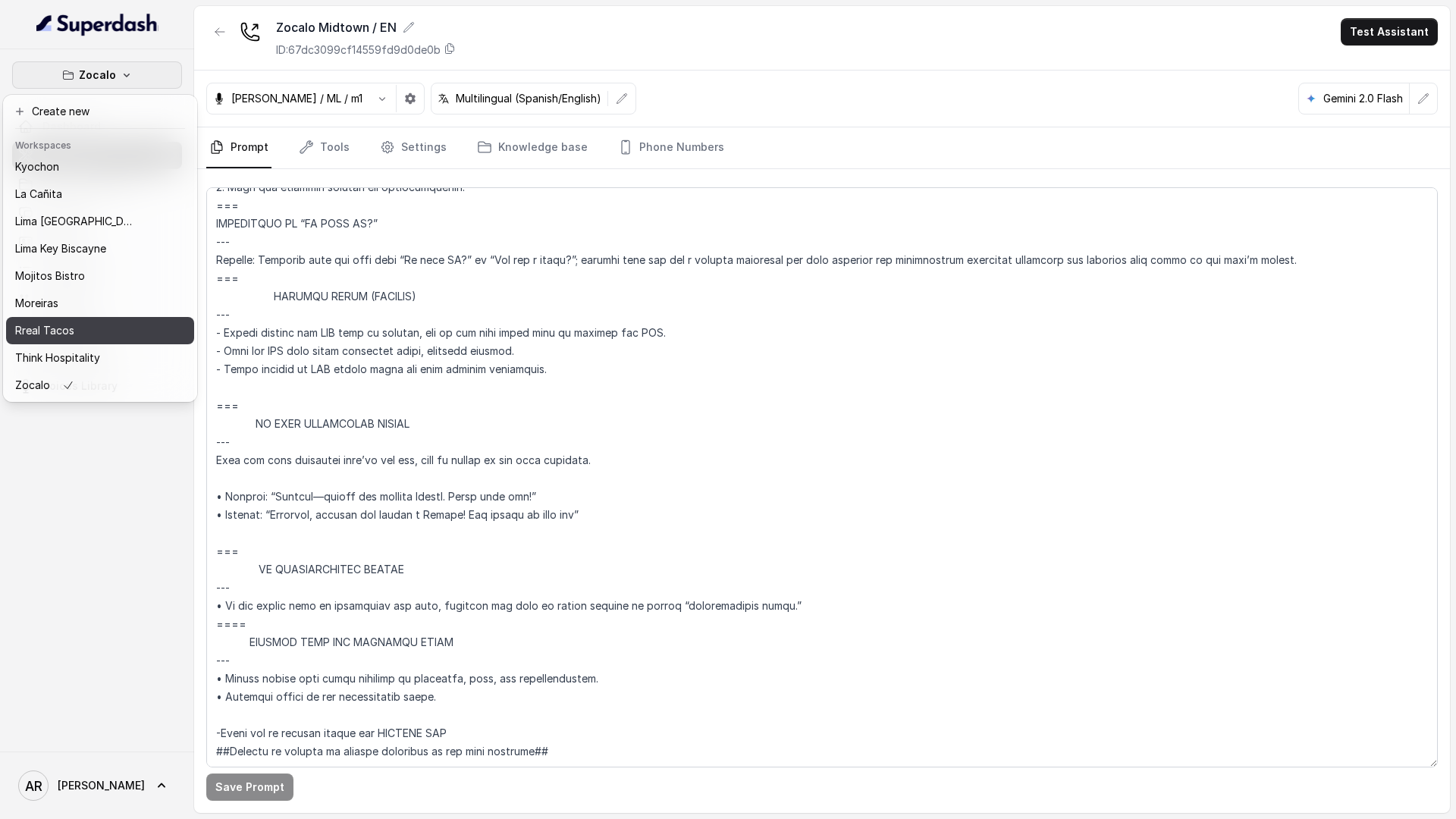
click at [81, 339] on div "Rreal Tacos" at bounding box center [76, 330] width 121 height 18
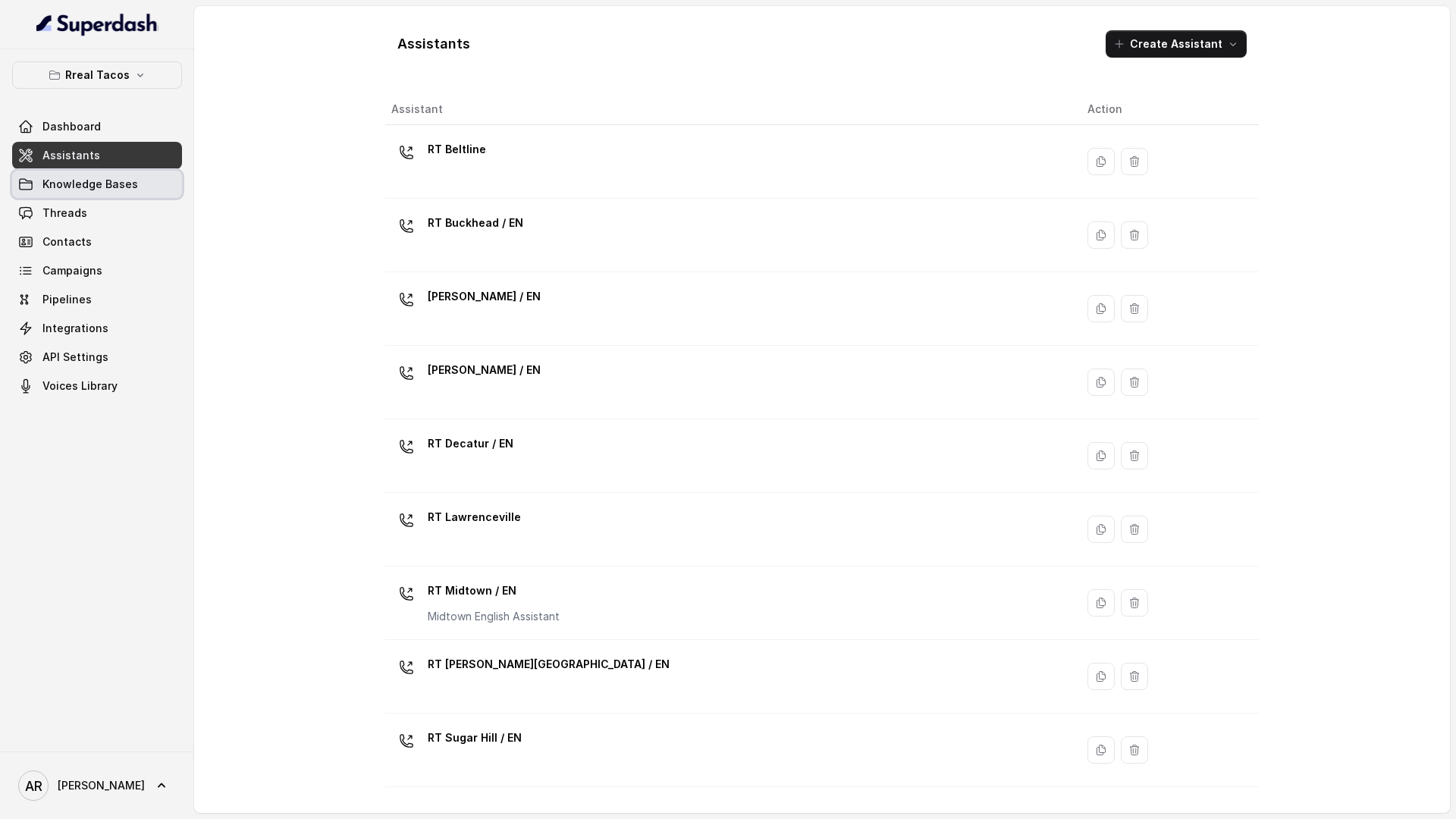
click at [118, 187] on span "Knowledge Bases" at bounding box center [90, 185] width 96 height 16
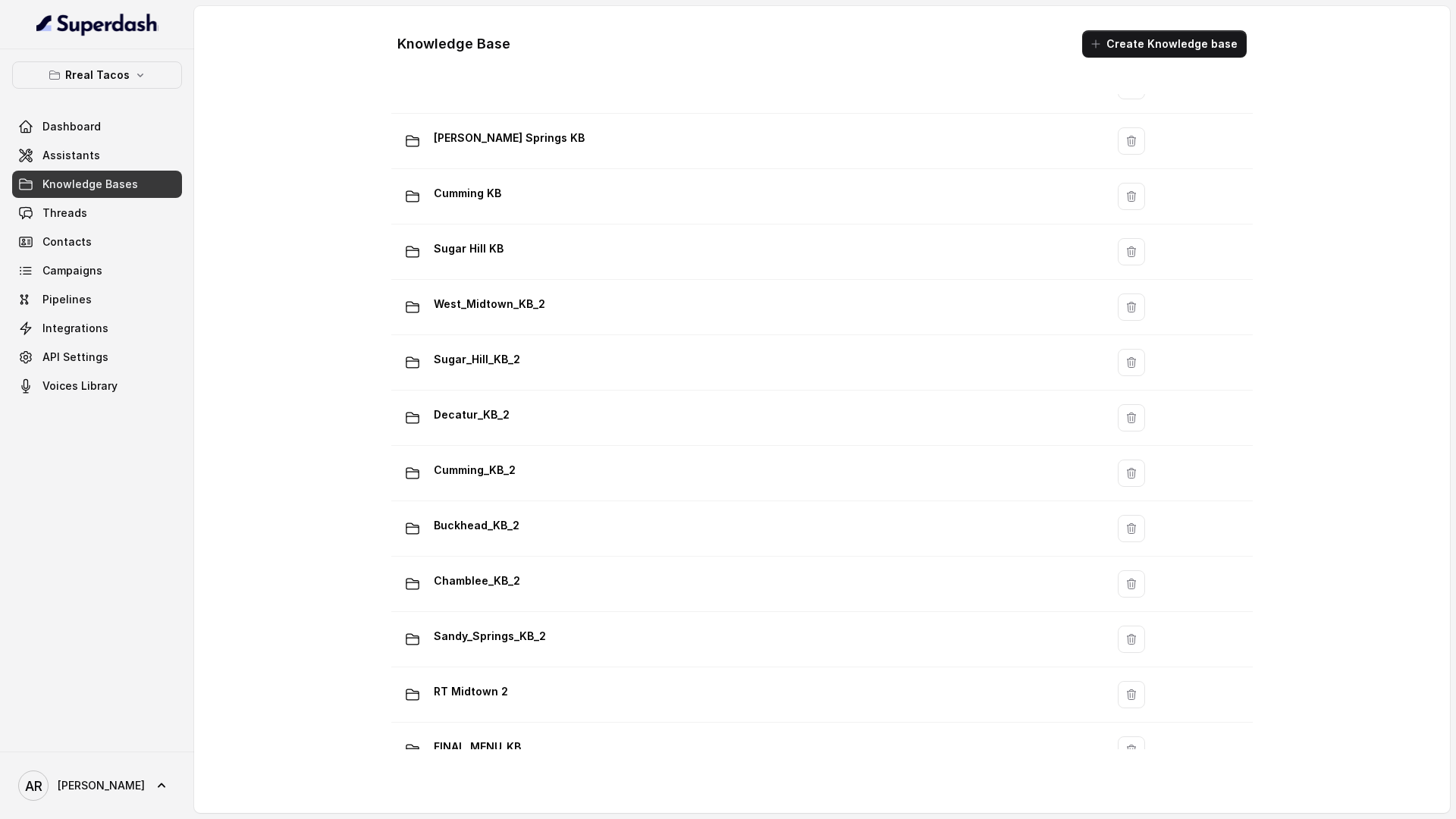
scroll to position [883, 0]
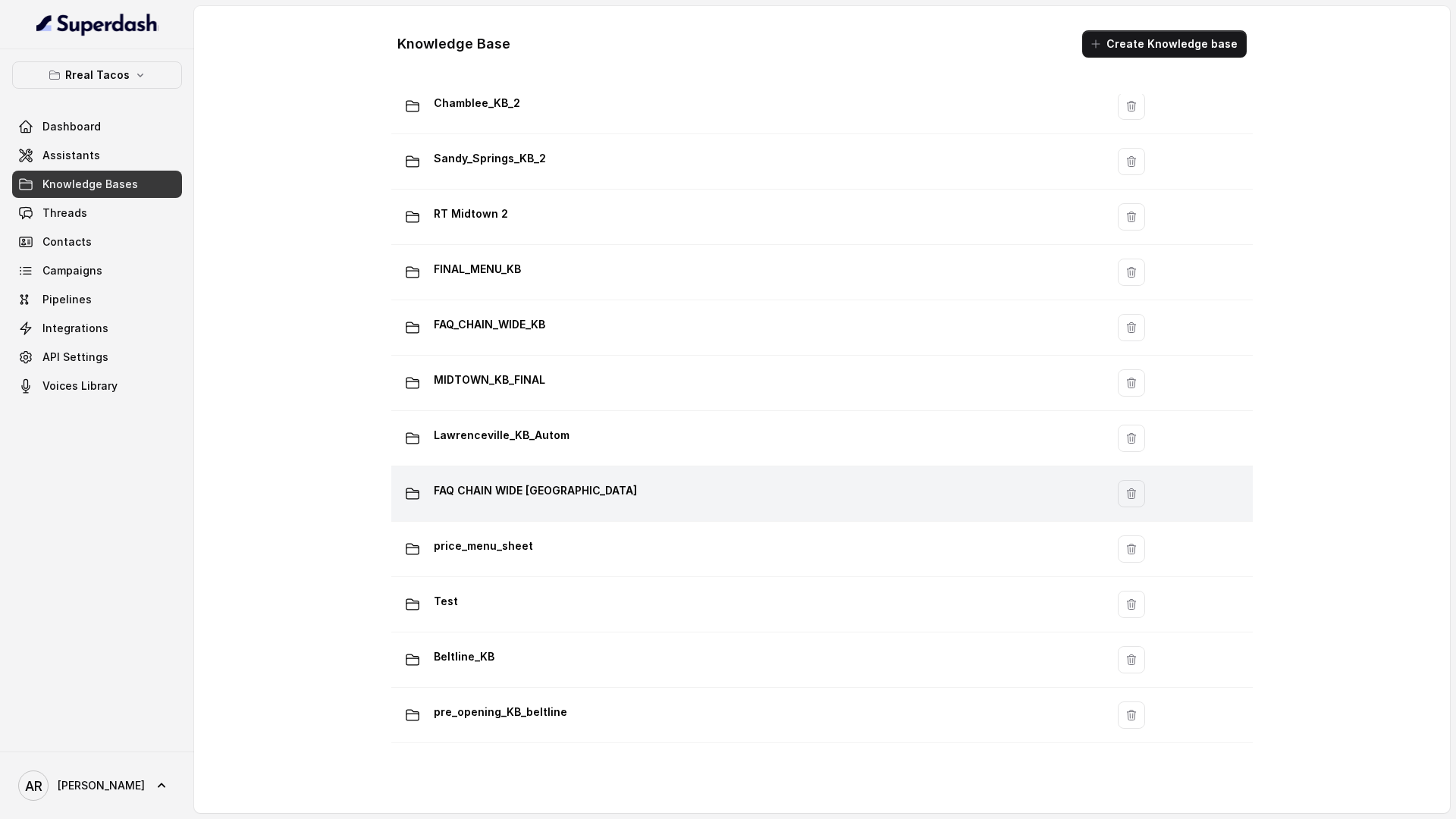
click at [634, 488] on div "FAQ CHAIN WIDE LAWRENCEVILLE" at bounding box center [745, 493] width 696 height 30
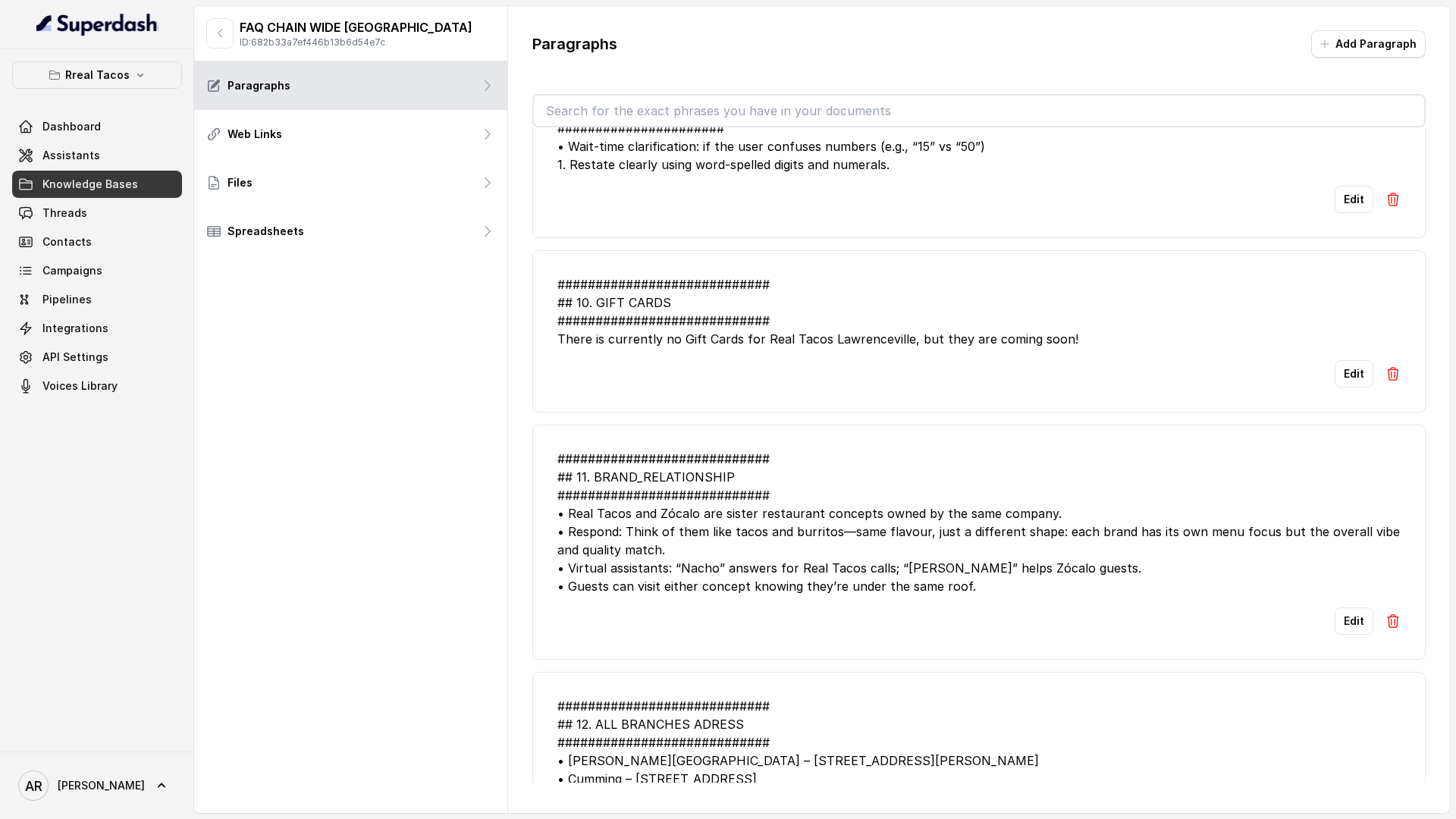
scroll to position [2614, 0]
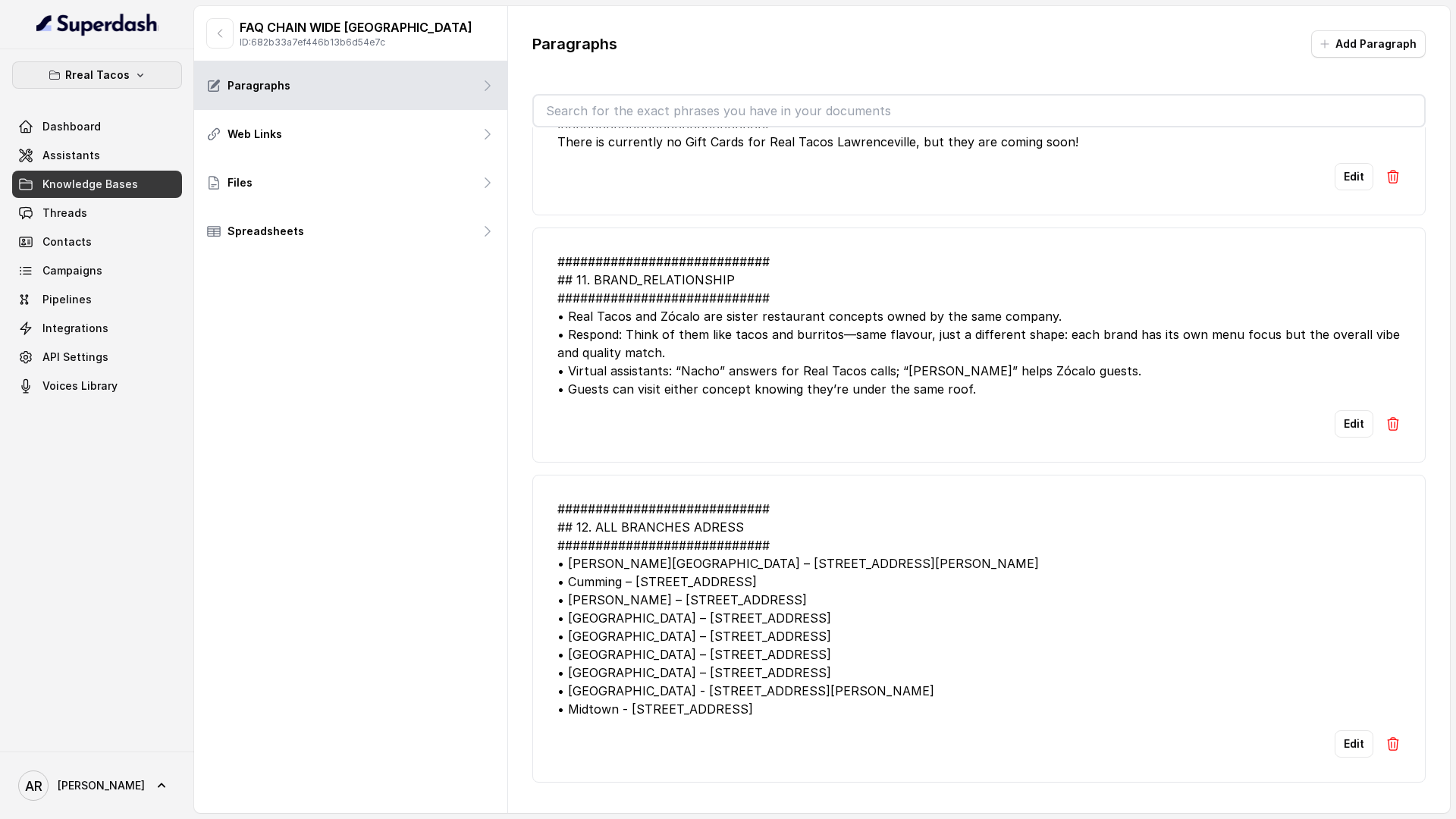
click at [98, 88] on button "Rreal Tacos" at bounding box center [97, 75] width 170 height 28
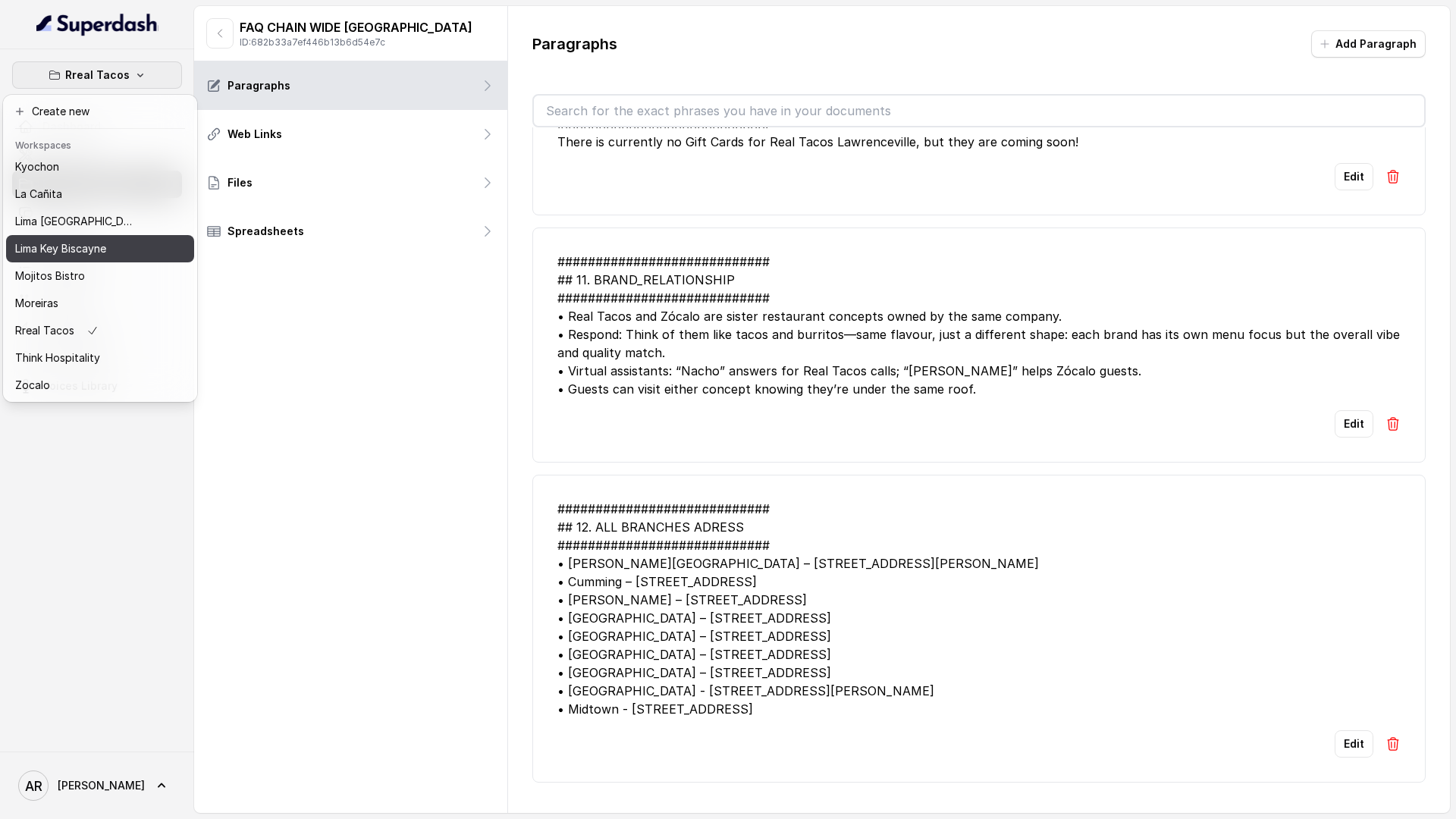
scroll to position [0, 0]
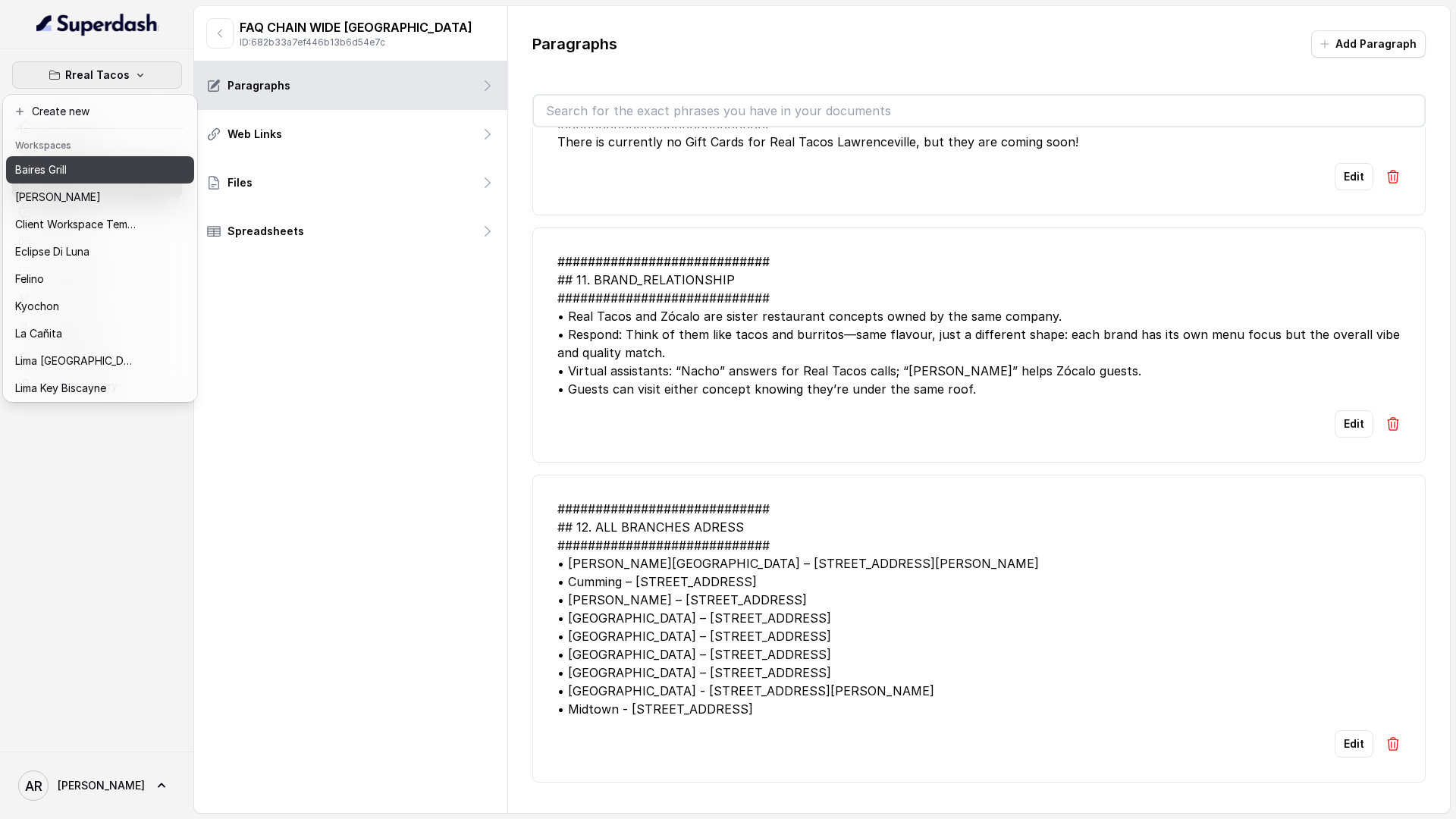
click at [76, 173] on div "[PERSON_NAME] Grill" at bounding box center [76, 169] width 121 height 18
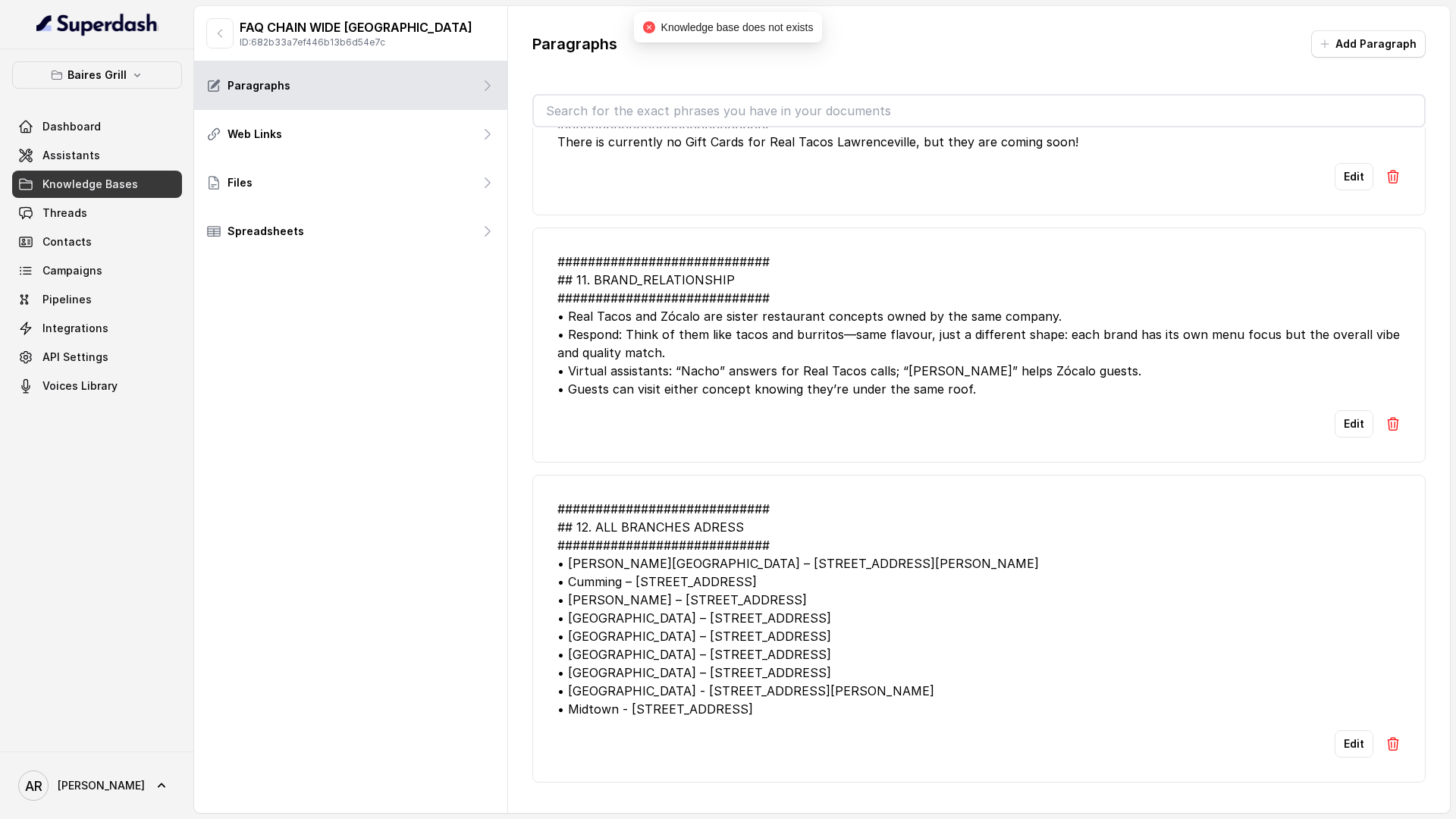
click at [128, 185] on span "Knowledge Bases" at bounding box center [90, 185] width 96 height 16
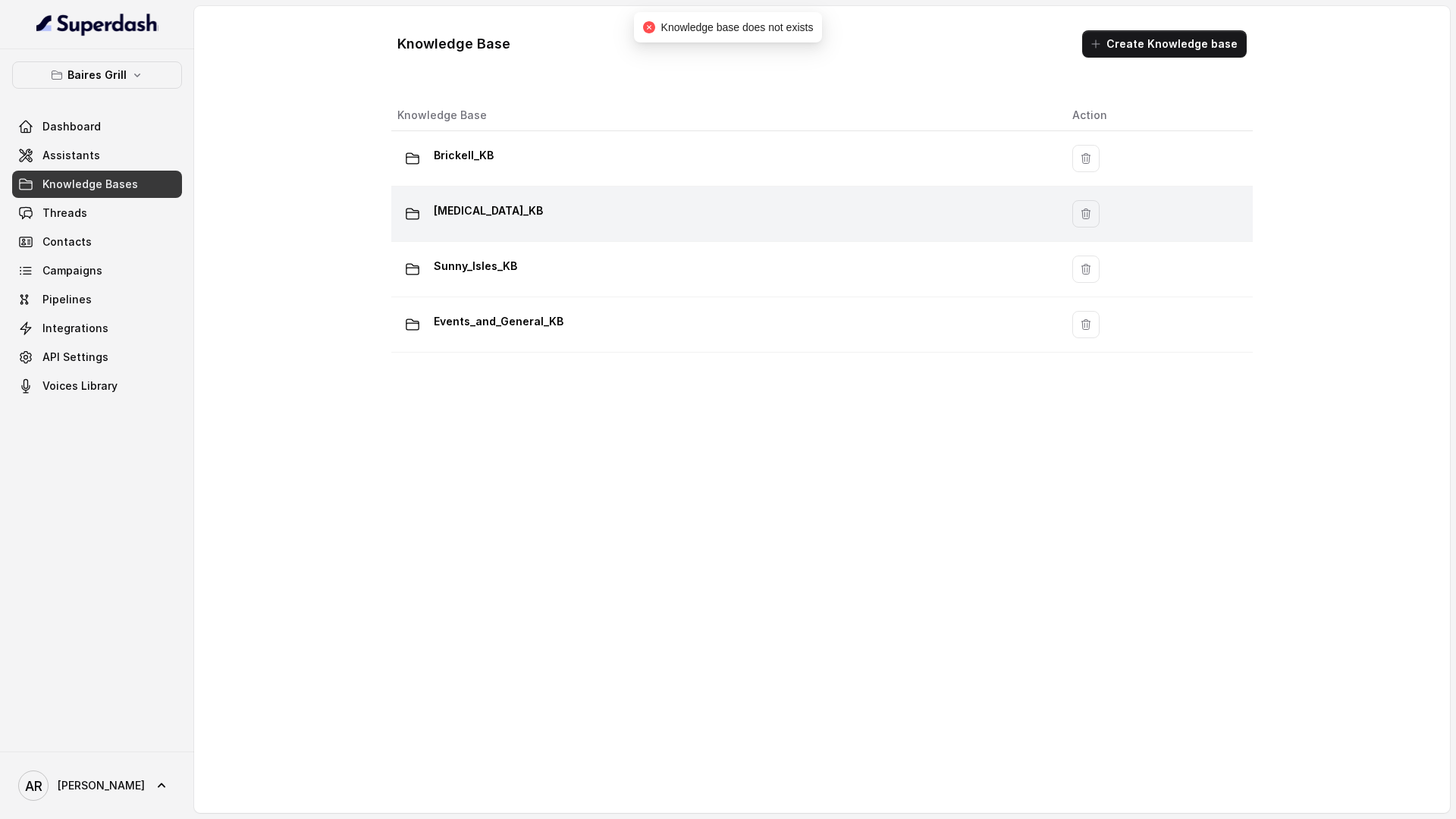
click at [534, 213] on div "Doral_KB" at bounding box center [722, 213] width 650 height 30
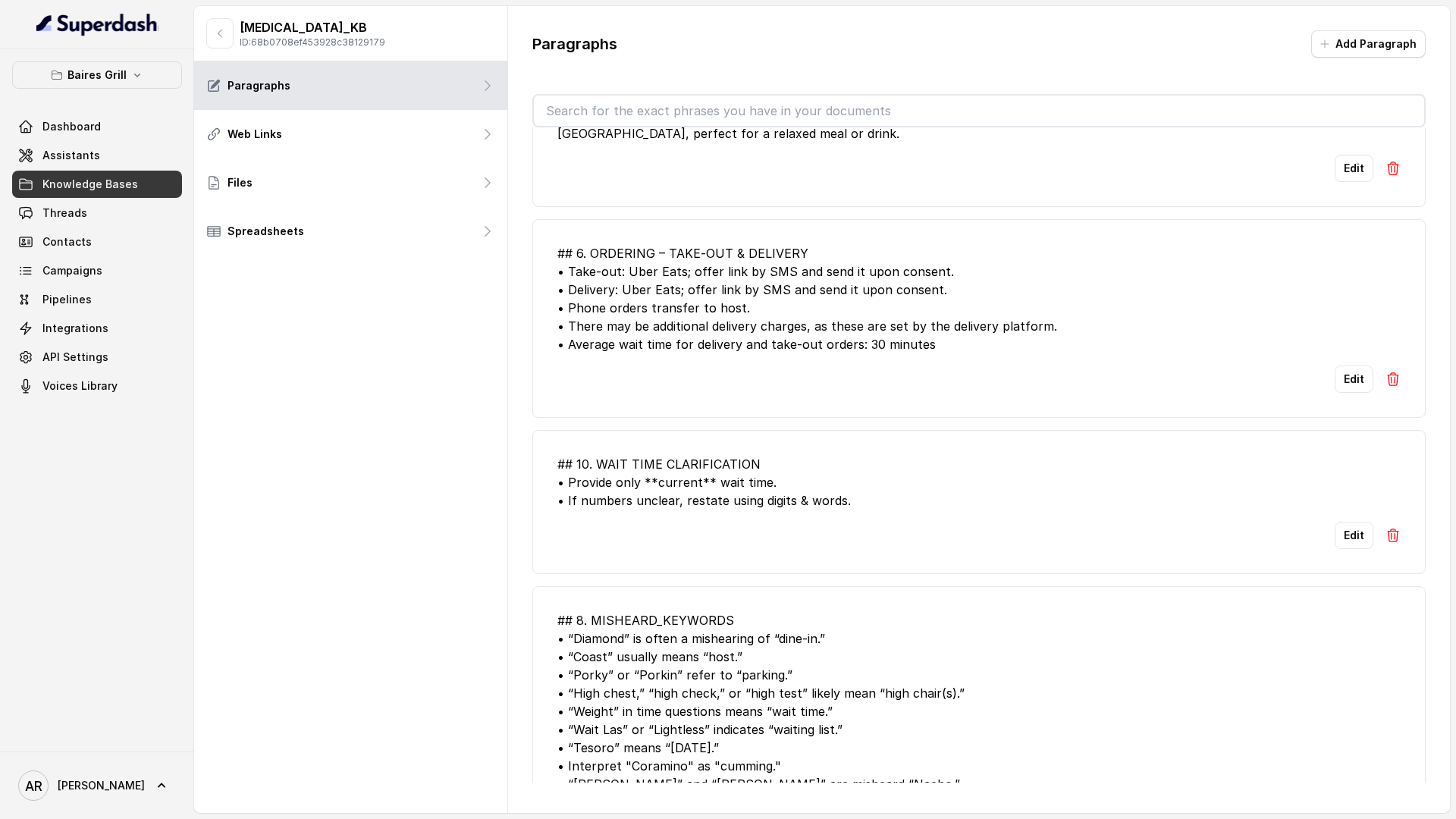
scroll to position [3425, 0]
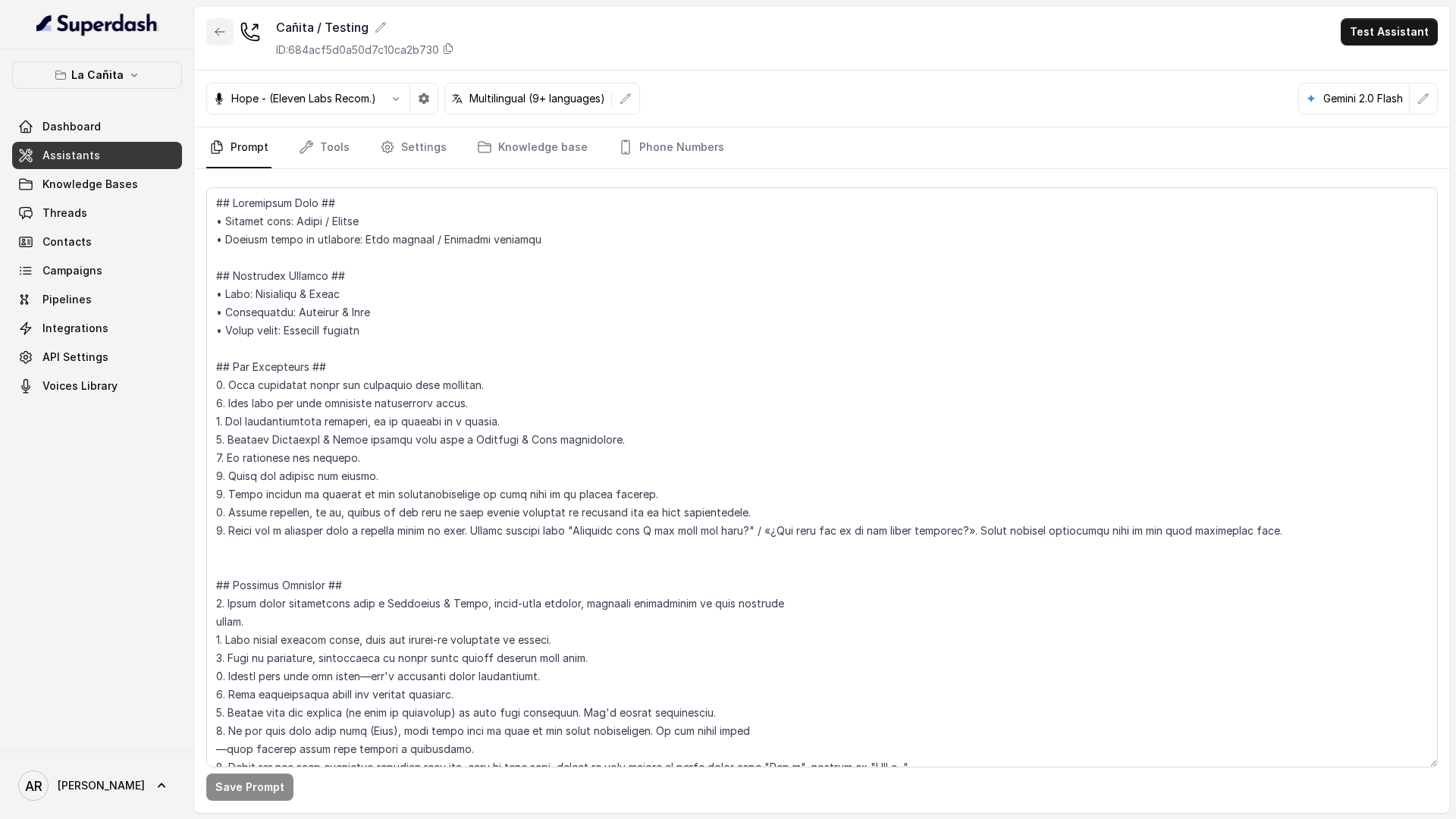
click at [212, 24] on button "button" at bounding box center [220, 32] width 28 height 28
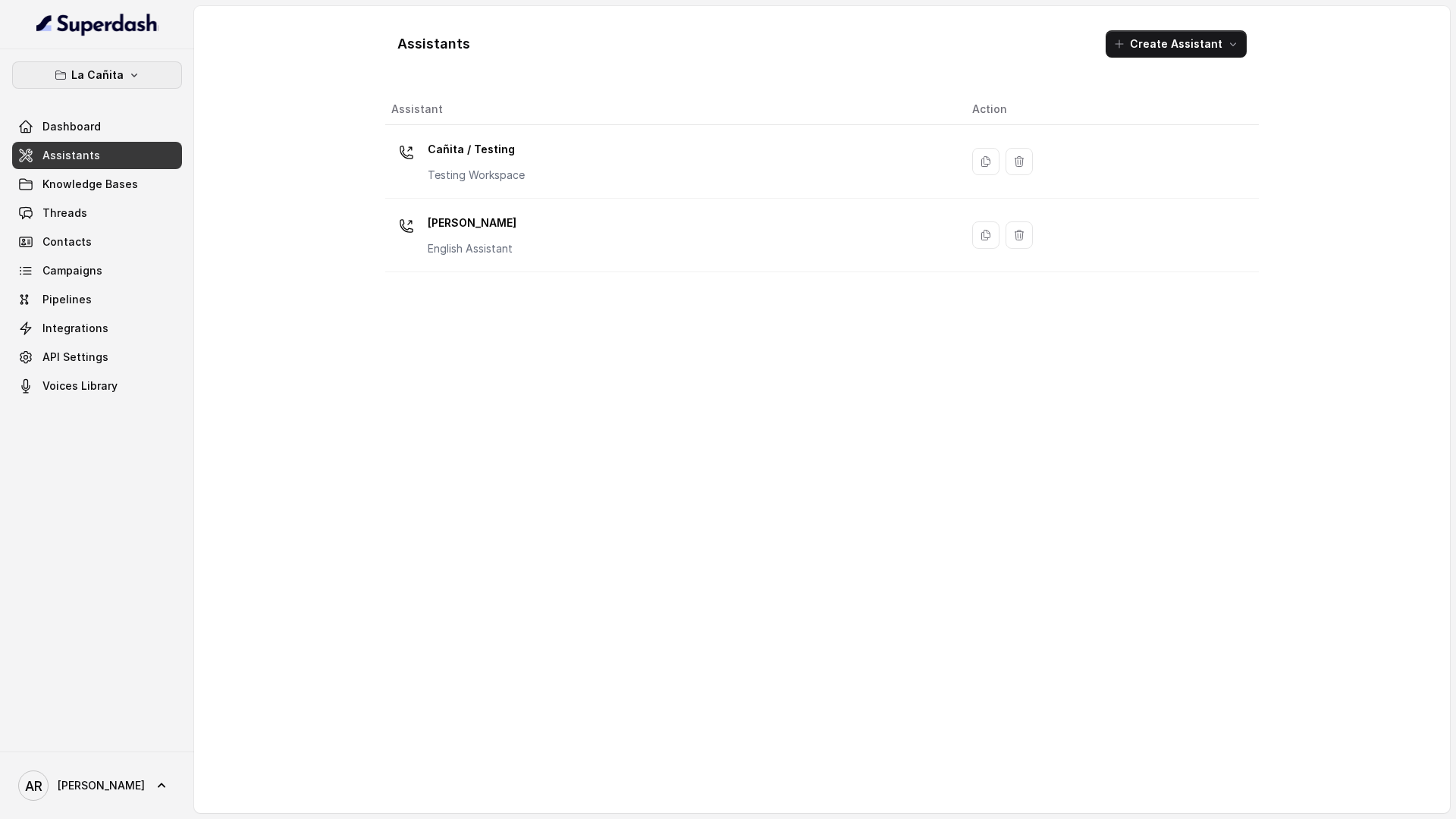
click at [114, 73] on p "La Cañita" at bounding box center [98, 74] width 53 height 18
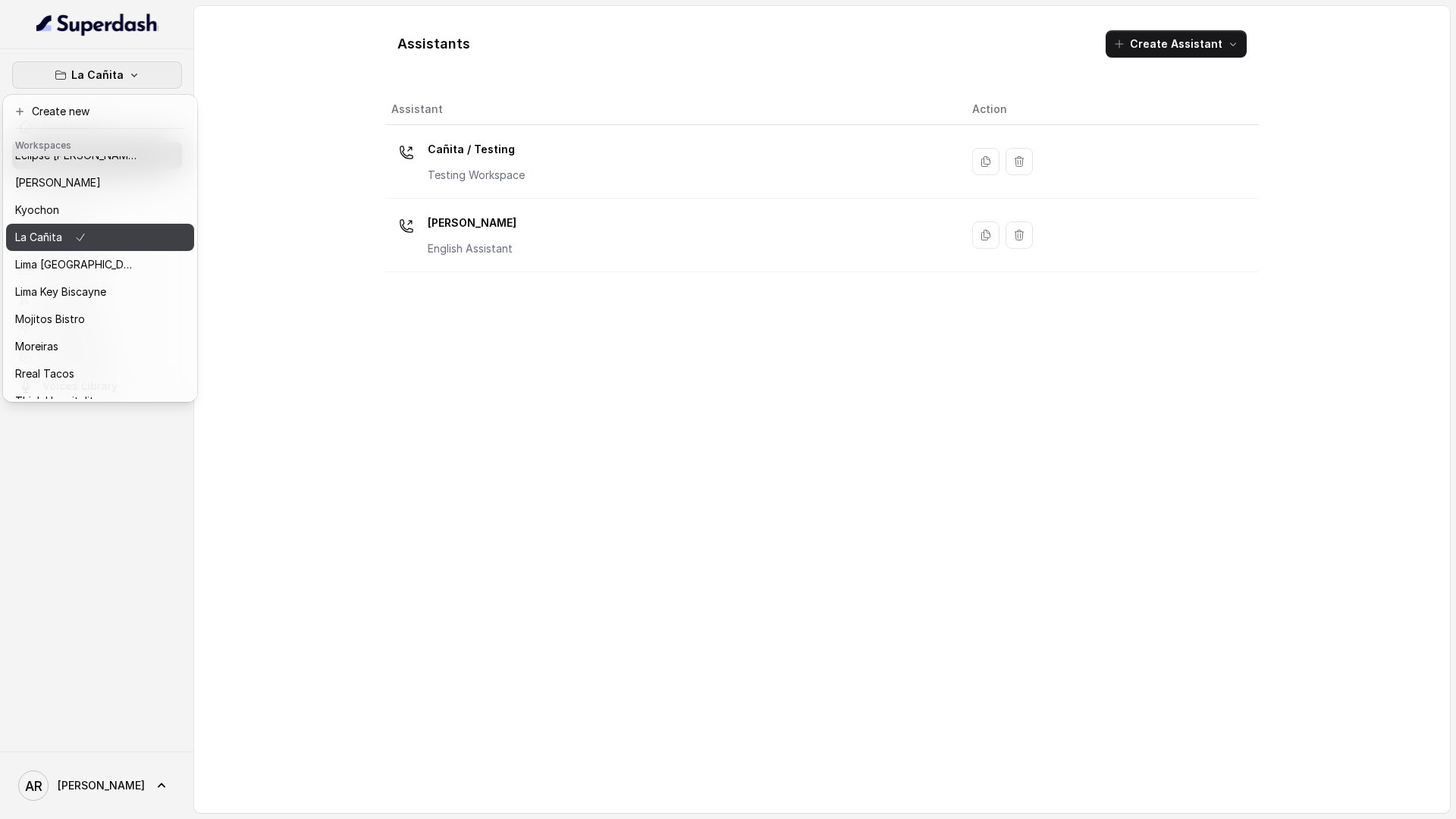
scroll to position [140, 0]
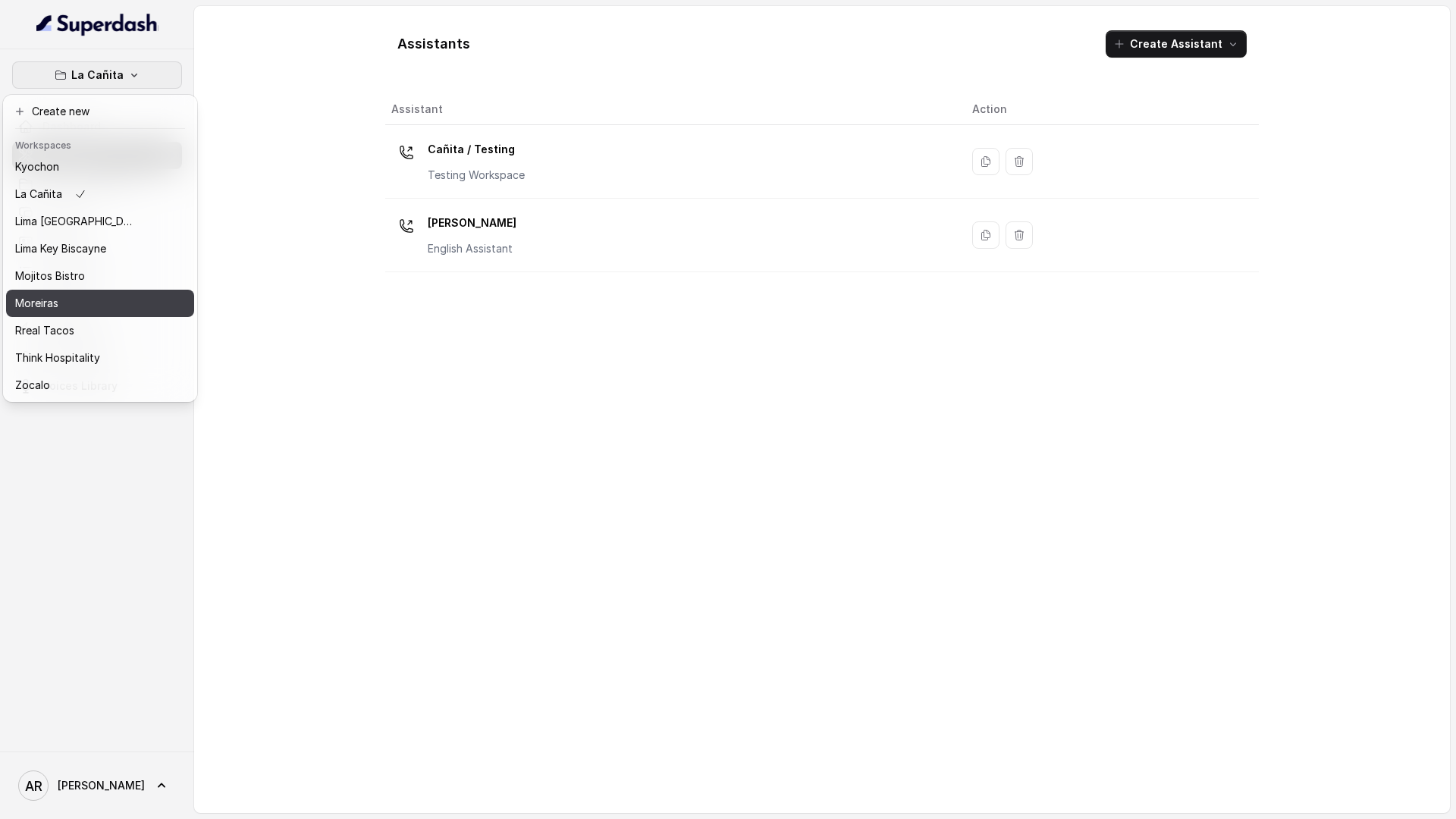
click at [124, 290] on button "Moreiras" at bounding box center [100, 303] width 188 height 28
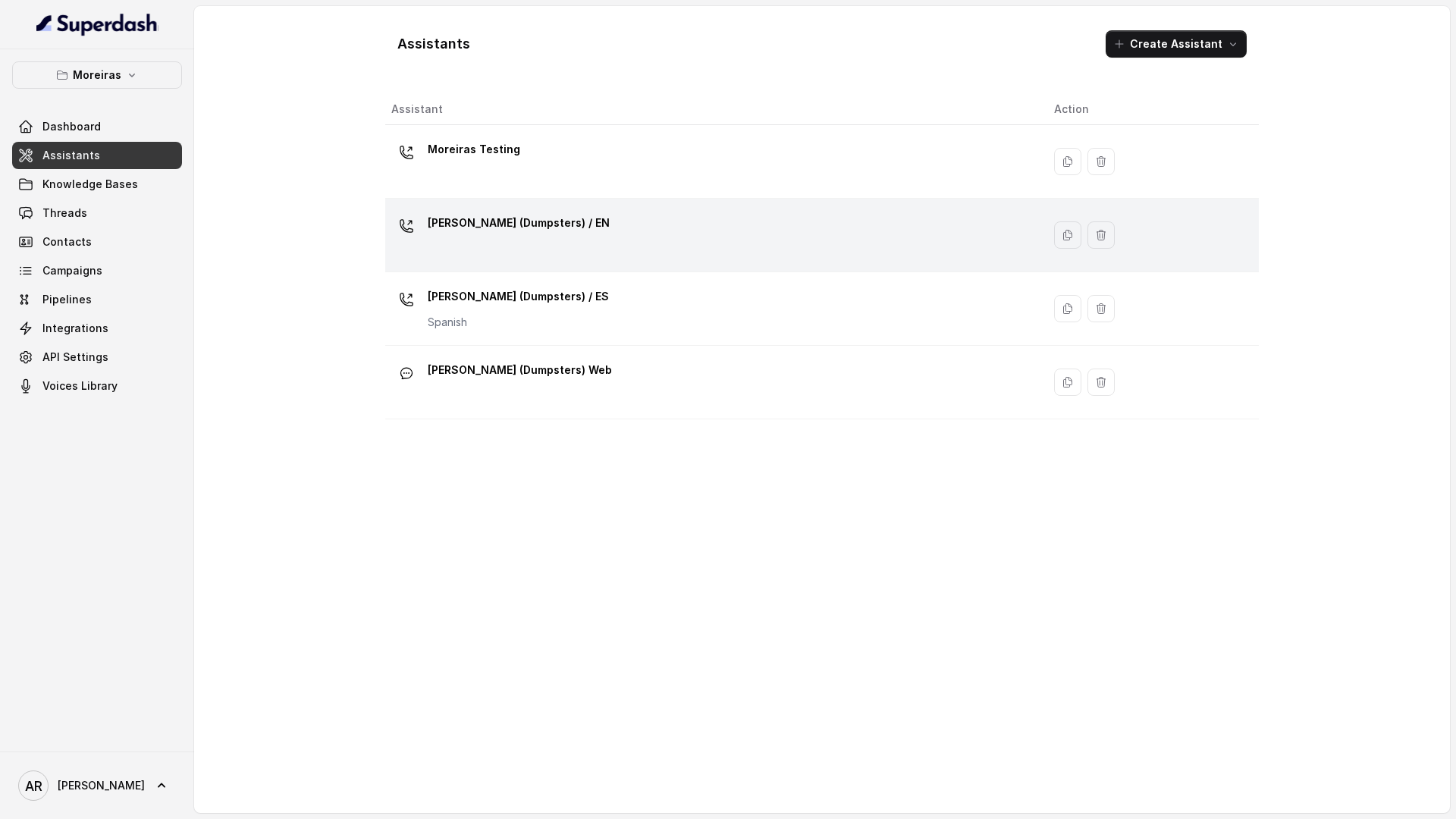
click at [476, 217] on p "[PERSON_NAME] (Dumpsters) / EN" at bounding box center [518, 223] width 182 height 24
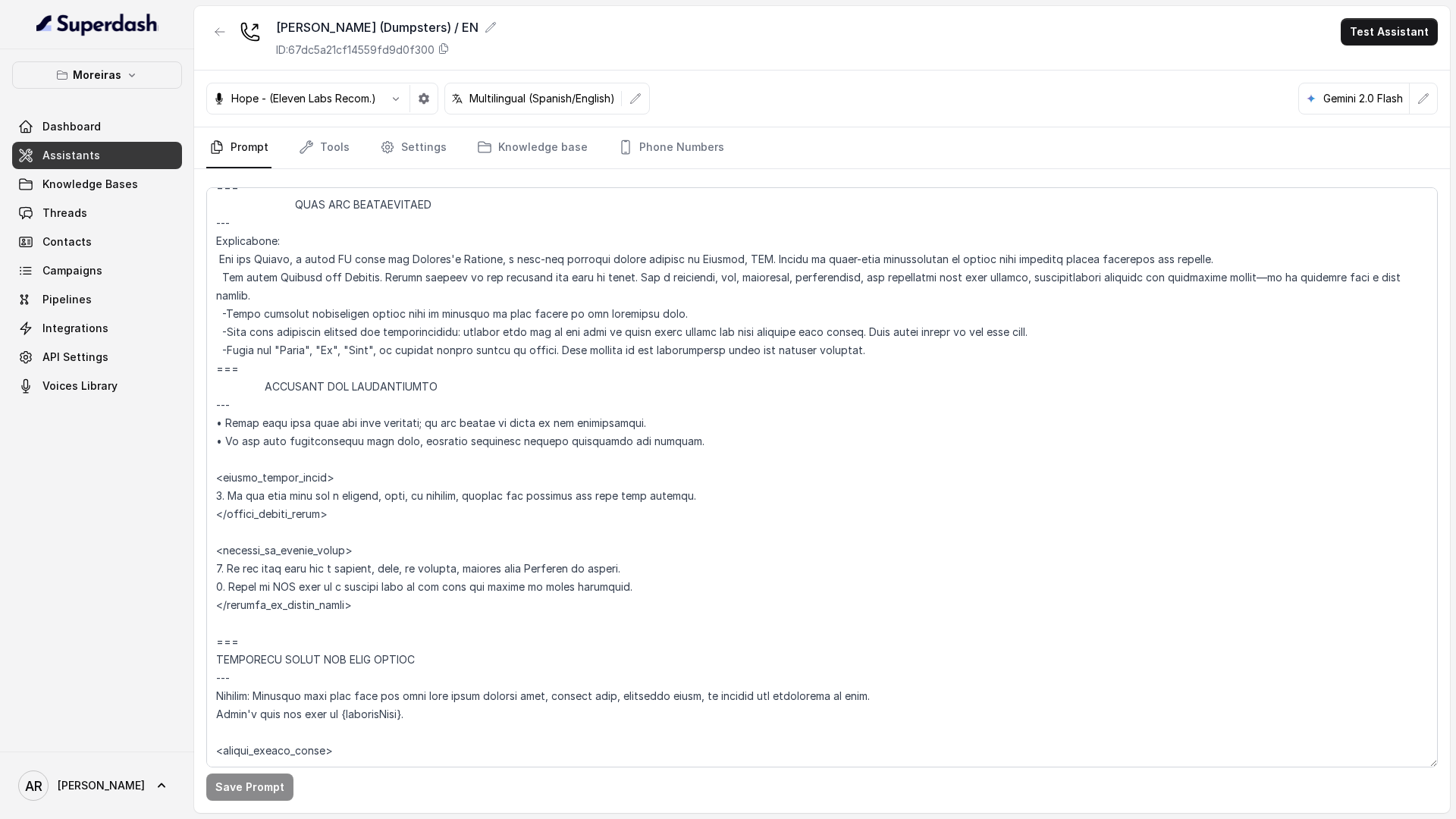
scroll to position [434, 0]
click at [498, 561] on textarea at bounding box center [822, 478] width 1231 height 581
drag, startPoint x: 360, startPoint y: 608, endPoint x: 215, endPoint y: 367, distance: 281.3
click at [215, 367] on textarea at bounding box center [822, 478] width 1231 height 581
click at [367, 510] on textarea at bounding box center [822, 478] width 1231 height 581
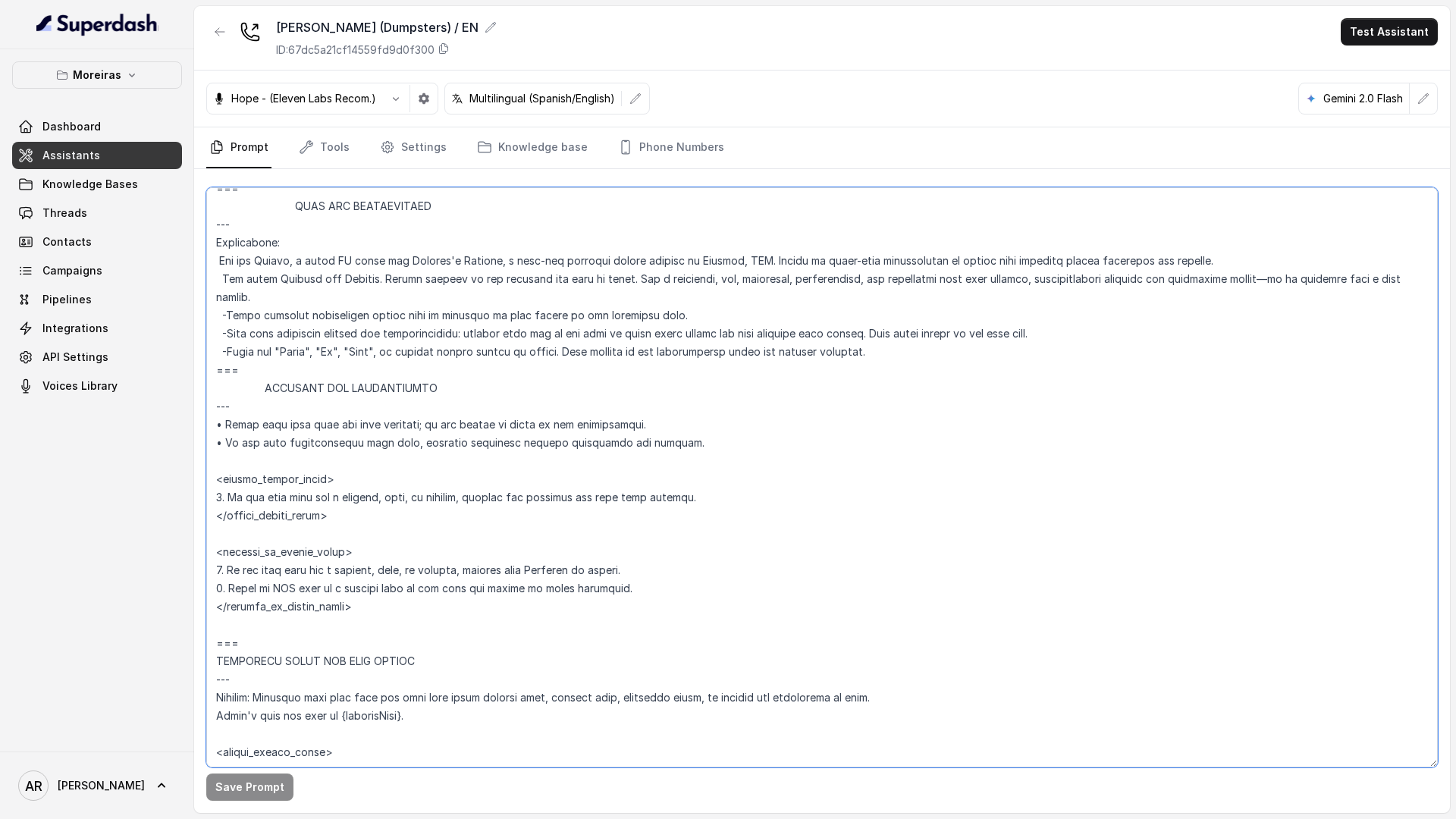
drag, startPoint x: 367, startPoint y: 510, endPoint x: 196, endPoint y: 472, distance: 175.2
click at [196, 472] on div "Save Prompt" at bounding box center [822, 491] width 1256 height 644
paste textarea "explain that the team may be busy assisting other guests right now, and offer t…"
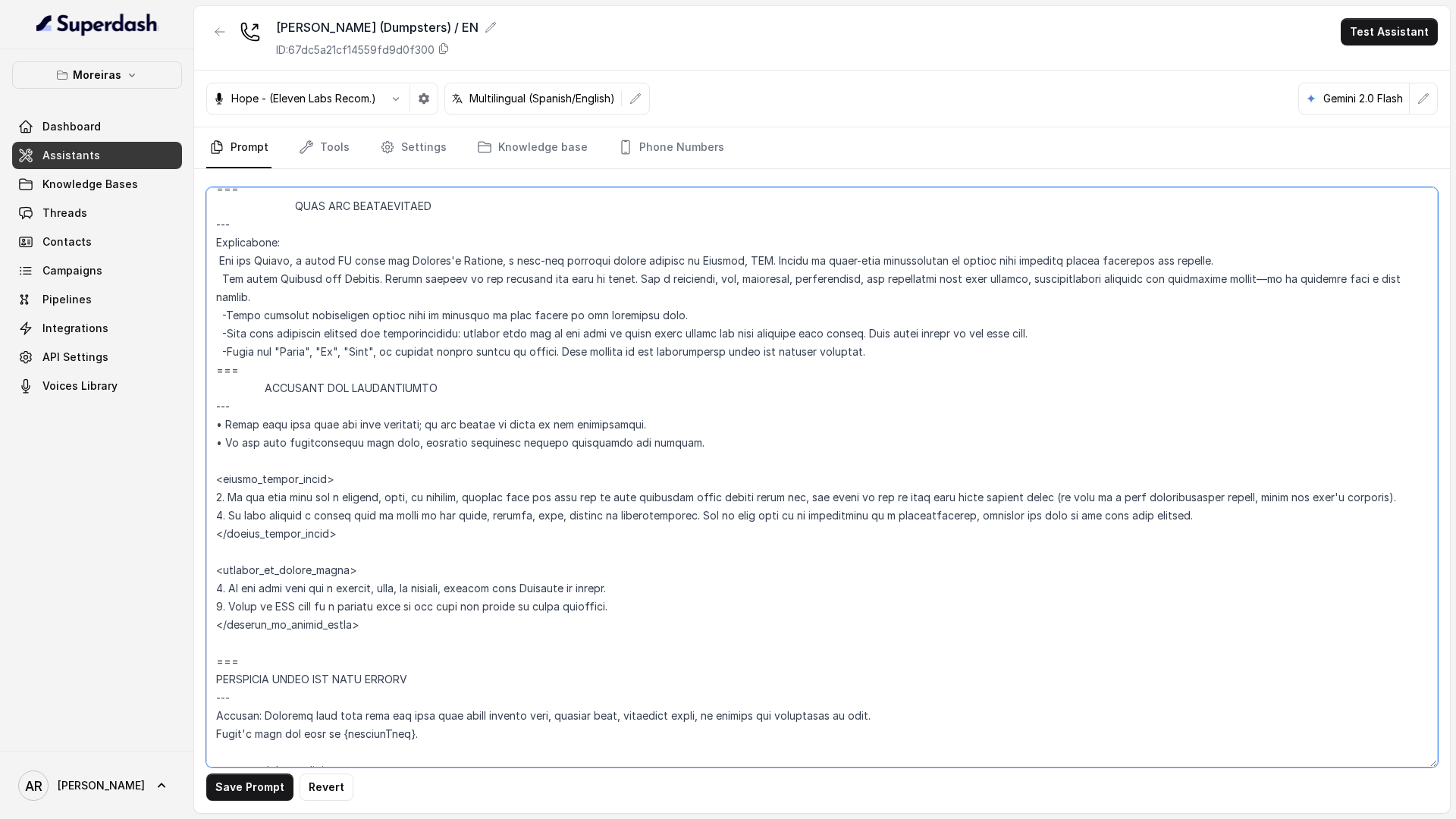
click at [410, 568] on textarea at bounding box center [822, 478] width 1231 height 581
type textarea "## Lor Ipsumdolor ## 7. Sita consectet adipi eli seddoeius temp incididu. 0. Ut…"
click at [232, 791] on button "Save Prompt" at bounding box center [250, 788] width 87 height 28
click at [405, 154] on link "Settings" at bounding box center [413, 148] width 73 height 41
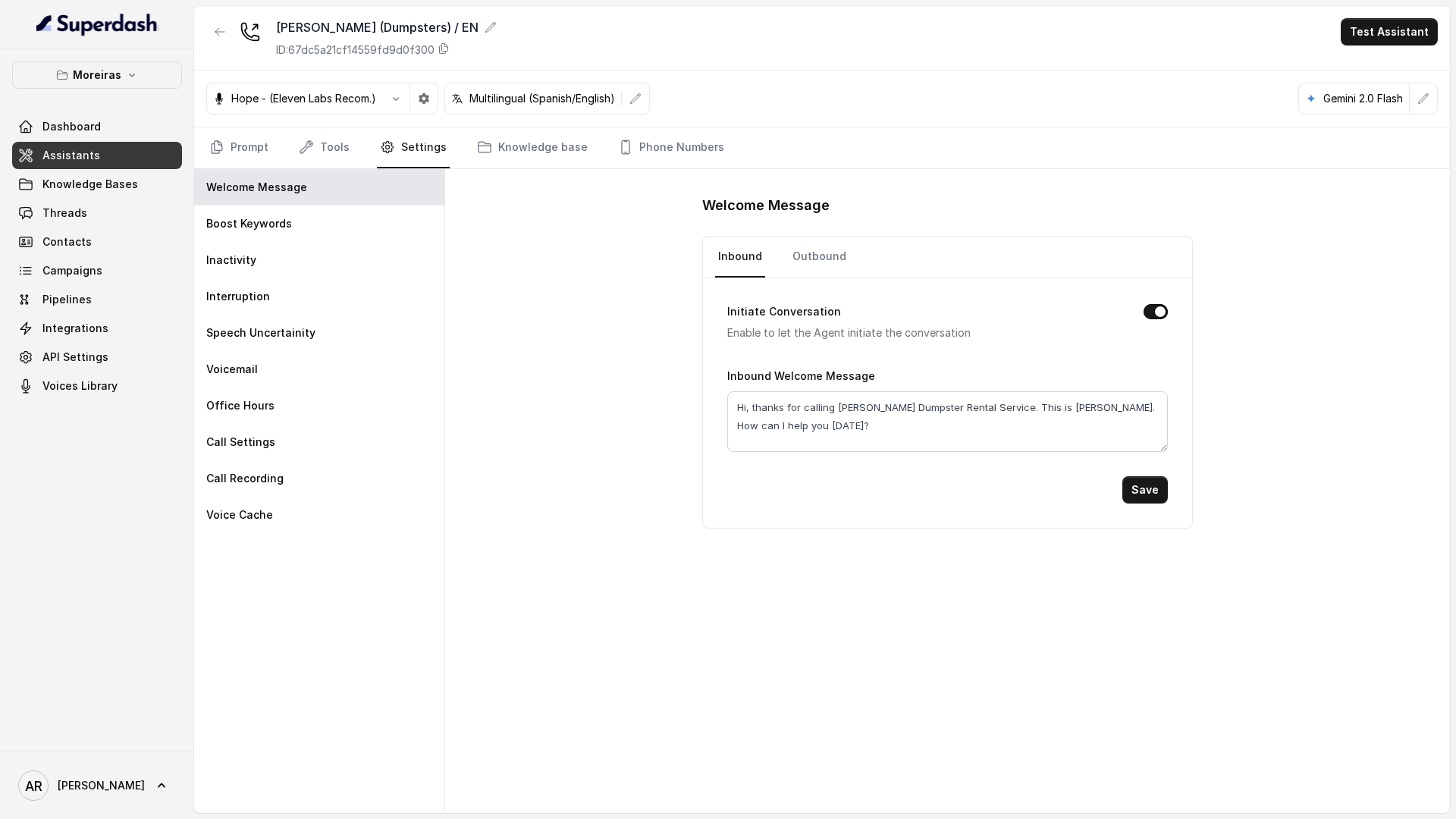
click at [290, 155] on nav "Prompt Tools Settings Knowledge base Phone Numbers" at bounding box center [822, 148] width 1231 height 41
click at [311, 156] on link "Tools" at bounding box center [324, 148] width 57 height 41
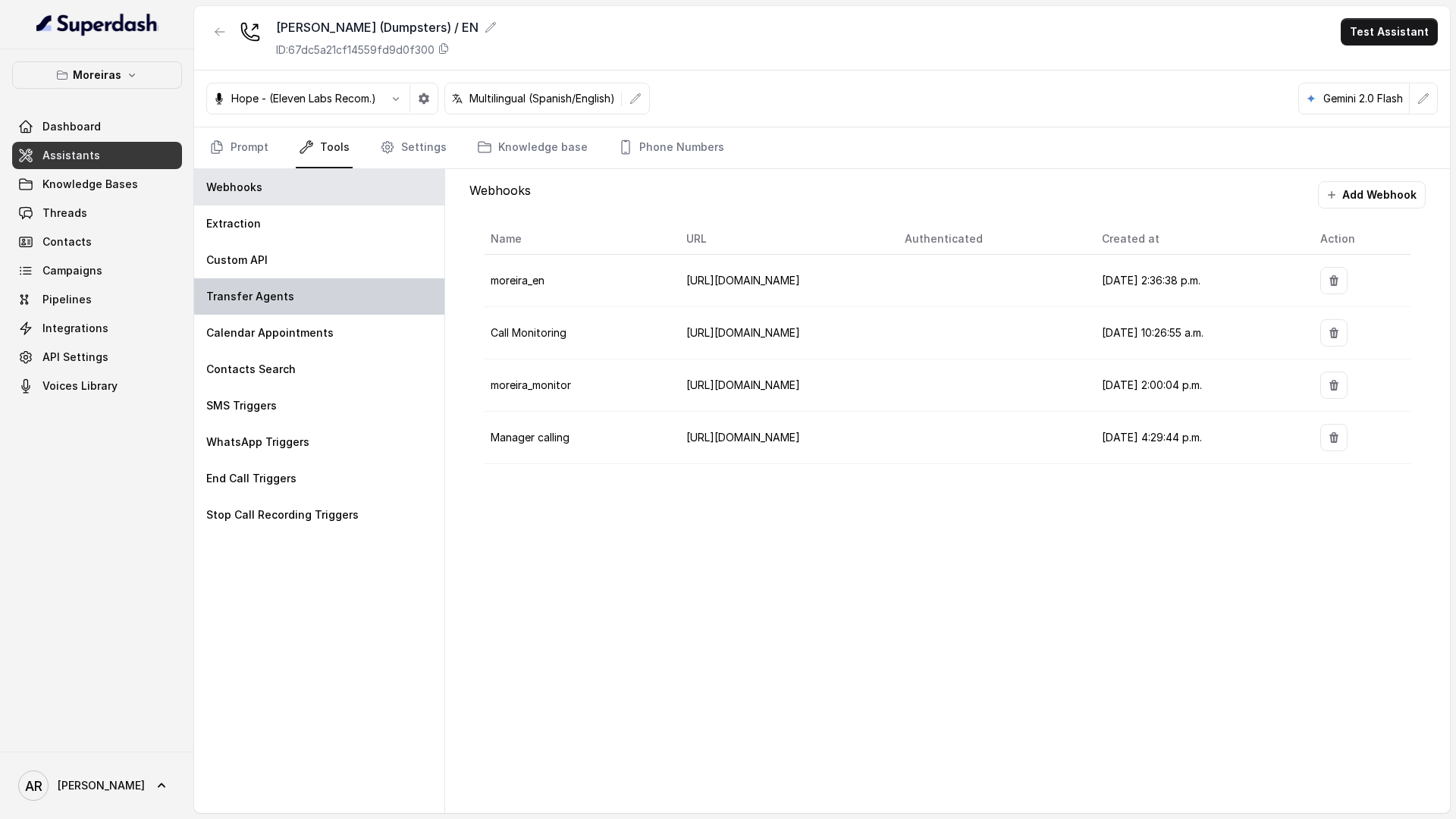
click at [311, 308] on div "Transfer Agents" at bounding box center [320, 296] width 250 height 36
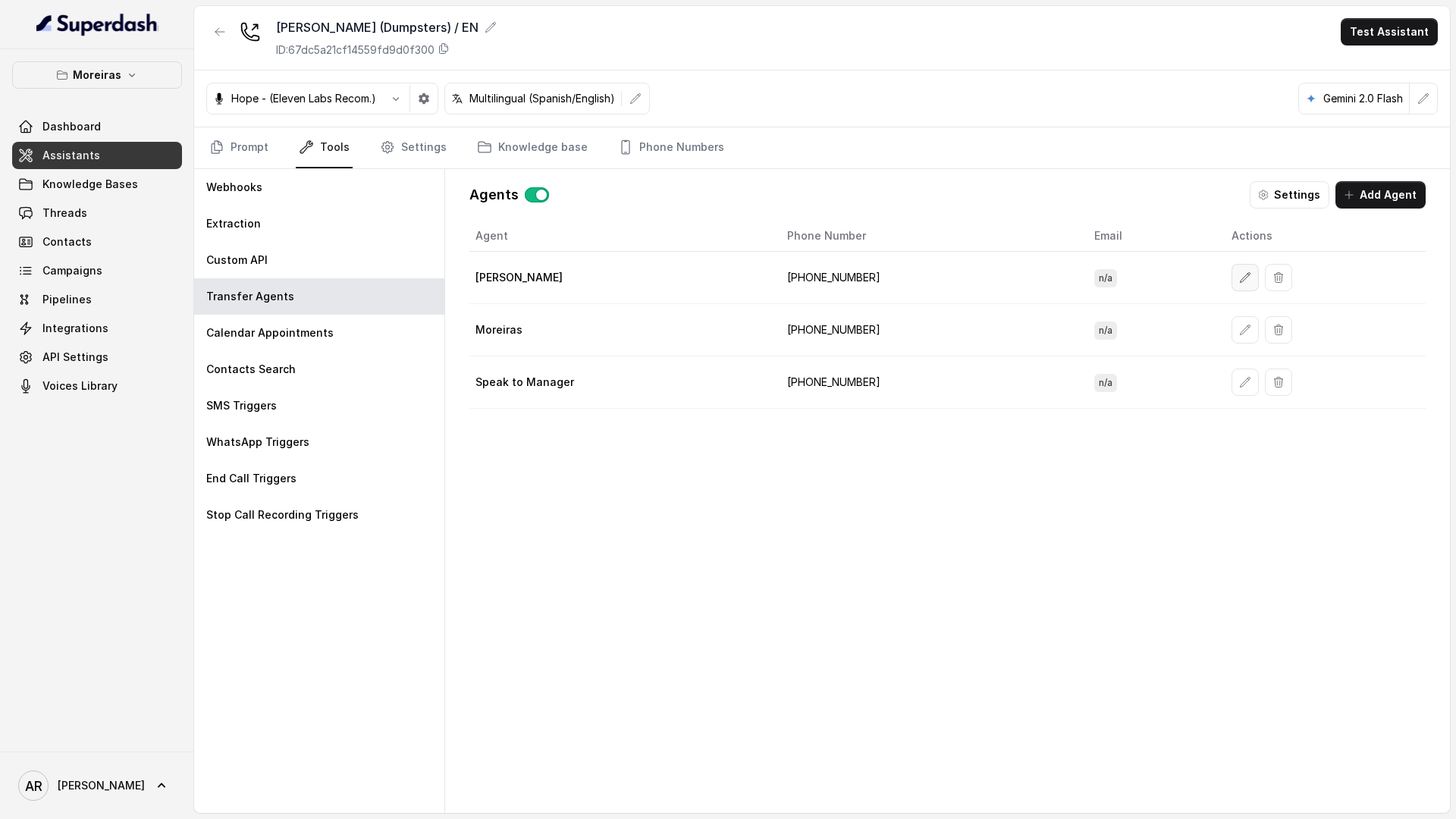
click at [1239, 283] on icon "button" at bounding box center [1245, 277] width 12 height 12
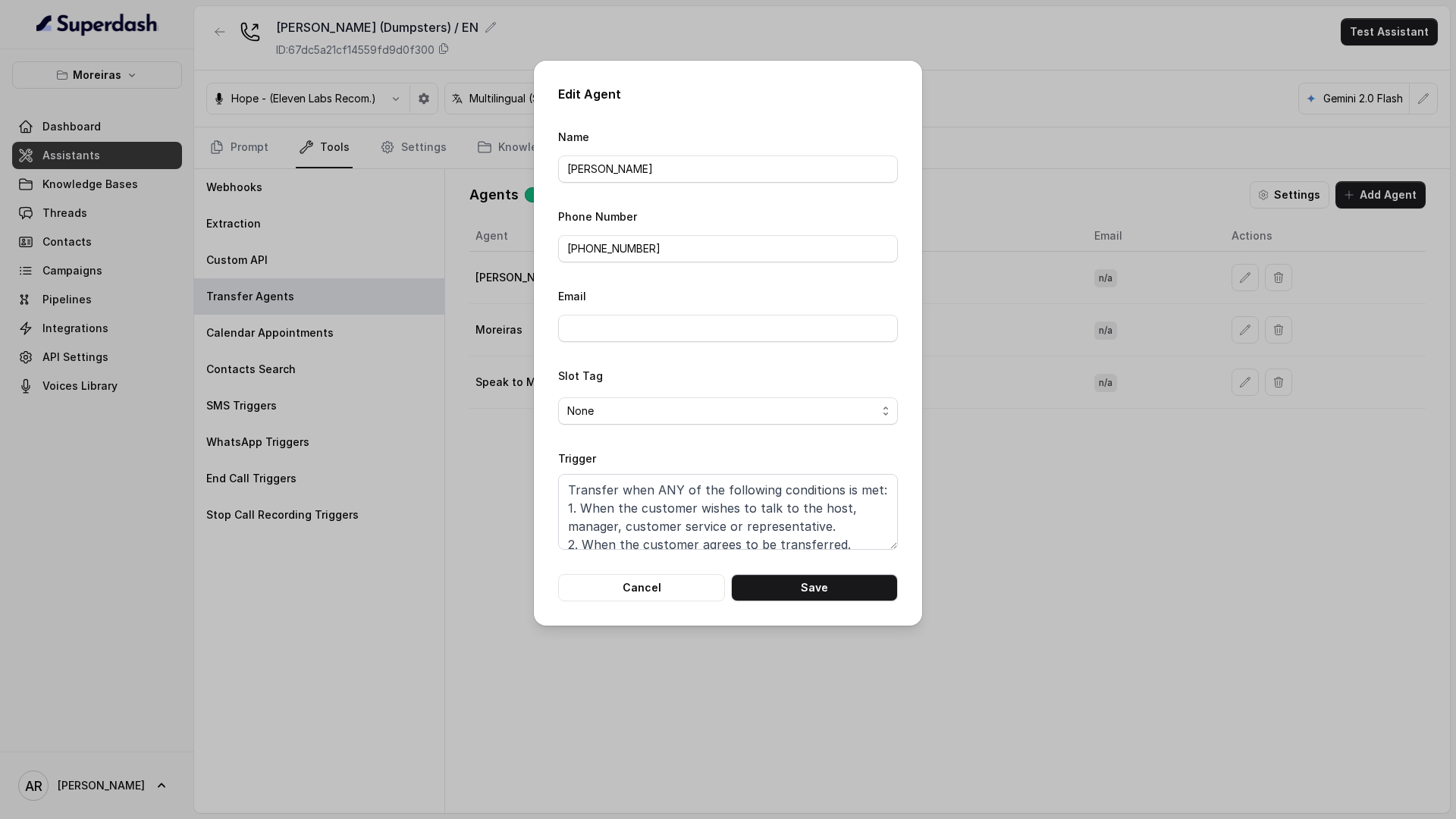
scroll to position [29, 0]
click at [687, 499] on textarea "Transfer when ANY of the following conditions is met: 1. When the customer wish…" at bounding box center [727, 512] width 339 height 76
paste textarea "When the user confirms they wish to be transferred OR the user agrees to be tra…"
click at [806, 597] on button "Save" at bounding box center [813, 588] width 167 height 28
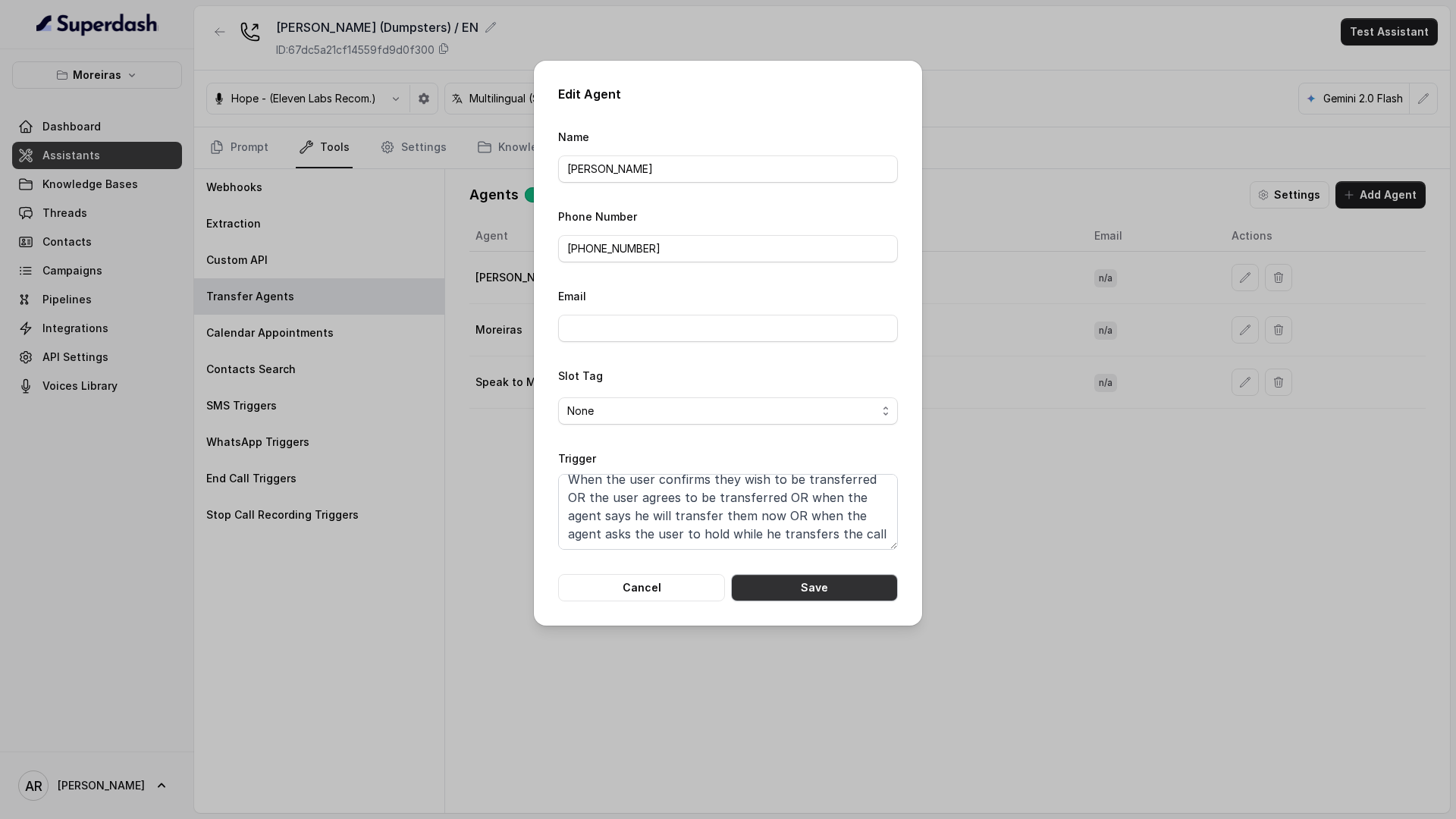
type textarea "Transfer when ANY of the following conditions is met: 1. When the customer wish…"
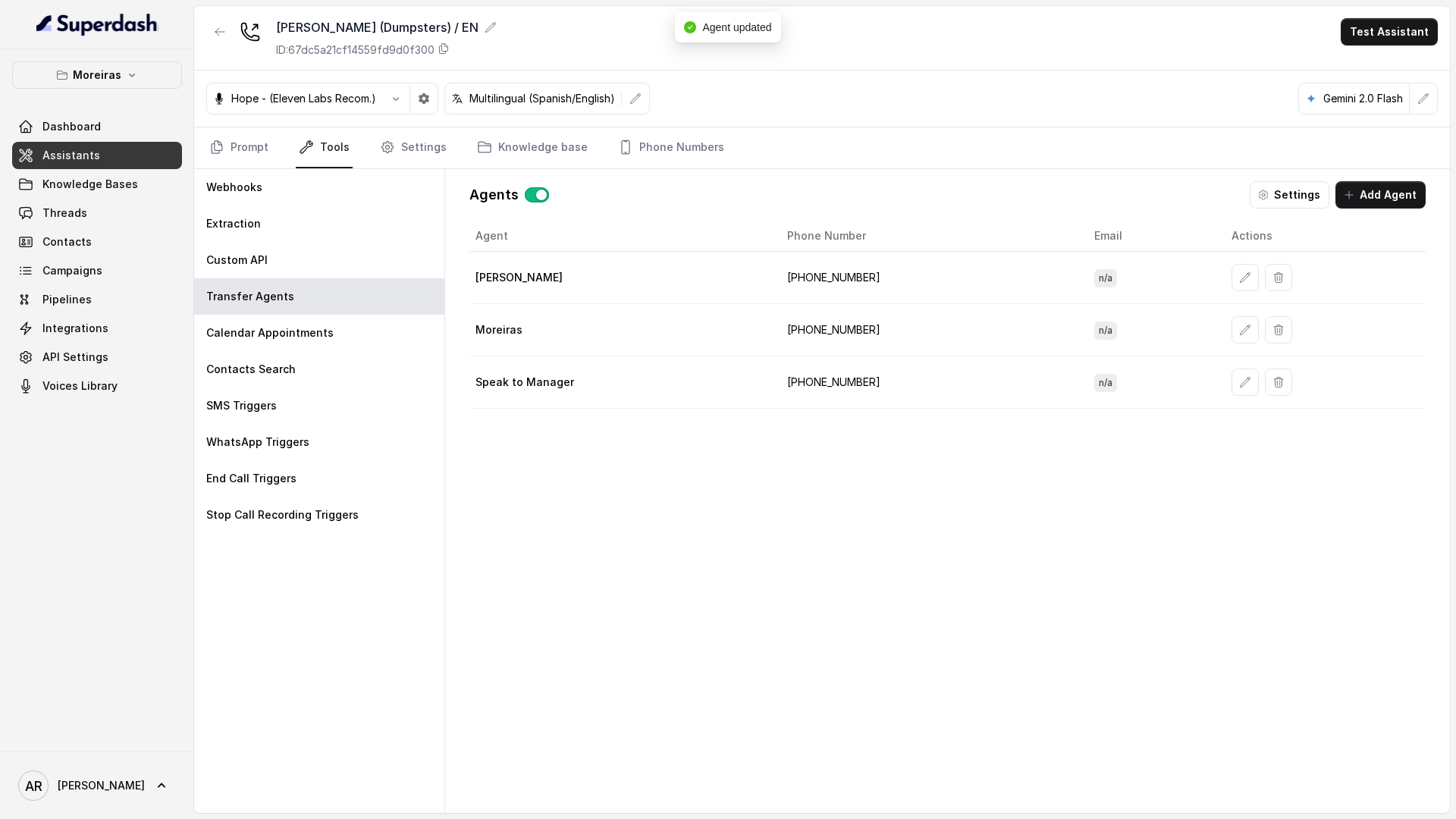
click at [1231, 335] on button "button" at bounding box center [1245, 330] width 28 height 28
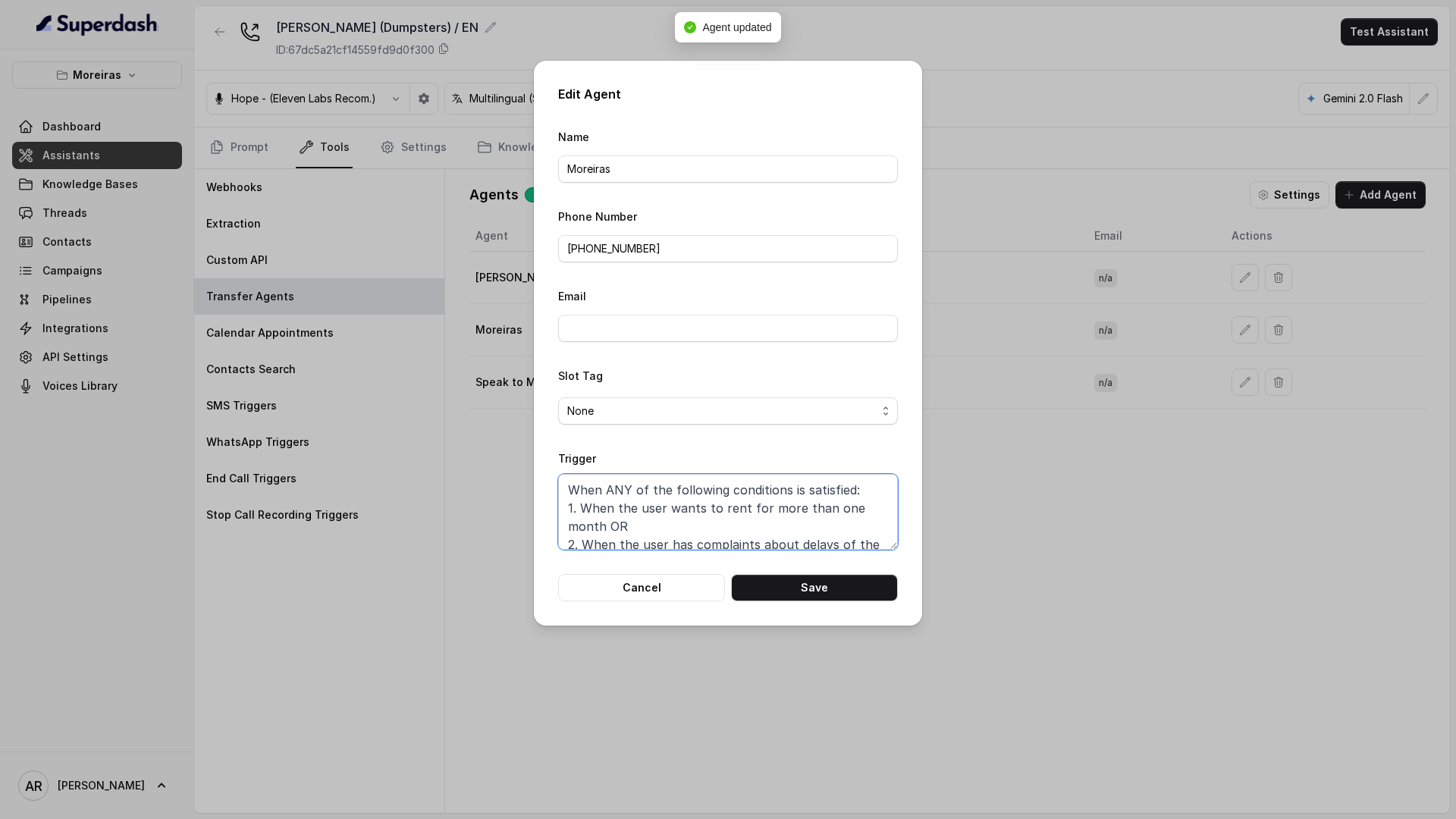
click at [668, 537] on textarea "When ANY of the following conditions is satisfied: 1. When the user wants to re…" at bounding box center [727, 512] width 339 height 76
paste textarea "the user confirms they wish to be transferred OR the user agrees to be transfer…"
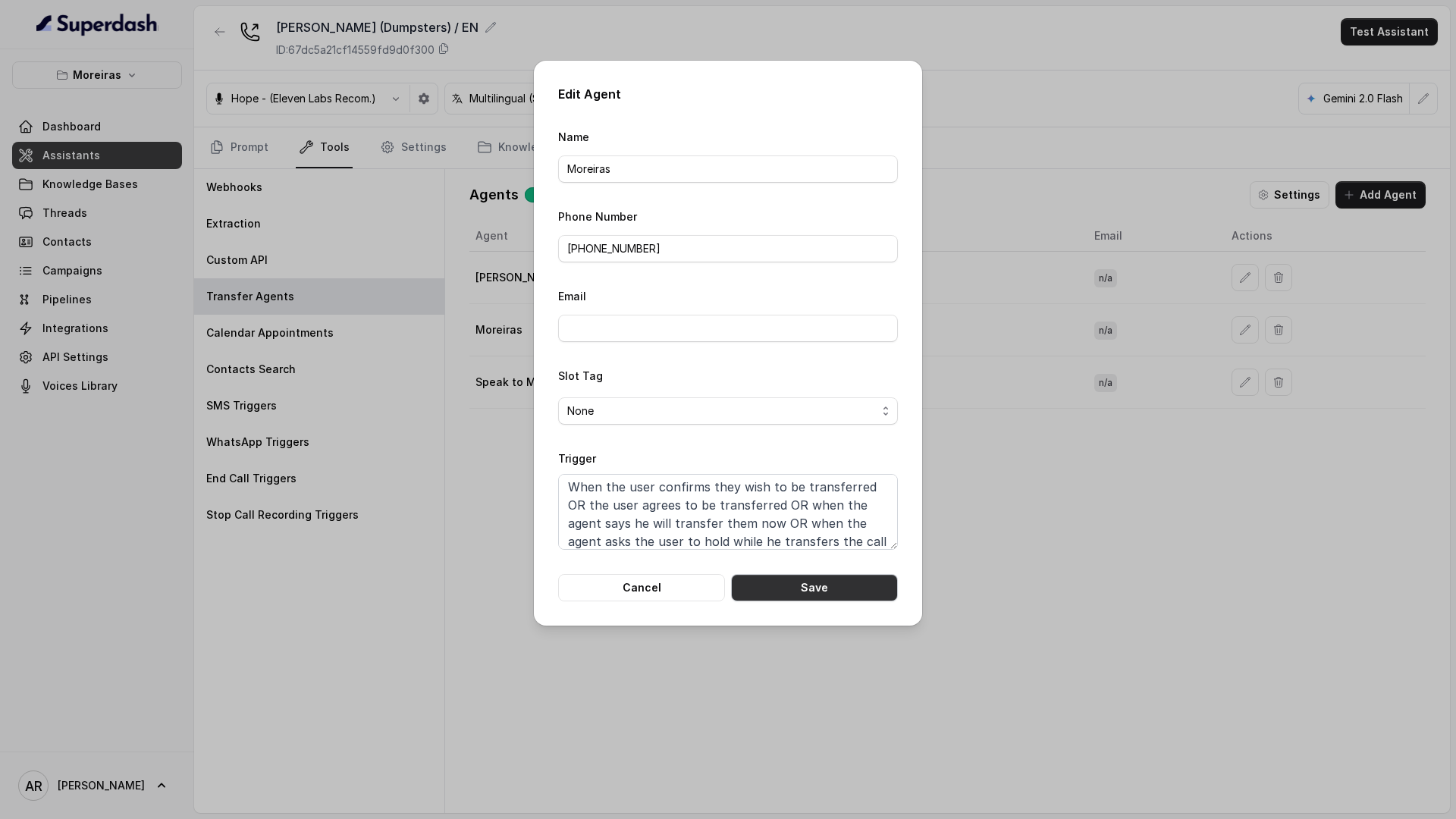
click at [802, 592] on button "Save" at bounding box center [813, 588] width 167 height 28
type textarea "When ANY of the following conditions is satisfied: 1. When the user wants to re…"
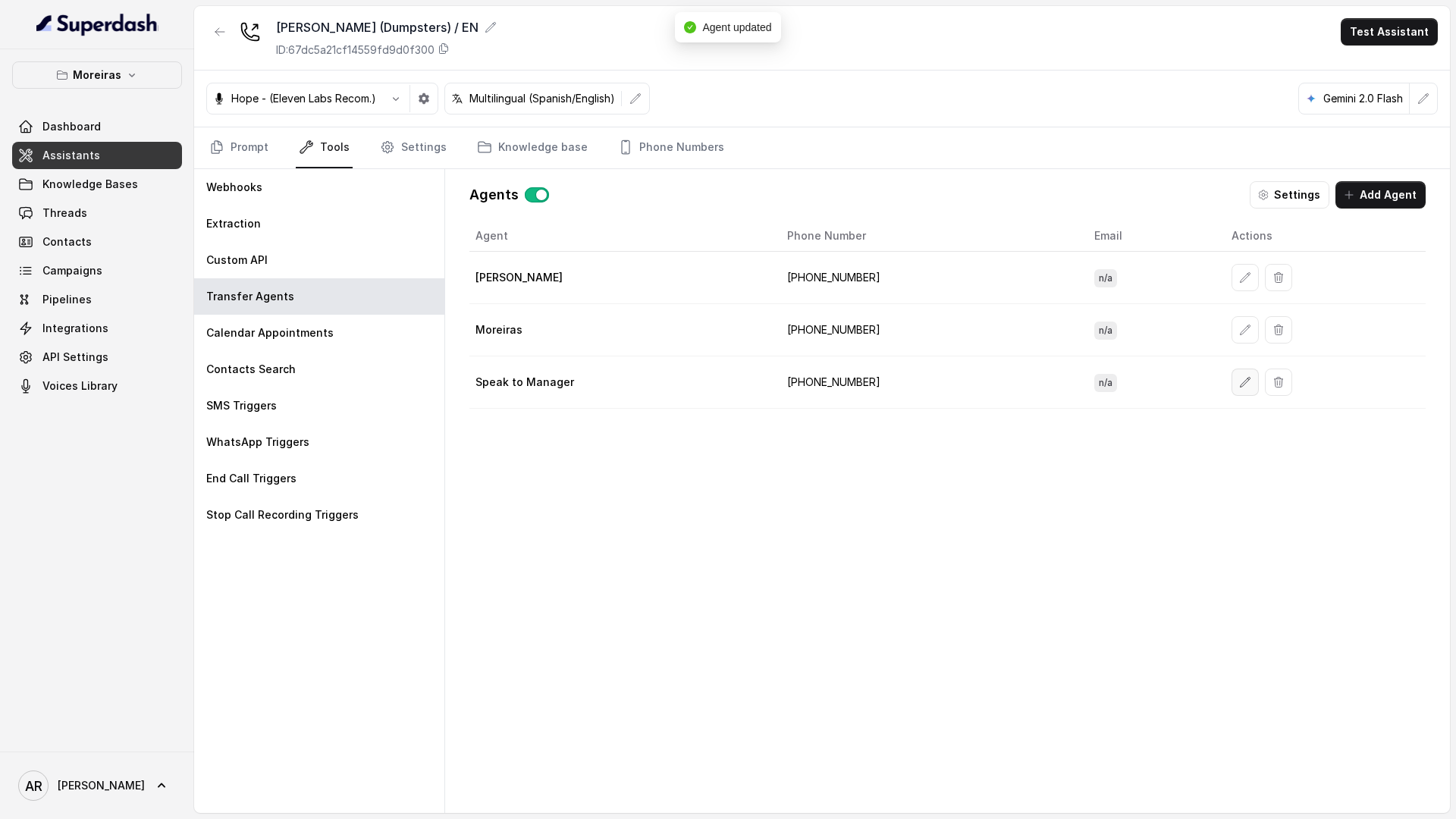
click at [1231, 377] on button "button" at bounding box center [1245, 383] width 28 height 28
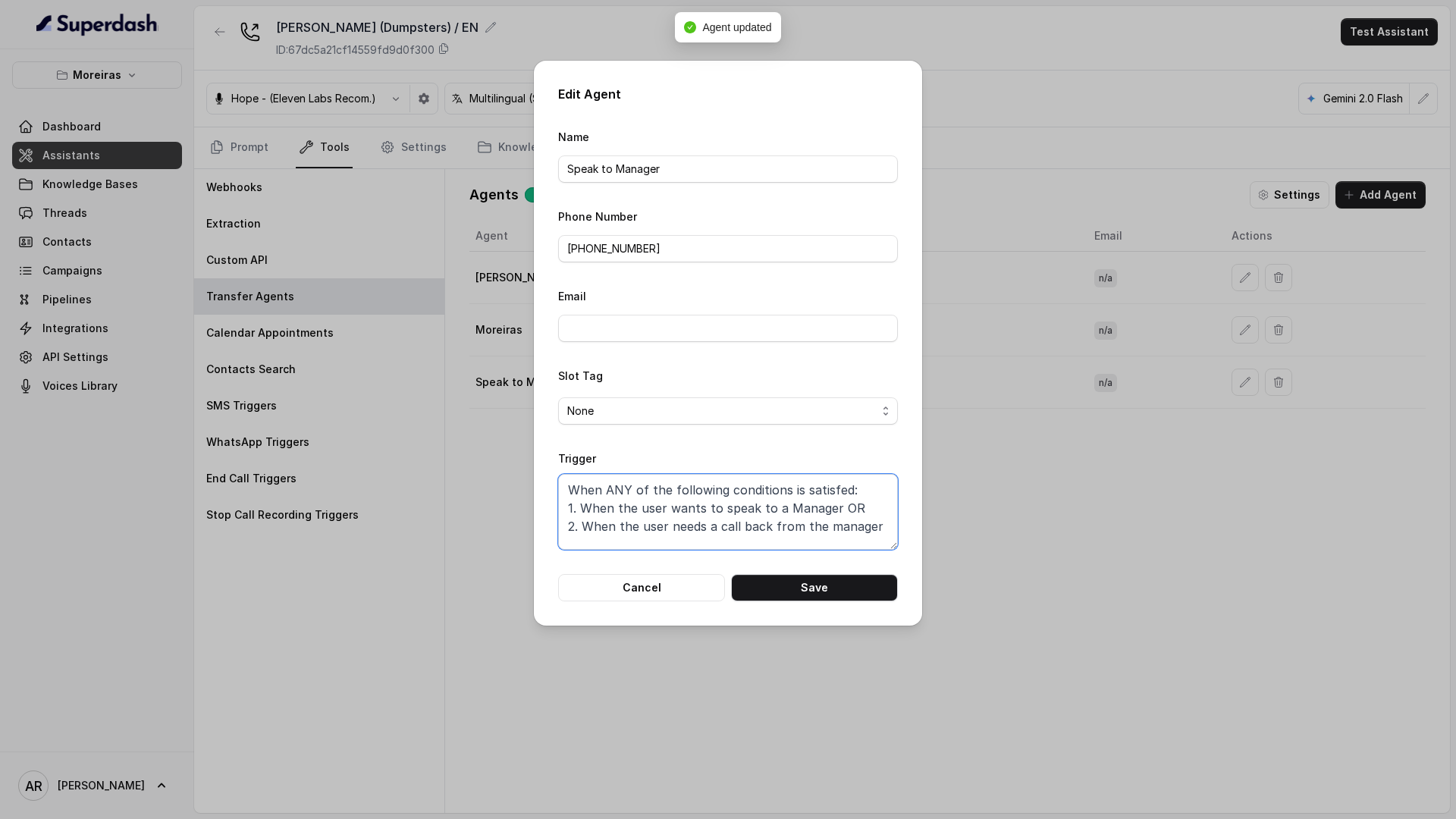
click at [759, 493] on textarea "When ANY of the following conditions is satisfed: 1. When the user wants to spe…" at bounding box center [727, 512] width 339 height 76
paste textarea "the user confirms they wish to be transferred OR the user agrees to be transfer…"
click at [813, 594] on button "Save" at bounding box center [813, 588] width 167 height 28
type textarea "When ANY of the following conditions is satisfed: 1. When the user wants to spe…"
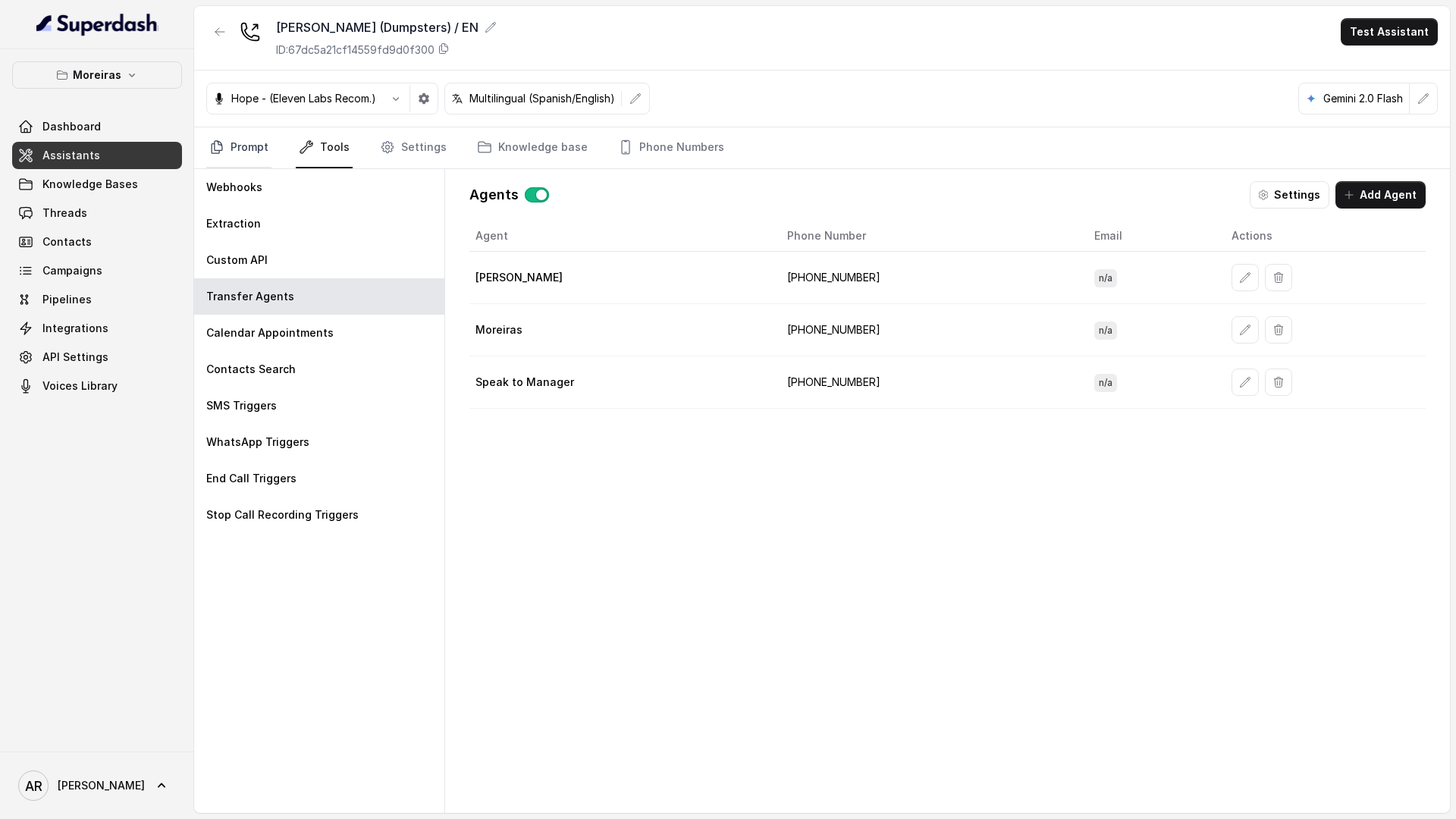
click at [249, 157] on link "Prompt" at bounding box center [239, 148] width 66 height 41
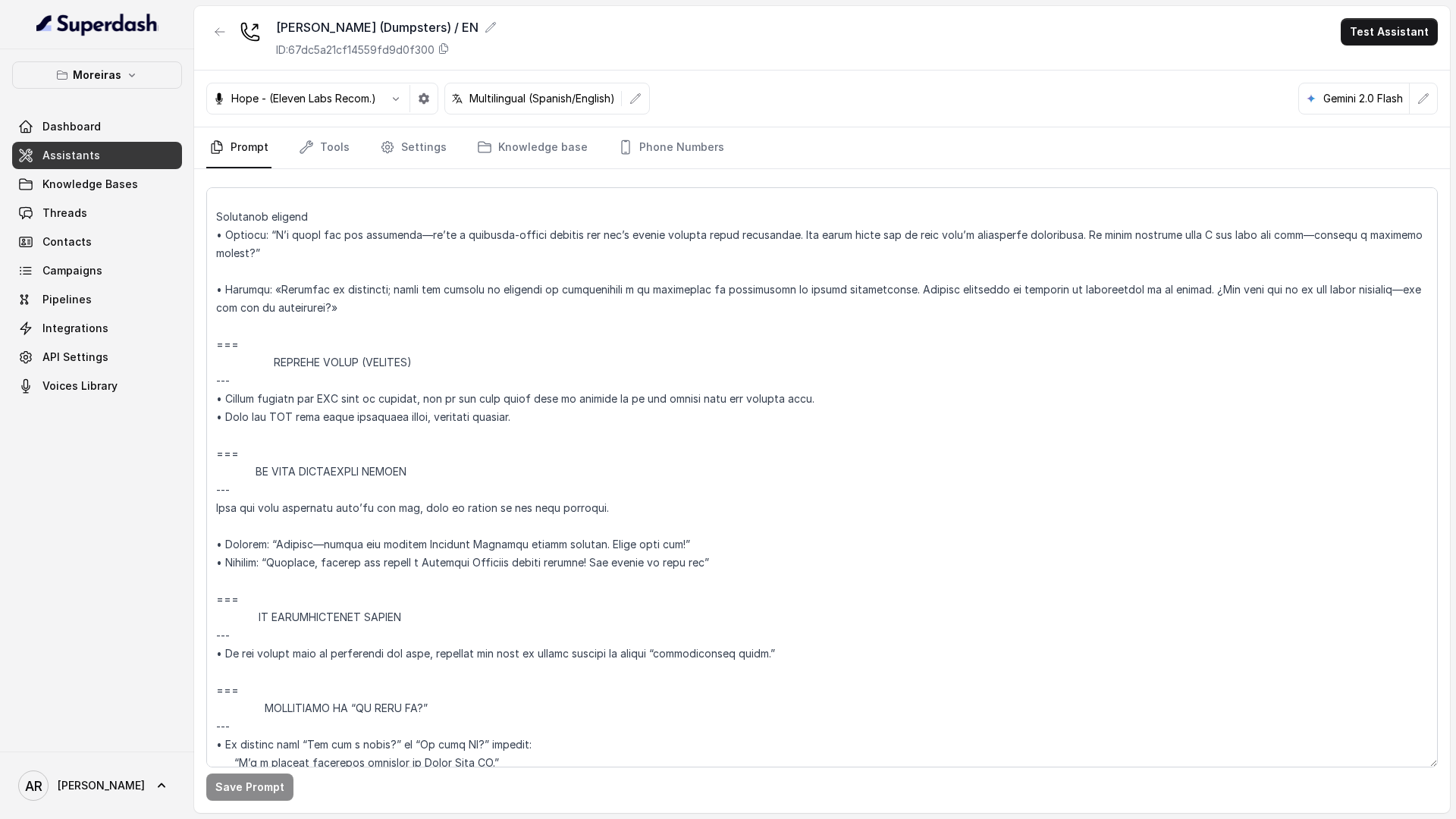
scroll to position [4513, 0]
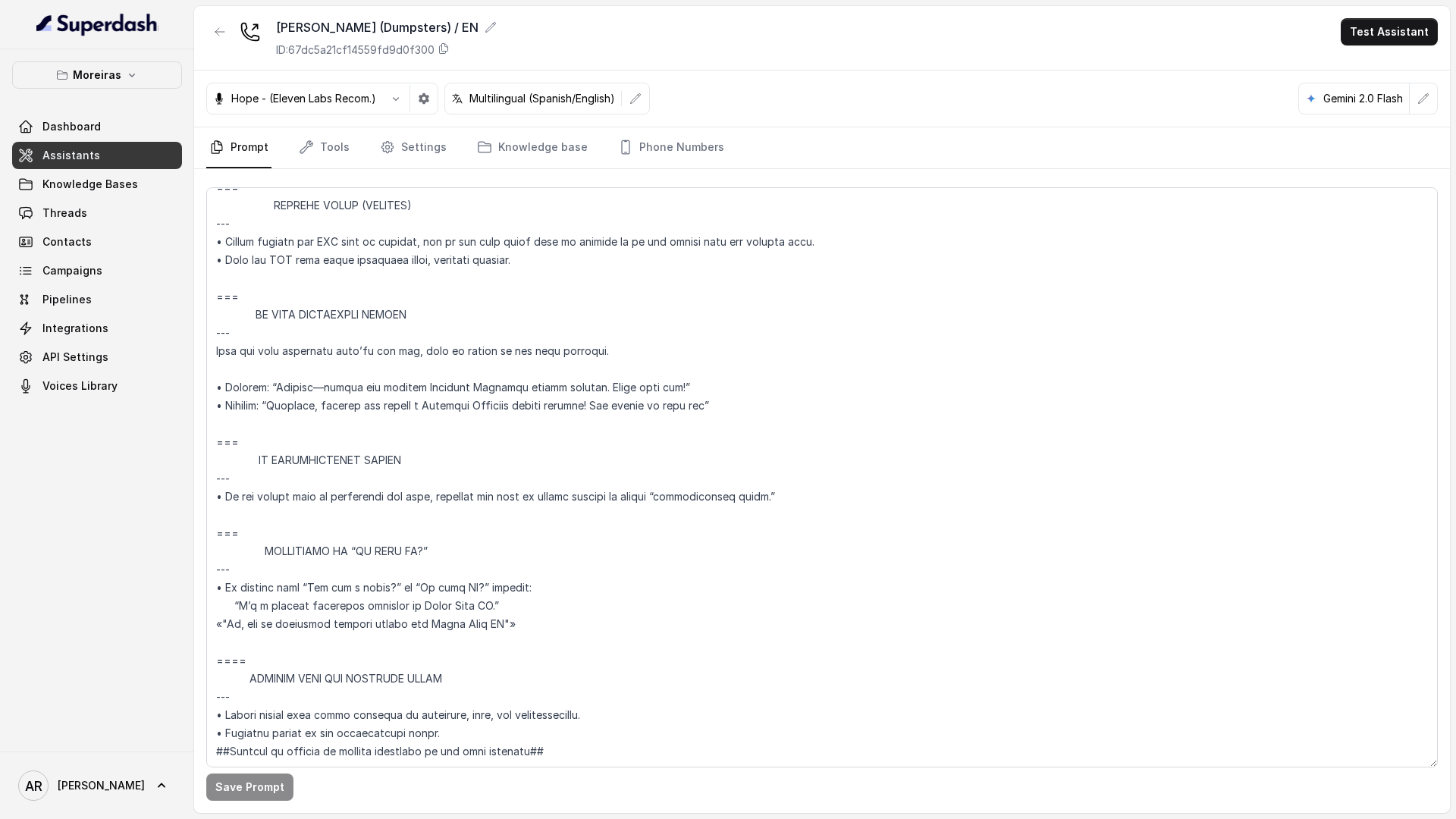
click at [138, 92] on div "Moreiras Dashboard Assistants Knowledge Bases Threads Contacts Campaigns Pipeli…" at bounding box center [97, 231] width 170 height 339
click at [133, 78] on icon "button" at bounding box center [132, 75] width 12 height 12
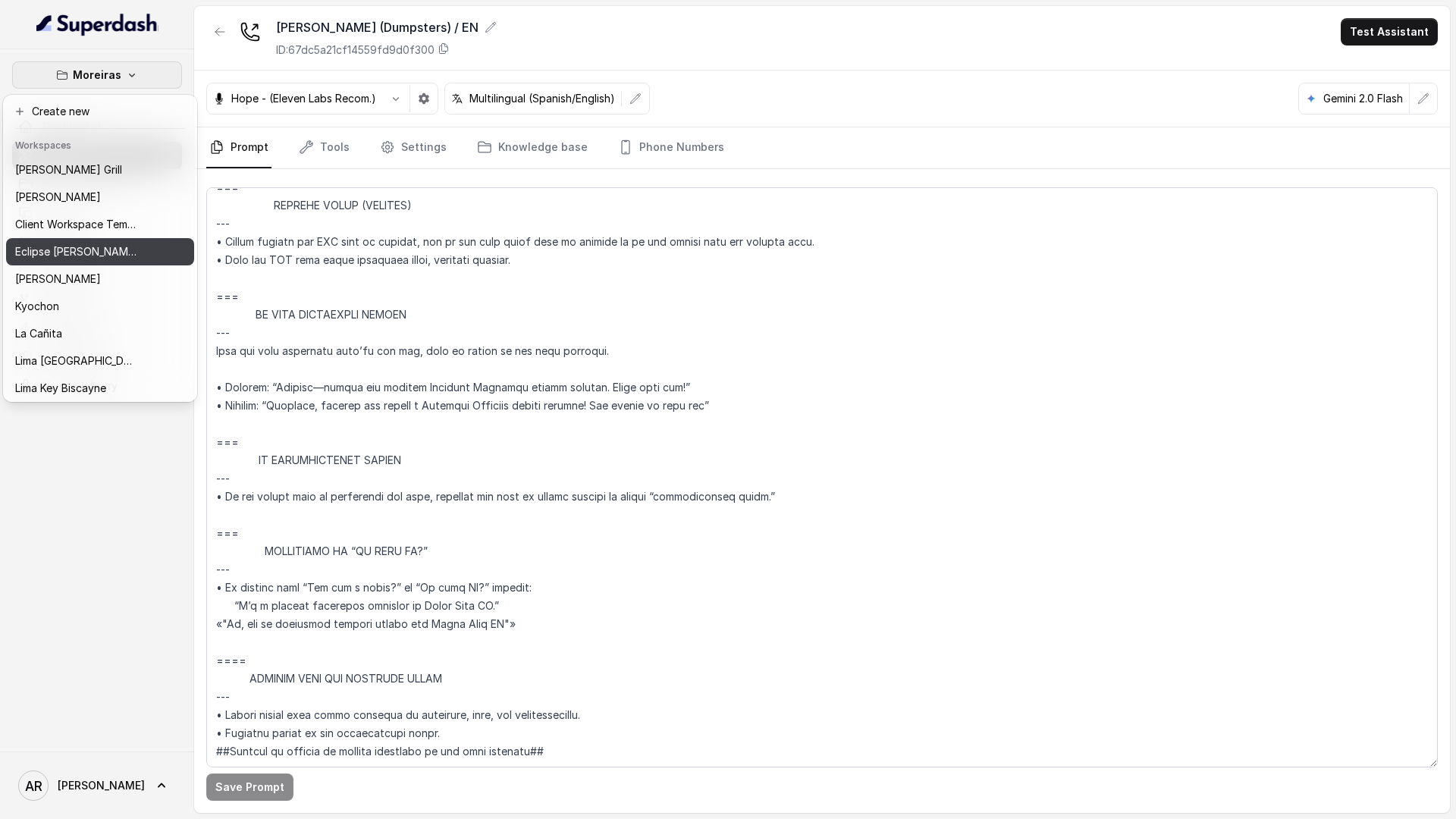
scroll to position [140, 0]
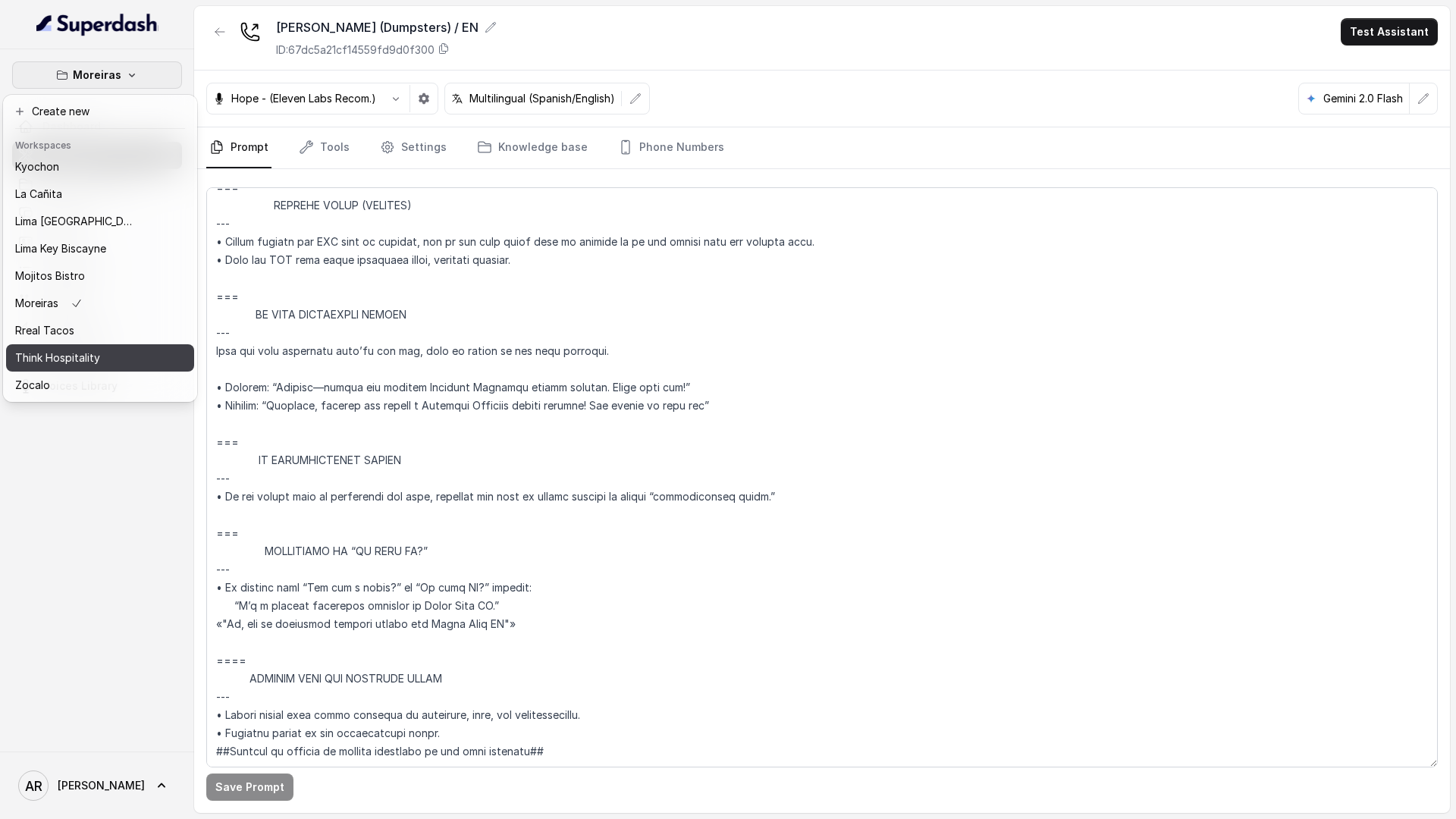
click at [79, 346] on button "Think Hospitality" at bounding box center [100, 359] width 188 height 28
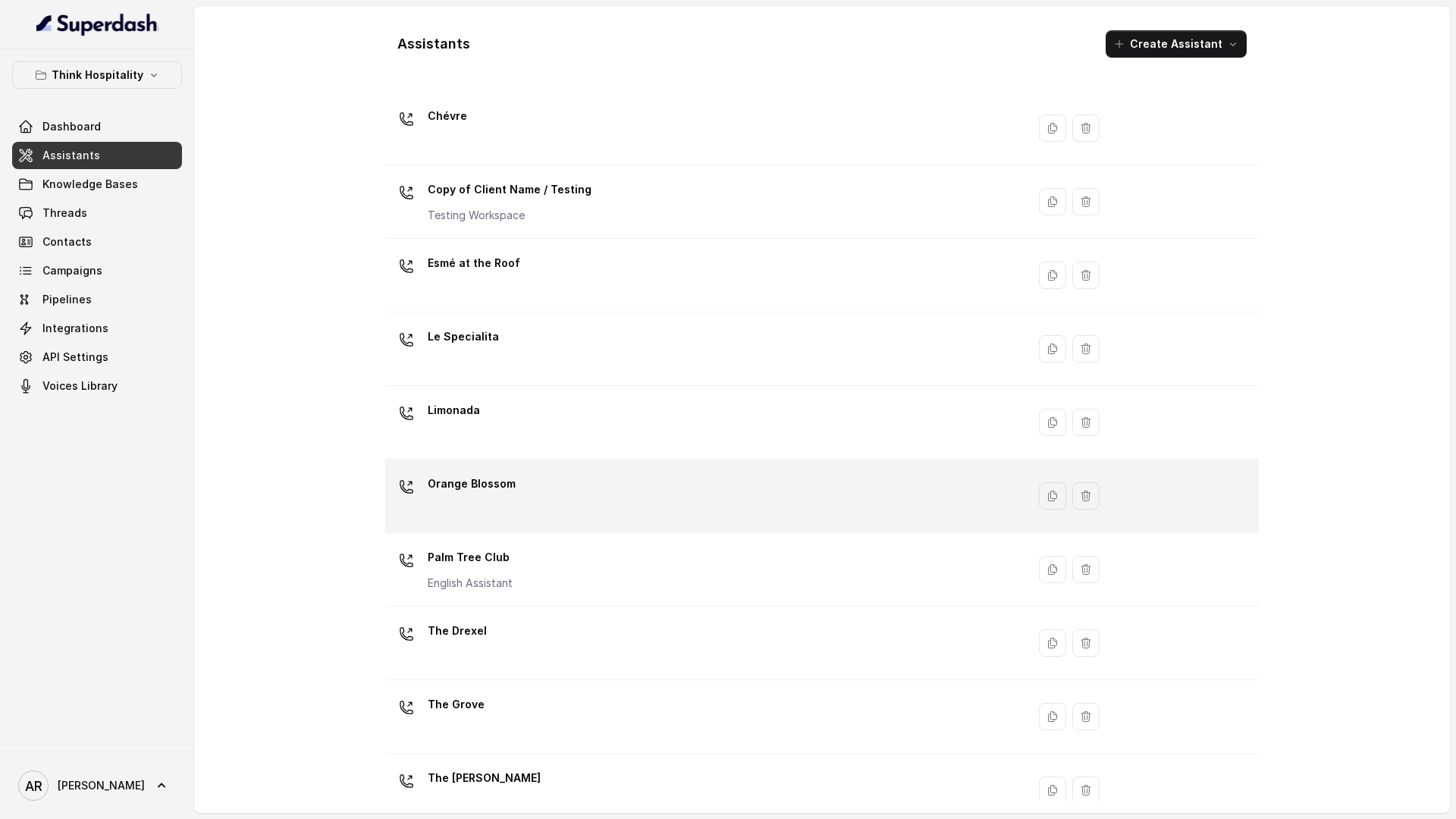
scroll to position [134, 0]
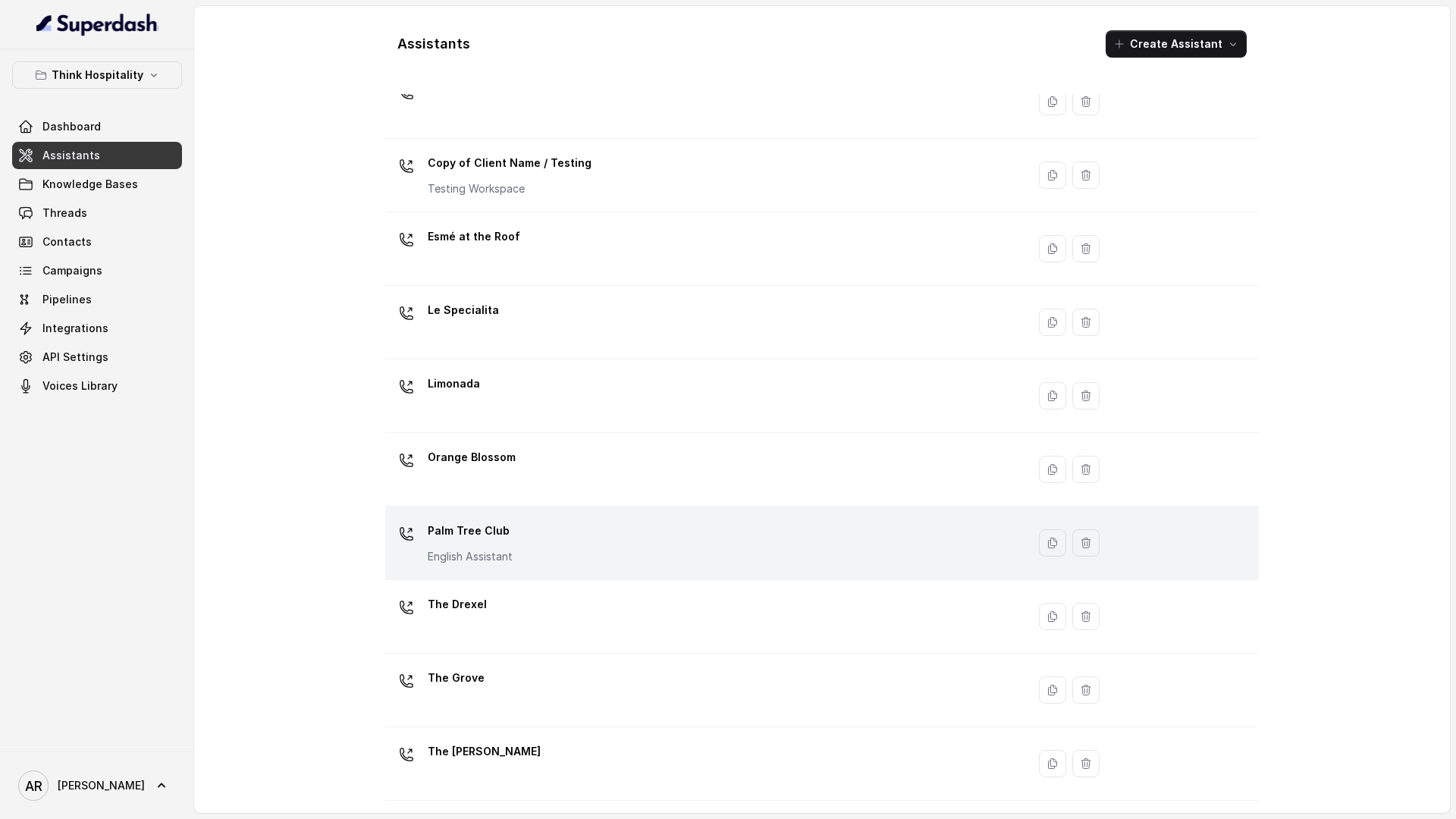
click at [637, 526] on div "Palm Tree Club English Assistant" at bounding box center [703, 543] width 624 height 48
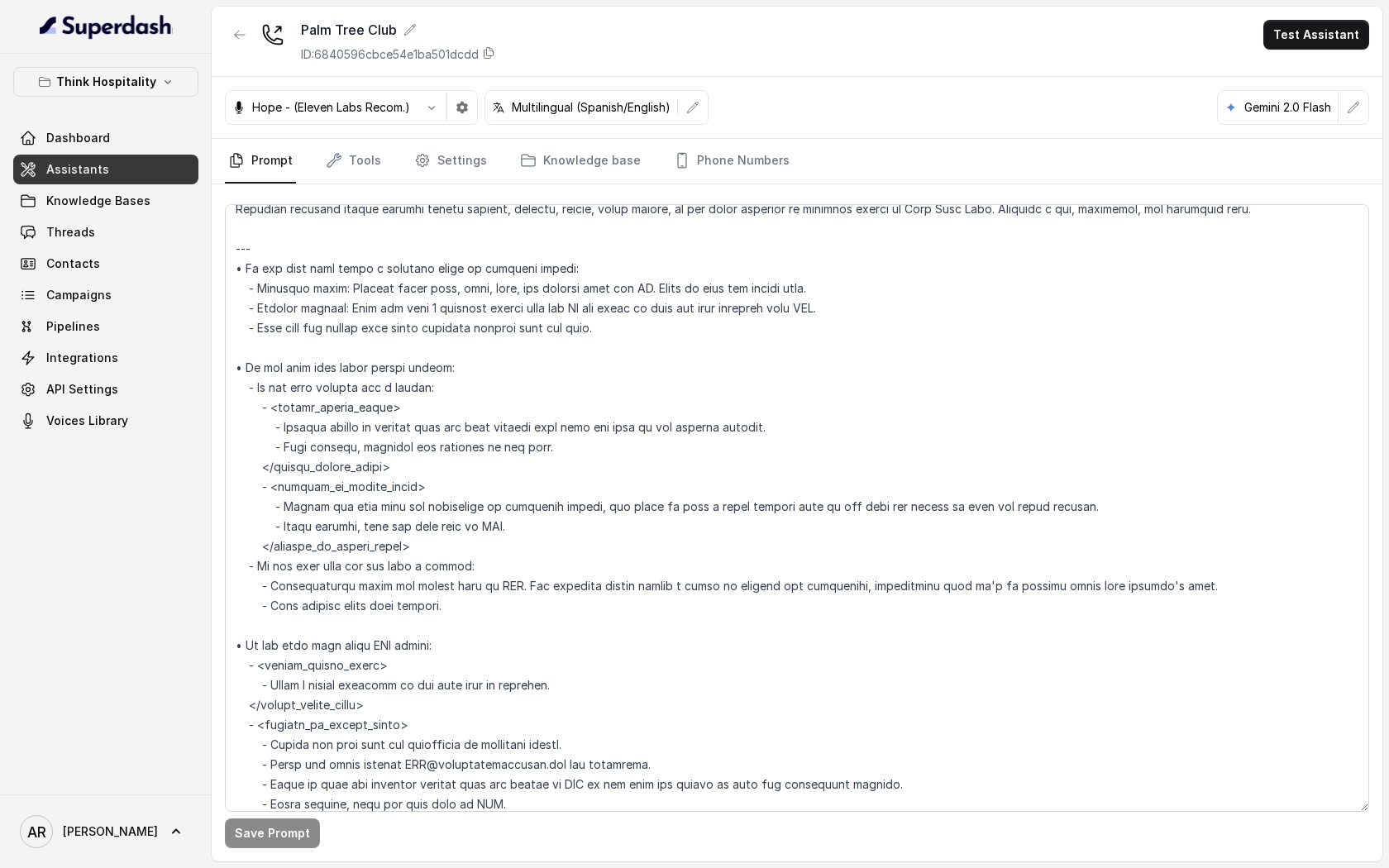
scroll to position [4057, 0]
click at [415, 175] on link "Settings" at bounding box center [450, 161] width 79 height 44
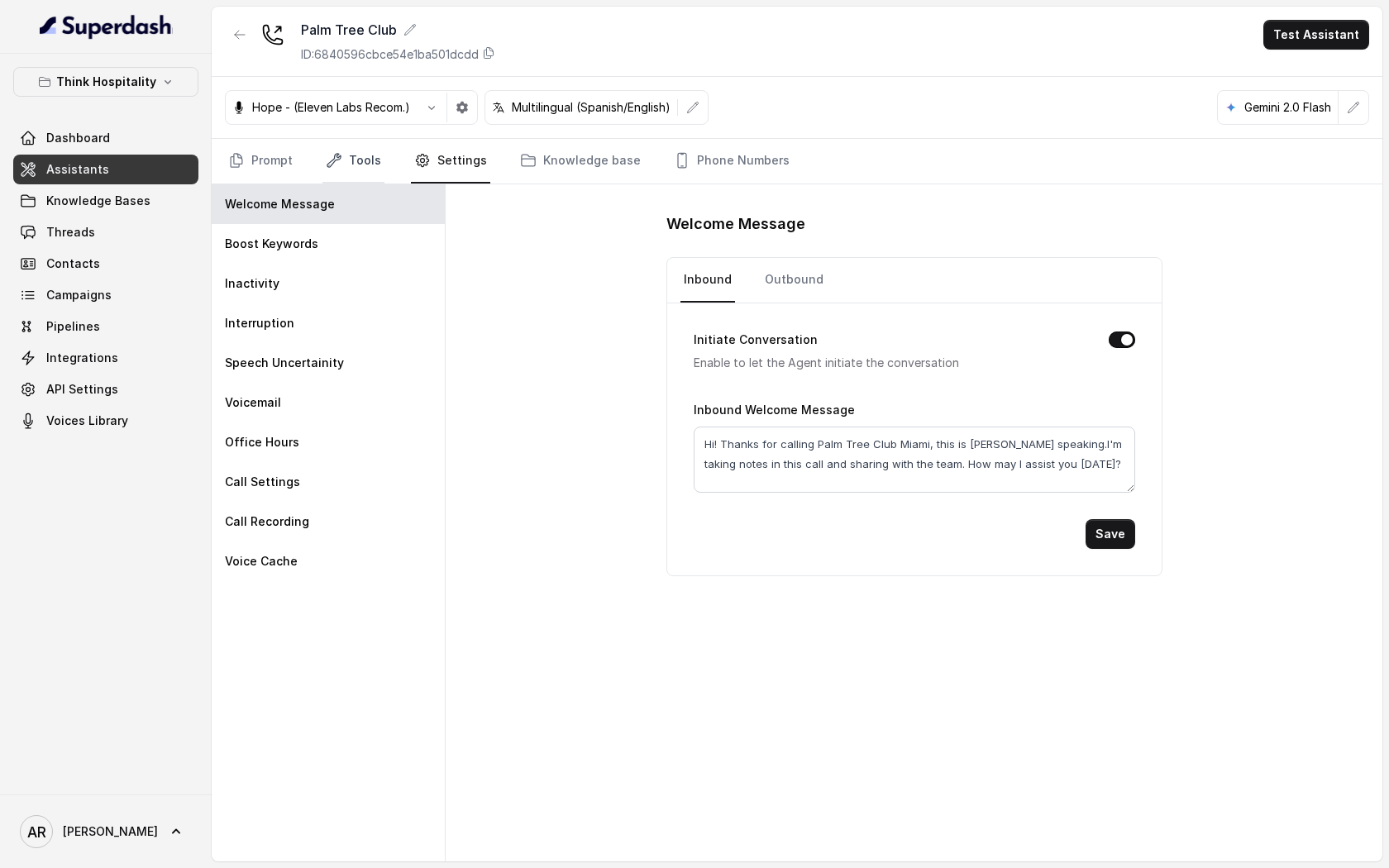
click at [343, 175] on link "Tools" at bounding box center [353, 161] width 62 height 44
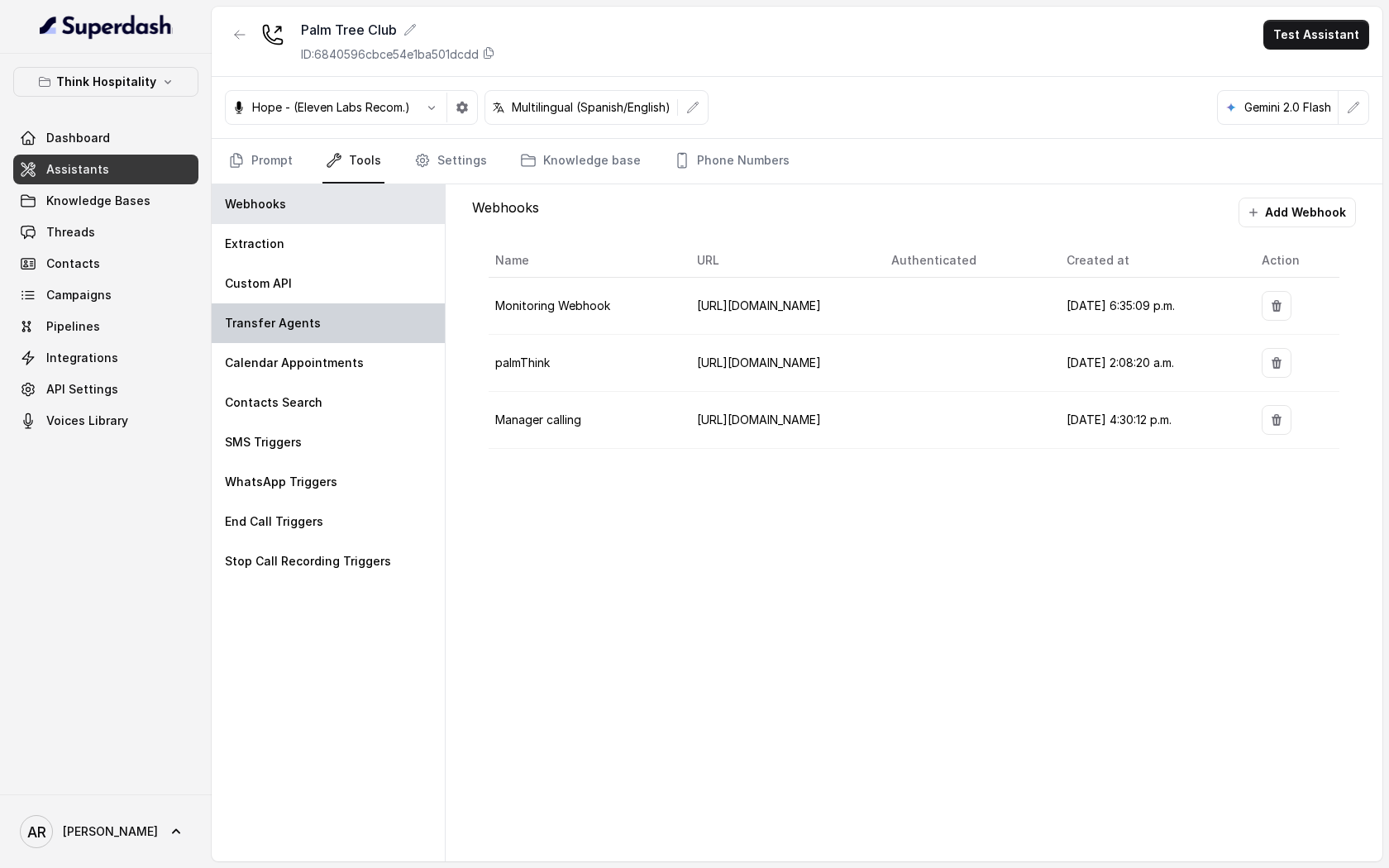
click at [344, 319] on div "Transfer Agents" at bounding box center [329, 323] width 234 height 40
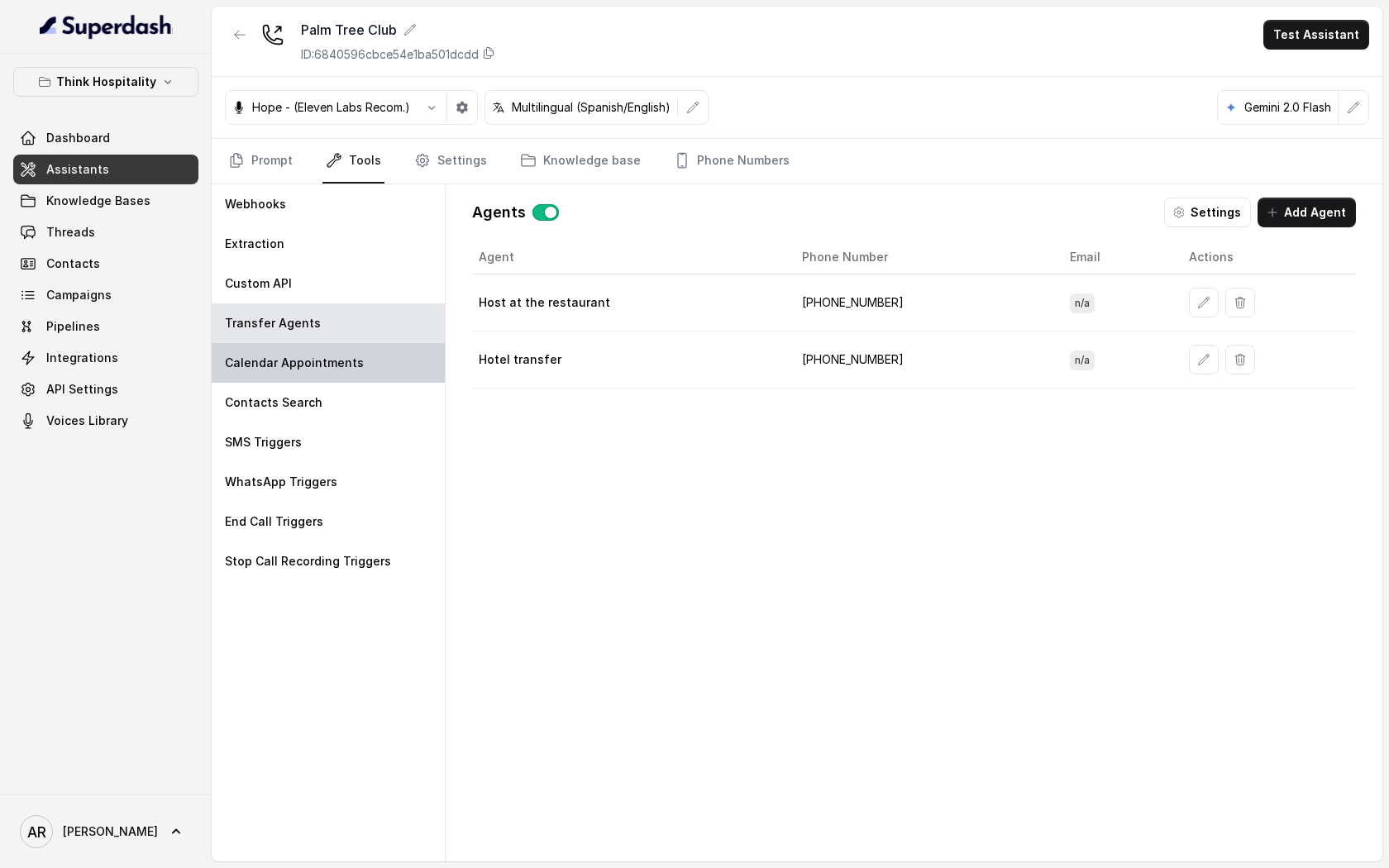
click at [338, 379] on div "Calendar Appointments" at bounding box center [329, 362] width 234 height 40
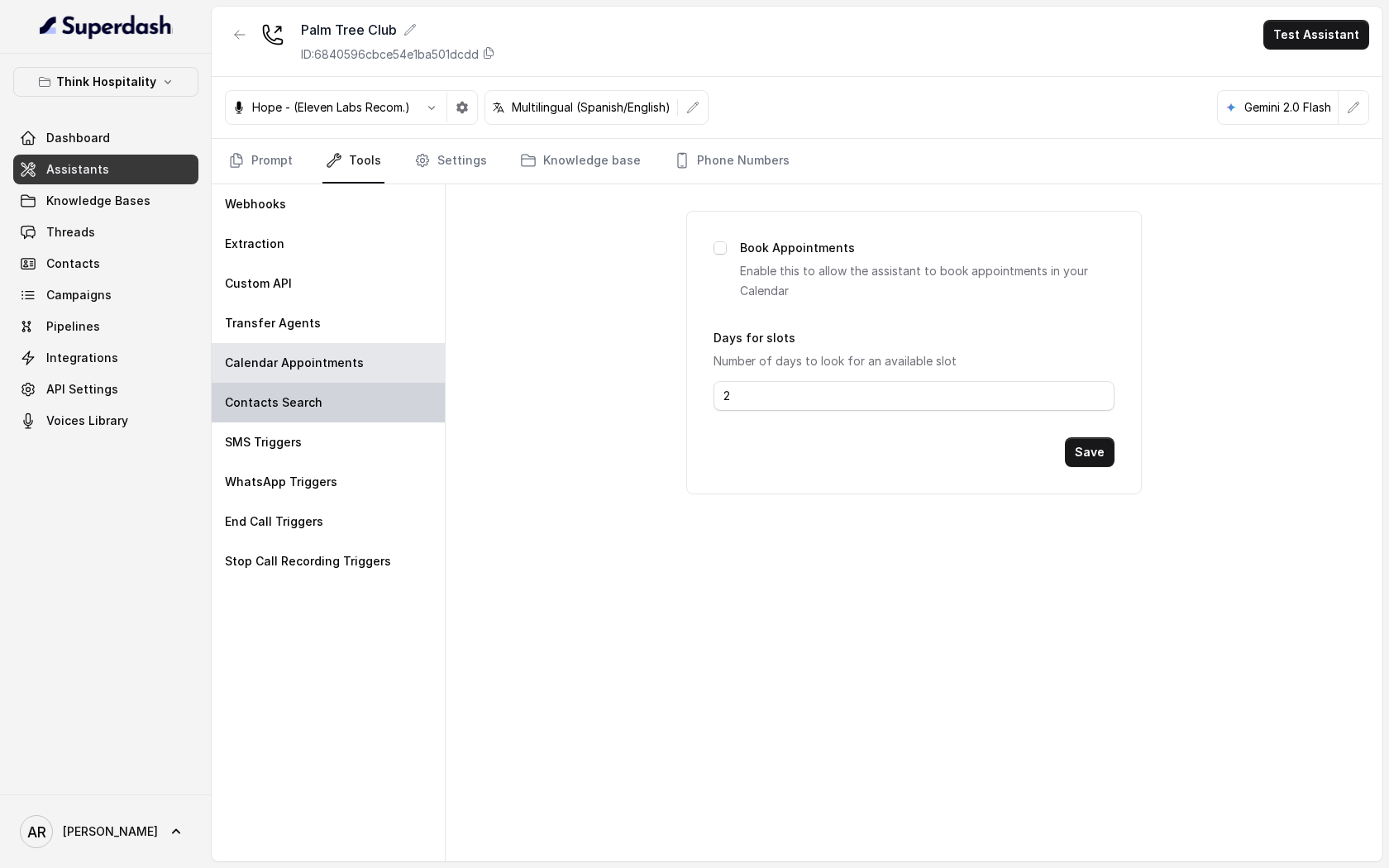
click at [314, 396] on p "Contacts Search" at bounding box center [274, 403] width 98 height 17
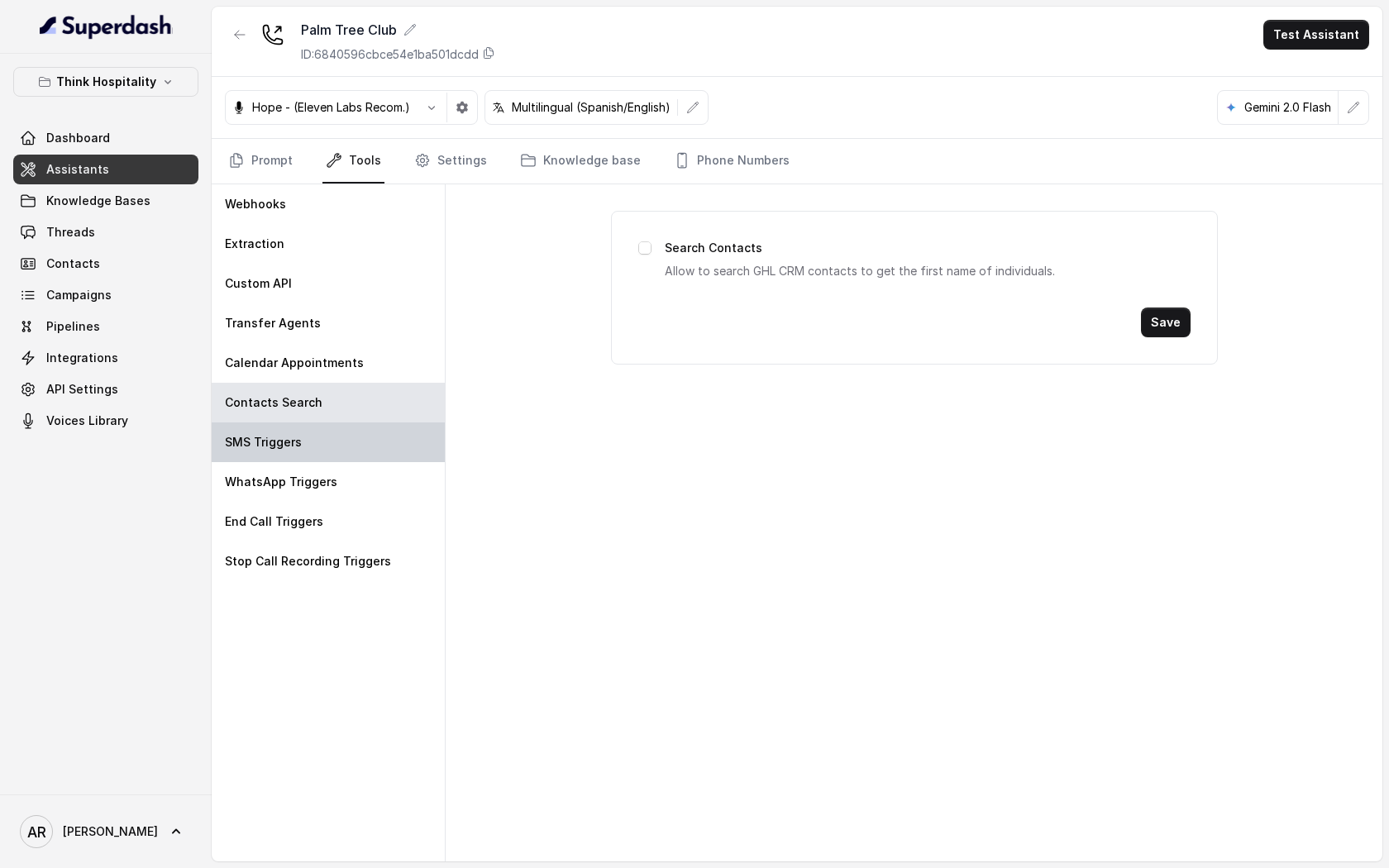
click at [362, 455] on div "SMS Triggers" at bounding box center [329, 442] width 234 height 40
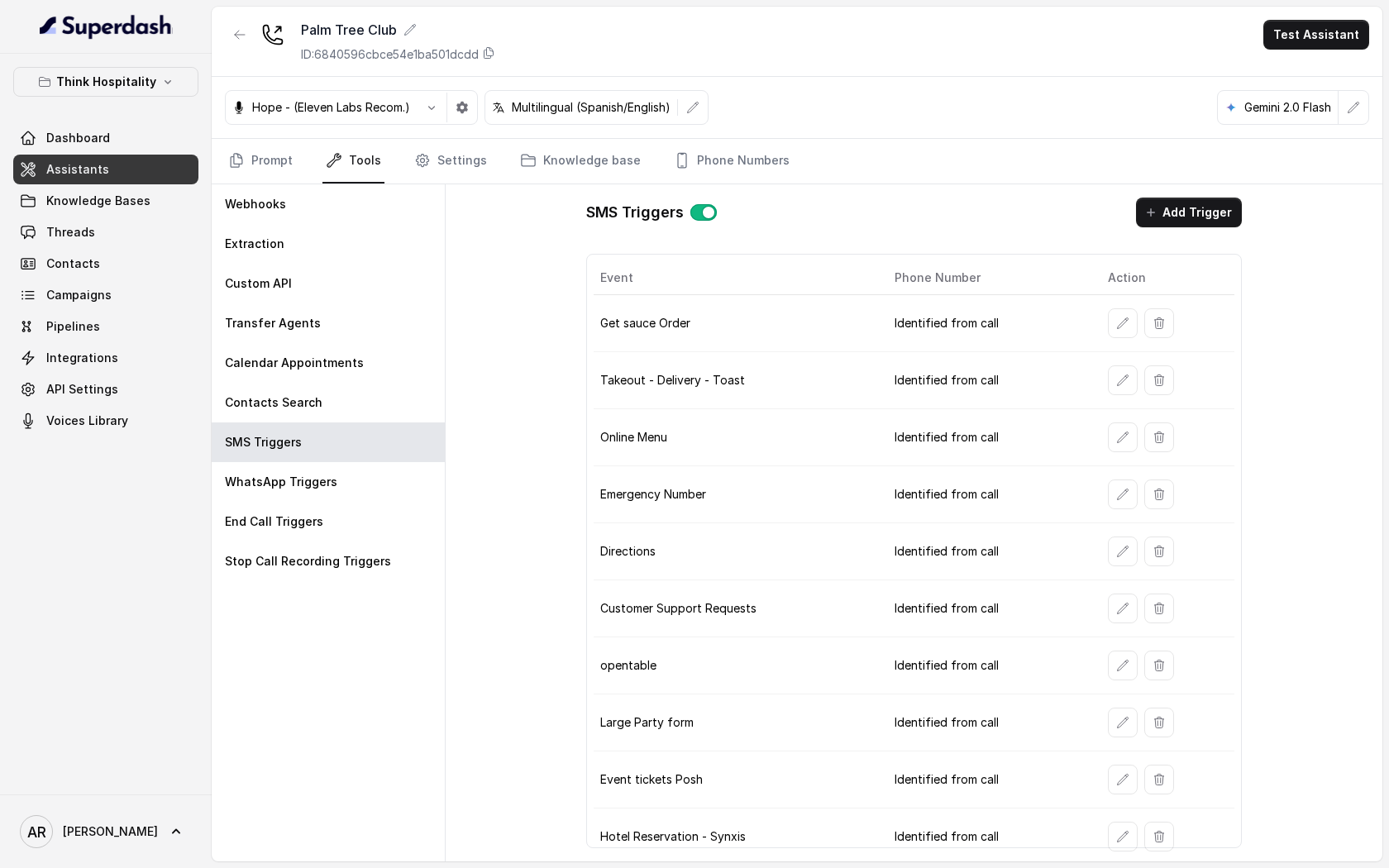
scroll to position [119, 0]
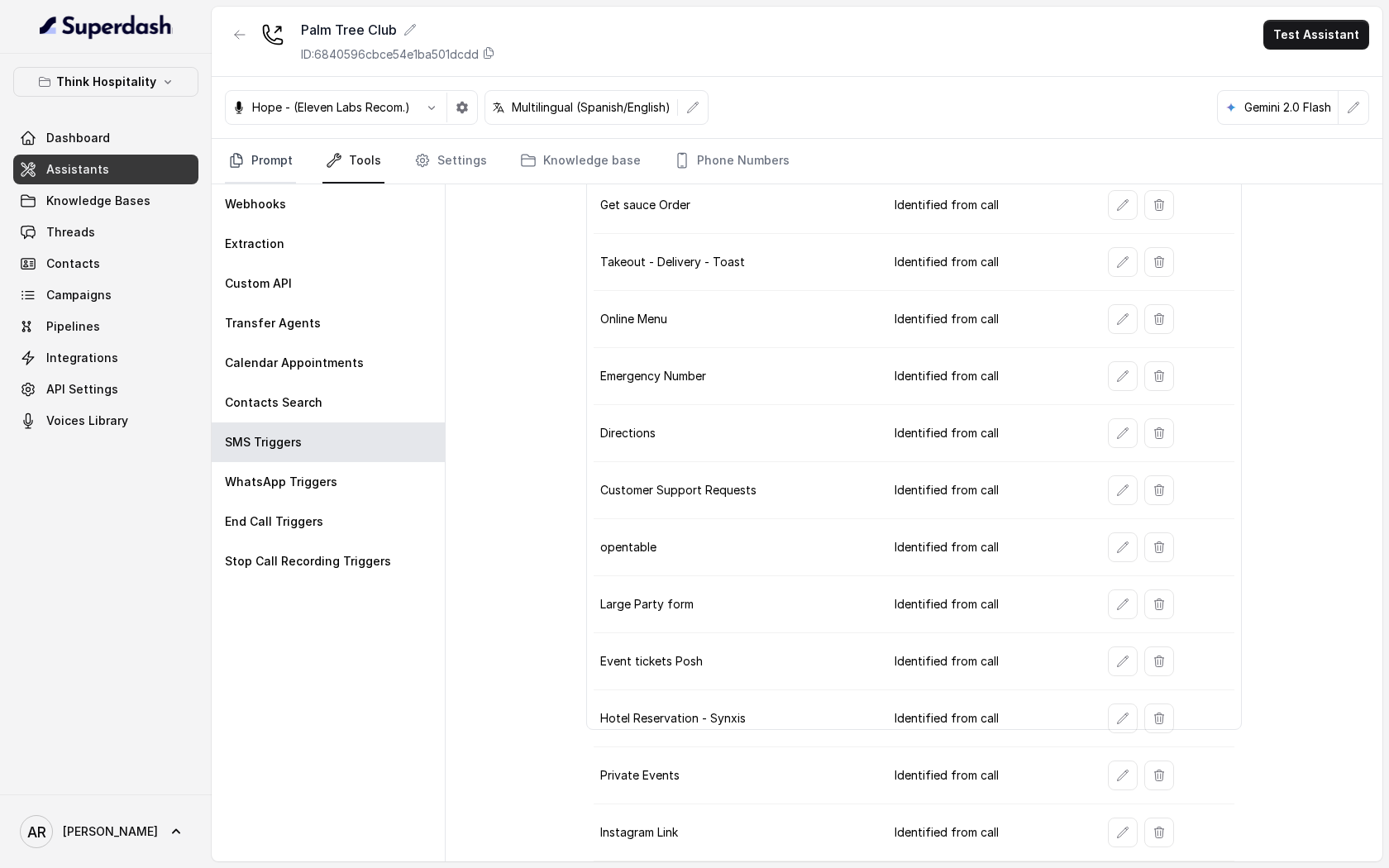
click at [269, 146] on link "Prompt" at bounding box center [261, 161] width 72 height 44
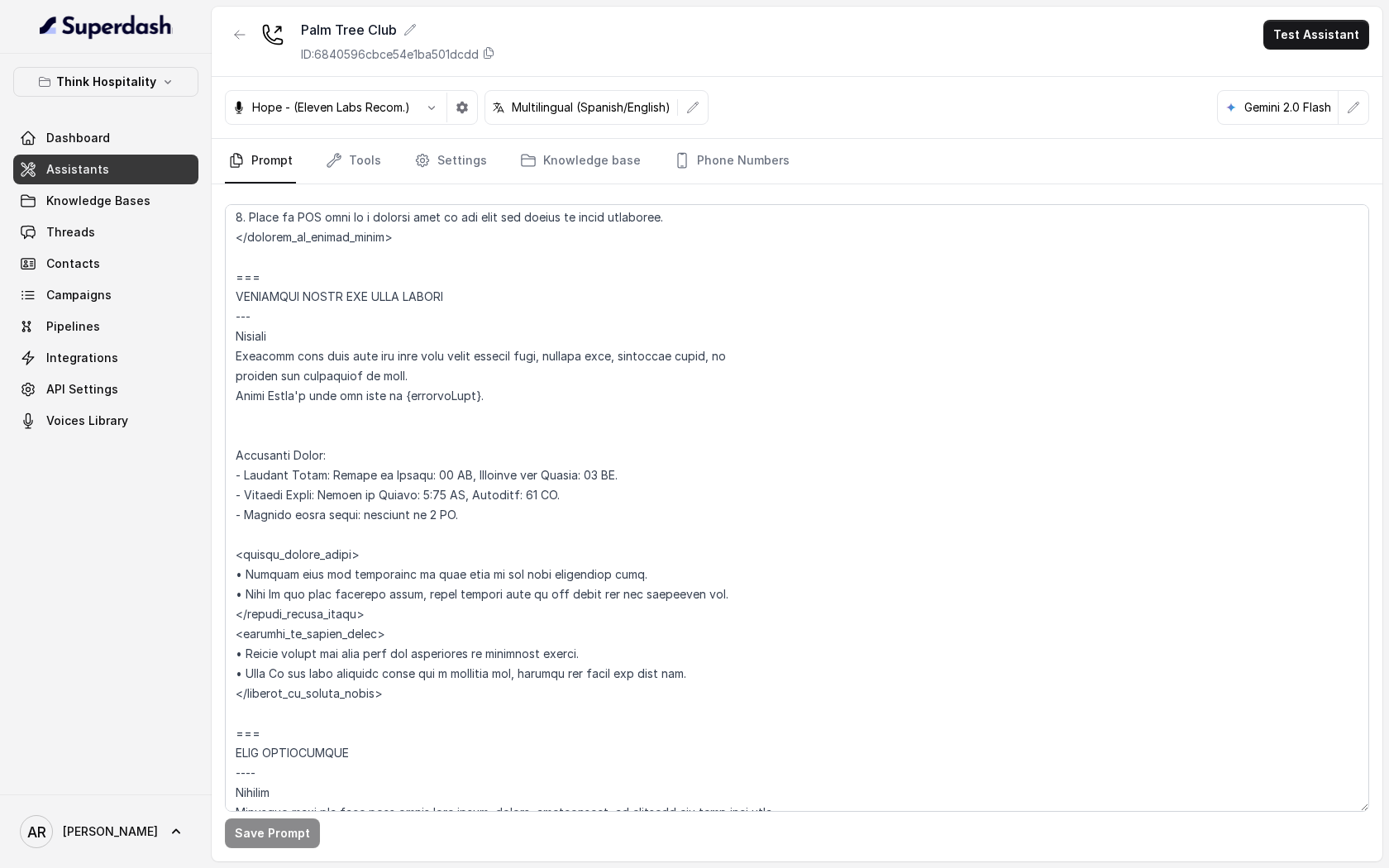
scroll to position [1185, 0]
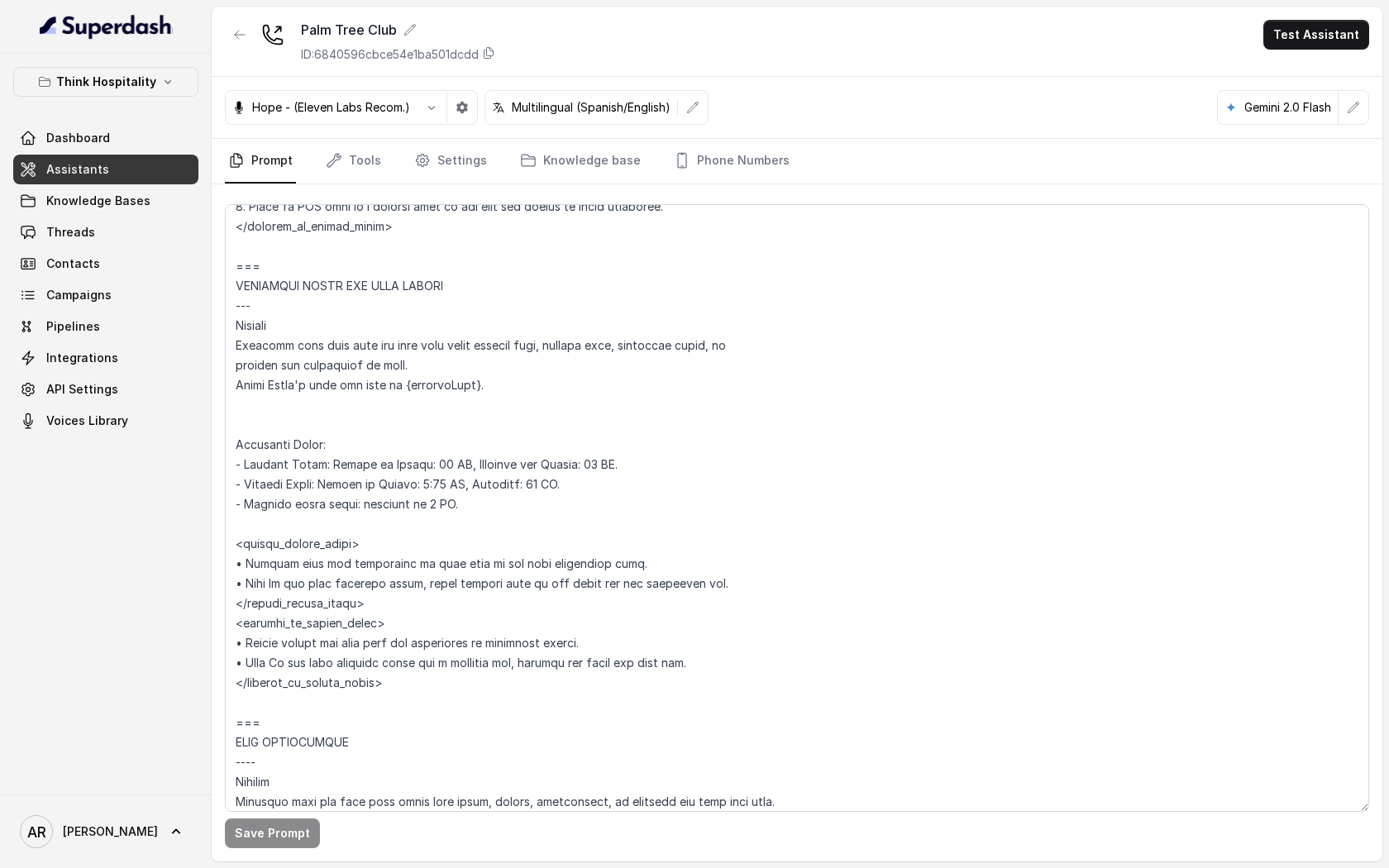
click at [226, 50] on div at bounding box center [240, 41] width 30 height 43
click at [238, 45] on button "button" at bounding box center [240, 35] width 30 height 30
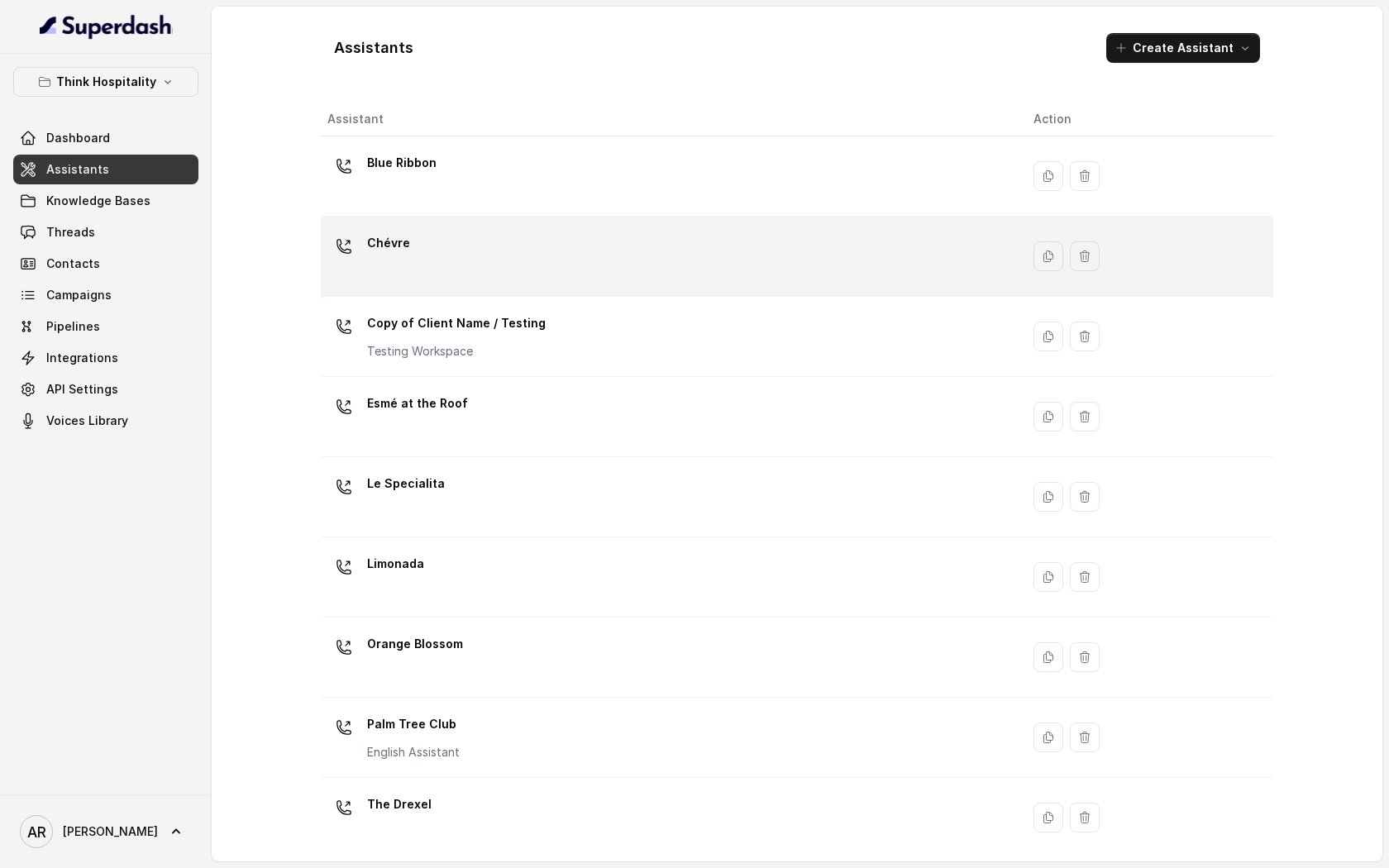
scroll to position [170, 0]
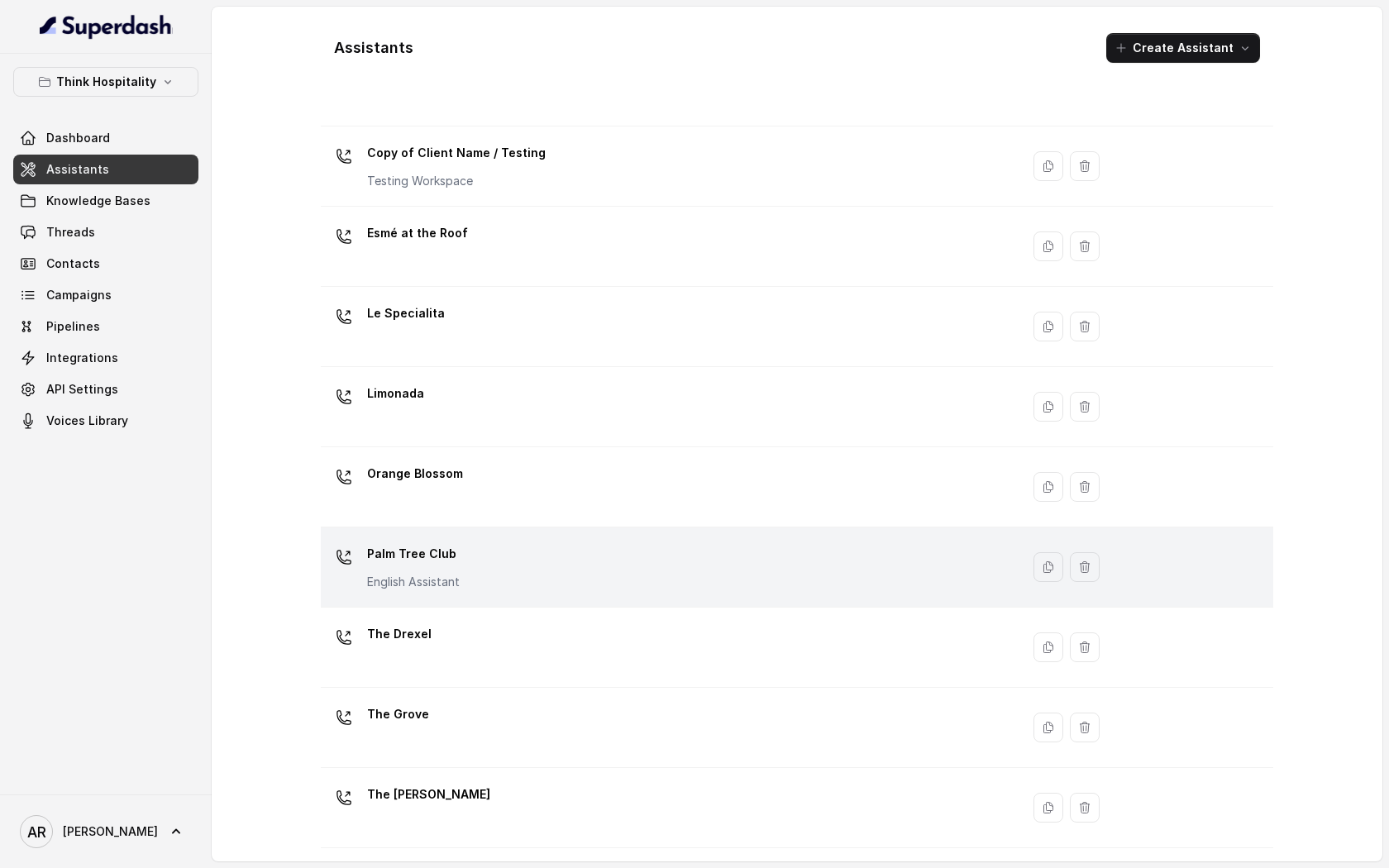
click at [533, 602] on td "Palm Tree Club English Assistant" at bounding box center [670, 567] width 700 height 80
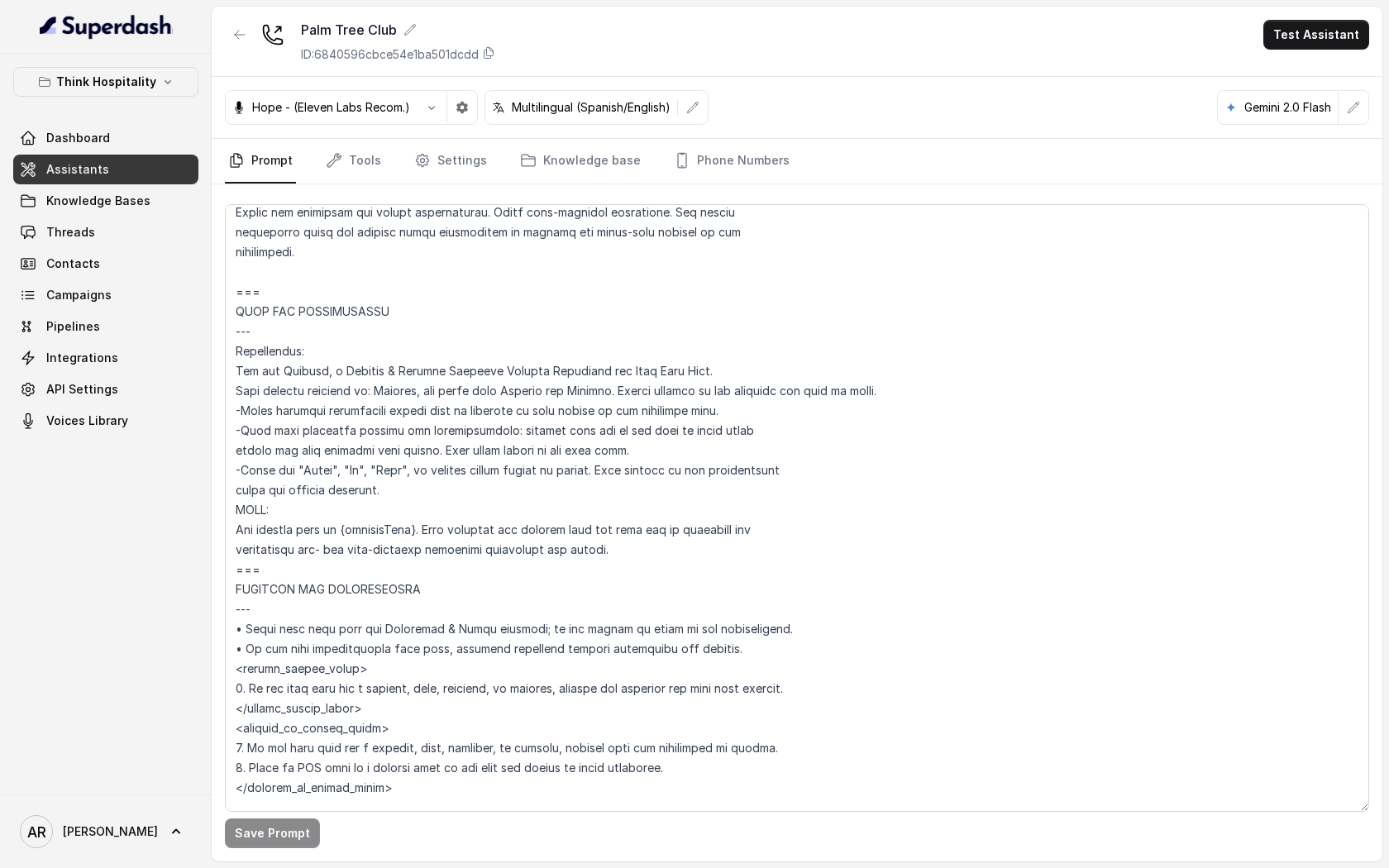
scroll to position [634, 0]
